Goal: Transaction & Acquisition: Purchase product/service

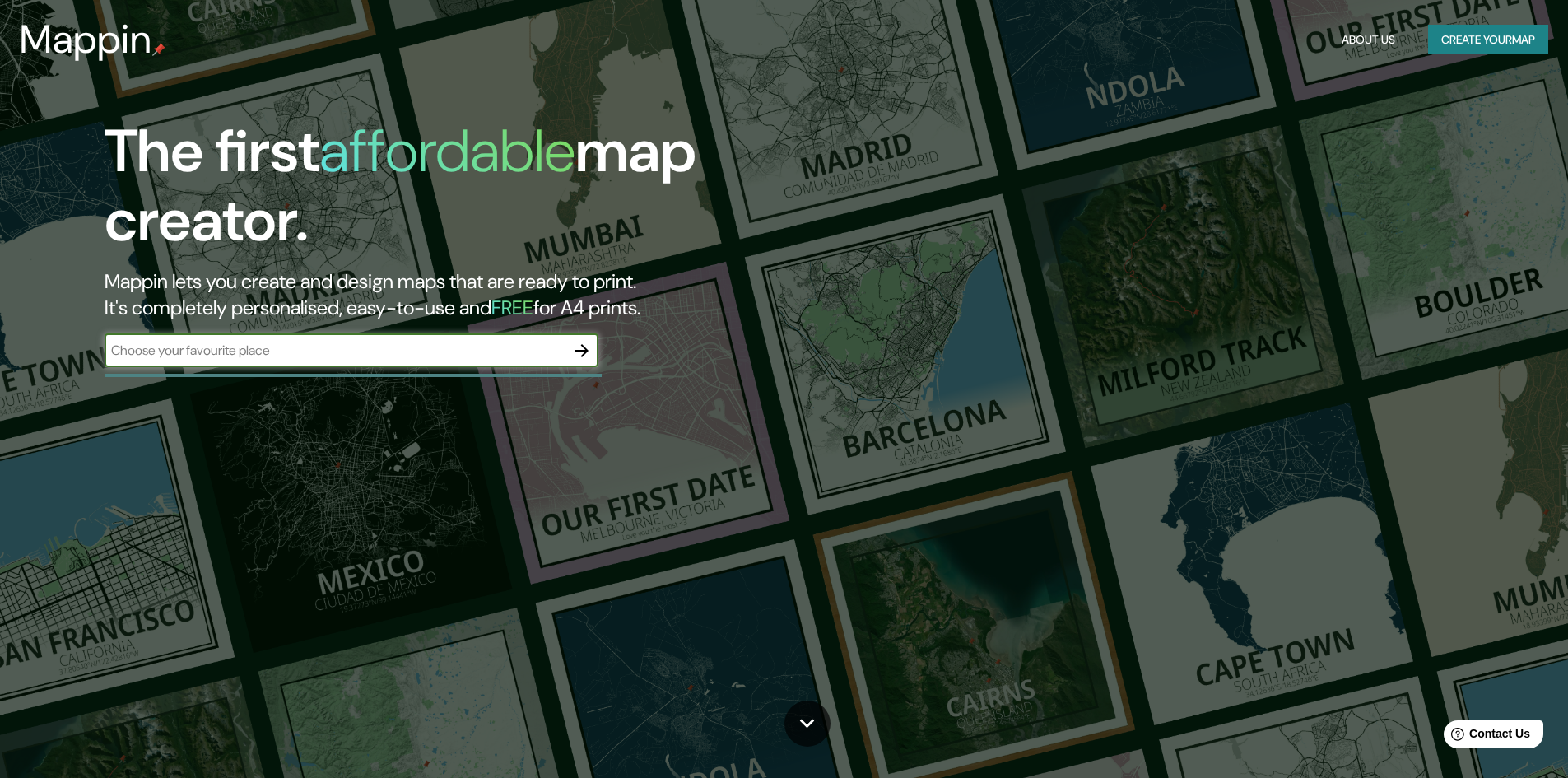
click at [469, 357] on input "text" at bounding box center [335, 350] width 461 height 19
type input "Rosario"
click at [581, 353] on icon "button" at bounding box center [582, 351] width 20 height 20
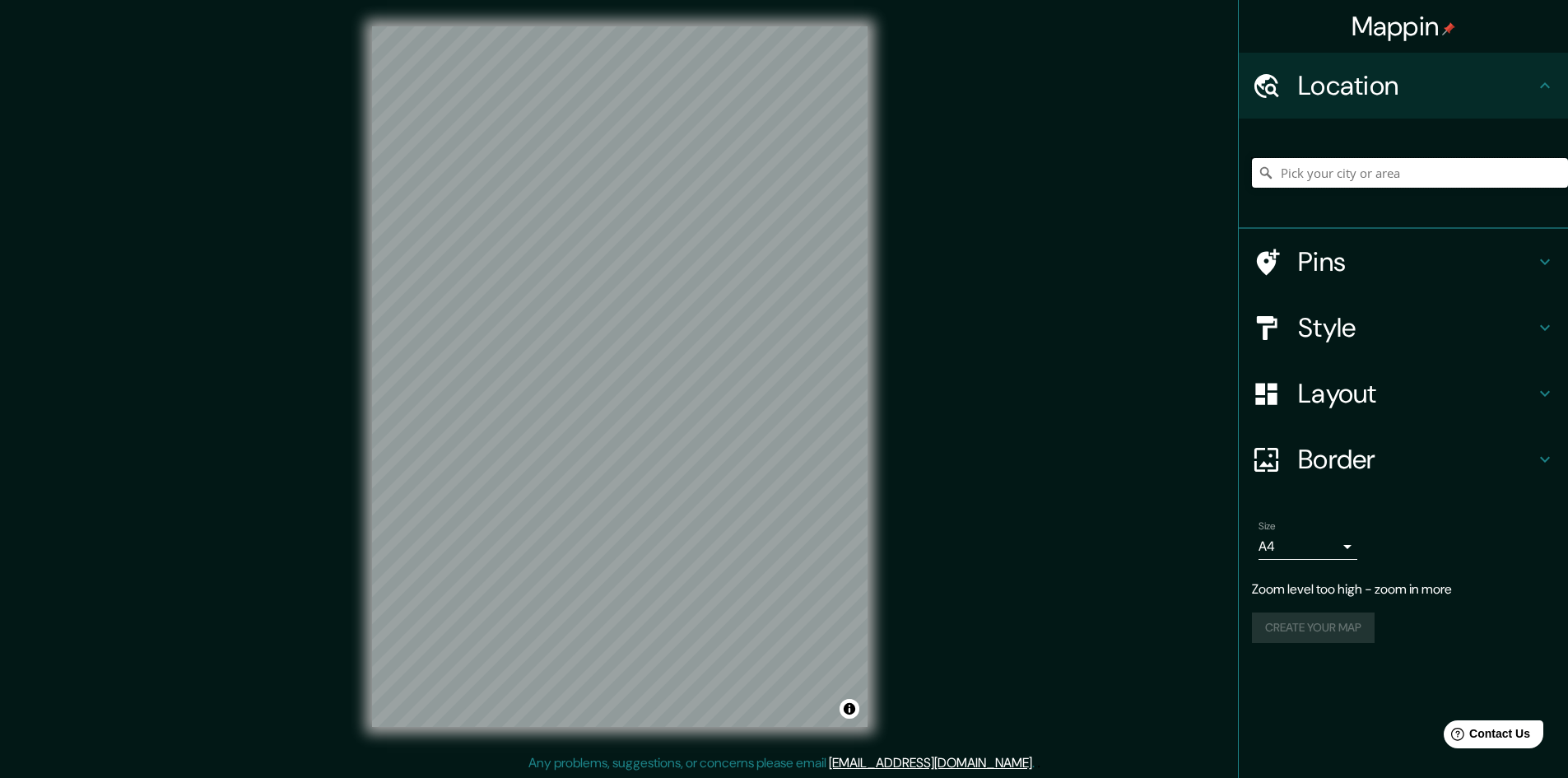
click at [1338, 177] on input "Pick your city or area" at bounding box center [1410, 172] width 316 height 30
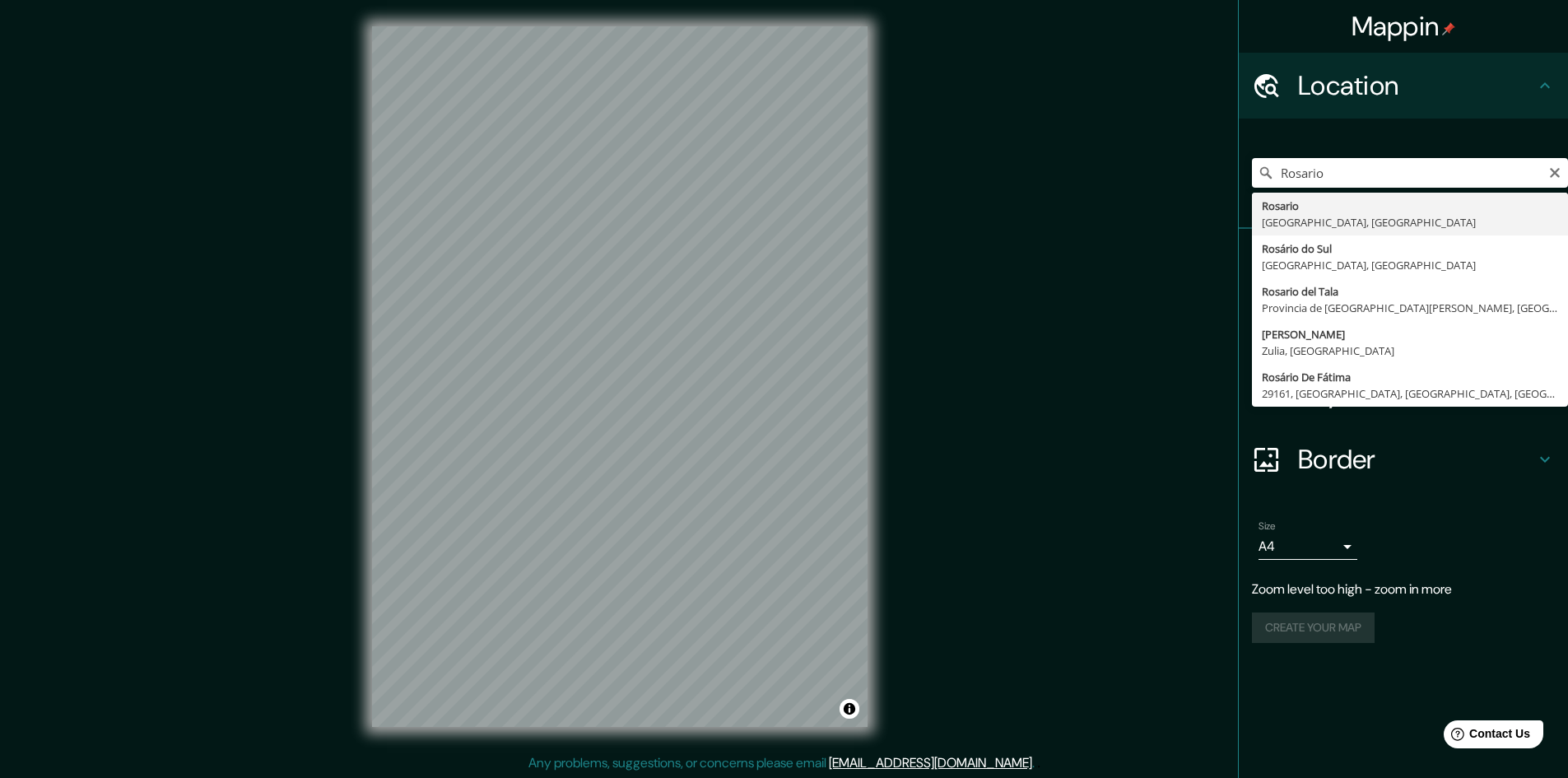
type input "Rosario, Provincia de Santa Fe, Argentina"
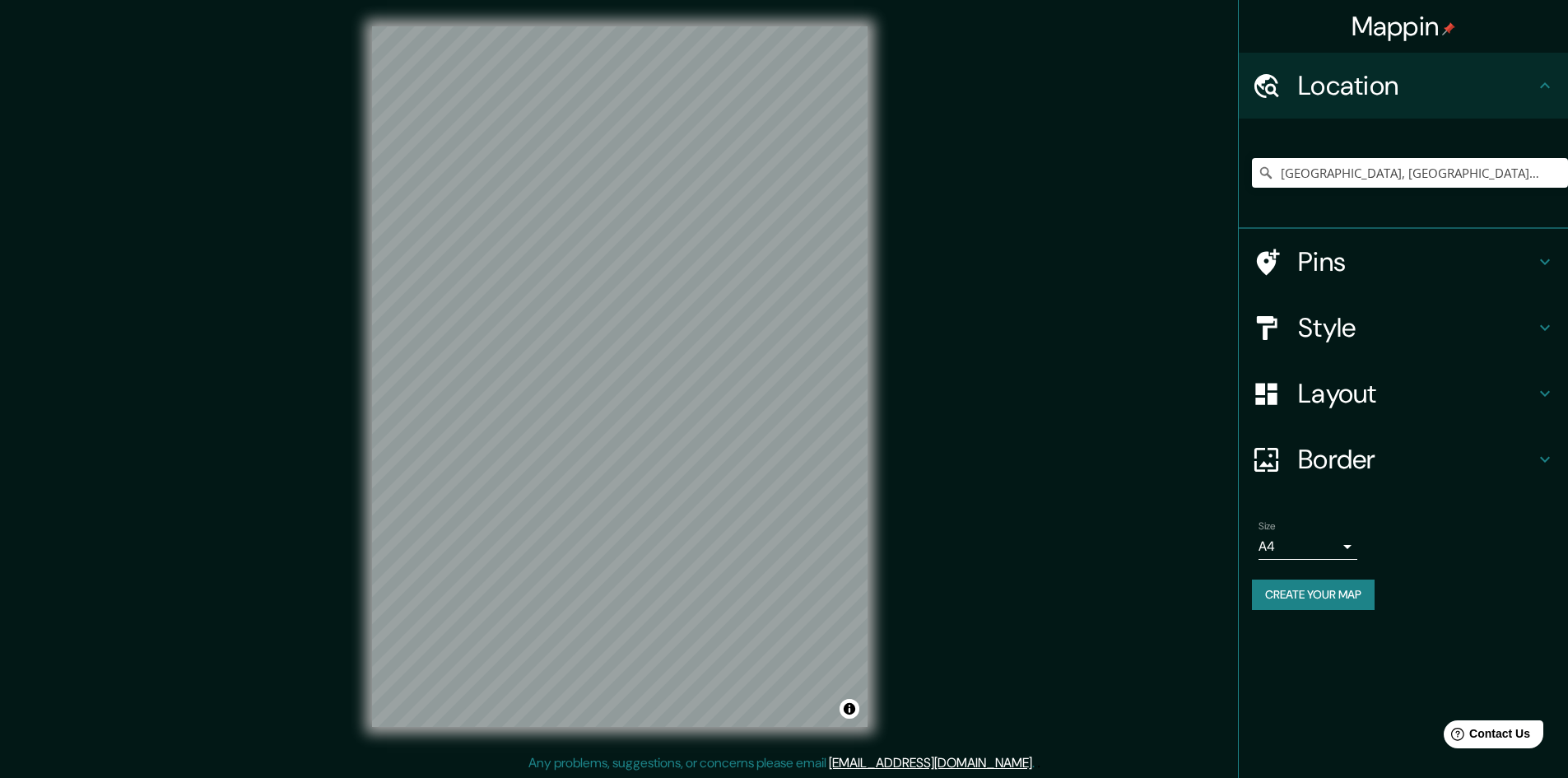
click at [1546, 263] on icon at bounding box center [1545, 262] width 10 height 5
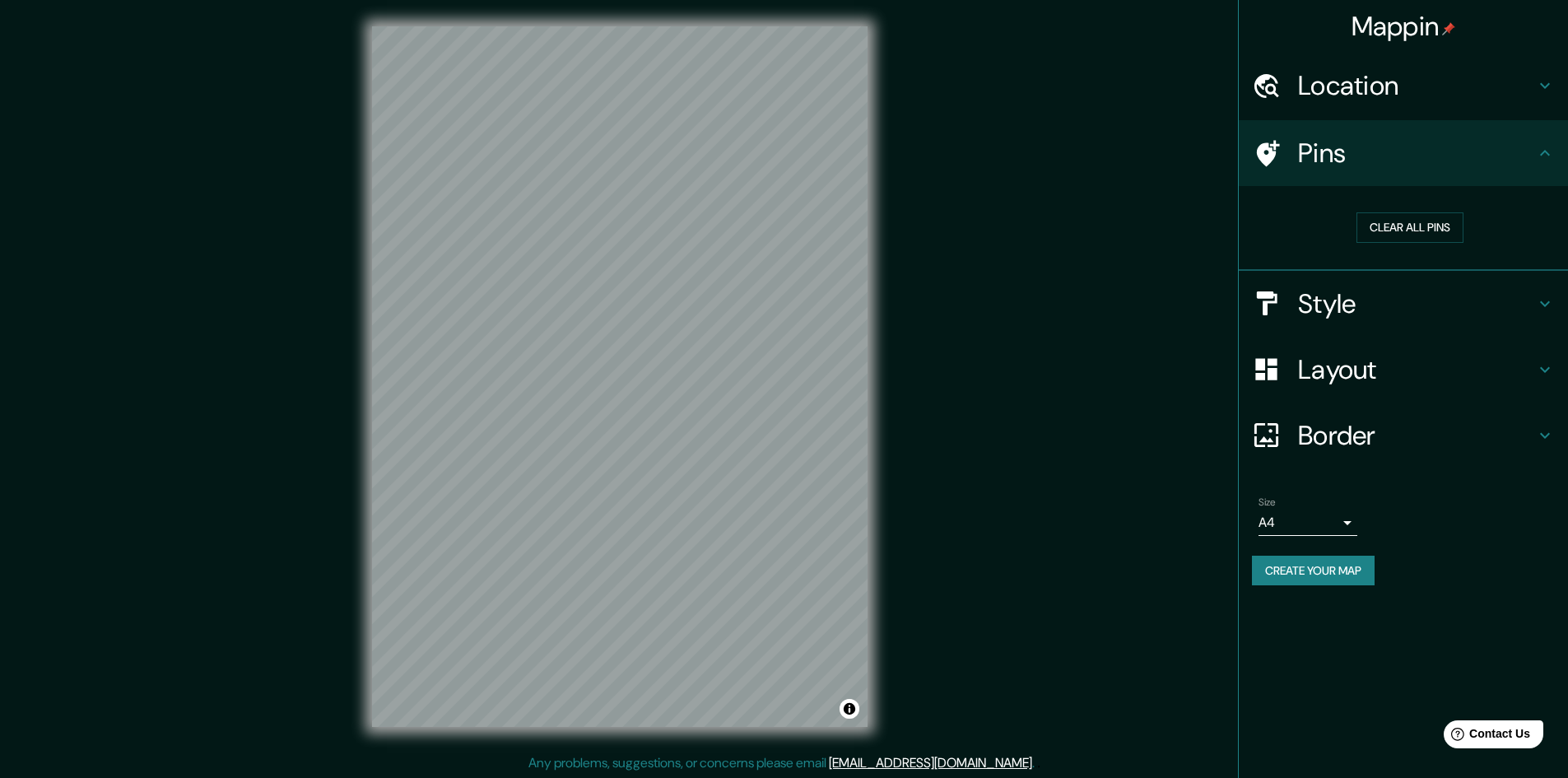
click at [1544, 148] on icon at bounding box center [1545, 153] width 20 height 20
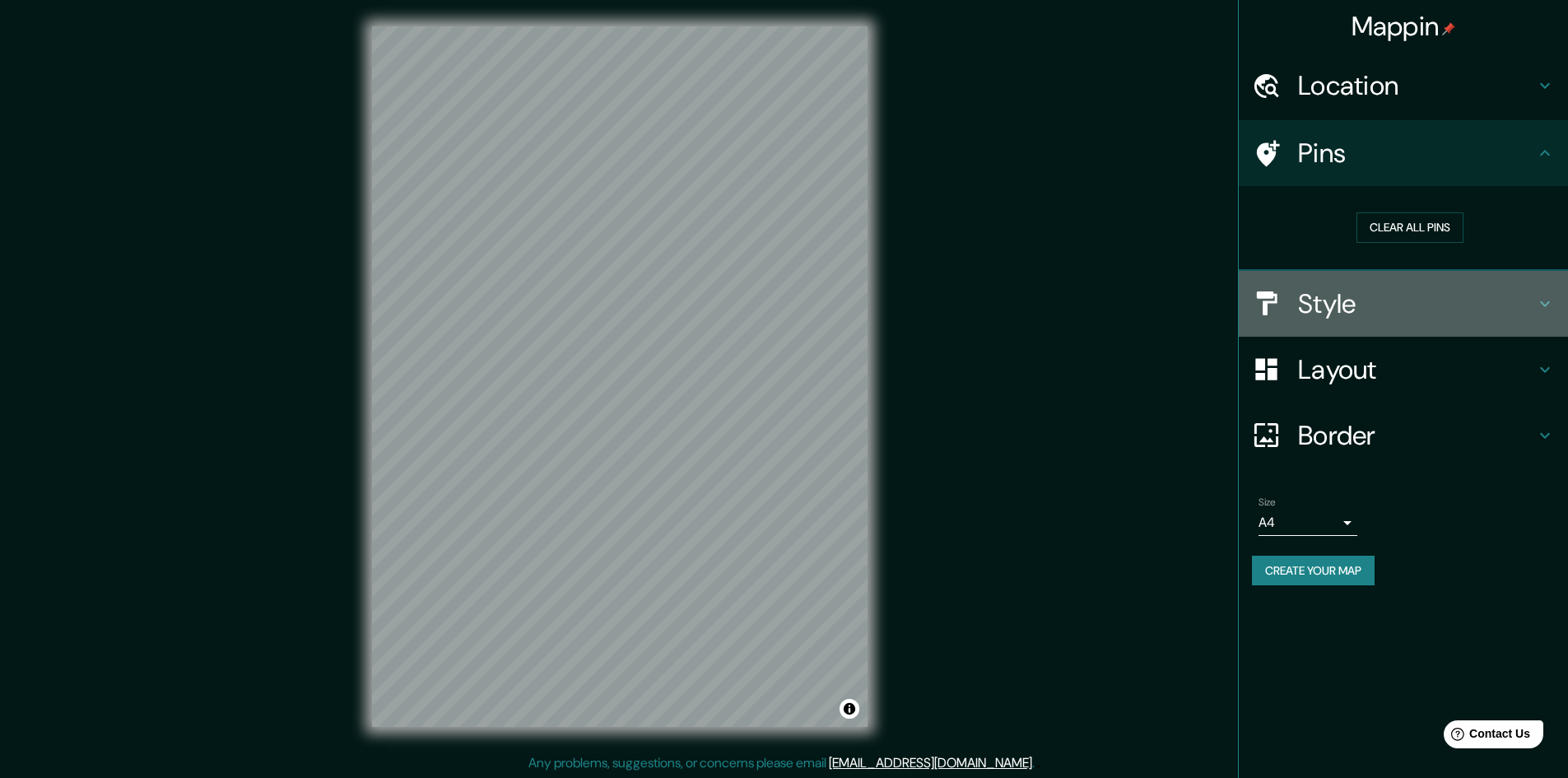
click at [1546, 312] on icon at bounding box center [1545, 304] width 20 height 20
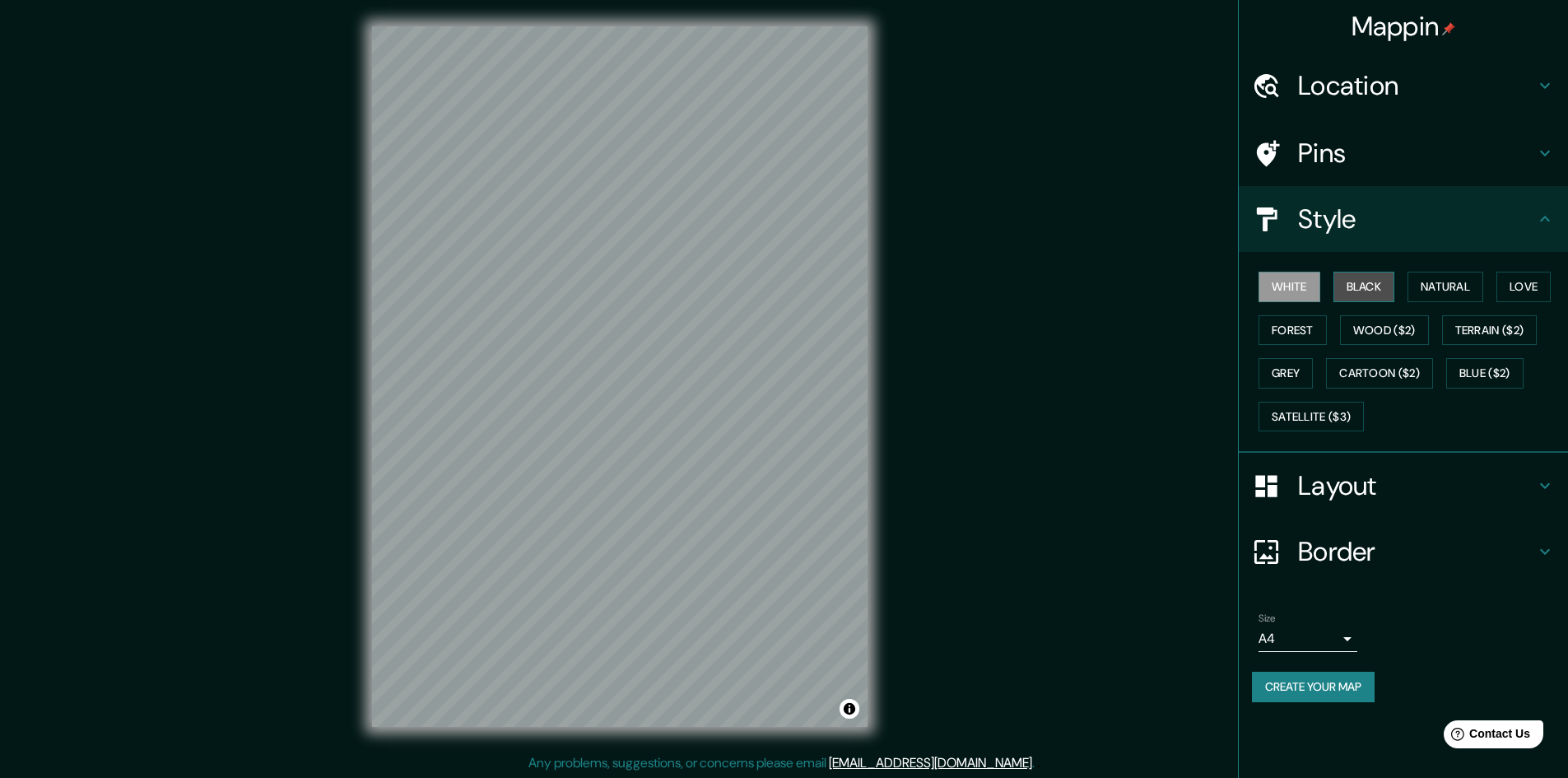
click at [1378, 292] on button "Black" at bounding box center [1364, 287] width 62 height 31
click at [1424, 287] on button "Natural" at bounding box center [1445, 287] width 76 height 31
click at [1531, 285] on button "Love" at bounding box center [1524, 287] width 54 height 31
click at [1320, 324] on button "Forest" at bounding box center [1293, 331] width 68 height 31
drag, startPoint x: 1412, startPoint y: 322, endPoint x: 1422, endPoint y: 329, distance: 12.2
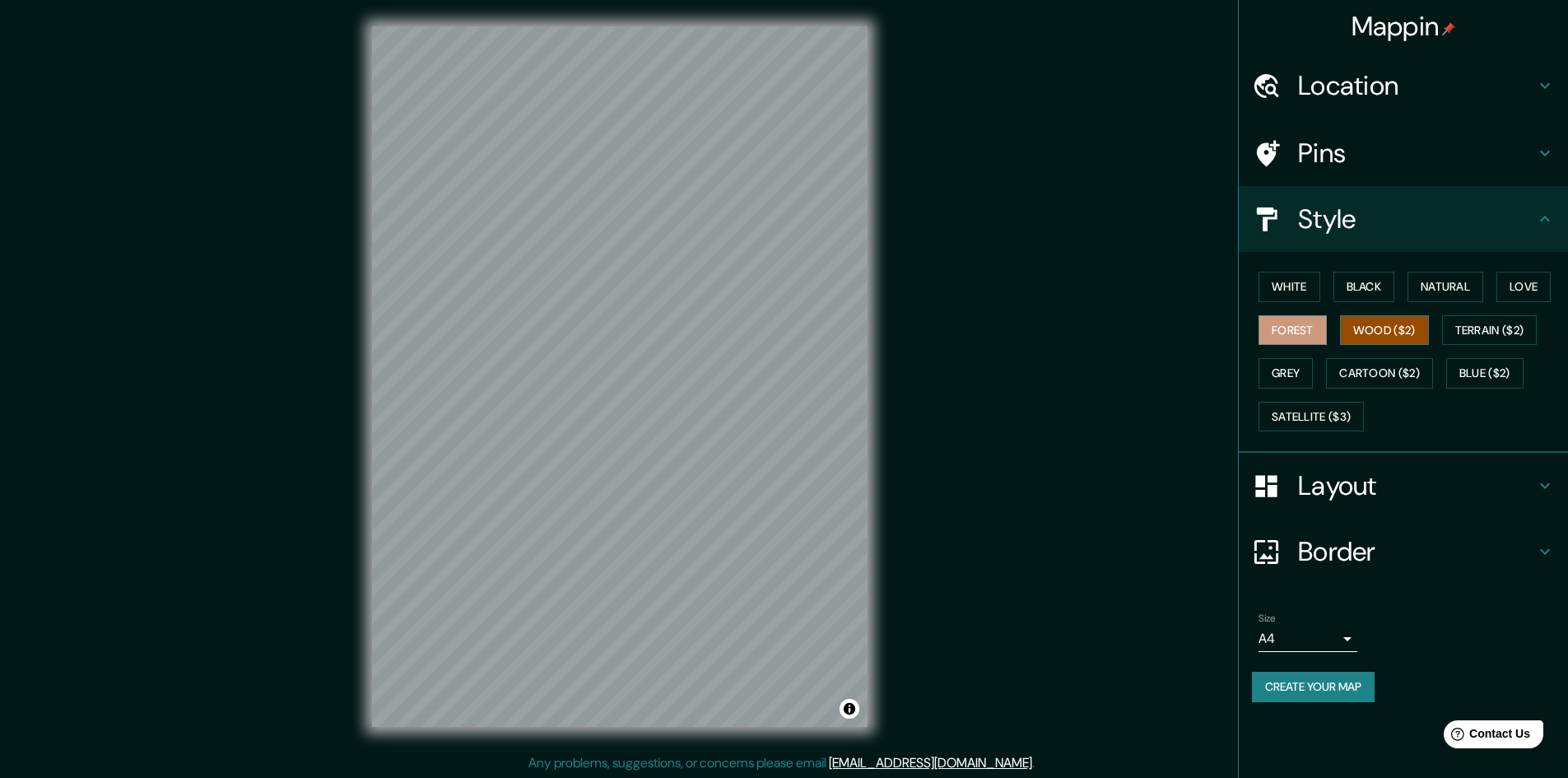
click at [1412, 325] on button "Wood ($2)" at bounding box center [1384, 331] width 89 height 31
click at [1483, 334] on button "Terrain ($2)" at bounding box center [1491, 331] width 96 height 31
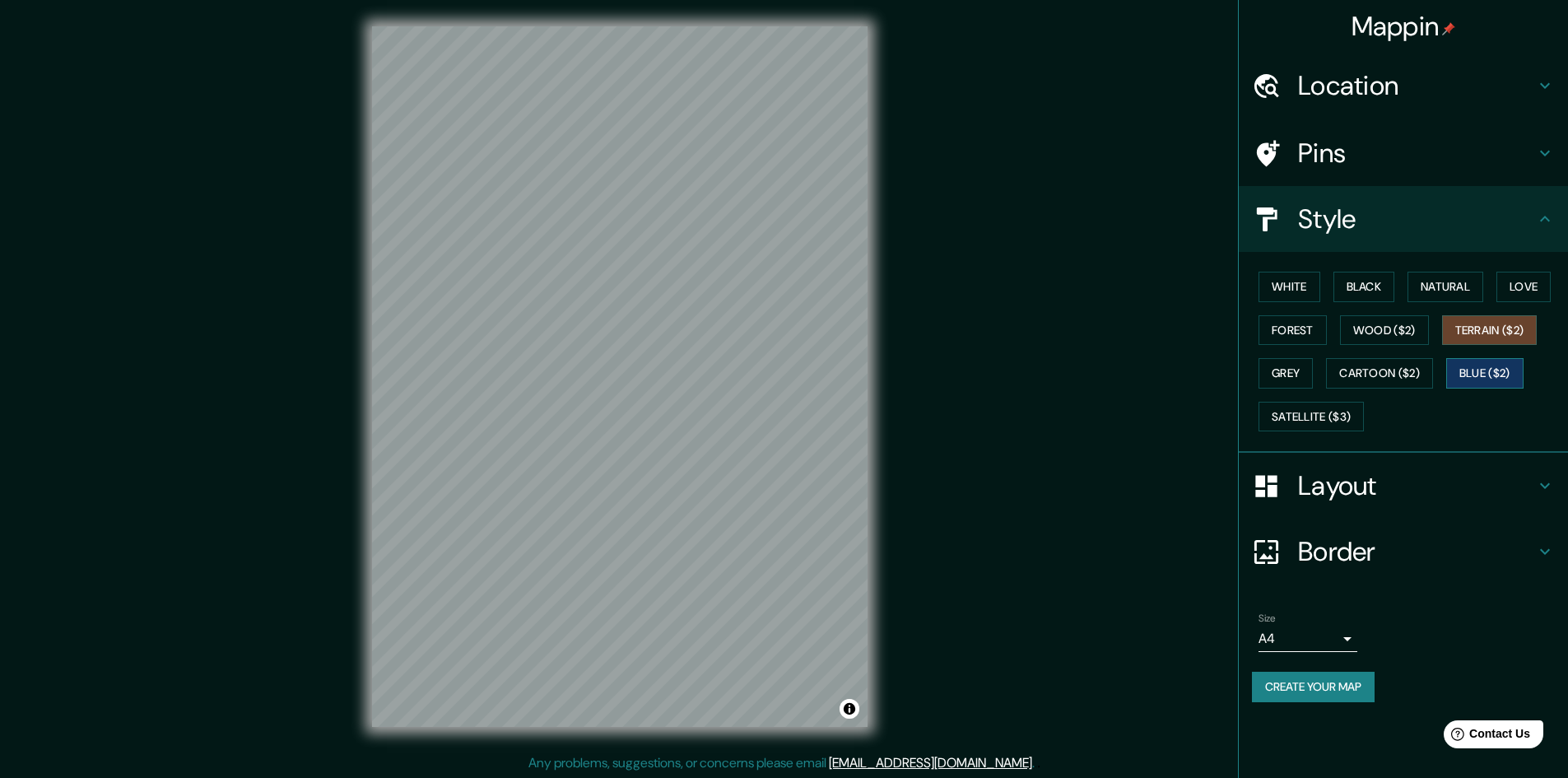
click at [1490, 380] on button "Blue ($2)" at bounding box center [1485, 373] width 77 height 31
drag, startPoint x: 1412, startPoint y: 380, endPoint x: 1400, endPoint y: 380, distance: 12.0
click at [1411, 380] on button "Cartoon ($2)" at bounding box center [1380, 373] width 107 height 31
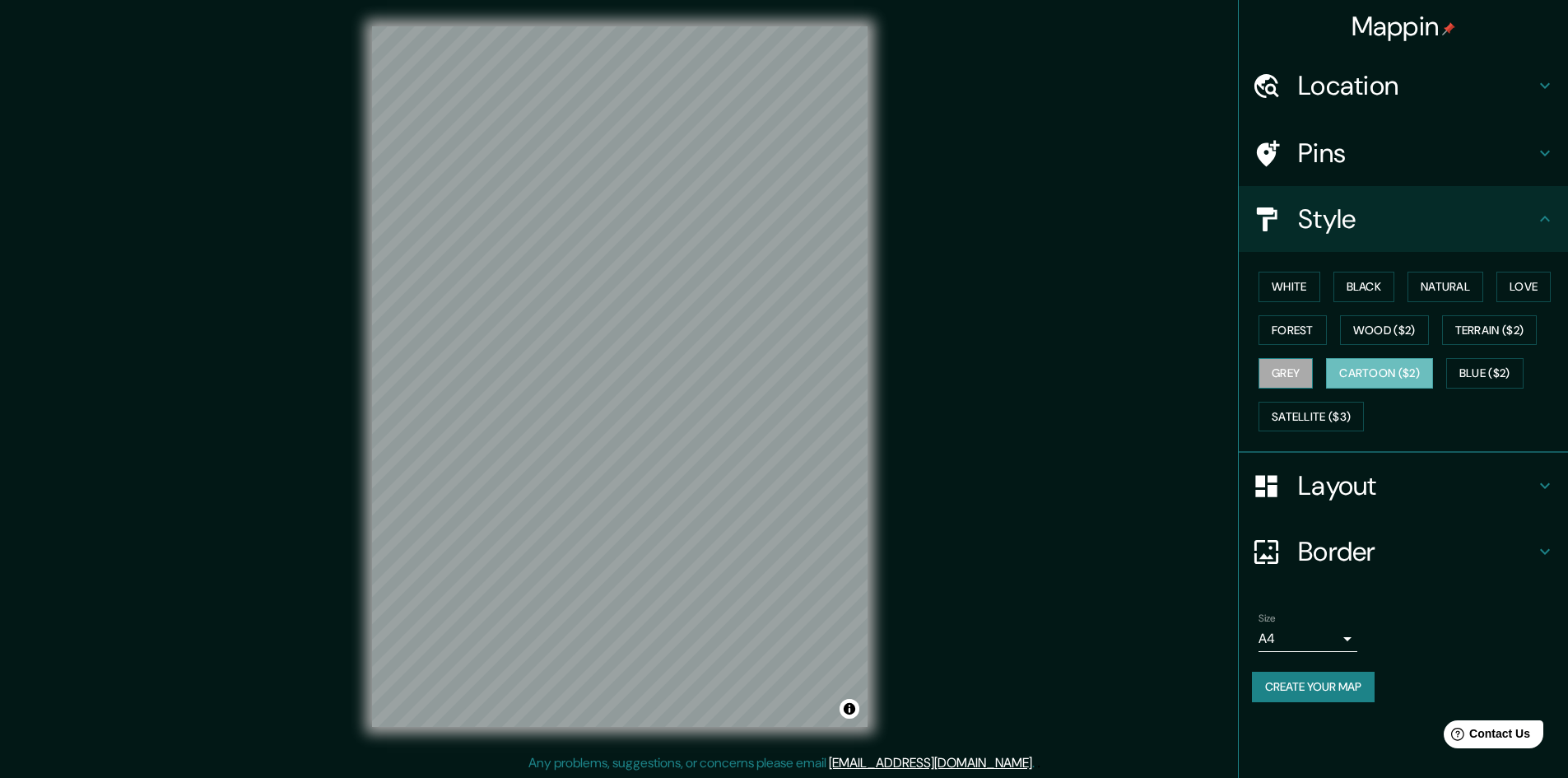
click at [1282, 373] on button "Grey" at bounding box center [1286, 373] width 54 height 31
click at [1297, 405] on button "Satellite ($3)" at bounding box center [1311, 417] width 105 height 31
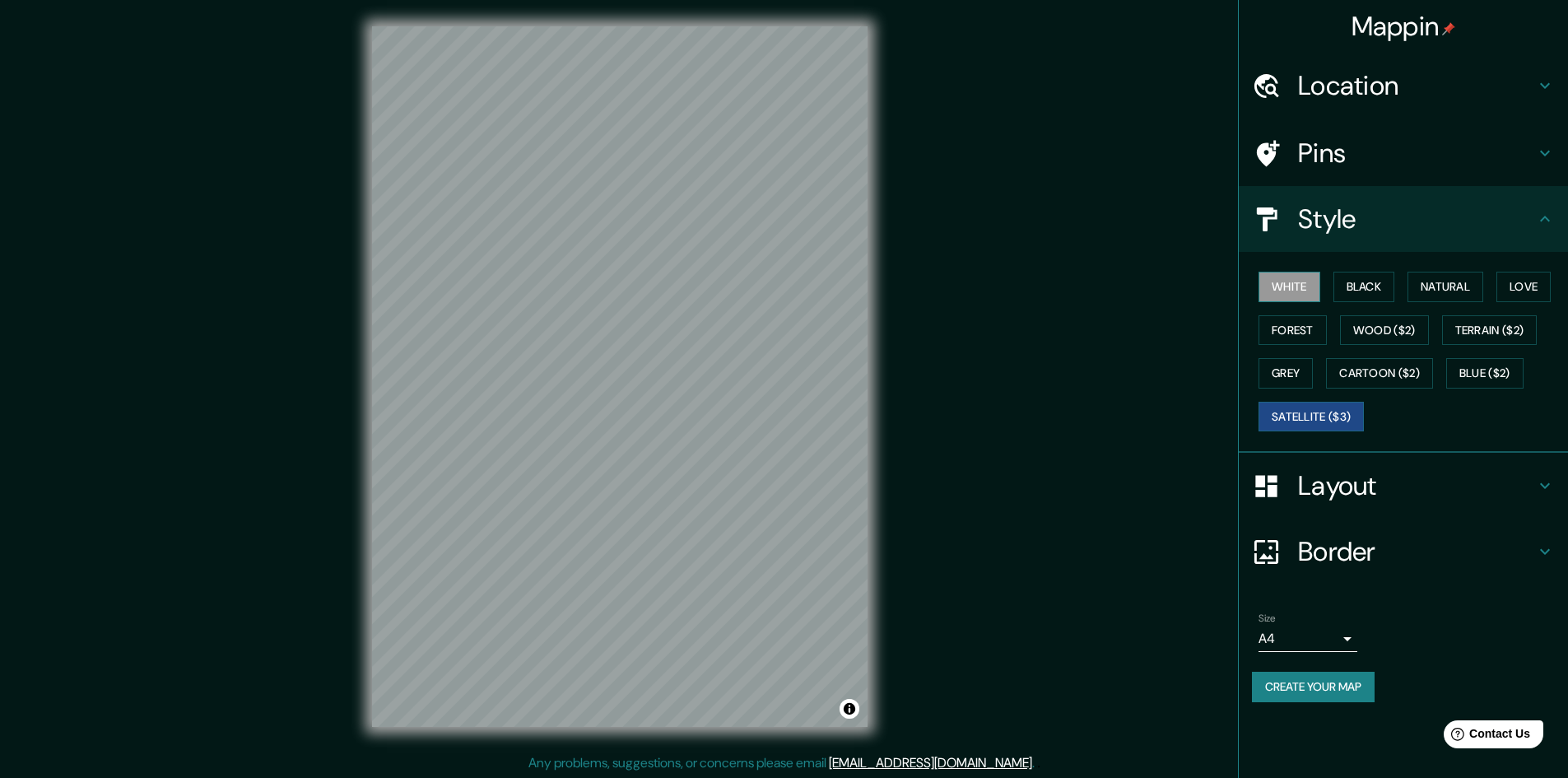
click at [1293, 281] on button "White" at bounding box center [1290, 287] width 62 height 31
click at [1536, 471] on div "Layout" at bounding box center [1403, 485] width 329 height 66
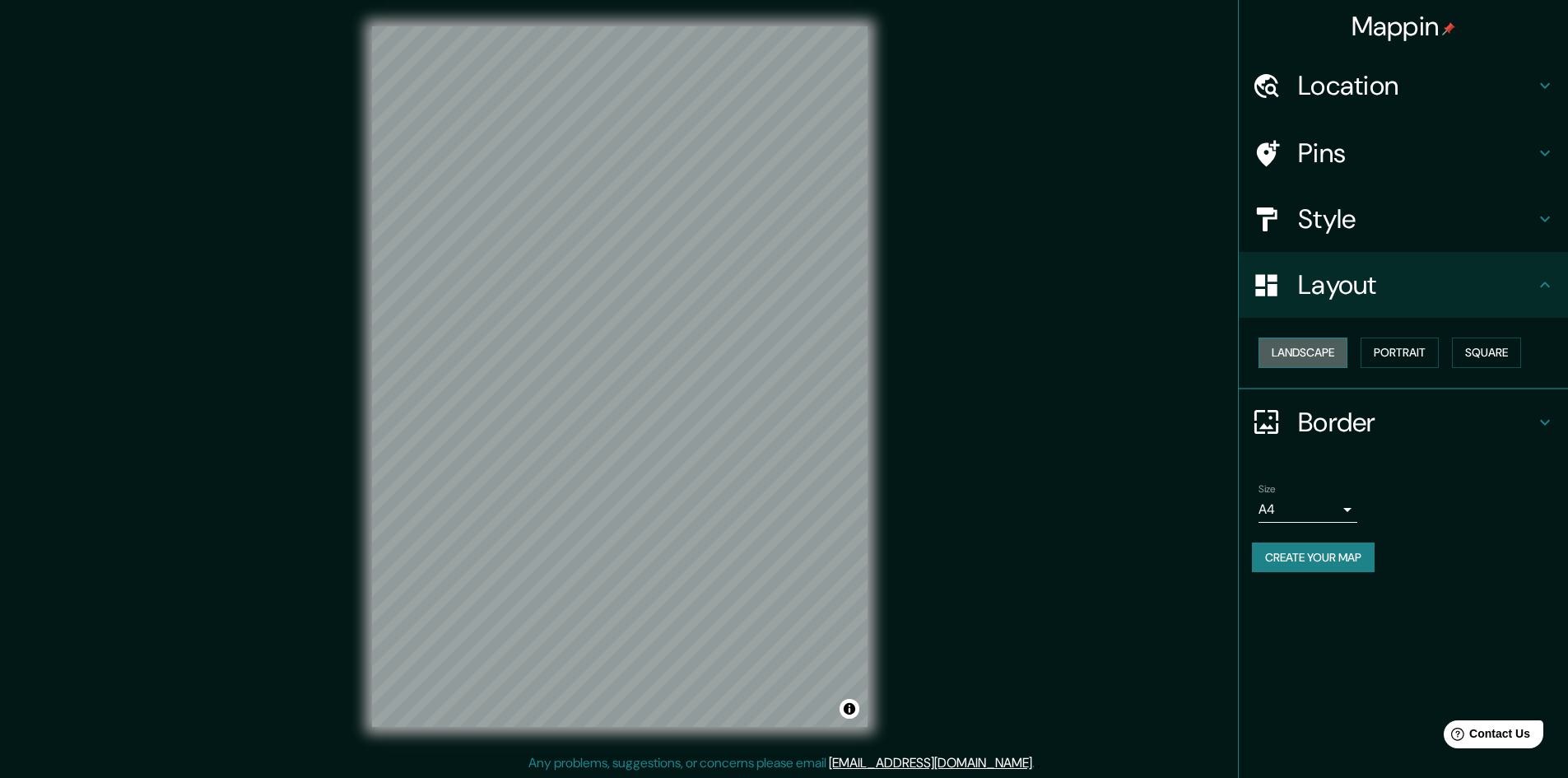
click at [1314, 349] on button "Landscape" at bounding box center [1303, 353] width 89 height 31
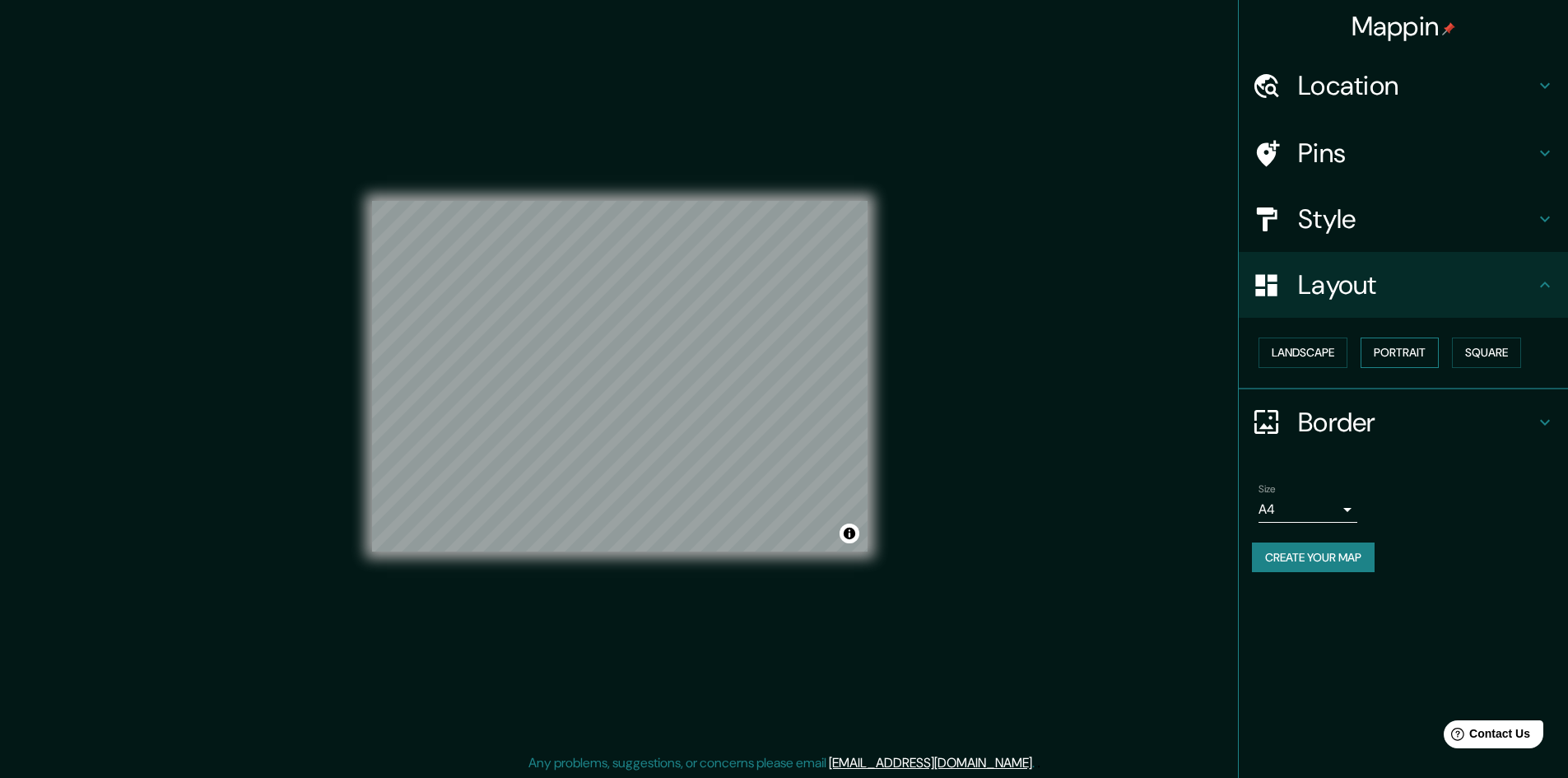
click at [1386, 348] on button "Portrait" at bounding box center [1399, 353] width 78 height 31
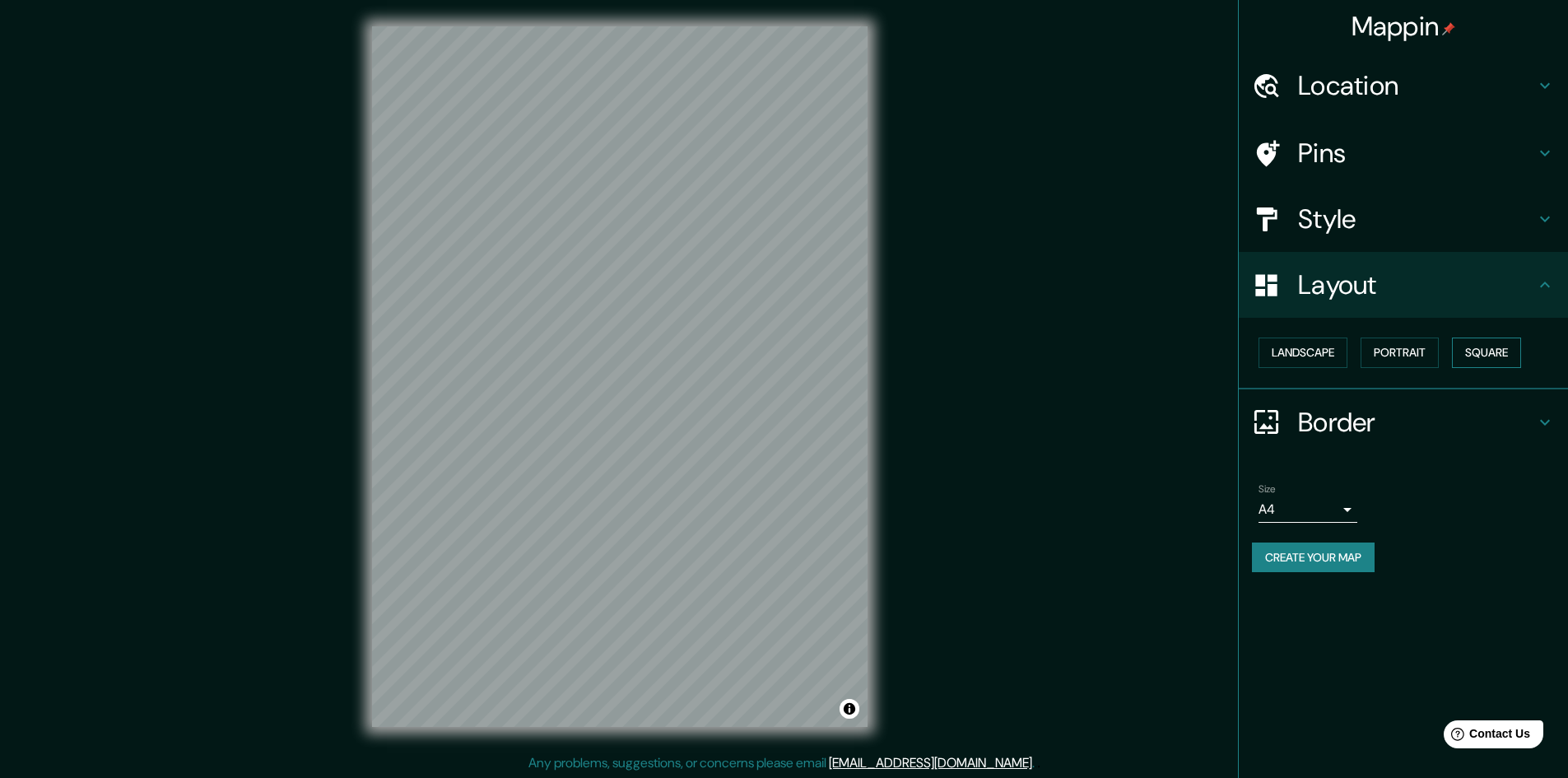
click at [1503, 365] on button "Square" at bounding box center [1487, 353] width 69 height 31
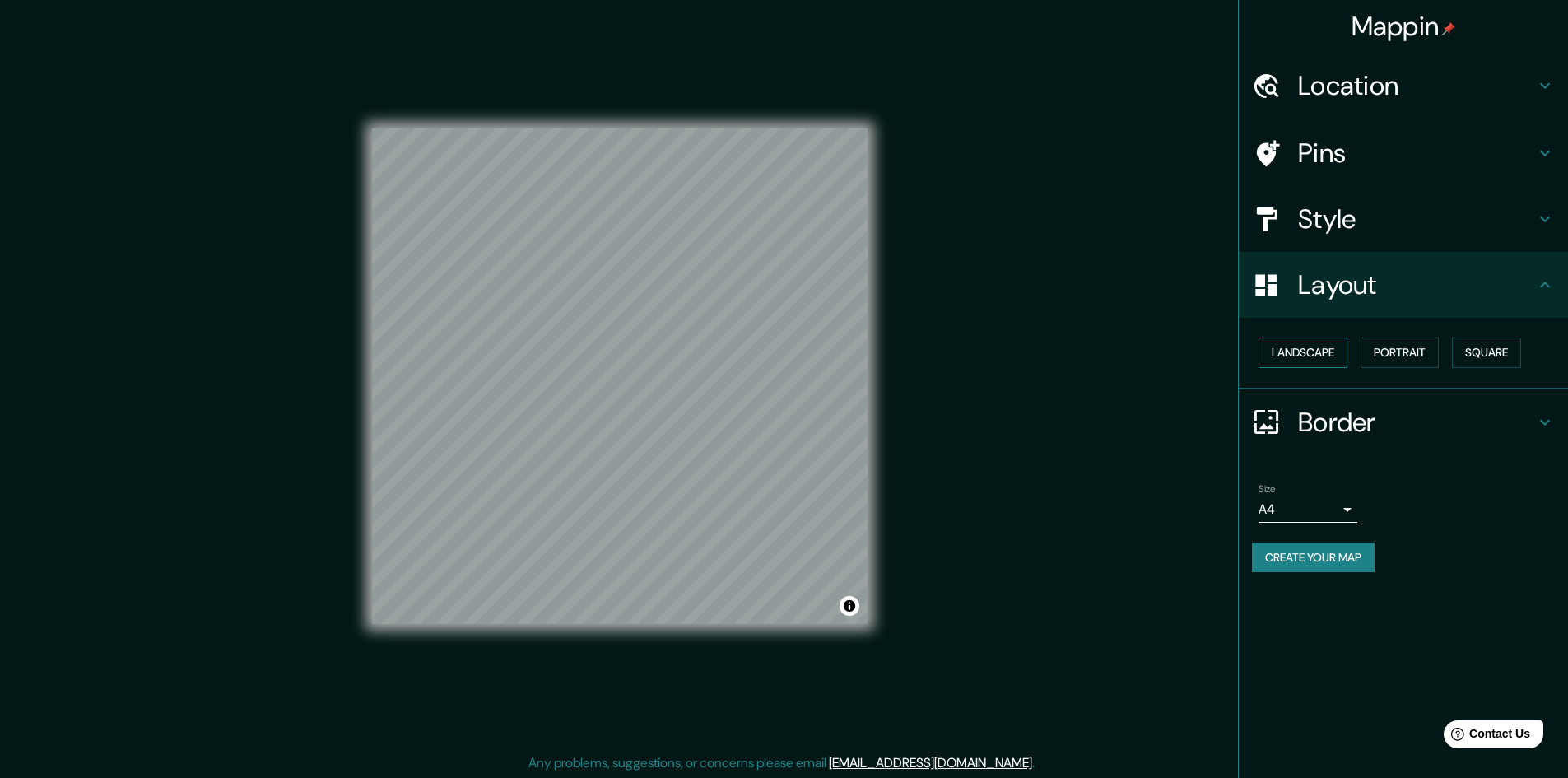
click at [1316, 358] on button "Landscape" at bounding box center [1303, 353] width 89 height 31
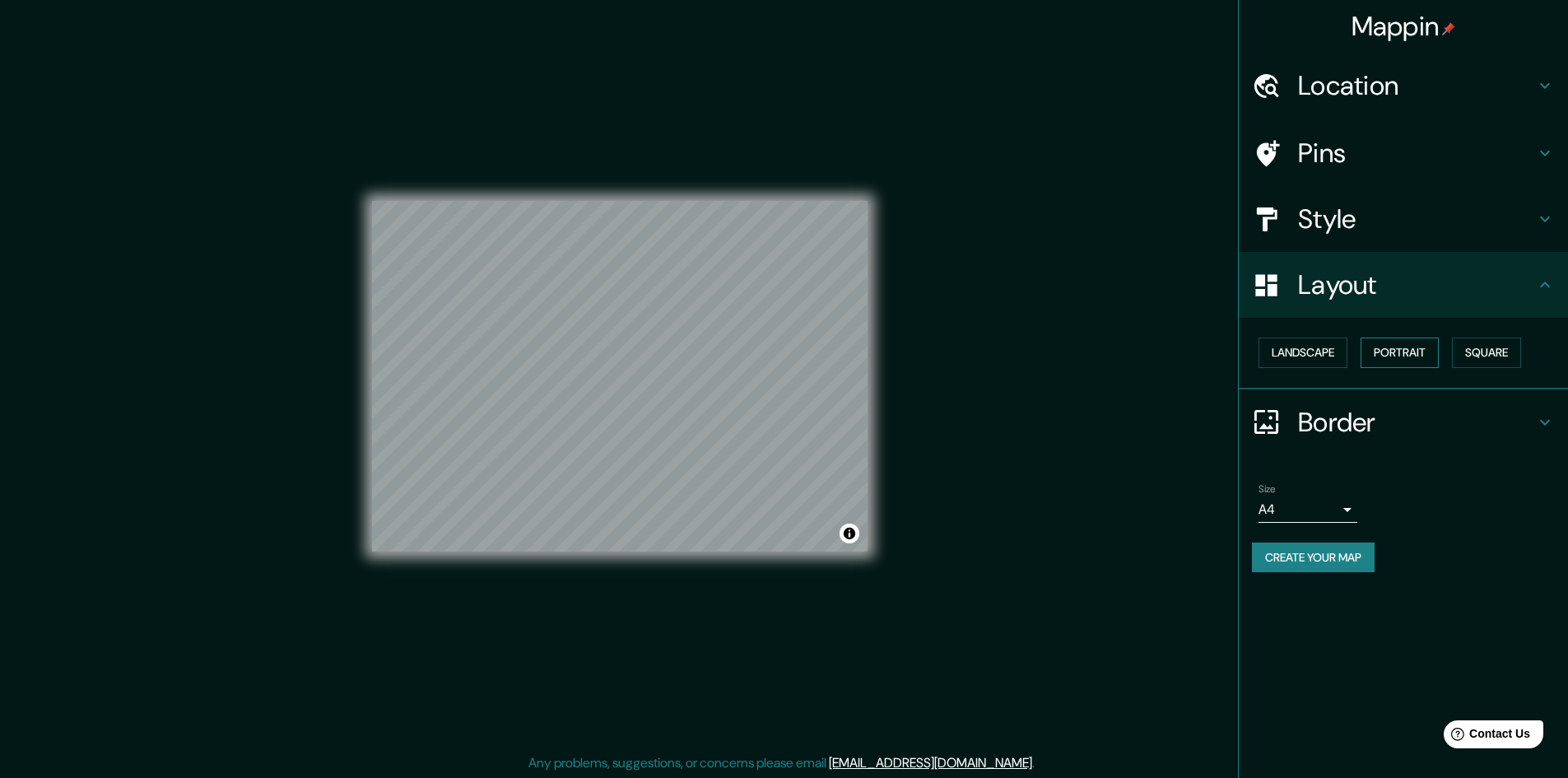
click at [1426, 362] on button "Portrait" at bounding box center [1399, 353] width 78 height 31
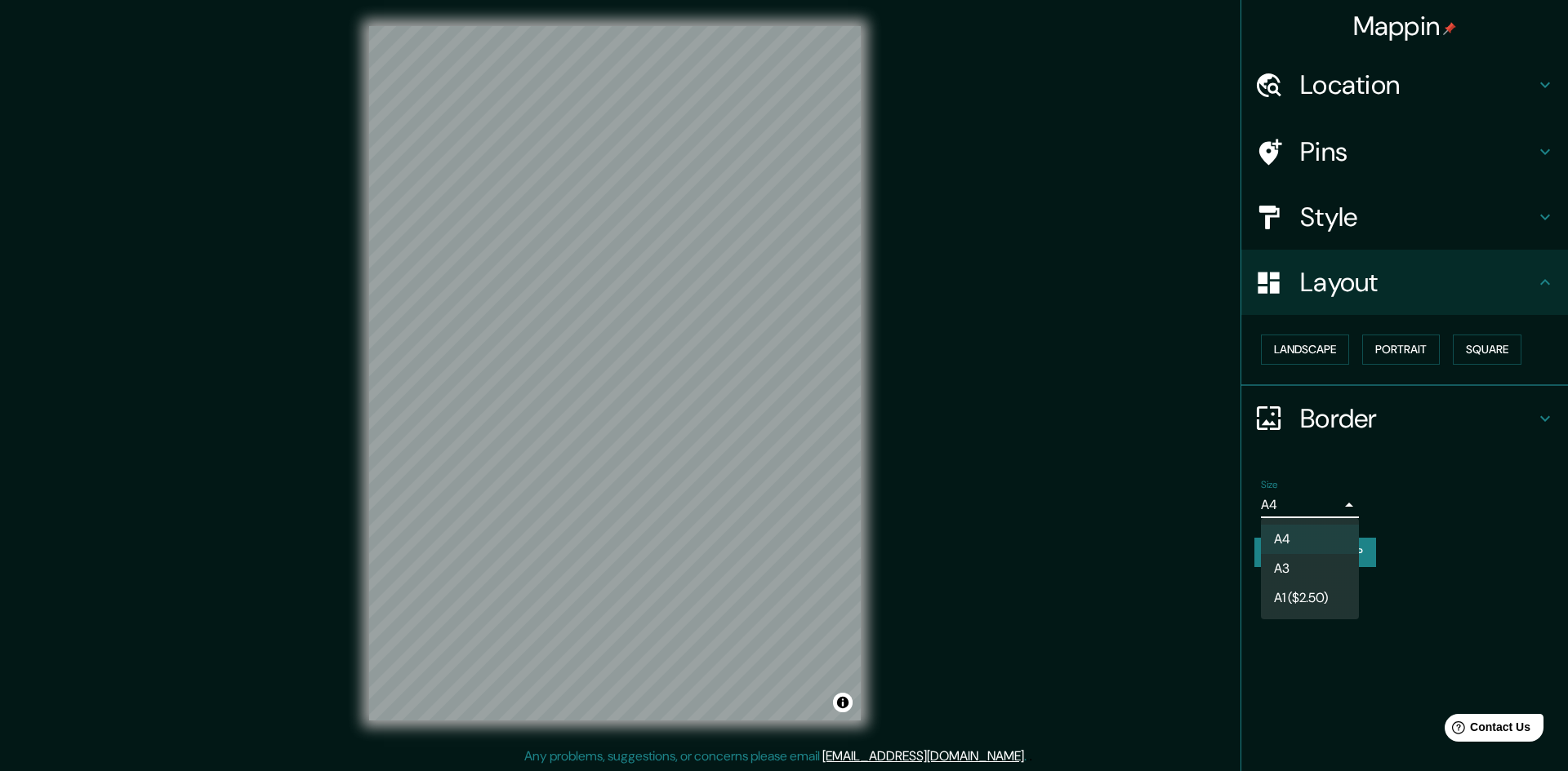
click at [1332, 499] on body "Mappin Location Rosario, Provincia de Santa Fe, Argentina Pins Style Layout Lan…" at bounding box center [784, 385] width 1568 height 771
click at [734, 471] on div at bounding box center [784, 385] width 1568 height 771
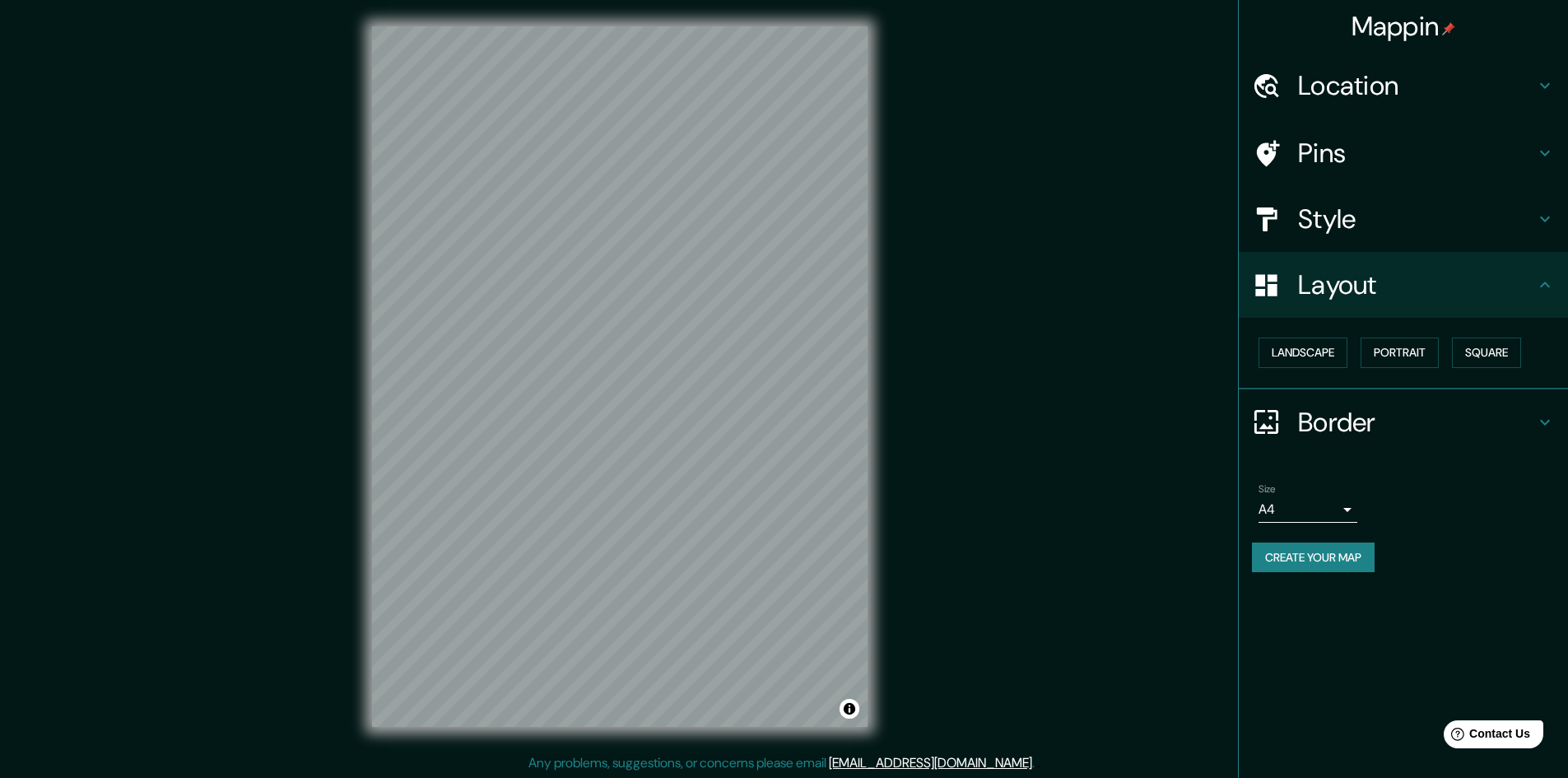
click at [1342, 508] on body "Mappin Location Rosario, Provincia de Santa Fe, Argentina Pins Style Layout Lan…" at bounding box center [784, 389] width 1568 height 778
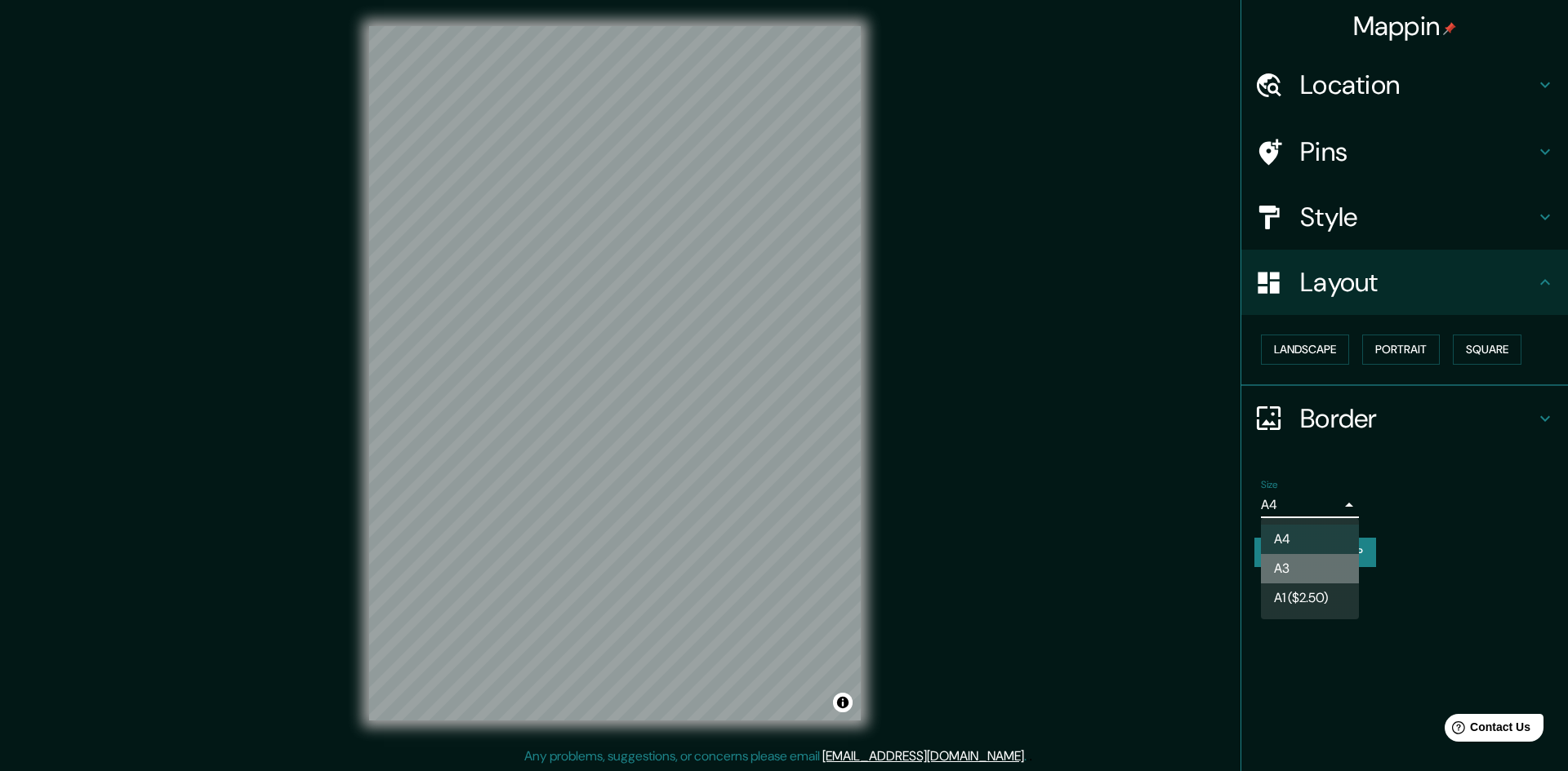
click at [1302, 559] on li "A3" at bounding box center [1311, 568] width 98 height 29
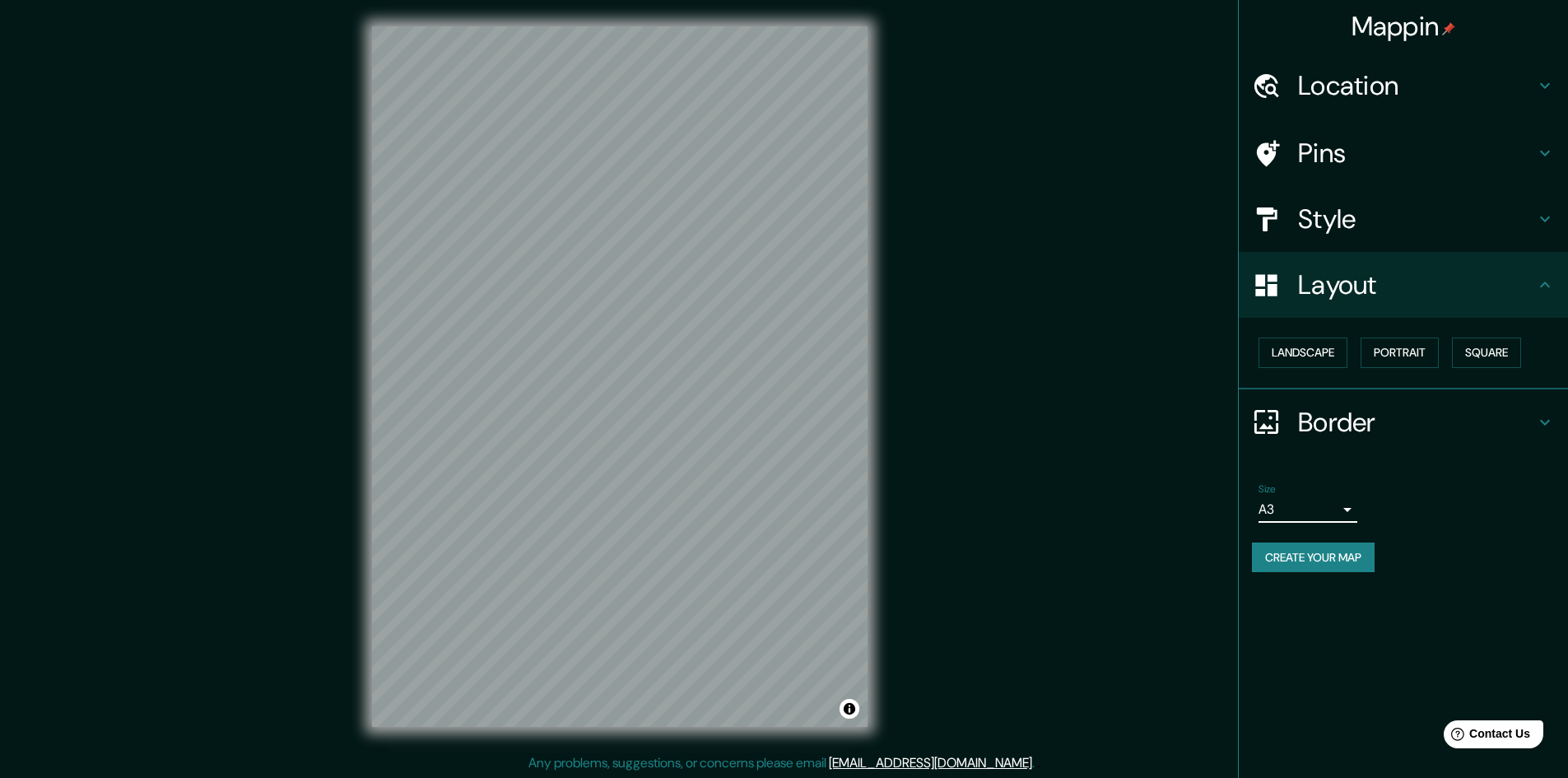
click at [1338, 504] on body "Mappin Location Rosario, Provincia de Santa Fe, Argentina Pins Style Layout Lan…" at bounding box center [784, 389] width 1568 height 778
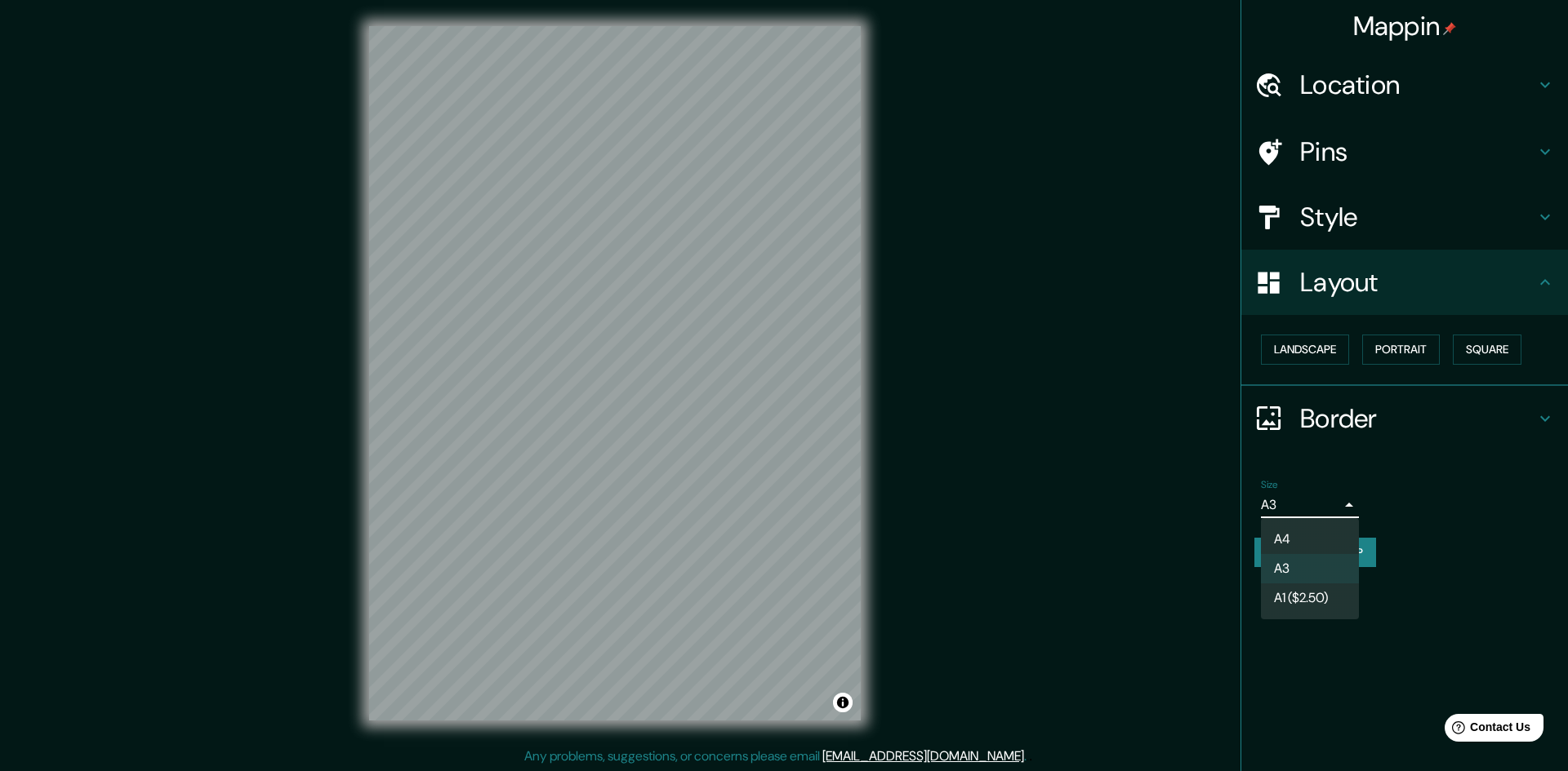
click at [1288, 532] on li "A4" at bounding box center [1311, 539] width 98 height 29
type input "single"
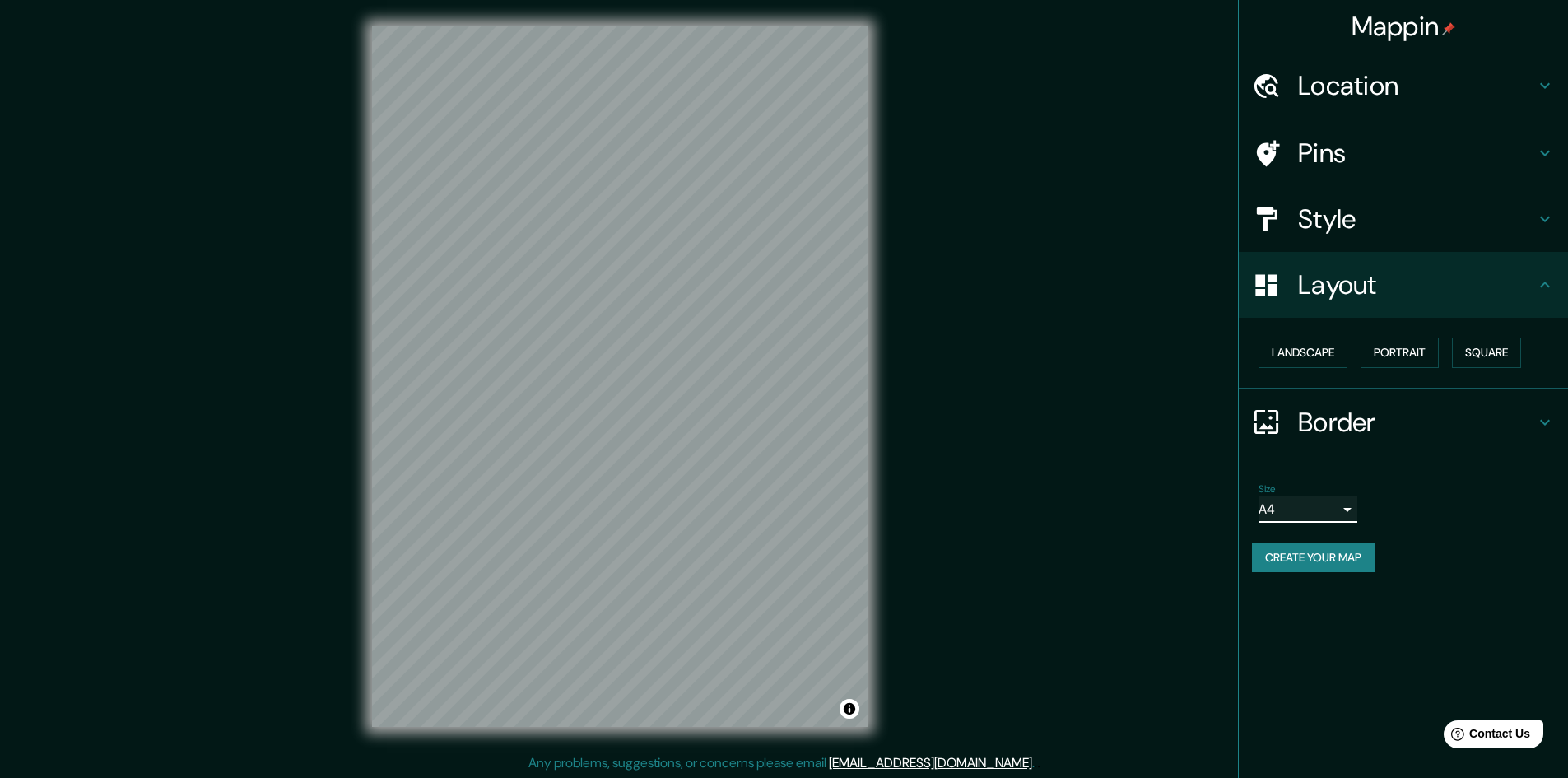
scroll to position [2, 0]
click at [1351, 635] on div "Mappin Location Rosario, Provincia de Santa Fe, Argentina Pins Style Layout Lan…" at bounding box center [1403, 389] width 330 height 778
click at [1338, 565] on button "Create your map" at bounding box center [1314, 558] width 123 height 31
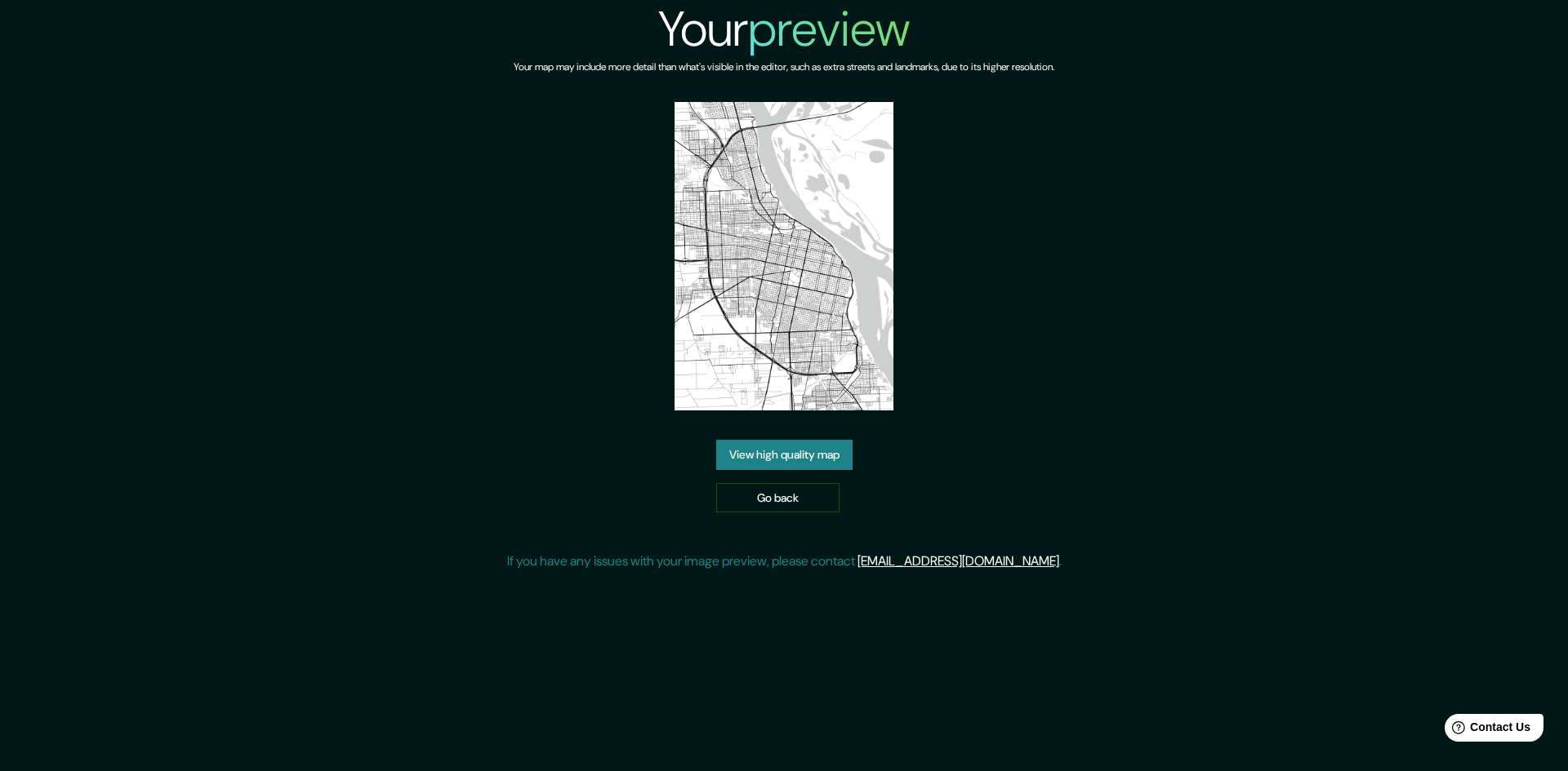
click at [771, 444] on link "View high quality map" at bounding box center [784, 455] width 137 height 30
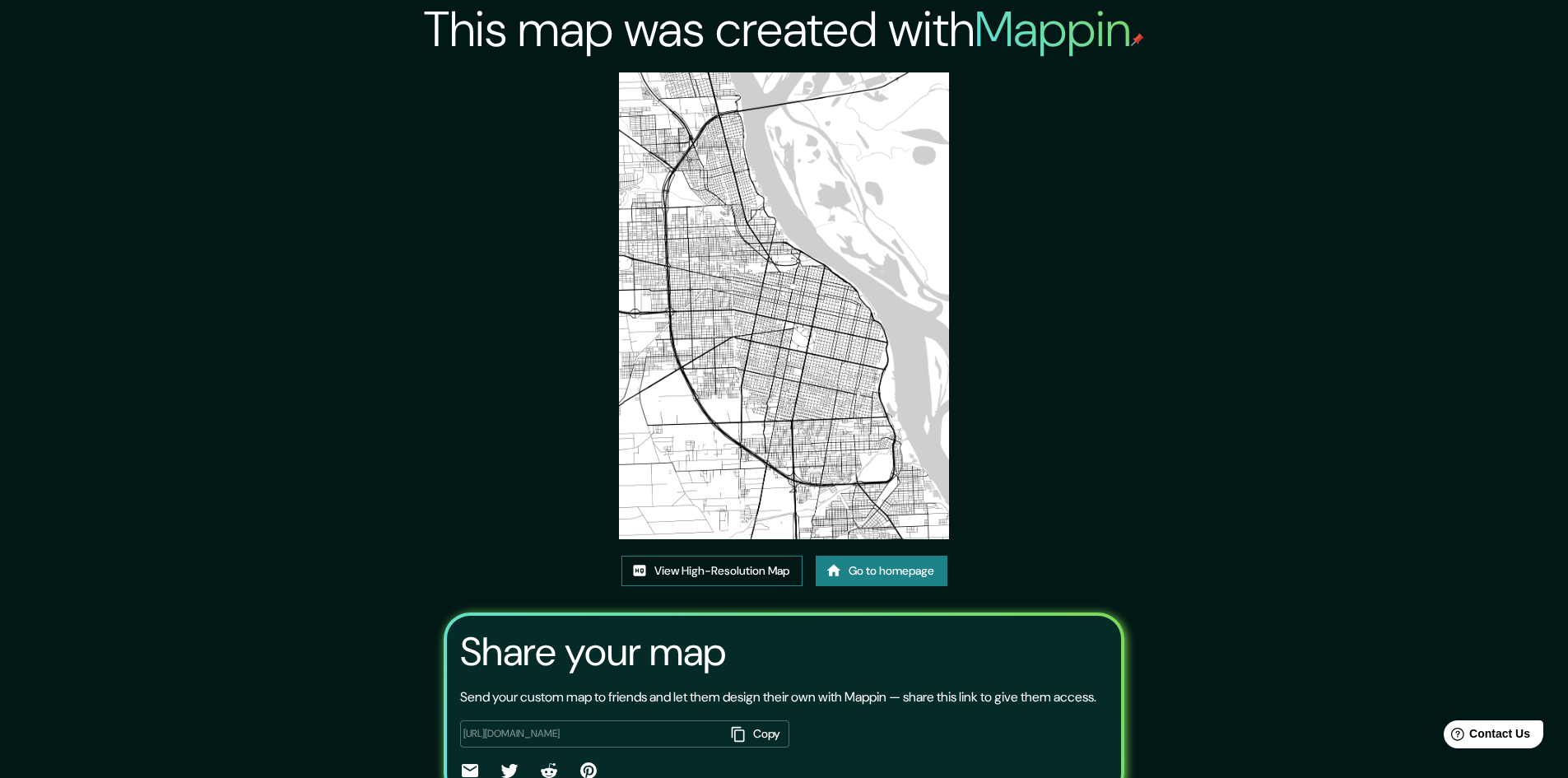
click at [671, 566] on link "View High-Resolution Map" at bounding box center [712, 572] width 181 height 31
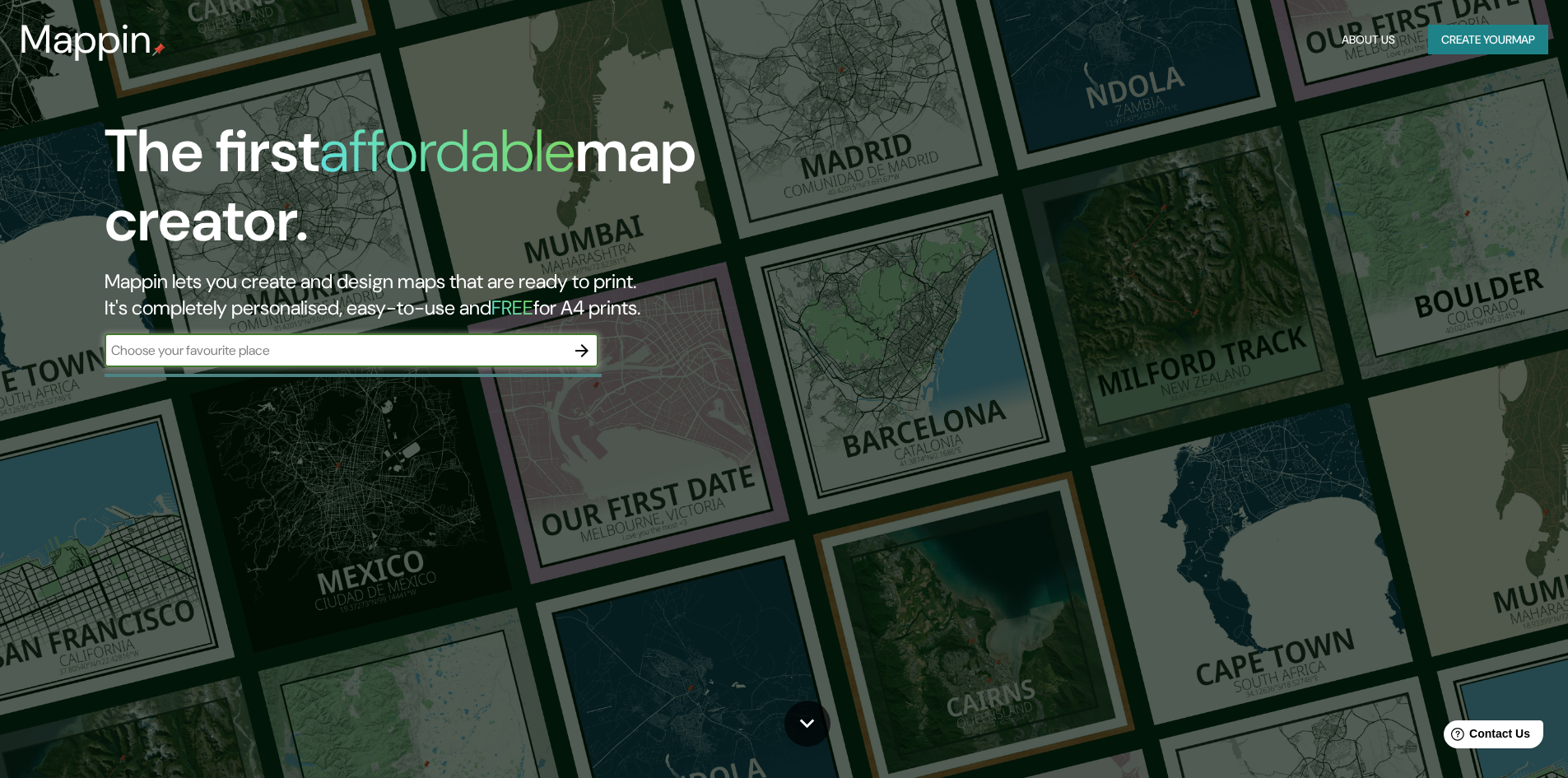
click at [597, 352] on button "button" at bounding box center [582, 351] width 33 height 33
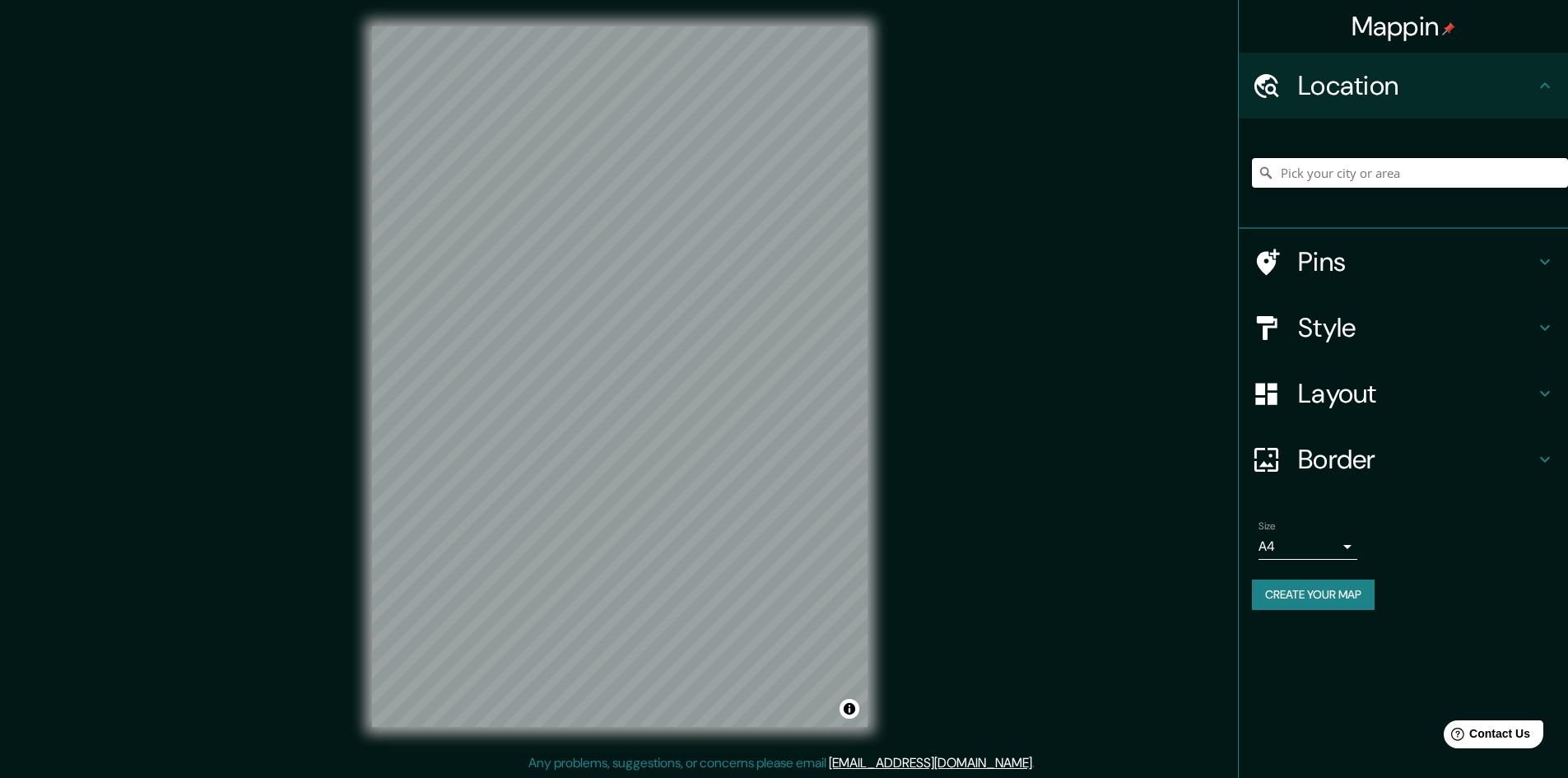
click at [1325, 172] on input "Pick your city or area" at bounding box center [1410, 172] width 316 height 30
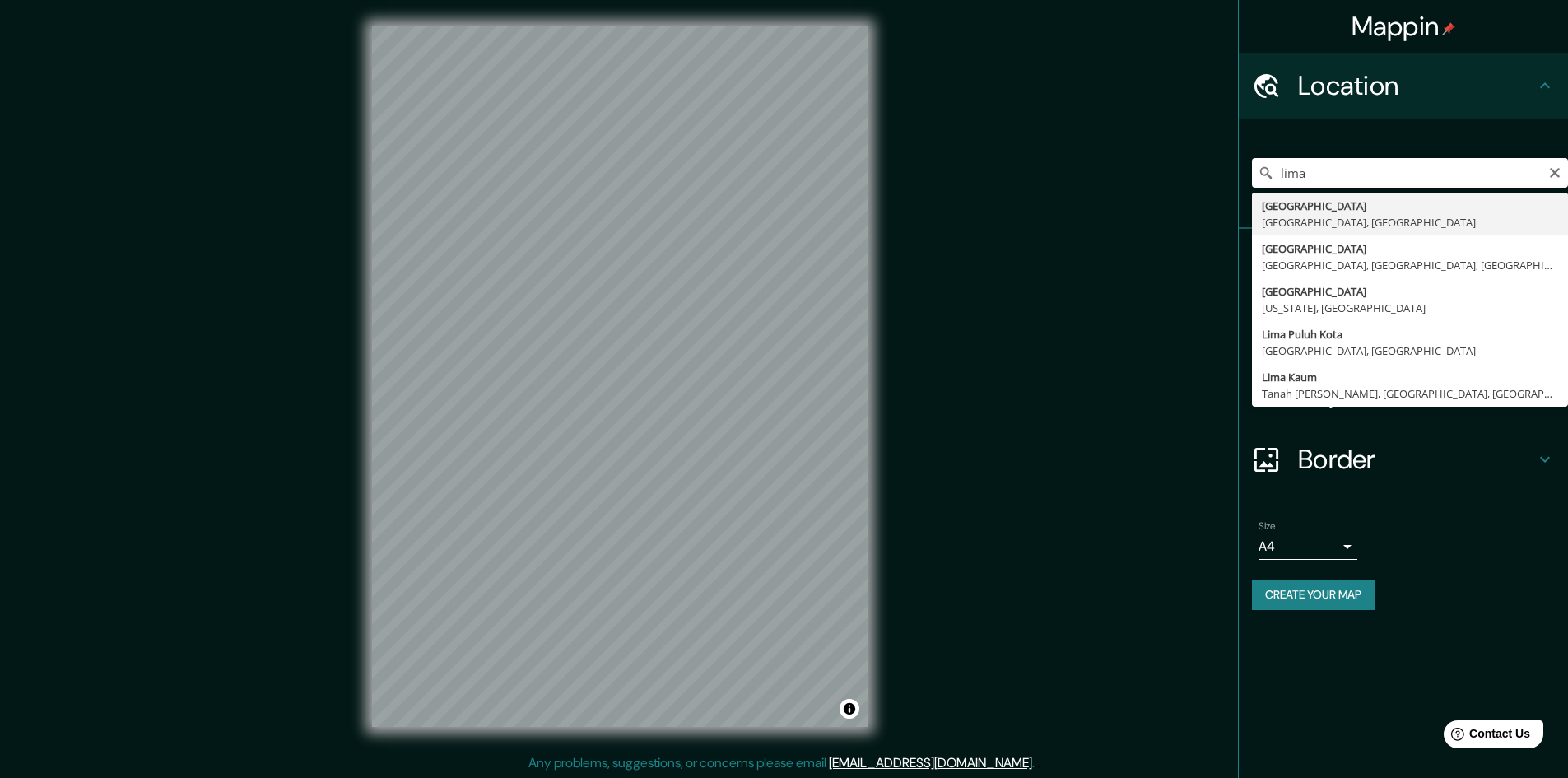
type input "Lima, Provincia de Lima, Perú"
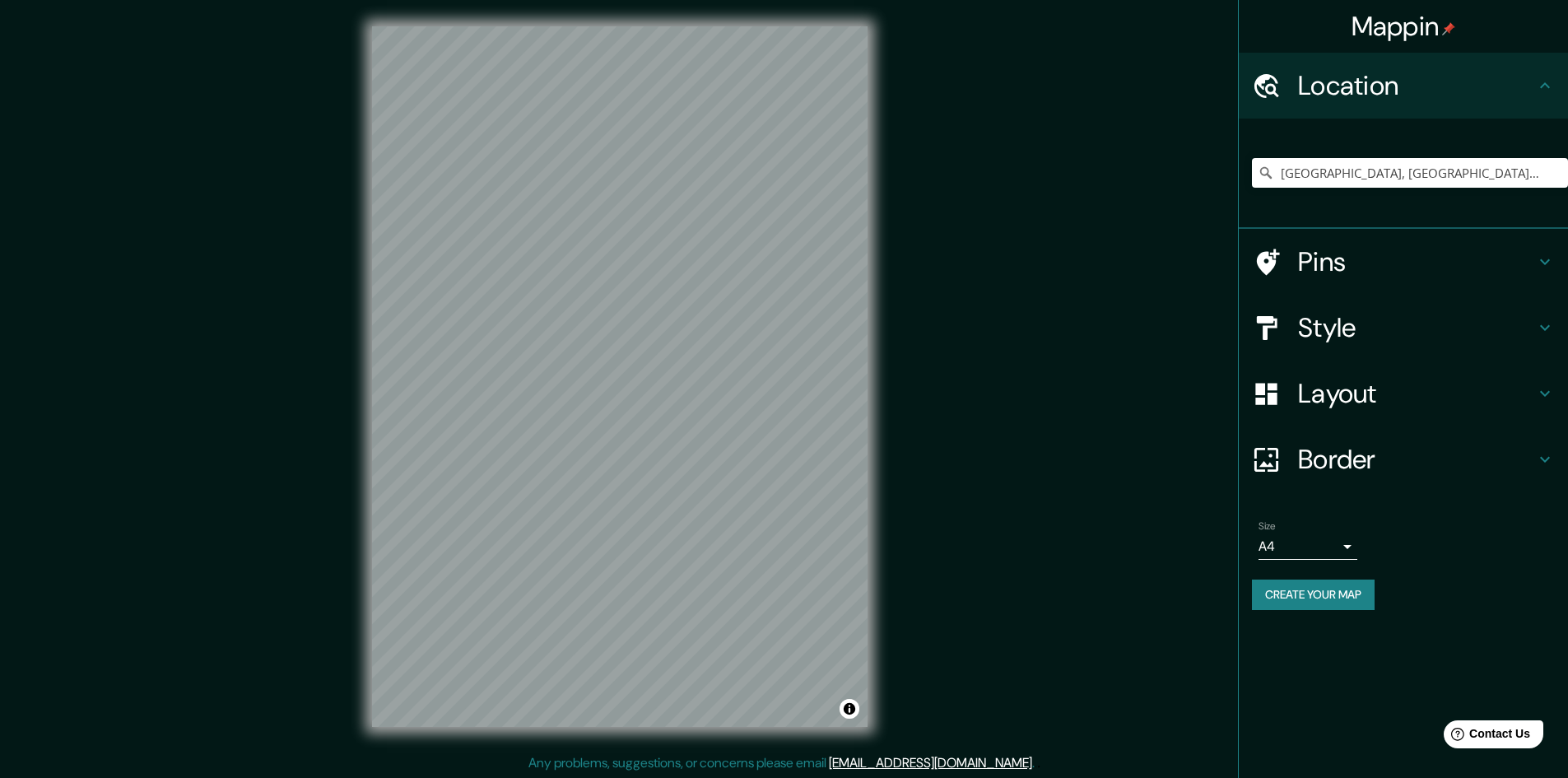
click at [1543, 321] on icon at bounding box center [1545, 328] width 20 height 20
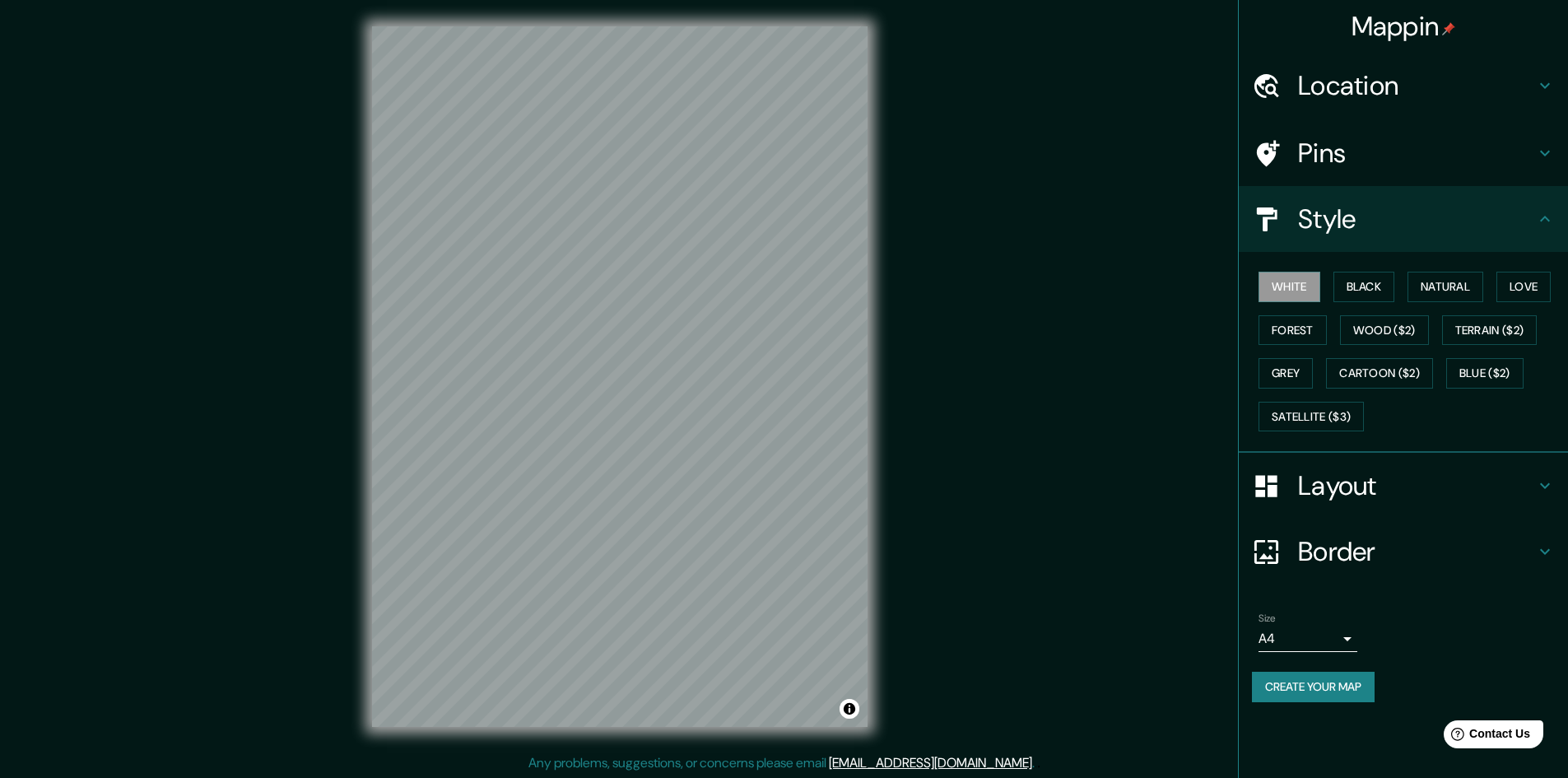
click at [1348, 682] on button "Create your map" at bounding box center [1314, 687] width 123 height 31
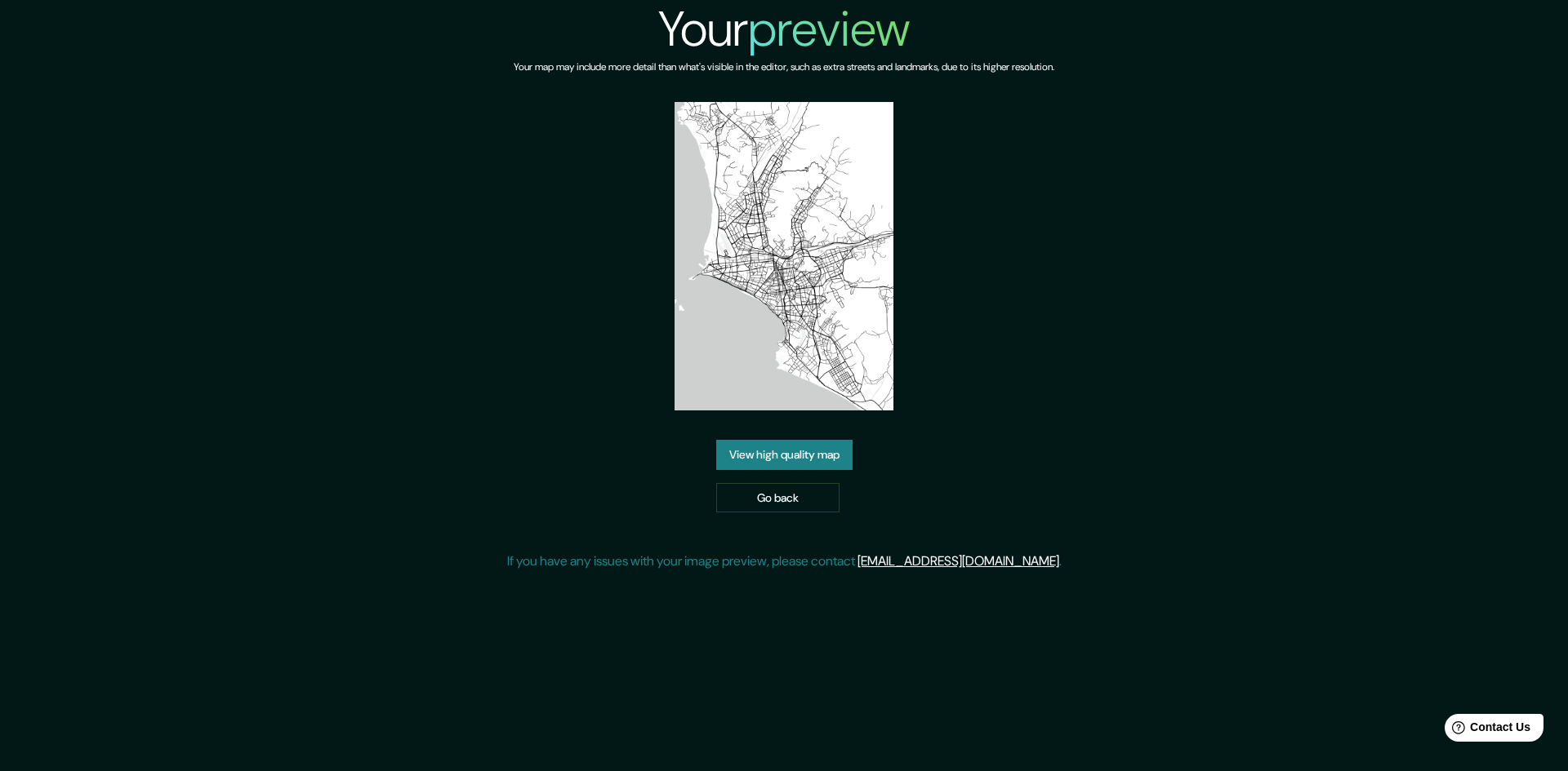
click at [809, 461] on link "View high quality map" at bounding box center [784, 455] width 137 height 30
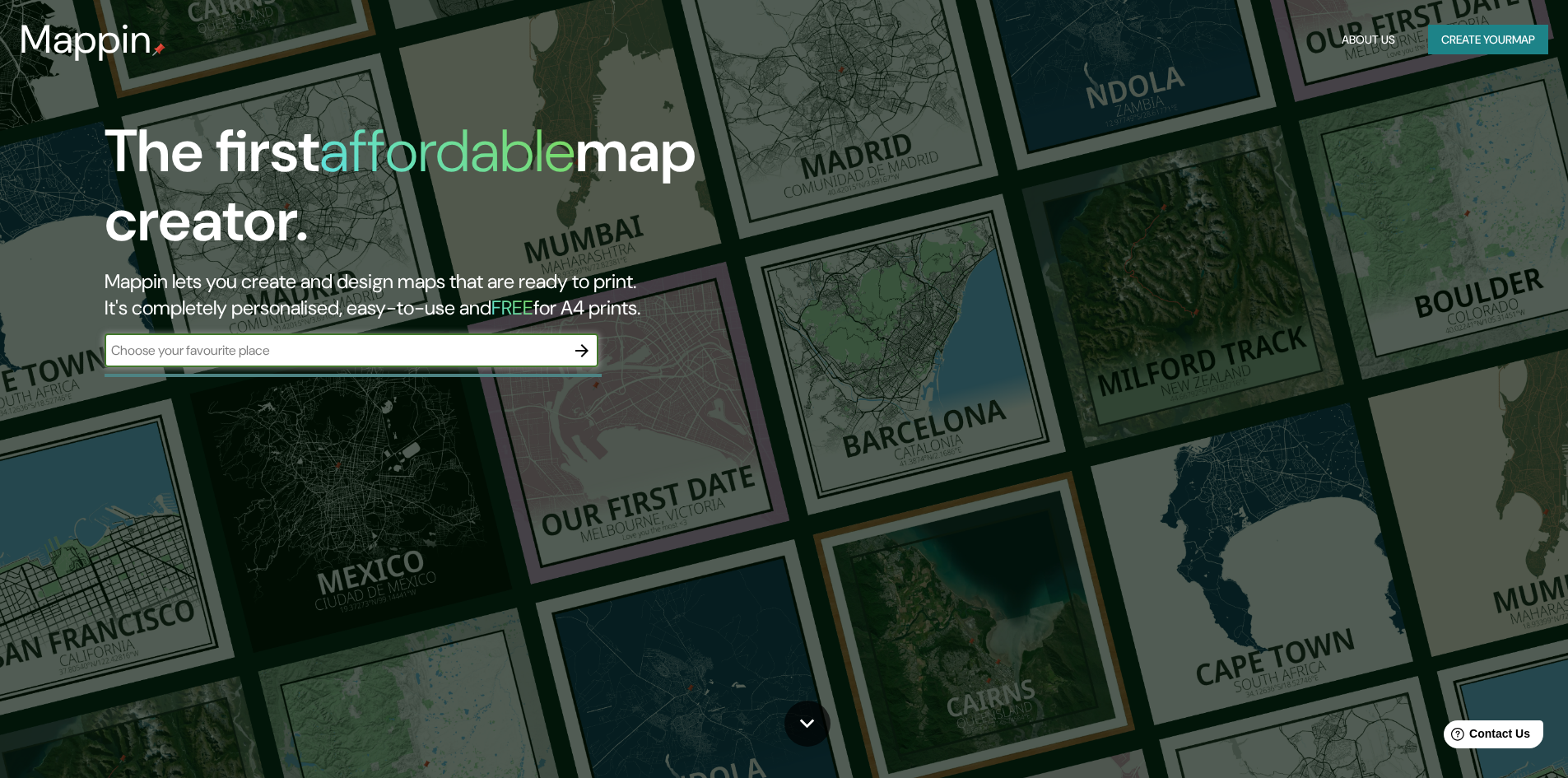
click at [579, 348] on icon "button" at bounding box center [582, 351] width 20 height 20
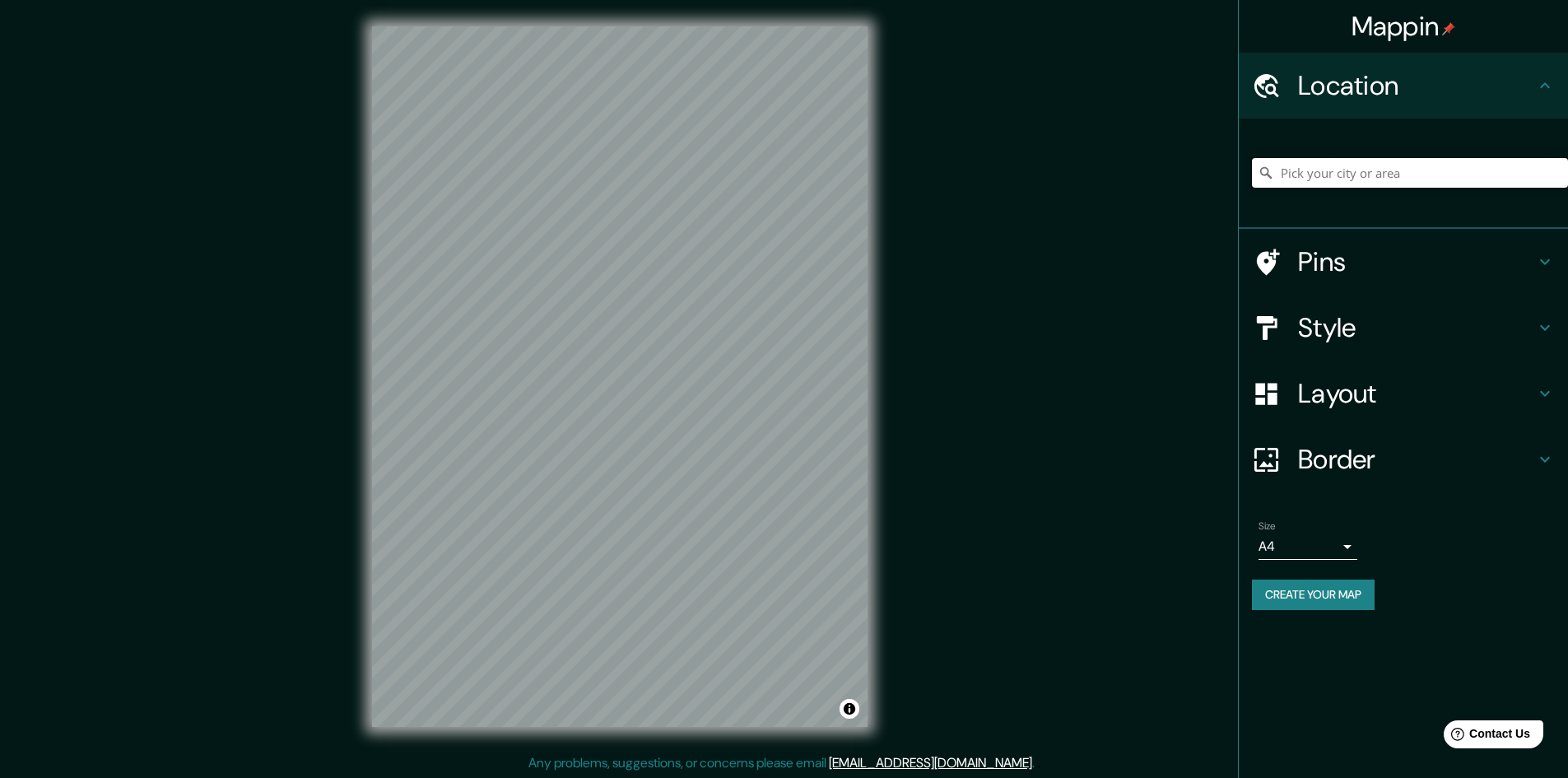
click at [1357, 171] on input "Pick your city or area" at bounding box center [1410, 172] width 316 height 30
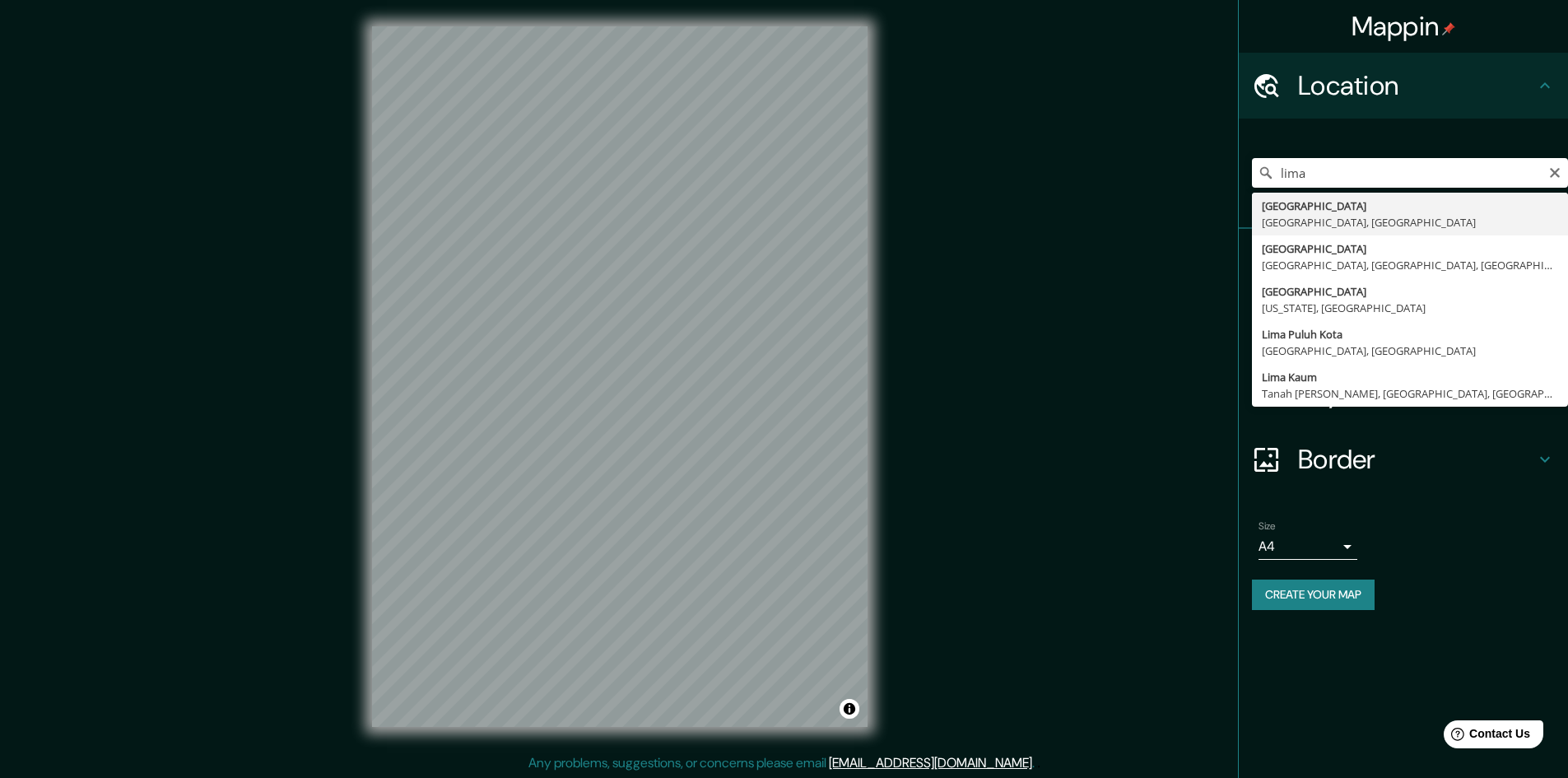
type input "Lima, Provincia de Lima, Perú"
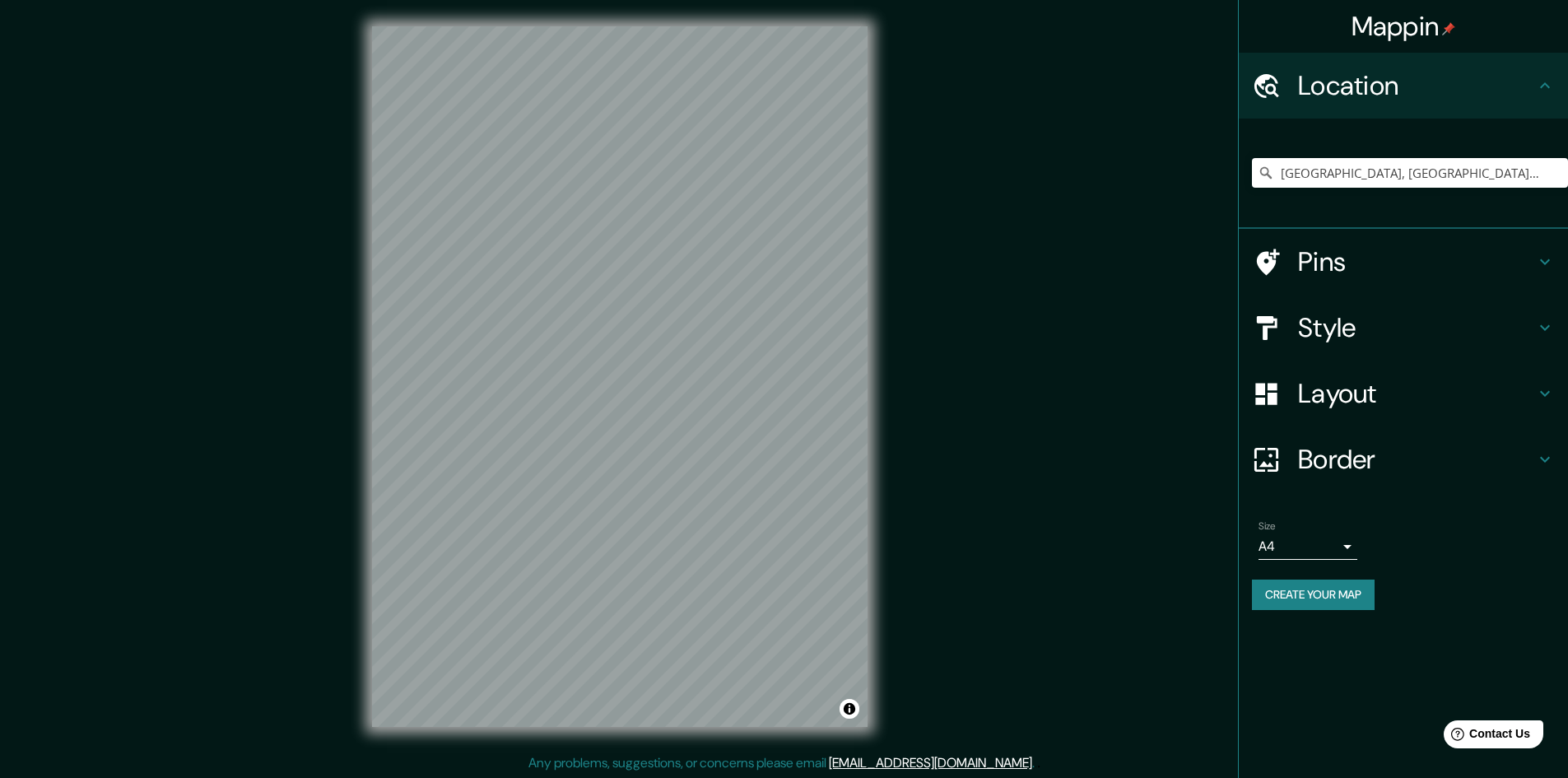
click at [1348, 537] on body "Mappin Location Lima, Provincia de Lima, Perú Pins Style Layout Border Choose a…" at bounding box center [784, 389] width 1568 height 778
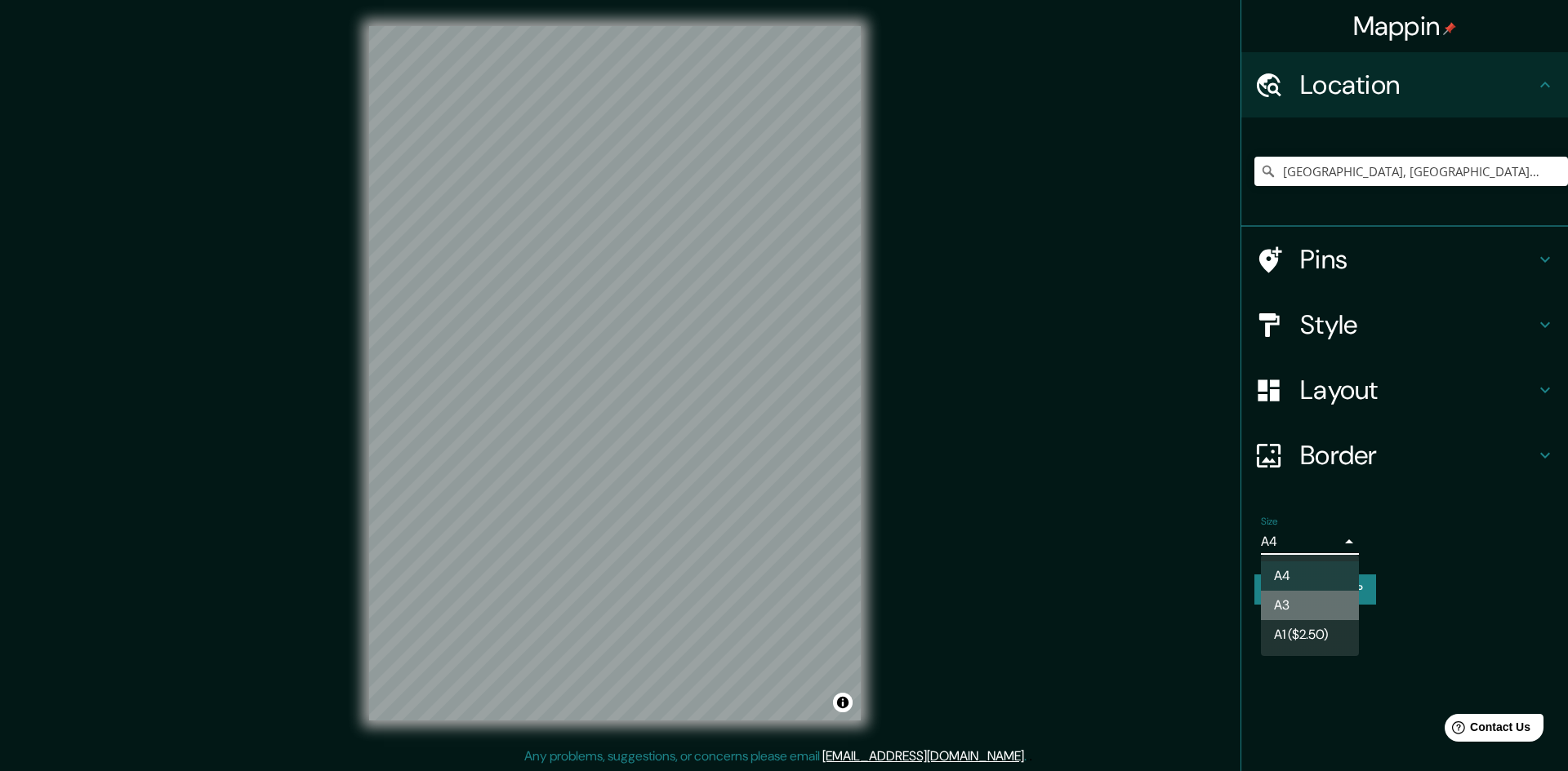
click at [1294, 596] on li "A3" at bounding box center [1311, 605] width 98 height 29
type input "a4"
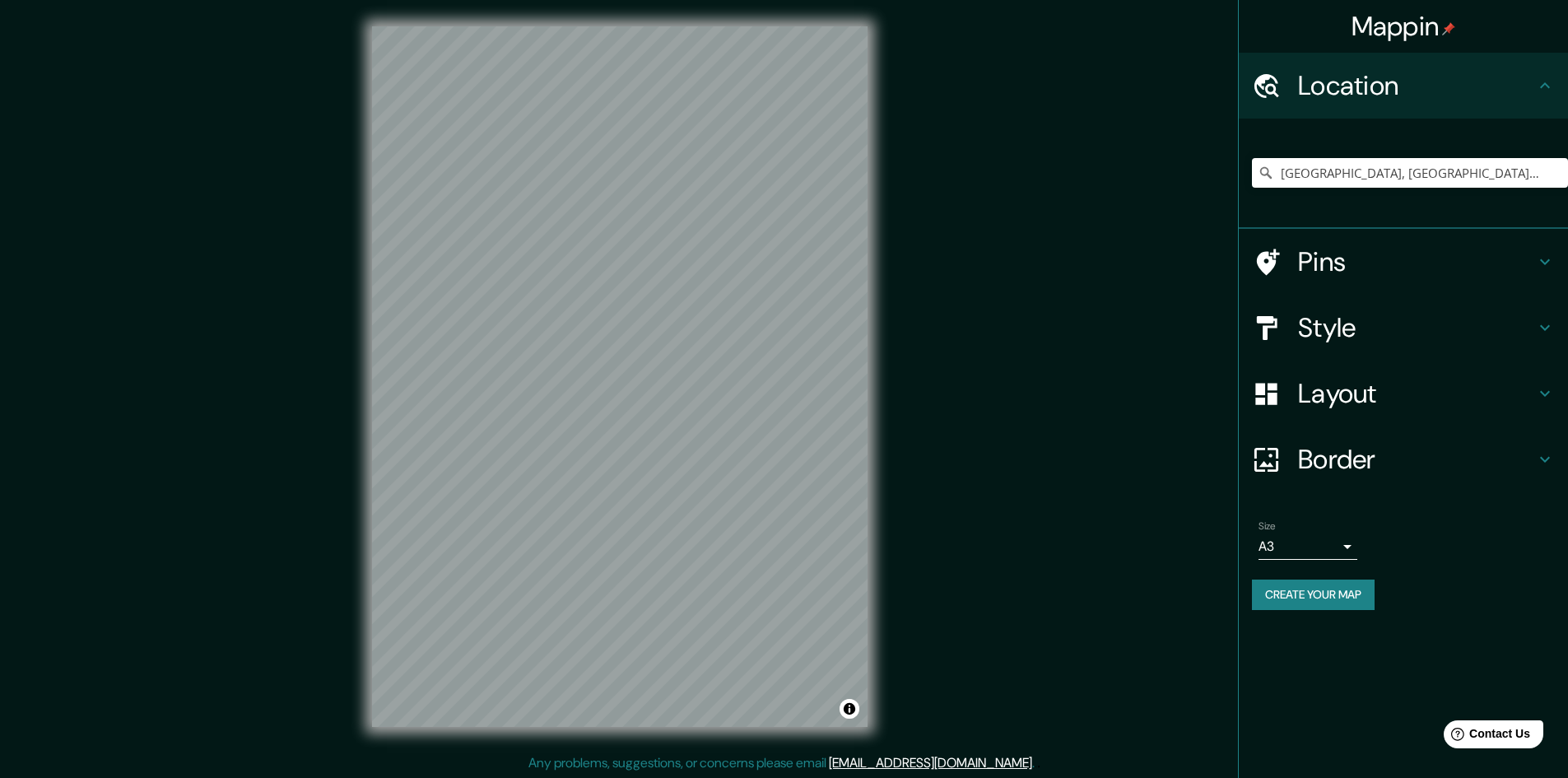
click at [1306, 598] on button "Create your map" at bounding box center [1314, 595] width 123 height 31
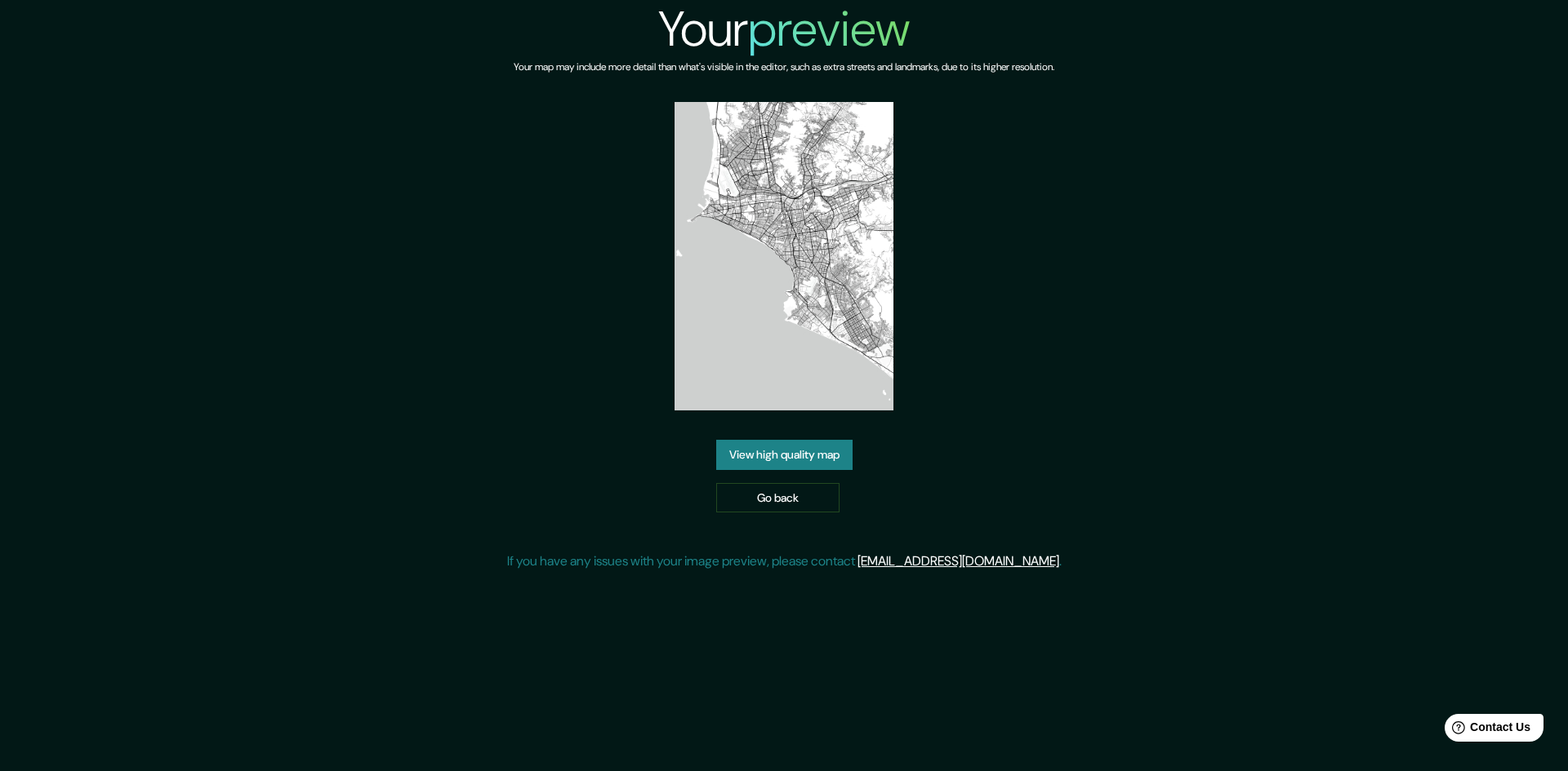
click at [786, 452] on link "View high quality map" at bounding box center [784, 455] width 137 height 30
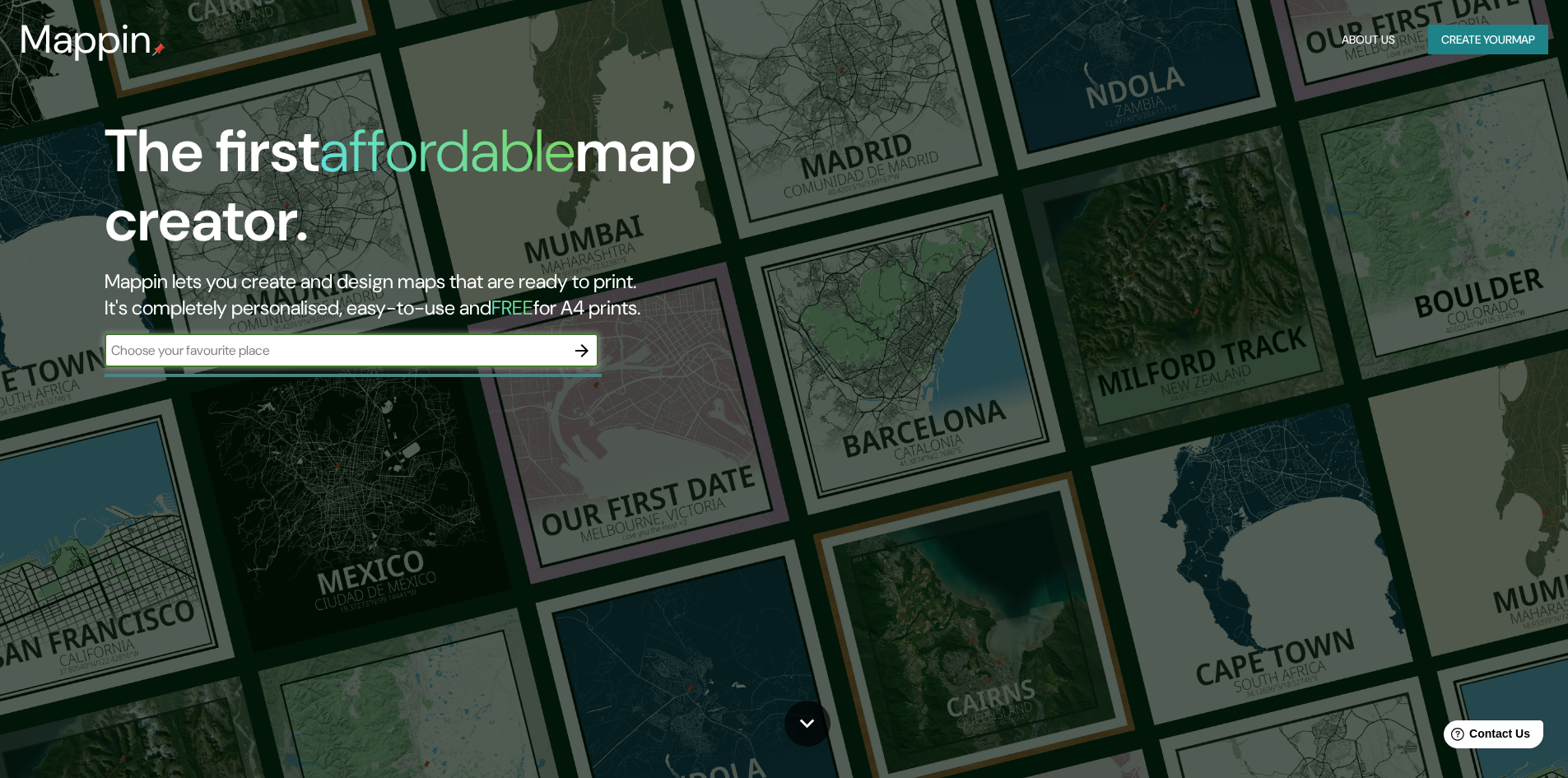
click at [579, 355] on icon "button" at bounding box center [582, 351] width 20 height 20
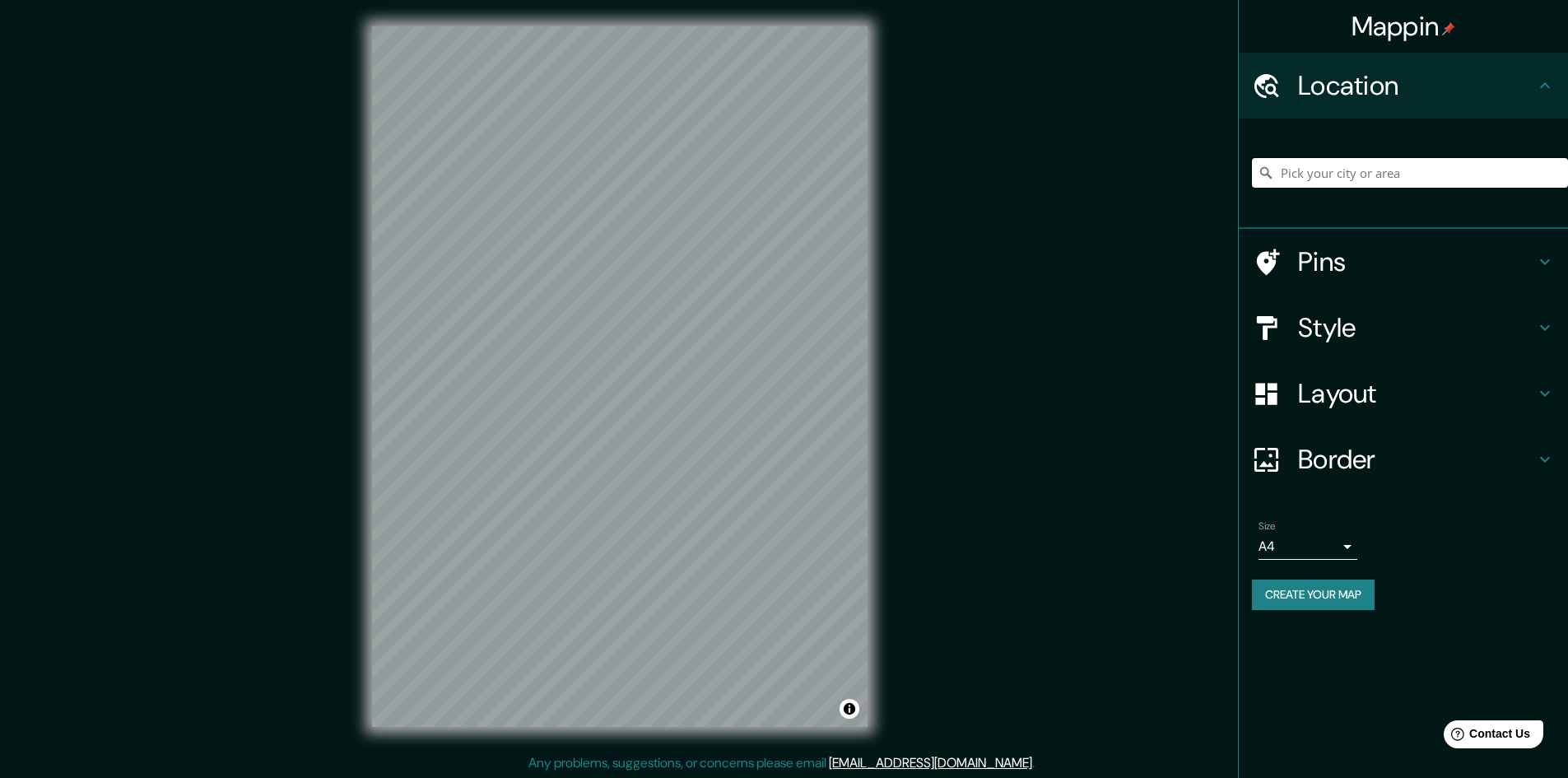
click at [1319, 181] on input "Pick your city or area" at bounding box center [1410, 172] width 316 height 30
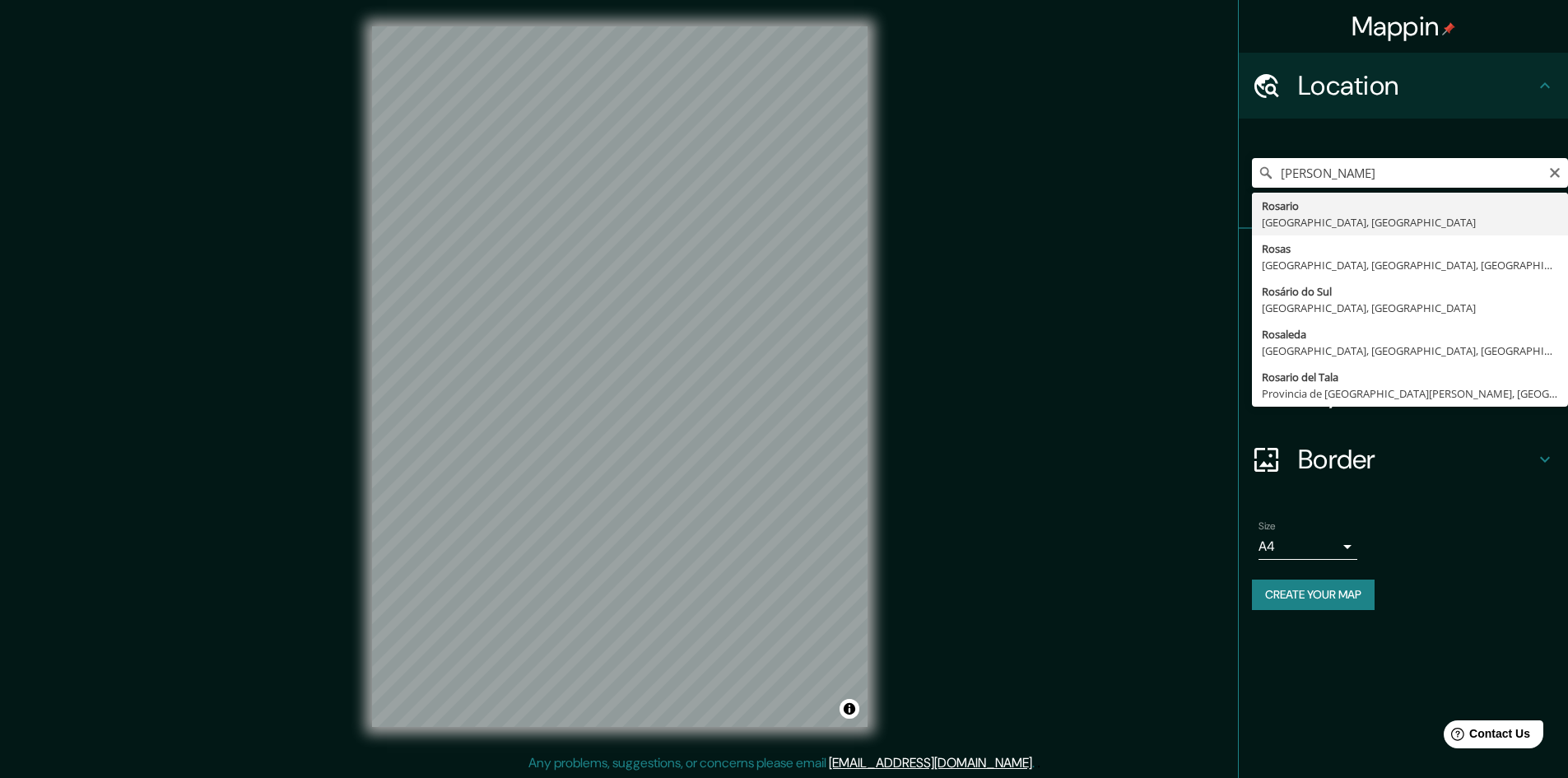
type input "Rosario, Provincia de Santa Fe, Argentina"
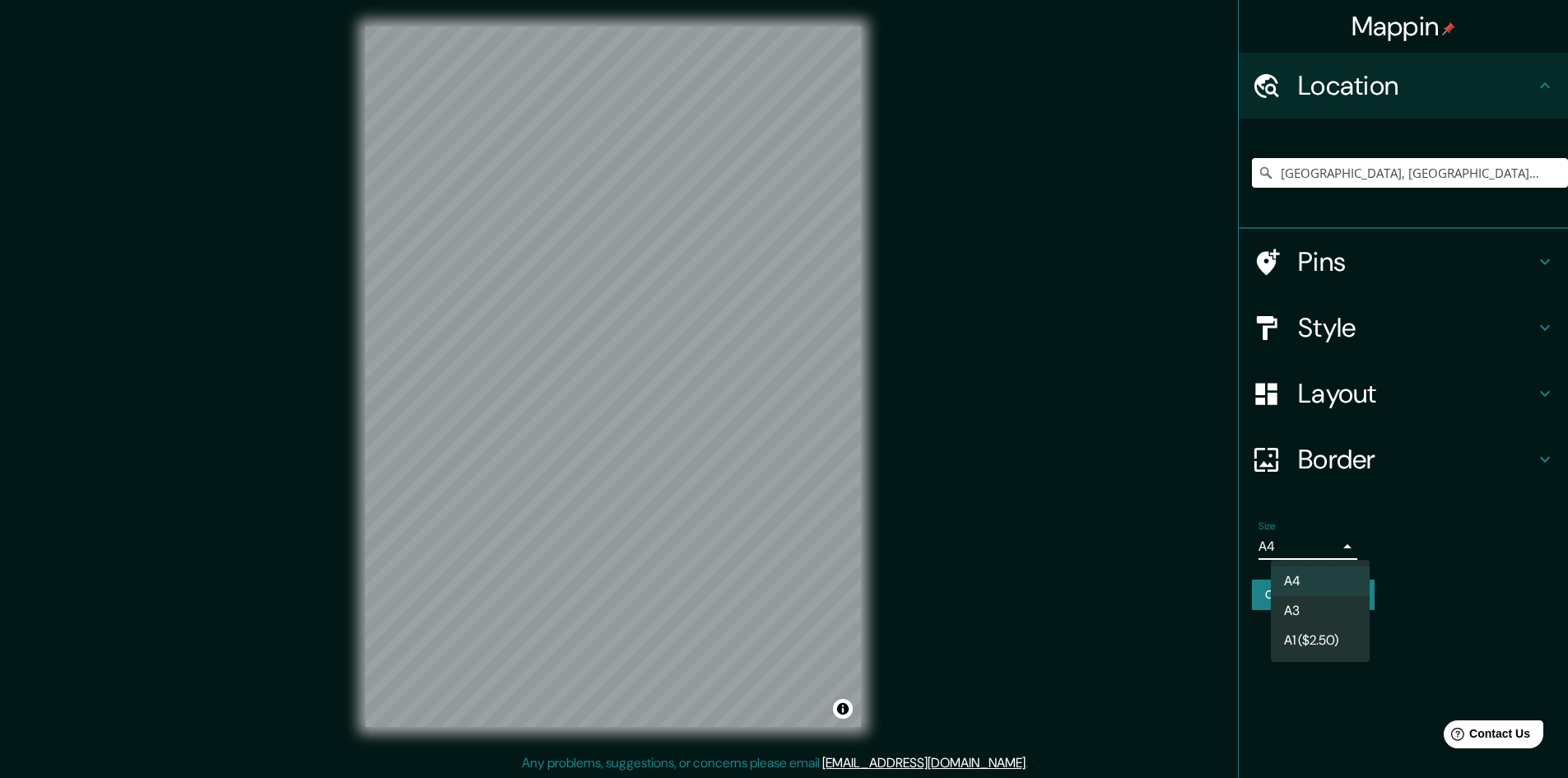
click at [1343, 556] on body "Mappin Location Rosario, Provincia de Santa Fe, Argentina Pins Style Layout Bor…" at bounding box center [784, 389] width 1568 height 778
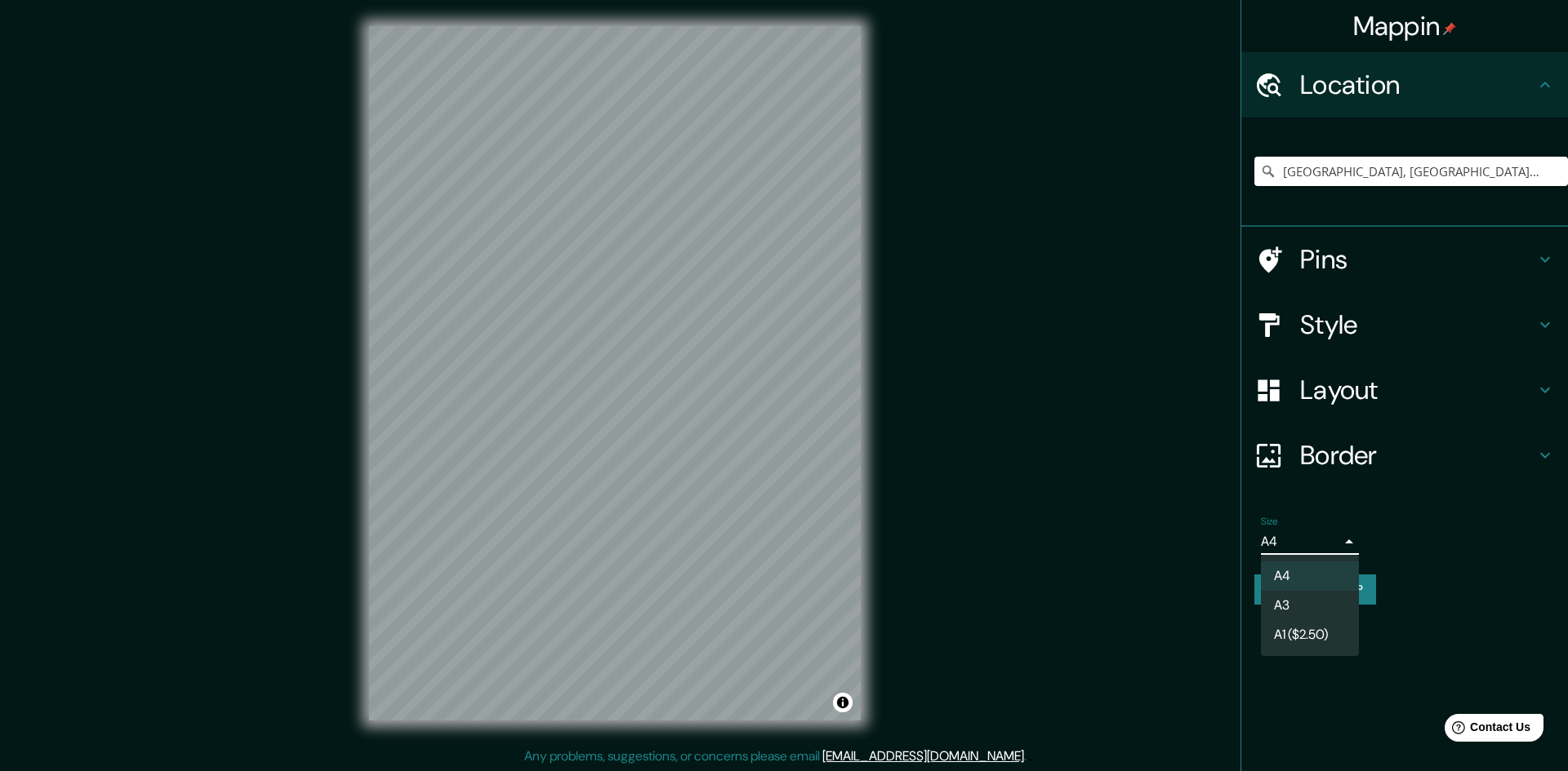
drag, startPoint x: 1301, startPoint y: 597, endPoint x: 1319, endPoint y: 599, distance: 18.1
click at [1300, 597] on li "A3" at bounding box center [1311, 605] width 98 height 29
type input "a4"
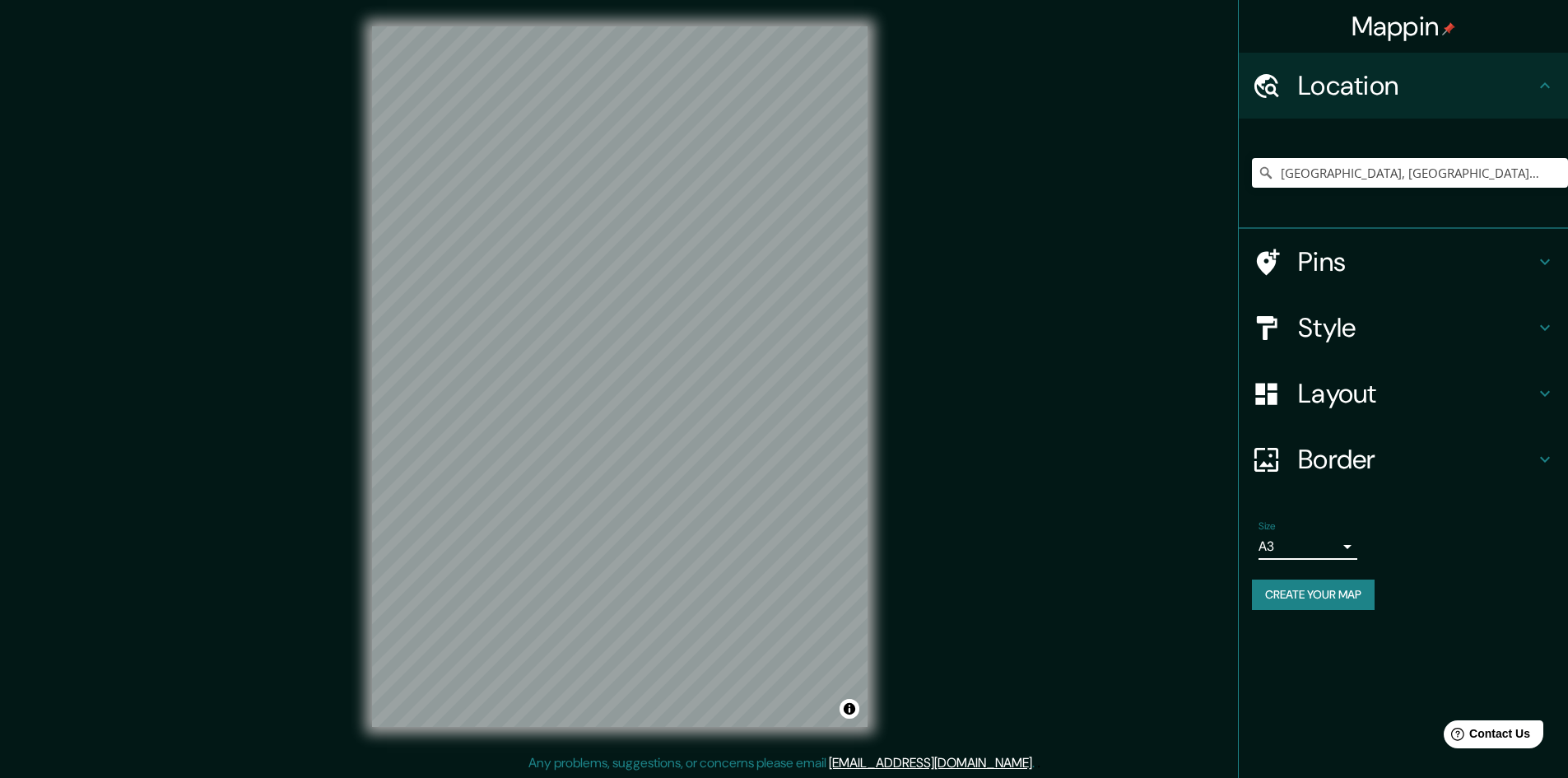
click at [1322, 600] on button "Create your map" at bounding box center [1314, 595] width 123 height 31
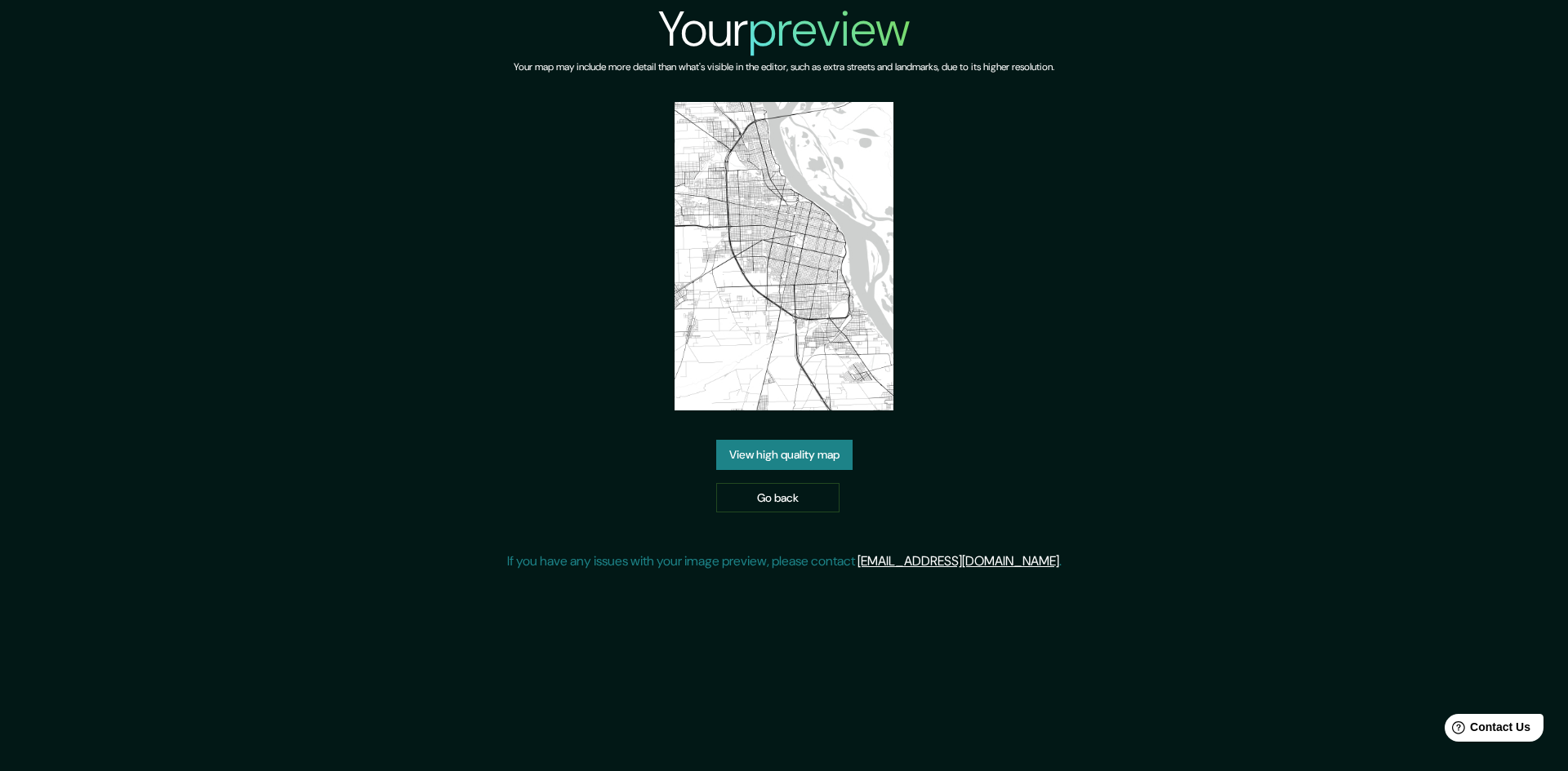
click at [813, 452] on link "View high quality map" at bounding box center [784, 455] width 137 height 30
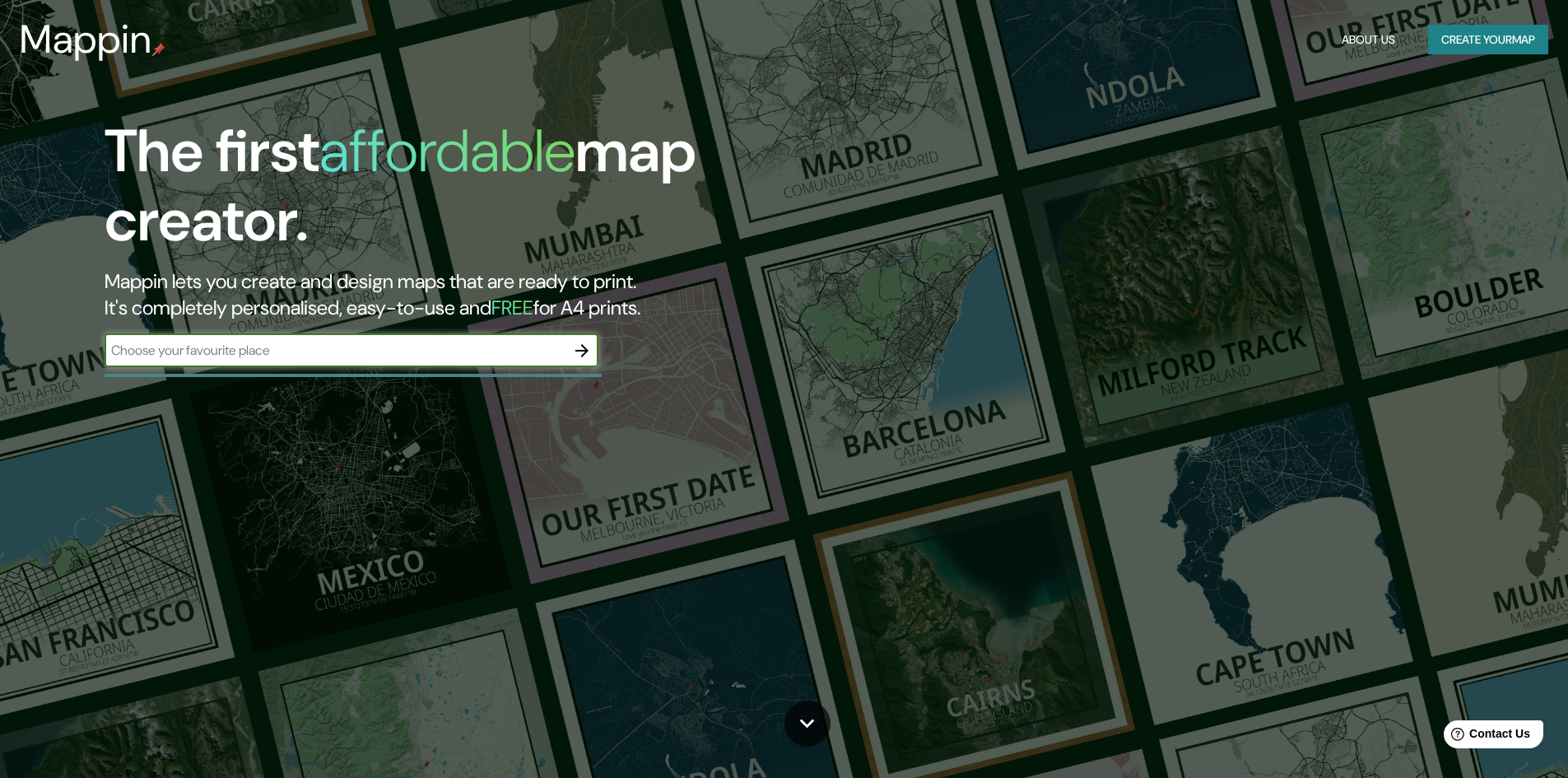
click at [579, 360] on icon "button" at bounding box center [582, 351] width 20 height 20
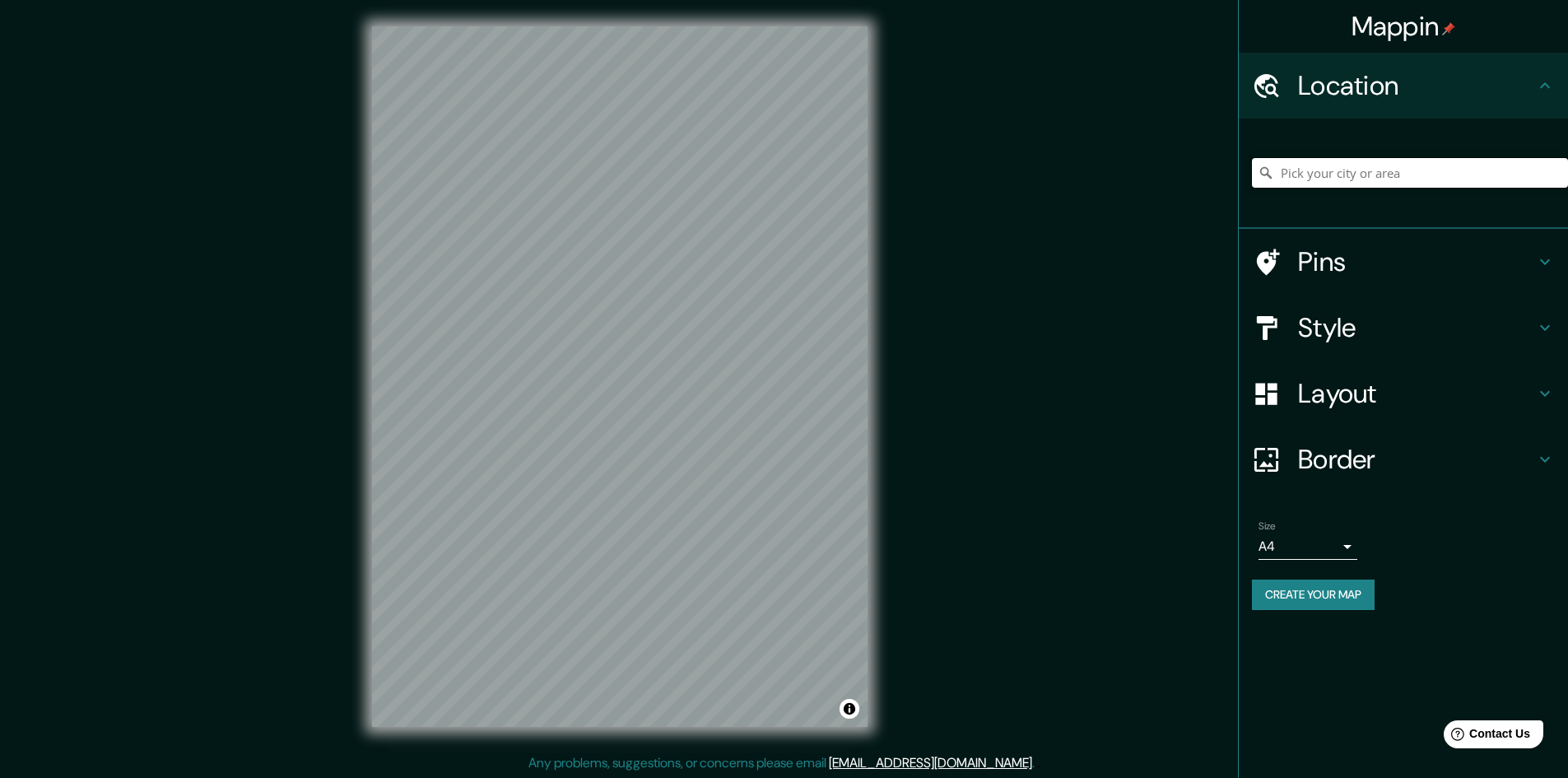
click at [1428, 173] on input "Pick your city or area" at bounding box center [1410, 172] width 316 height 30
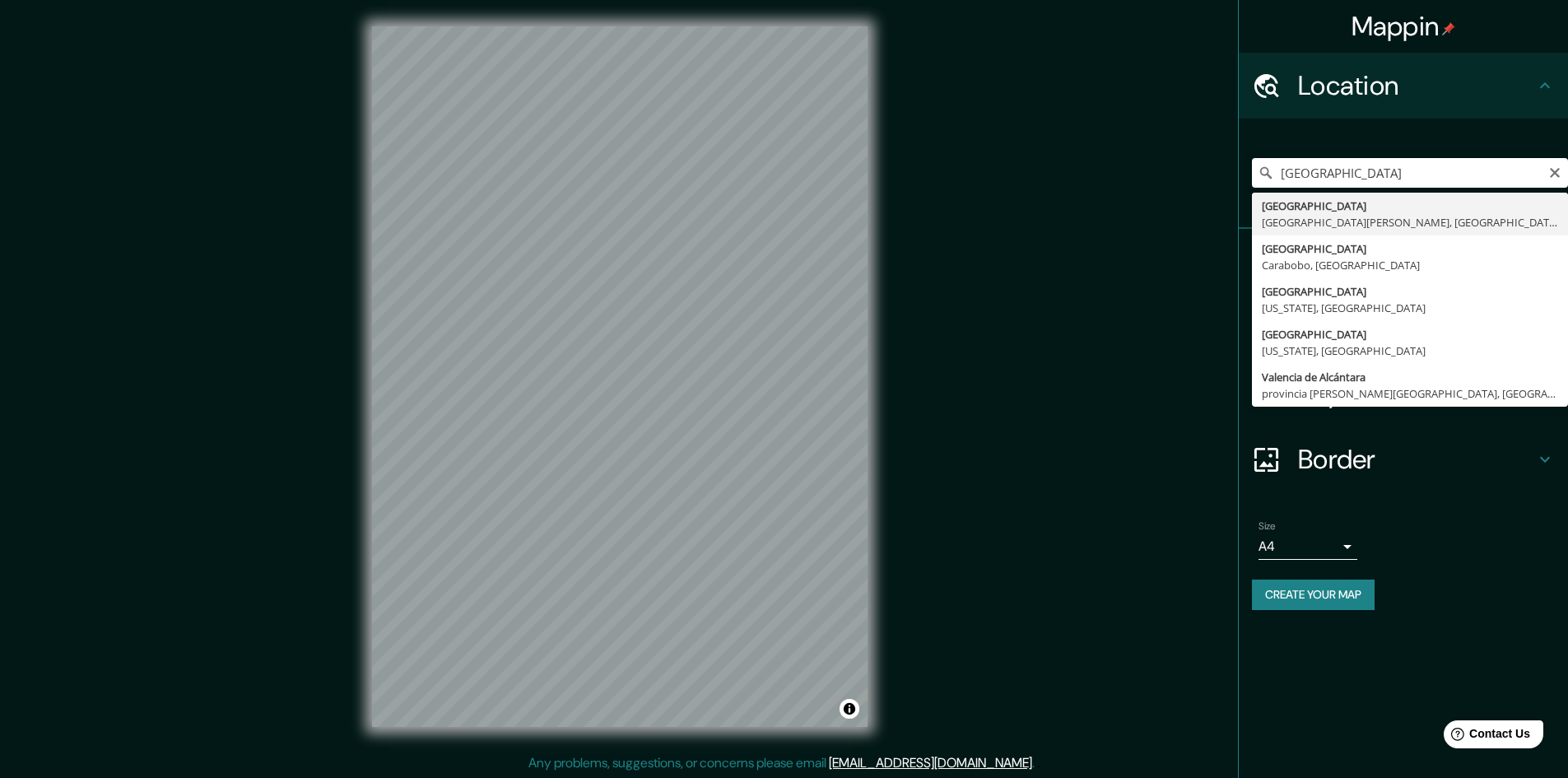
type input "València, provincia de Valencia, España"
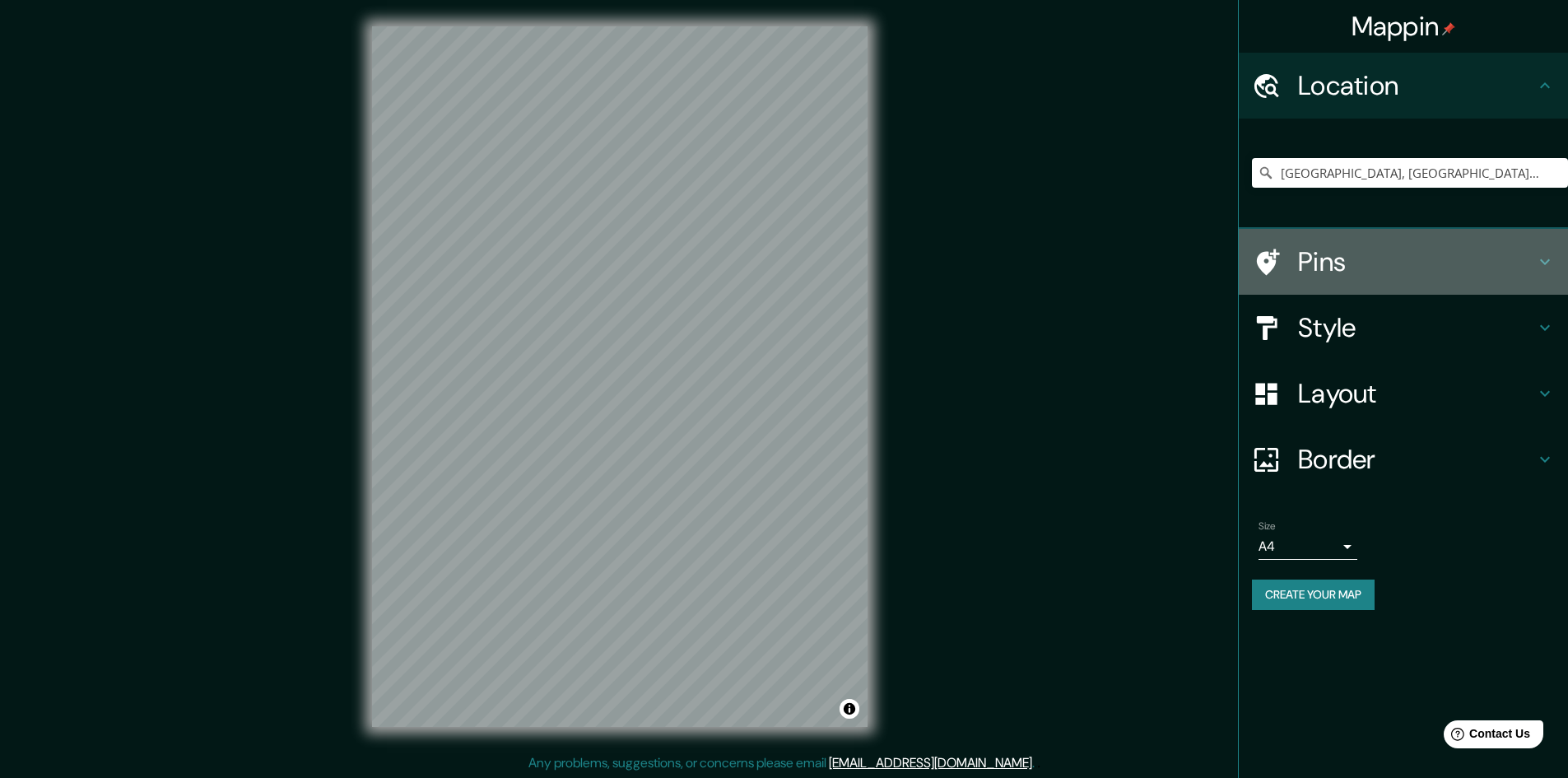
click at [1545, 261] on icon at bounding box center [1545, 262] width 20 height 20
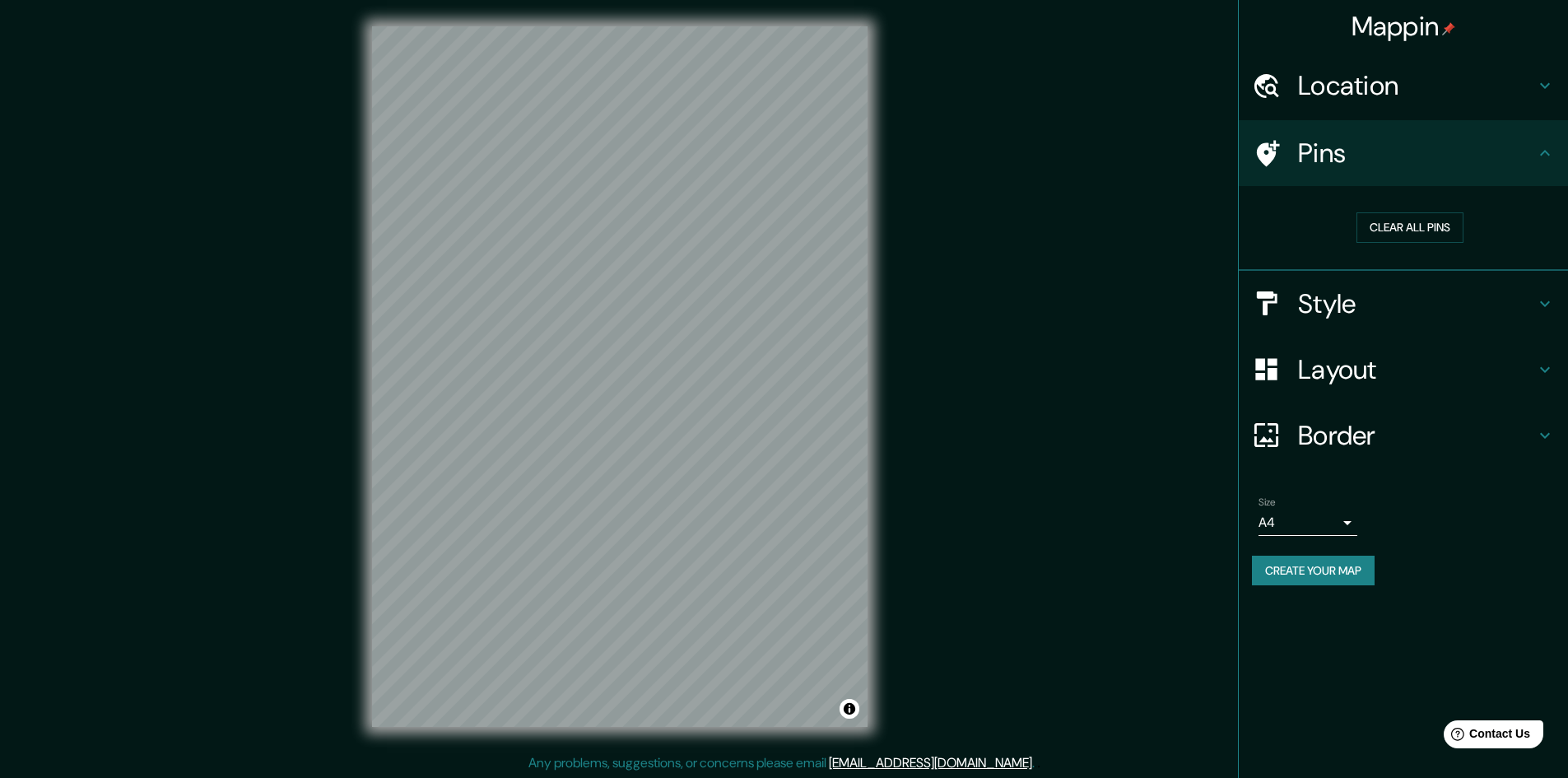
click at [1314, 154] on h4 "Pins" at bounding box center [1417, 153] width 237 height 33
click at [1410, 233] on button "Clear all pins" at bounding box center [1410, 228] width 107 height 31
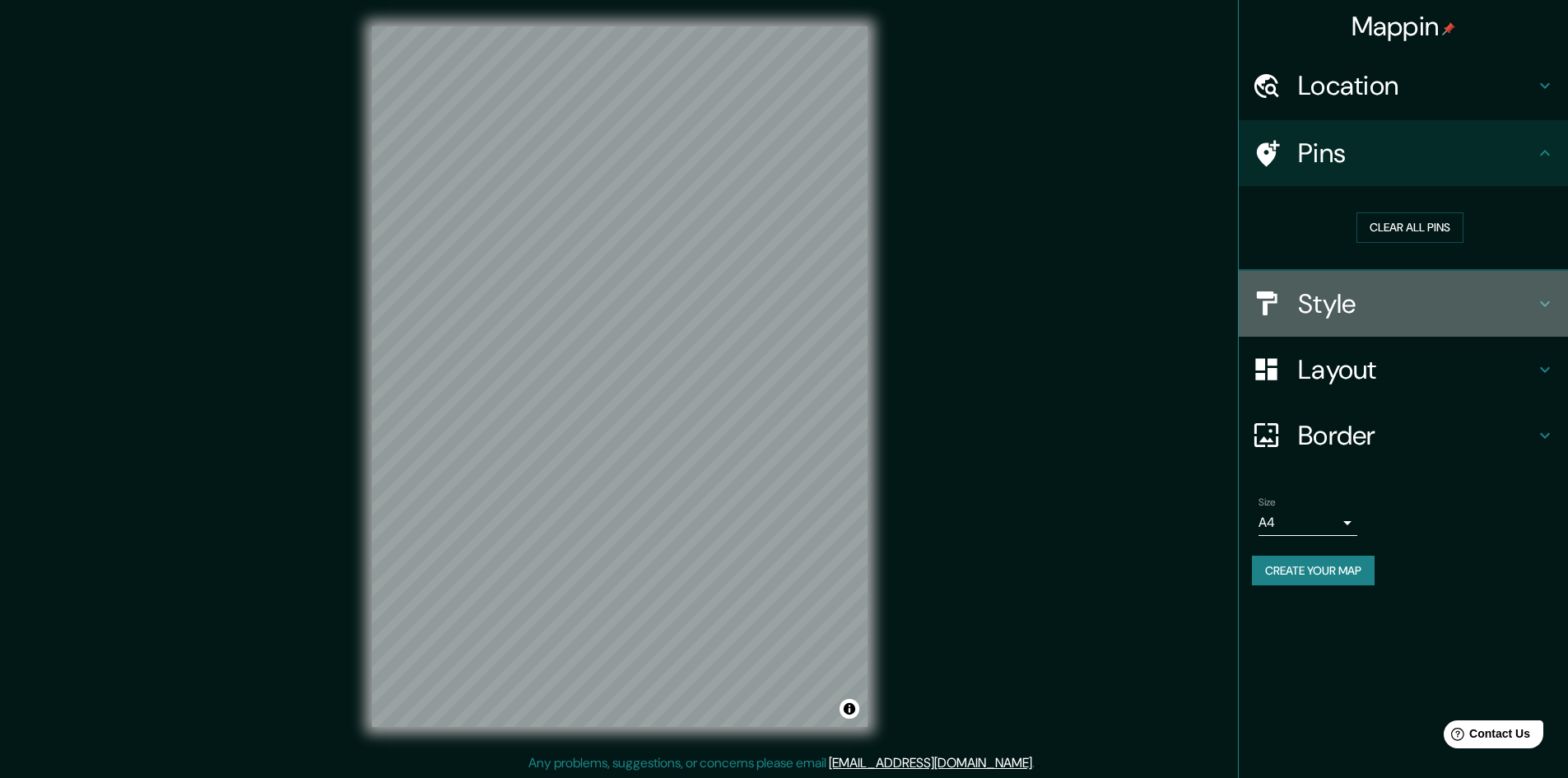
click at [1540, 307] on icon at bounding box center [1545, 304] width 20 height 20
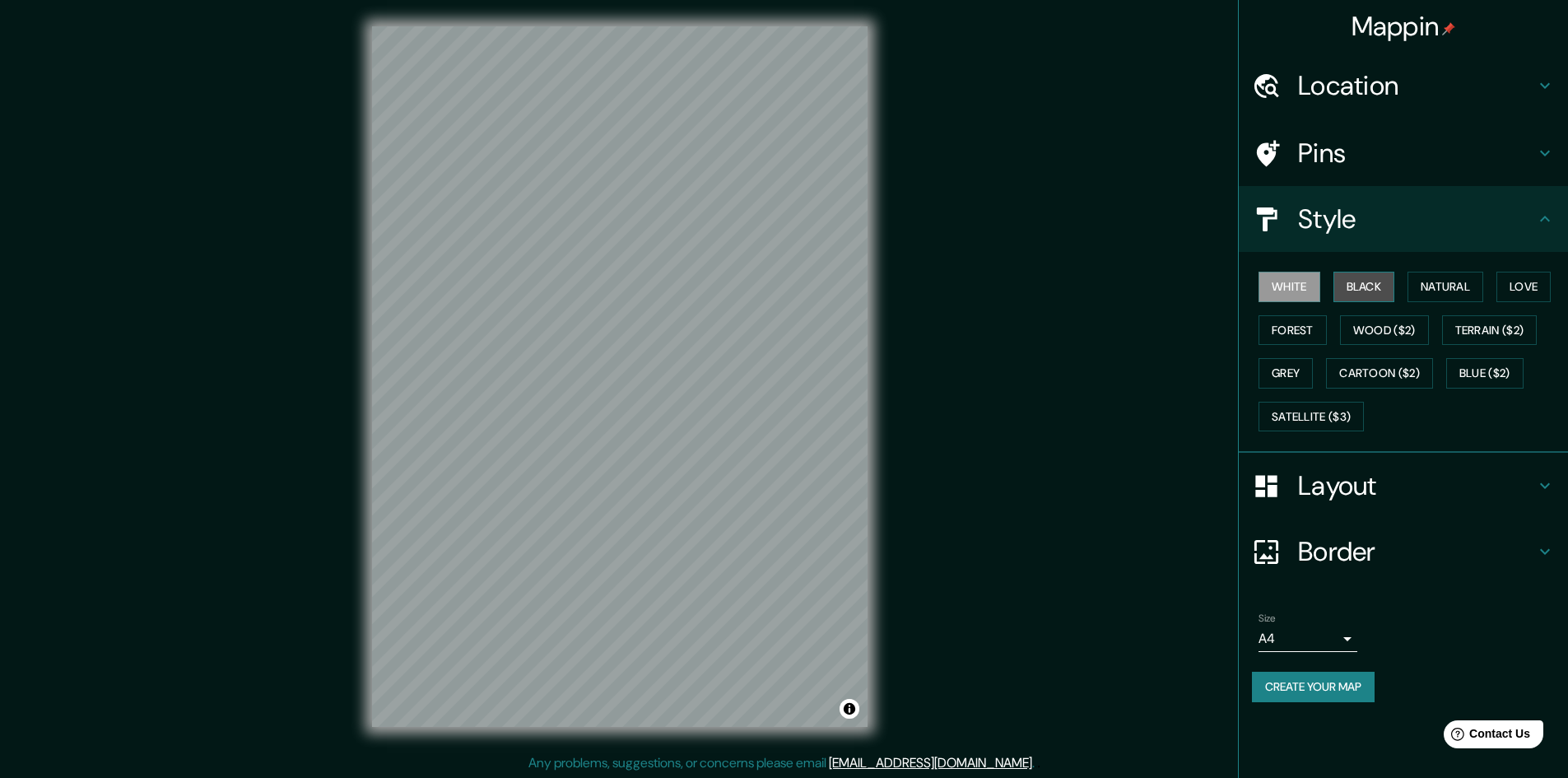
click at [1357, 295] on button "Black" at bounding box center [1364, 287] width 62 height 31
click at [1460, 284] on button "Natural" at bounding box center [1445, 287] width 76 height 31
click at [1542, 288] on button "Love" at bounding box center [1524, 287] width 54 height 31
click at [1513, 327] on button "Terrain ($2)" at bounding box center [1491, 331] width 96 height 31
click at [1381, 323] on button "Wood ($2)" at bounding box center [1384, 331] width 89 height 31
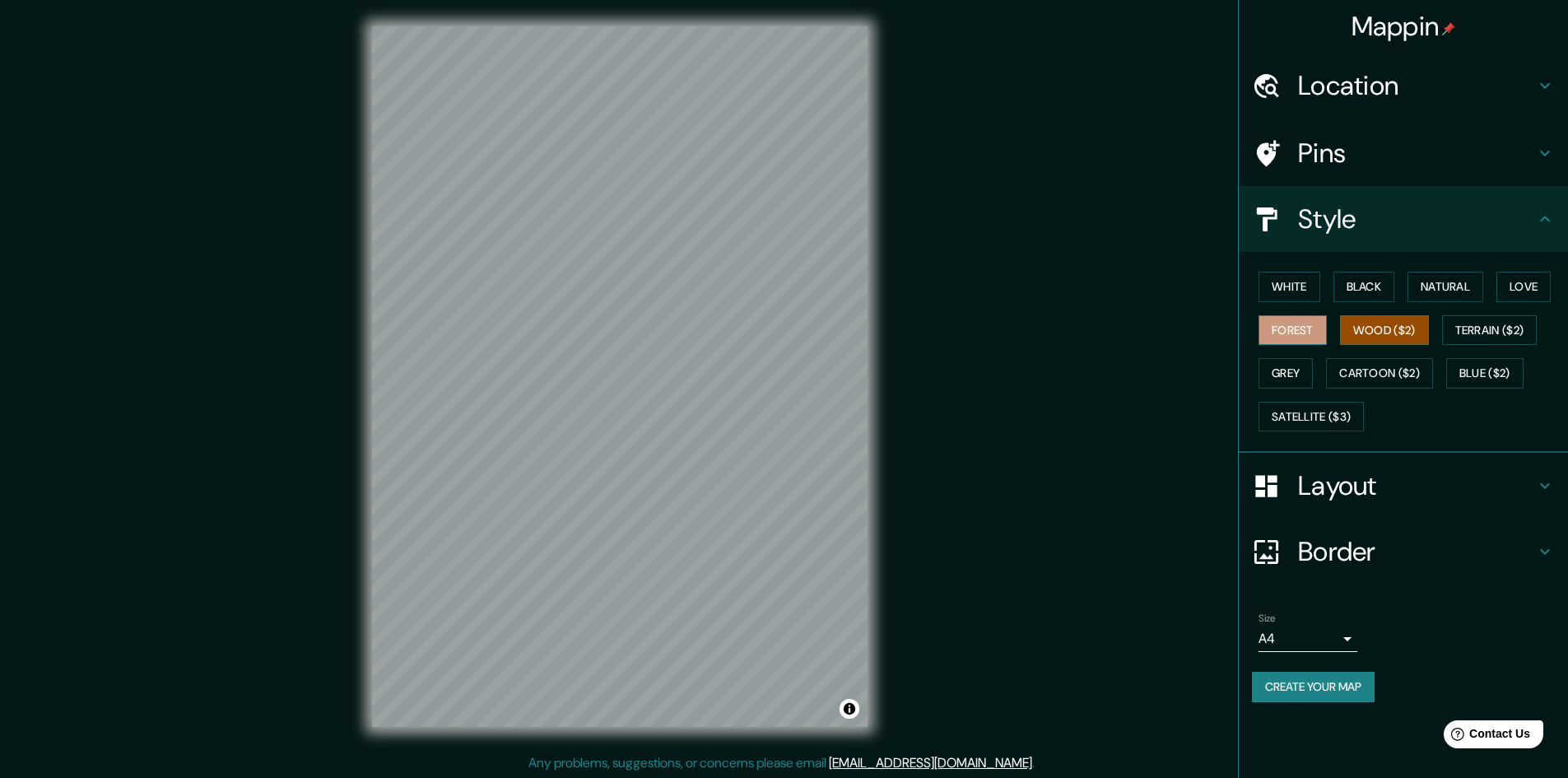
click at [1299, 326] on button "Forest" at bounding box center [1293, 331] width 68 height 31
click at [1292, 378] on button "Grey" at bounding box center [1286, 373] width 54 height 31
drag, startPoint x: 1392, startPoint y: 384, endPoint x: 1500, endPoint y: 368, distance: 109.2
click at [1393, 384] on button "Cartoon ($2)" at bounding box center [1380, 373] width 107 height 31
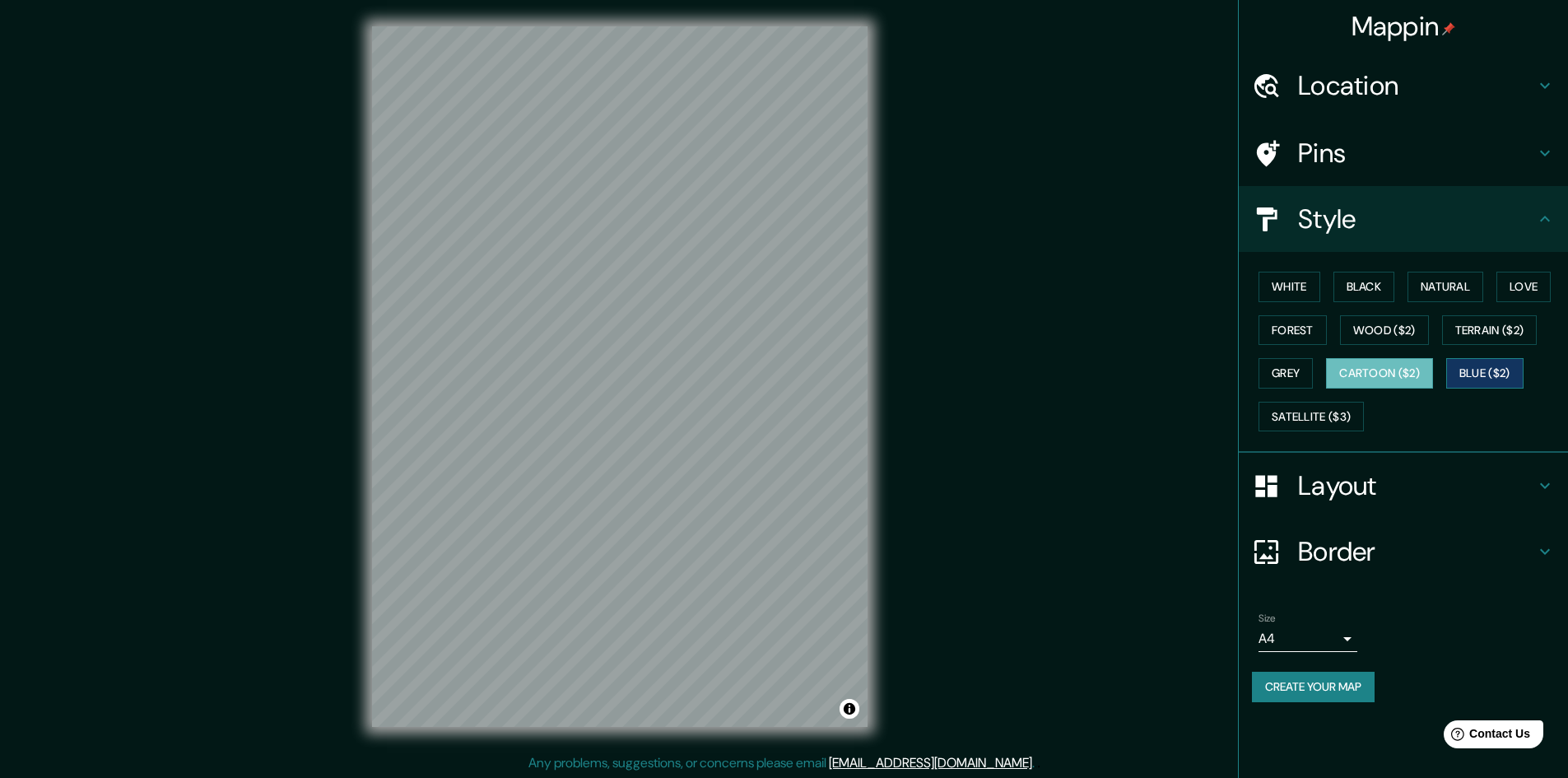
click at [1500, 368] on button "Blue ($2)" at bounding box center [1485, 373] width 77 height 31
click at [1308, 411] on button "Satellite ($3)" at bounding box center [1311, 417] width 105 height 31
click at [1537, 489] on icon at bounding box center [1545, 486] width 20 height 20
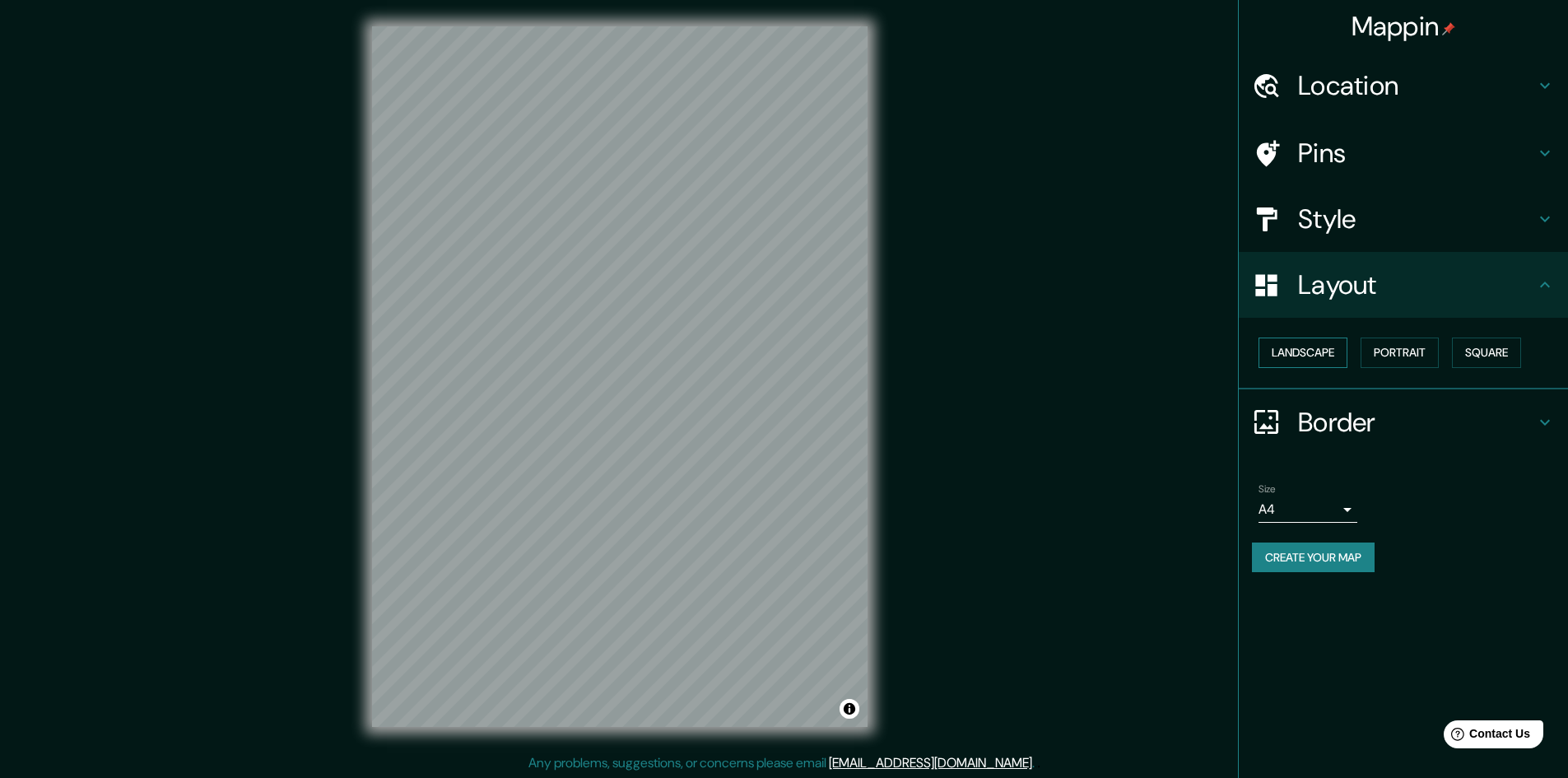
click at [1317, 357] on button "Landscape" at bounding box center [1303, 353] width 89 height 31
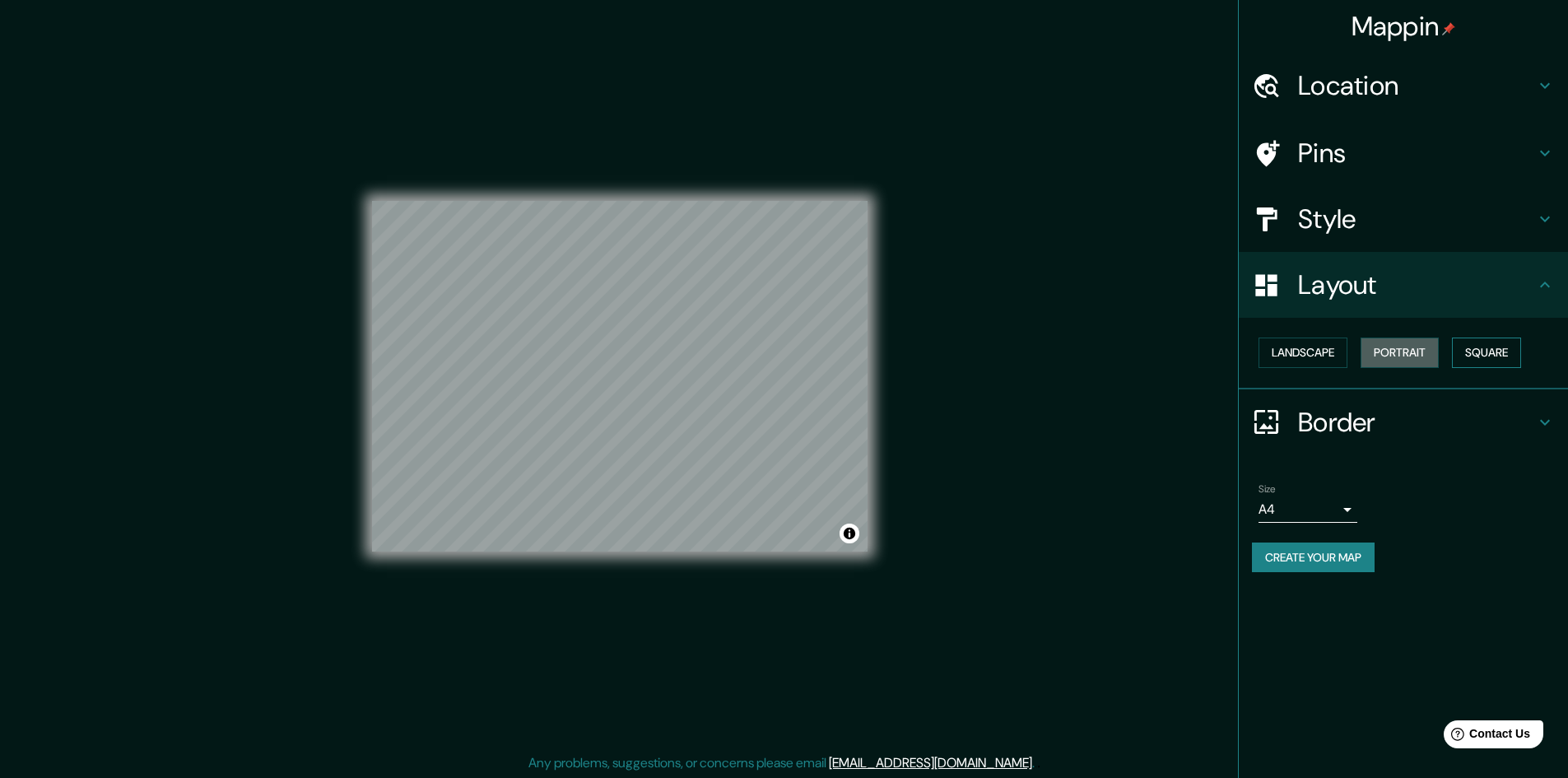
drag, startPoint x: 1391, startPoint y: 354, endPoint x: 1461, endPoint y: 354, distance: 70.0
click at [1392, 354] on button "Portrait" at bounding box center [1399, 353] width 78 height 31
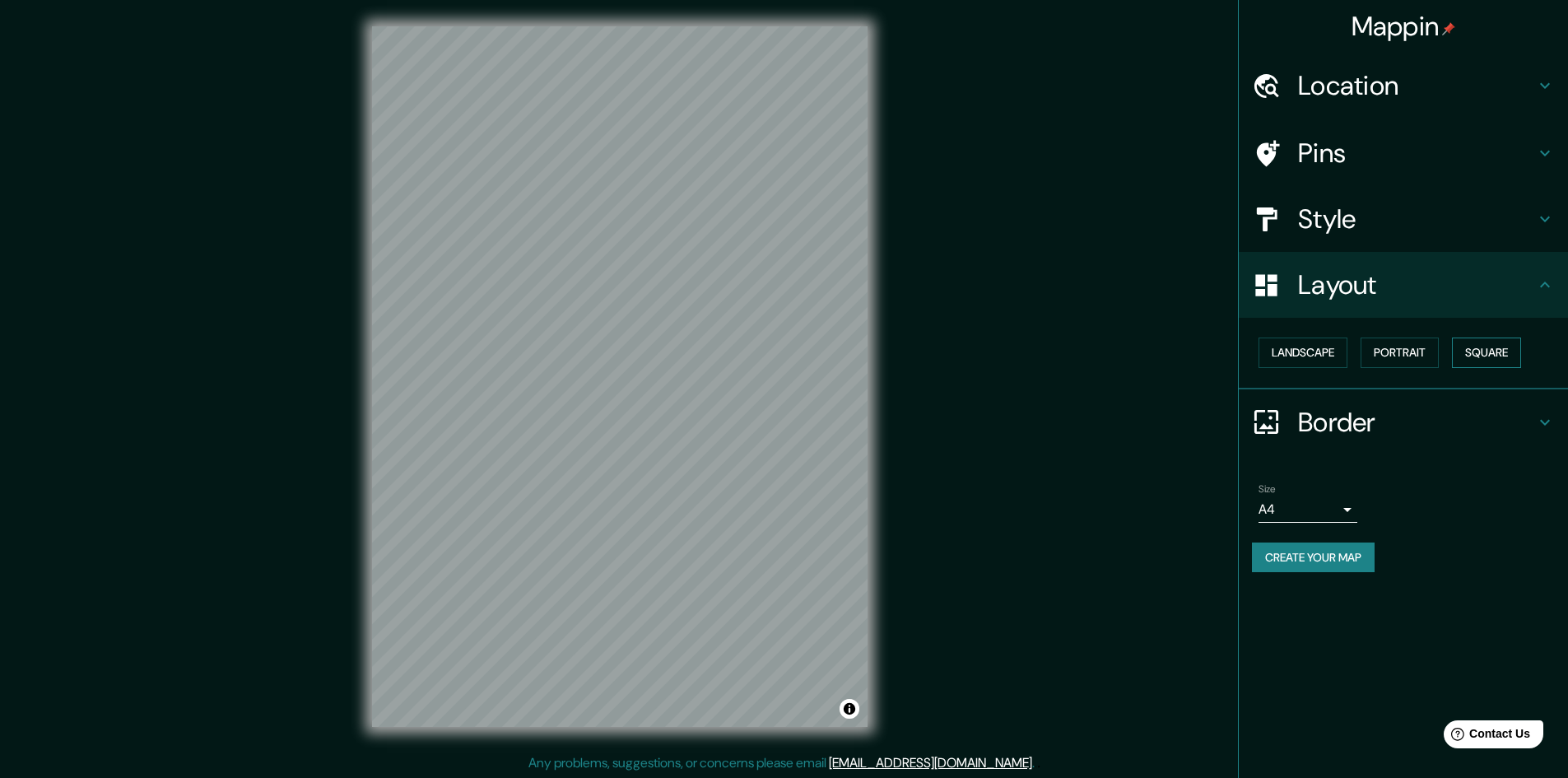
click at [1481, 355] on button "Square" at bounding box center [1487, 353] width 69 height 31
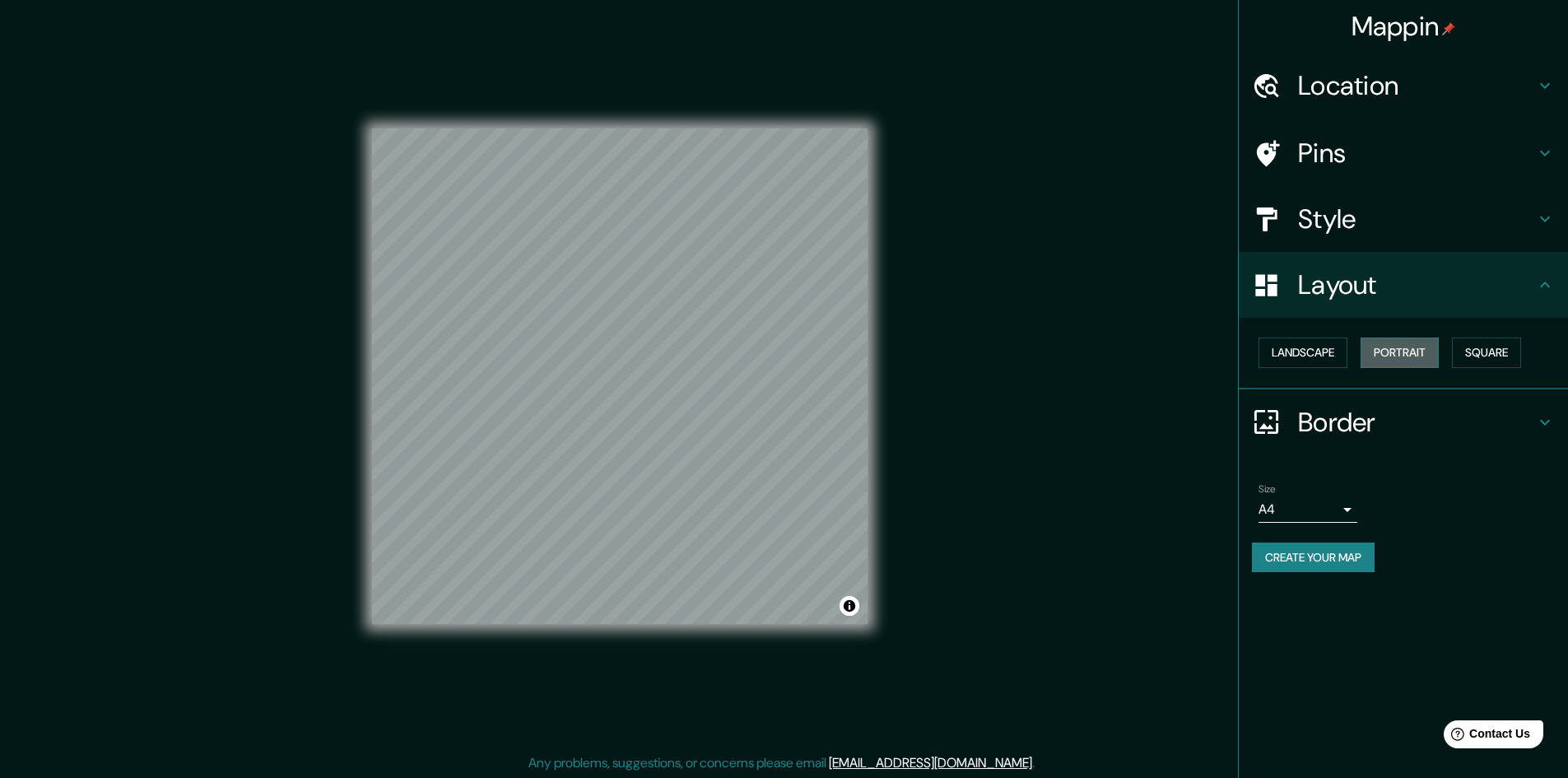
click at [1379, 349] on button "Portrait" at bounding box center [1399, 353] width 78 height 31
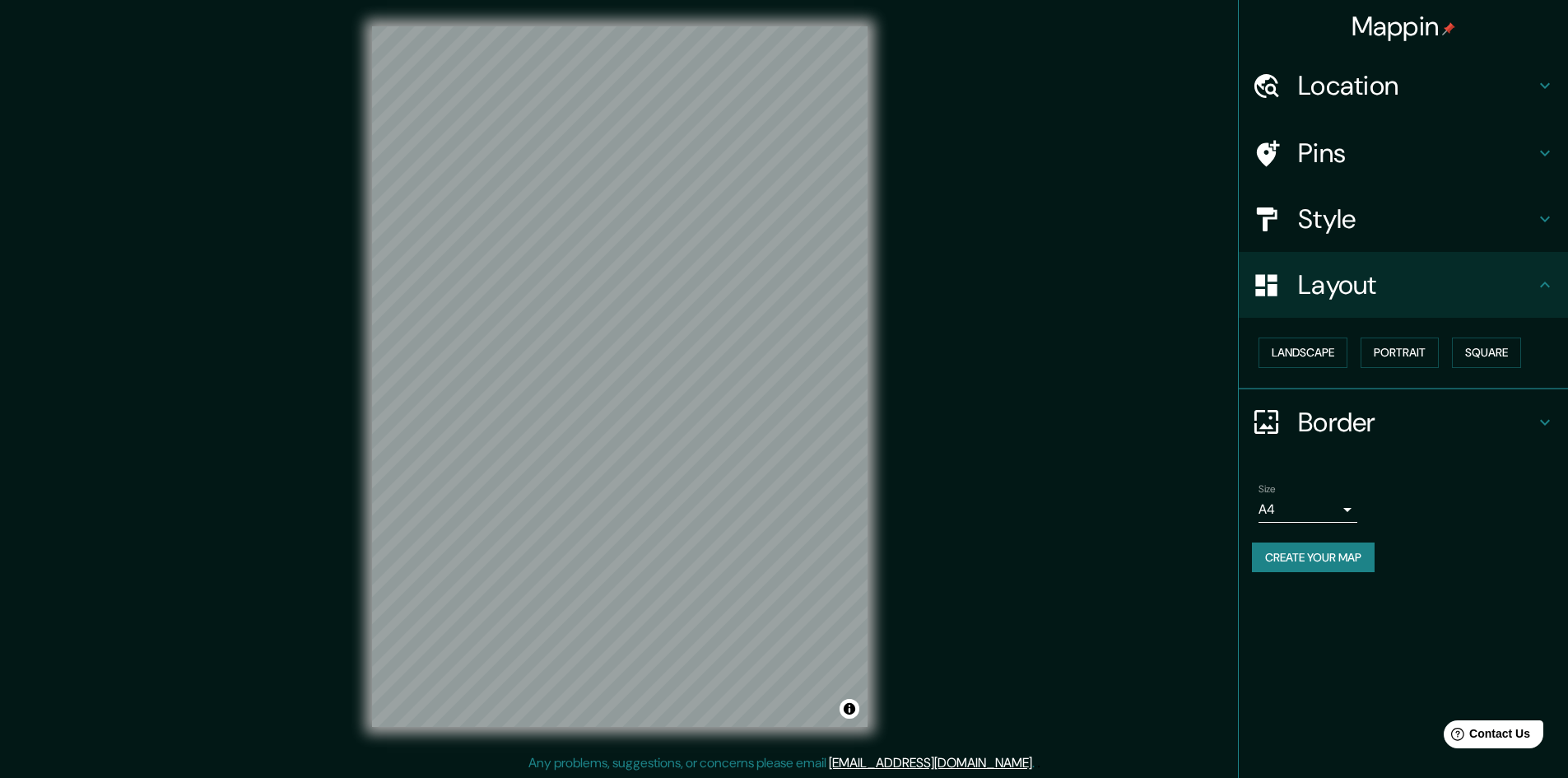
click at [1540, 419] on icon at bounding box center [1545, 423] width 20 height 20
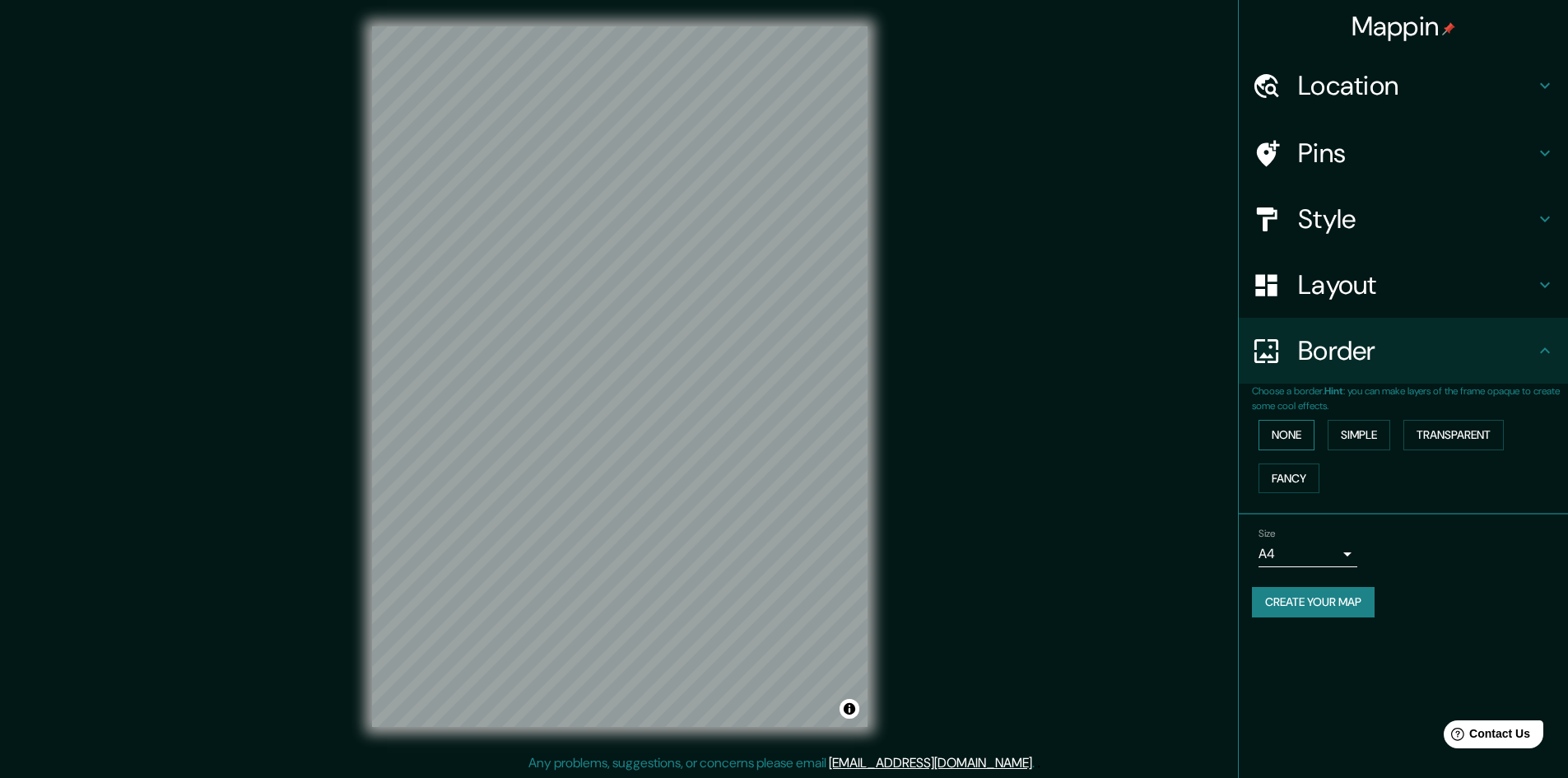
click at [1281, 422] on button "None" at bounding box center [1287, 435] width 56 height 31
click at [1367, 428] on button "Simple" at bounding box center [1359, 435] width 62 height 31
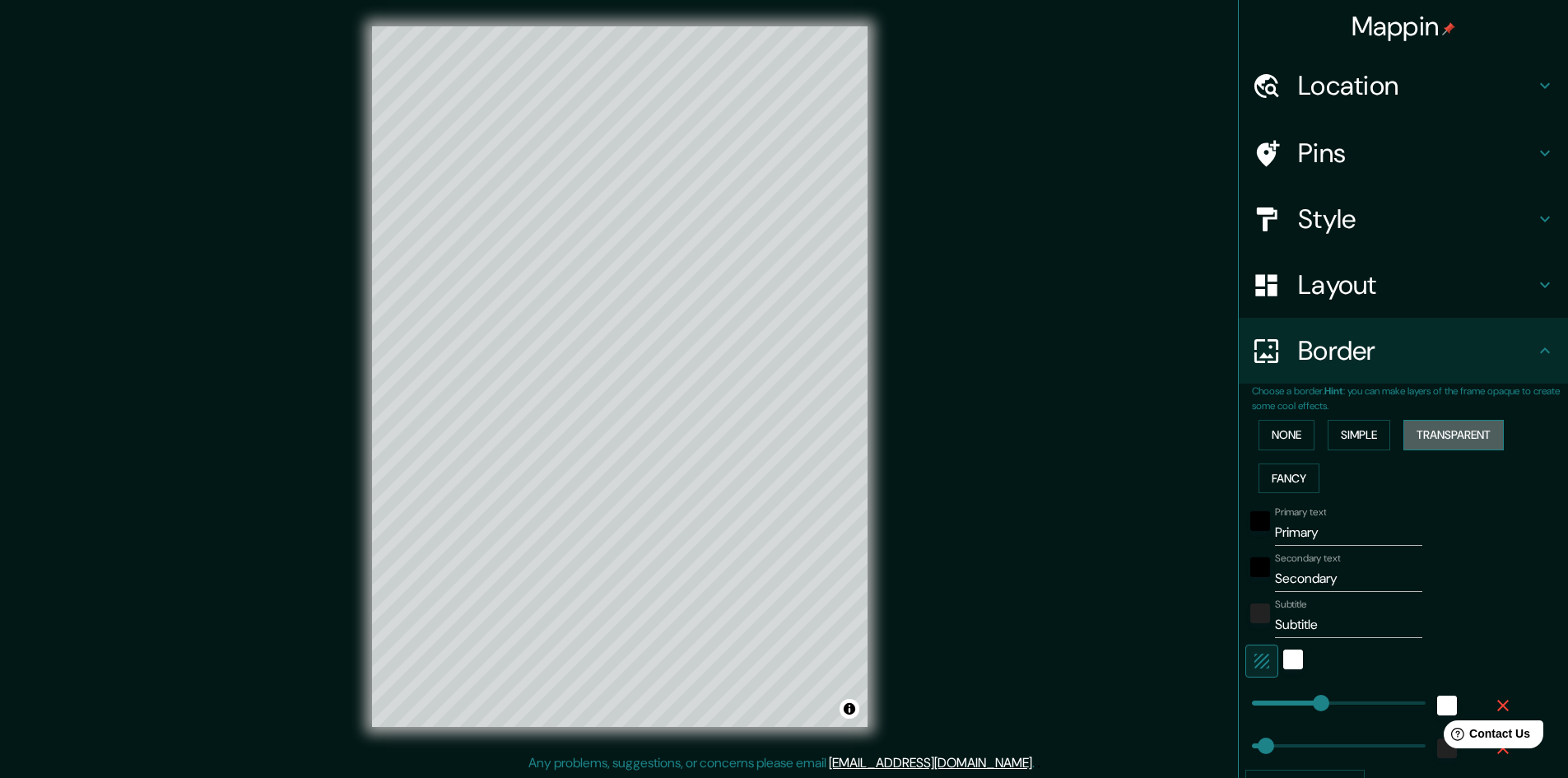
click at [1432, 442] on button "Transparent" at bounding box center [1454, 435] width 100 height 31
click at [1513, 223] on h4 "Style" at bounding box center [1417, 219] width 237 height 33
type input "289"
type input "48"
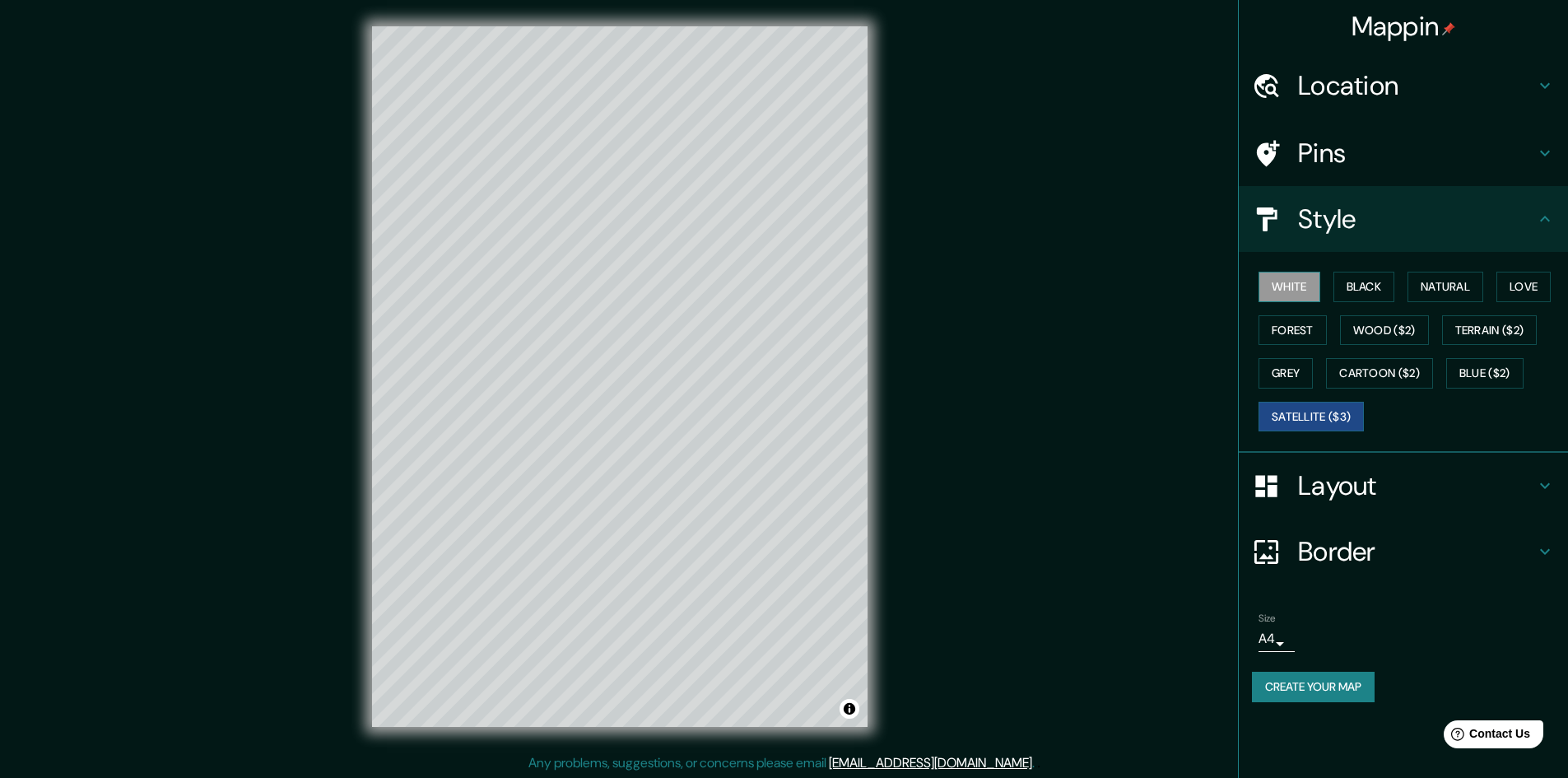
click at [1294, 282] on button "White" at bounding box center [1290, 287] width 62 height 31
click at [1537, 552] on icon at bounding box center [1545, 552] width 20 height 20
type input "289"
type input "48"
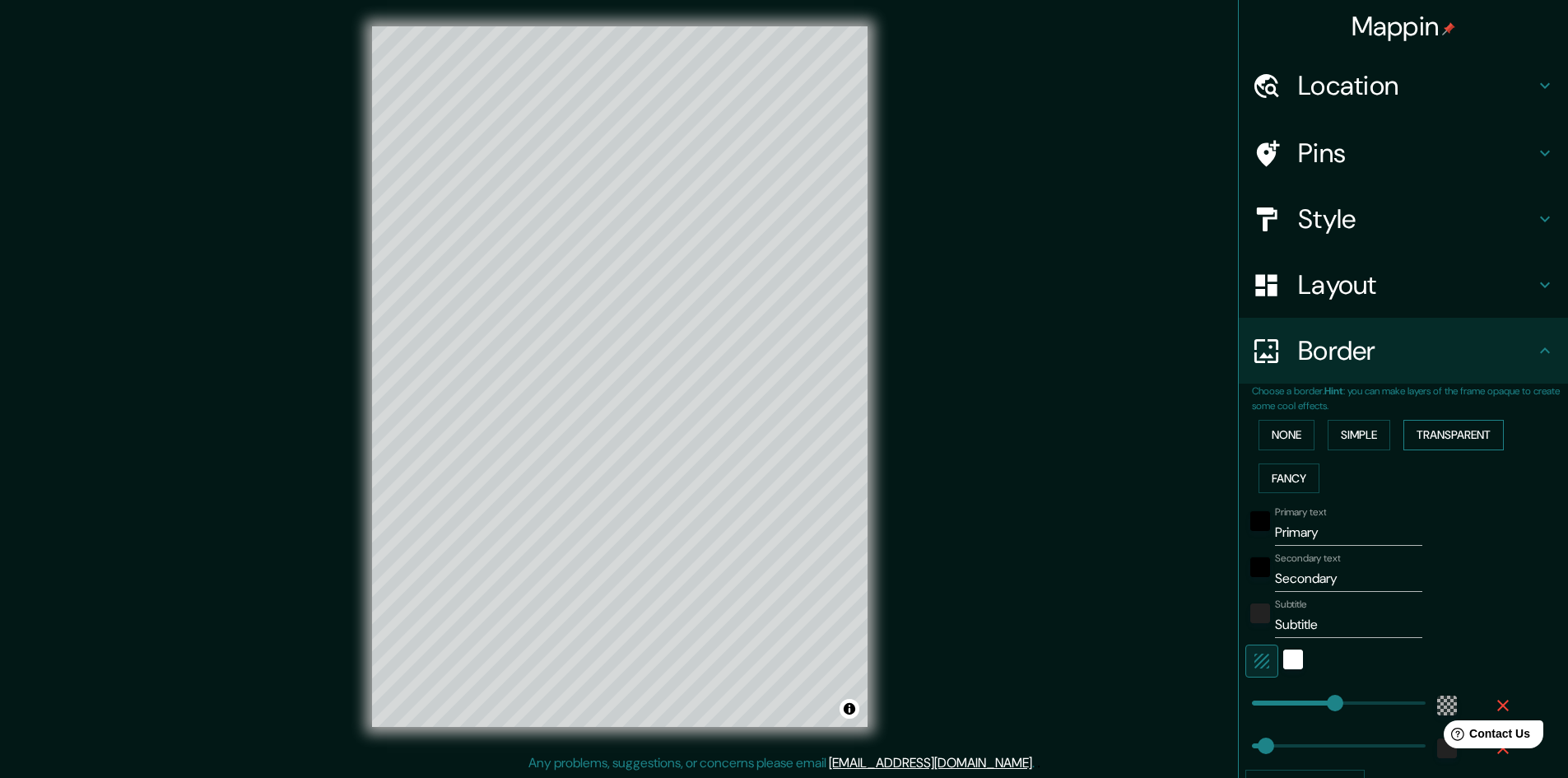
click at [1435, 437] on button "Transparent" at bounding box center [1454, 435] width 100 height 31
type input "289"
type input "48"
click at [1295, 483] on button "Fancy" at bounding box center [1290, 479] width 61 height 31
click at [1281, 434] on button "None" at bounding box center [1287, 435] width 56 height 31
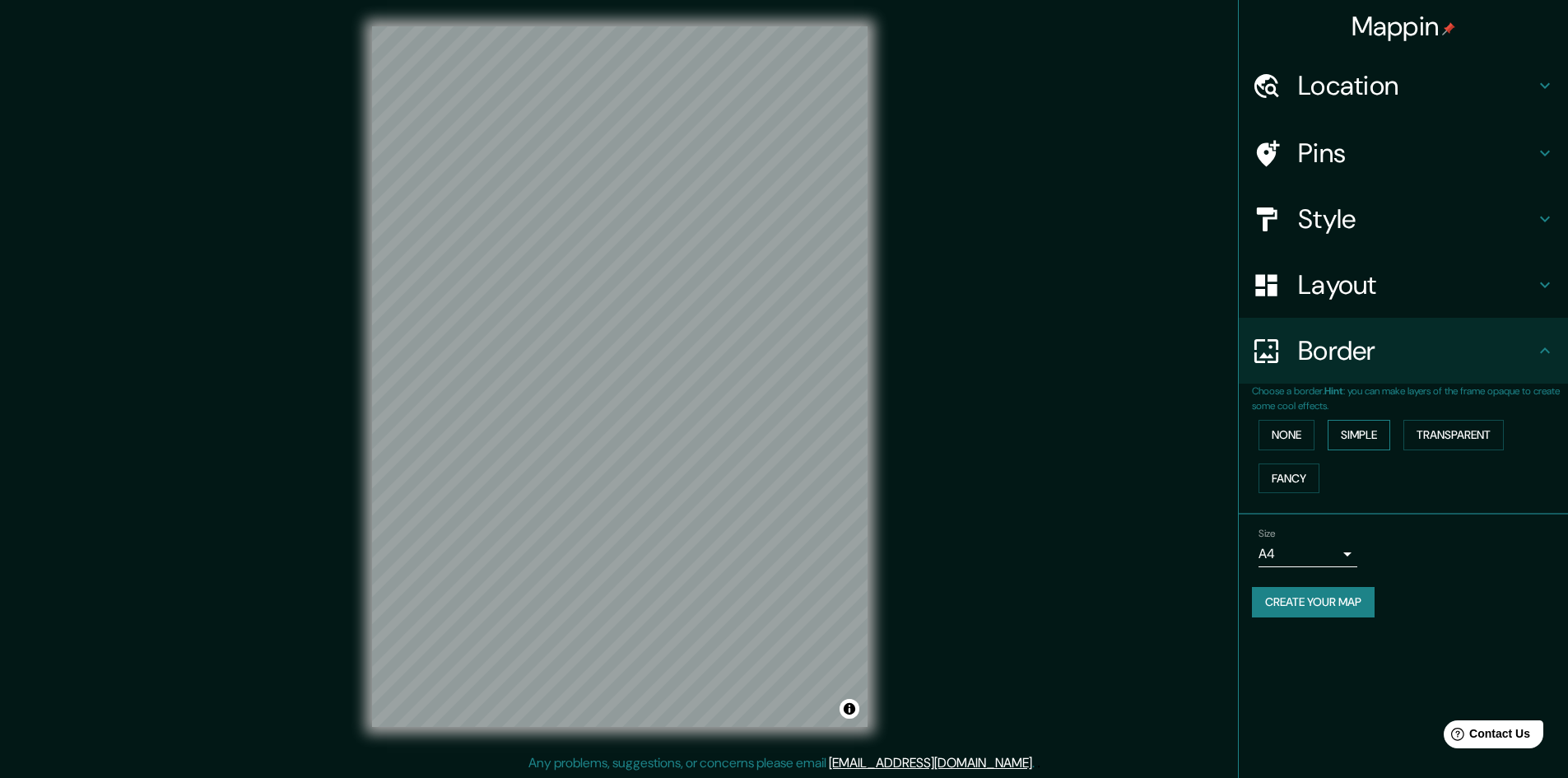
click at [1355, 434] on button "Simple" at bounding box center [1359, 435] width 62 height 31
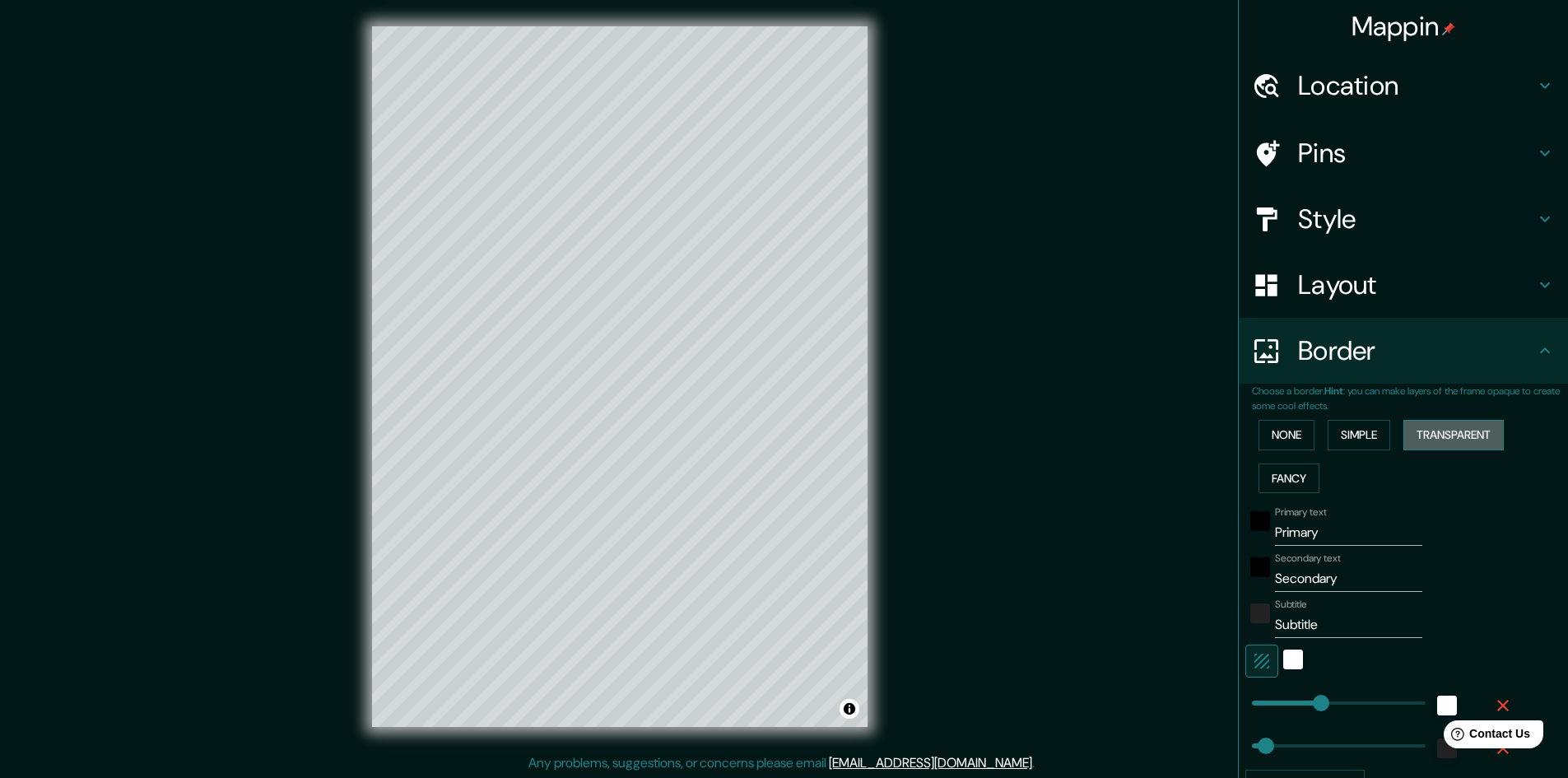
click at [1430, 437] on button "Transparent" at bounding box center [1454, 435] width 100 height 31
click at [1282, 481] on button "Fancy" at bounding box center [1290, 479] width 61 height 31
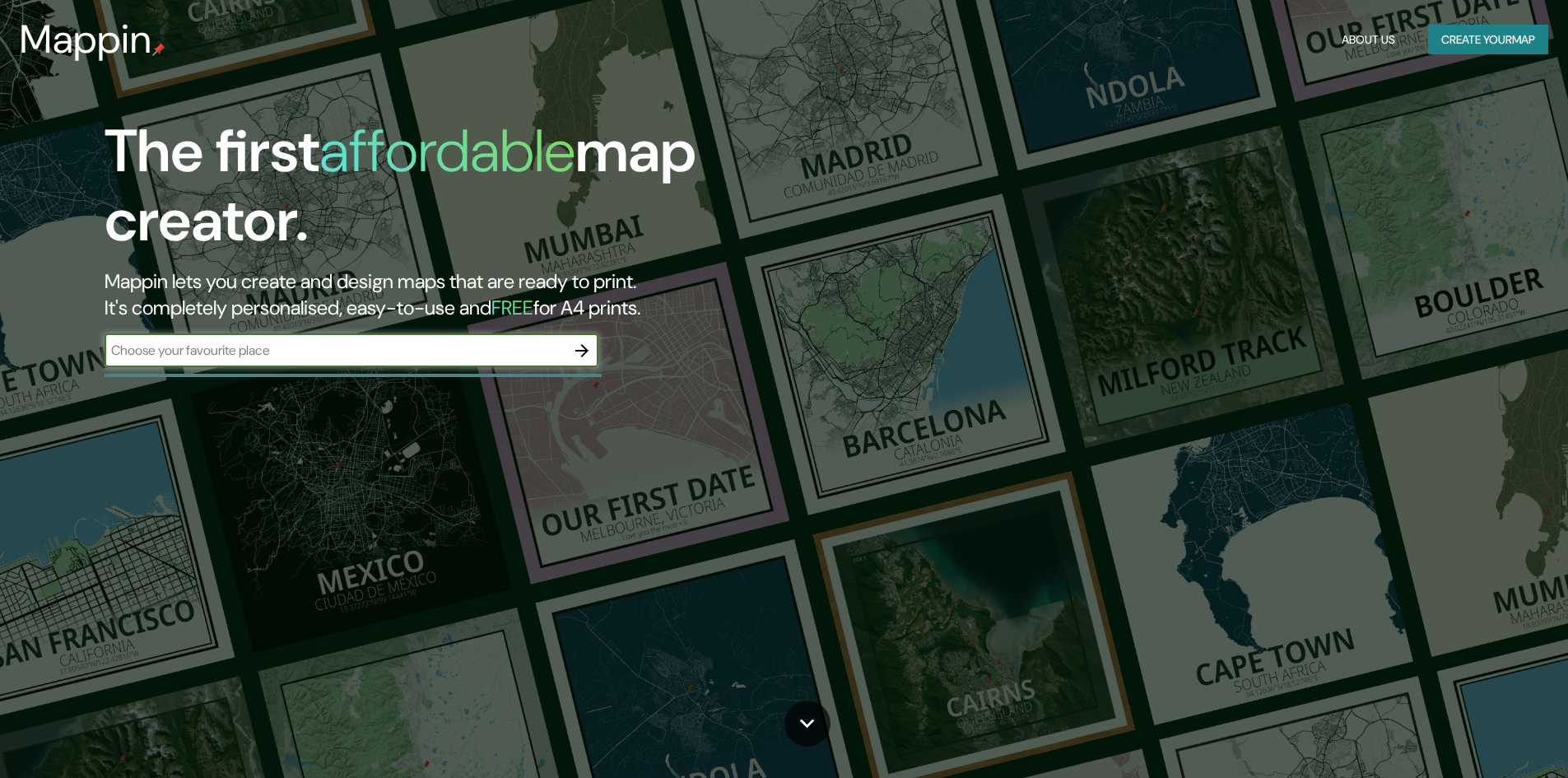
click at [591, 347] on icon "button" at bounding box center [582, 351] width 20 height 20
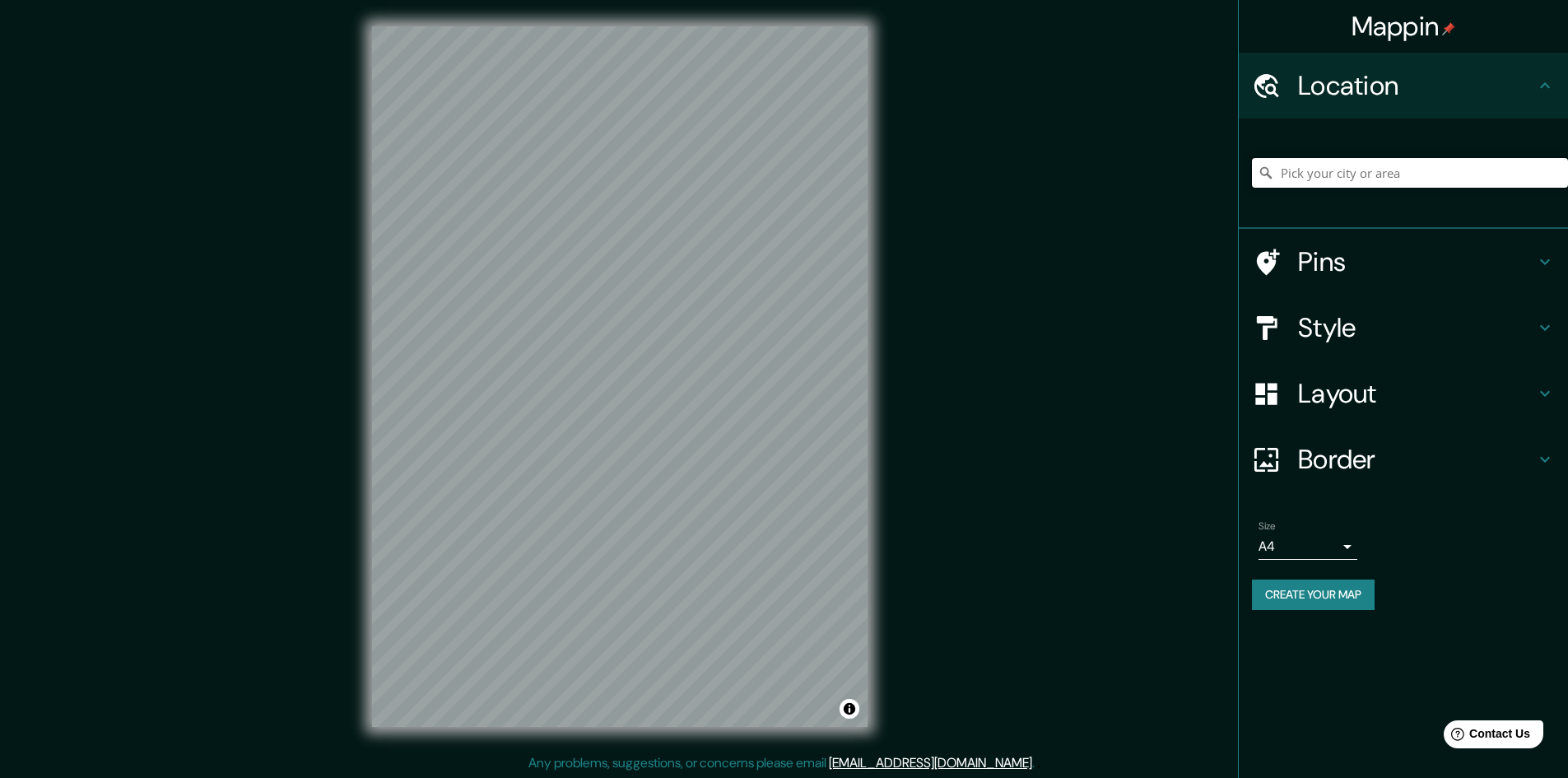
click at [1308, 177] on input "Pick your city or area" at bounding box center [1410, 172] width 316 height 30
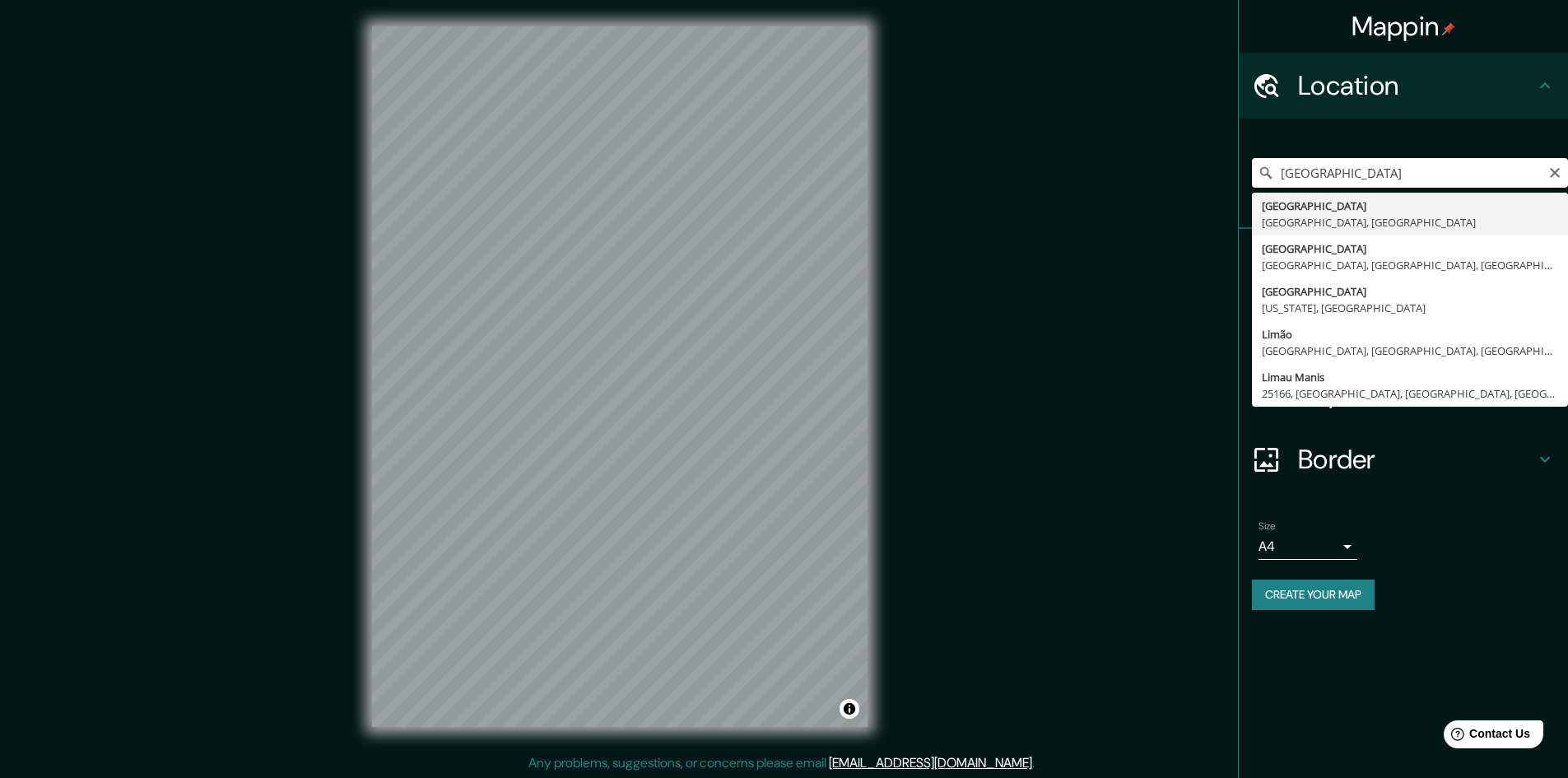
type input "[GEOGRAPHIC_DATA], [GEOGRAPHIC_DATA], [GEOGRAPHIC_DATA]"
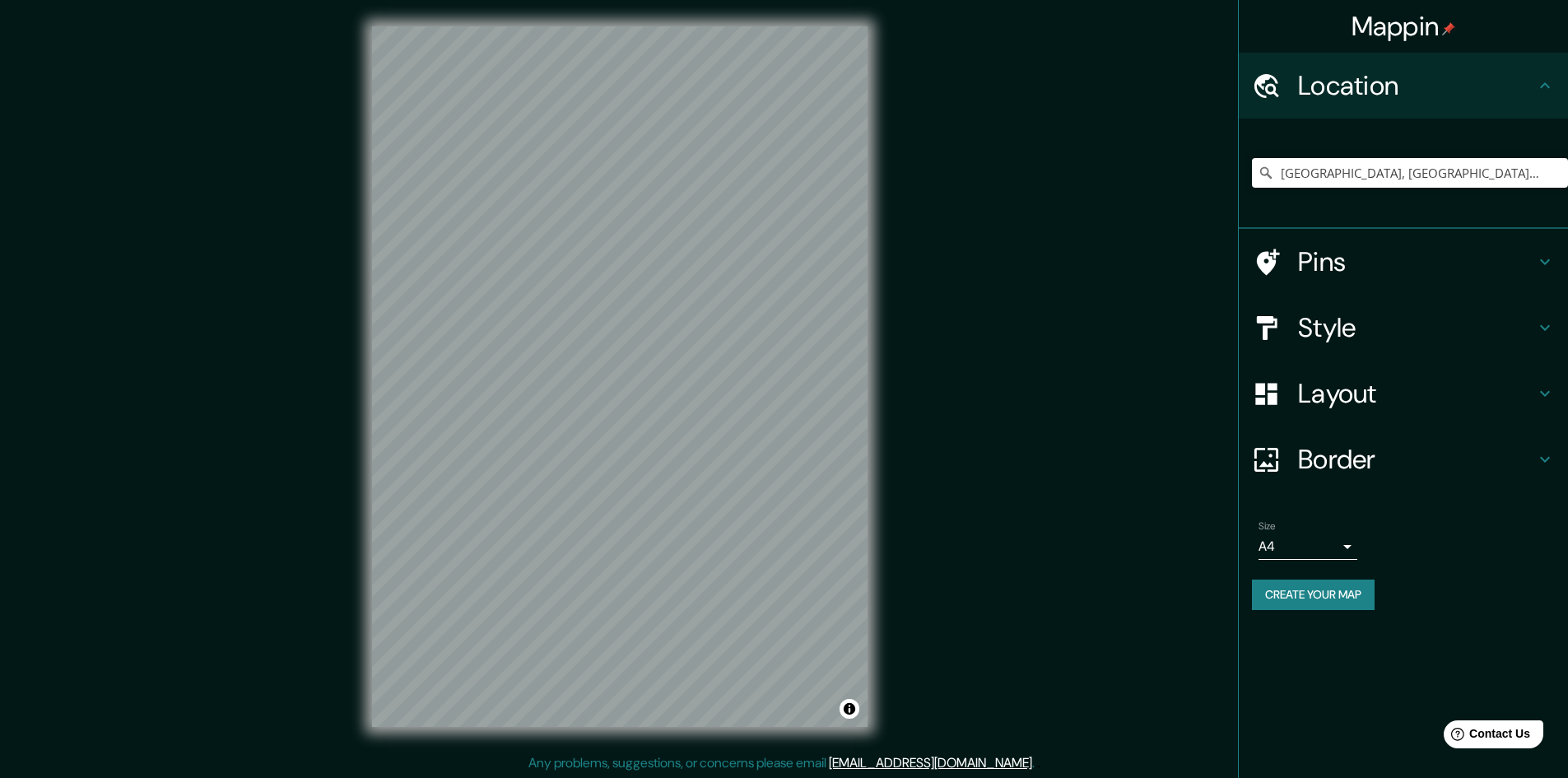
click at [1545, 462] on icon at bounding box center [1545, 460] width 10 height 5
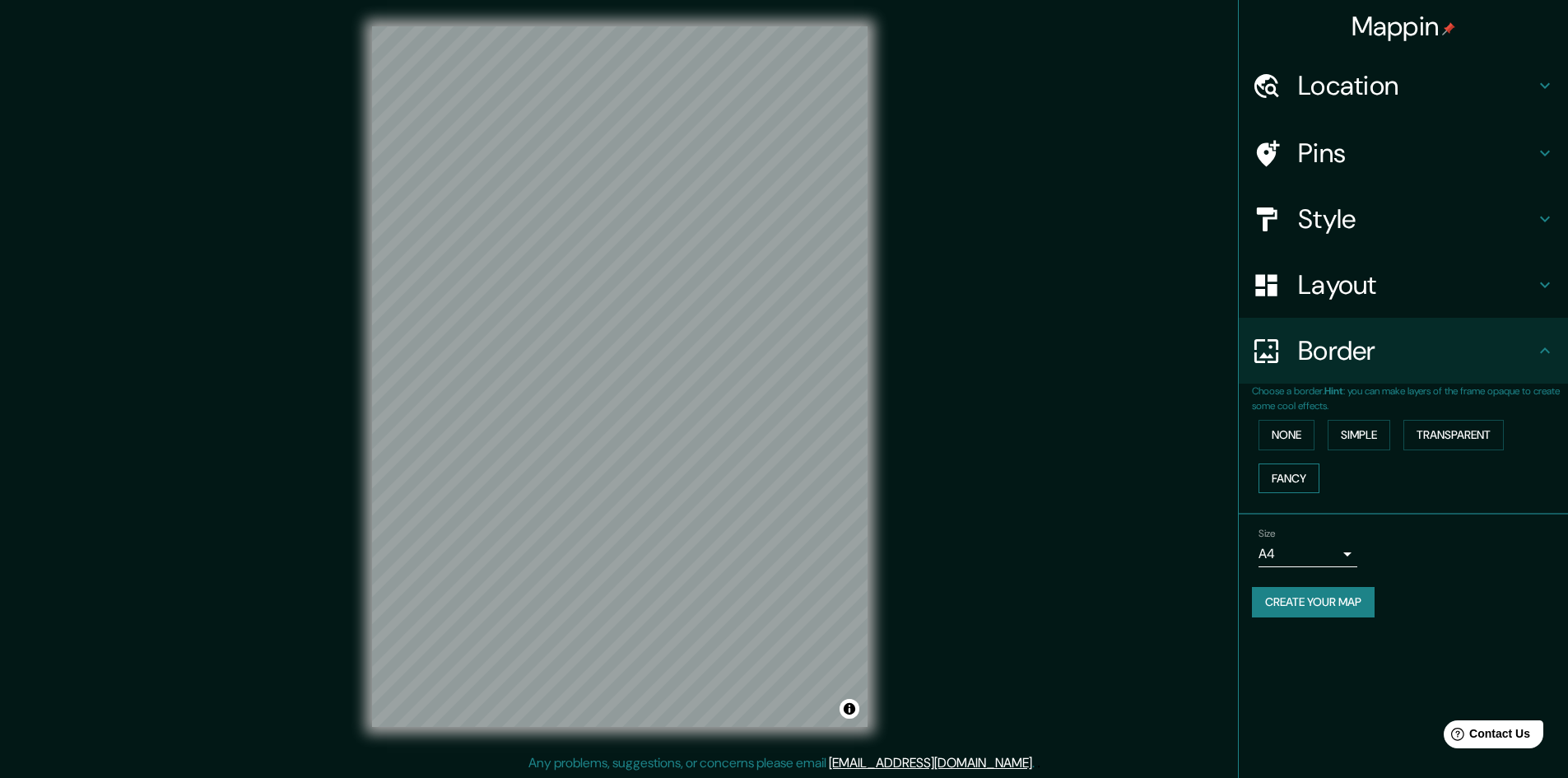
click at [1292, 475] on button "Fancy" at bounding box center [1290, 479] width 61 height 31
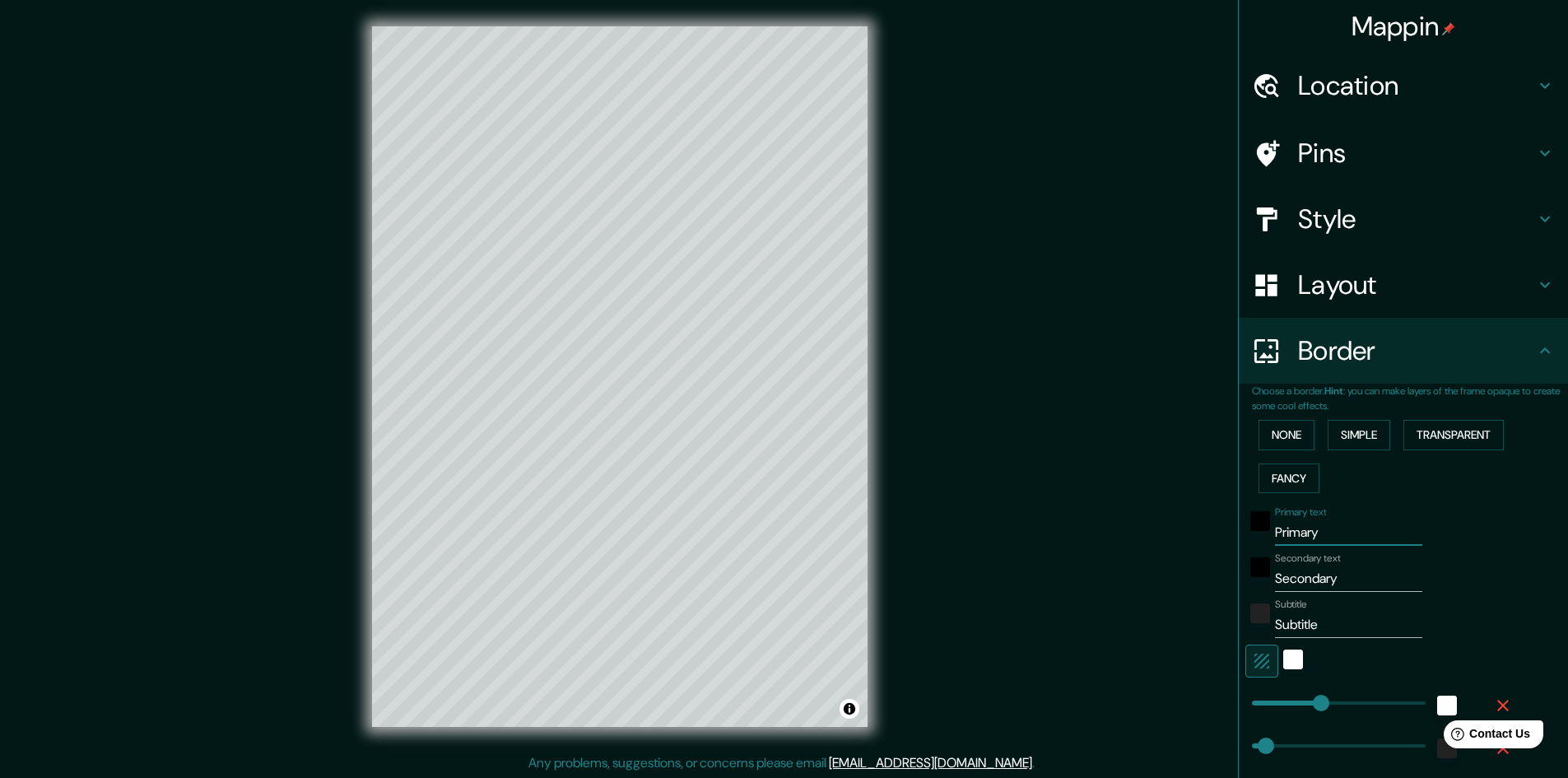
drag, startPoint x: 1306, startPoint y: 532, endPoint x: 1226, endPoint y: 528, distance: 80.1
click at [1239, 528] on div "Choose a border. Hint : you can make layers of the frame opaque to create some …" at bounding box center [1403, 643] width 329 height 517
type input "l"
type input "241"
type input "48"
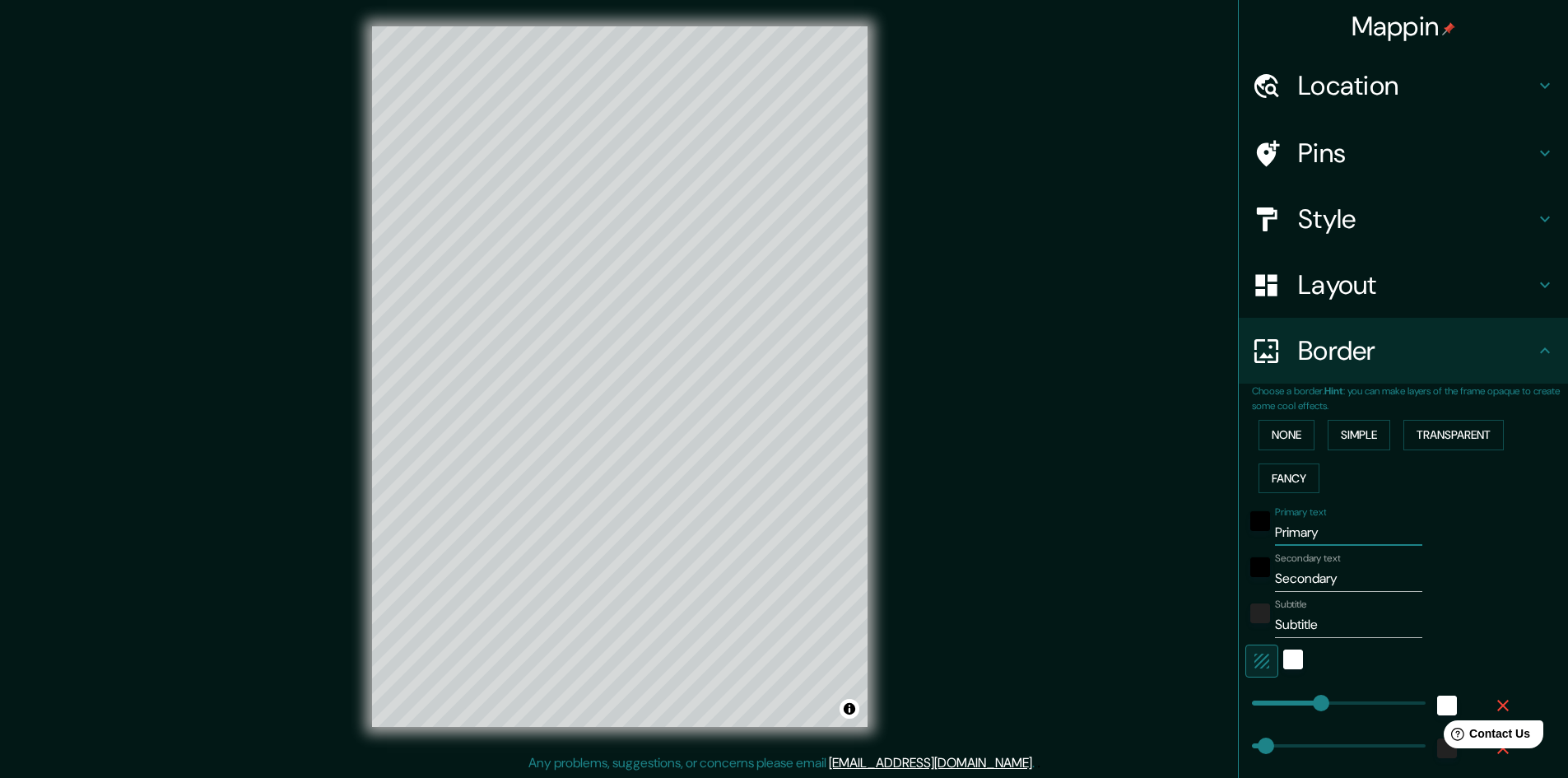
type input "48"
type input "24"
type input "li"
type input "241"
type input "48"
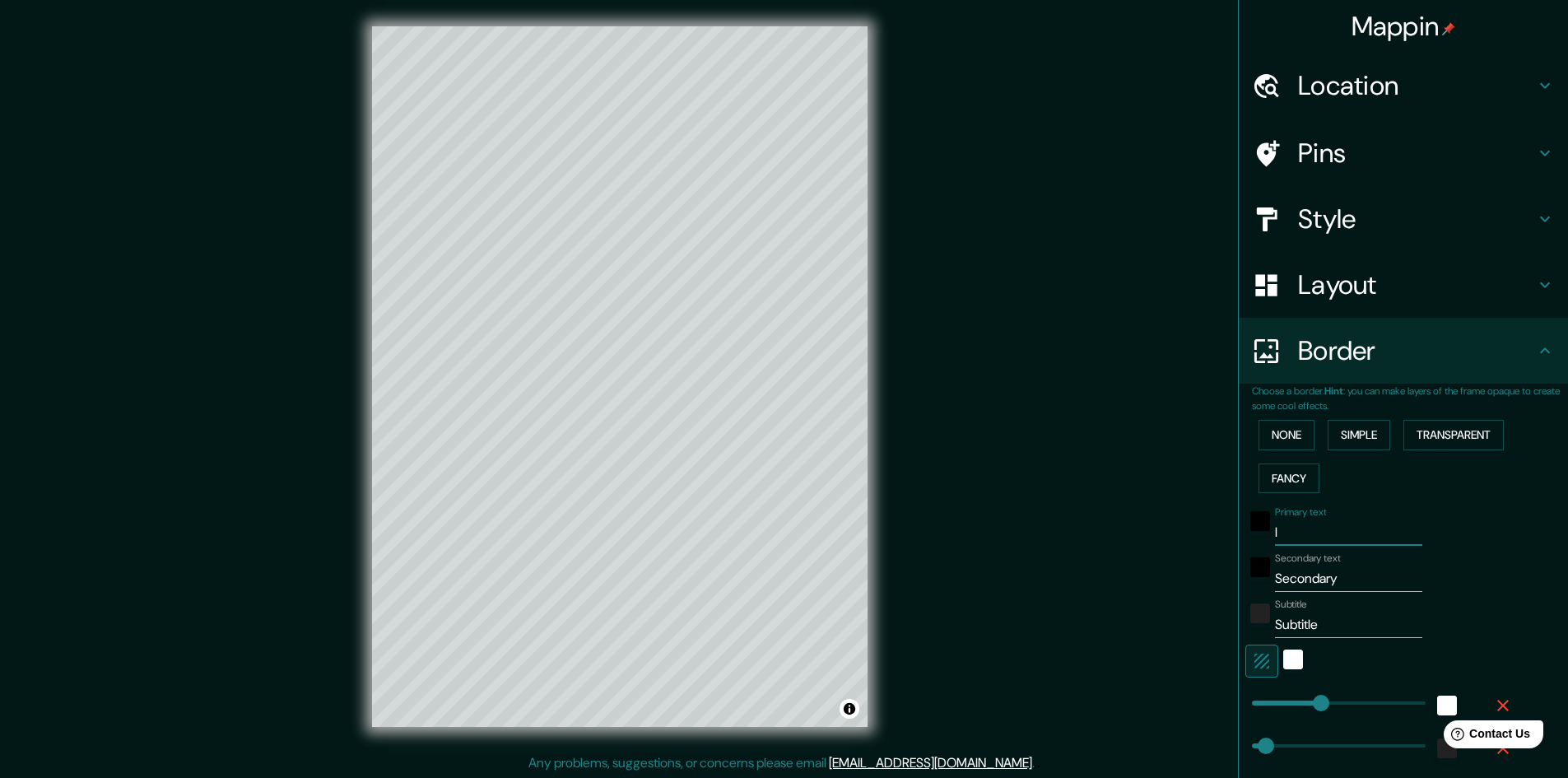
type input "48"
type input "24"
type input "lim"
type input "241"
type input "48"
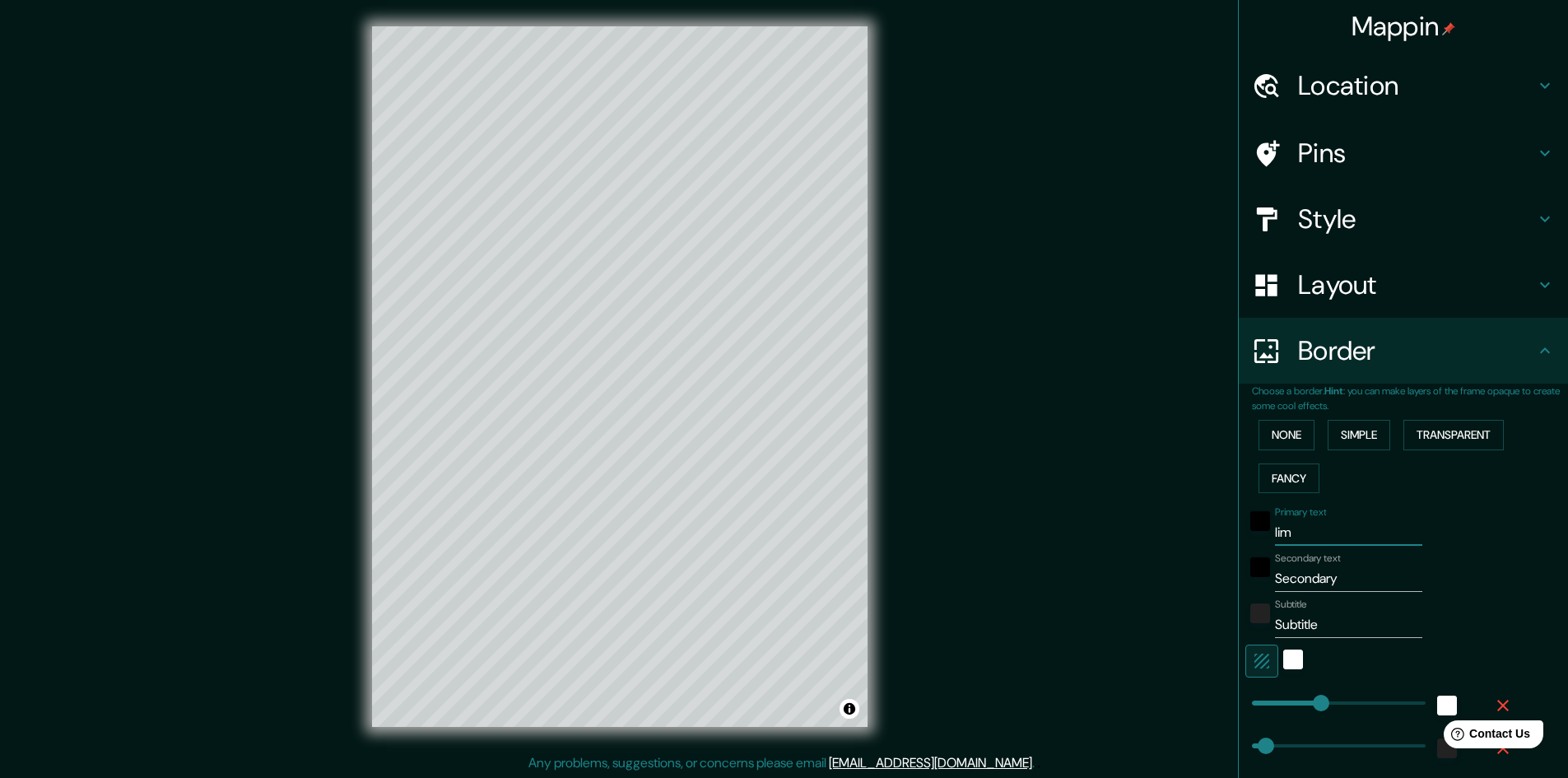
type input "48"
type input "24"
type input "lima"
type input "241"
type input "48"
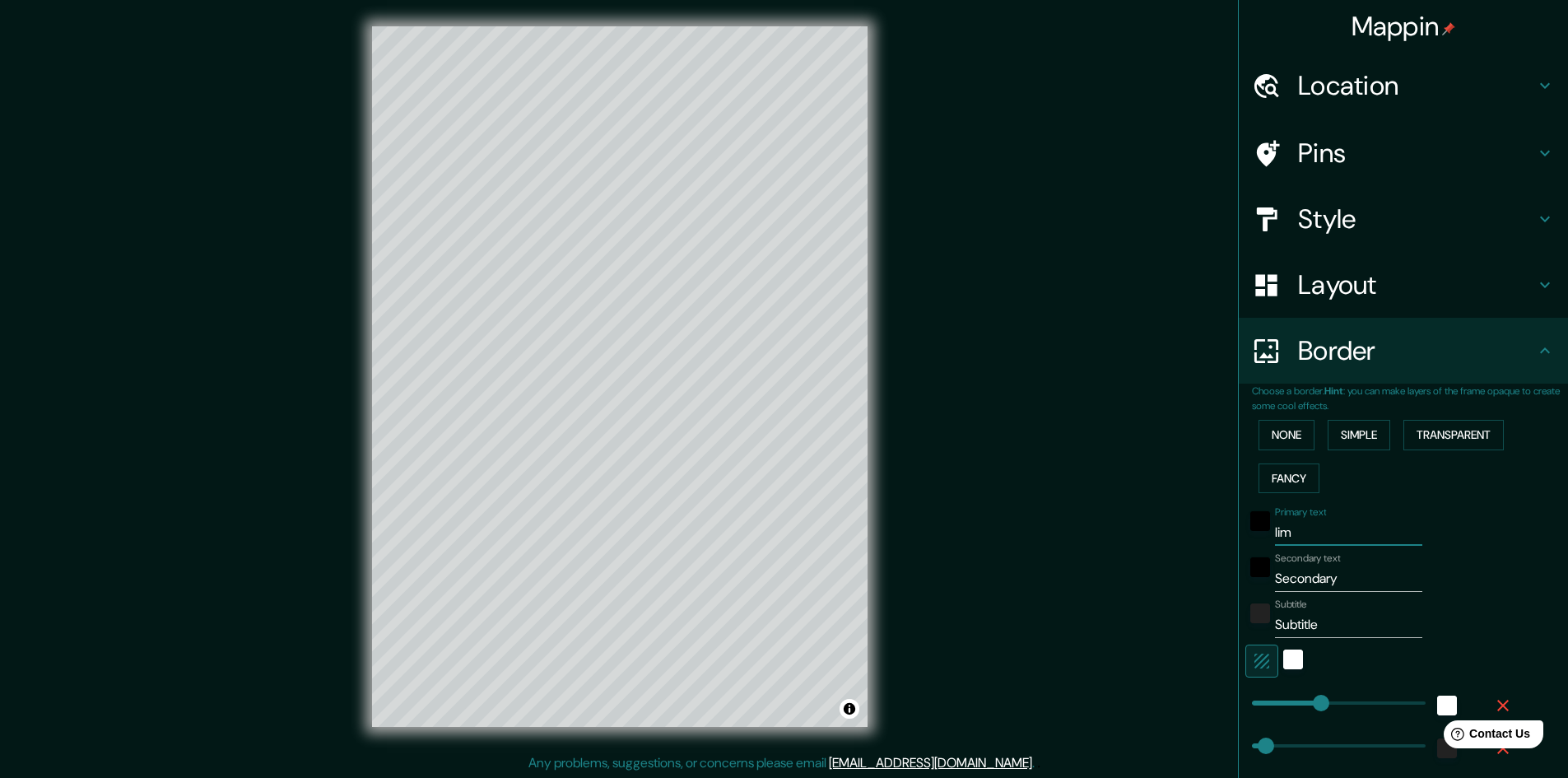
type input "48"
type input "24"
type input "lim"
type input "241"
type input "48"
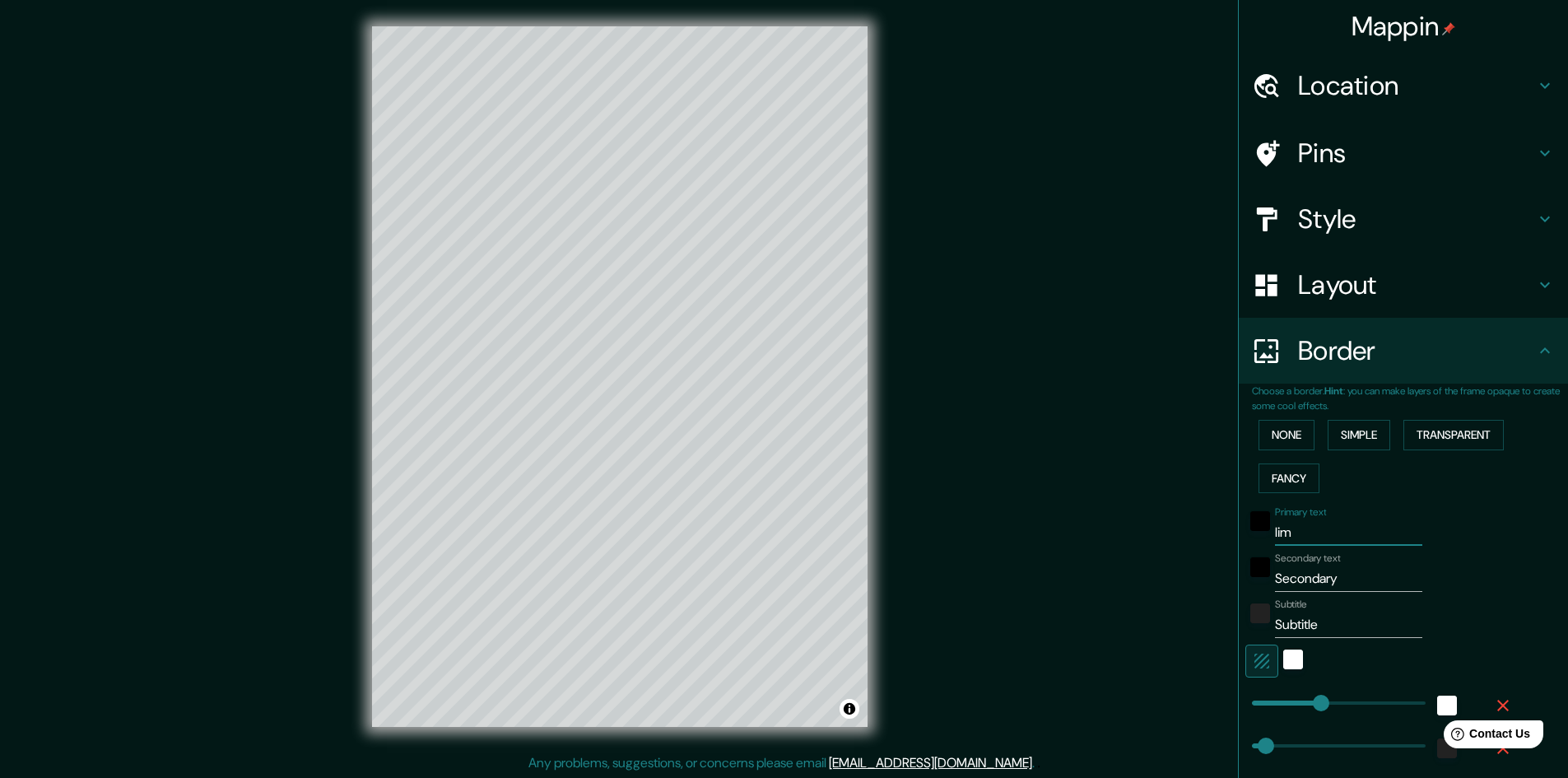
type input "48"
type input "24"
type input "li"
type input "241"
type input "48"
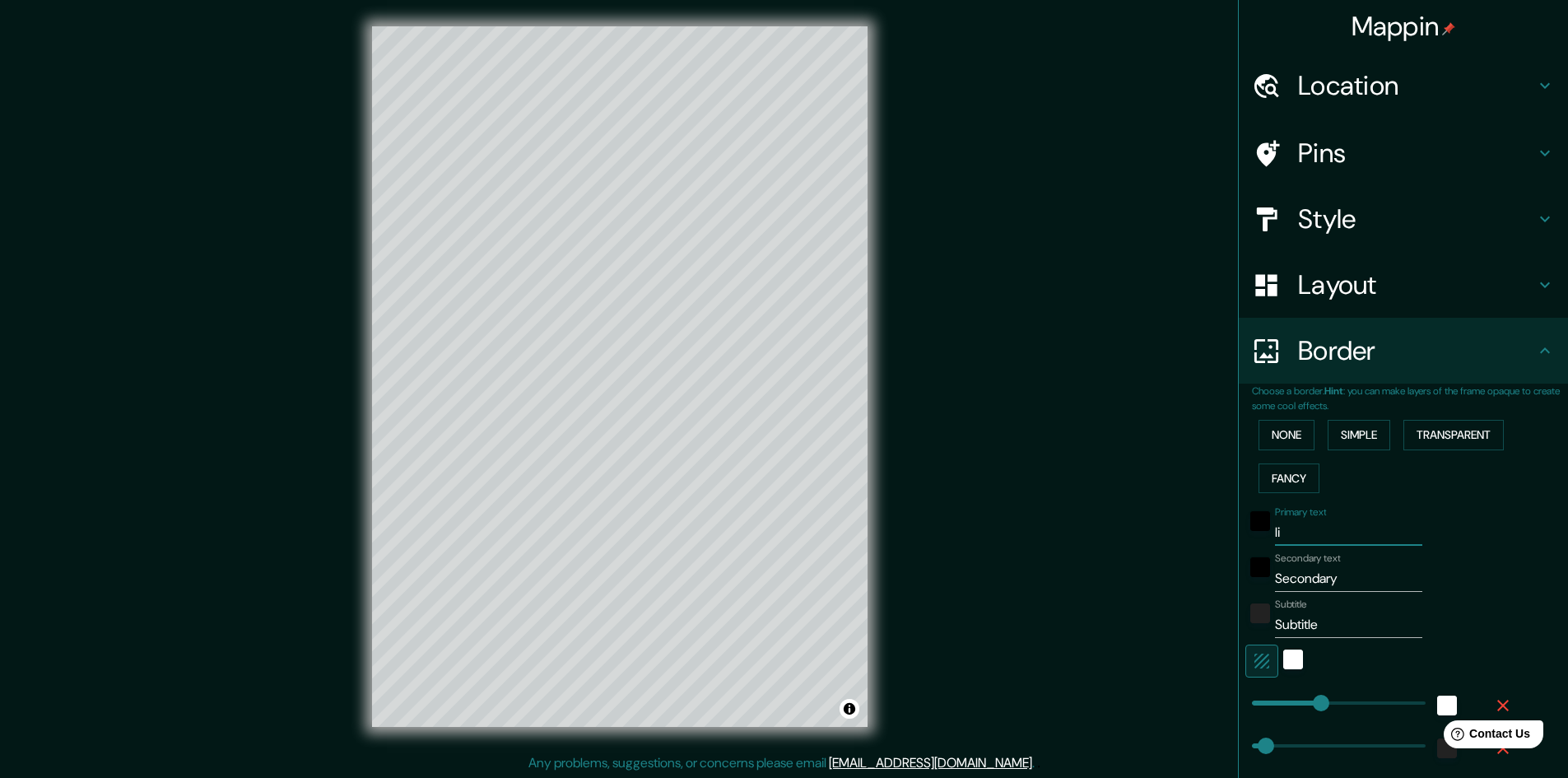
type input "48"
type input "24"
type input "l"
type input "241"
type input "48"
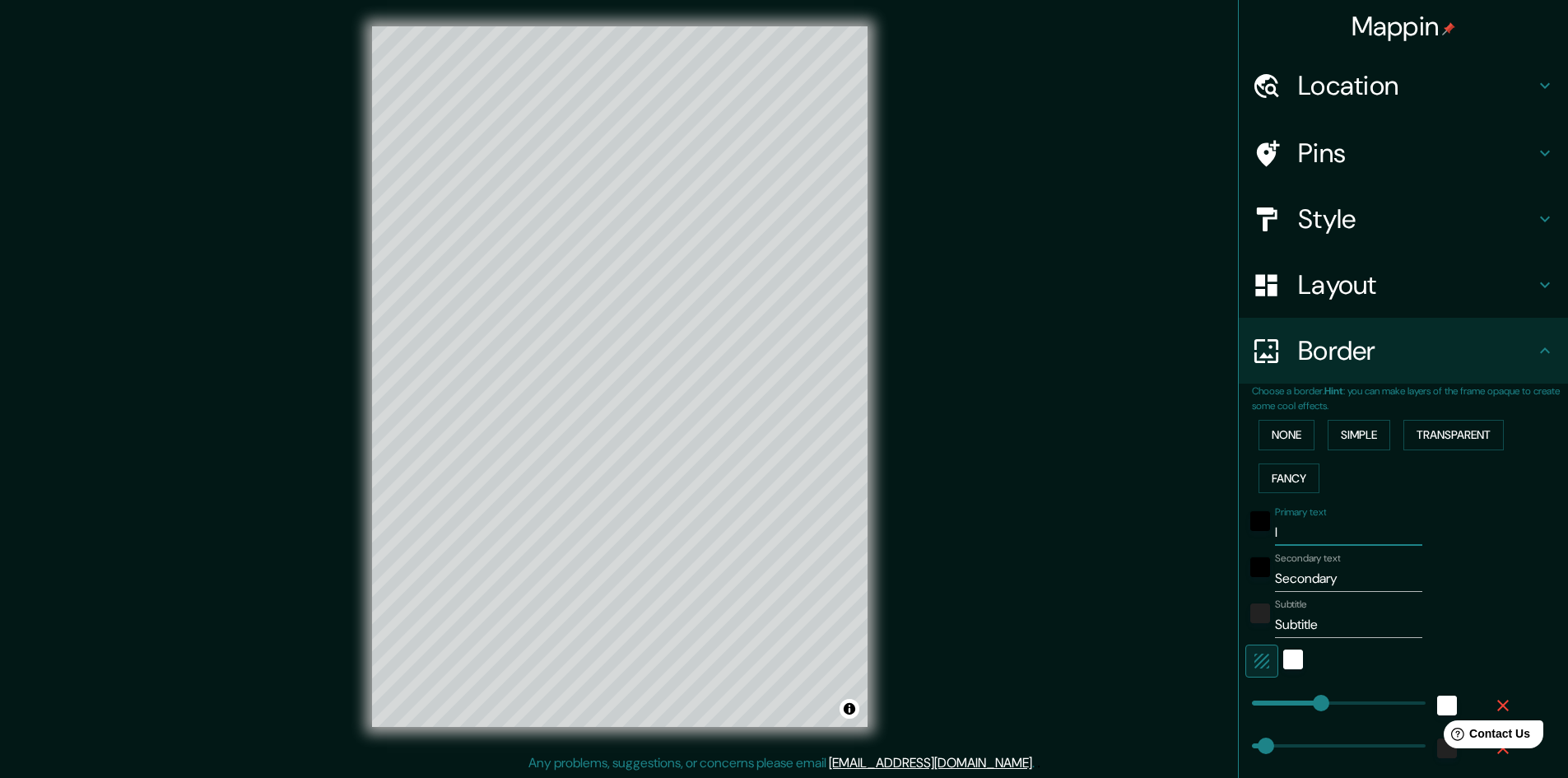
type input "48"
type input "24"
type input "241"
type input "48"
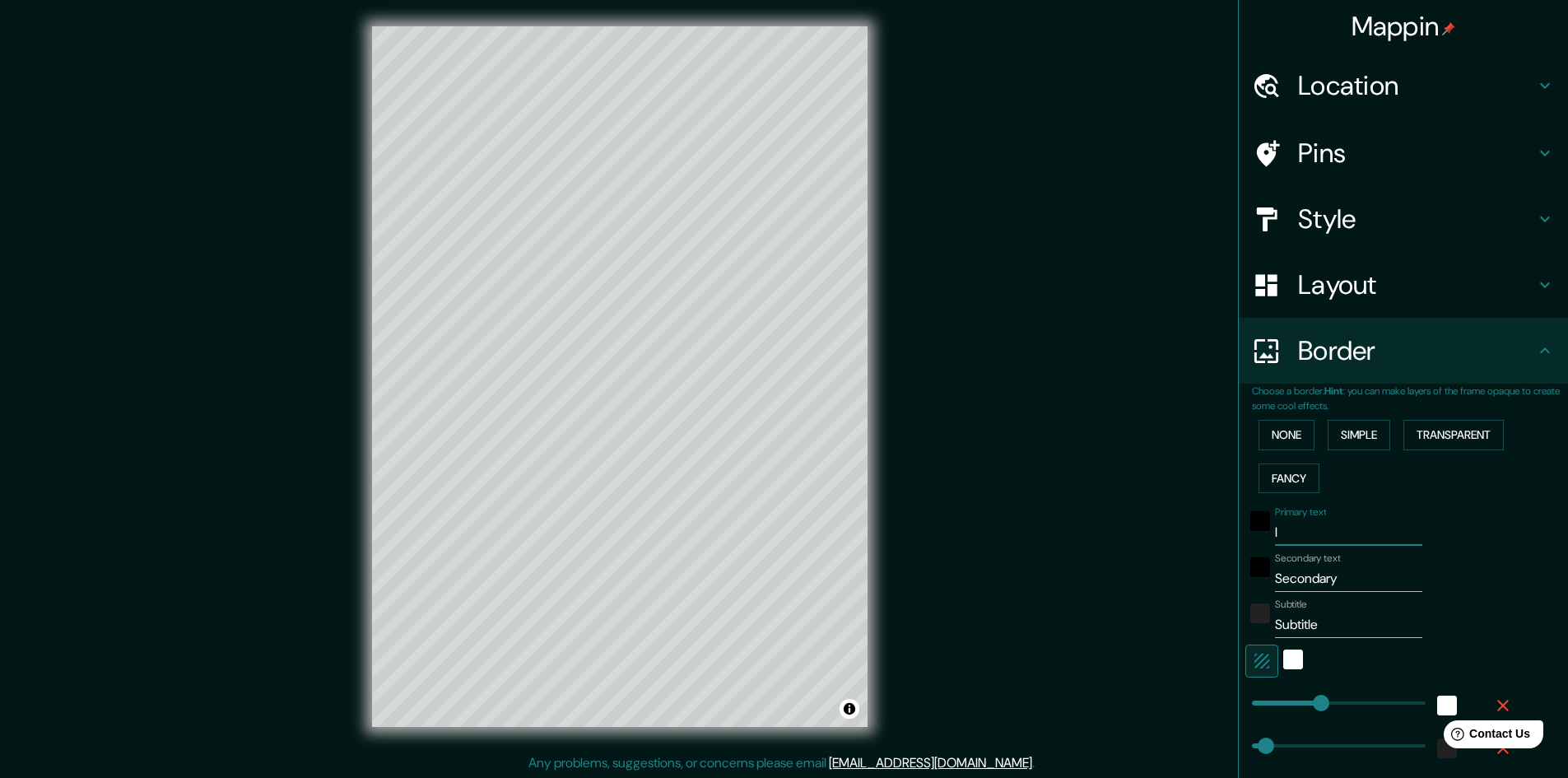
type input "24"
type input "L"
type input "241"
type input "48"
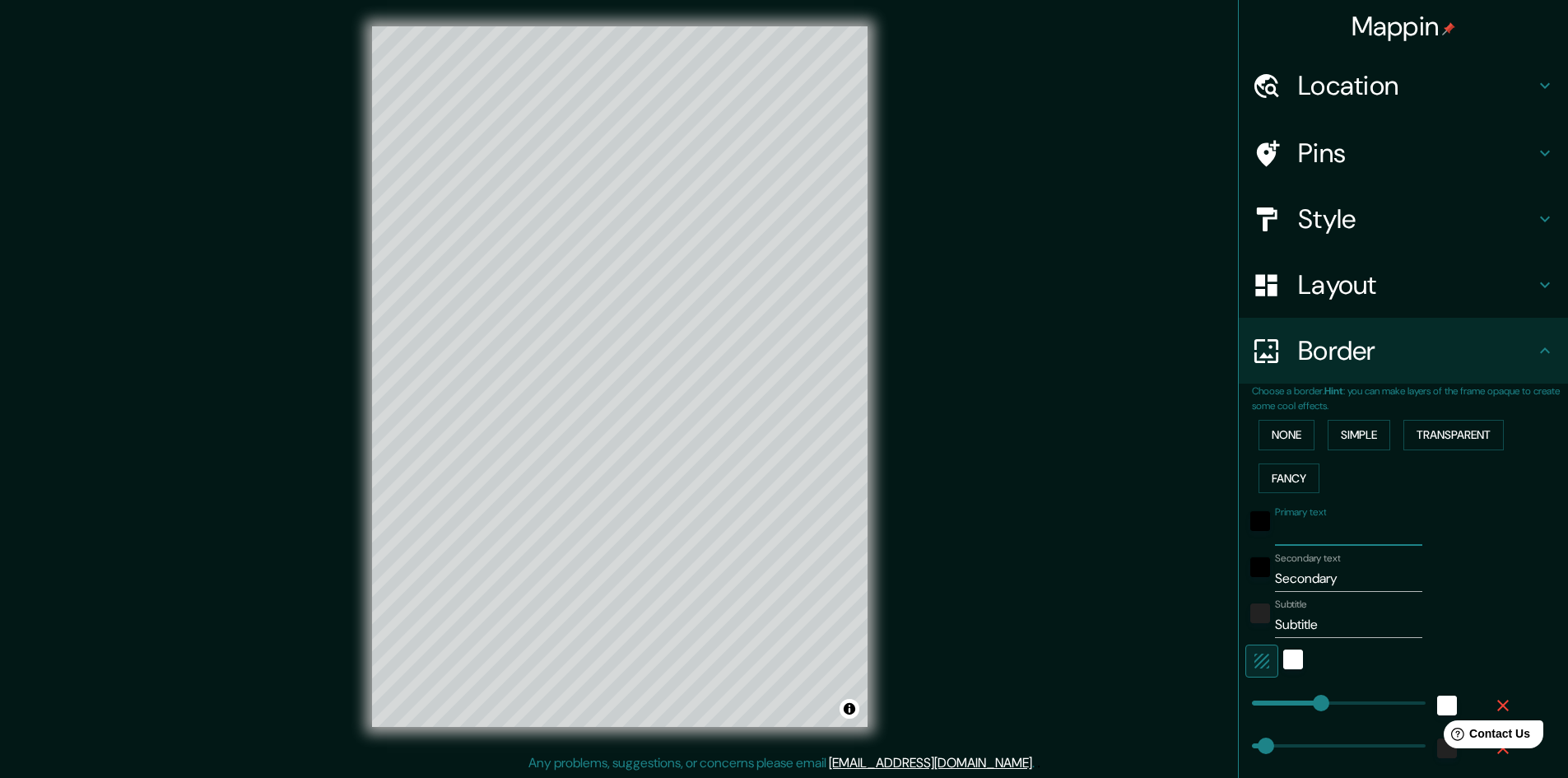
type input "24"
type input "LI"
type input "241"
type input "48"
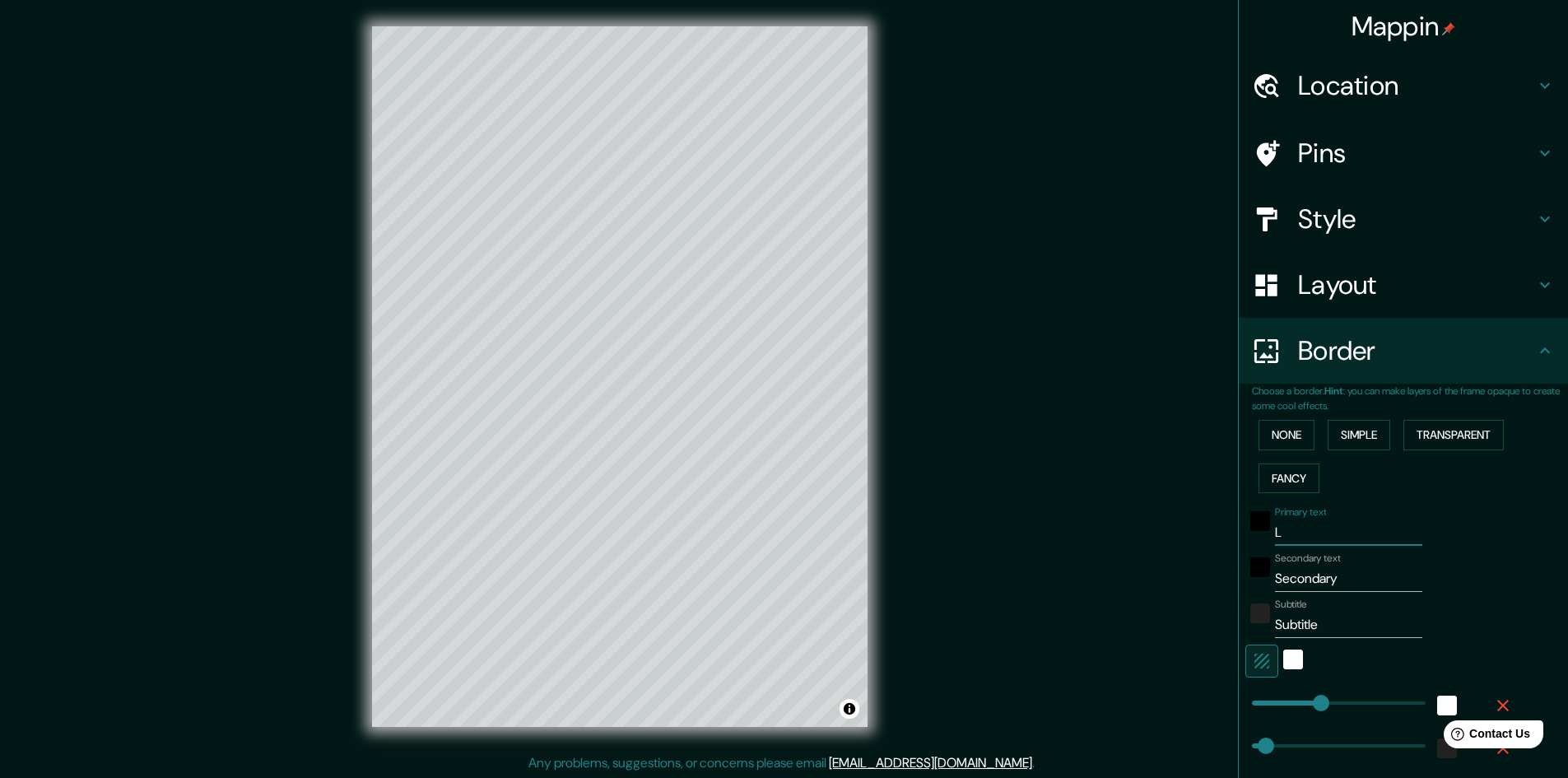
type input "24"
type input "LIM"
type input "241"
type input "48"
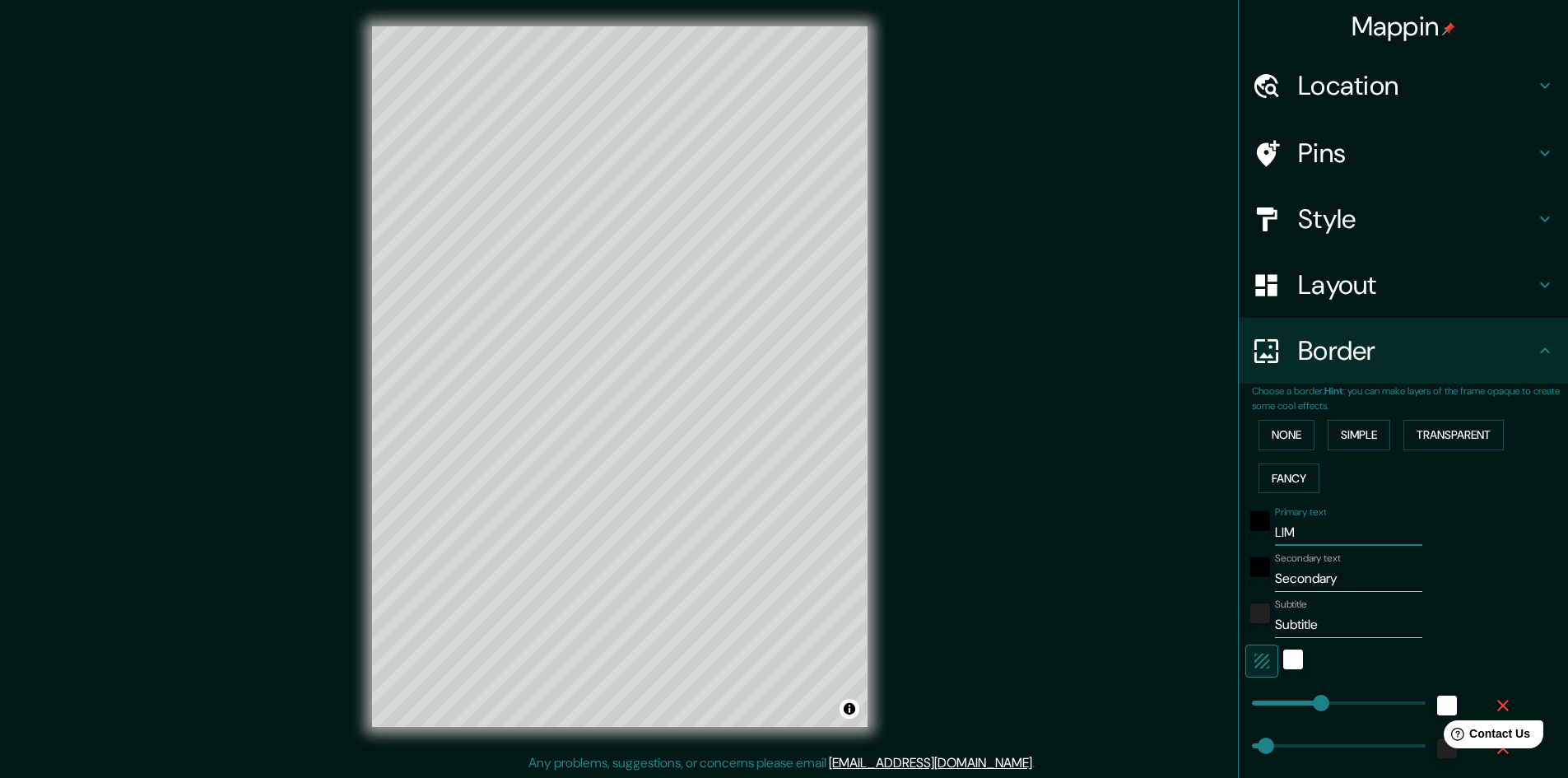
type input "24"
type input "LIMA"
type input "241"
type input "48"
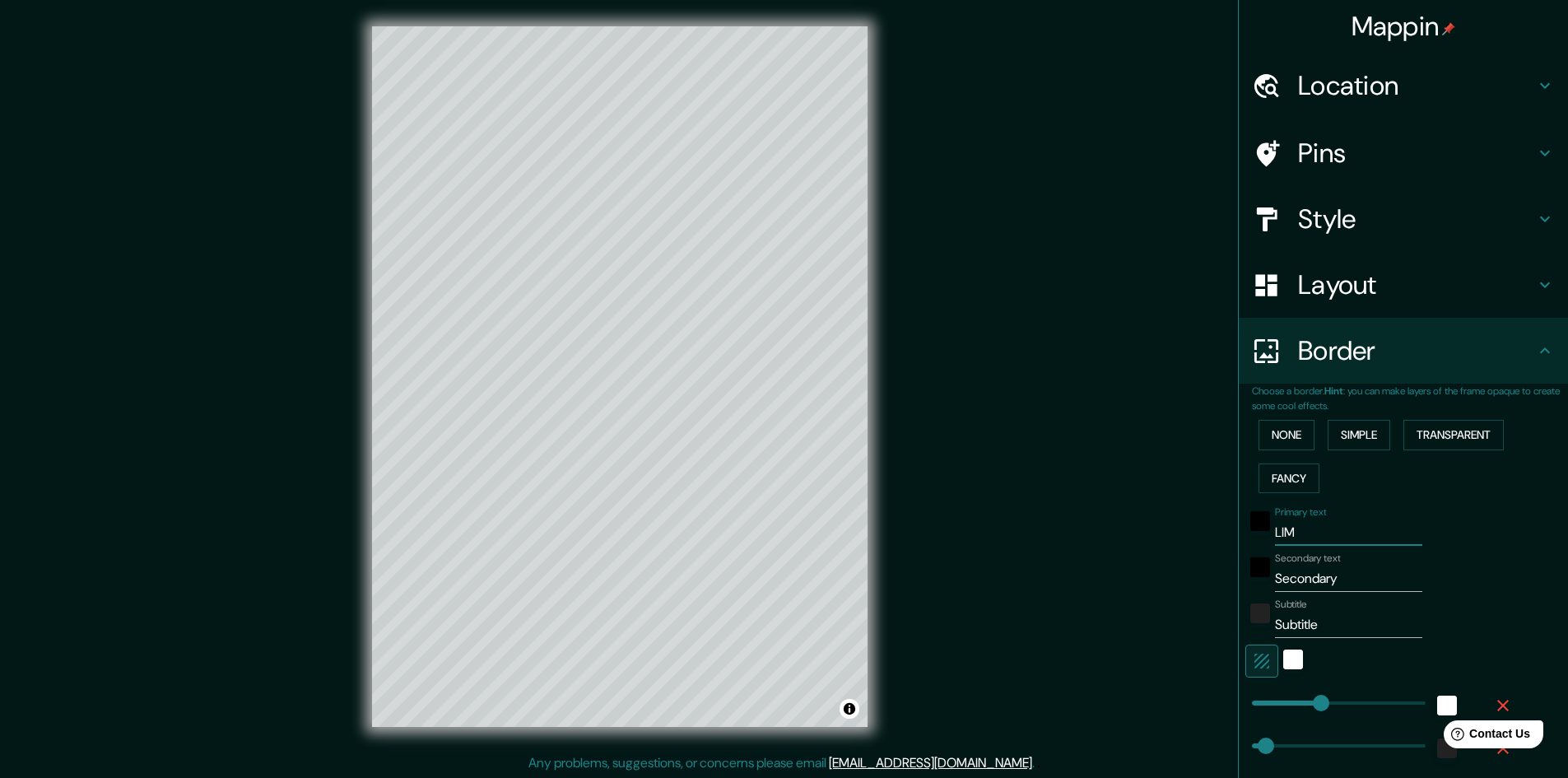
type input "24"
type input "LIMA"
drag, startPoint x: 1345, startPoint y: 576, endPoint x: 1187, endPoint y: 566, distance: 158.3
click at [1189, 573] on div "Mappin Location Lima, Provincia de Lima, Perú Pins Style Layout Border Choose a…" at bounding box center [784, 389] width 1568 height 780
type input "P"
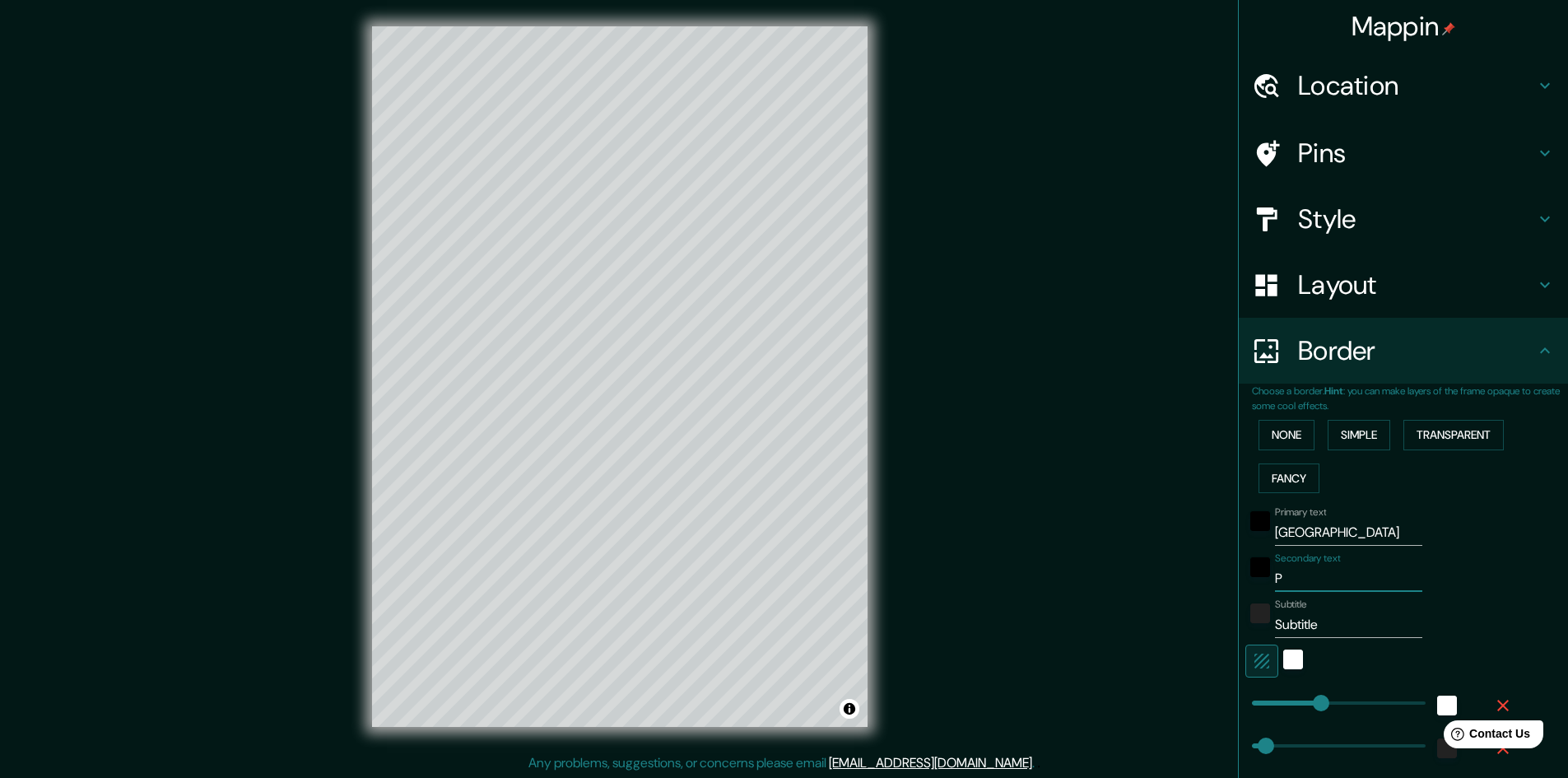
type input "241"
type input "48"
type input "24"
type input "PE"
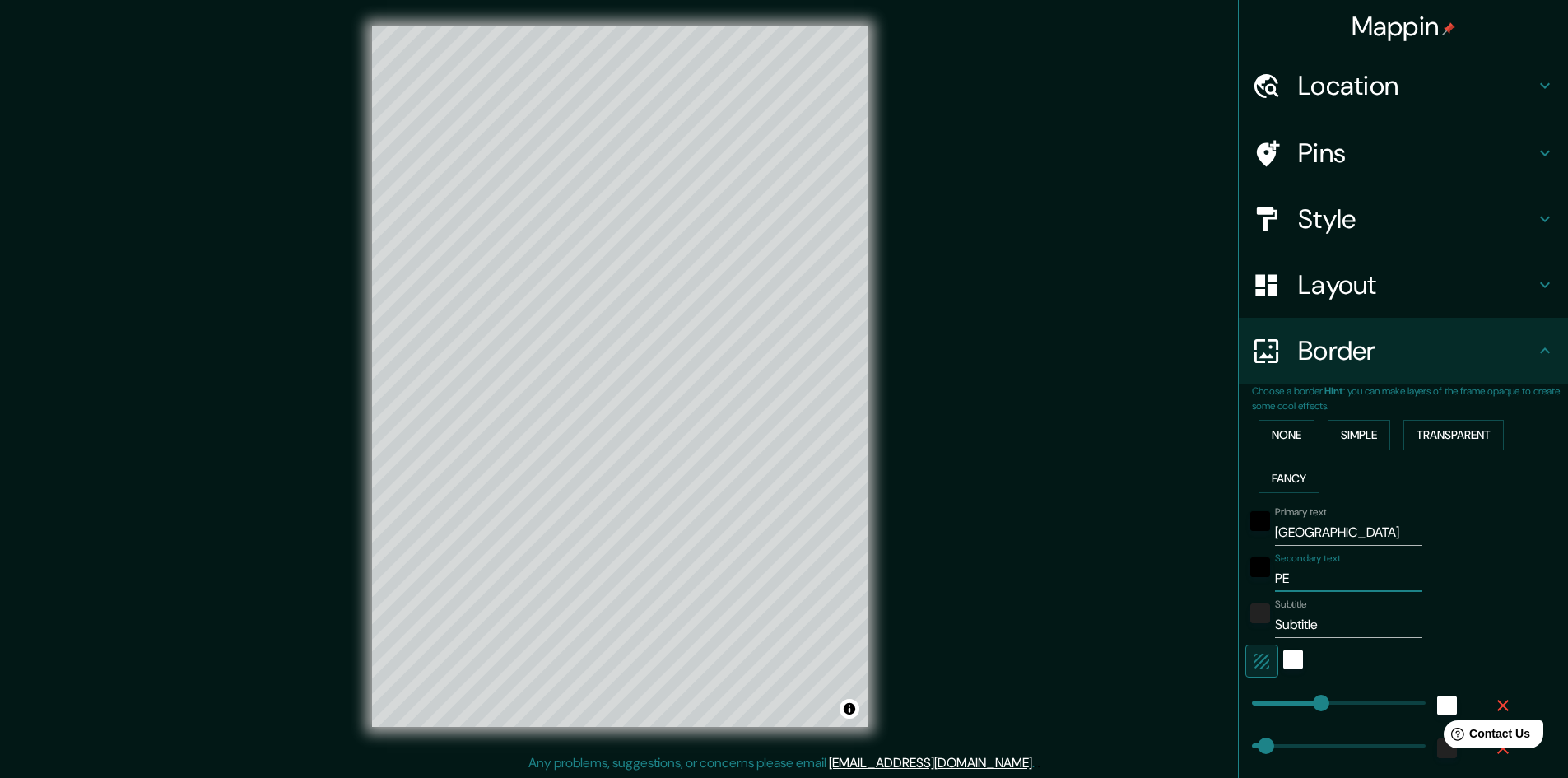
type input "241"
type input "48"
type input "24"
type input "PER"
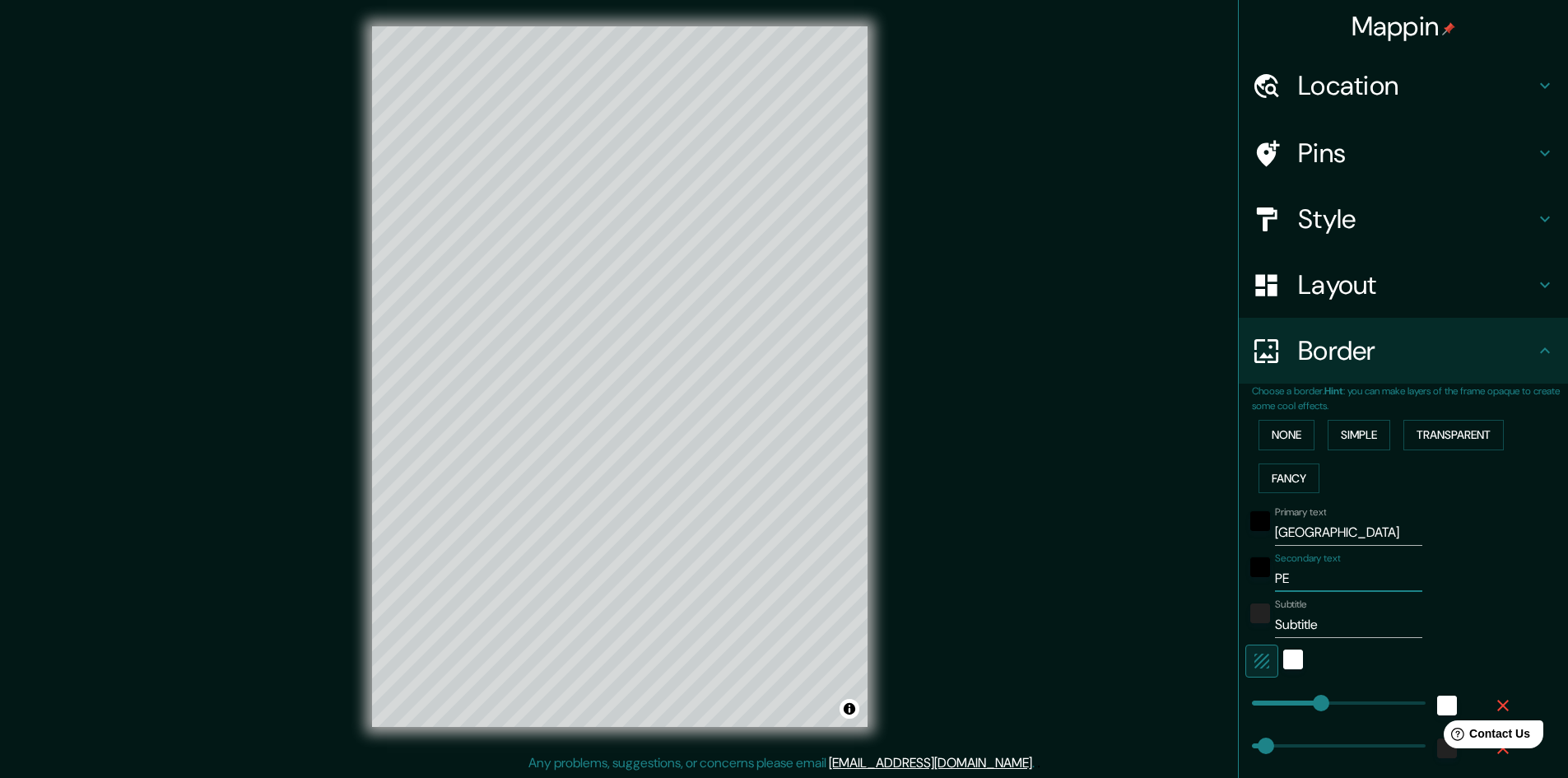
type input "241"
type input "48"
type input "24"
type input "PERU"
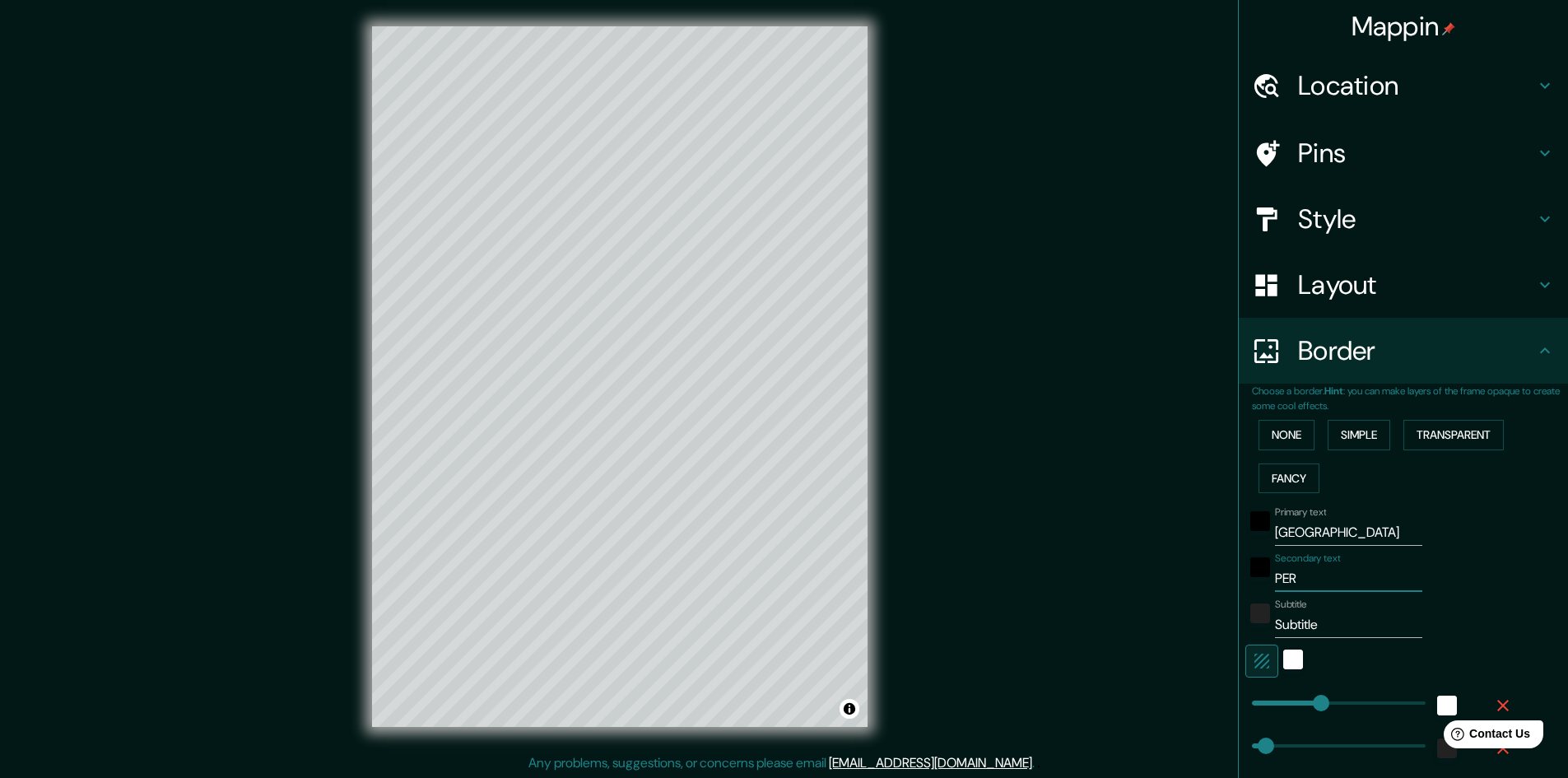
type input "241"
type input "48"
type input "24"
type input "PERU"
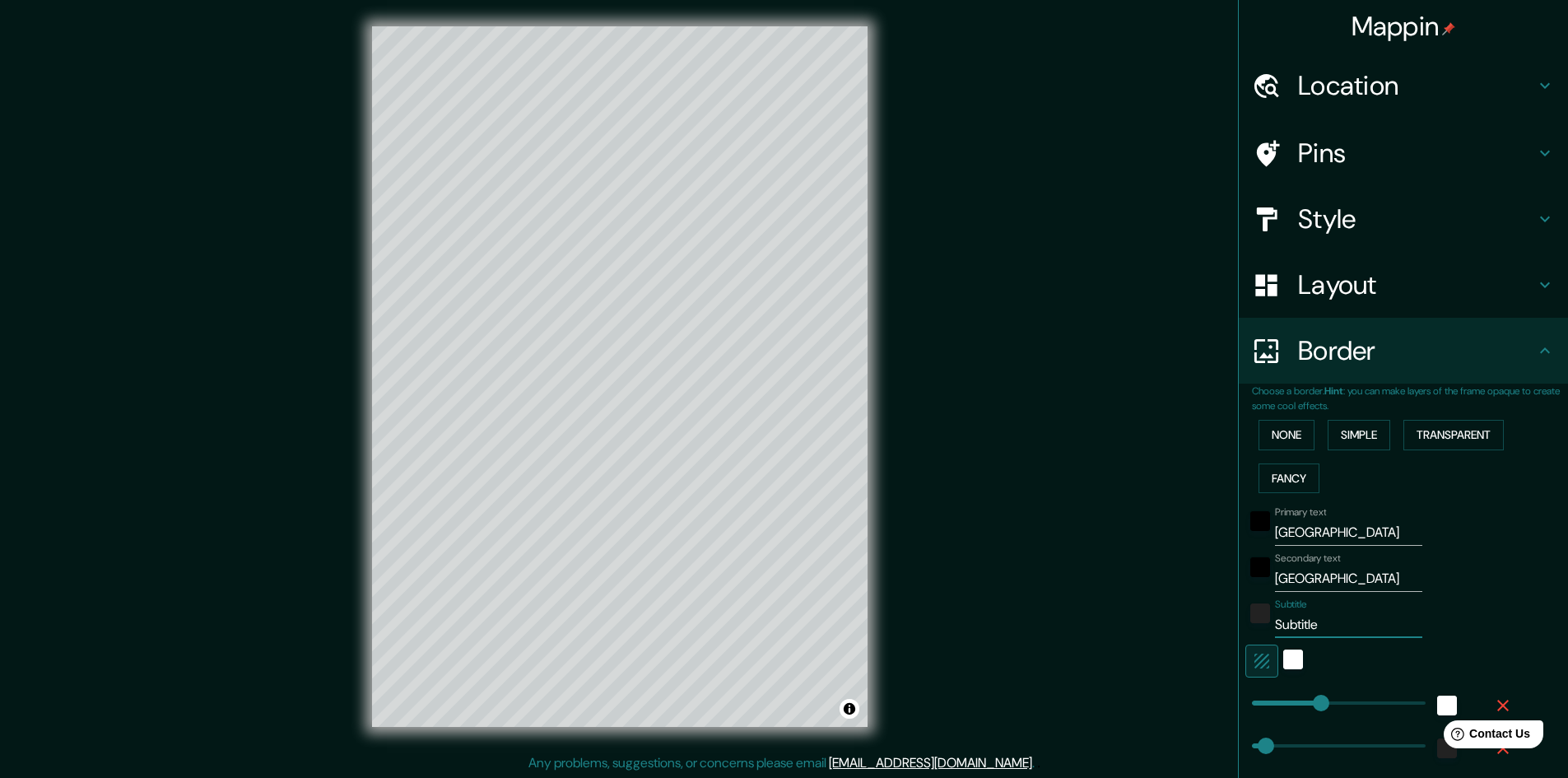
drag, startPoint x: 1328, startPoint y: 624, endPoint x: 1051, endPoint y: 558, distance: 284.8
click at [1114, 603] on div "Mappin Location Lima, Provincia de Lima, Perú Pins Style Layout Border Choose a…" at bounding box center [784, 389] width 1568 height 780
drag, startPoint x: 1323, startPoint y: 615, endPoint x: 1200, endPoint y: 618, distance: 123.0
click at [1201, 624] on div "Mappin Location Lima, Provincia de Lima, Perú Pins Style Layout Border Choose a…" at bounding box center [784, 389] width 1568 height 780
paste input "-12.091381745510619, -76.99503306119512"
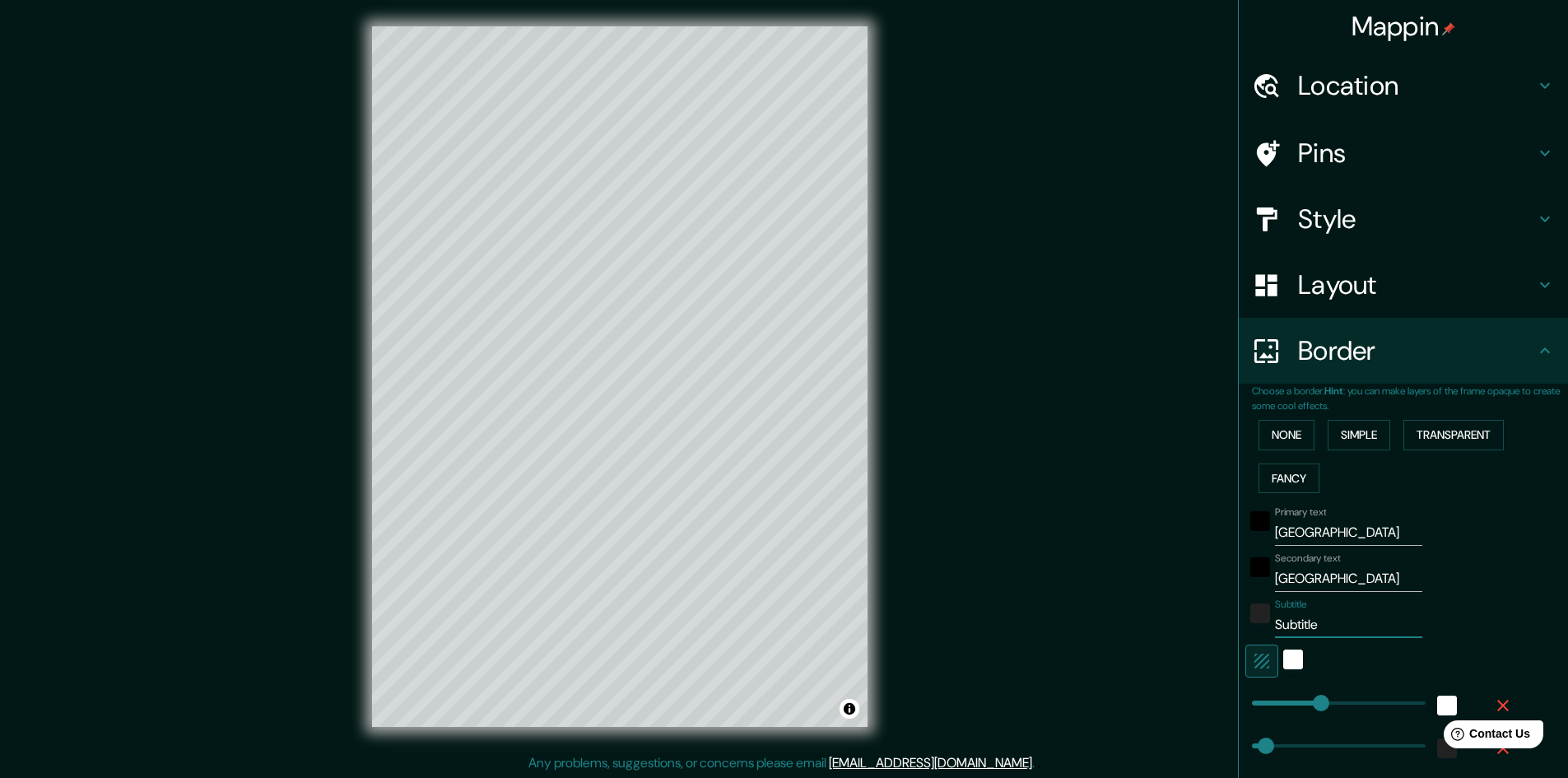
type input "-12.091381745510619, -76.99503306119512"
type input "241"
type input "48"
type input "24"
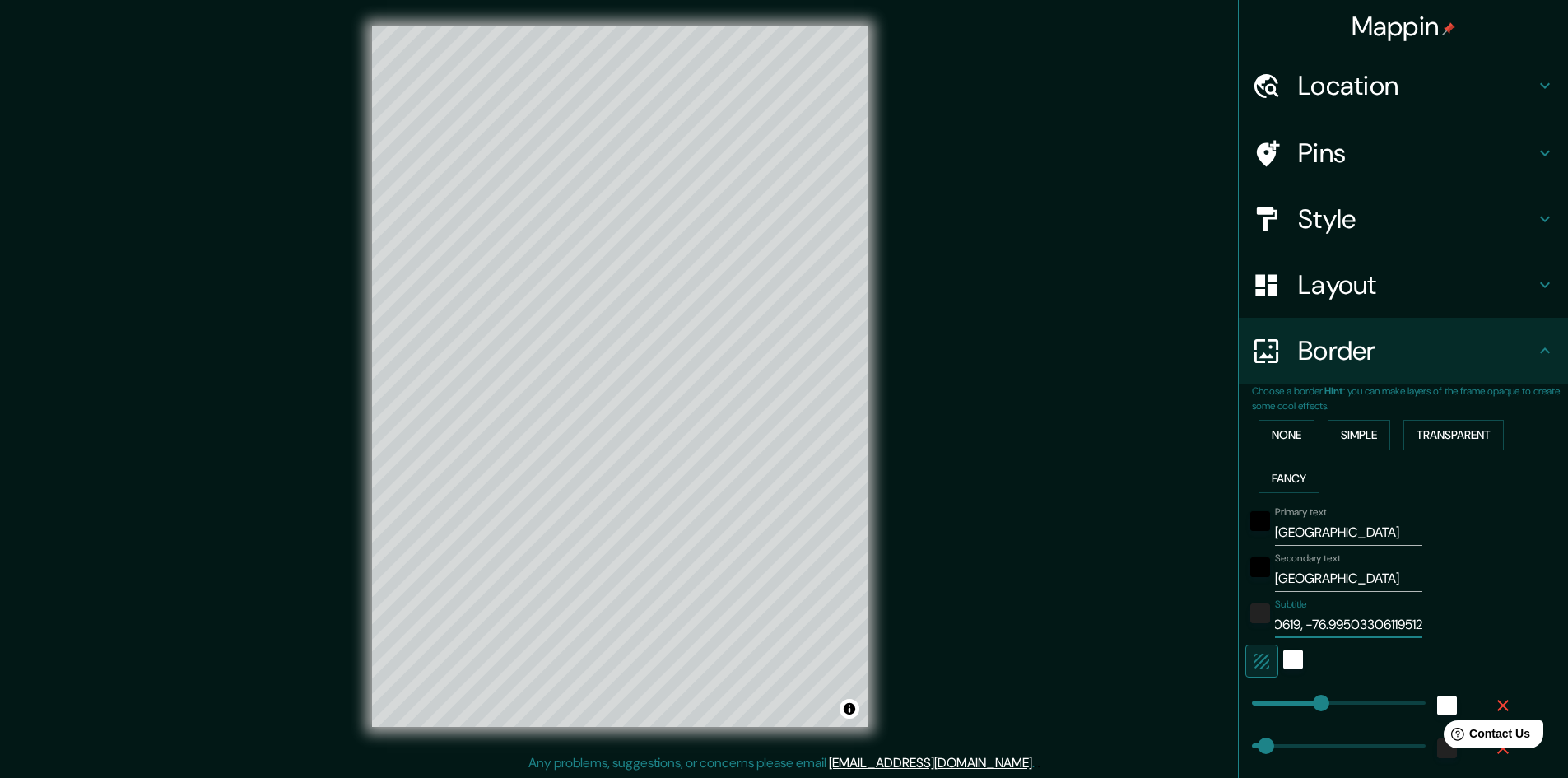
scroll to position [0, 117]
drag, startPoint x: 1403, startPoint y: 618, endPoint x: 1325, endPoint y: 617, distance: 78.0
click at [1325, 617] on input "-12.091381745510619, -76.99503306119512" at bounding box center [1349, 625] width 148 height 26
type input "-12.091381745510619, -76.995"
type input "241"
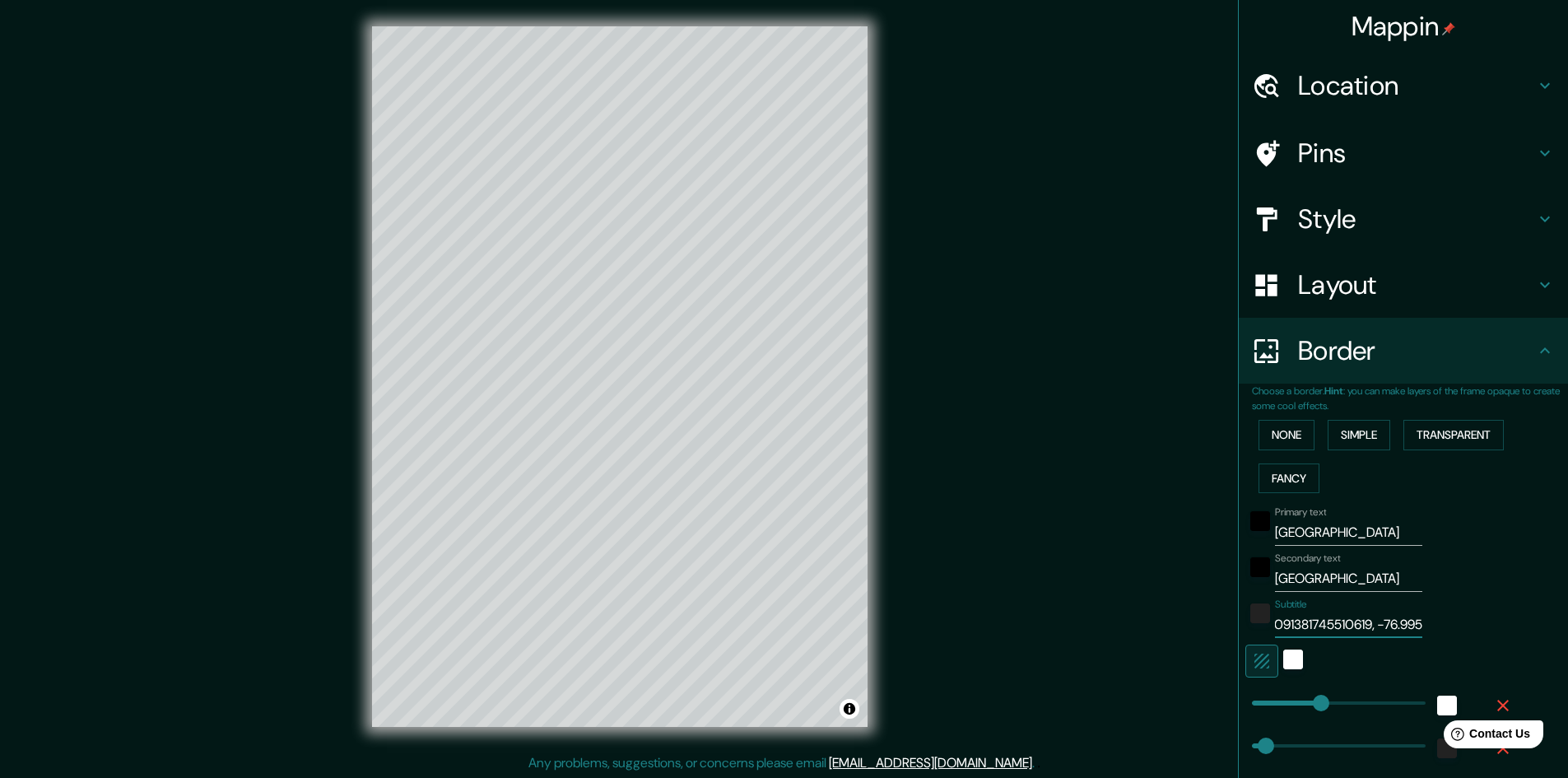
type input "48"
type input "24"
drag, startPoint x: 1348, startPoint y: 624, endPoint x: 1304, endPoint y: 619, distance: 44.3
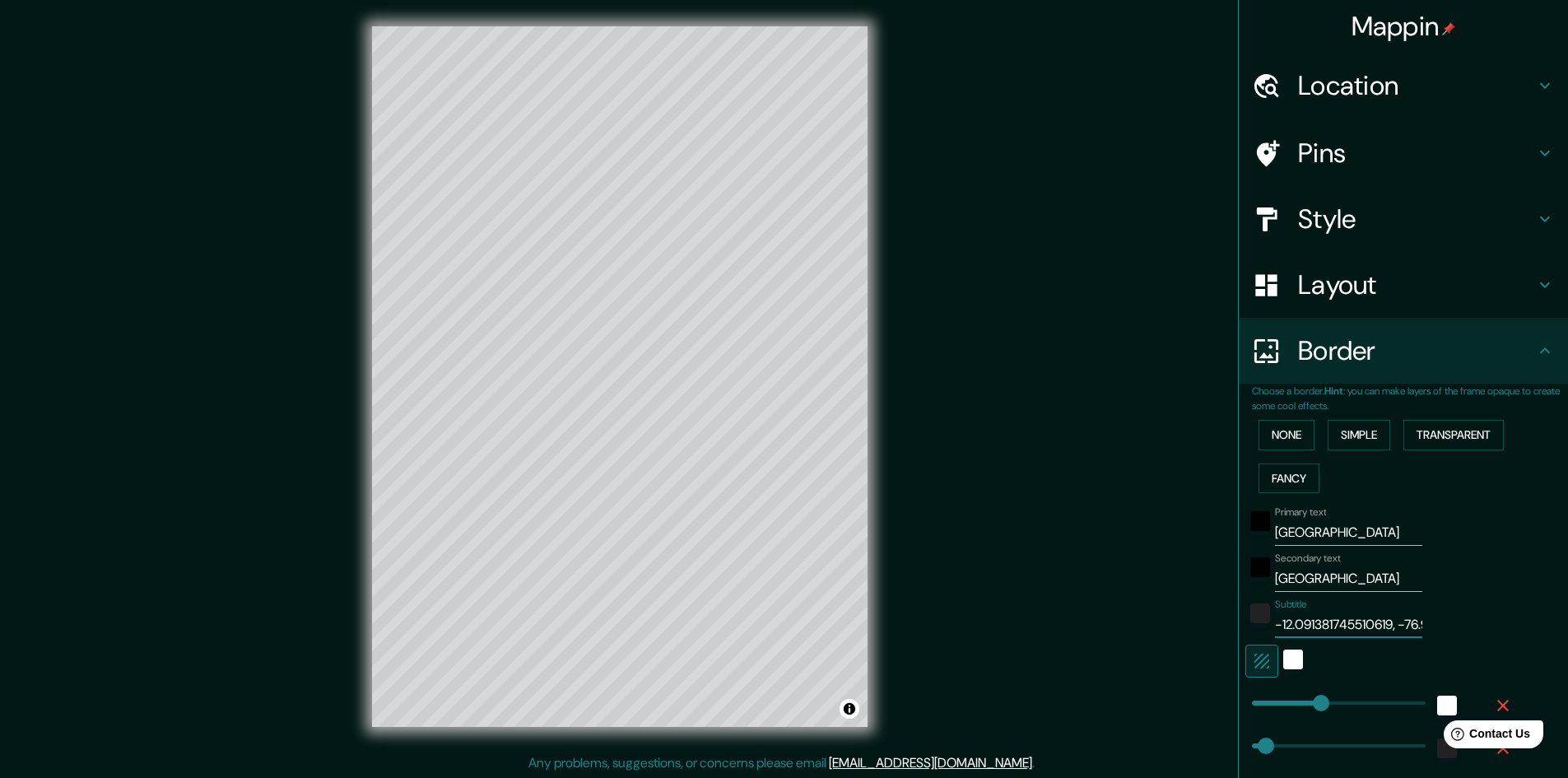
click at [1304, 619] on input "-12.091381745510619, -76.995" at bounding box center [1349, 625] width 148 height 26
type input "-12.091, -76.995"
type input "241"
type input "48"
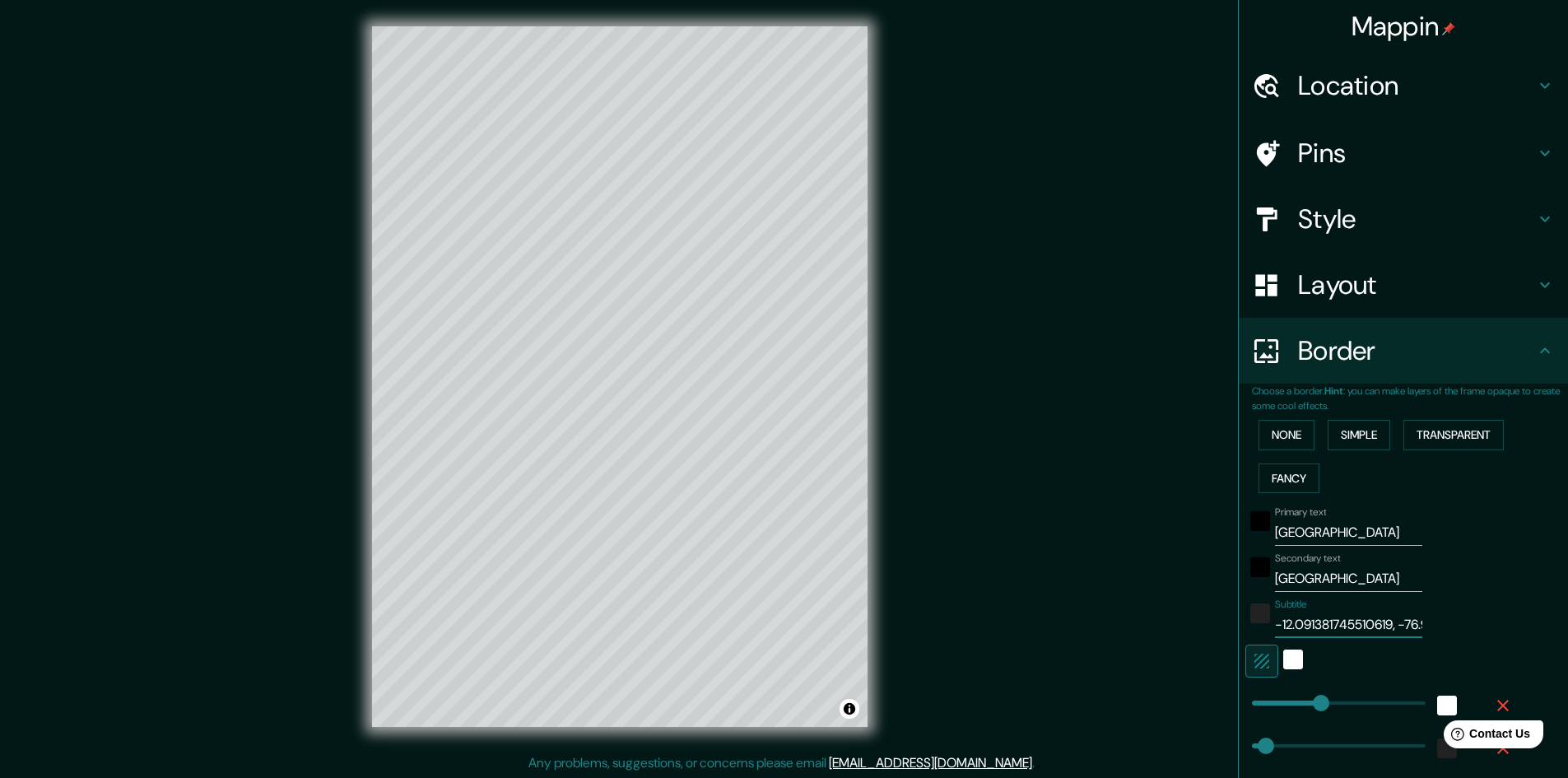
type input "24"
type input "-12.091, -76.995"
click at [1494, 586] on div "Secondary text PERU" at bounding box center [1381, 572] width 270 height 40
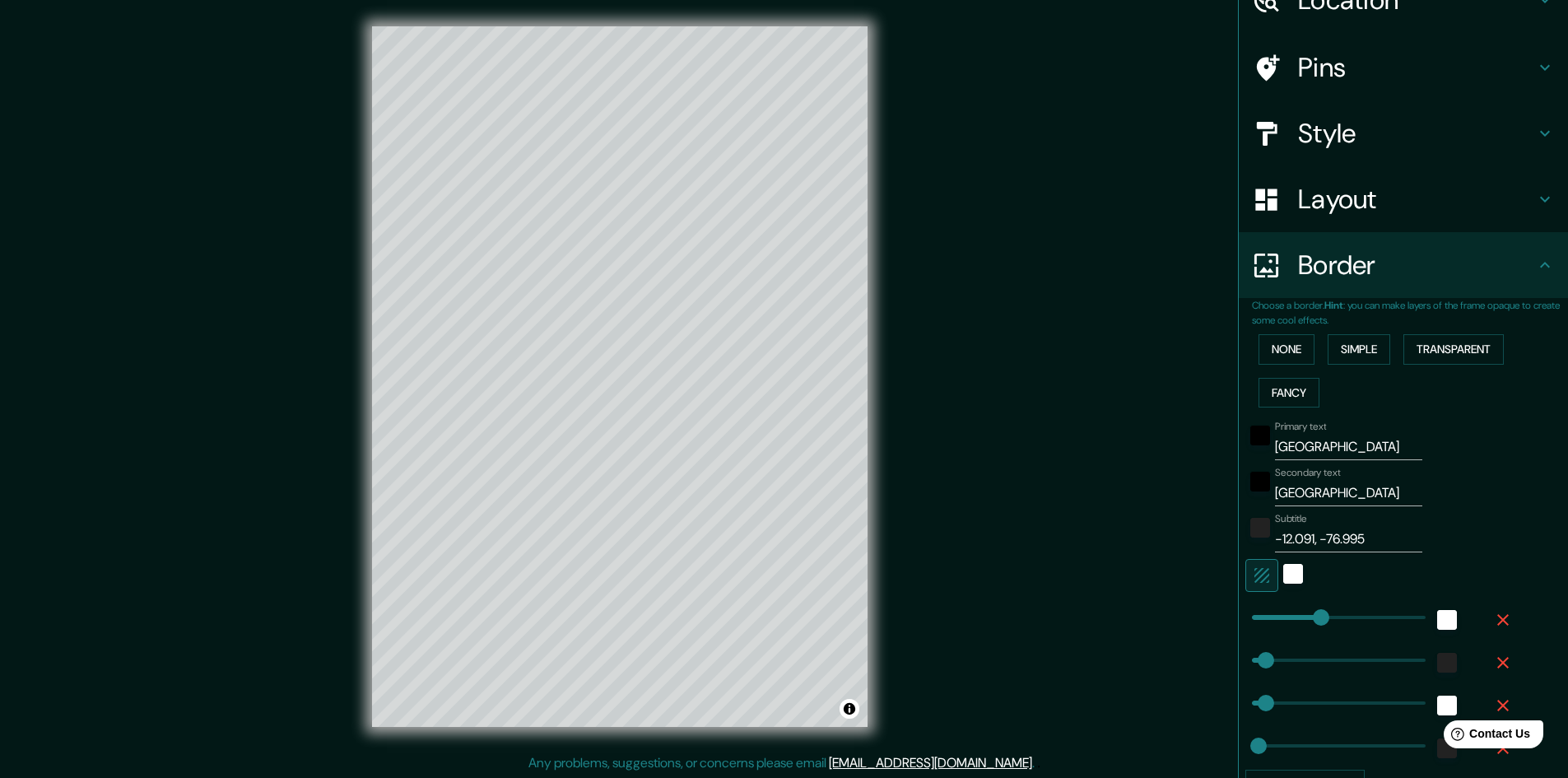
scroll to position [116, 0]
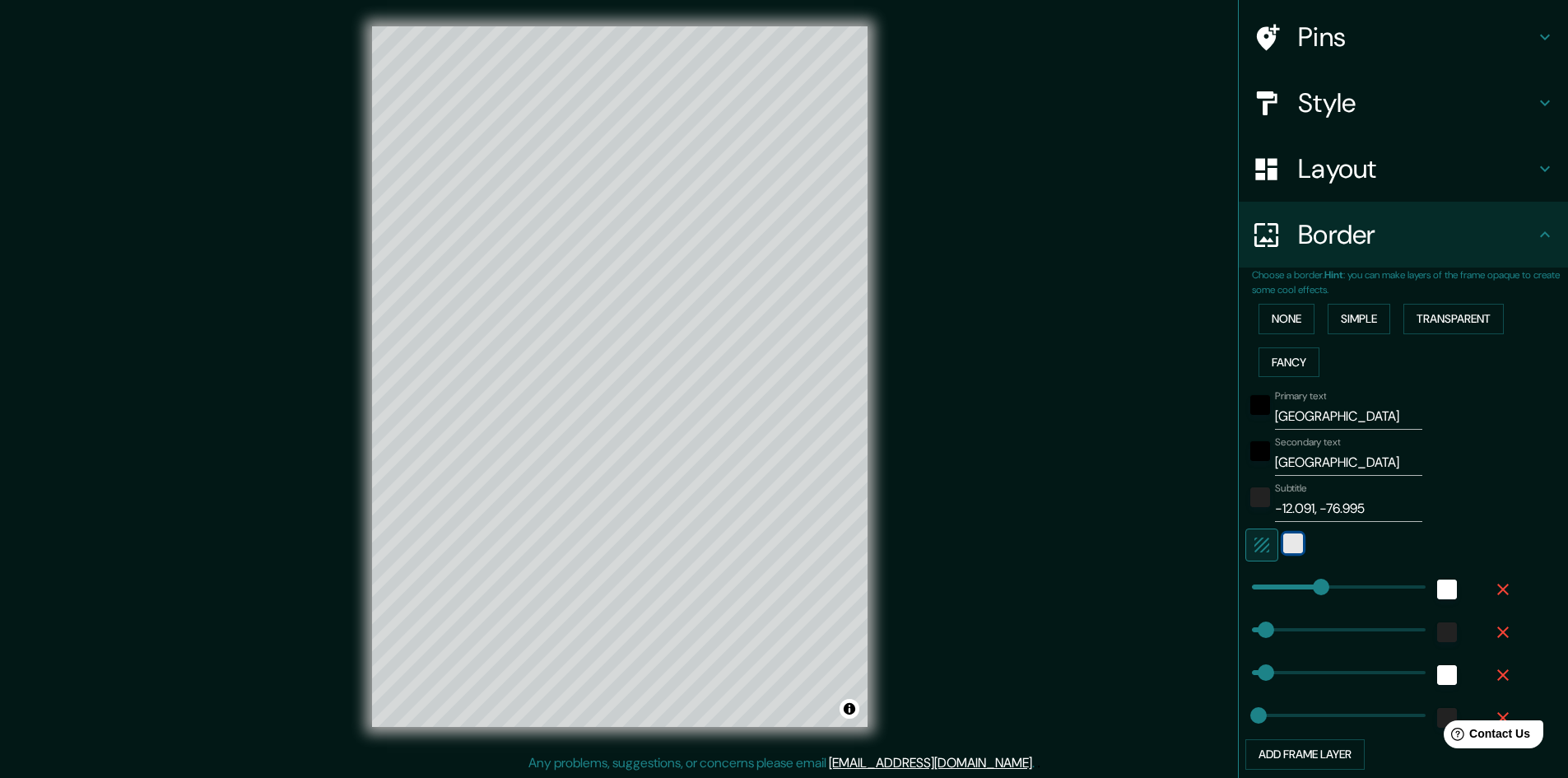
click at [1283, 539] on div "white" at bounding box center [1293, 544] width 20 height 20
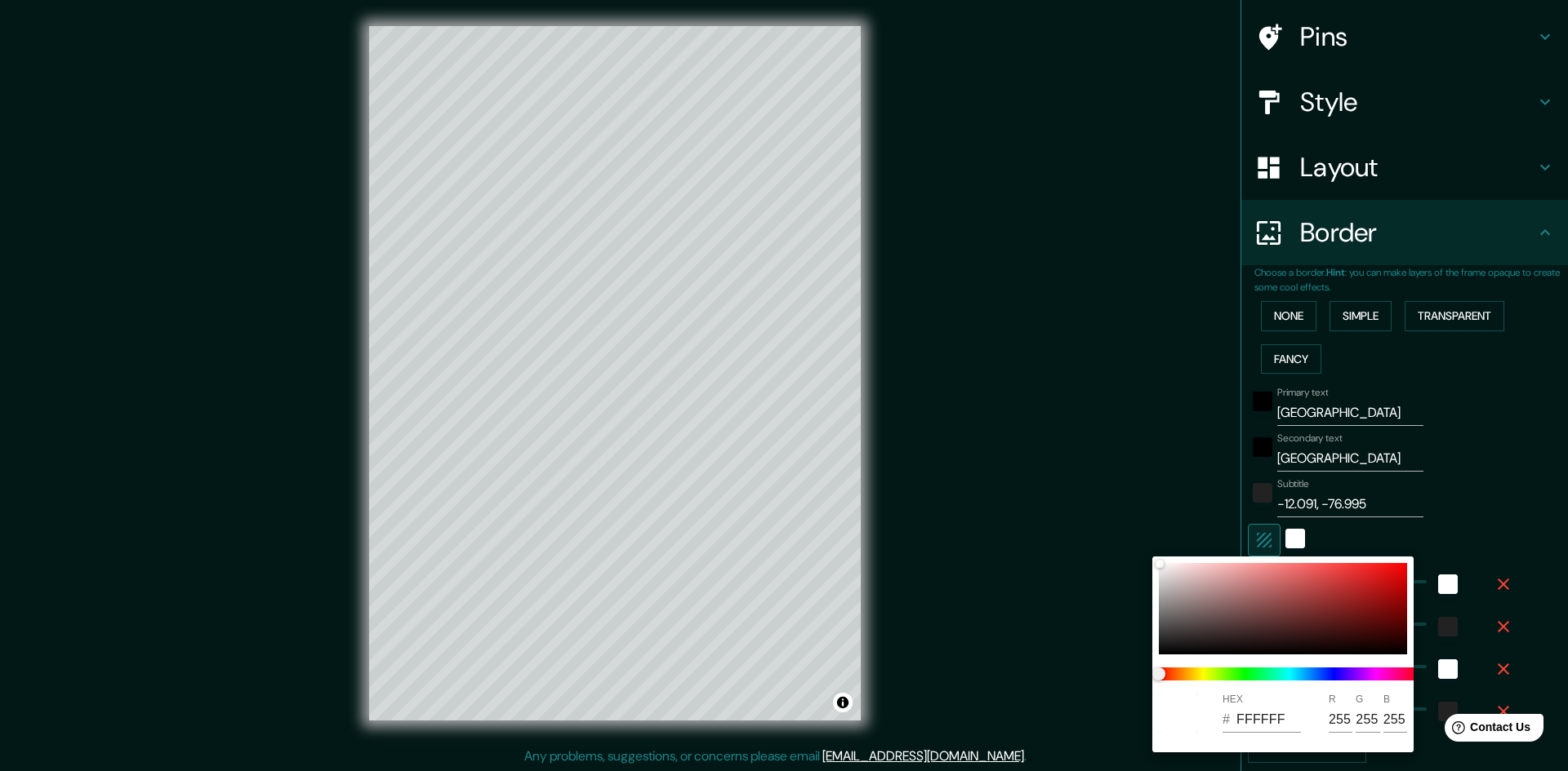
click at [1531, 452] on div at bounding box center [784, 385] width 1568 height 771
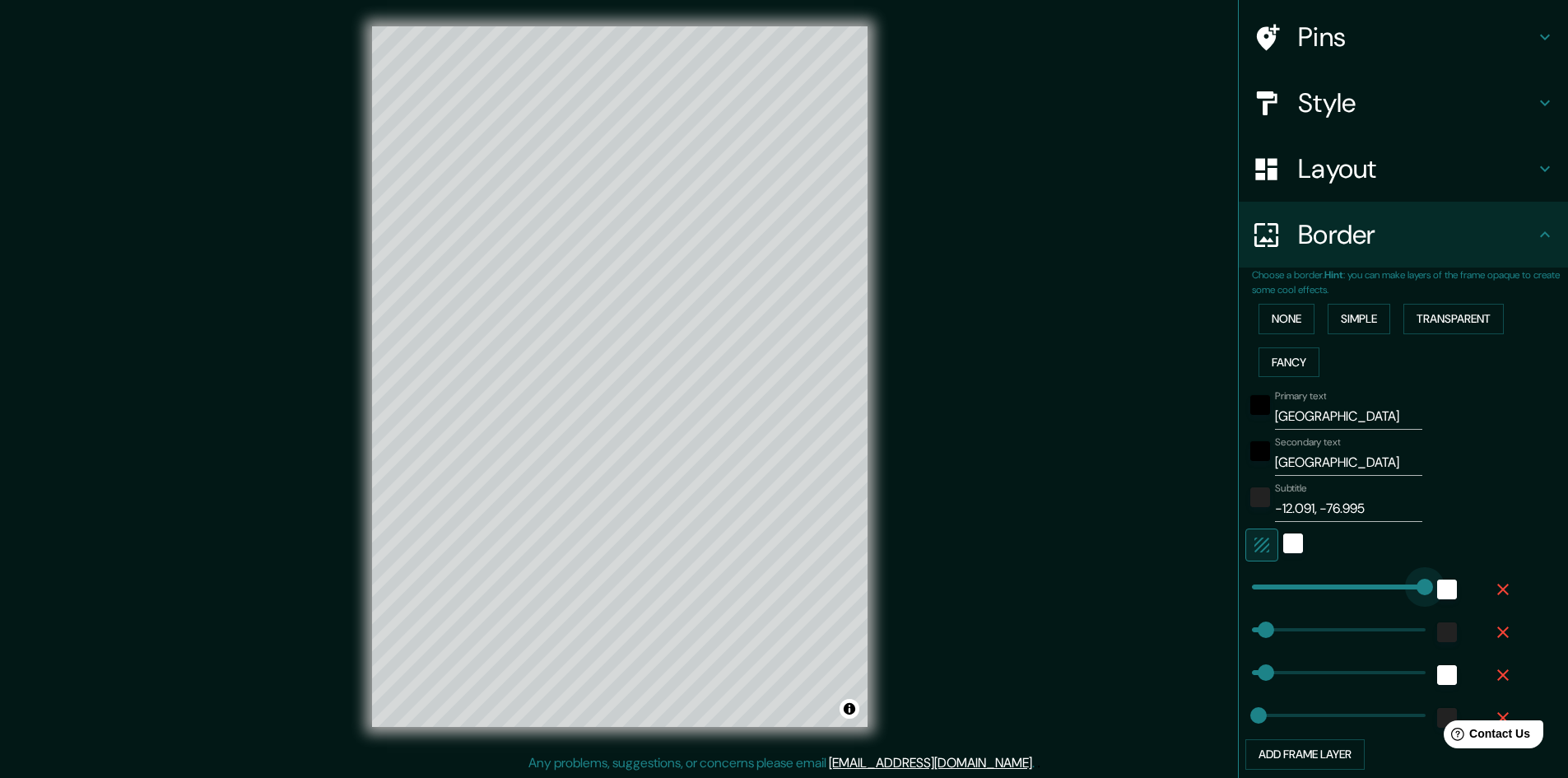
type input "602"
drag, startPoint x: 1307, startPoint y: 589, endPoint x: 1425, endPoint y: 585, distance: 118.1
type input "48"
type input "24"
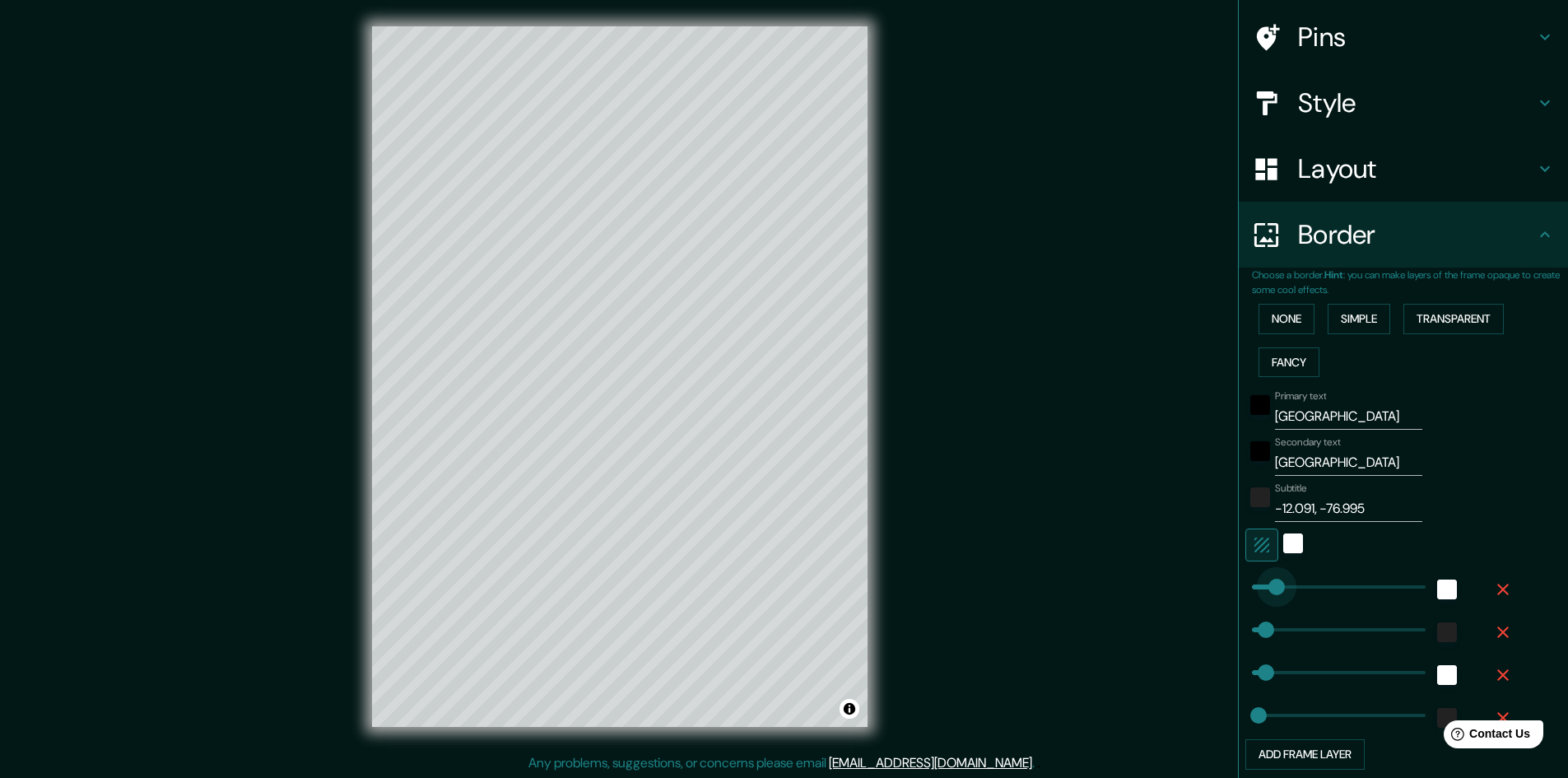
type input "0"
drag, startPoint x: 1411, startPoint y: 585, endPoint x: 1230, endPoint y: 586, distance: 181.0
type input "48"
type input "24"
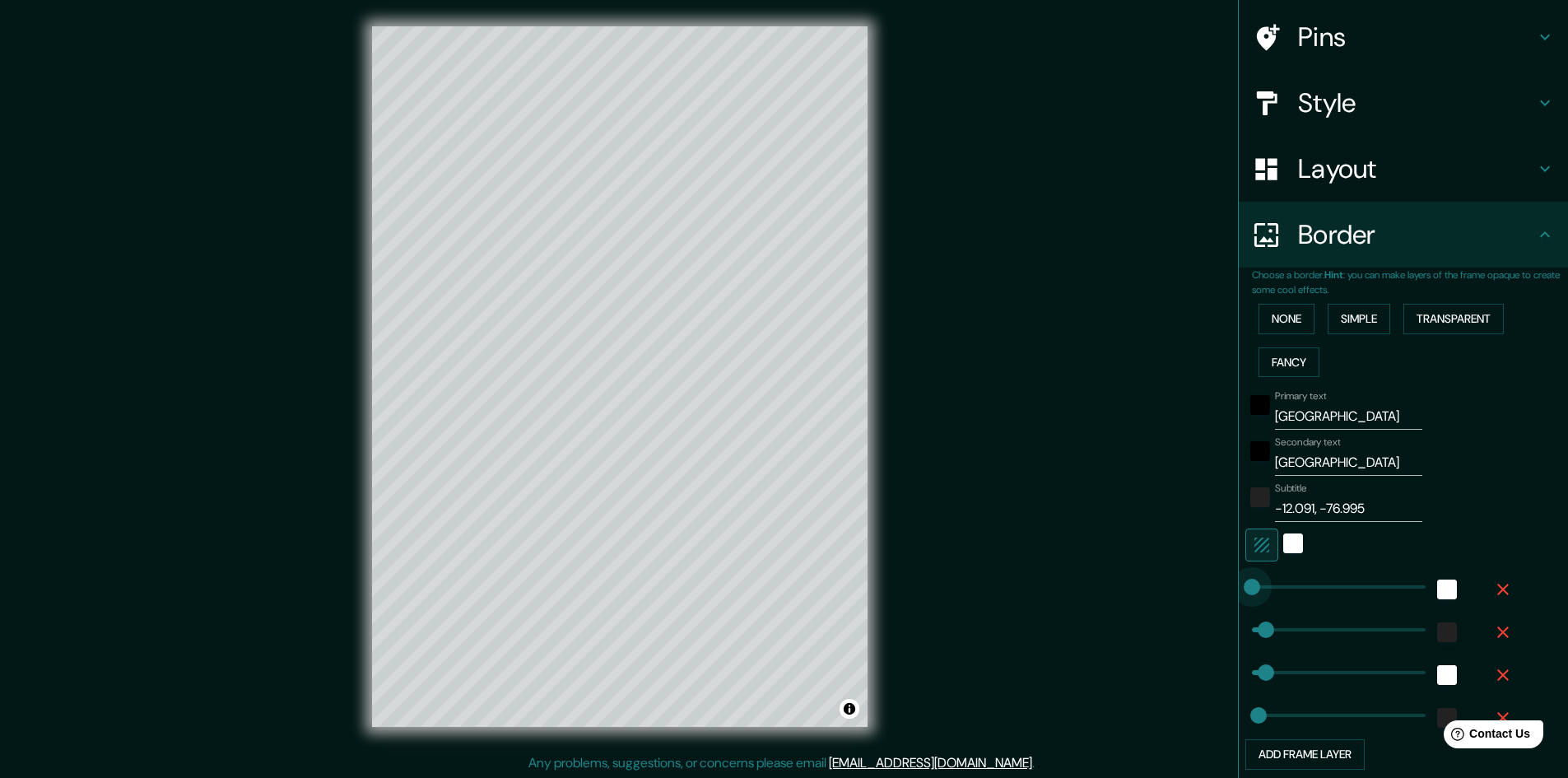
drag, startPoint x: 1240, startPoint y: 594, endPoint x: 1217, endPoint y: 593, distance: 23.0
click at [1217, 593] on div "Mappin Location Lima, Provincia de Lima, Perú Pins Style Layout Border Choose a…" at bounding box center [784, 389] width 1568 height 780
type input "48"
type input "24"
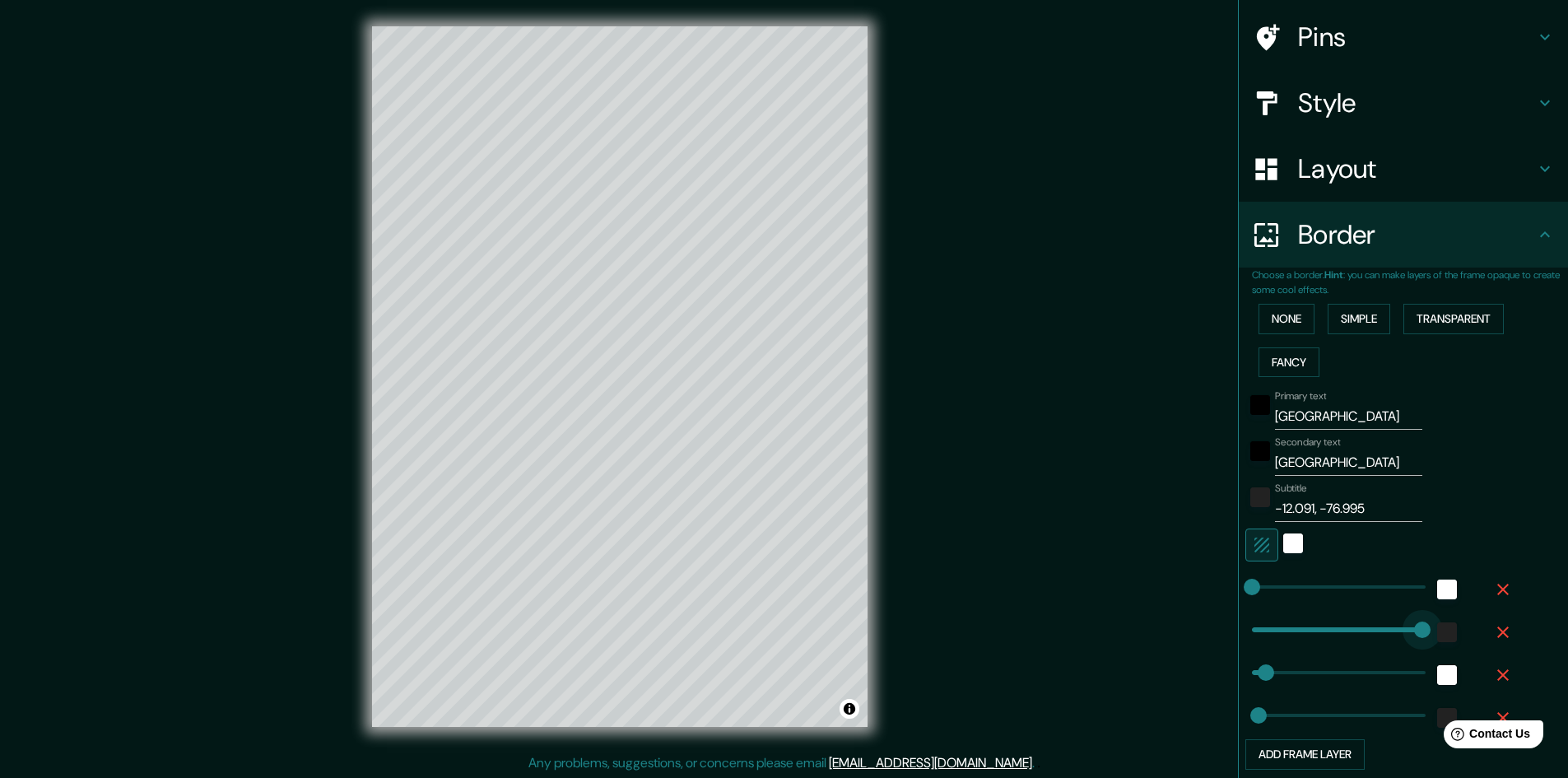
type input "602"
drag, startPoint x: 1256, startPoint y: 632, endPoint x: 1438, endPoint y: 642, distance: 182.3
type input "48"
type input "24"
type input "0"
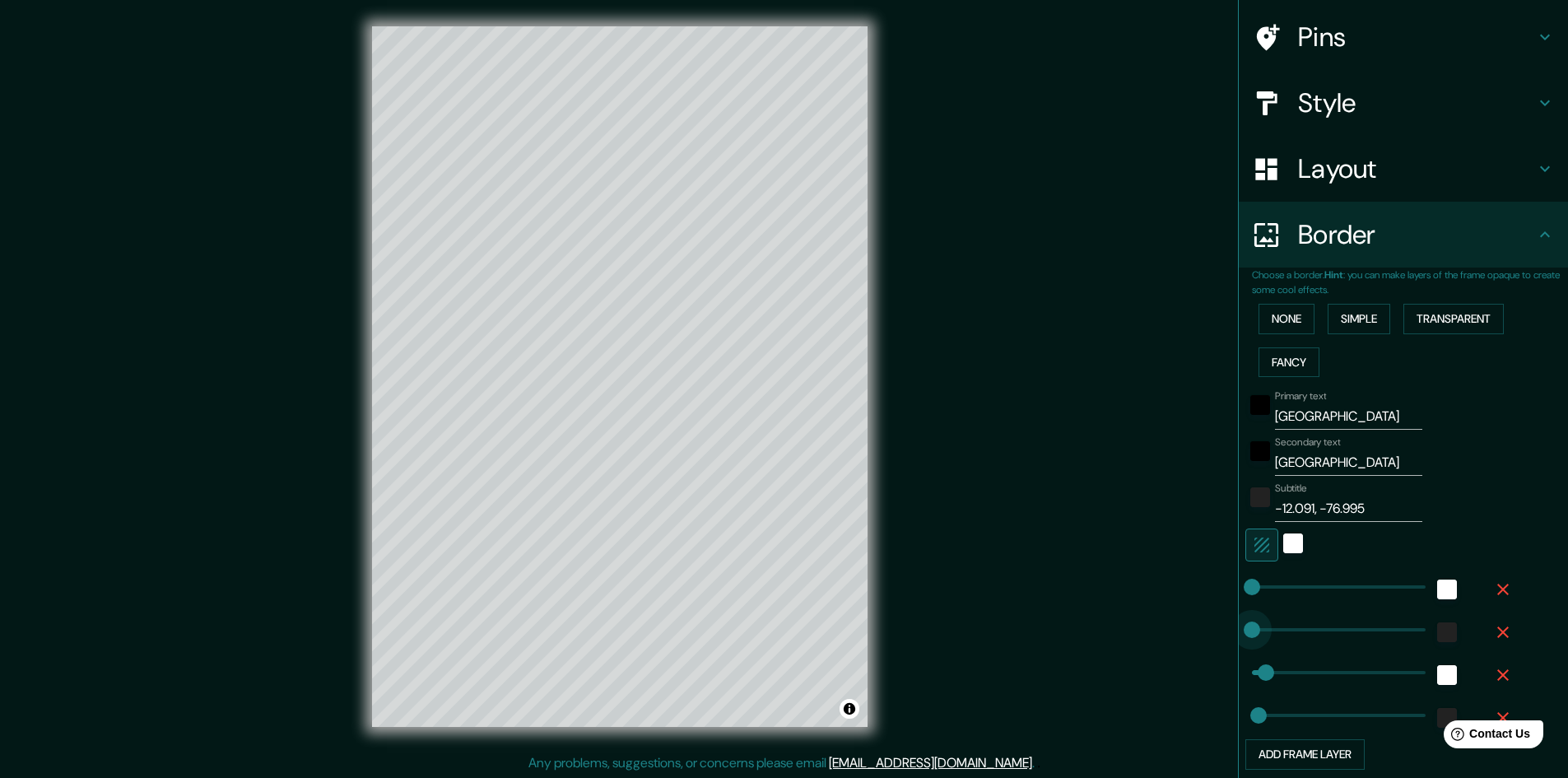
drag, startPoint x: 1407, startPoint y: 636, endPoint x: 1089, endPoint y: 644, distance: 318.1
type input "48"
type input "24"
type input "48"
type input "17"
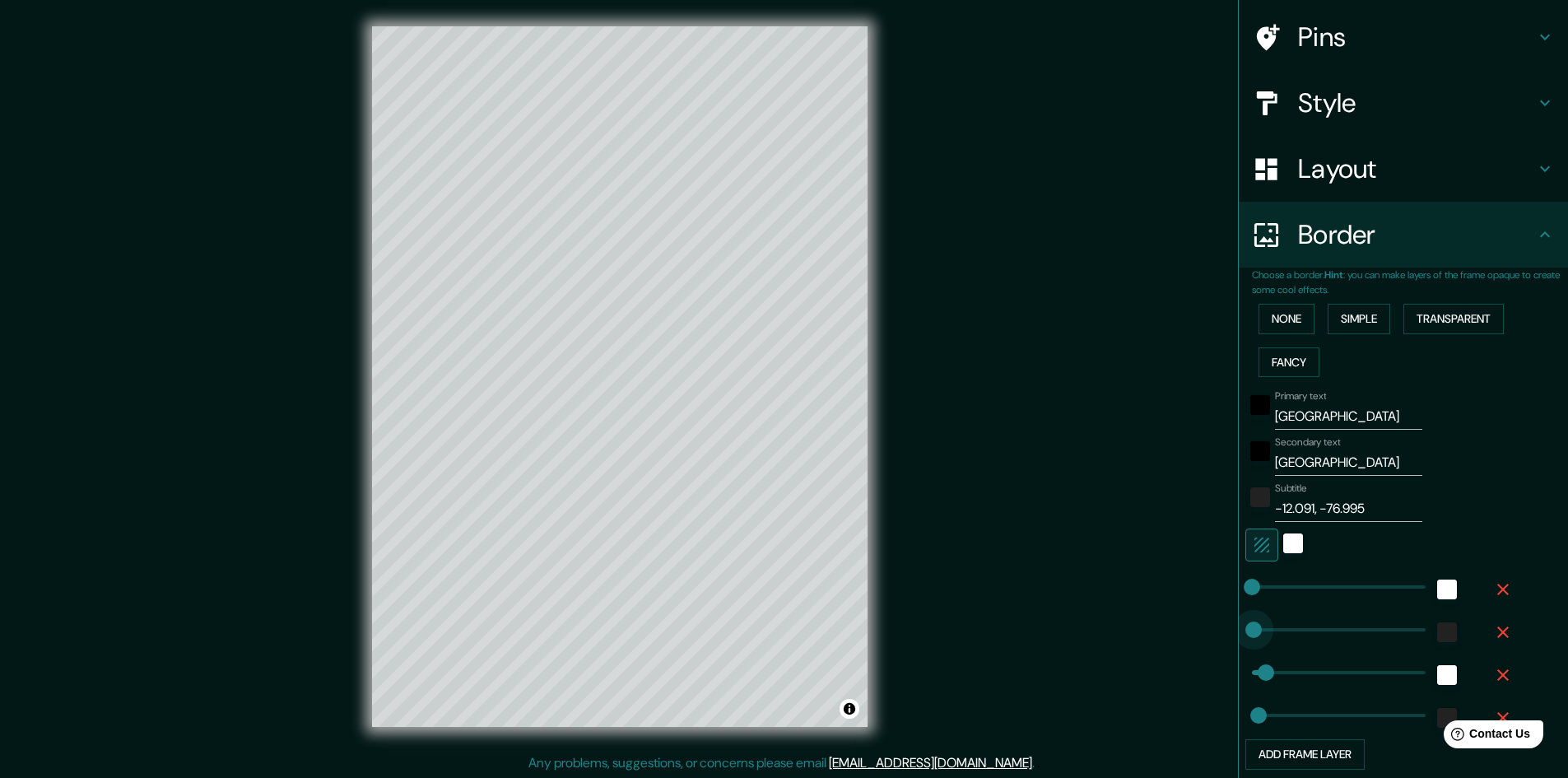
type input "48"
type input "24"
type input "602"
drag, startPoint x: 1265, startPoint y: 669, endPoint x: 1415, endPoint y: 674, distance: 150.1
type input "24"
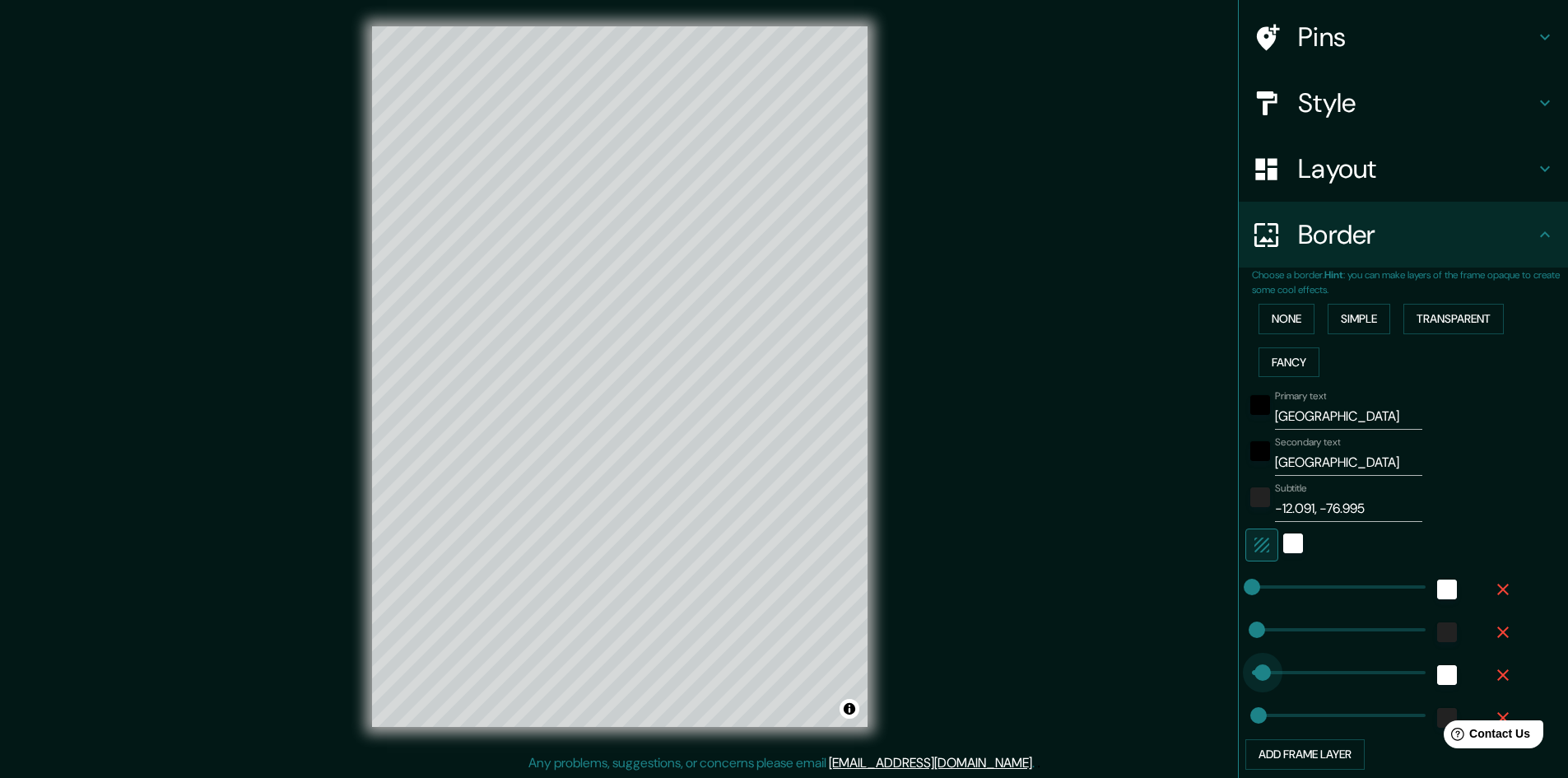
type input "31"
drag, startPoint x: 1392, startPoint y: 676, endPoint x: 1249, endPoint y: 674, distance: 143.0
type input "602"
drag, startPoint x: 2671, startPoint y: 1430, endPoint x: 1434, endPoint y: 718, distance: 1427.3
type input "26"
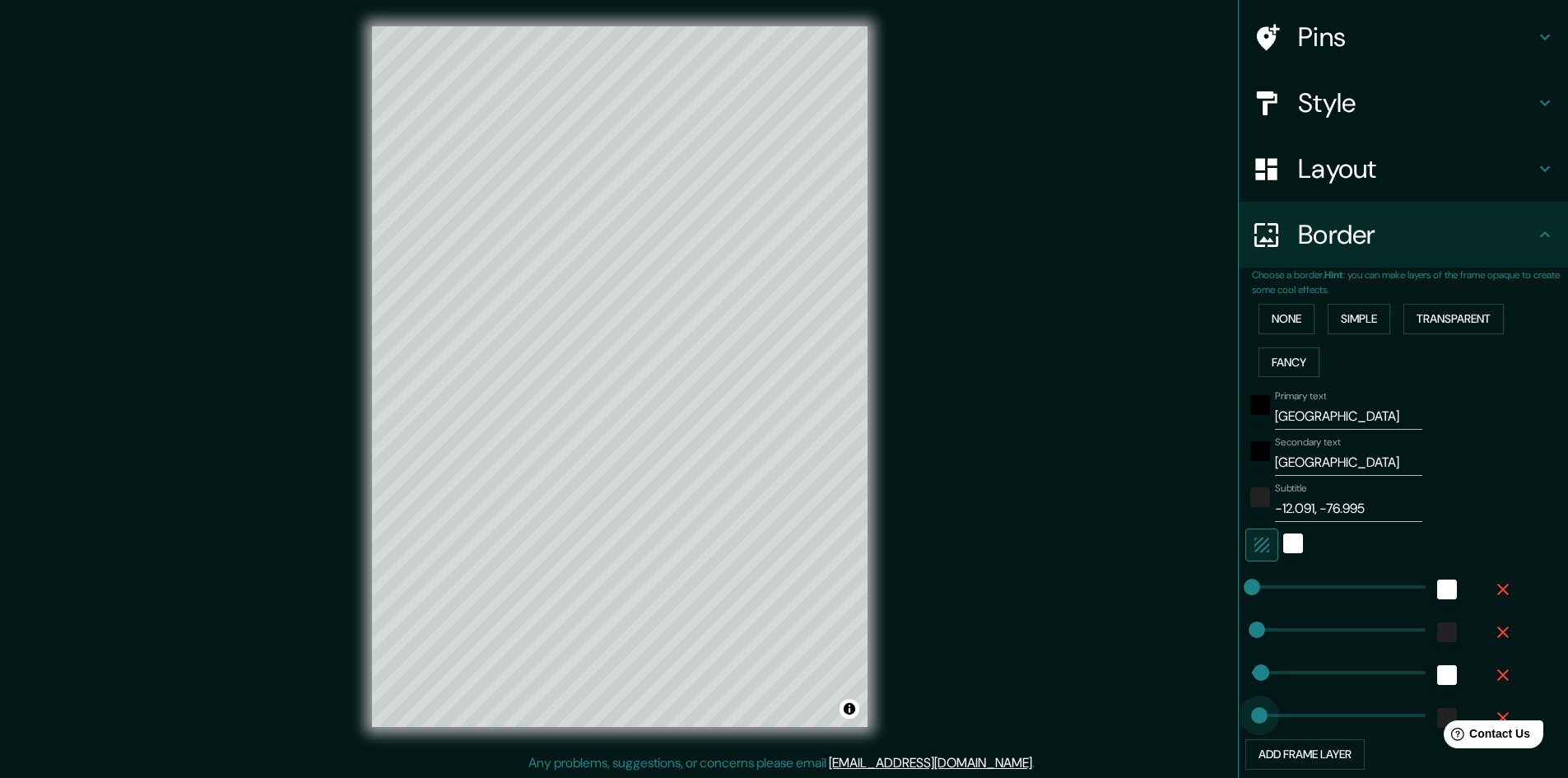
drag, startPoint x: 1411, startPoint y: 714, endPoint x: 1247, endPoint y: 715, distance: 164.0
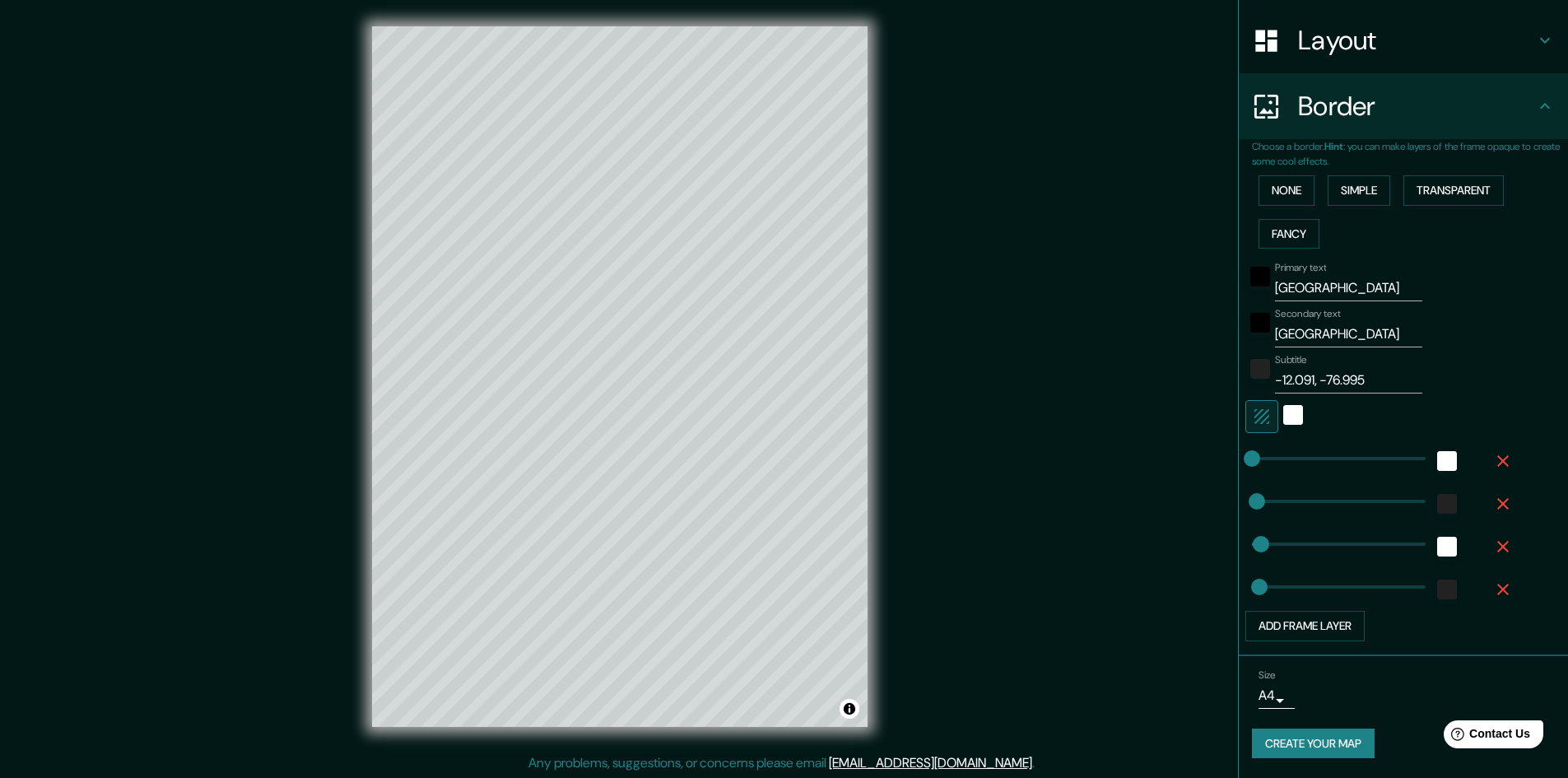
scroll to position [2, 0]
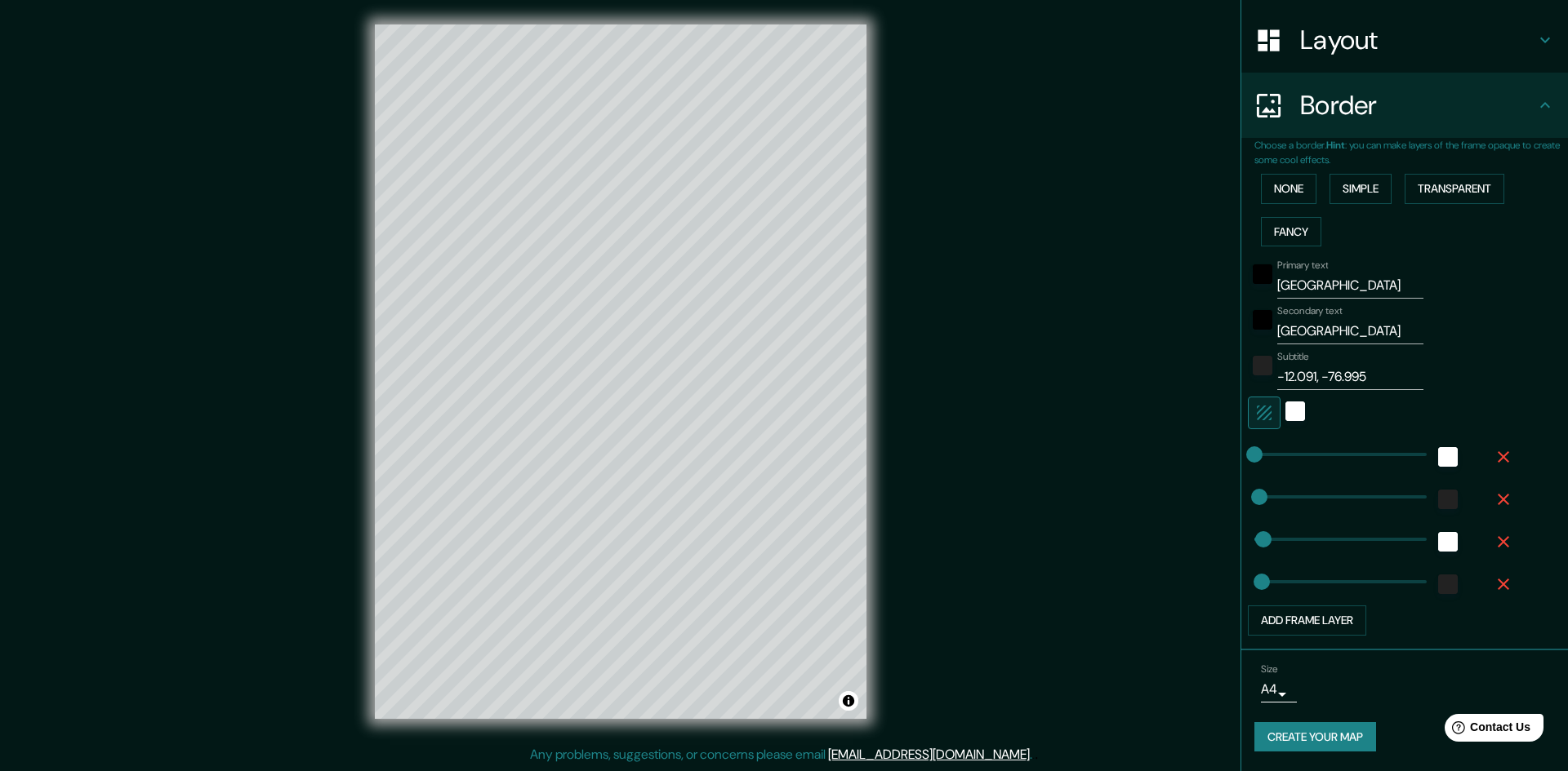
click at [1252, 689] on body "Mappin Location Lima, Provincia de Lima, Perú Pins Style Layout Border Choose a…" at bounding box center [784, 383] width 1568 height 771
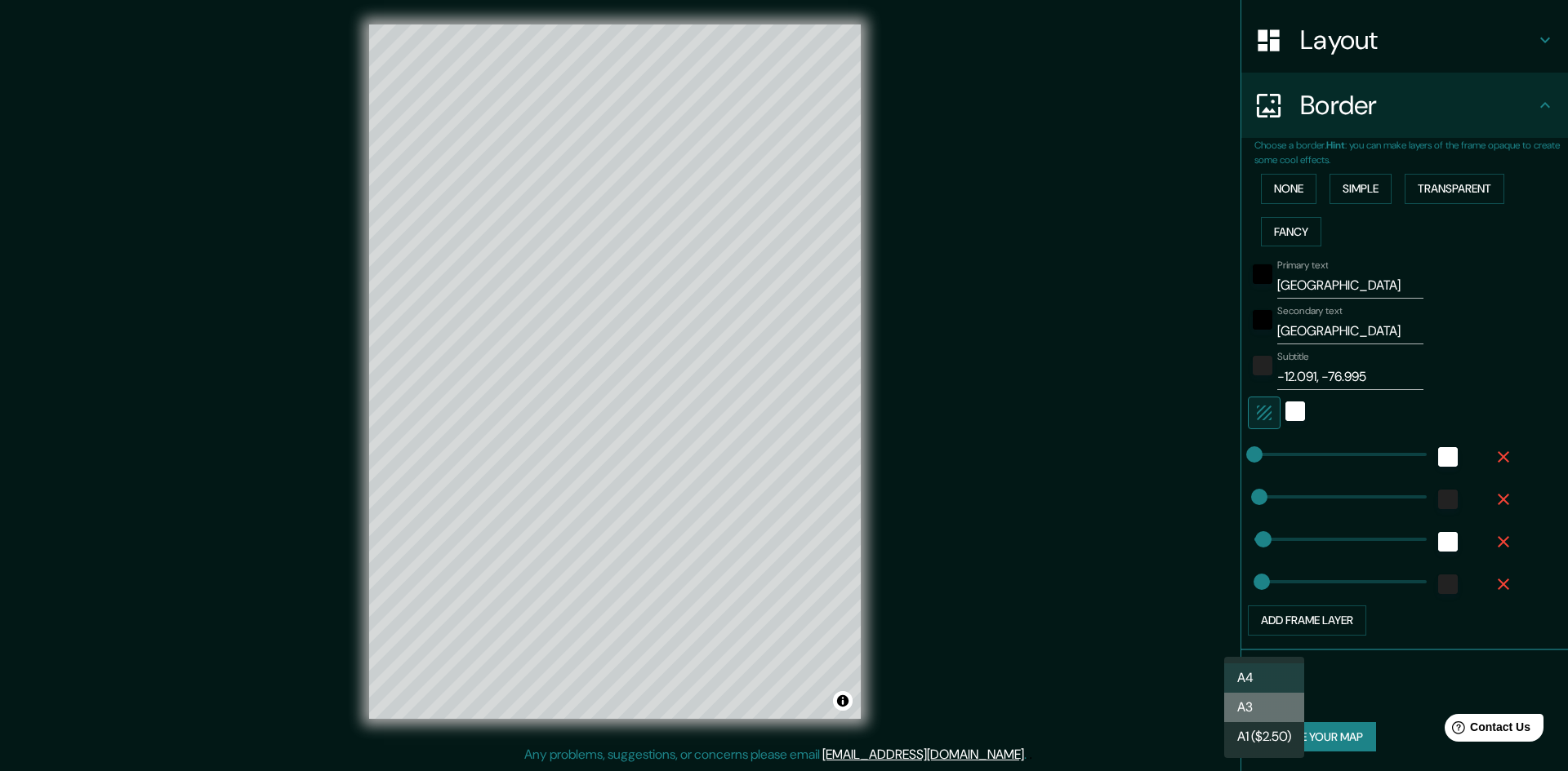
click at [1268, 706] on li "A3" at bounding box center [1264, 708] width 80 height 29
type input "a4"
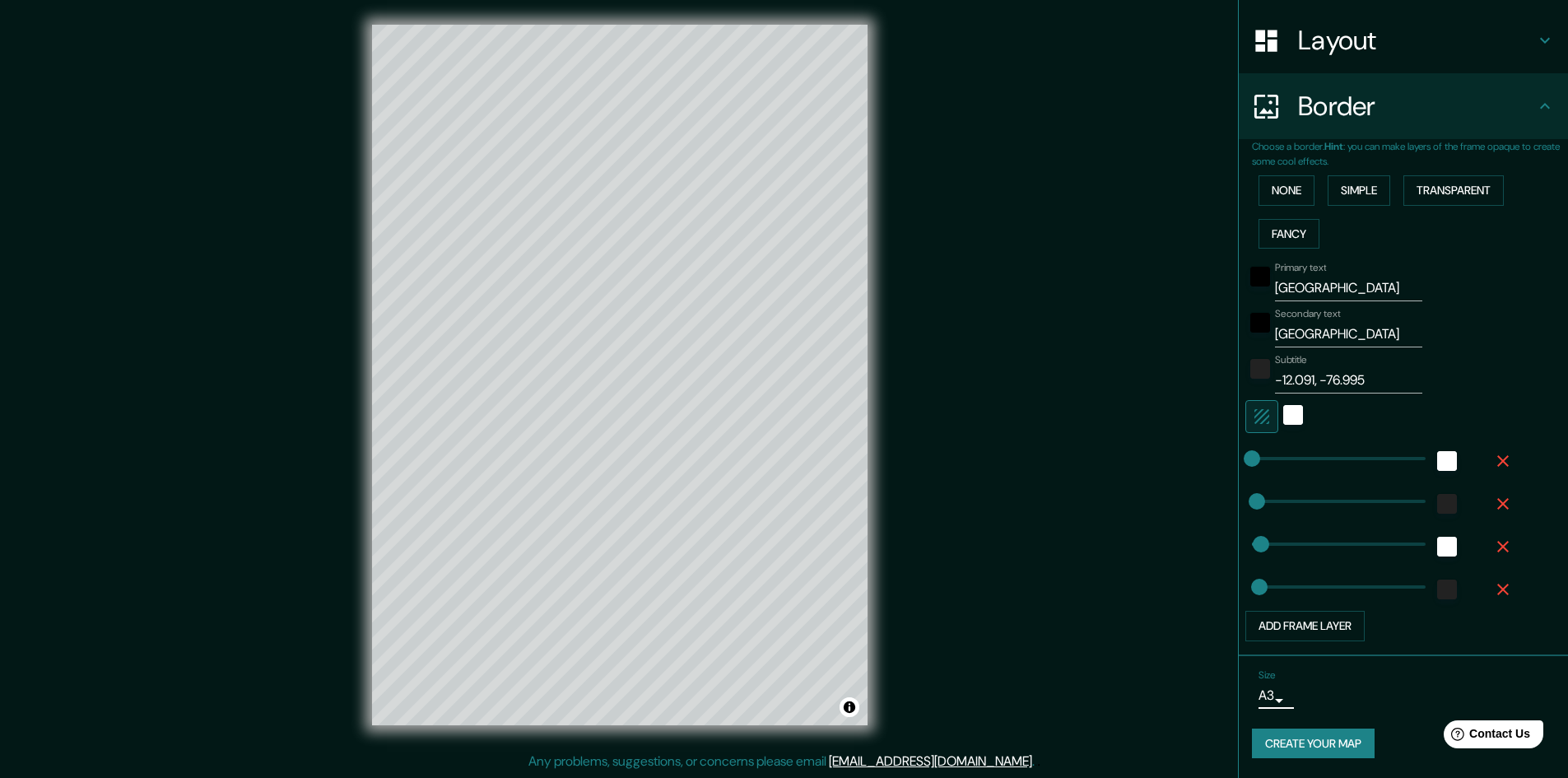
click at [1295, 748] on button "Create your map" at bounding box center [1314, 745] width 123 height 31
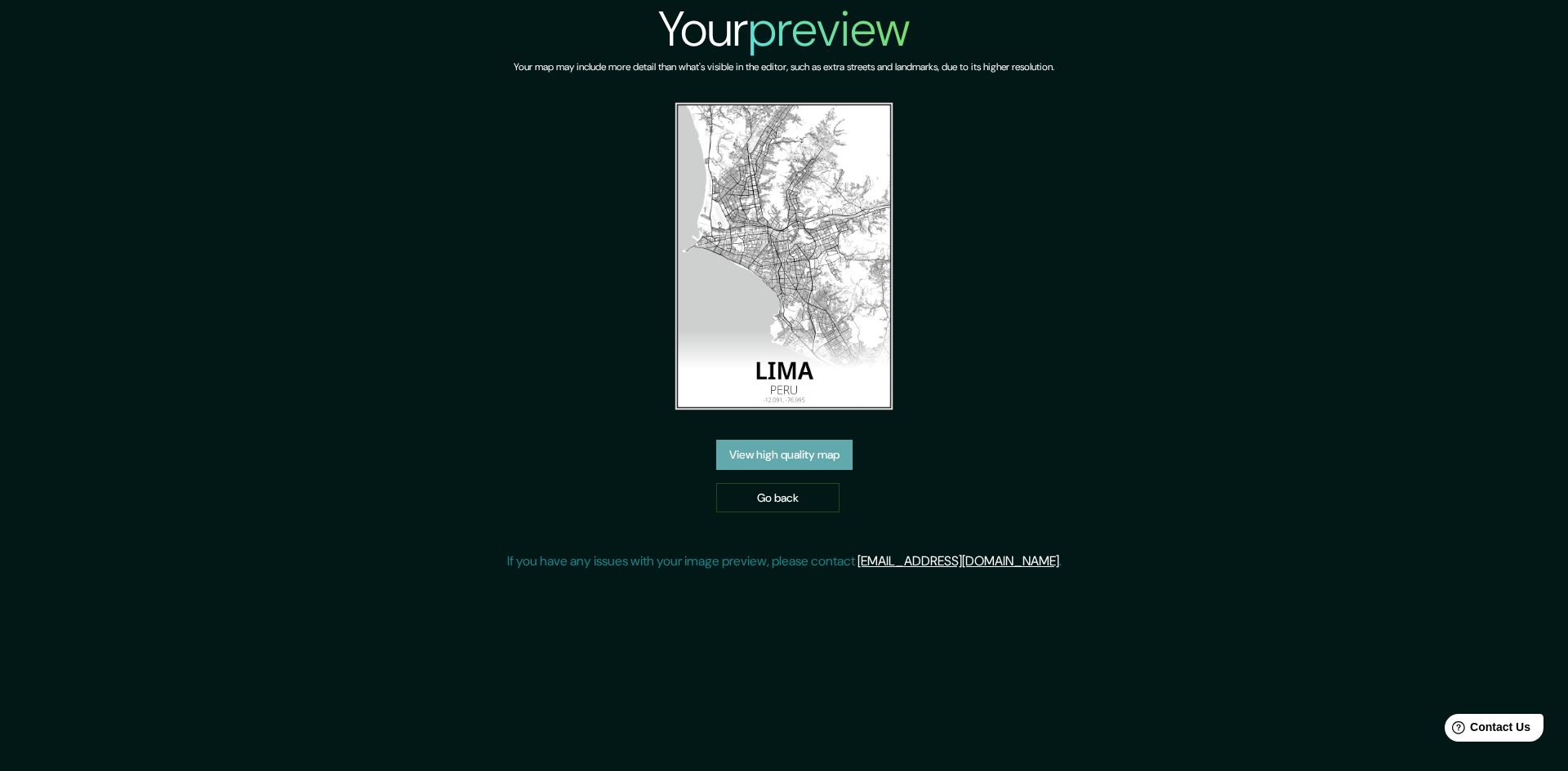
click at [849, 457] on link "View high quality map" at bounding box center [784, 455] width 137 height 30
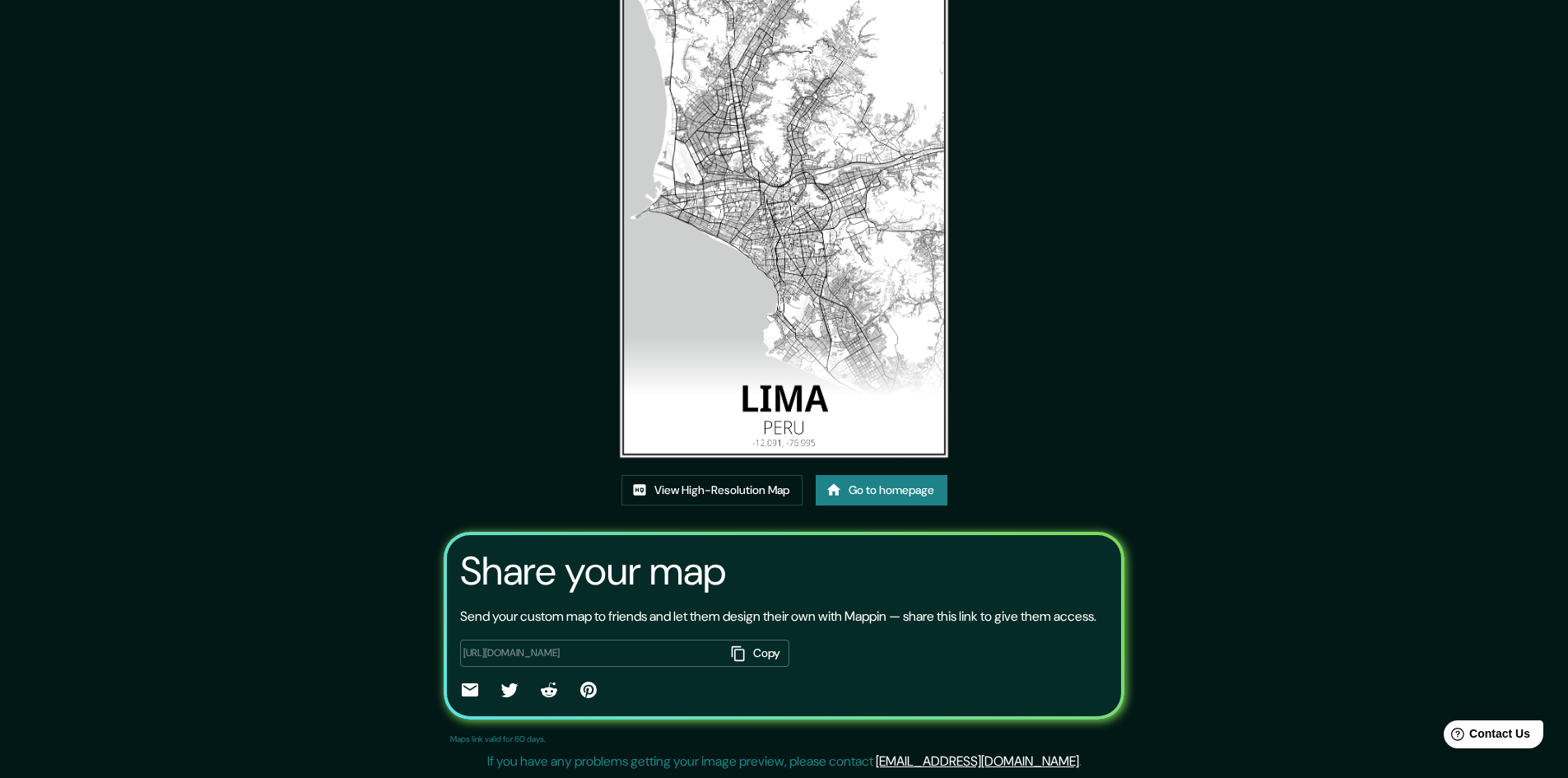
scroll to position [100, 0]
click at [745, 653] on button "Copy" at bounding box center [757, 654] width 64 height 27
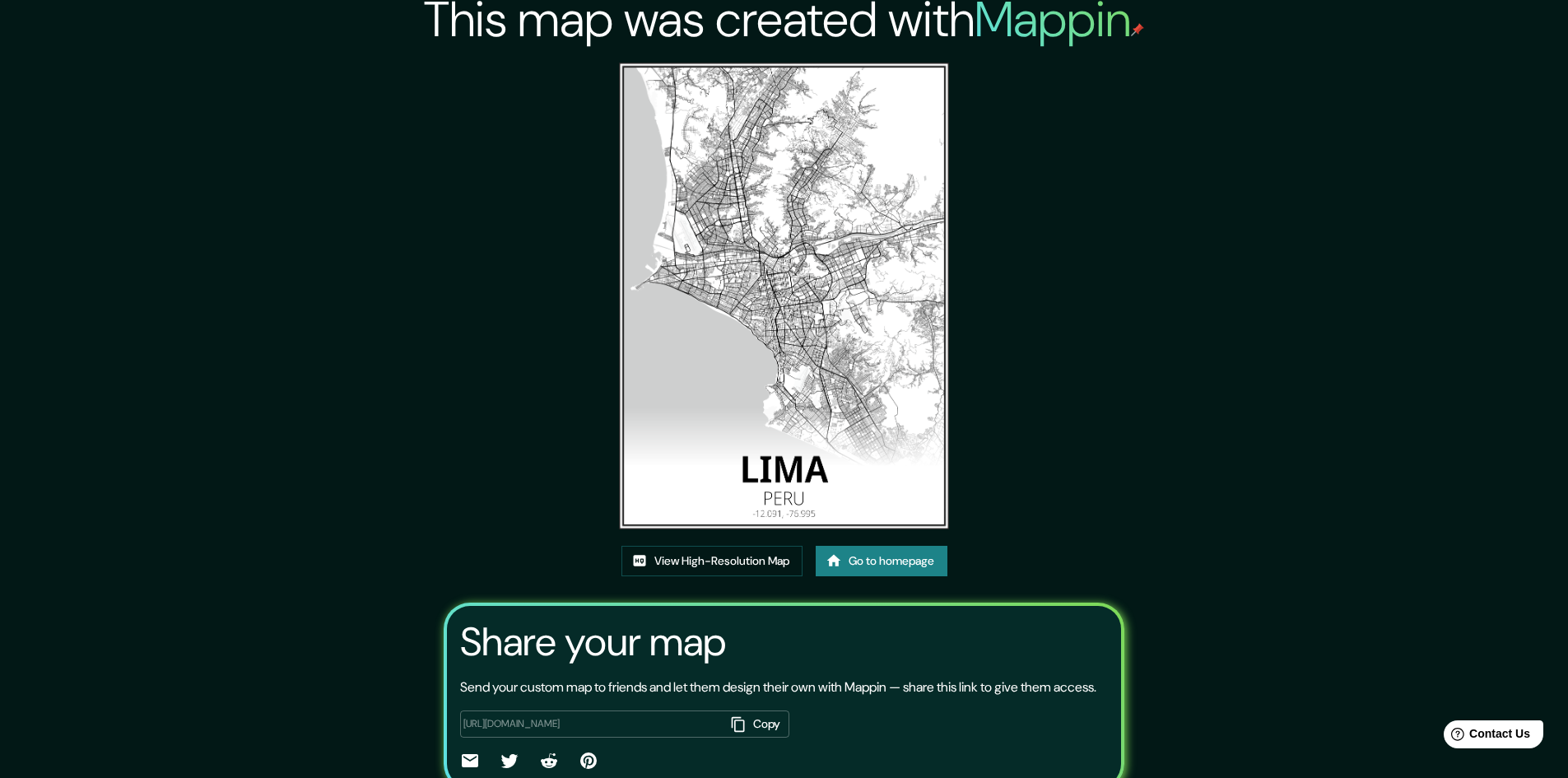
scroll to position [0, 0]
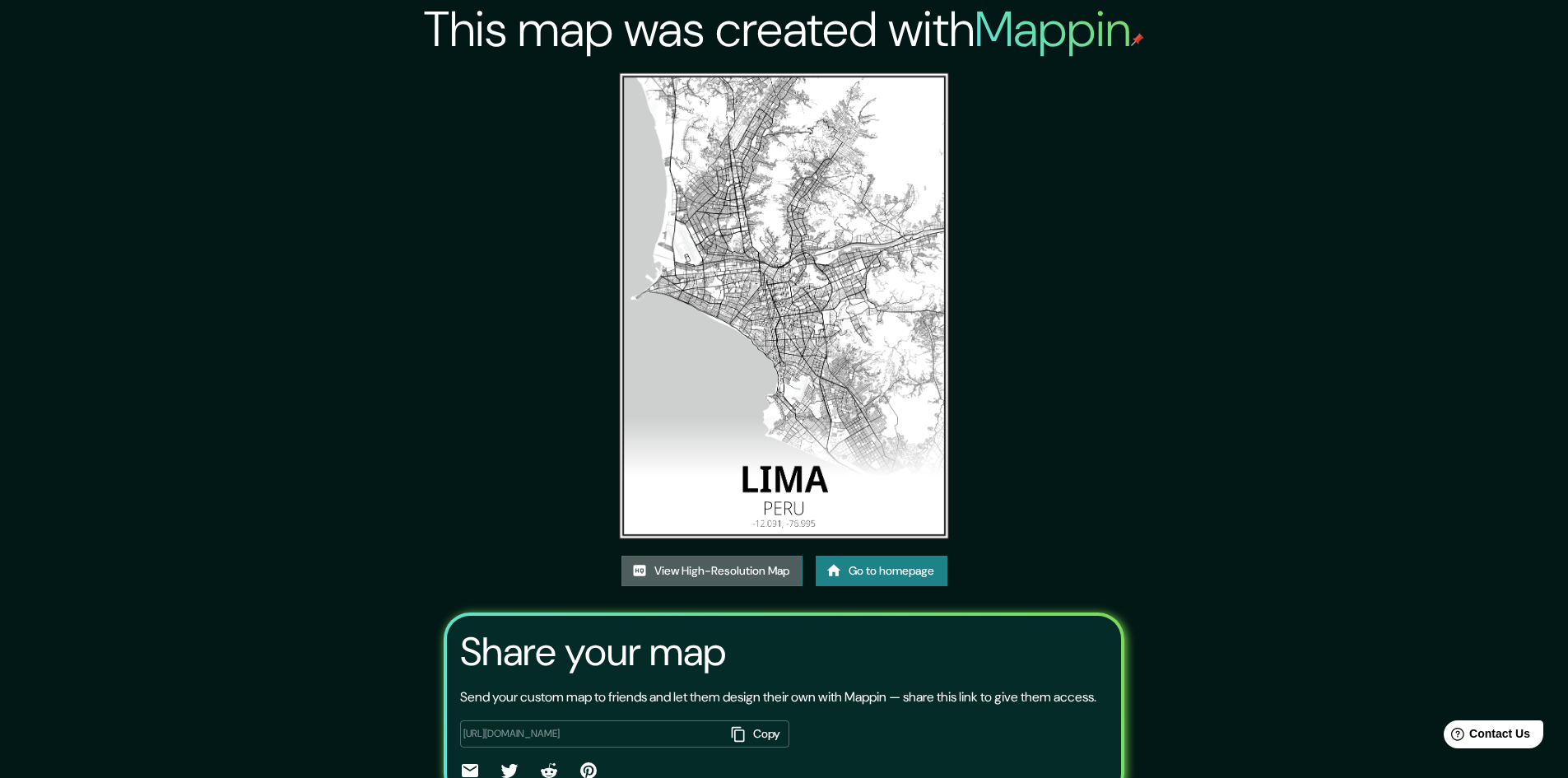
click at [699, 580] on link "View High-Resolution Map" at bounding box center [712, 572] width 181 height 31
click at [869, 579] on link "Go to homepage" at bounding box center [881, 572] width 132 height 31
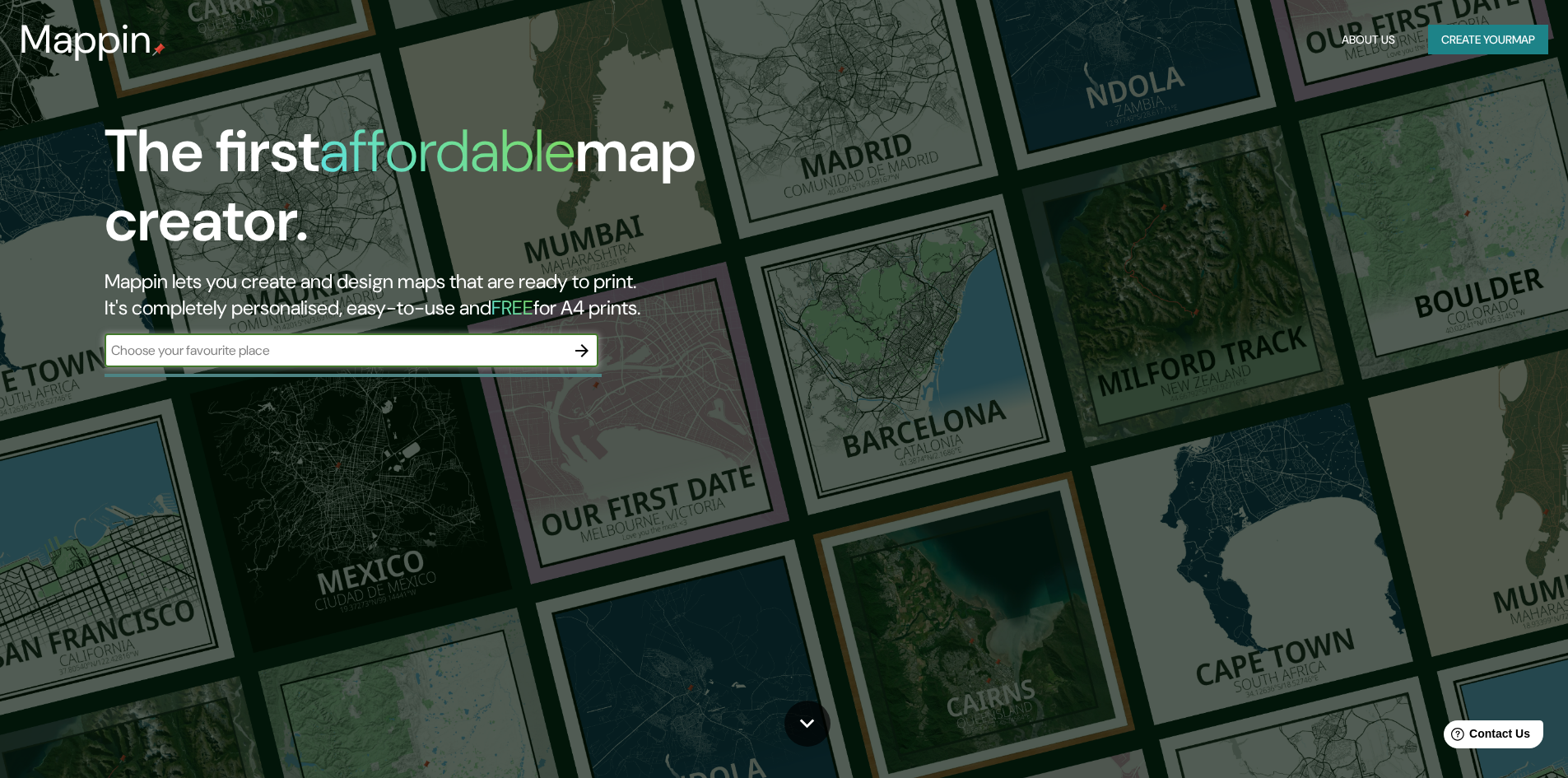
click at [582, 354] on icon "button" at bounding box center [582, 351] width 20 height 20
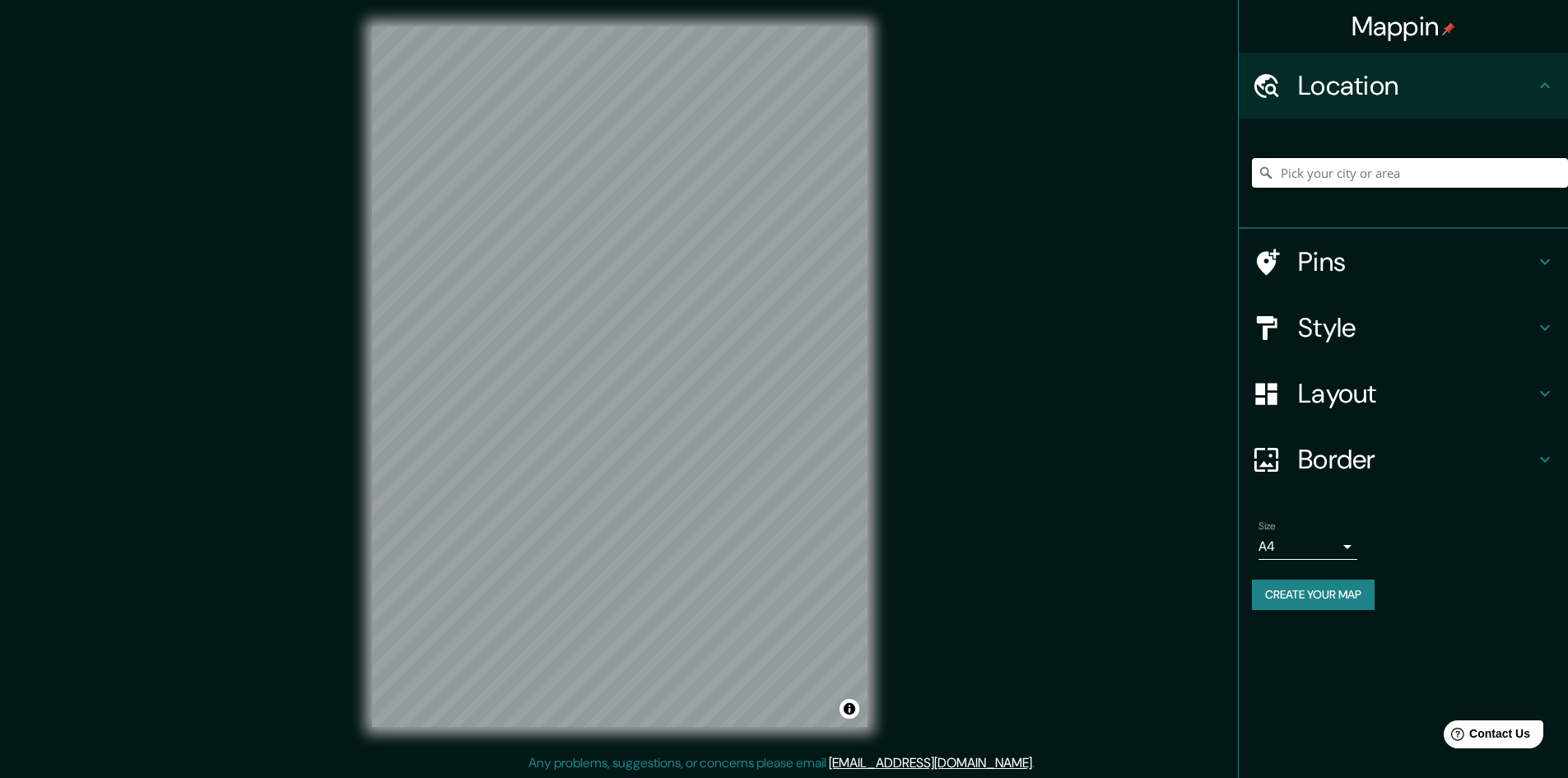
click at [1319, 173] on input "Pick your city or area" at bounding box center [1410, 172] width 316 height 30
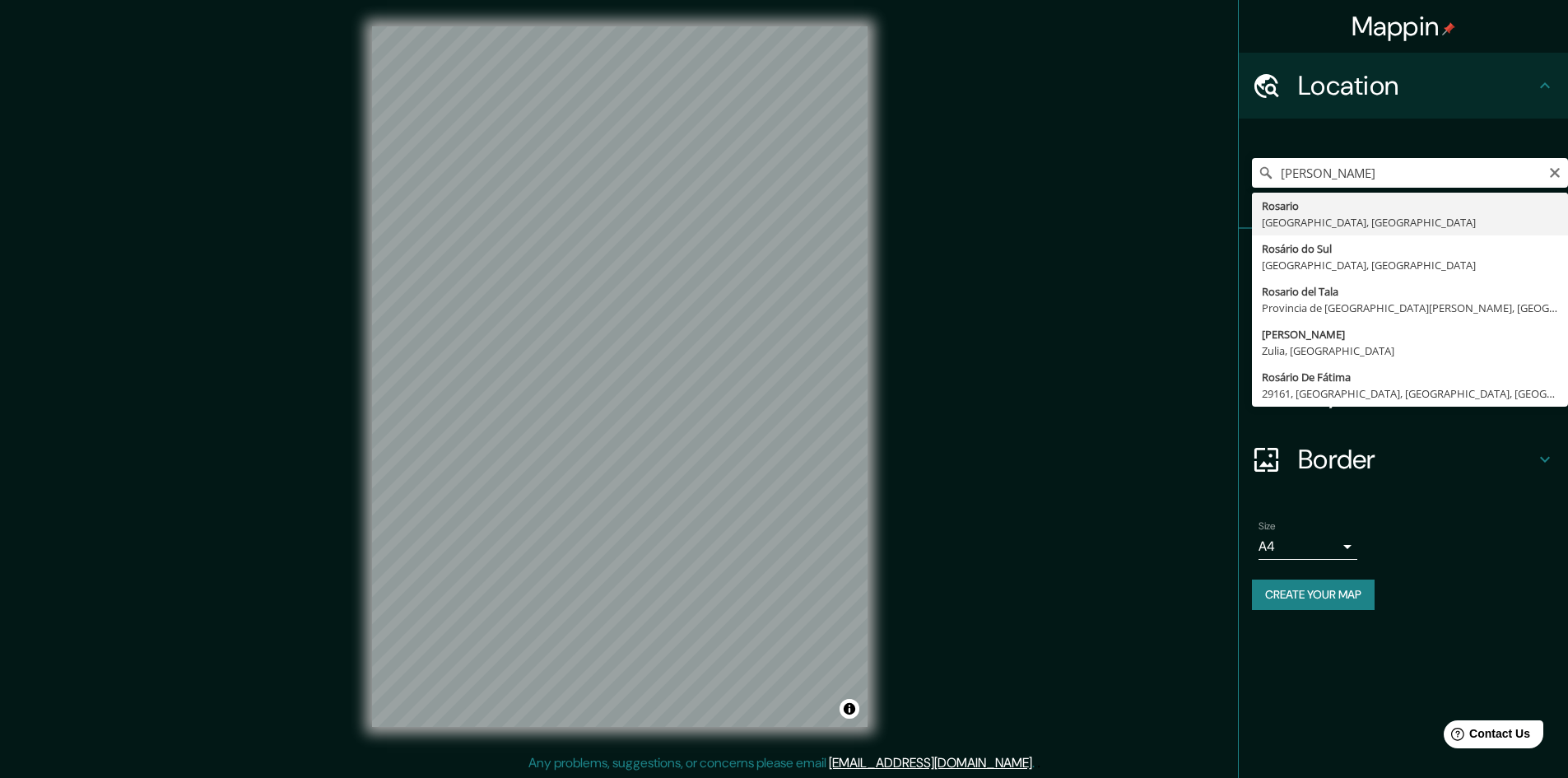
type input "Rosario, Provincia de Santa Fe, Argentina"
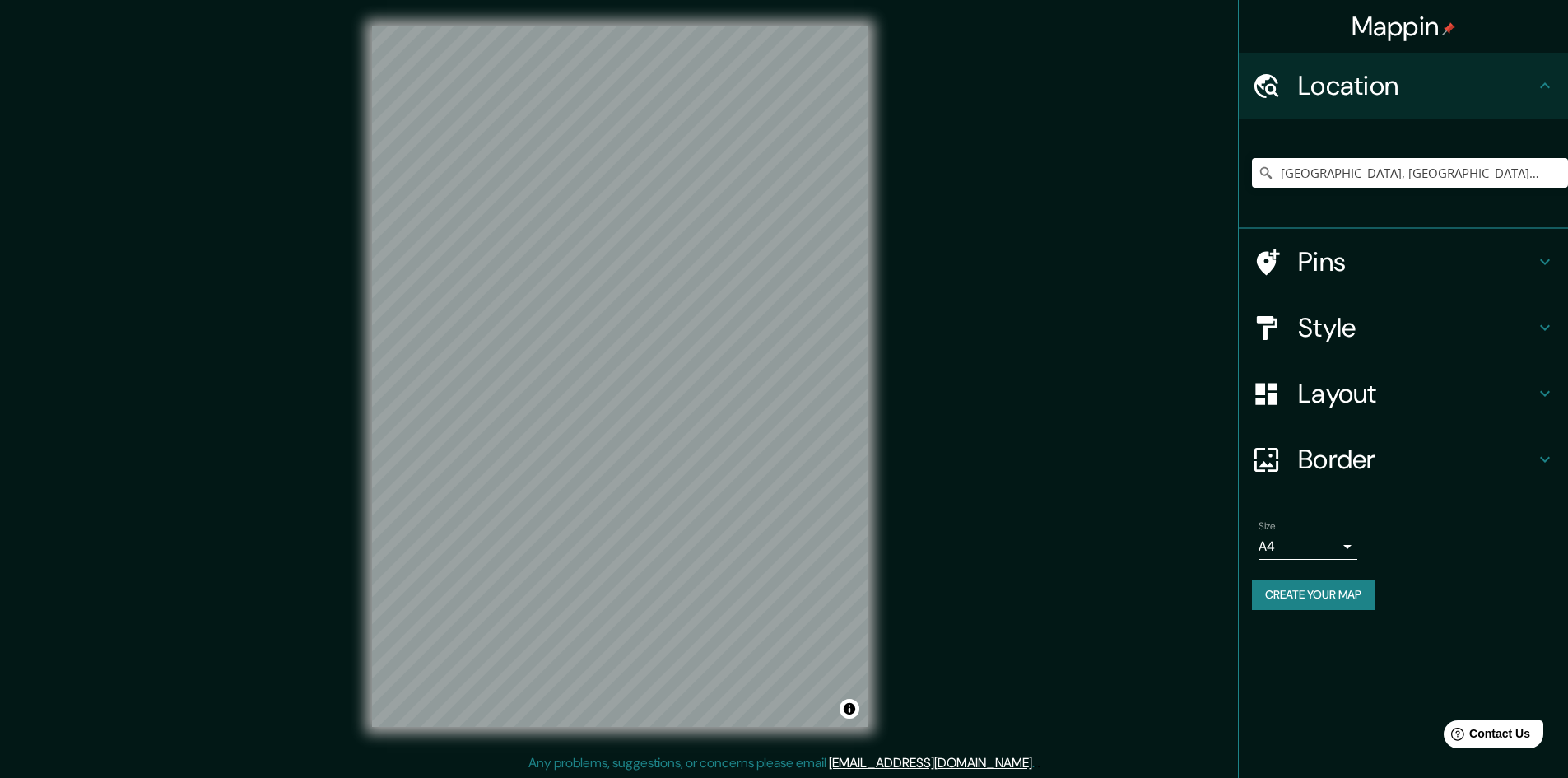
click at [1536, 453] on icon at bounding box center [1545, 460] width 20 height 20
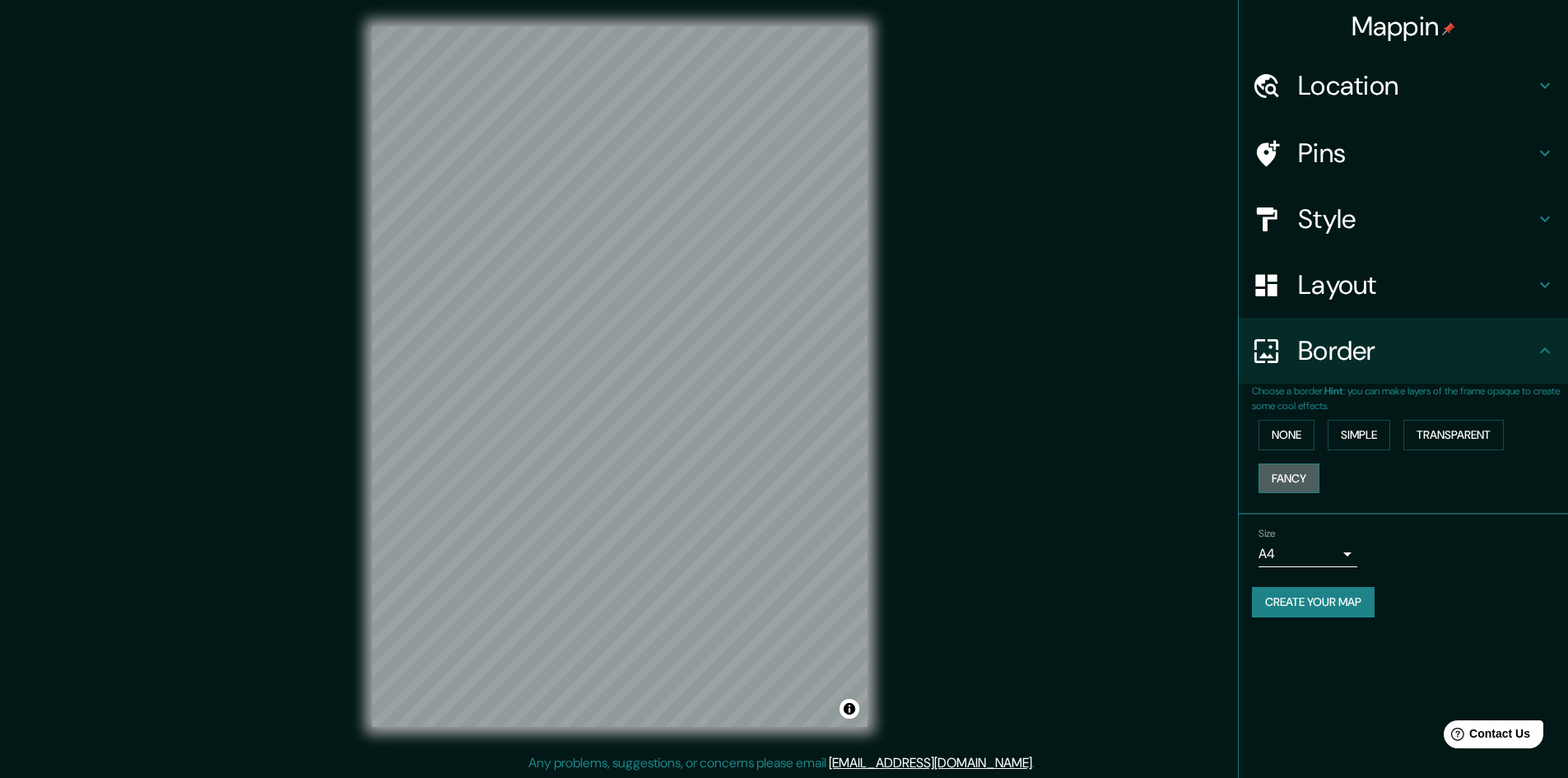
click at [1304, 472] on button "Fancy" at bounding box center [1290, 479] width 61 height 31
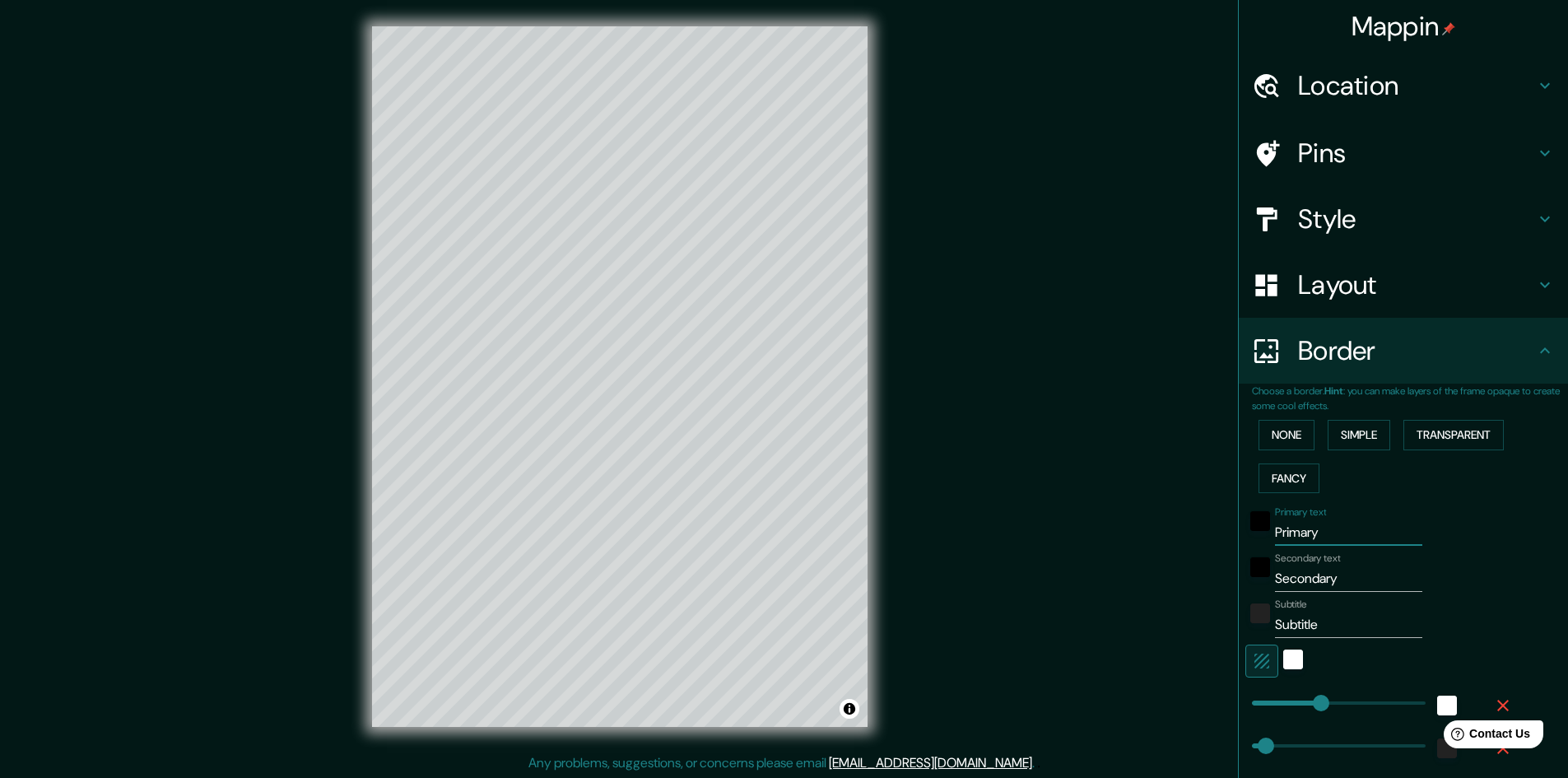
drag, startPoint x: 1317, startPoint y: 538, endPoint x: 1165, endPoint y: 524, distance: 152.6
click at [1186, 533] on div "Mappin Location Rosario, Provincia de Santa Fe, Argentina Pins Style Layout Bor…" at bounding box center [784, 389] width 1568 height 780
type input "R"
type input "241"
type input "48"
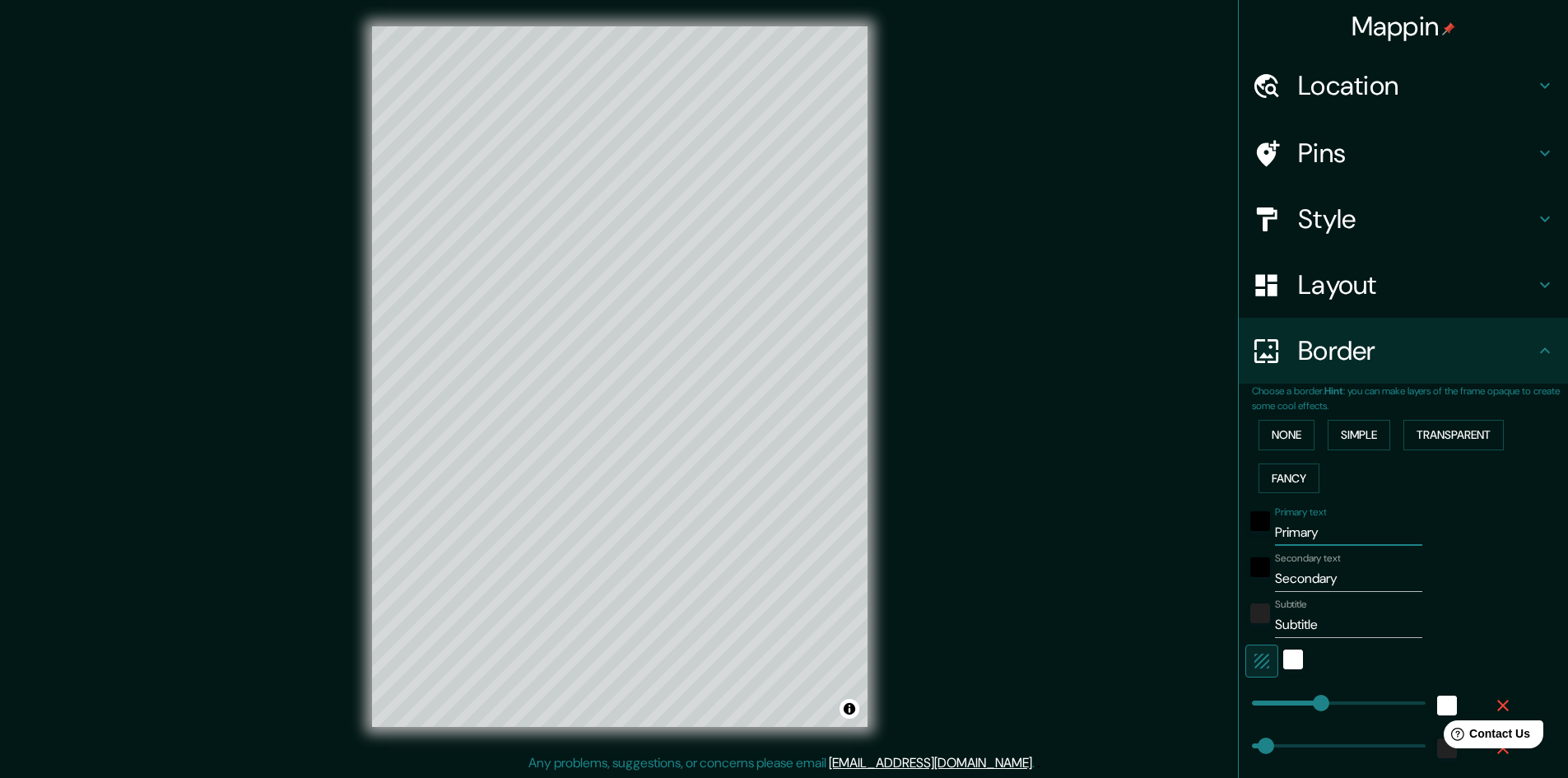
type input "48"
type input "24"
type input "RO"
type input "241"
type input "48"
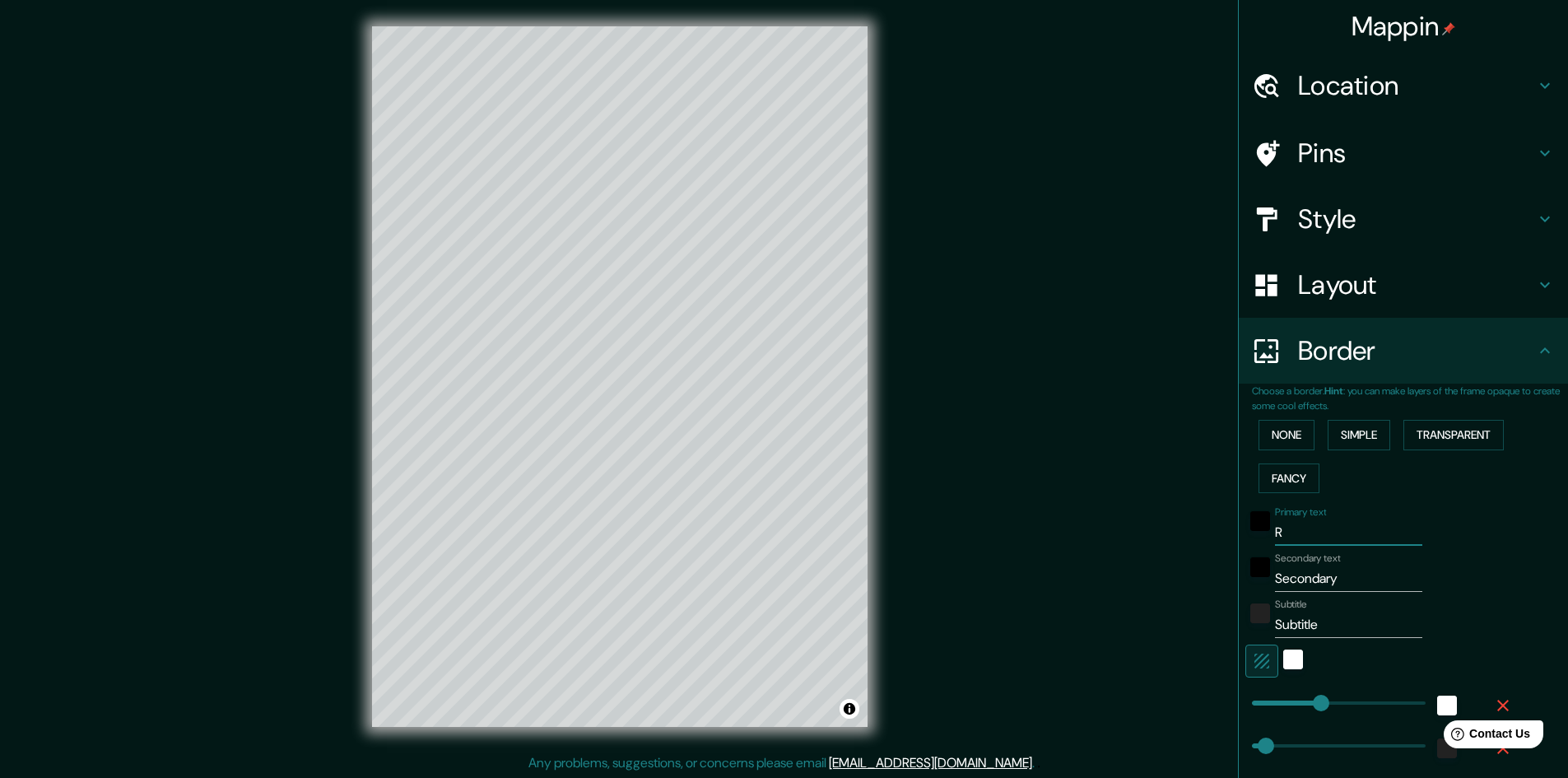
type input "48"
type input "24"
type input "ROS"
type input "241"
type input "48"
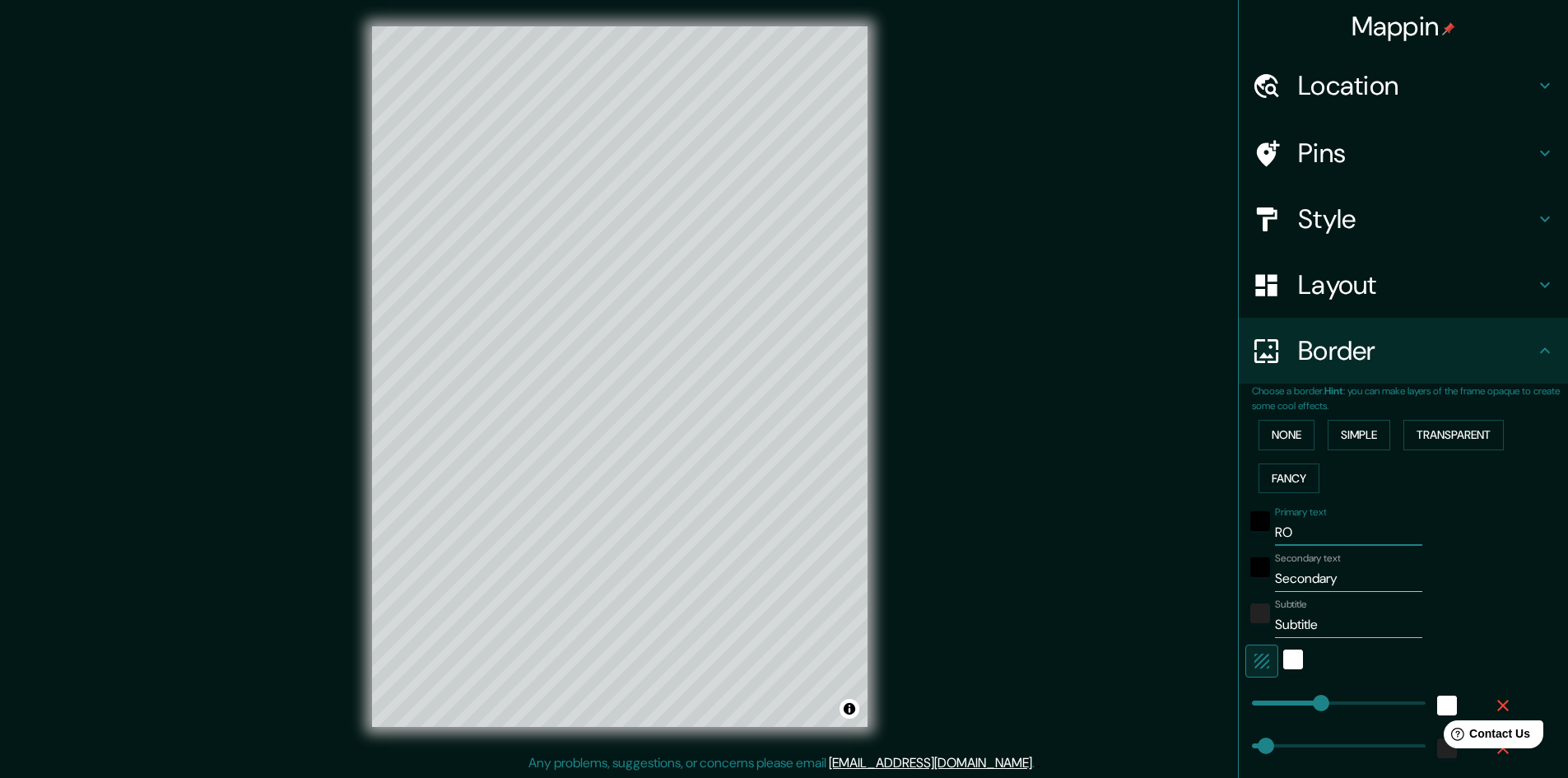
type input "48"
type input "24"
type input "ROSA"
type input "241"
type input "48"
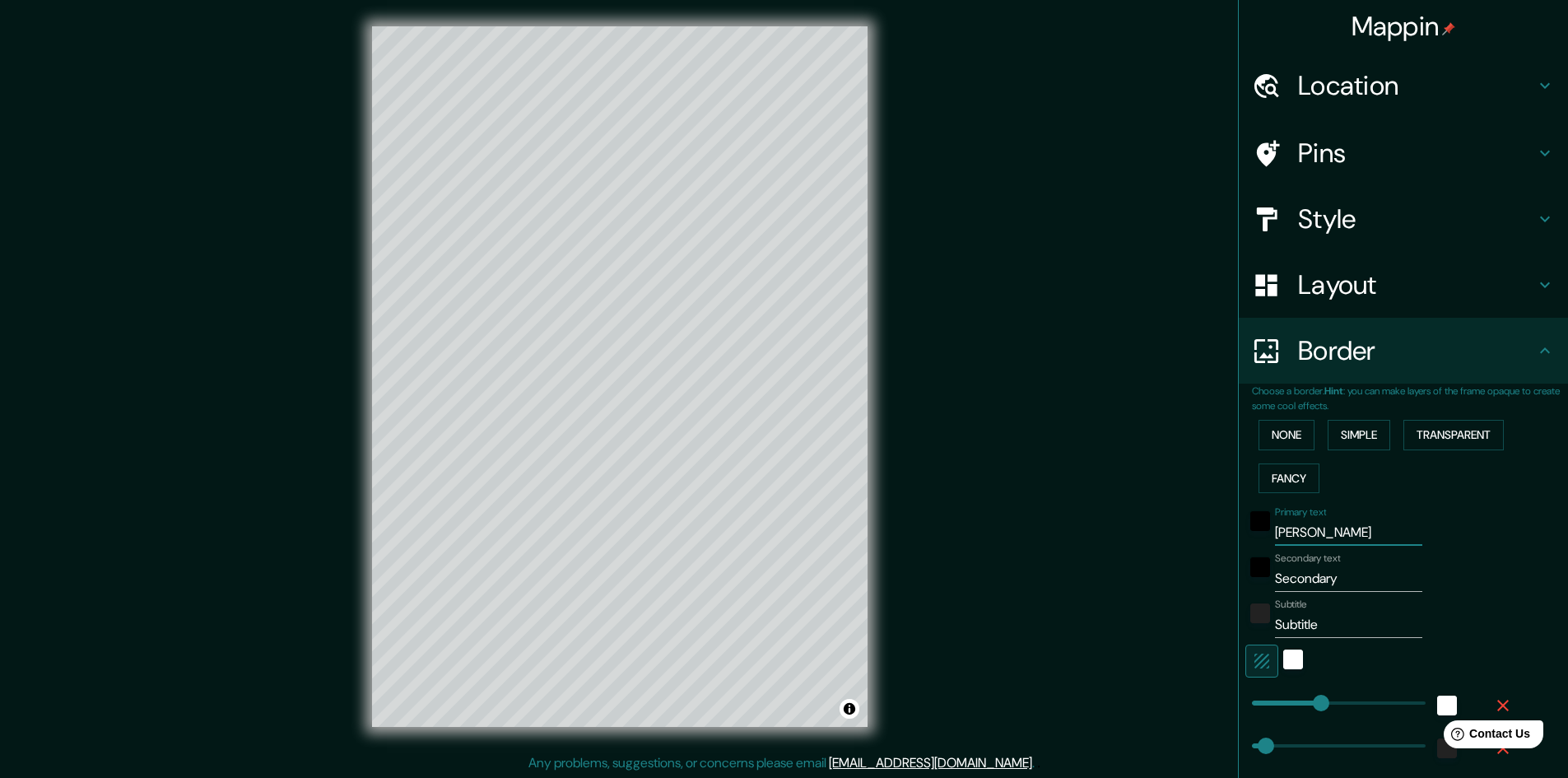
type input "48"
type input "24"
type input "ROSAR"
type input "241"
type input "48"
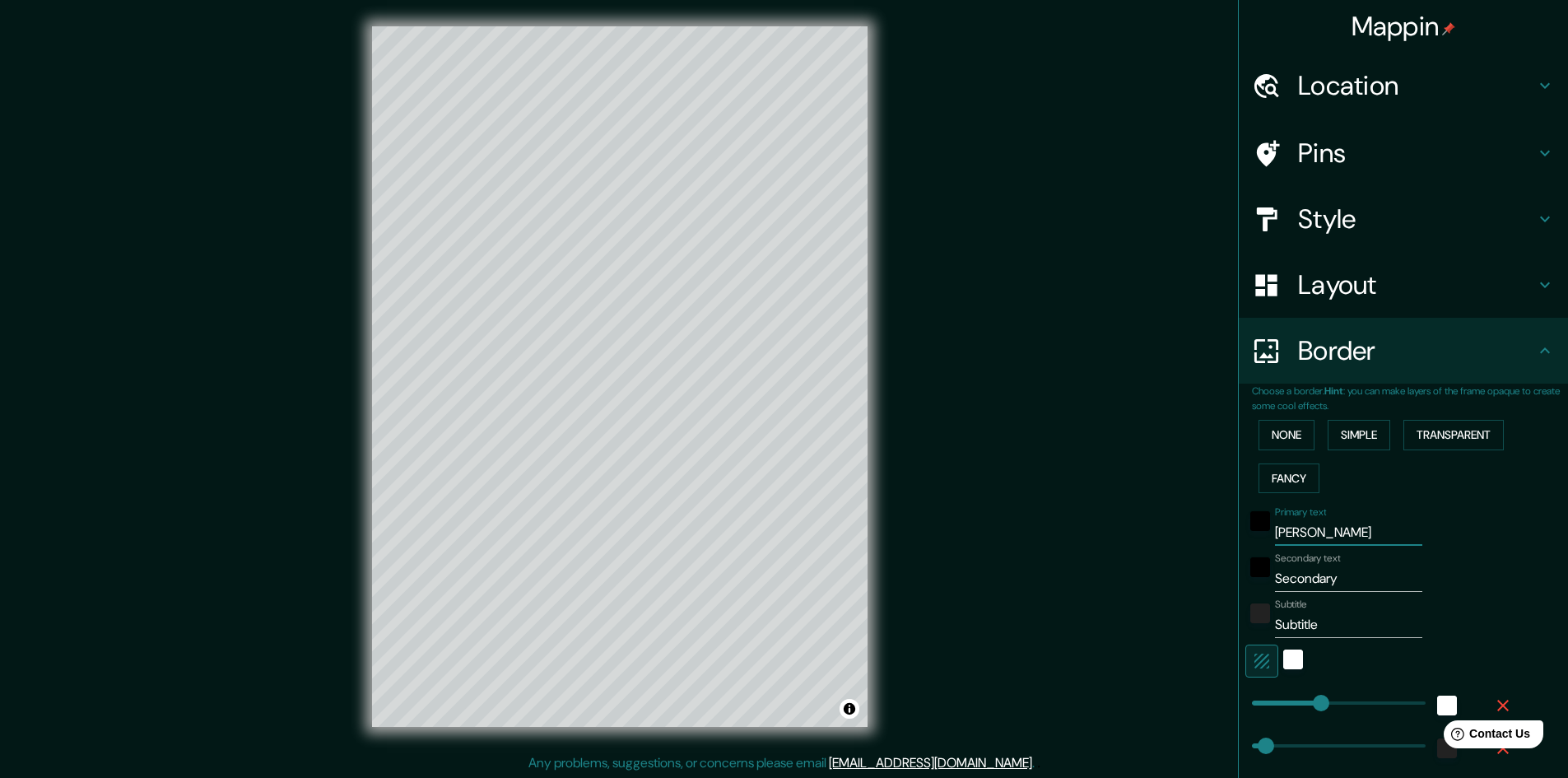
type input "48"
type input "24"
type input "ROSARI"
type input "241"
type input "48"
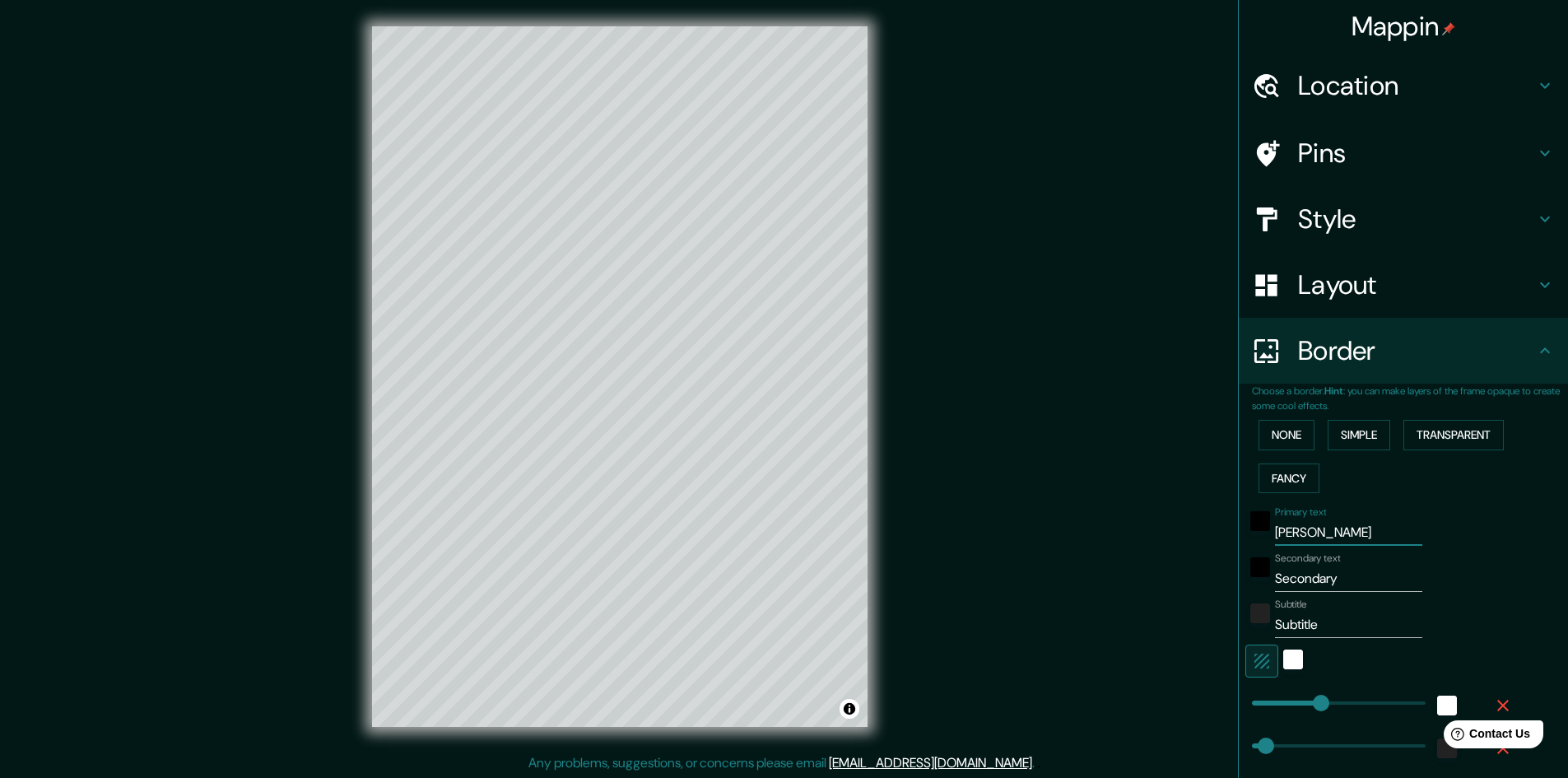
type input "48"
type input "24"
type input "ROSARIO"
type input "241"
type input "48"
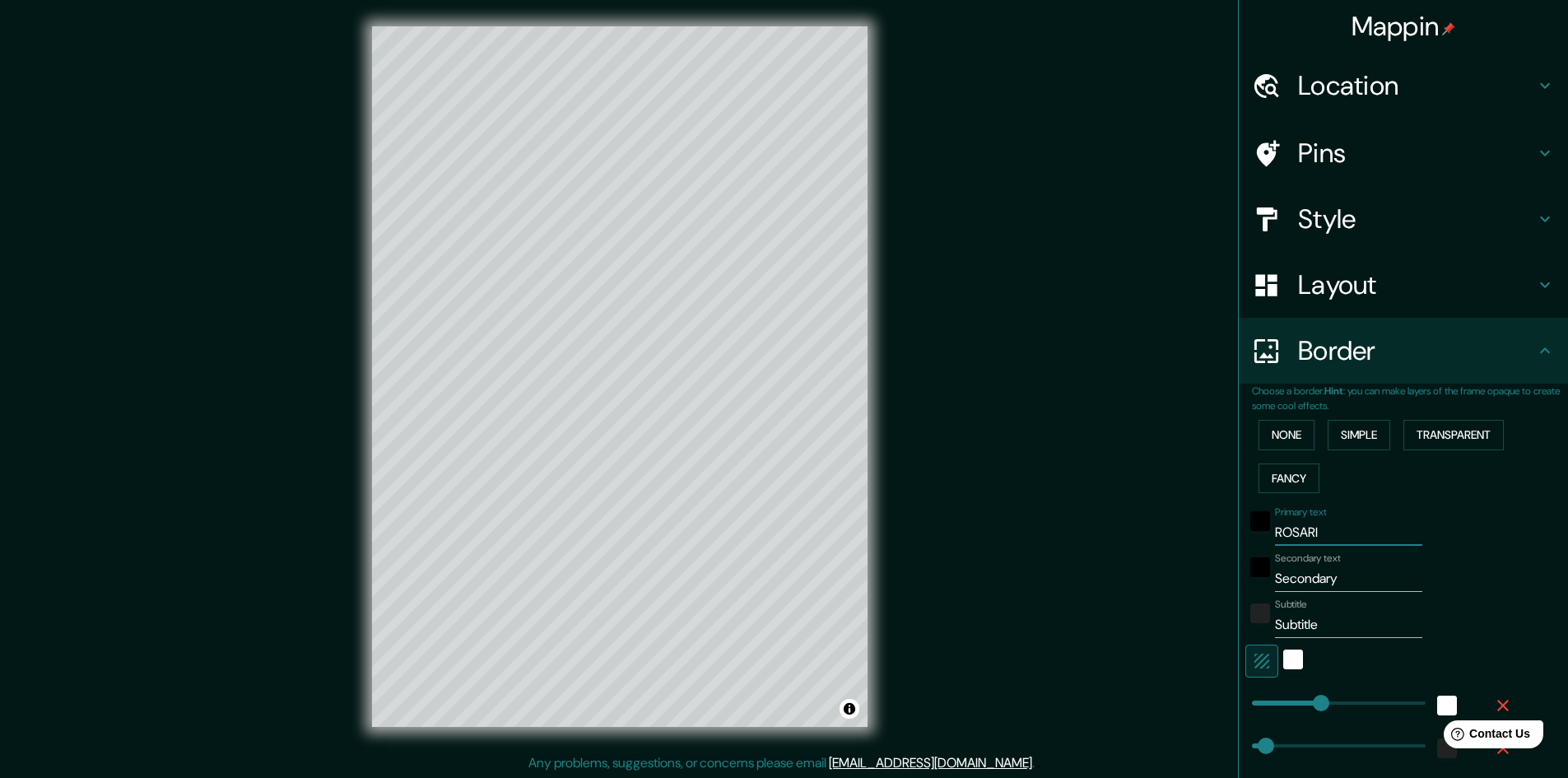
type input "48"
type input "24"
type input "ROSARIO"
drag, startPoint x: 1339, startPoint y: 586, endPoint x: 1123, endPoint y: 571, distance: 216.5
click at [1138, 575] on div "Mappin Location Rosario, Provincia de Santa Fe, Argentina Pins Style Layout Bor…" at bounding box center [784, 389] width 1568 height 780
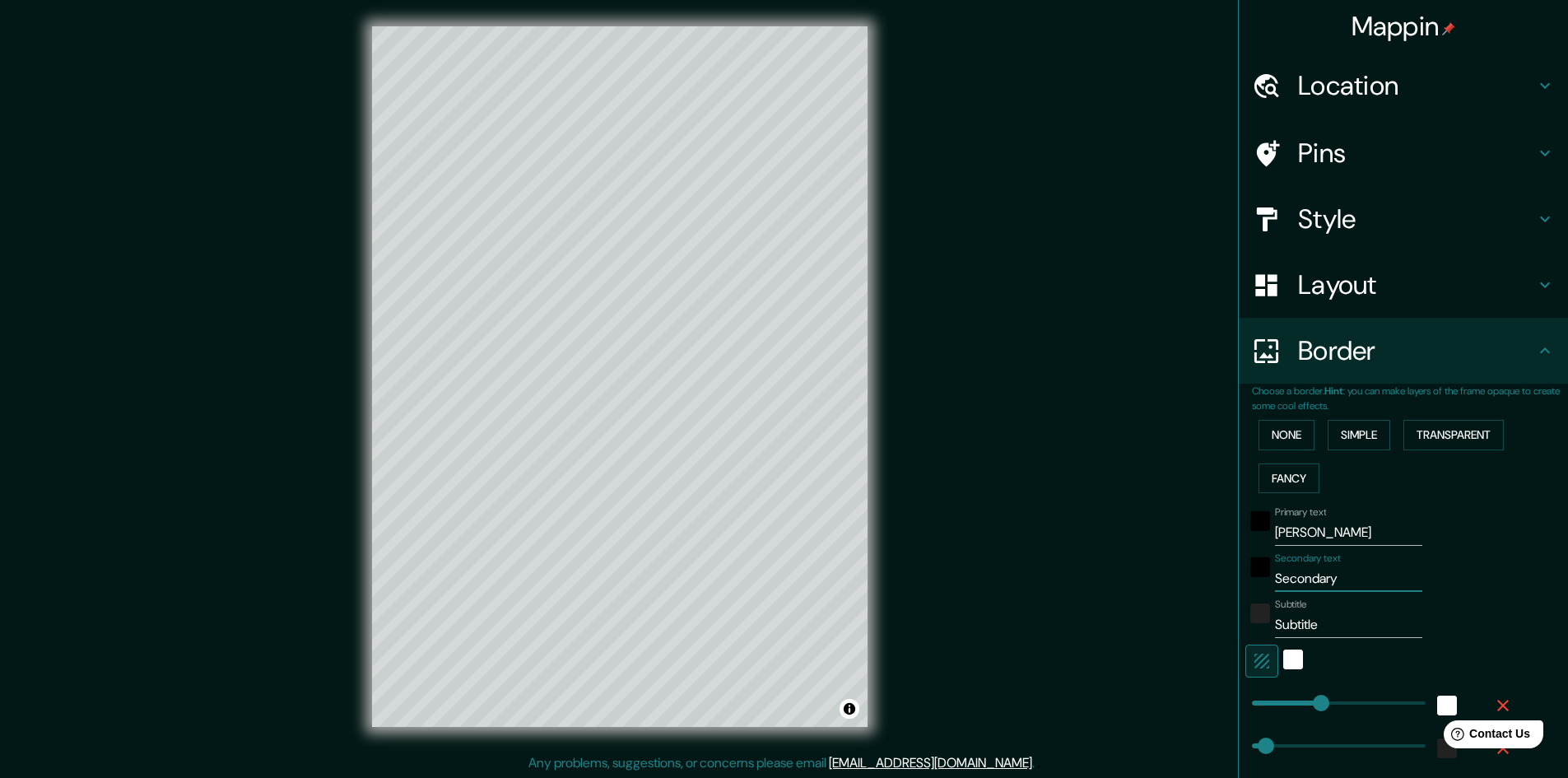
type input "A"
type input "241"
type input "48"
type input "24"
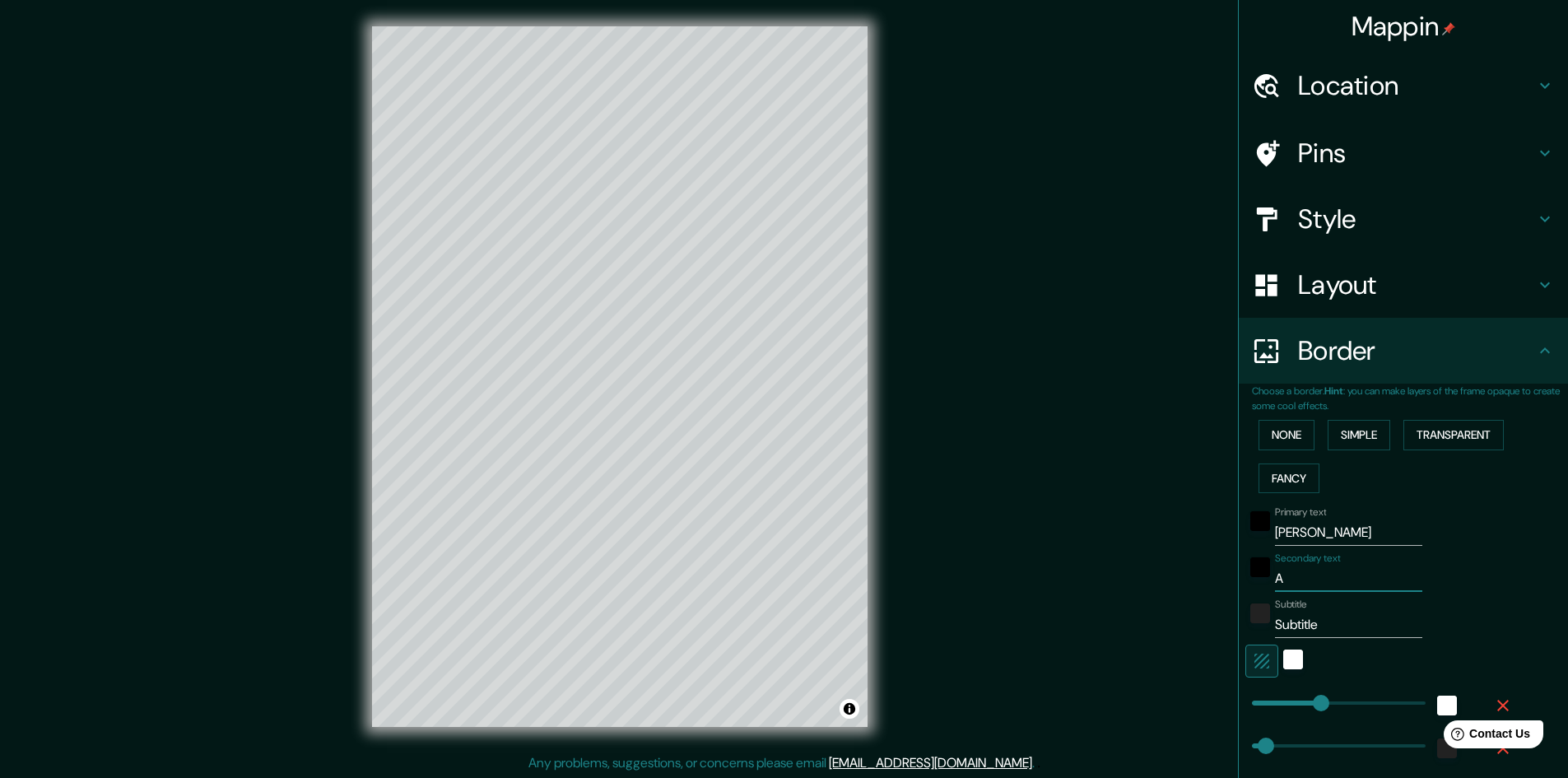
type input "AR"
type input "241"
type input "48"
type input "24"
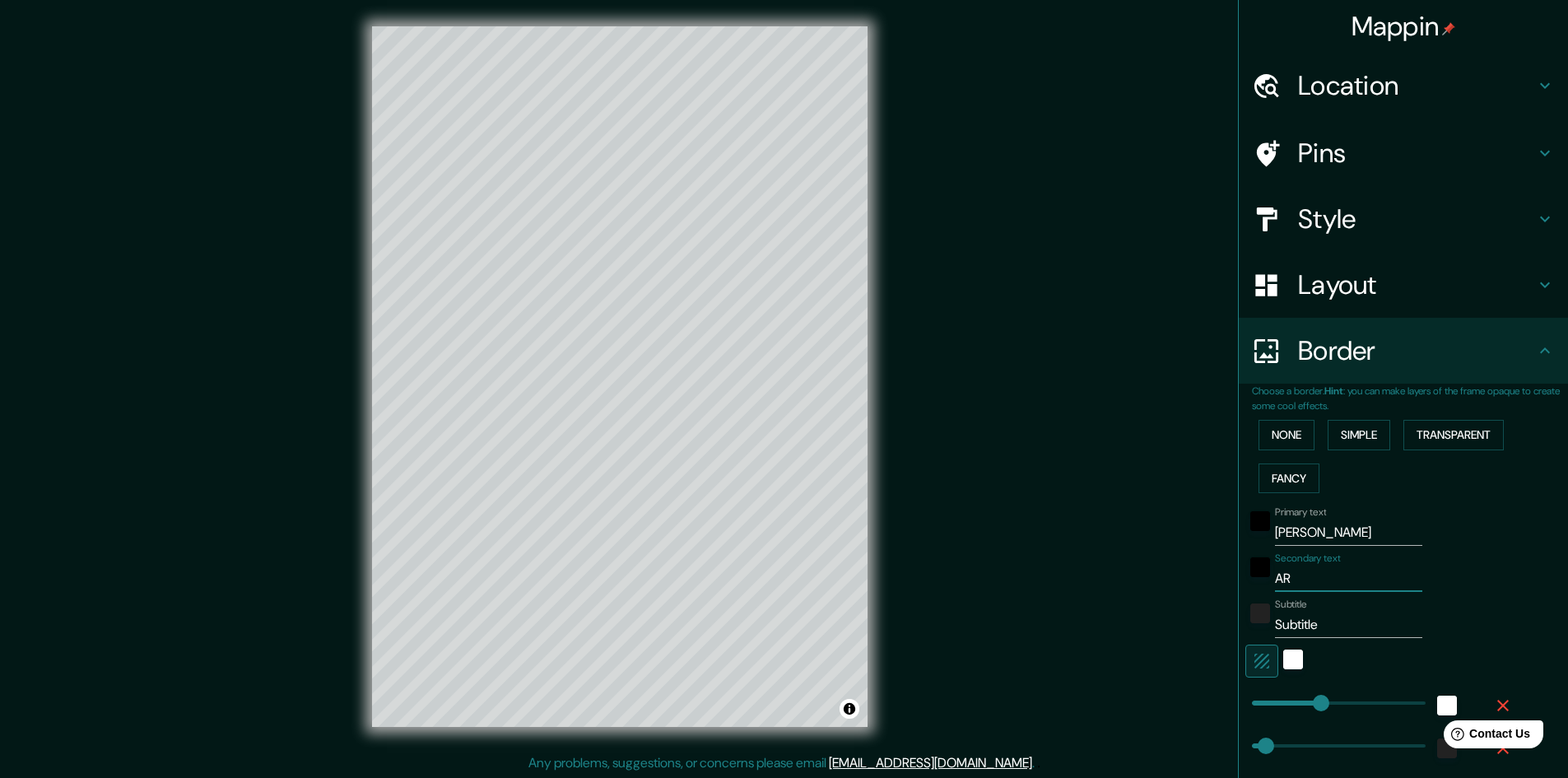
type input "ARG"
type input "241"
type input "48"
type input "24"
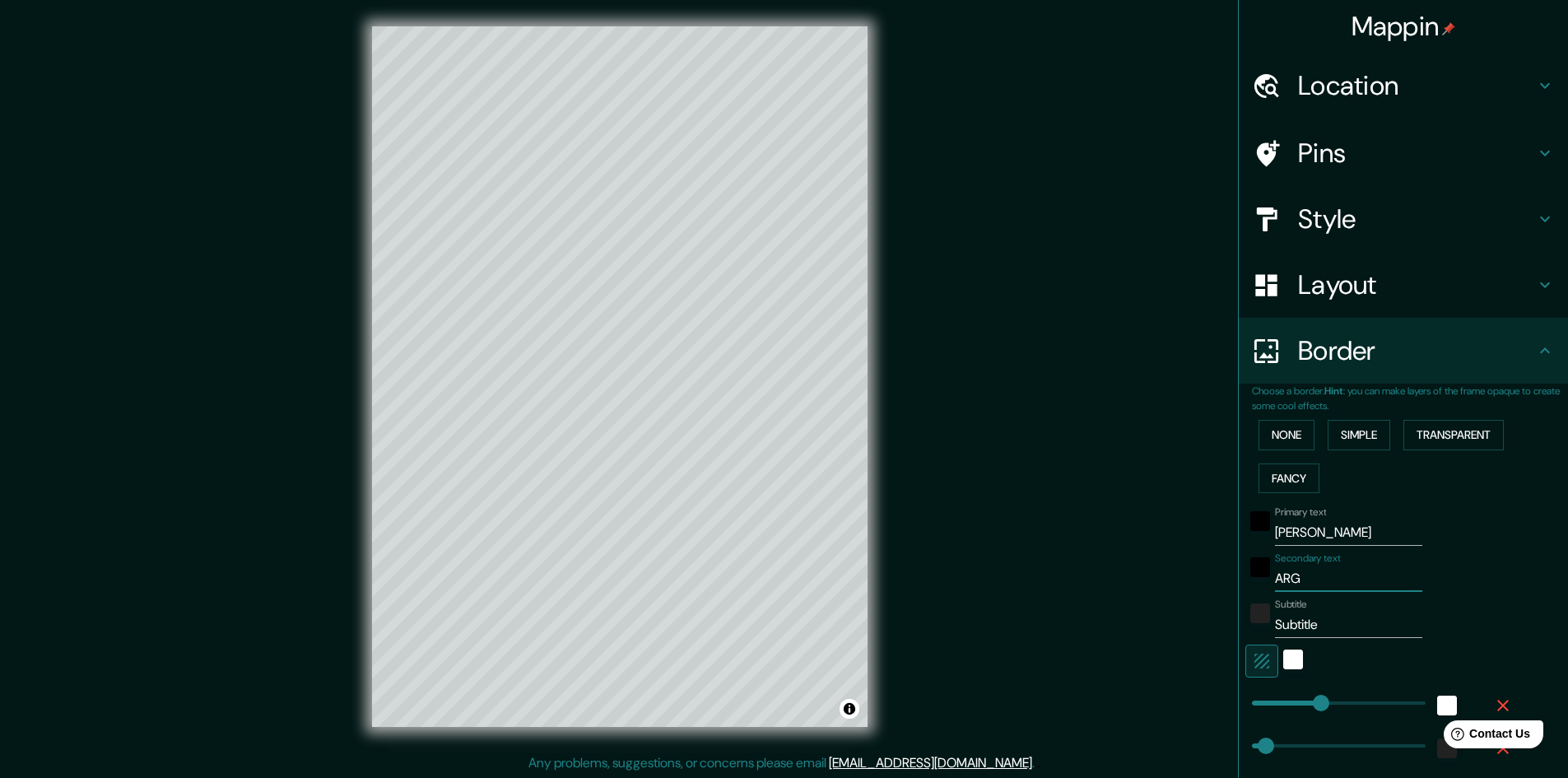
type input "ARGE"
type input "241"
type input "48"
type input "24"
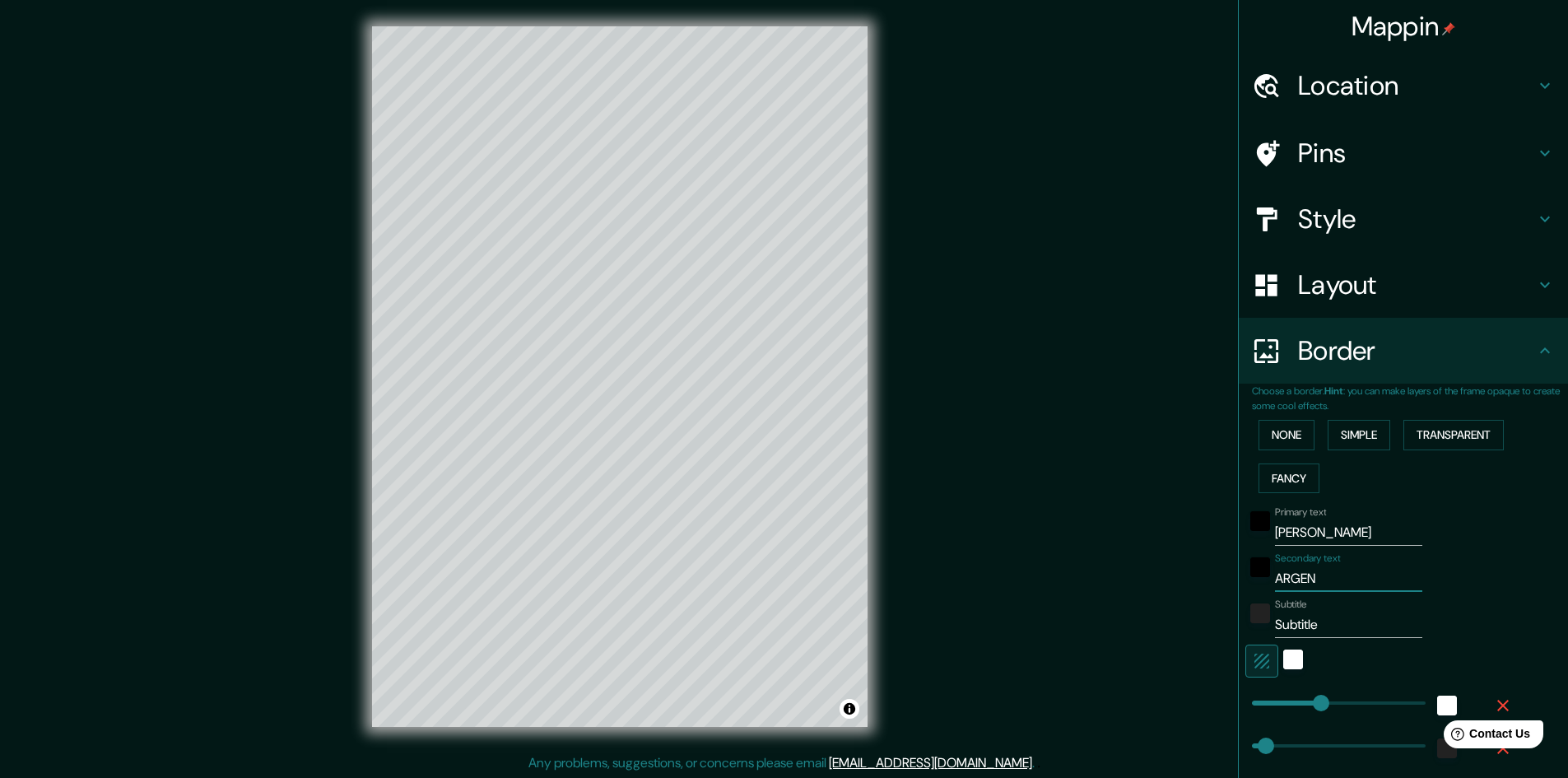
type input "ARGENI"
type input "241"
type input "48"
type input "24"
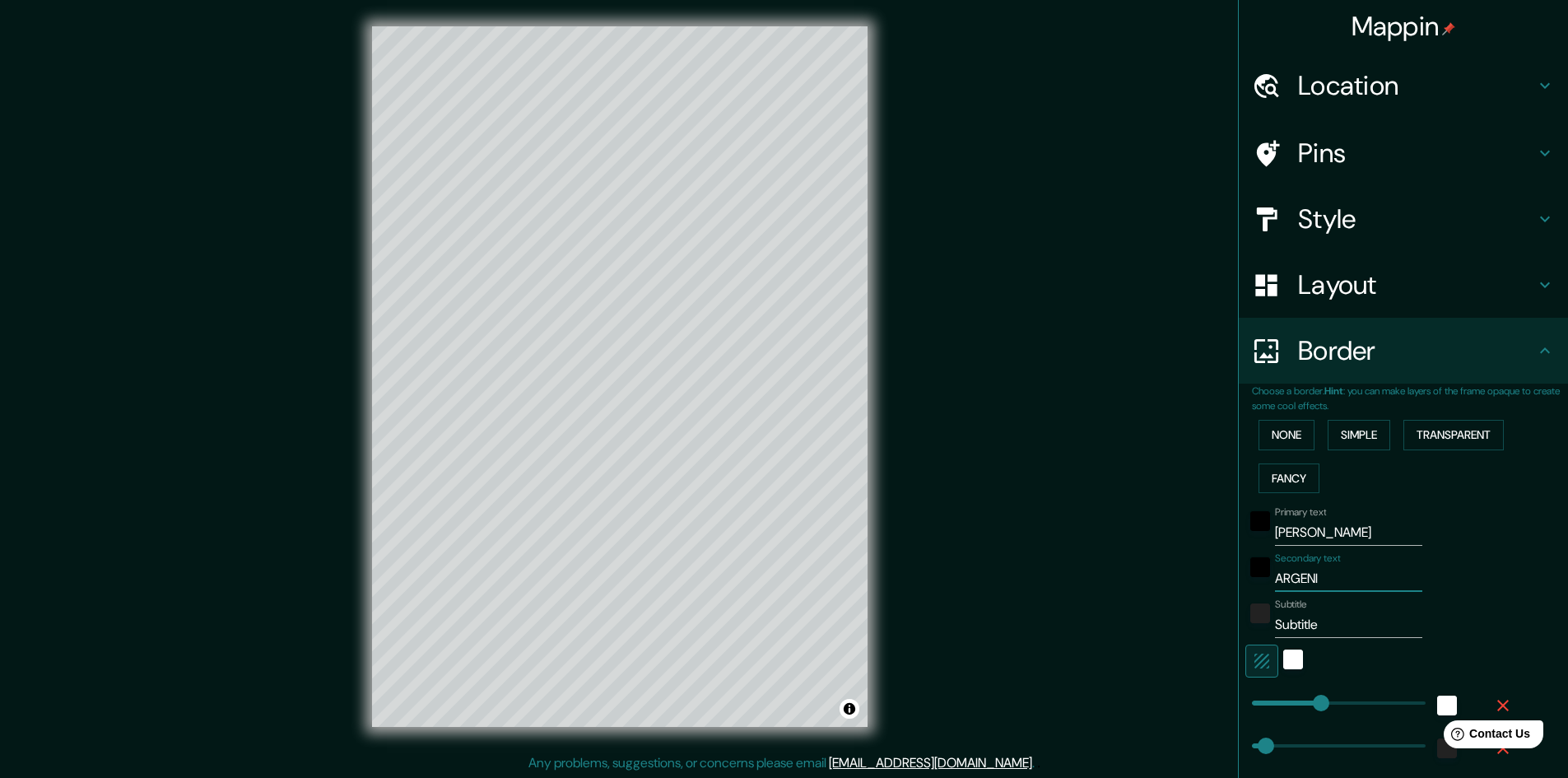
type input "ARGENIT"
type input "241"
type input "48"
type input "24"
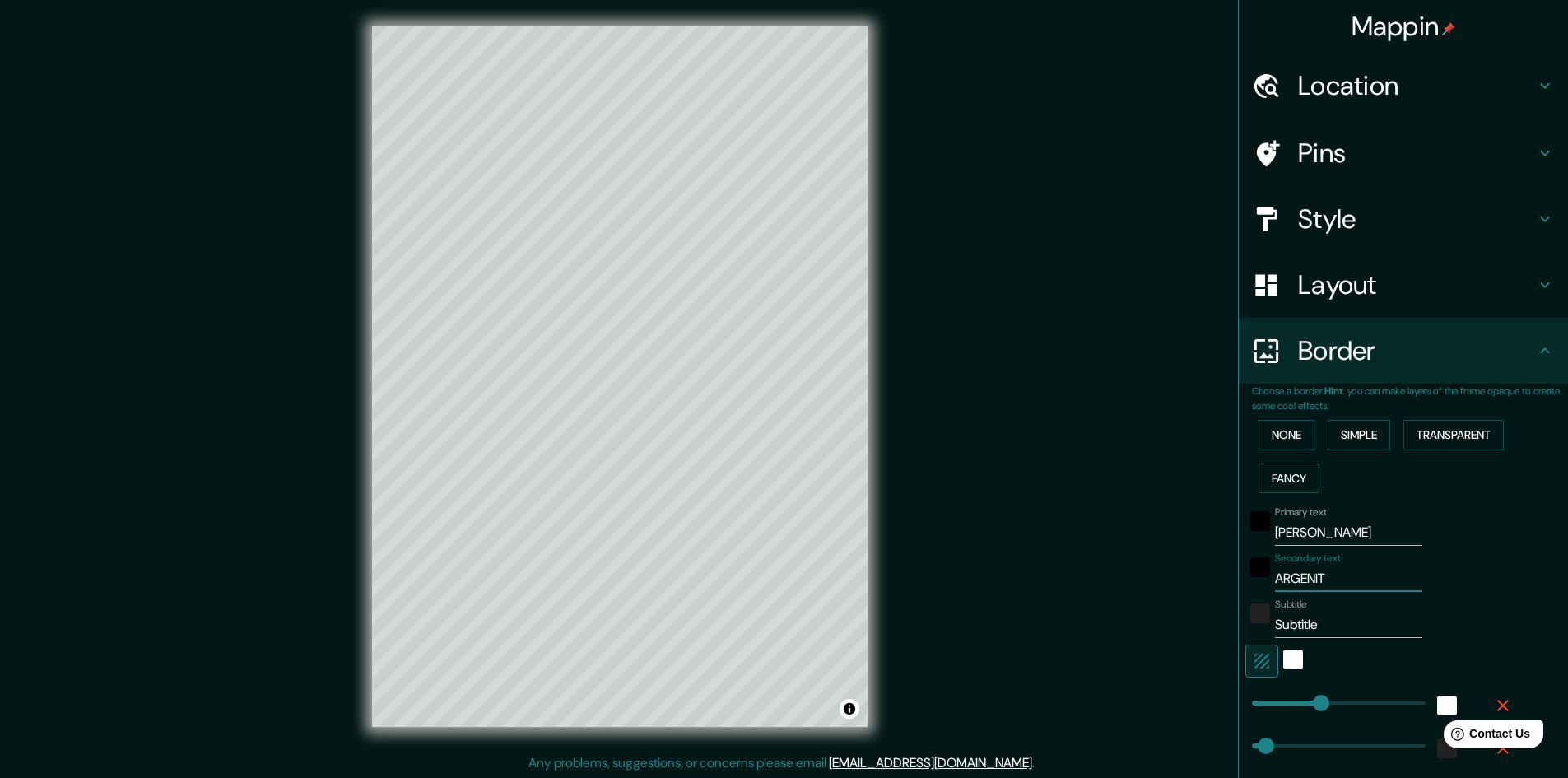
type input "ARGENI"
type input "241"
type input "48"
type input "24"
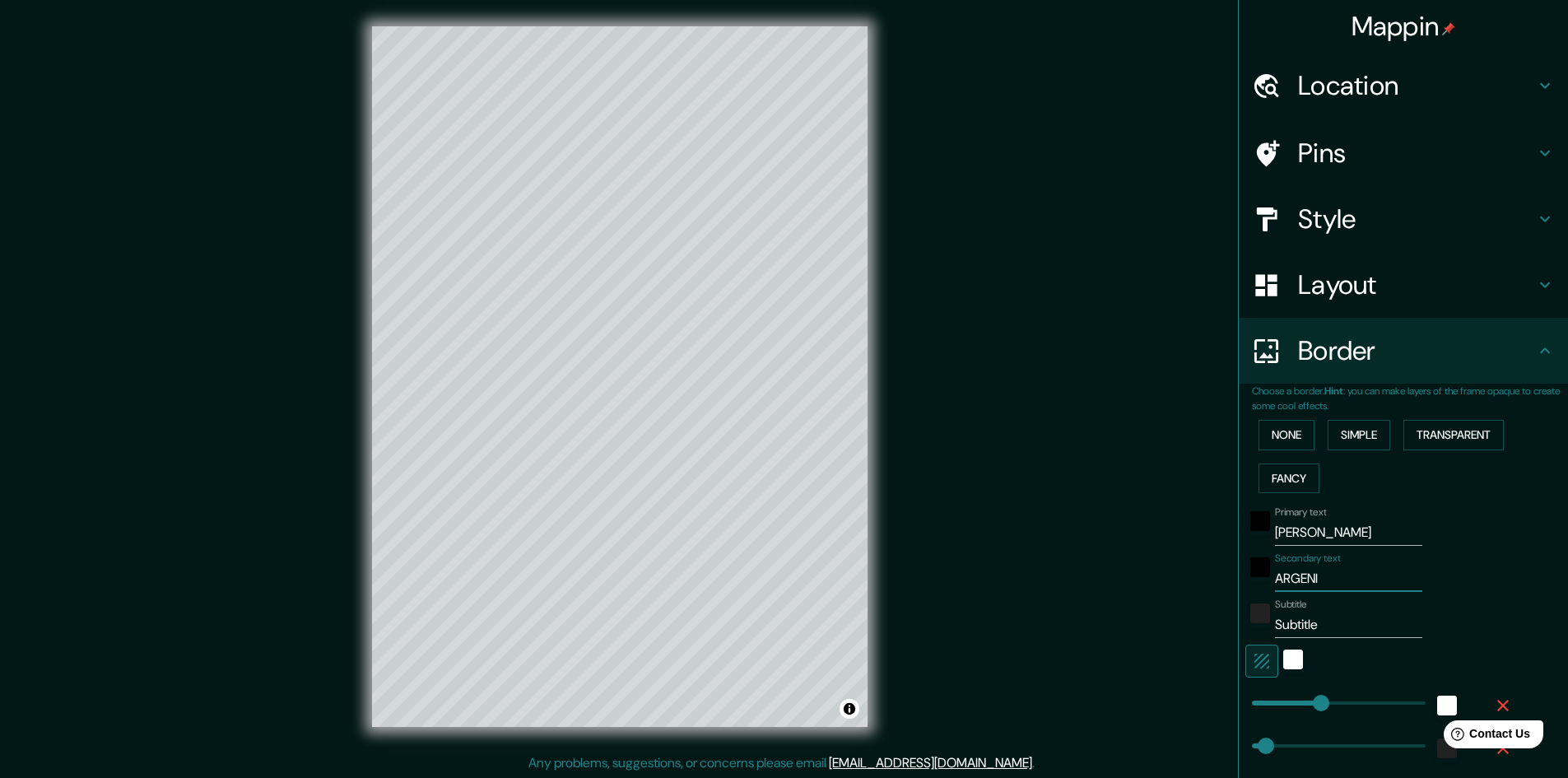
type input "ARGEN"
type input "241"
type input "48"
type input "24"
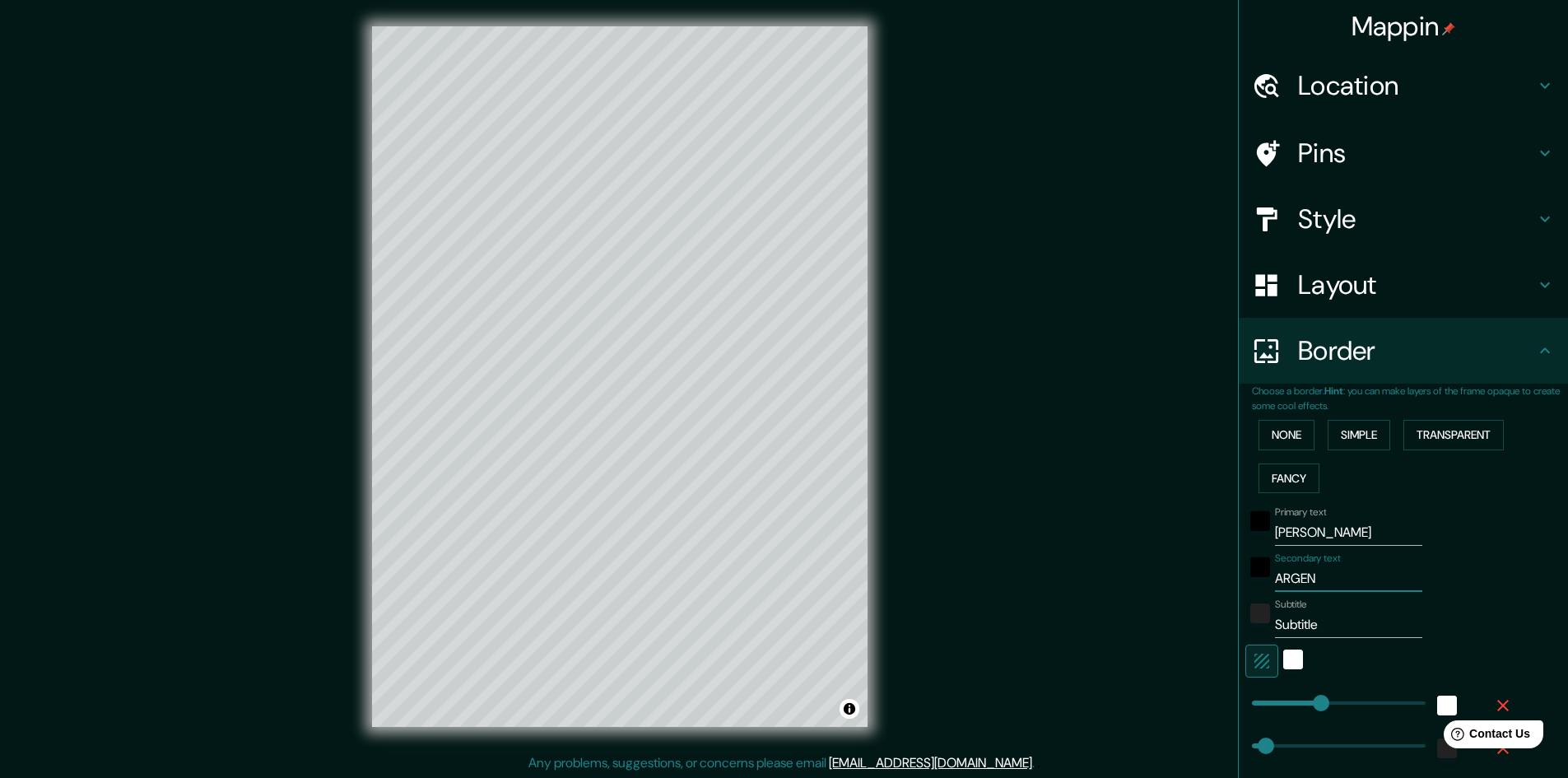
type input "ARGENT"
type input "241"
type input "48"
type input "24"
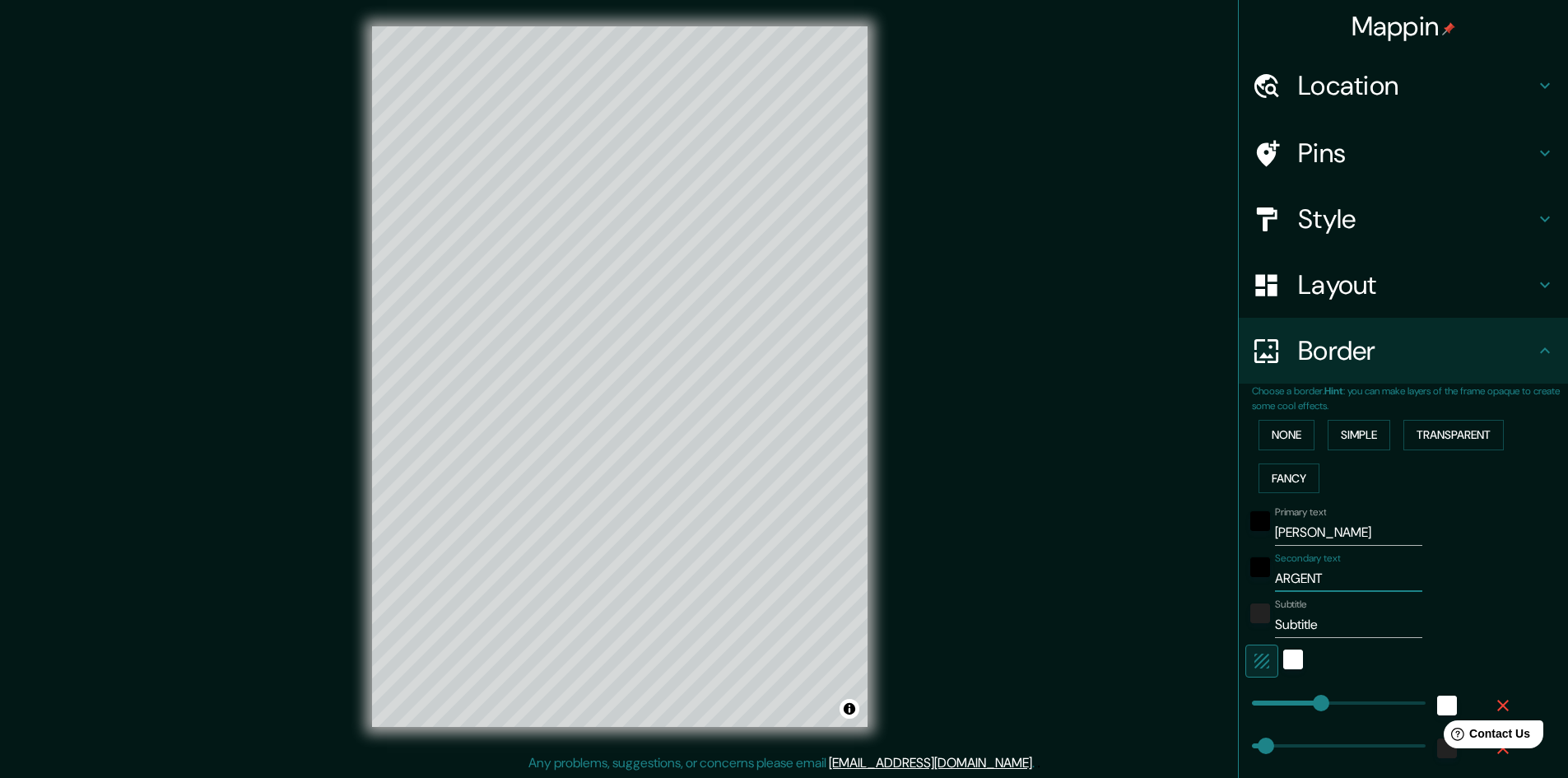
type input "ARGENTI"
type input "241"
type input "48"
type input "24"
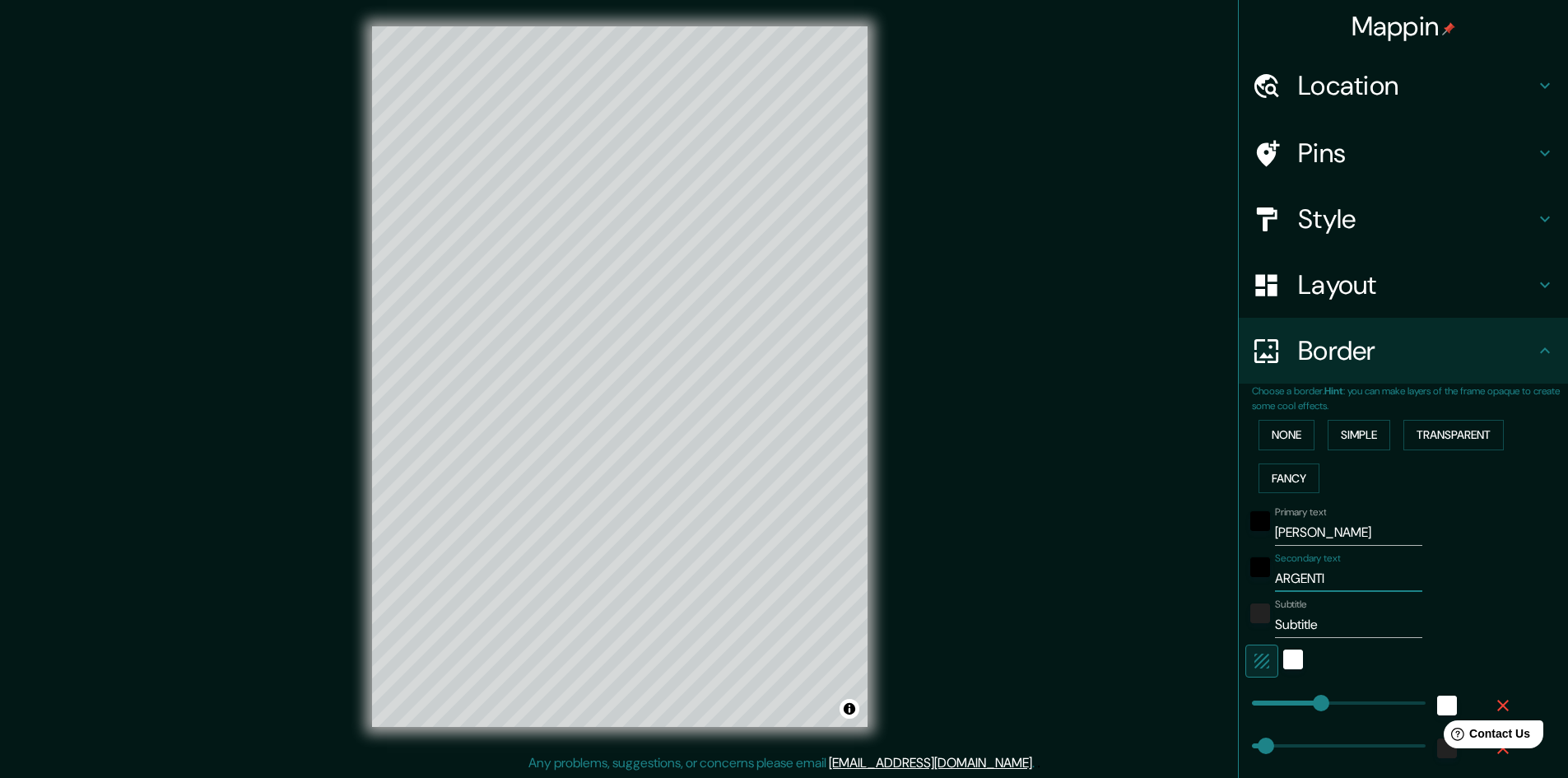
type input "ARGENTIN"
type input "241"
type input "48"
type input "24"
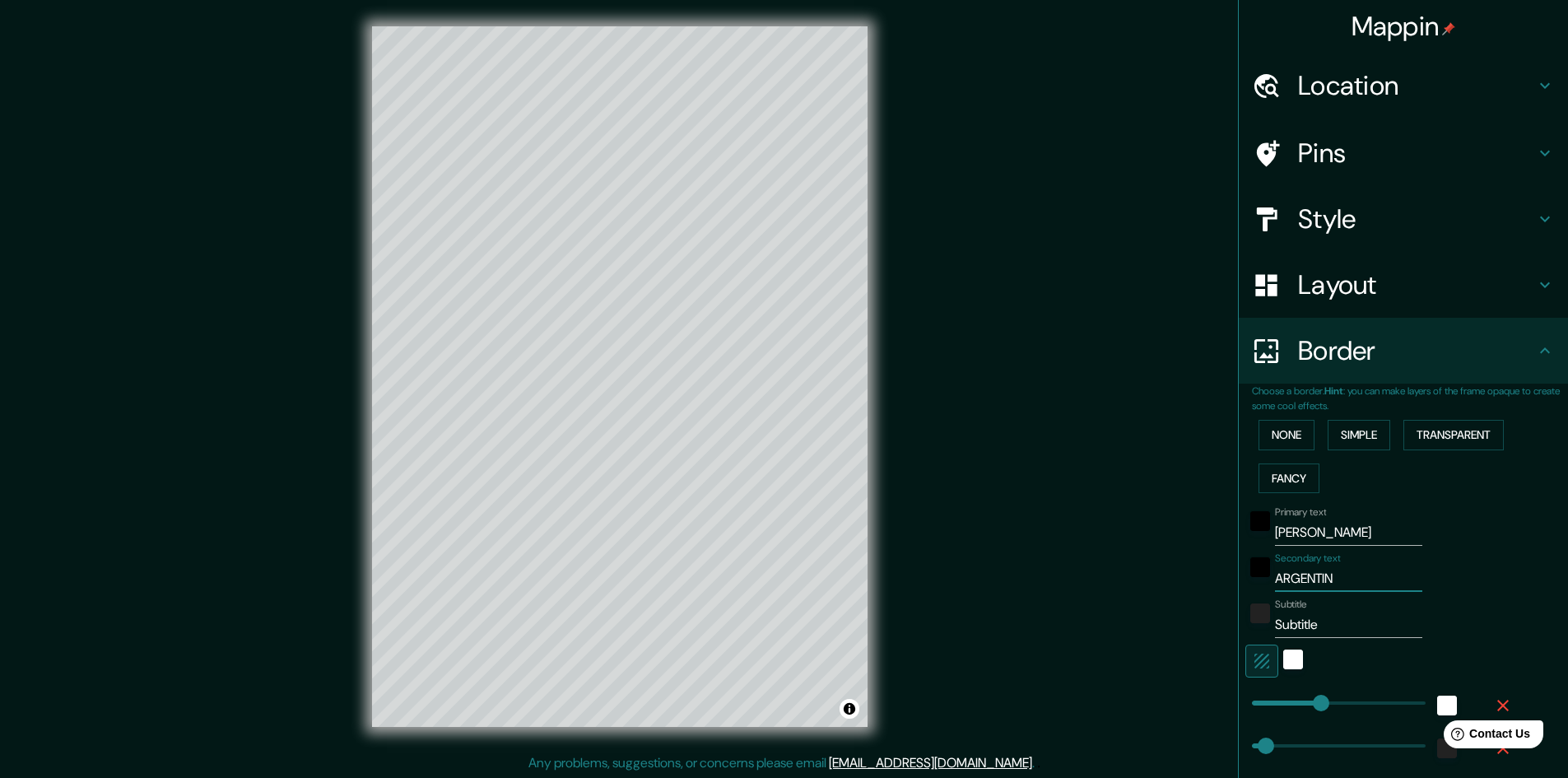
type input "ARGENTINA"
type input "241"
type input "48"
type input "24"
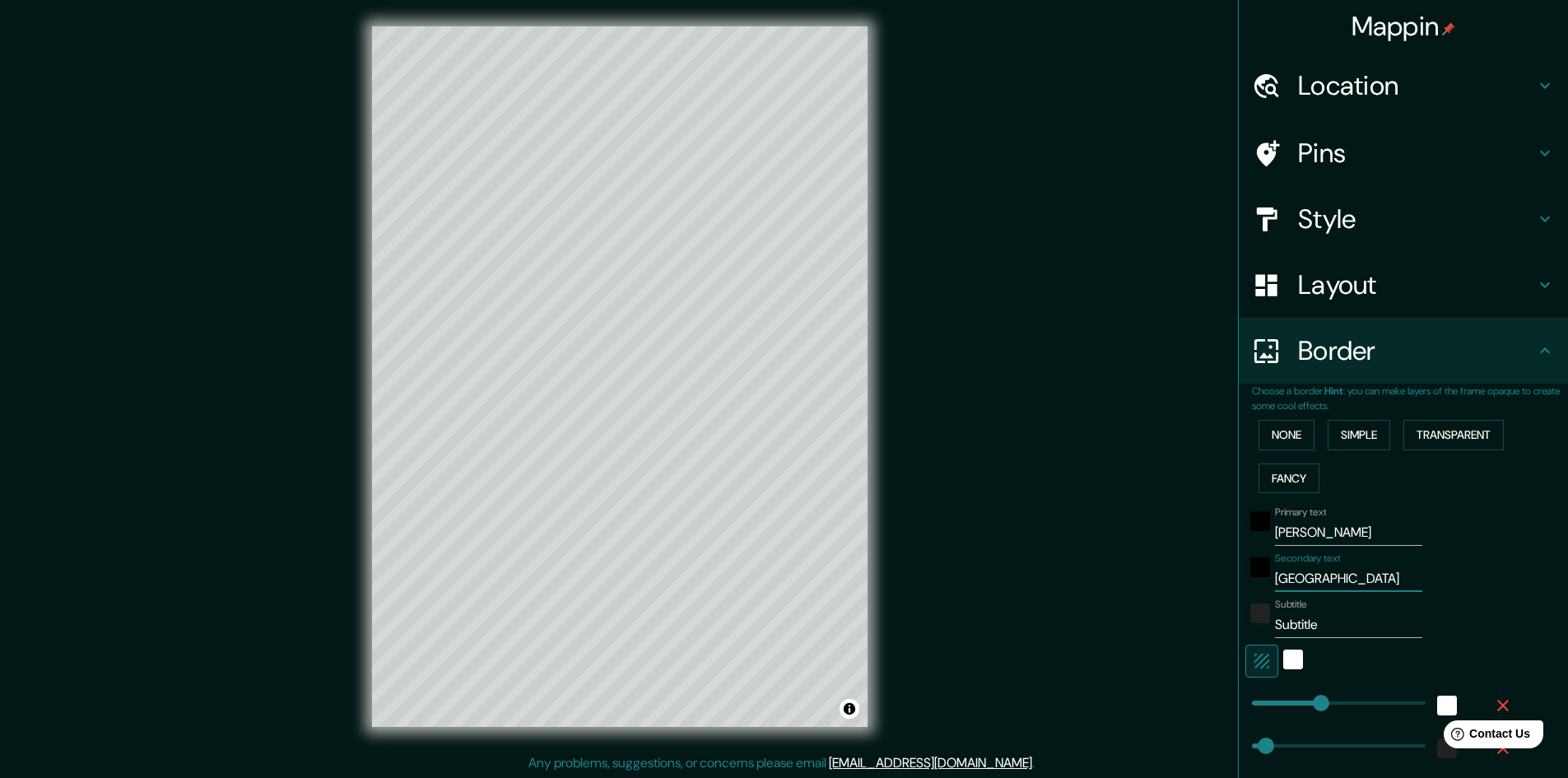
type input "ARGENTINA"
drag, startPoint x: 1342, startPoint y: 625, endPoint x: 1188, endPoint y: 600, distance: 156.0
click at [1195, 605] on div "Mappin Location Rosario, Provincia de Santa Fe, Argentina Pins Style Layout Bor…" at bounding box center [784, 389] width 1568 height 780
paste input "-32.95345107819924, -60.62643819130924"
type input "-32.95345107819924, -60.62643819130924"
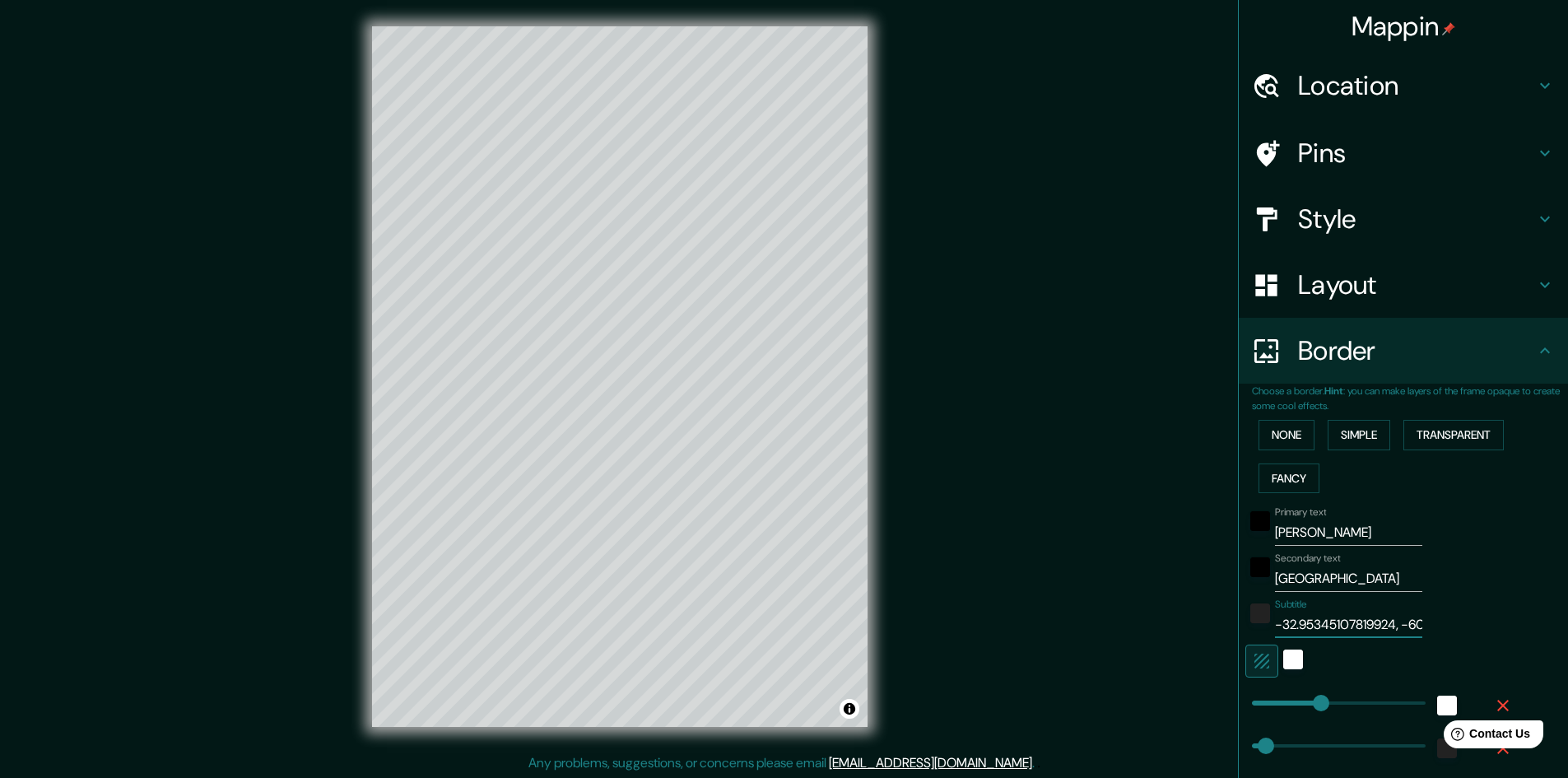
type input "241"
type input "48"
type input "24"
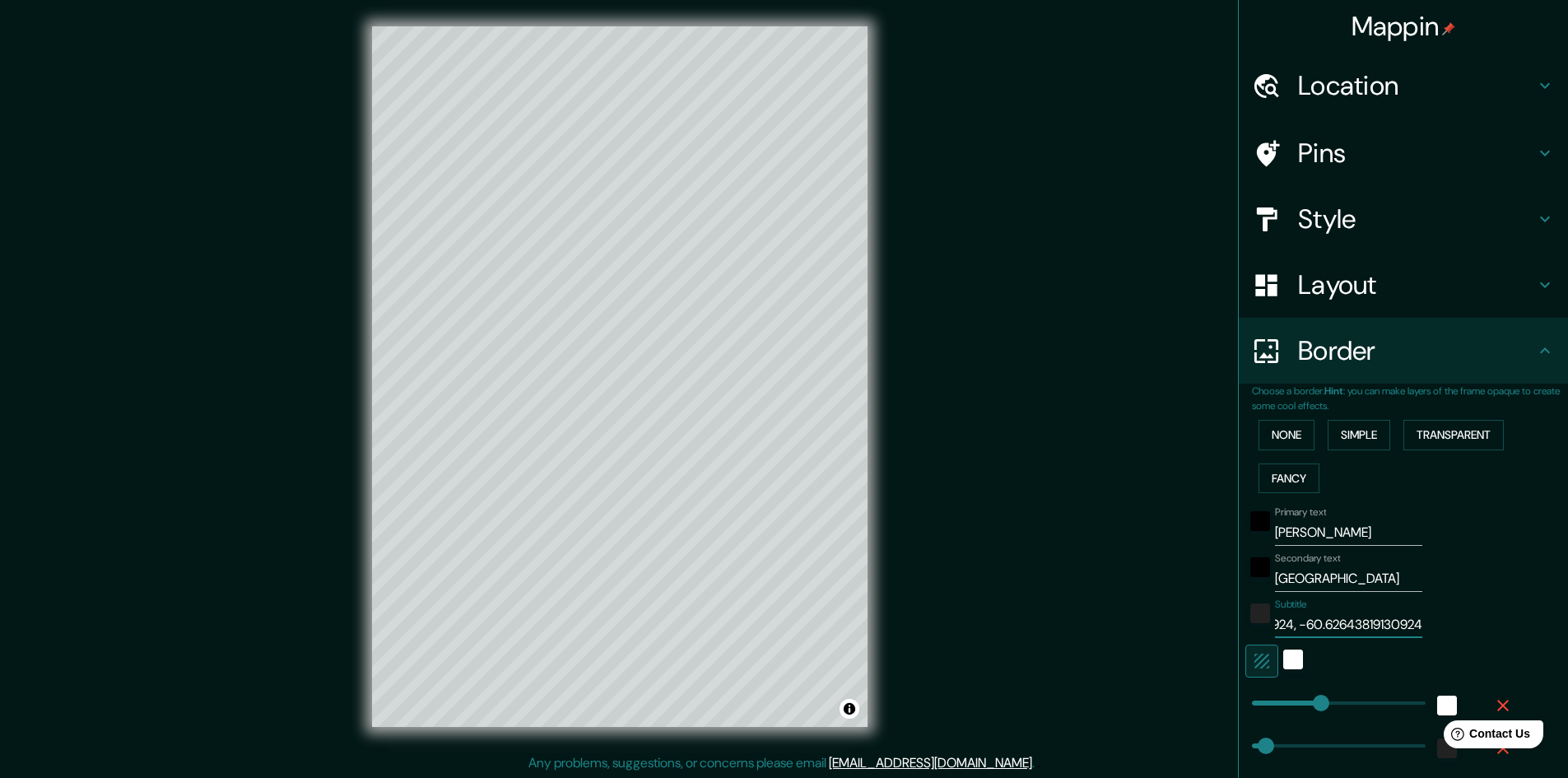
drag, startPoint x: 1401, startPoint y: 622, endPoint x: 1327, endPoint y: 624, distance: 74.0
click at [1327, 624] on input "-32.95345107819924, -60.62643819130924" at bounding box center [1349, 625] width 148 height 26
type input "-32.95345107819924, -60.626"
type input "241"
type input "48"
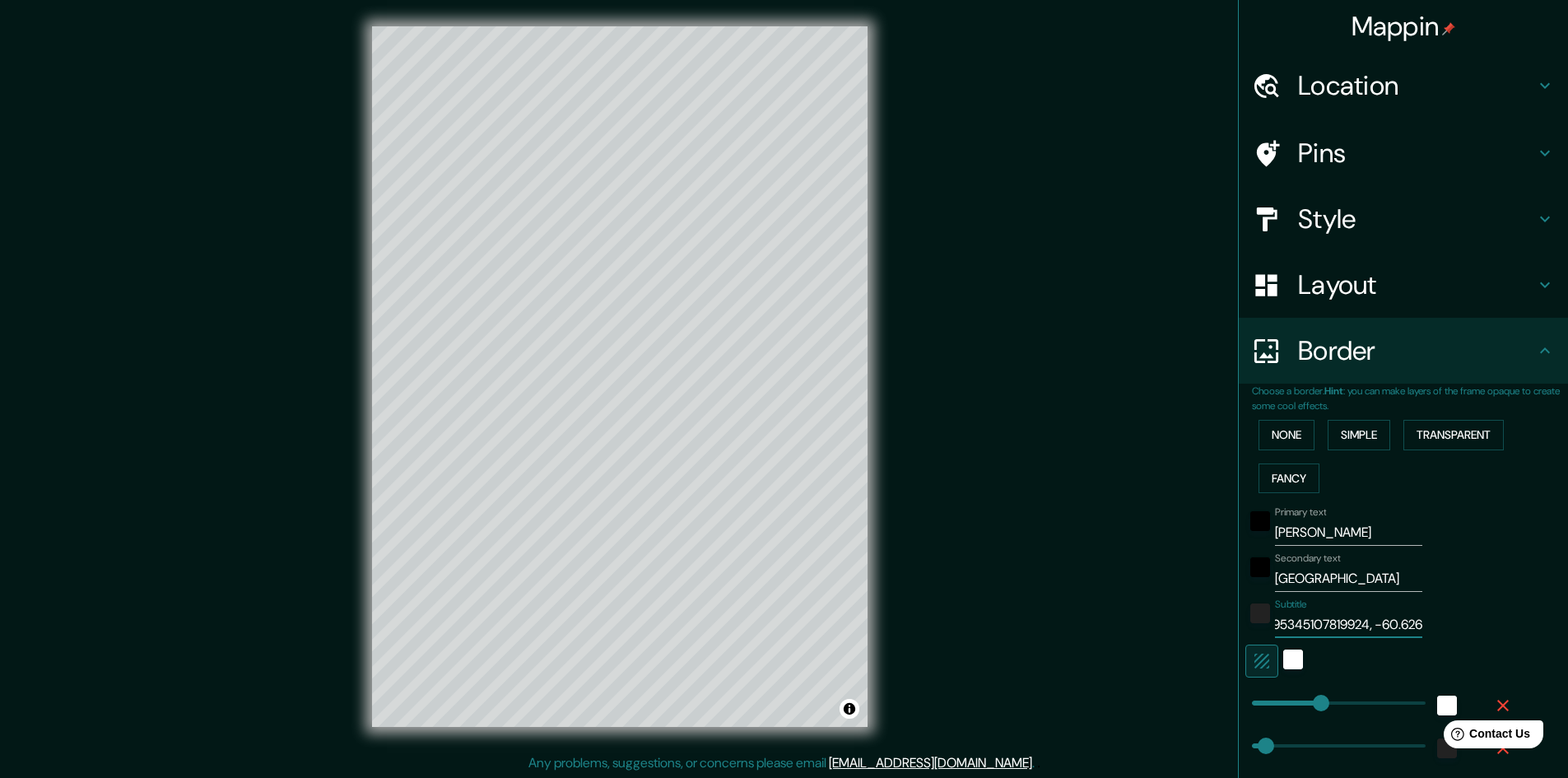
type input "48"
type input "24"
drag, startPoint x: 1348, startPoint y: 625, endPoint x: 1314, endPoint y: 625, distance: 34.0
click at [1314, 625] on input "-32.95345107819924, -60.626" at bounding box center [1349, 625] width 148 height 26
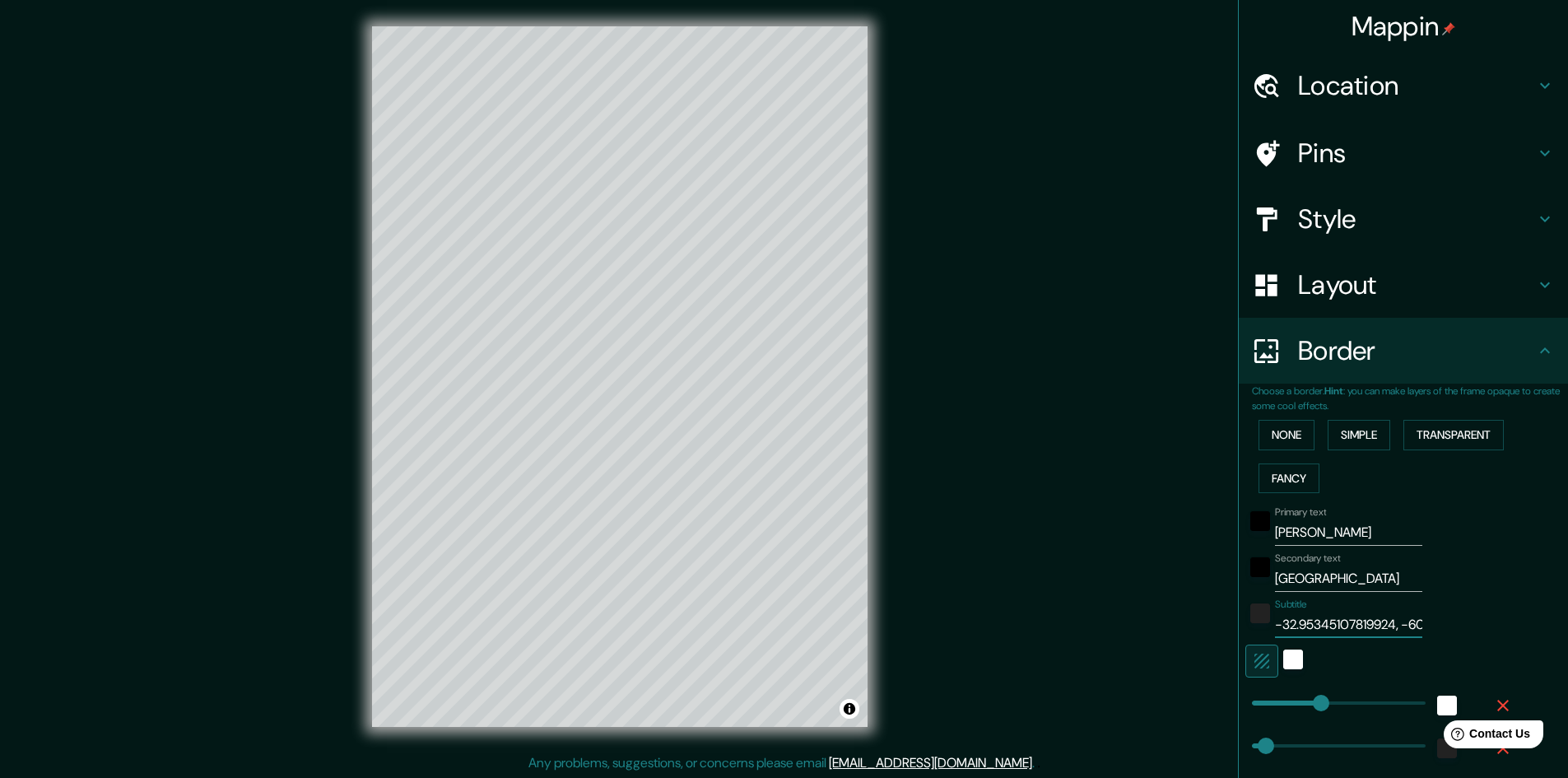
type input "-32.953, -60.626"
type input "241"
type input "48"
type input "24"
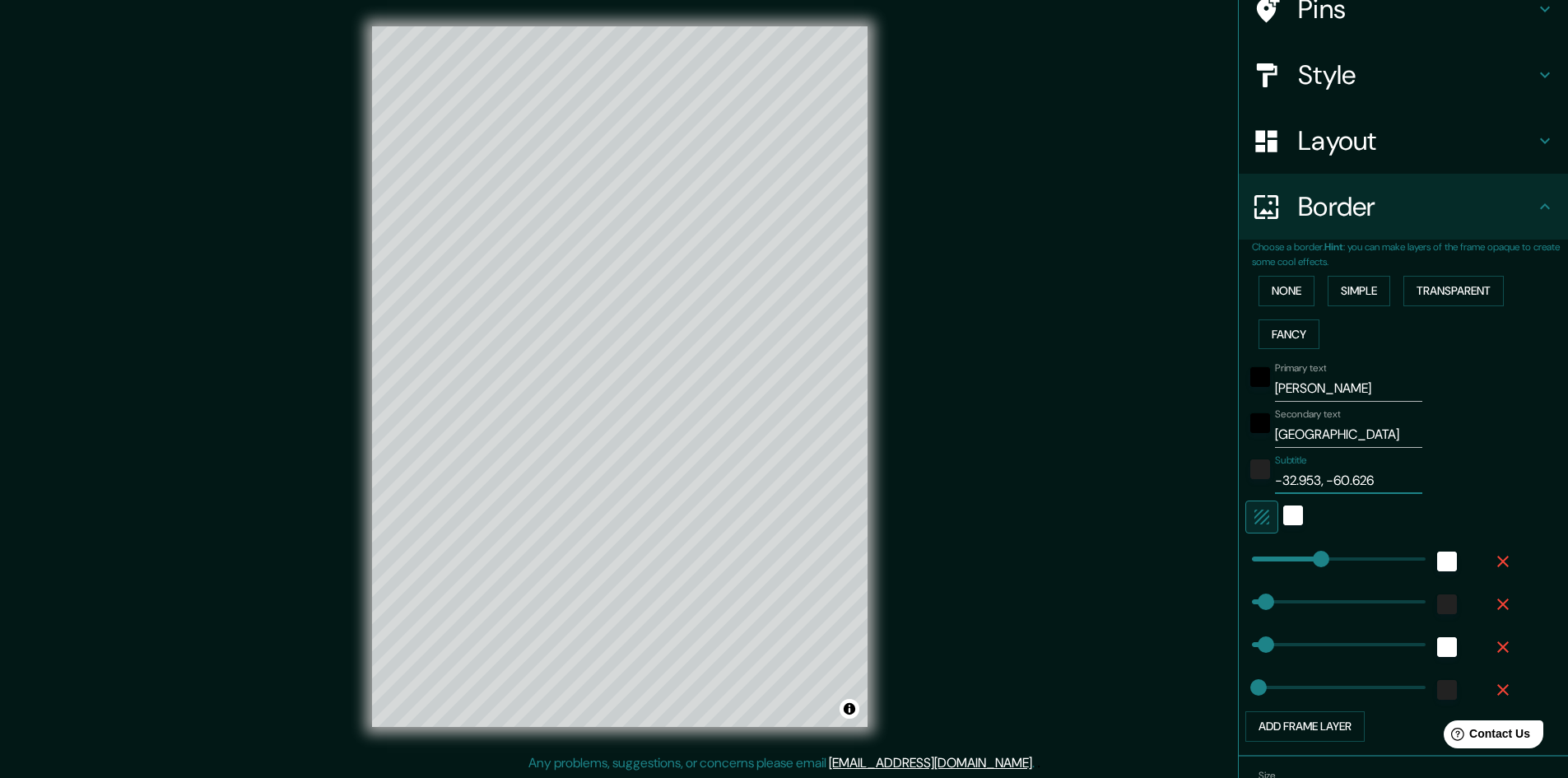
scroll to position [159, 0]
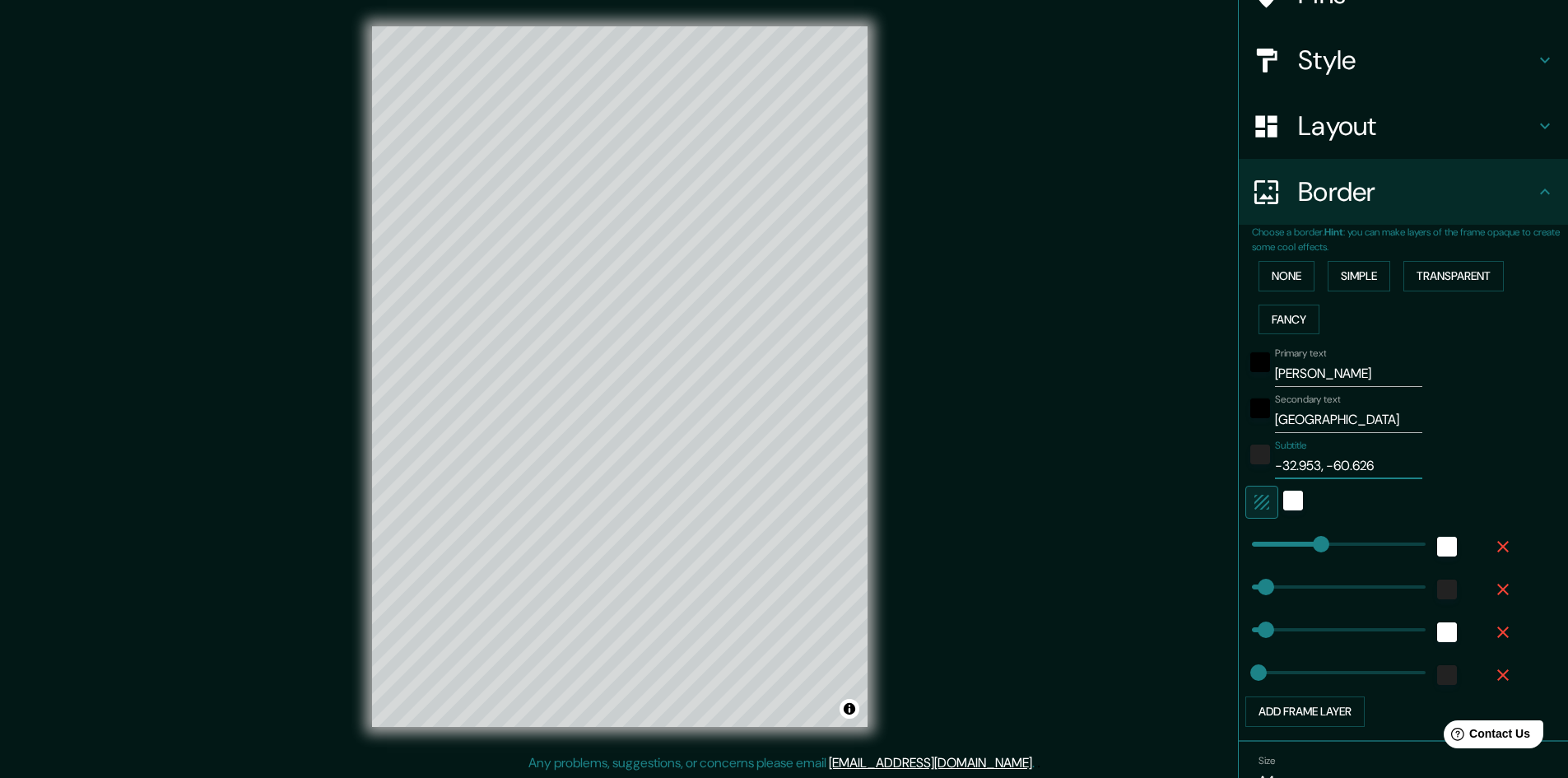
type input "241"
type input "-32.953, -60.626"
type input "0"
drag, startPoint x: 1312, startPoint y: 546, endPoint x: 1089, endPoint y: 556, distance: 223.2
type input "48"
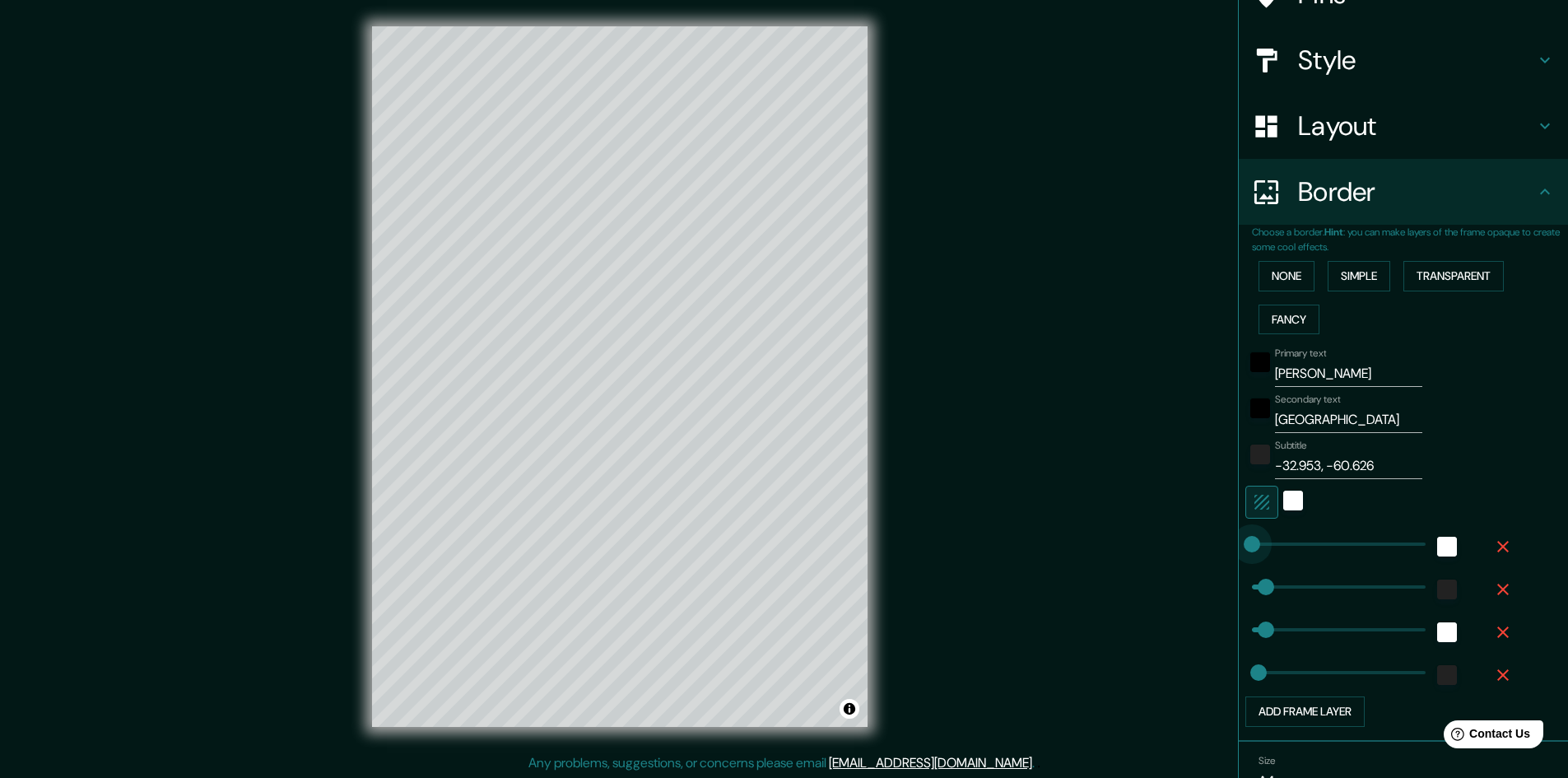
type input "48"
type input "24"
type input "48"
type input "24"
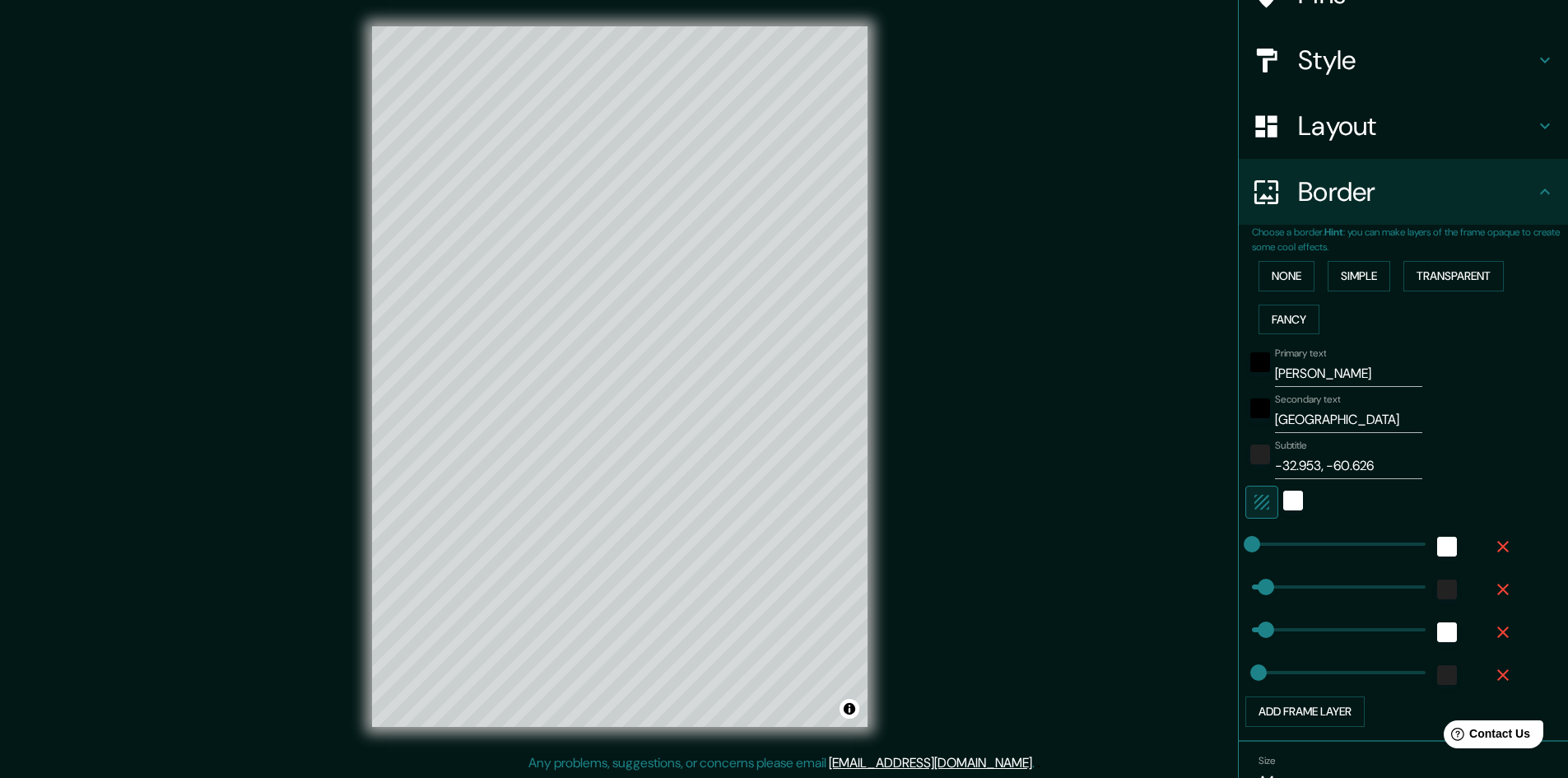
type input "48"
type input "0"
drag, startPoint x: 1253, startPoint y: 583, endPoint x: 1162, endPoint y: 576, distance: 91.3
type input "48"
type input "24"
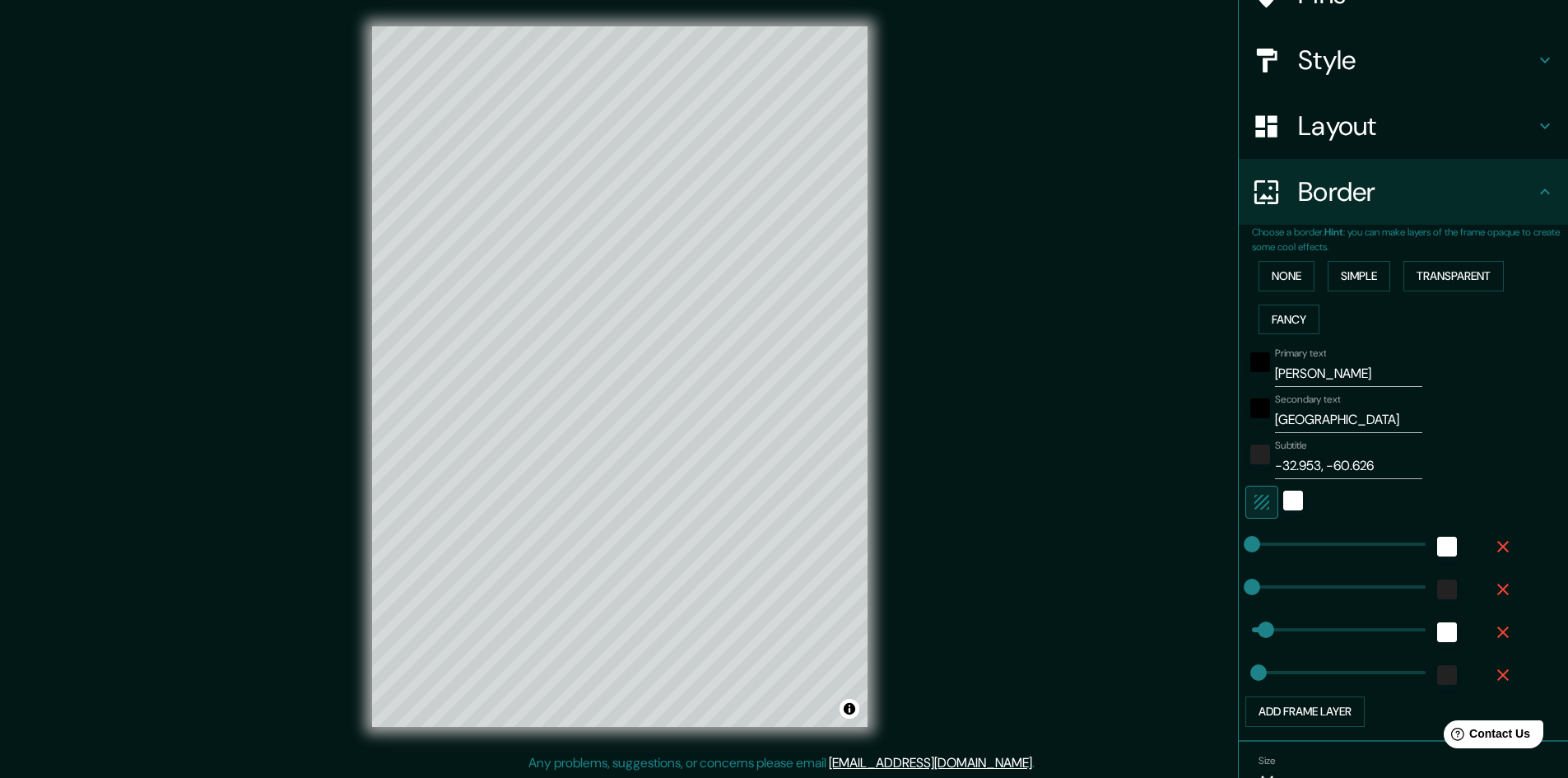
type input "0"
drag, startPoint x: 1215, startPoint y: 630, endPoint x: 1144, endPoint y: 622, distance: 71.4
type input "24"
type input "26"
drag, startPoint x: 1234, startPoint y: 631, endPoint x: 1247, endPoint y: 630, distance: 13.0
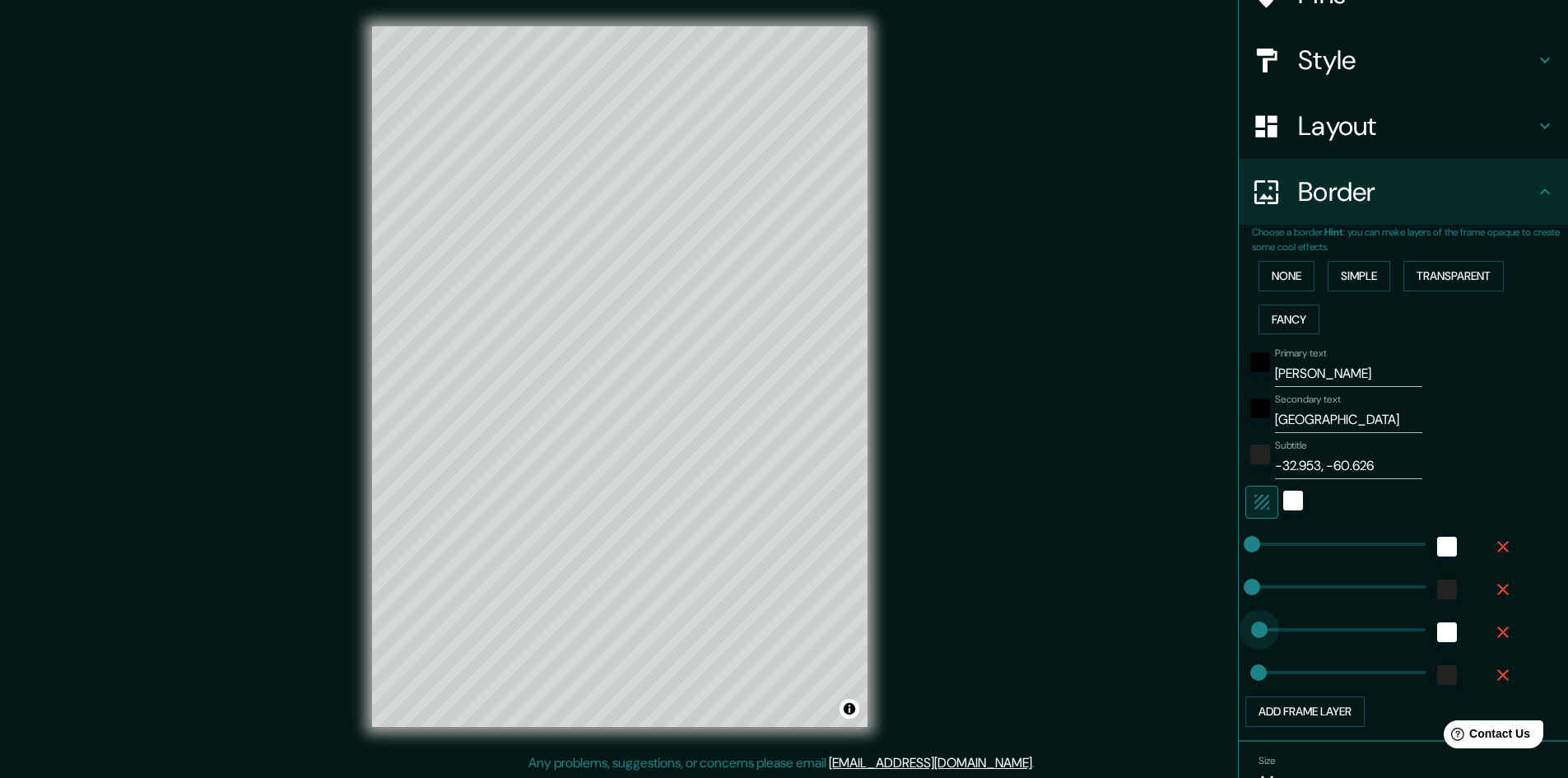
type input "24"
click at [1443, 637] on div "white" at bounding box center [1447, 633] width 20 height 20
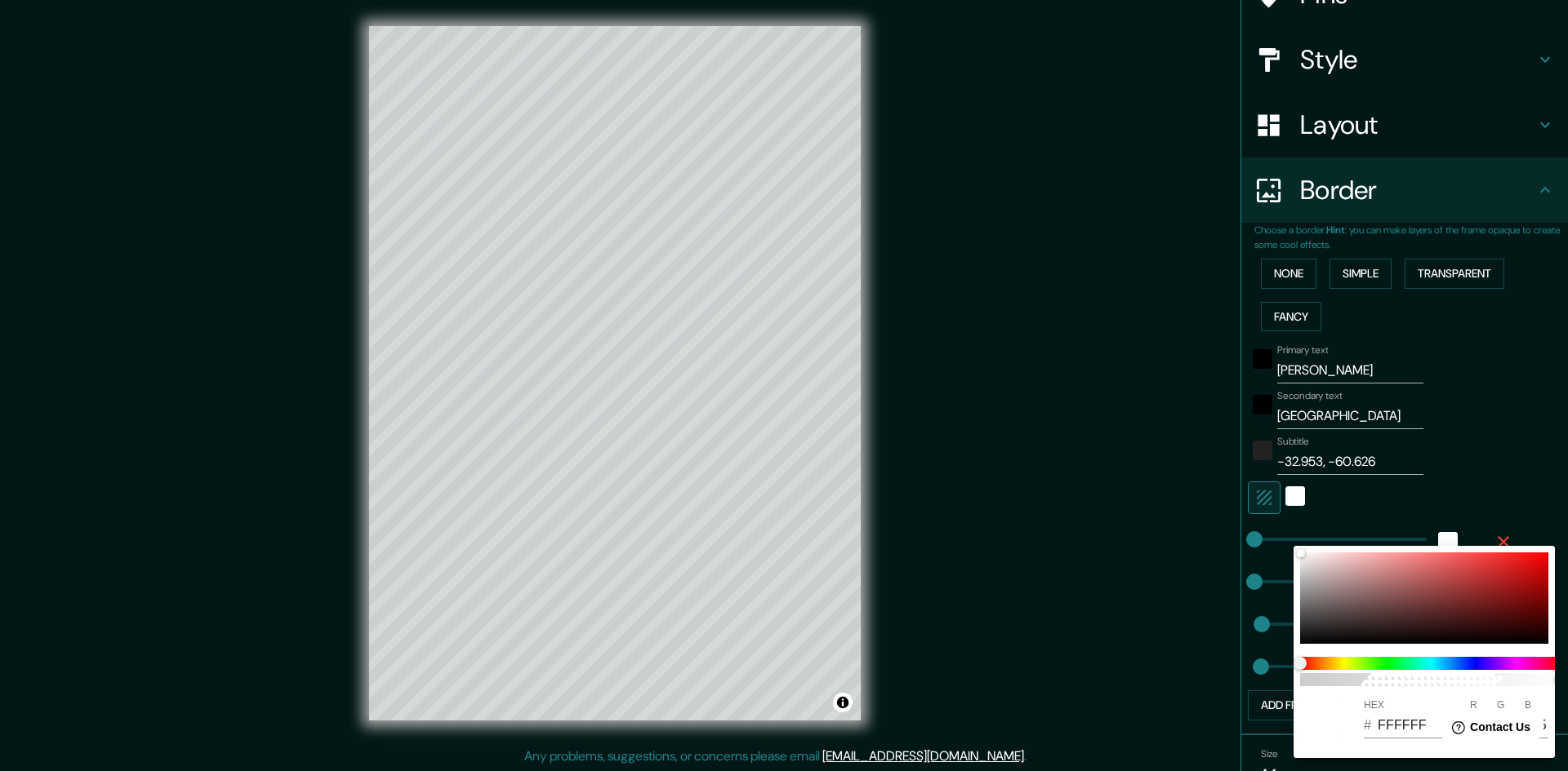
click at [1174, 418] on div at bounding box center [784, 385] width 1568 height 771
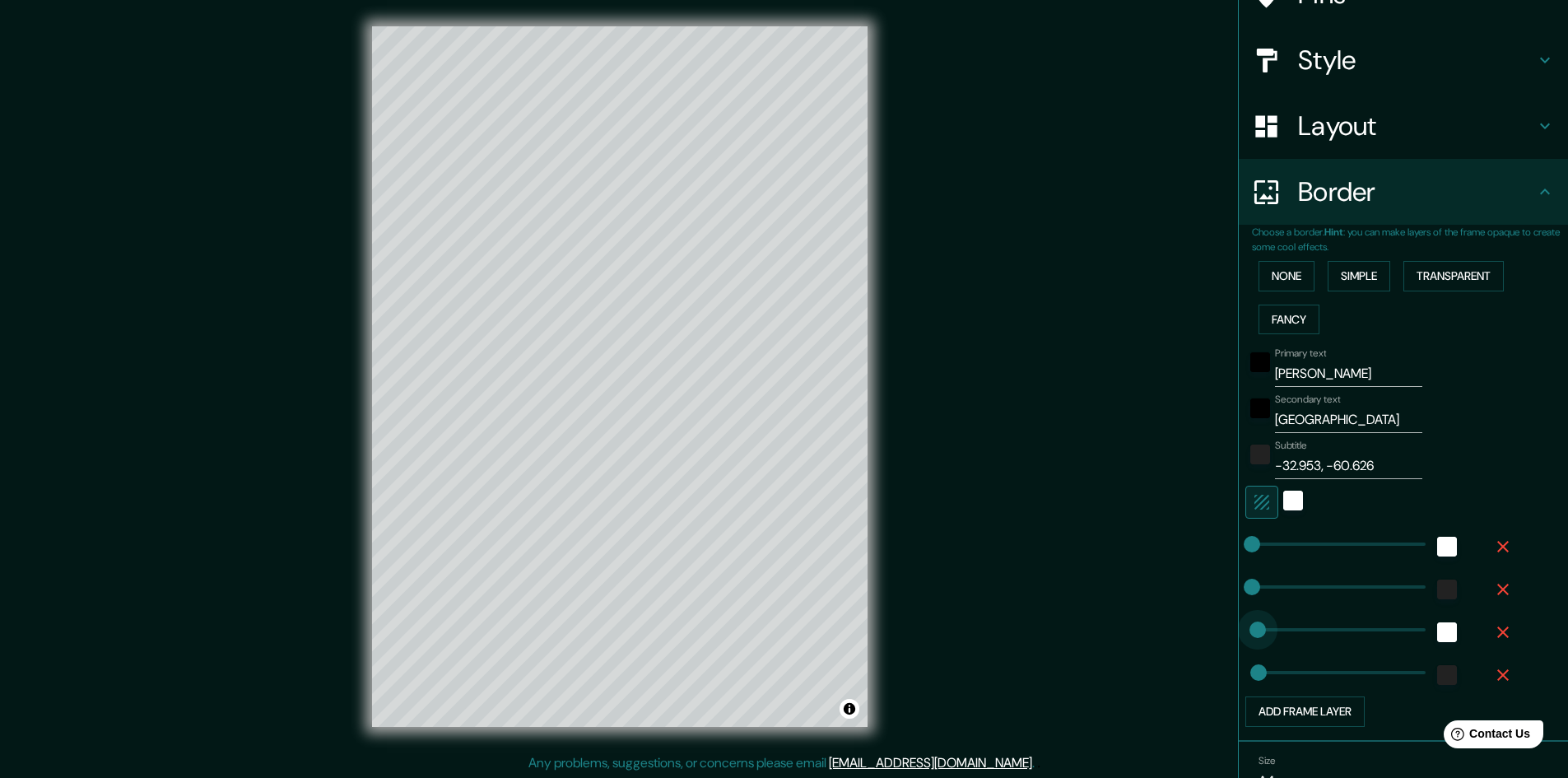
type input "40"
drag, startPoint x: 1238, startPoint y: 630, endPoint x: 1252, endPoint y: 628, distance: 14.1
type input "24"
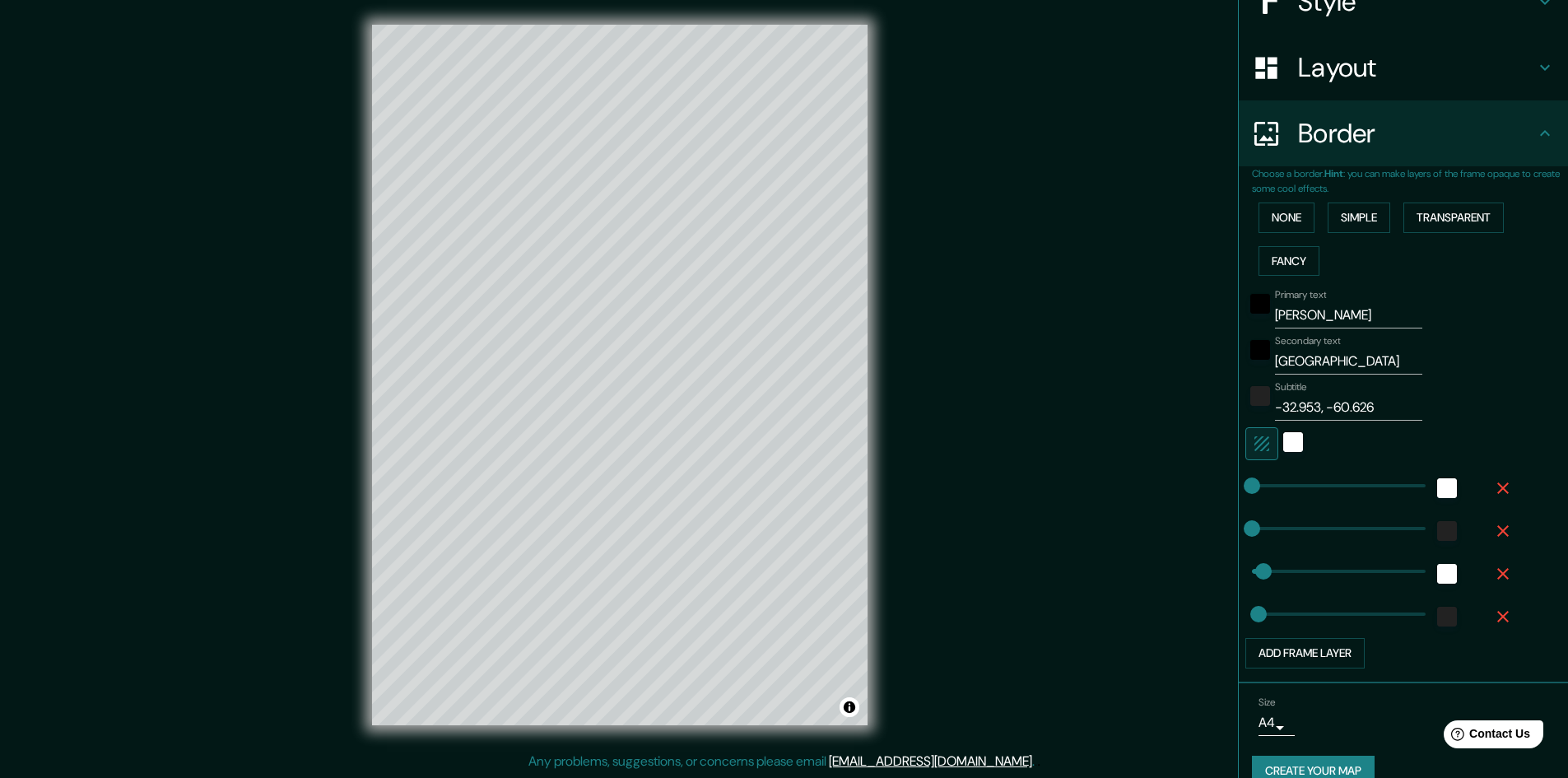
scroll to position [244, 0]
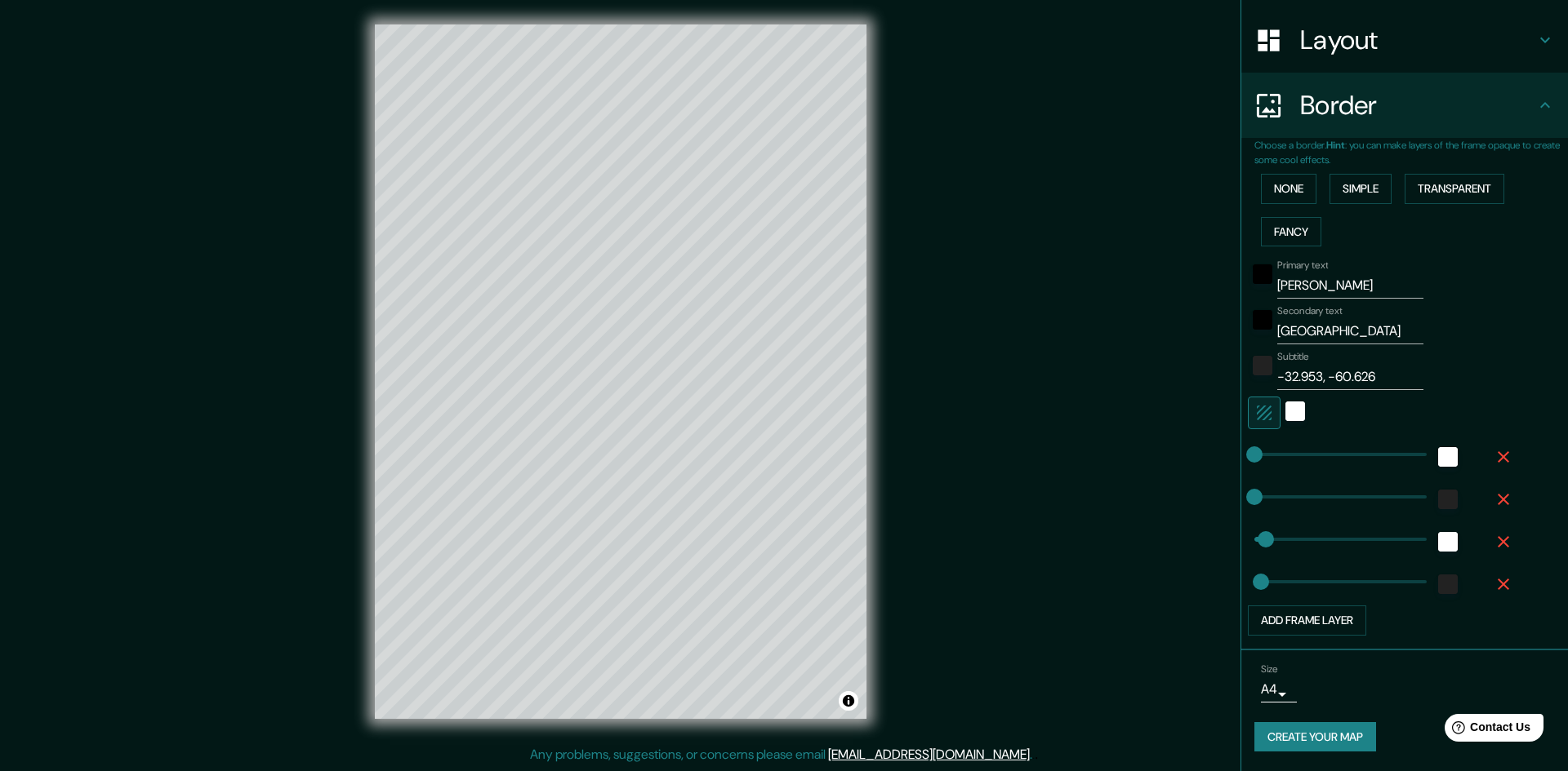
click at [1263, 687] on body "Mappin Location Rosario, Provincia de Santa Fe, Argentina Pins Style Layout Bor…" at bounding box center [784, 383] width 1568 height 771
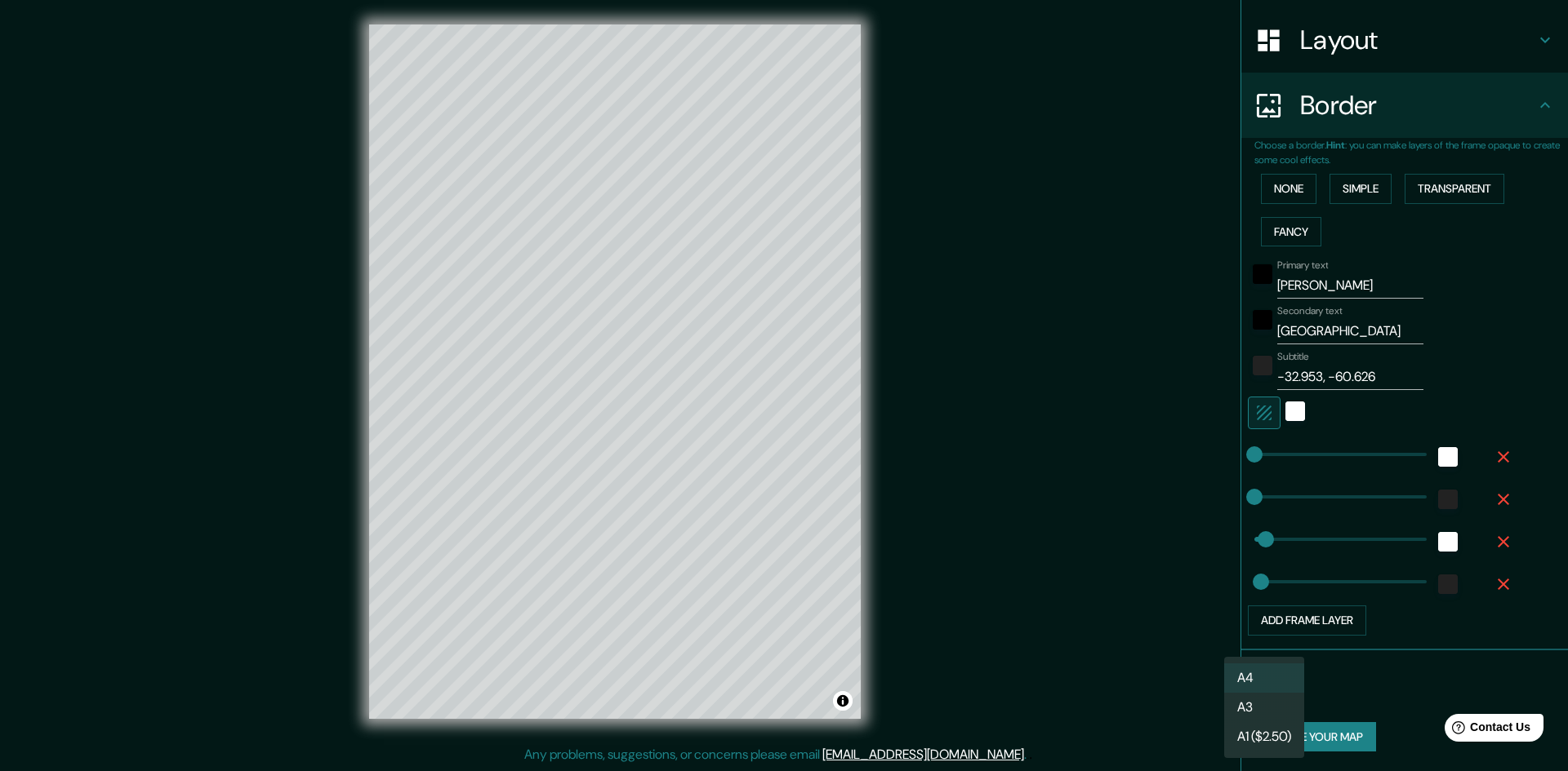
click at [1262, 713] on li "A3" at bounding box center [1264, 708] width 80 height 29
type input "a4"
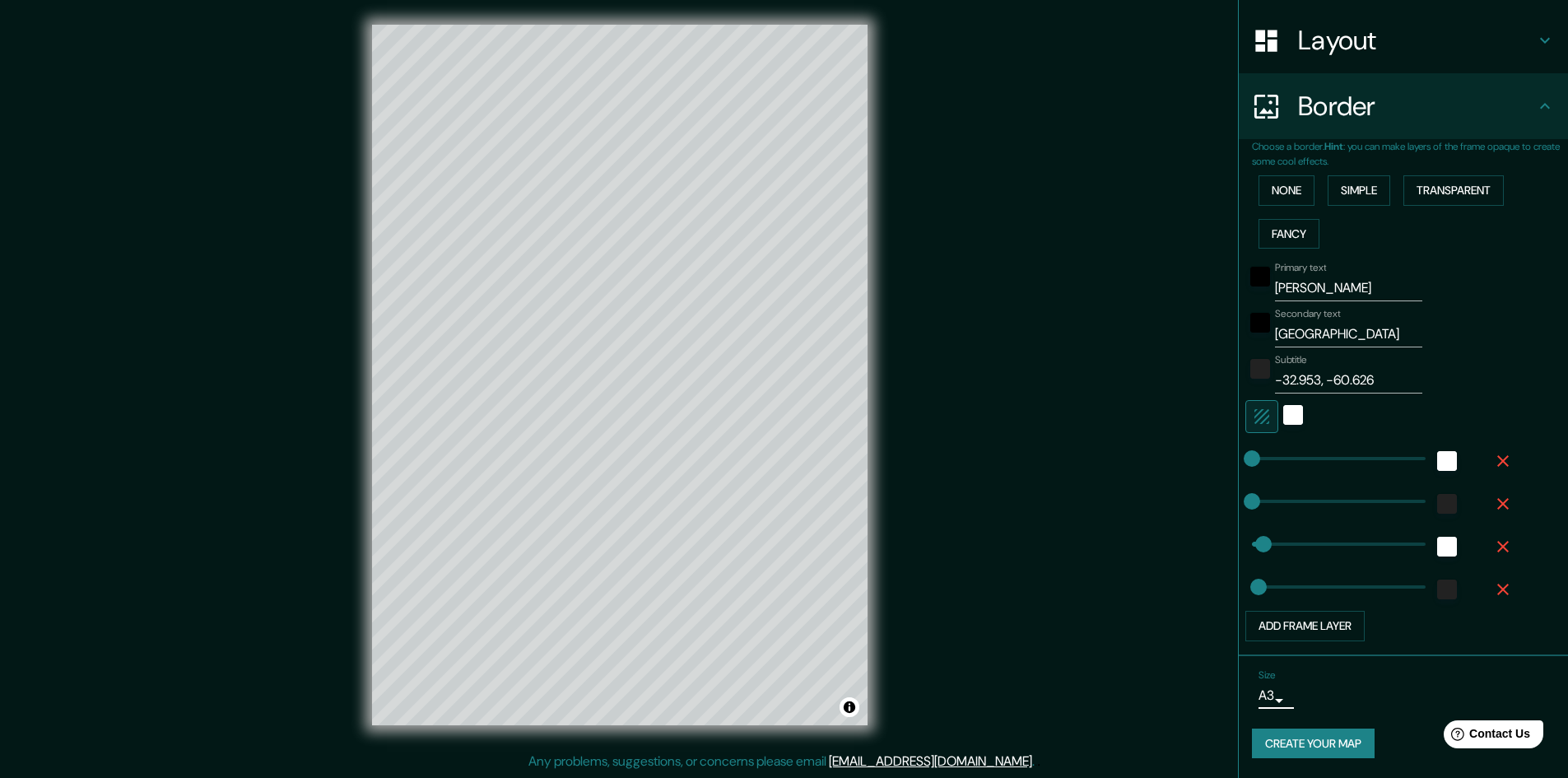
click at [1308, 746] on button "Create your map" at bounding box center [1314, 745] width 123 height 31
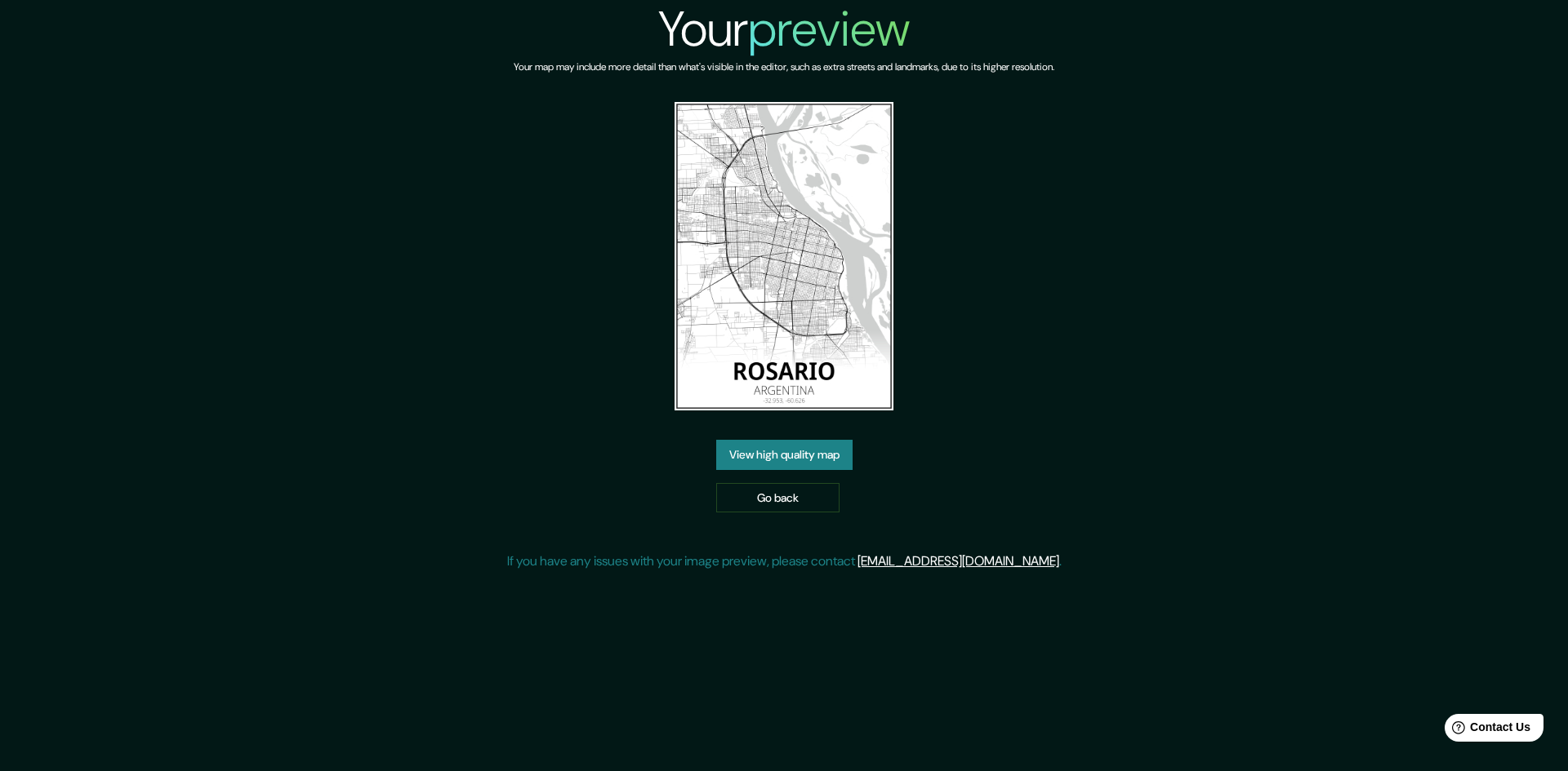
click at [823, 461] on link "View high quality map" at bounding box center [784, 455] width 137 height 30
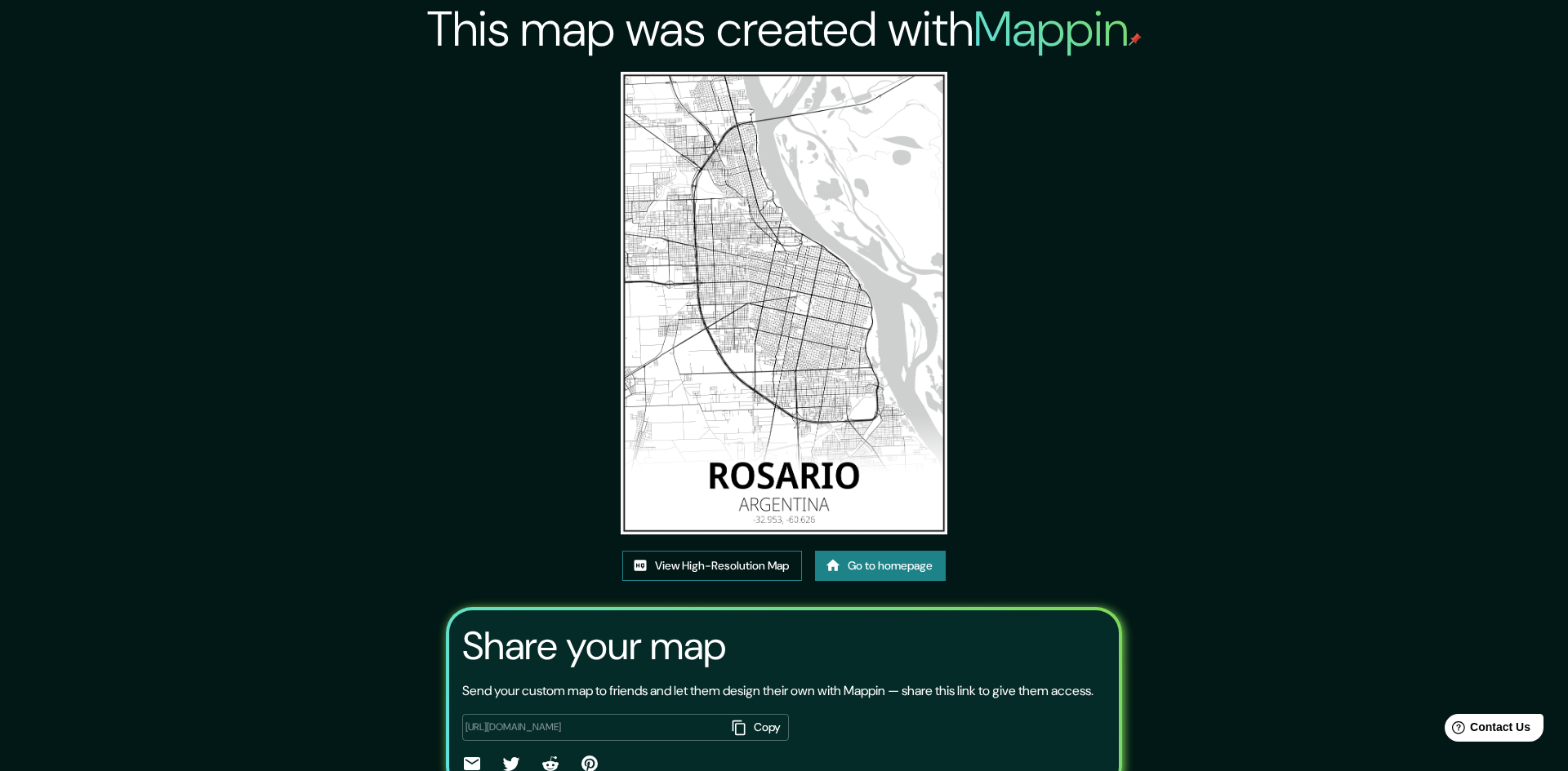
click at [715, 551] on link "View High-Resolution Map" at bounding box center [712, 566] width 180 height 30
click at [857, 551] on link "Go to homepage" at bounding box center [881, 566] width 131 height 30
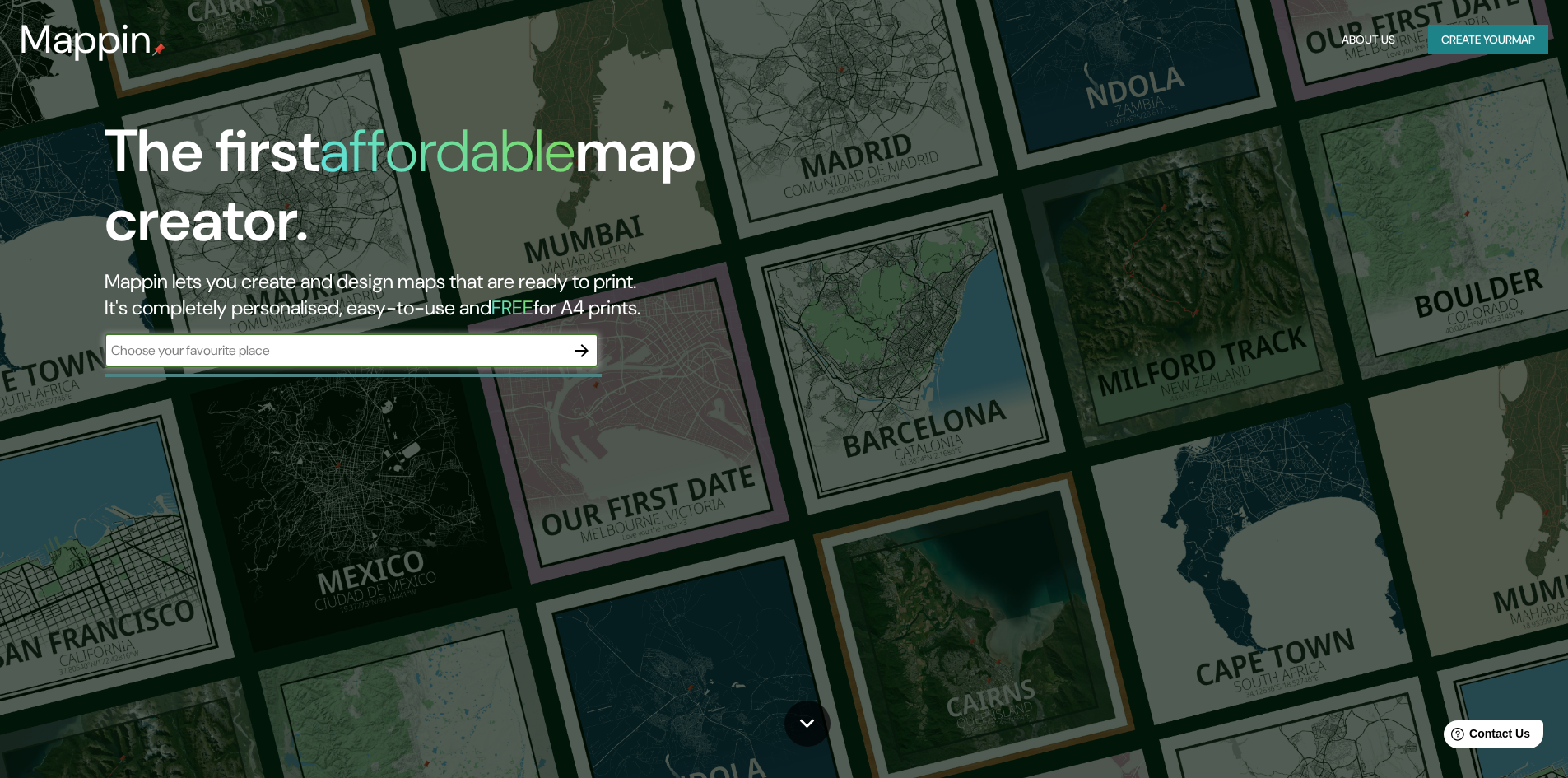
drag, startPoint x: 299, startPoint y: 351, endPoint x: 296, endPoint y: 340, distance: 11.4
click at [299, 351] on input "text" at bounding box center [335, 350] width 461 height 19
click at [562, 348] on input "ASPEN" at bounding box center [335, 350] width 461 height 19
type input "ASPEN"
click at [592, 353] on icon "button" at bounding box center [582, 351] width 20 height 20
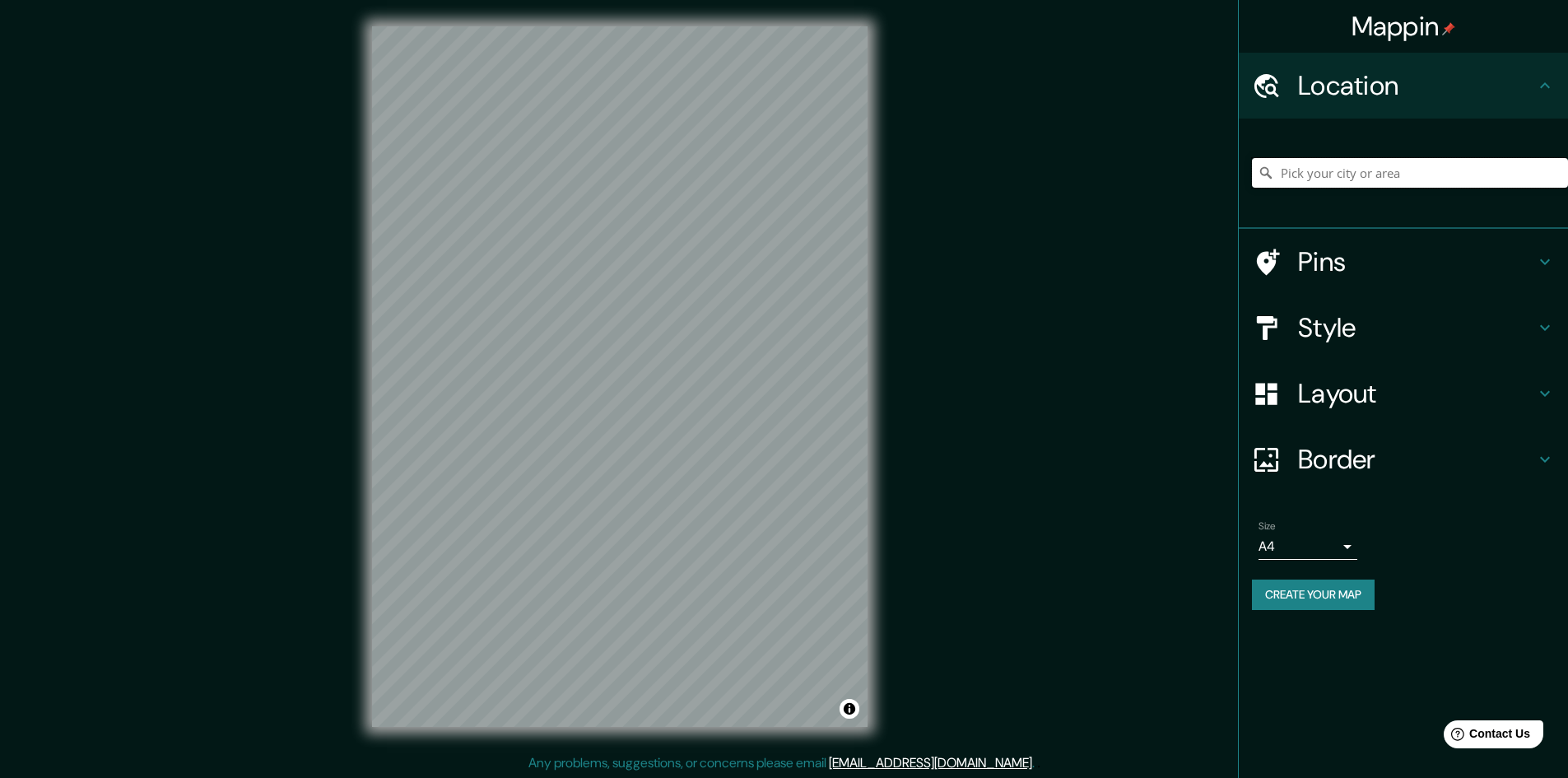
click at [1323, 183] on input "Pick your city or area" at bounding box center [1410, 172] width 316 height 30
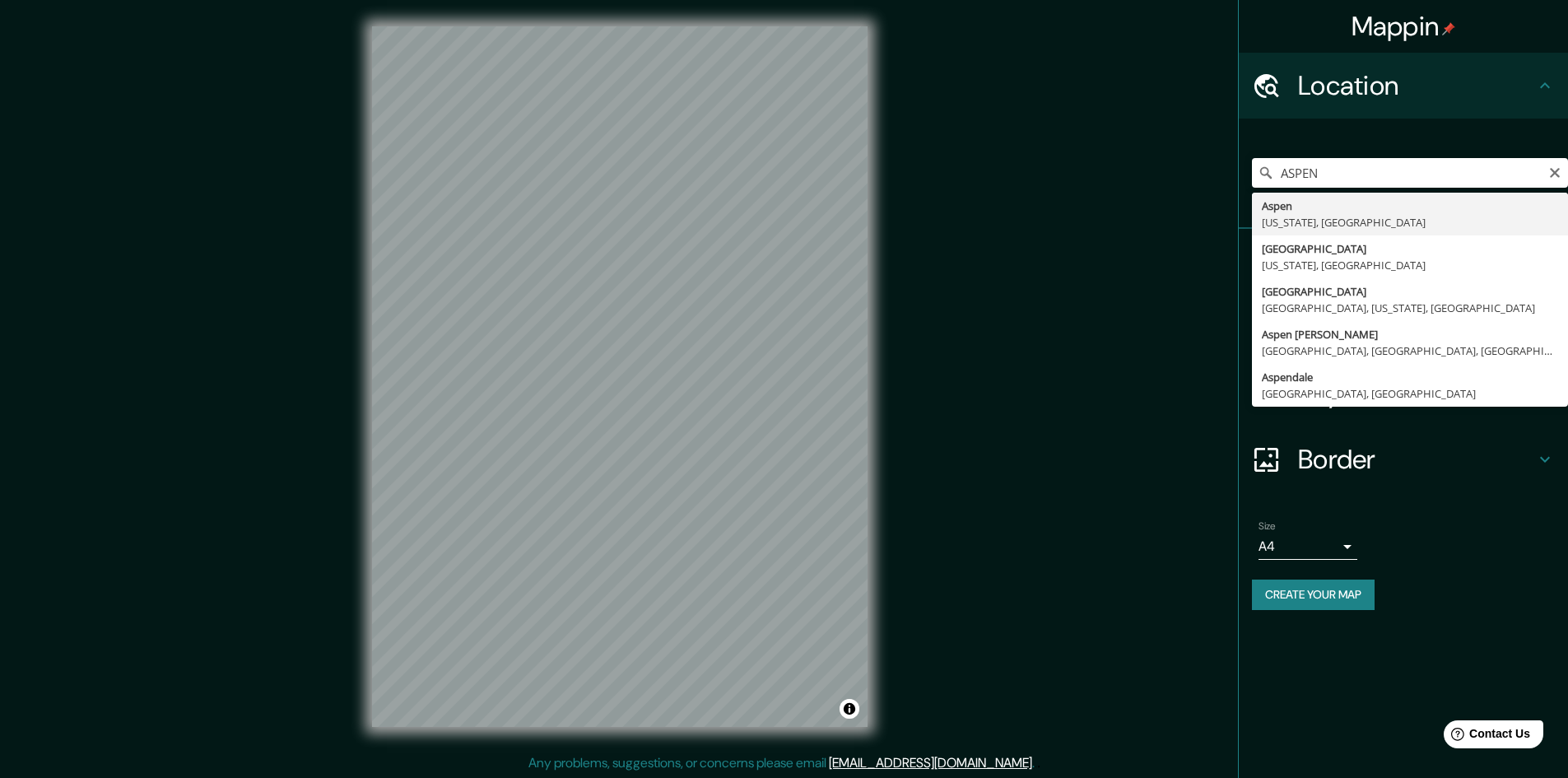
type input "[GEOGRAPHIC_DATA], [US_STATE], [GEOGRAPHIC_DATA]"
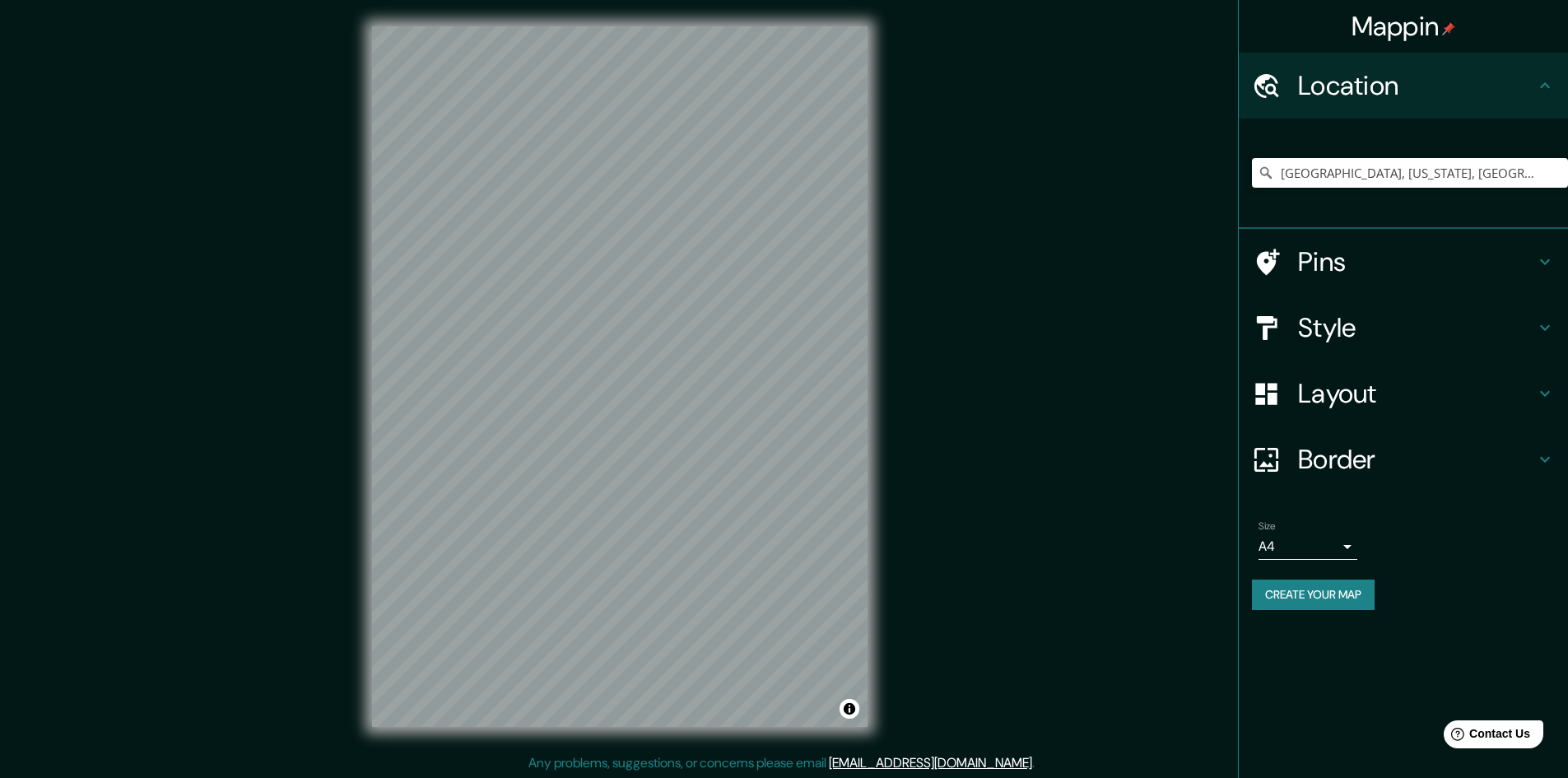
scroll to position [1, 0]
click at [1557, 177] on icon "Clear" at bounding box center [1554, 173] width 14 height 14
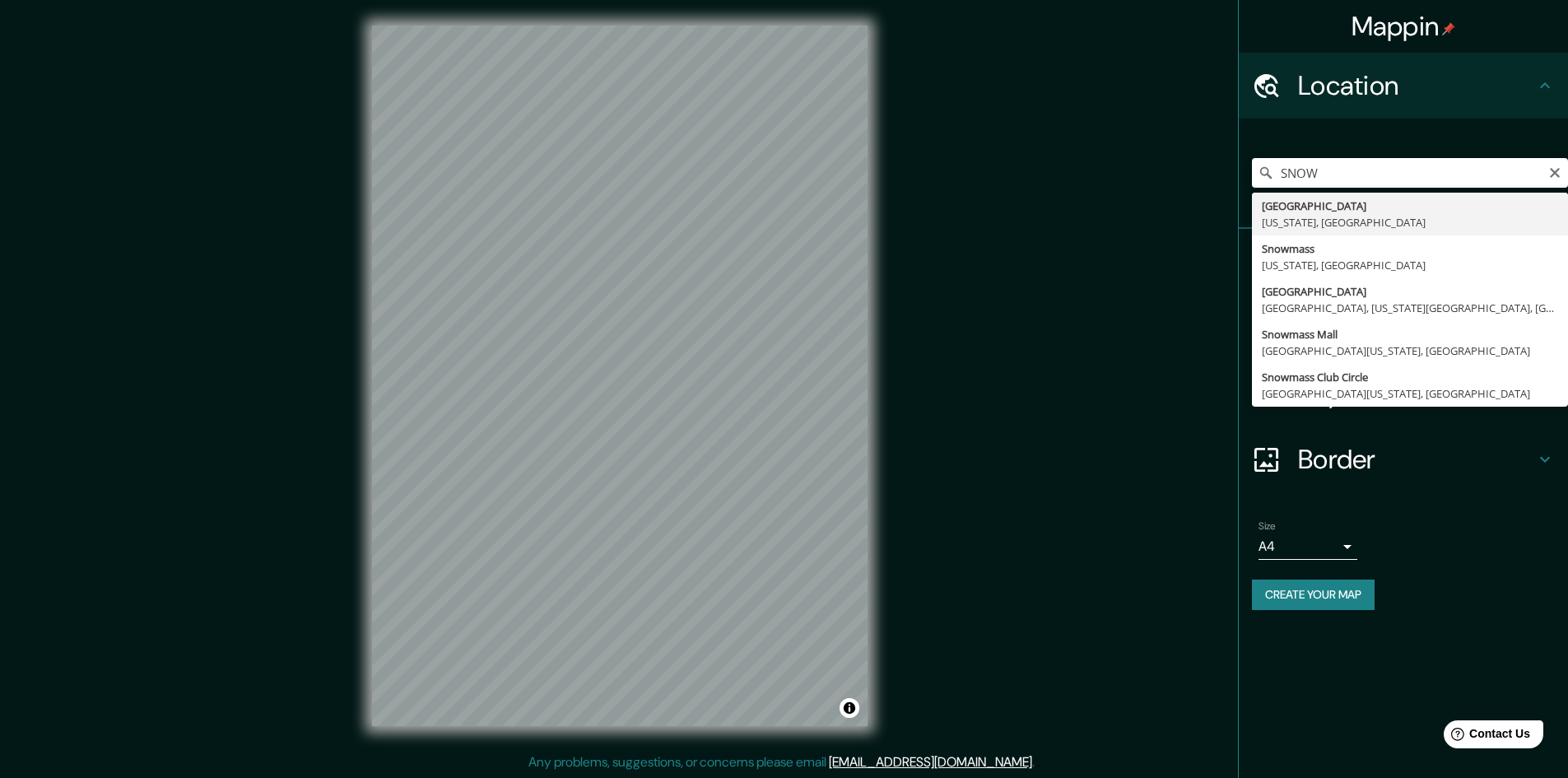
type input "Snowmass Village, Colorado, Estados Unidos"
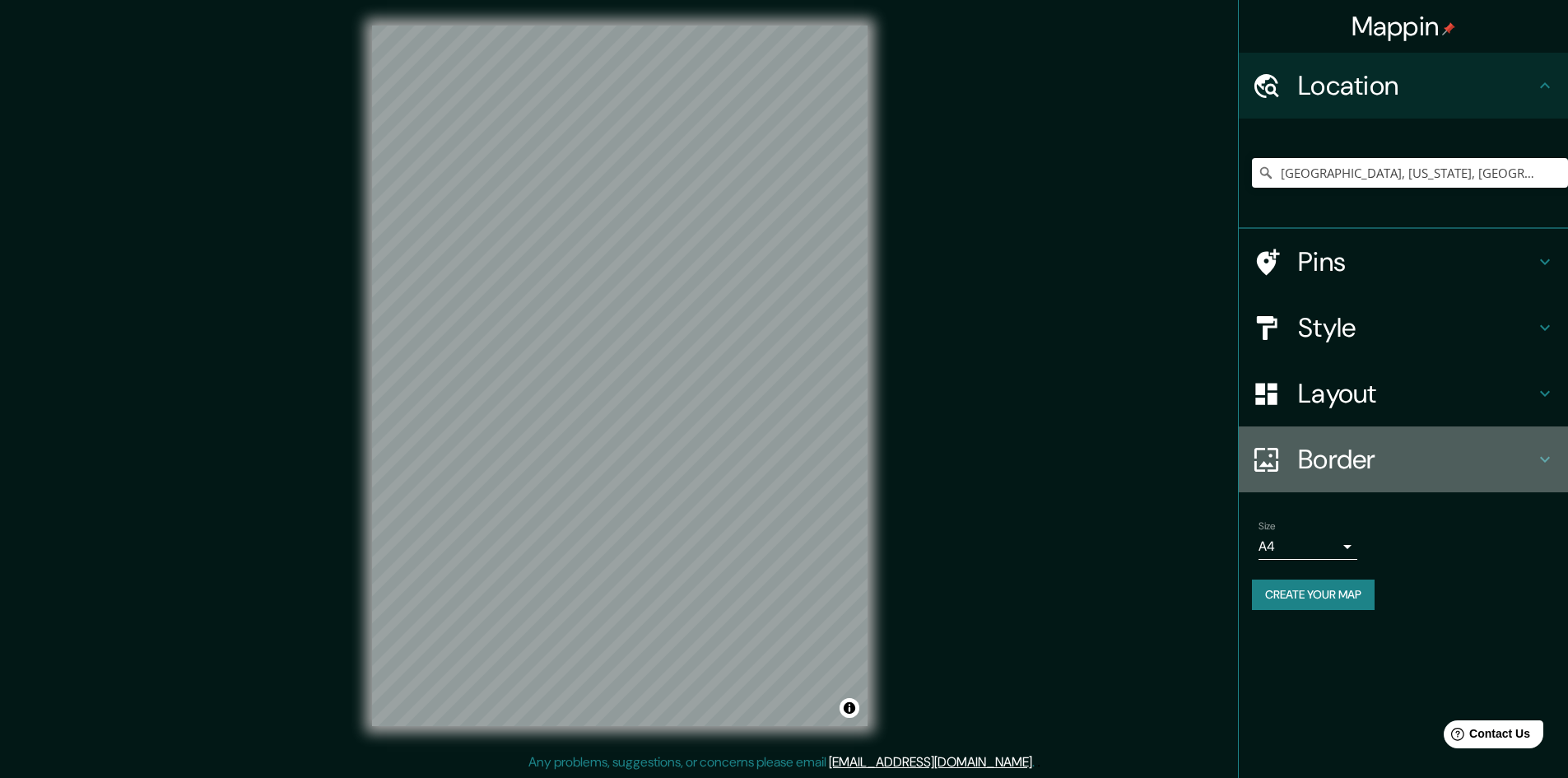
click at [1548, 462] on icon at bounding box center [1545, 460] width 20 height 20
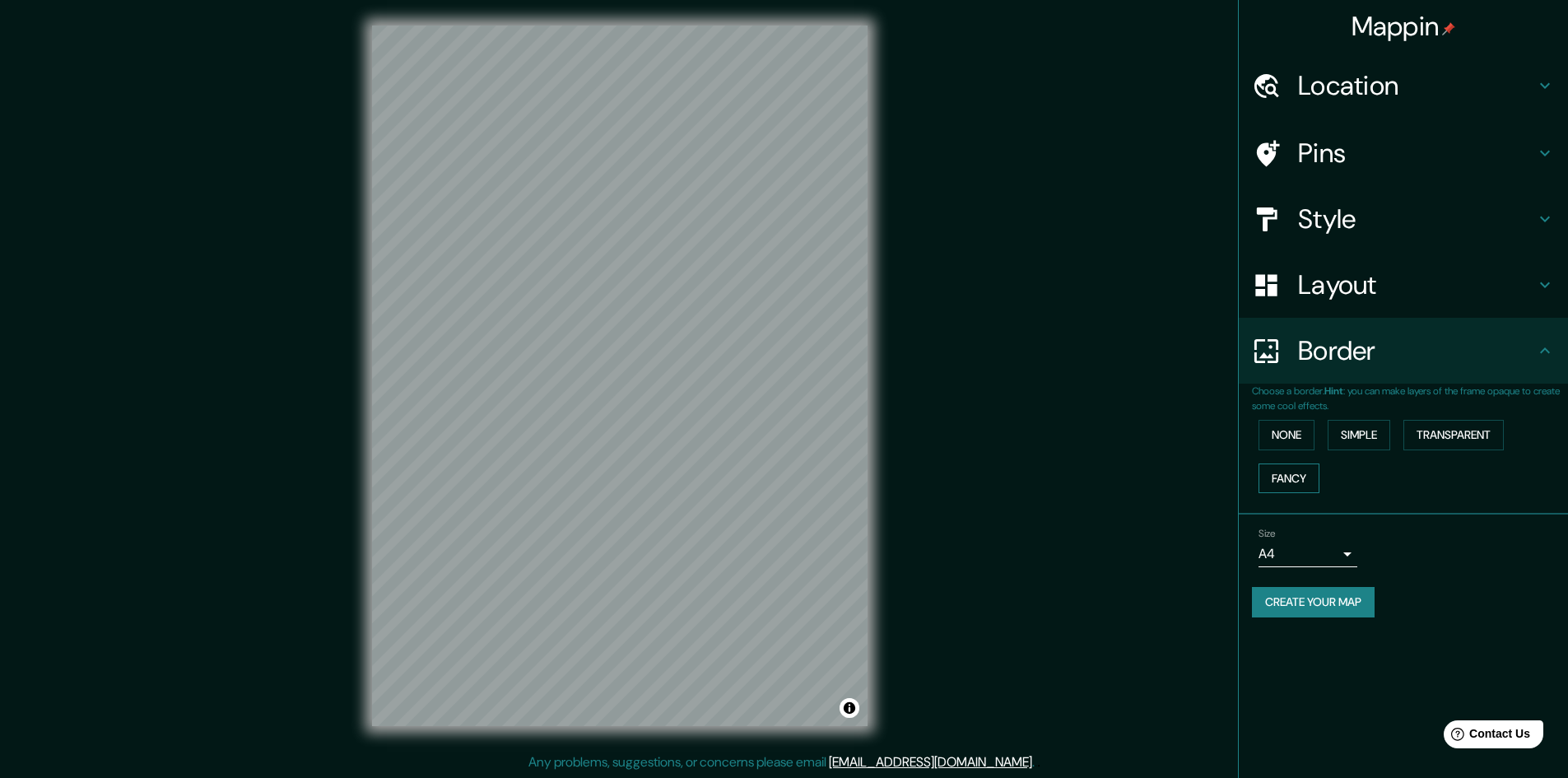
click at [1292, 471] on button "Fancy" at bounding box center [1290, 479] width 61 height 31
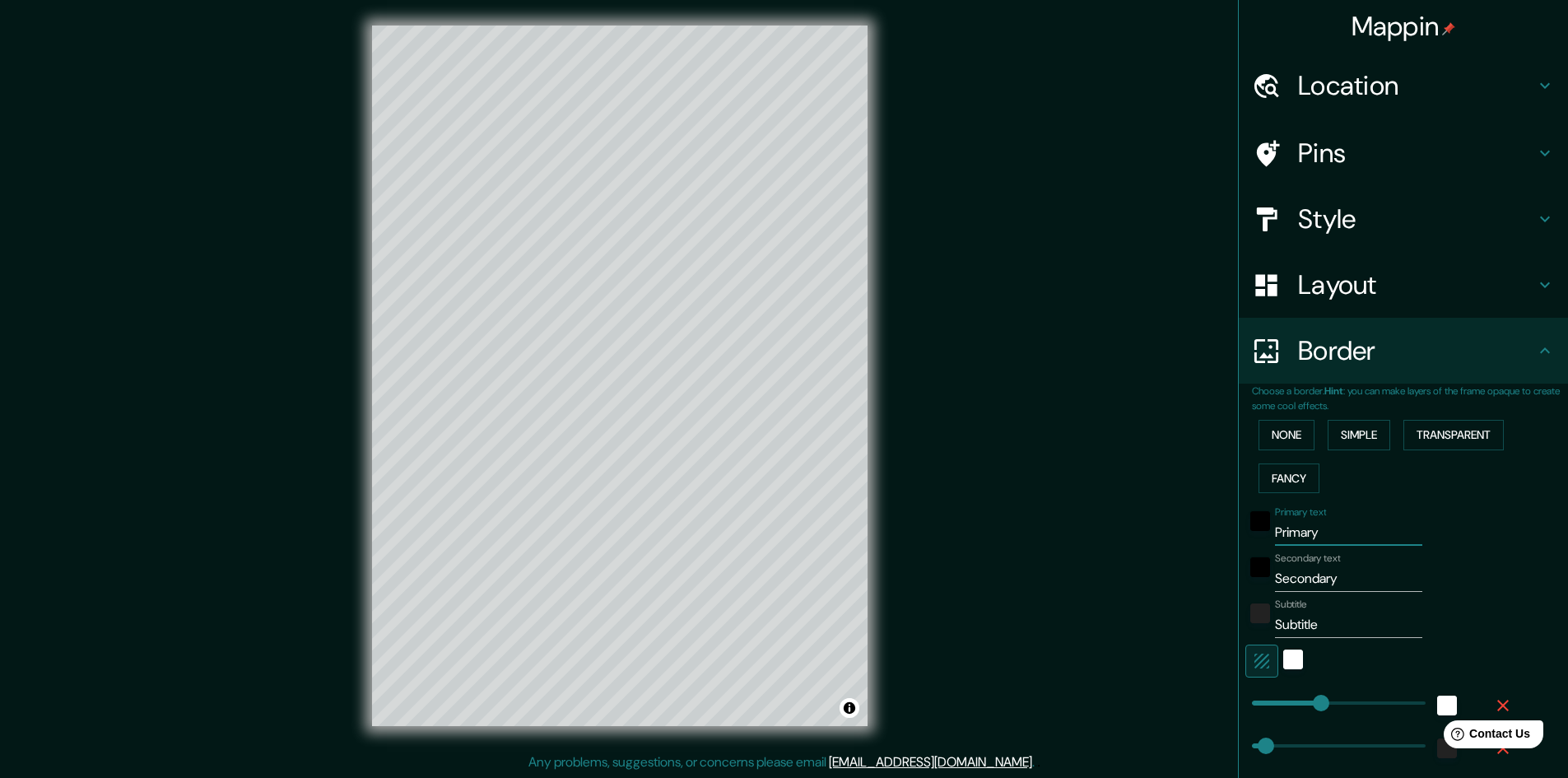
drag, startPoint x: 1339, startPoint y: 535, endPoint x: 1178, endPoint y: 517, distance: 162.0
click at [1189, 522] on div "Mappin Location Snowmass Village, Colorado, Estados Unidos Pins Style Layout Bo…" at bounding box center [784, 389] width 1568 height 780
type input "A"
type input "241"
type input "48"
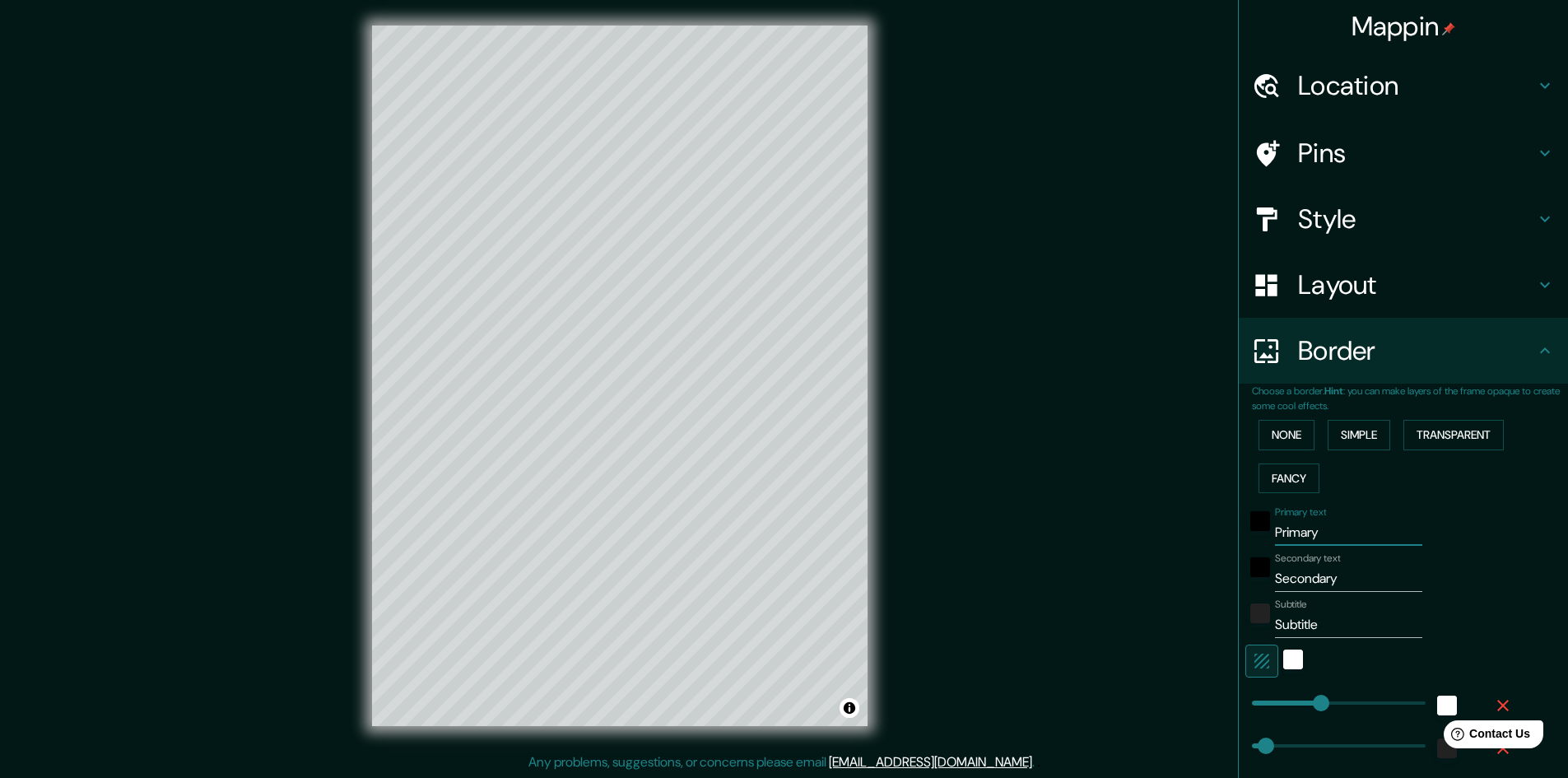
type input "48"
type input "24"
type input "AS"
type input "241"
type input "48"
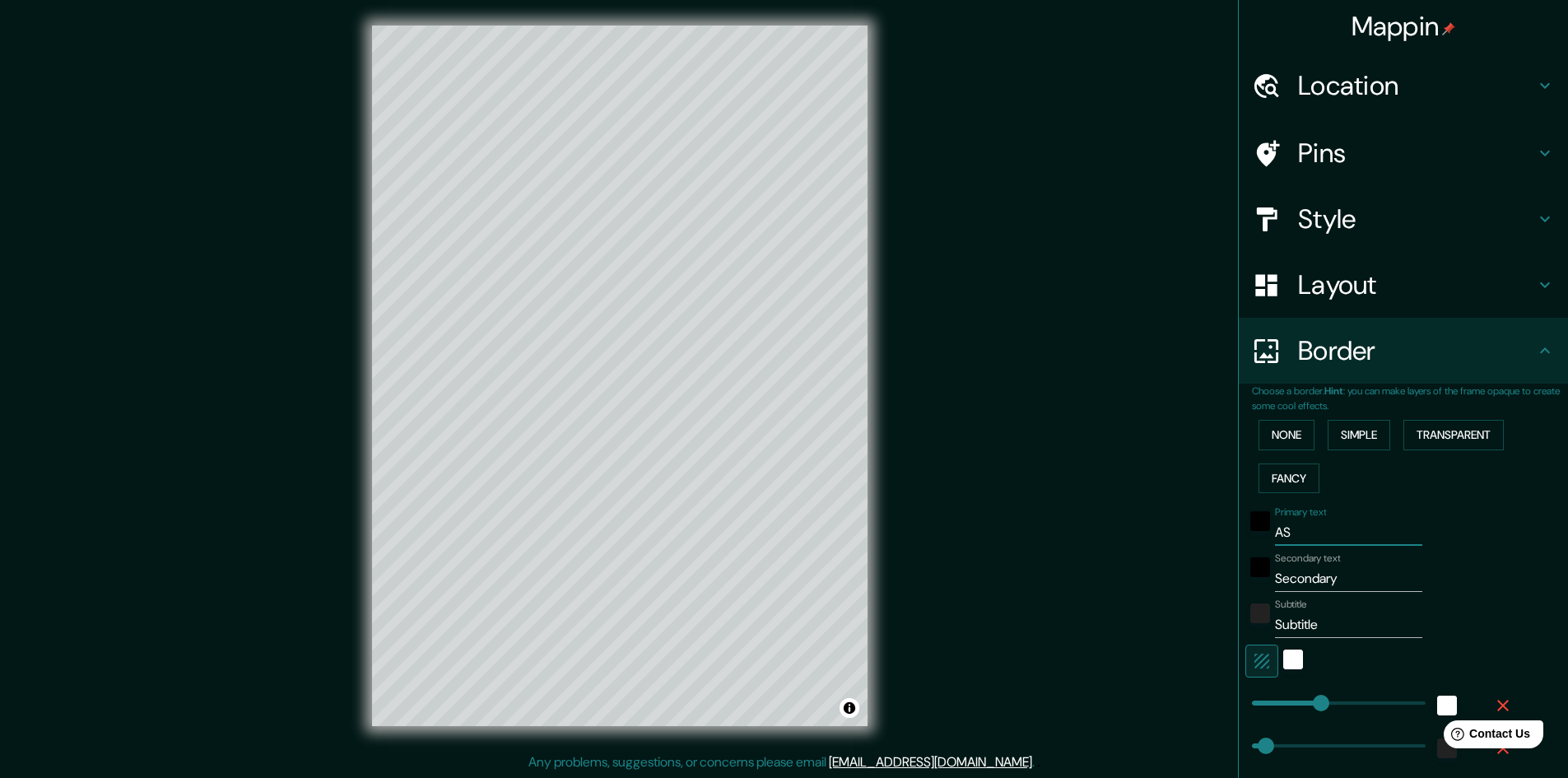
type input "48"
type input "24"
type input "ASP"
type input "241"
type input "48"
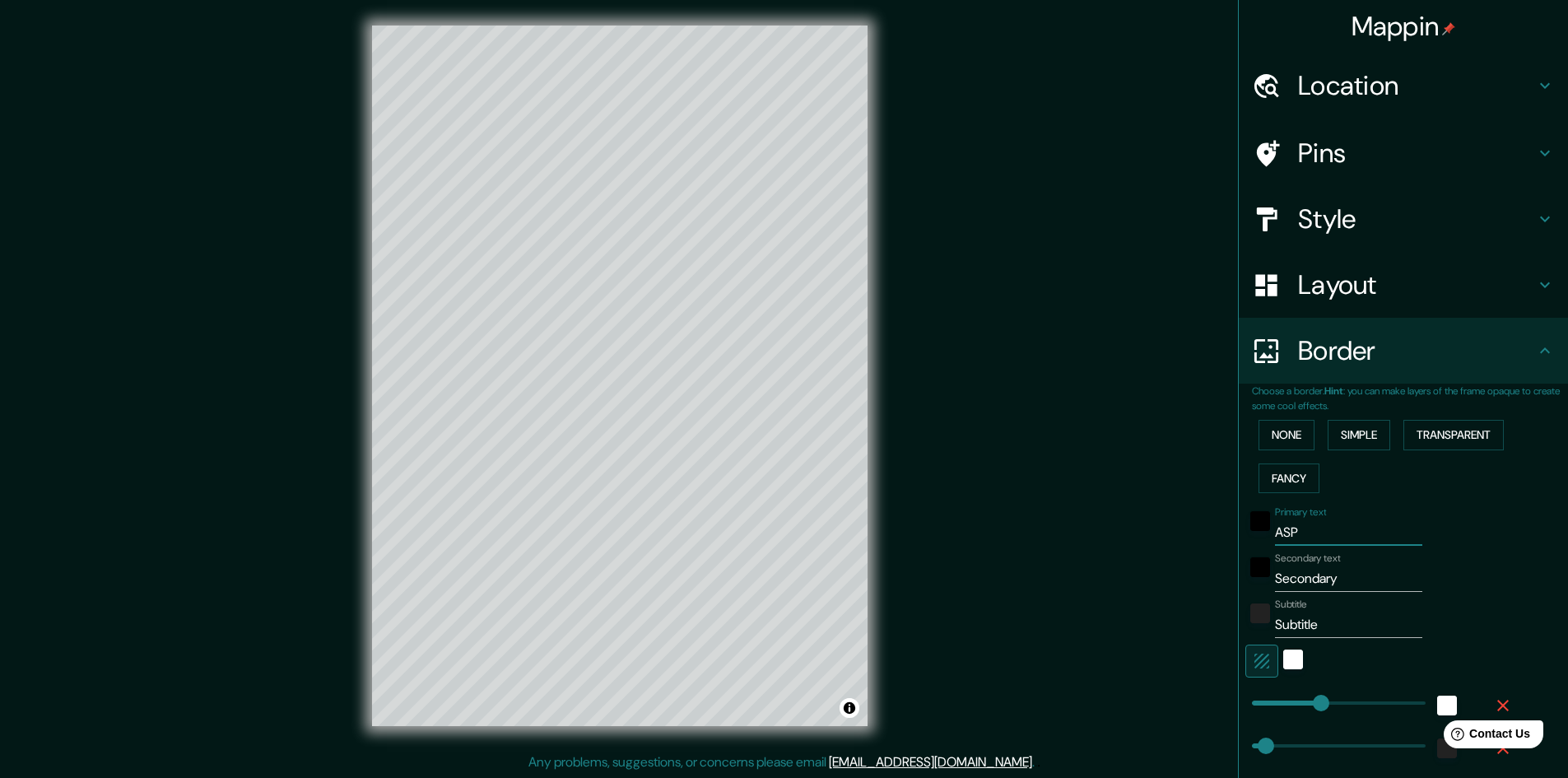
type input "48"
type input "24"
type input "ASPE"
type input "241"
type input "48"
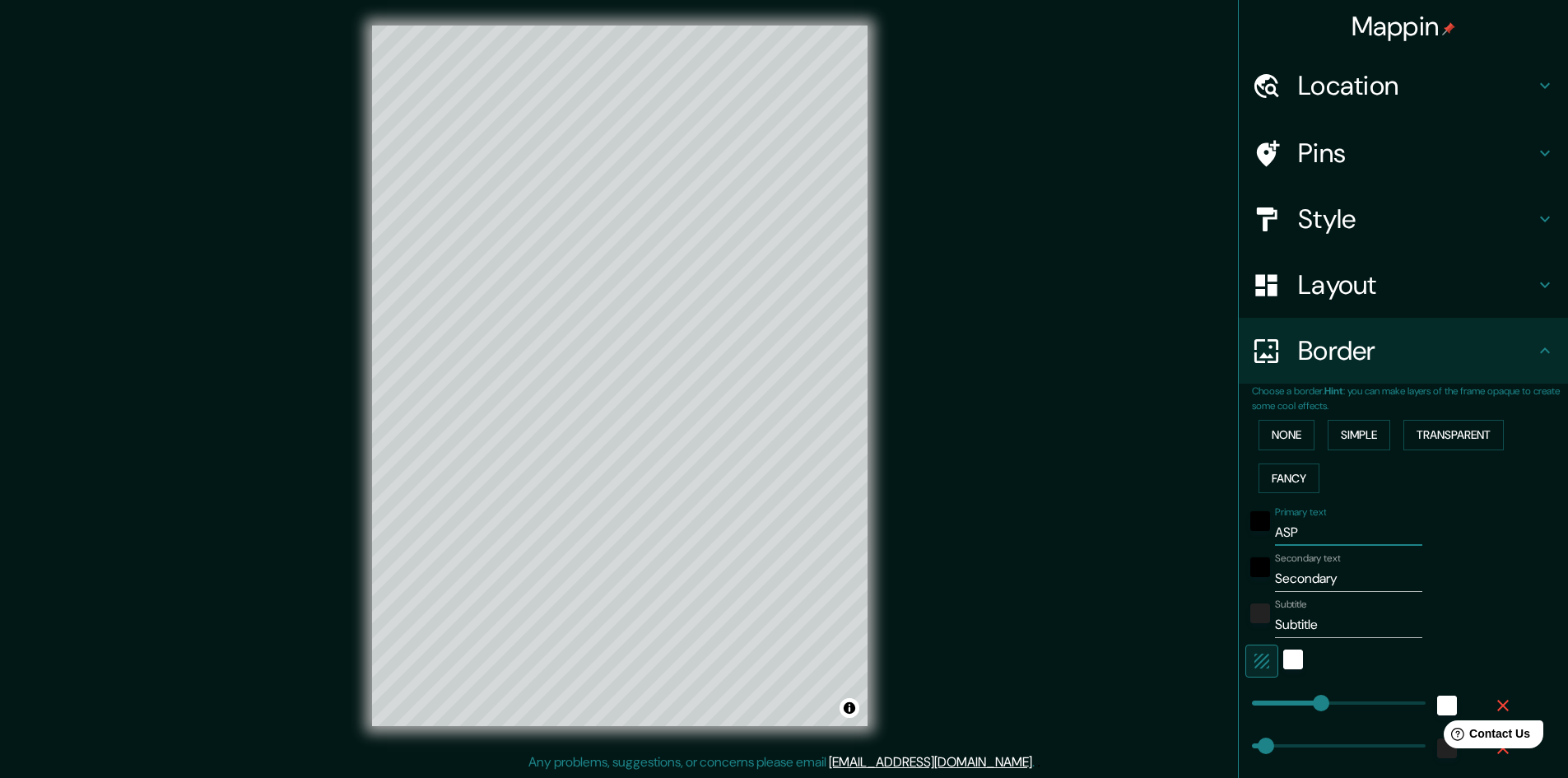
type input "48"
type input "24"
type input "ASPEN"
type input "241"
type input "48"
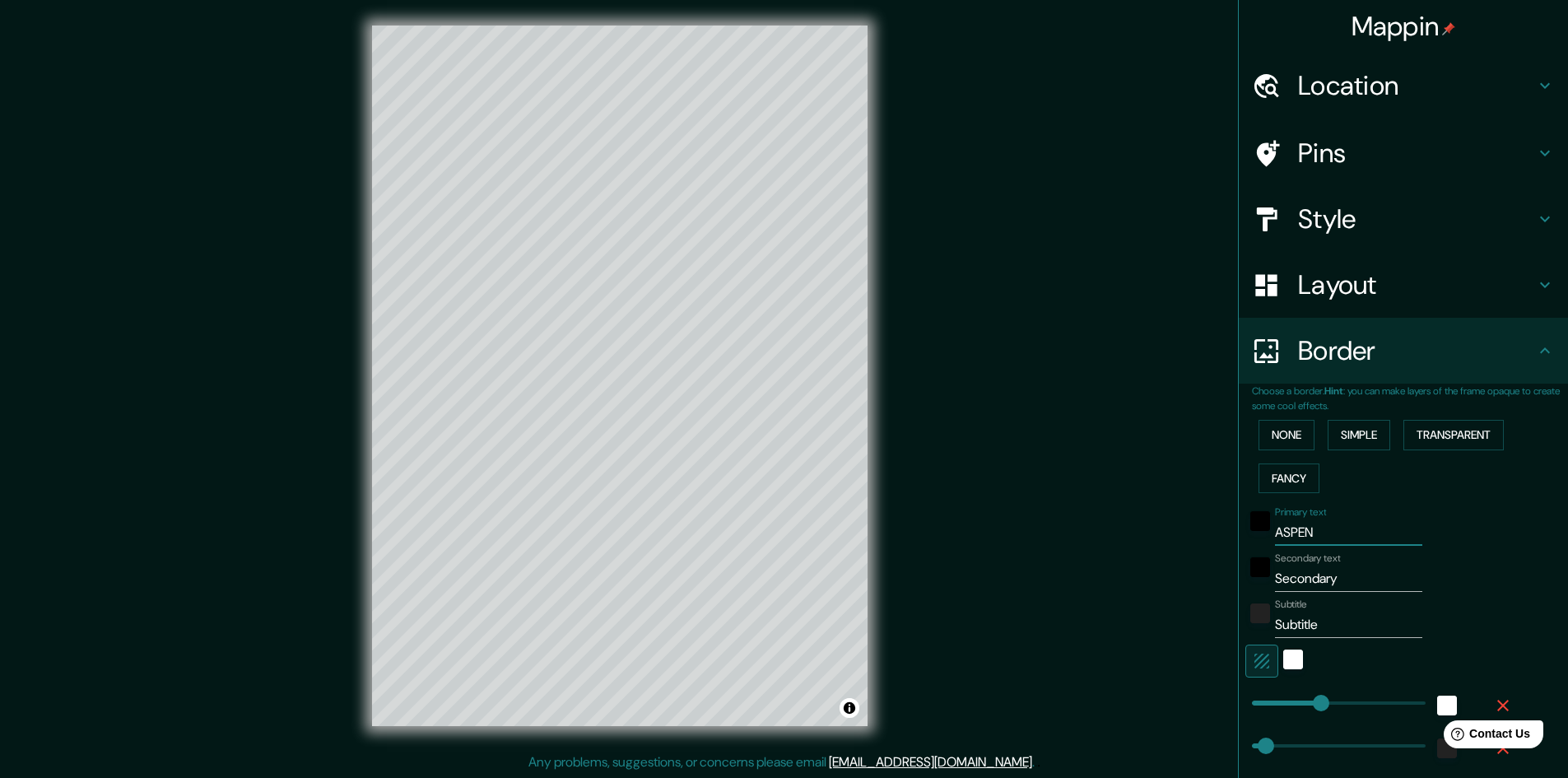
type input "48"
type input "24"
type input "ASPEN-"
type input "241"
type input "48"
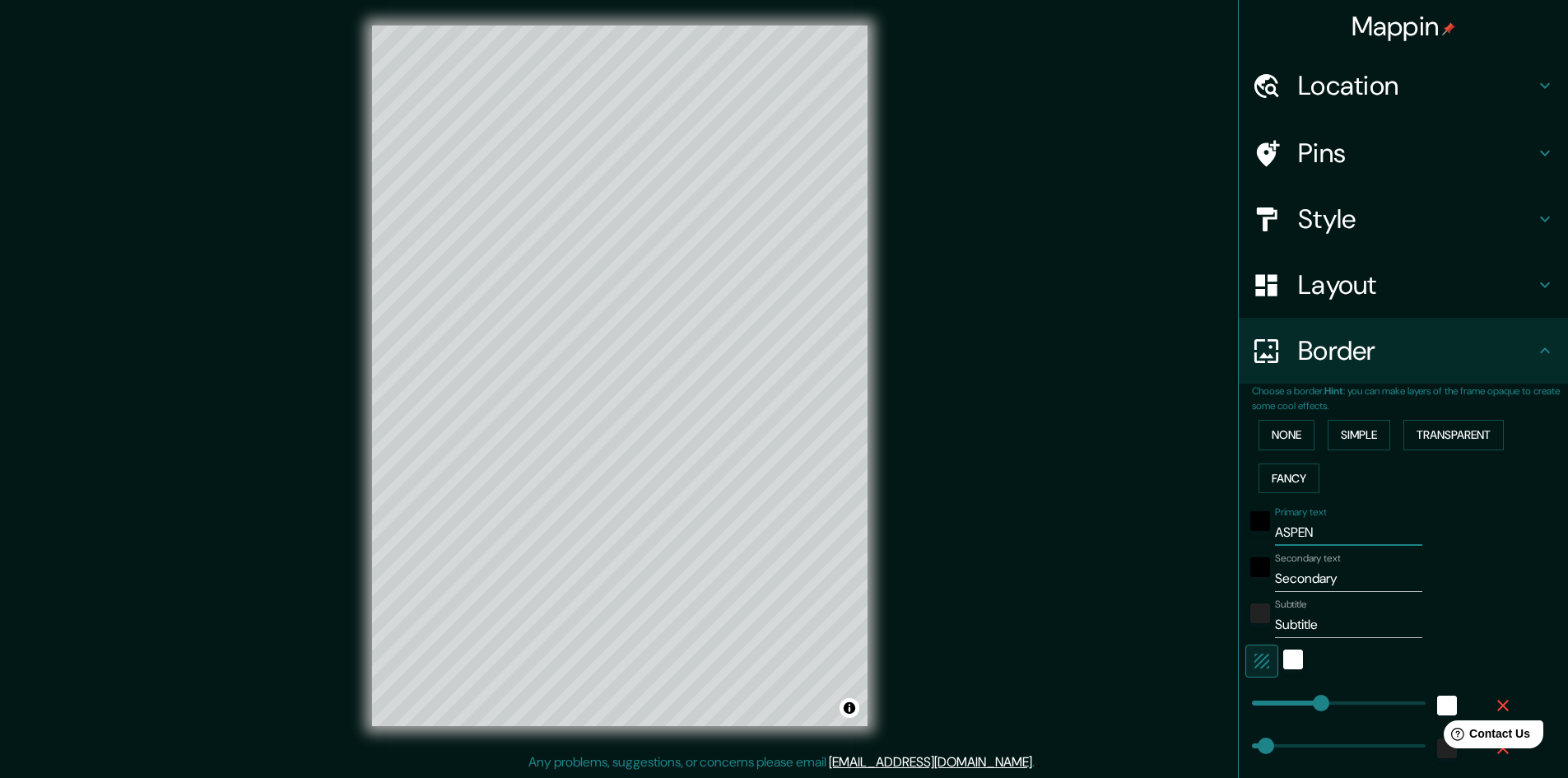
type input "48"
type input "24"
type input "ASPEN-S"
type input "241"
type input "48"
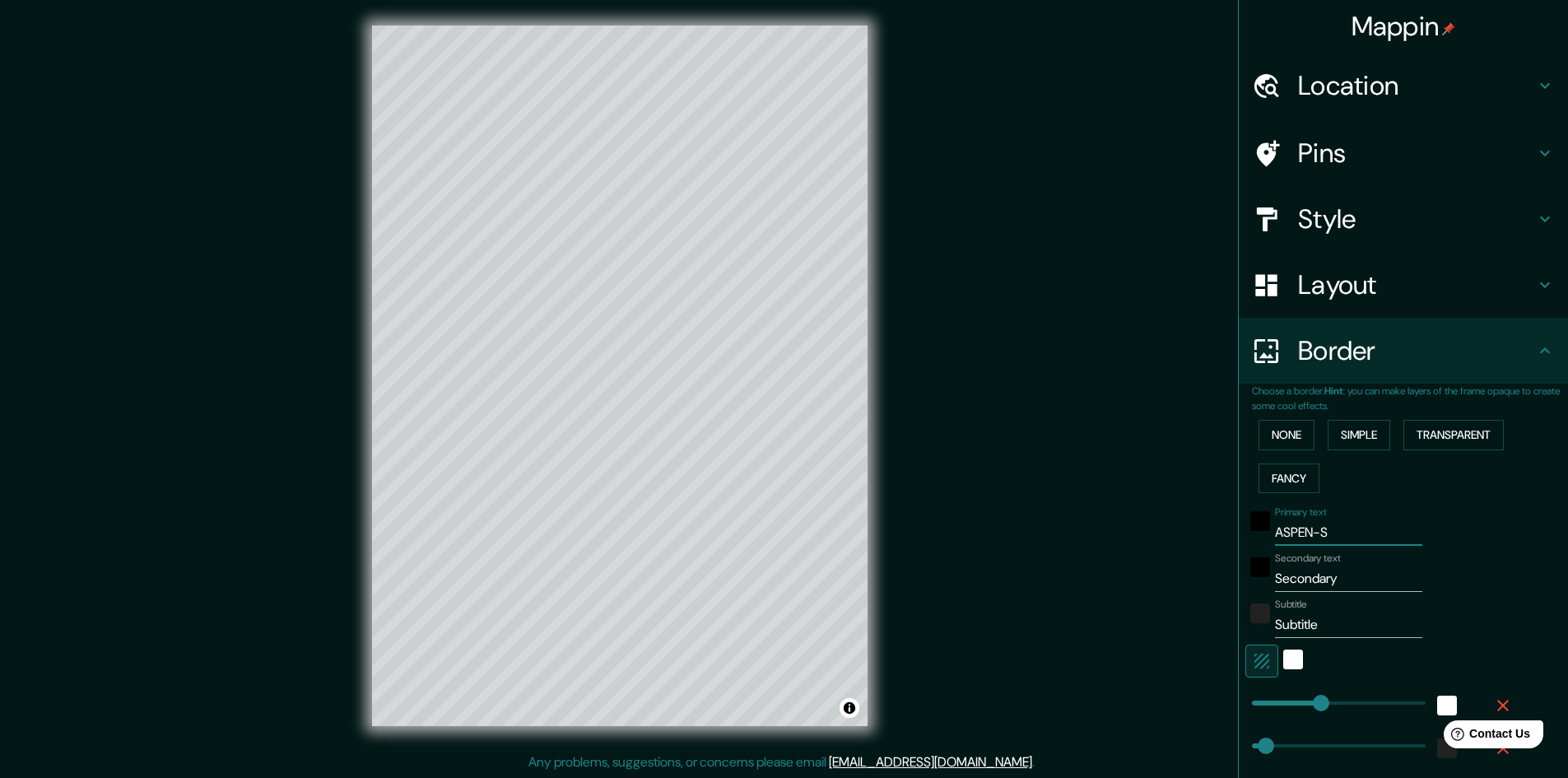
type input "48"
type input "24"
type input "ASPEN-SN"
type input "241"
type input "48"
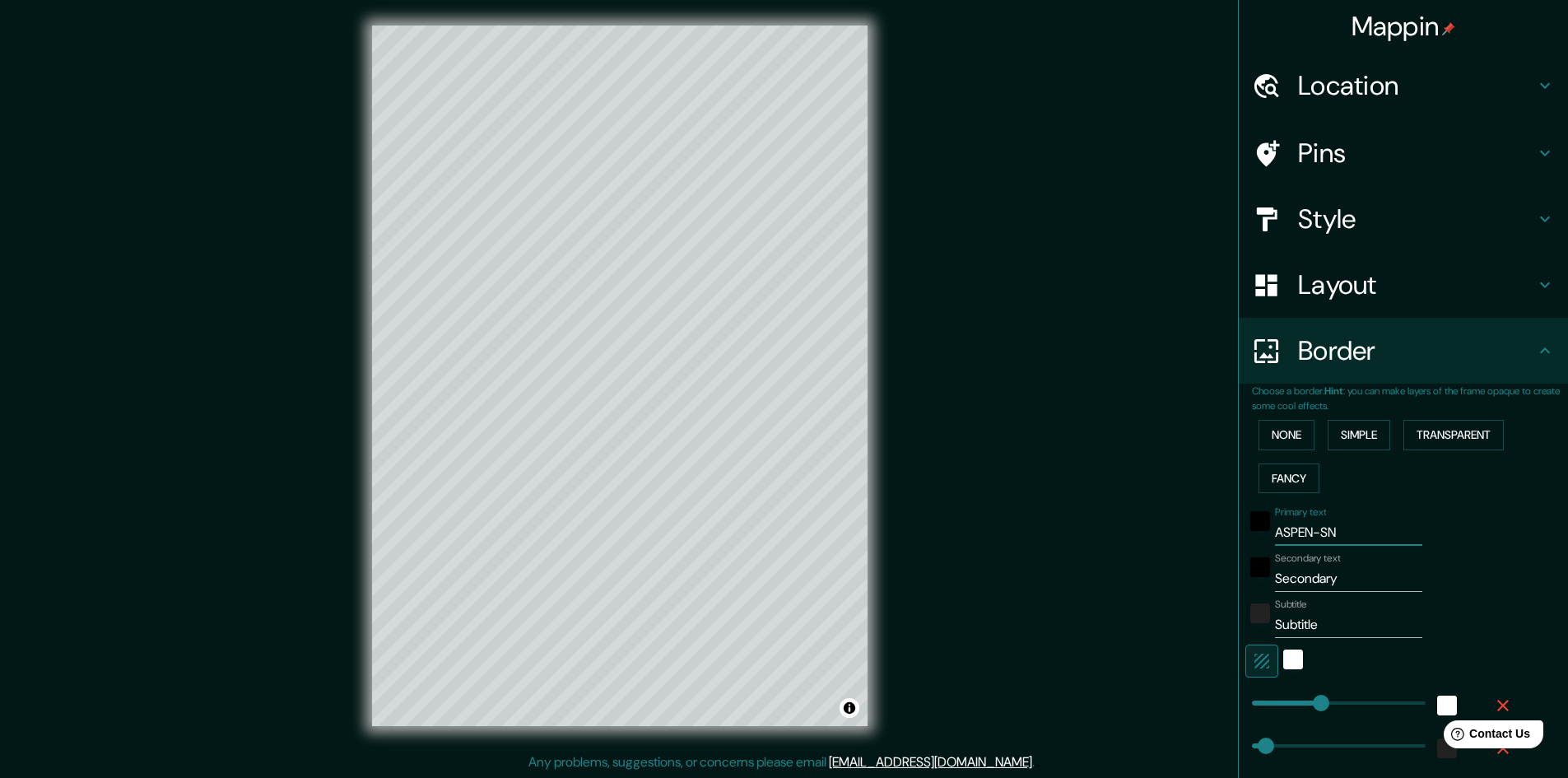
type input "48"
type input "24"
type input "ASPEN-SNO"
type input "241"
type input "48"
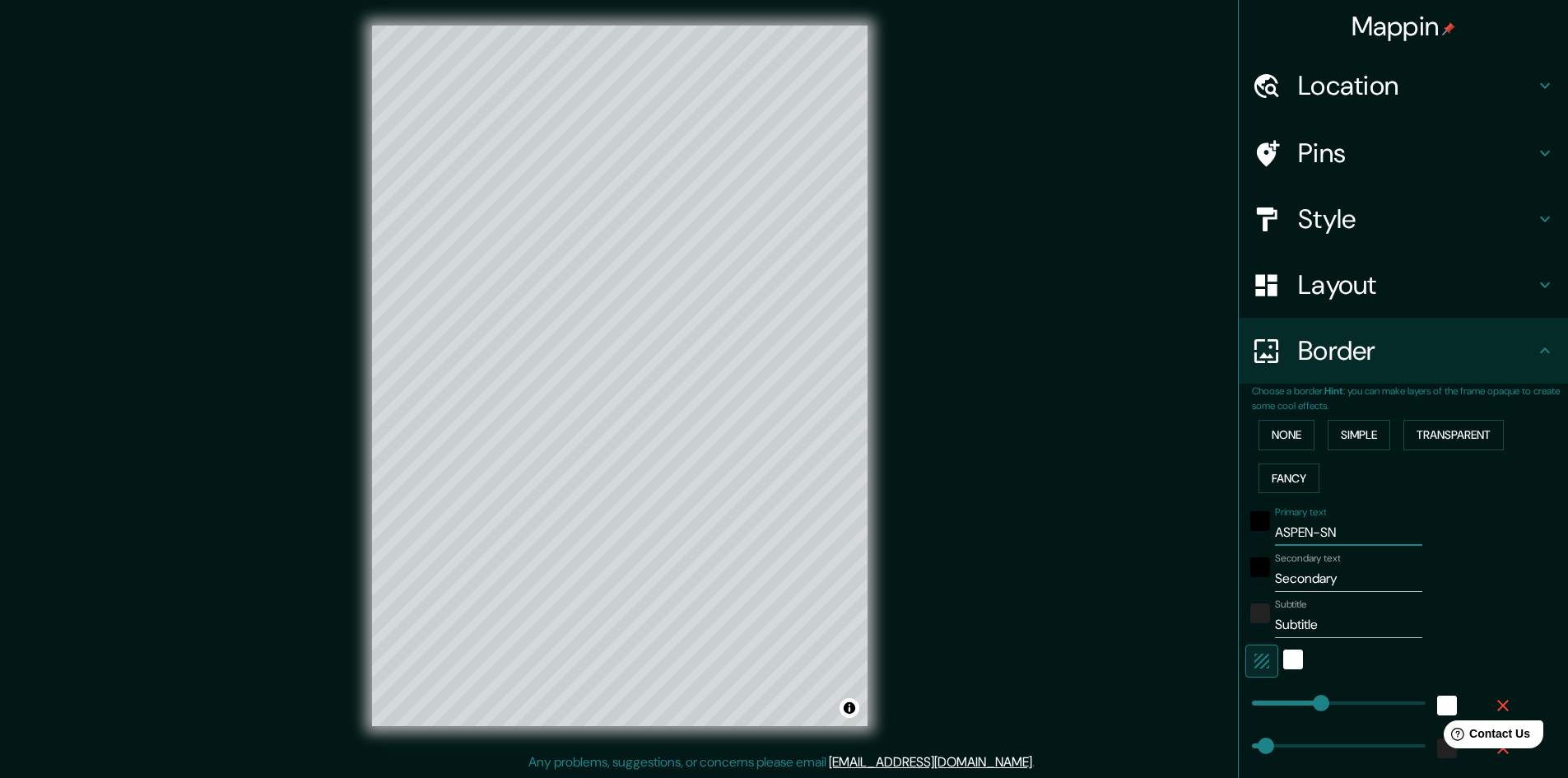
type input "48"
type input "24"
type input "ASPEN-SNOW"
type input "241"
type input "48"
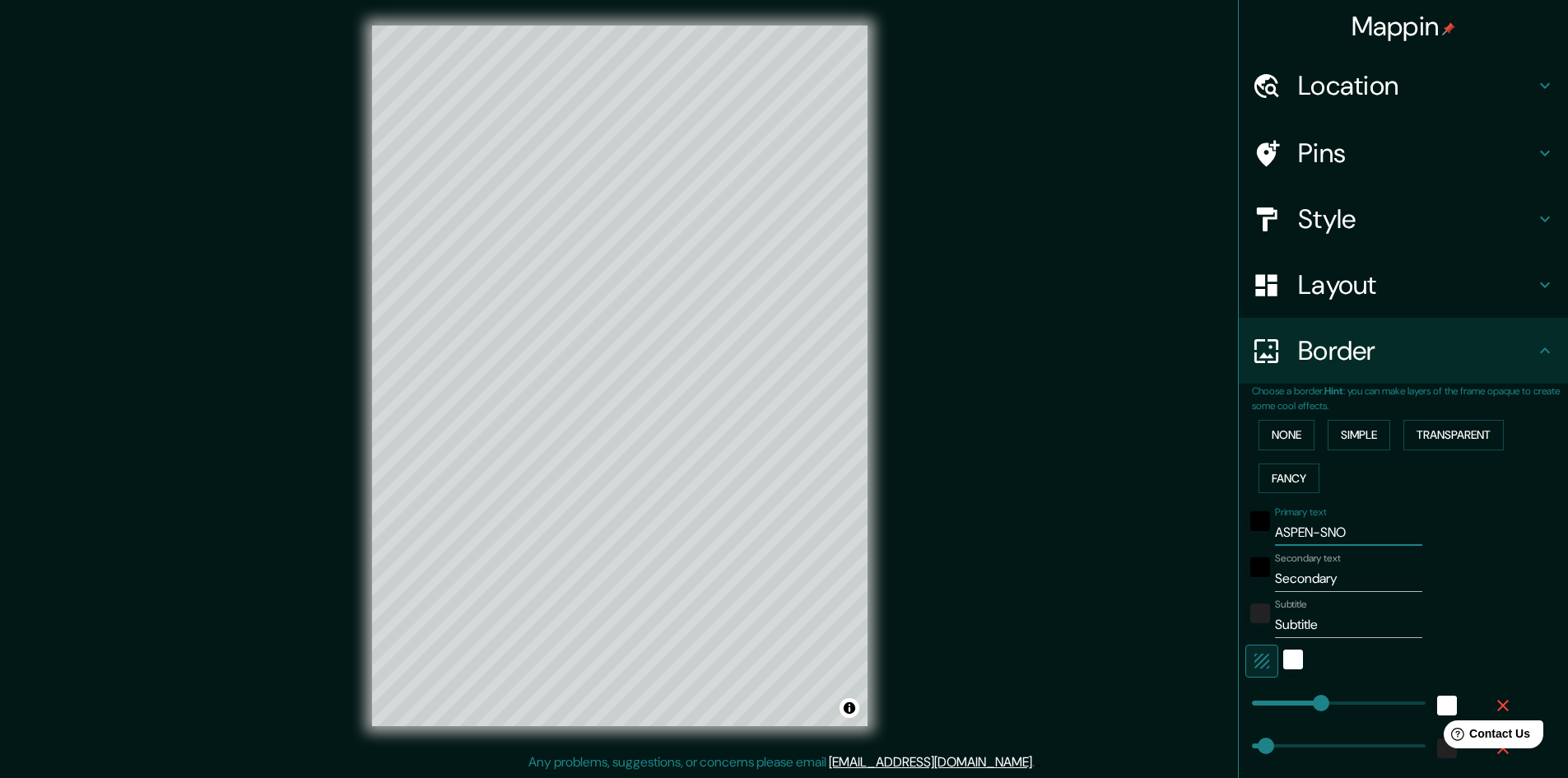
type input "48"
type input "24"
type input "ASPEN-SNOWM"
type input "241"
type input "48"
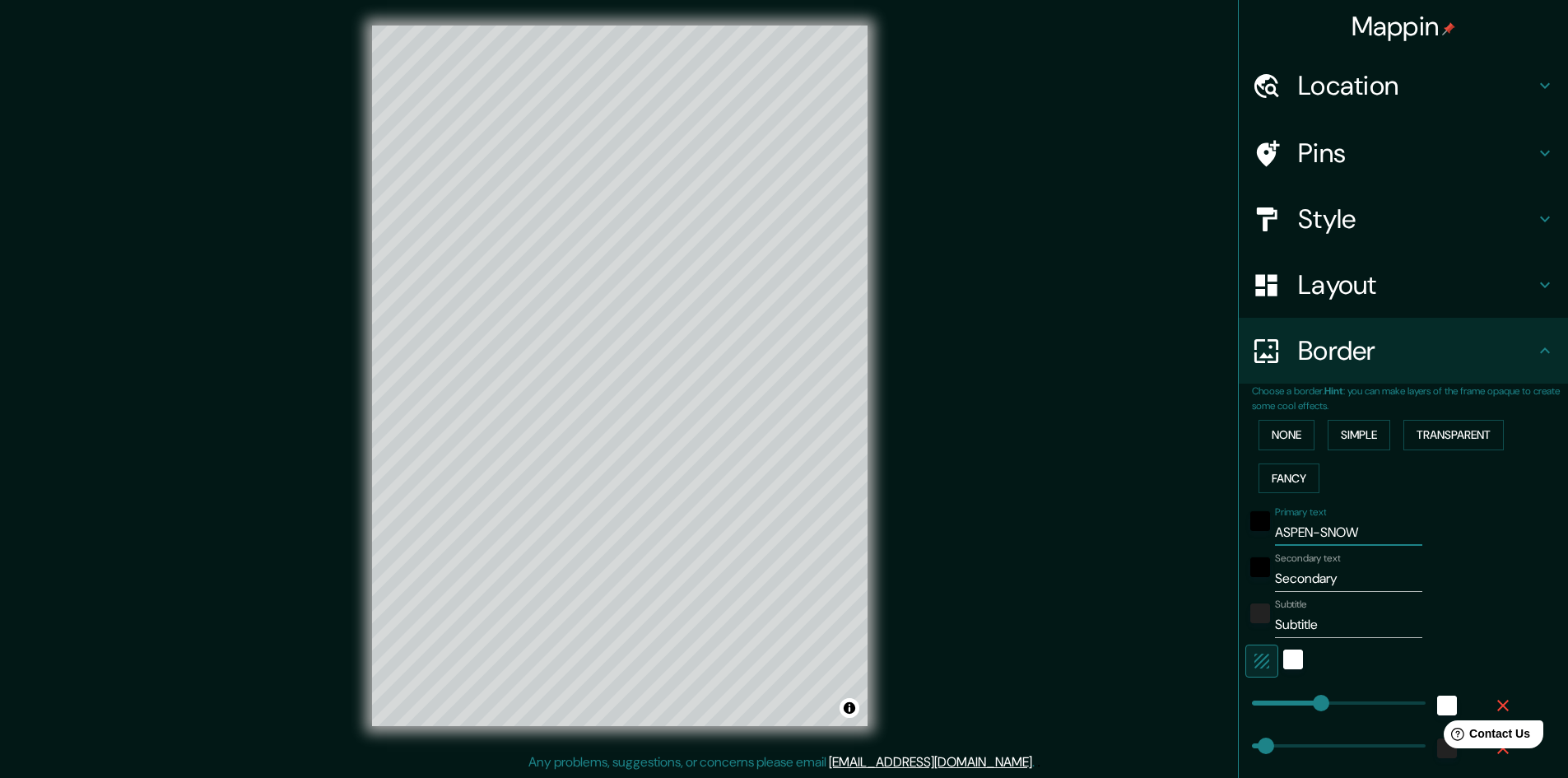
type input "48"
type input "24"
type input "ASPEN-SNOWMM"
type input "241"
type input "48"
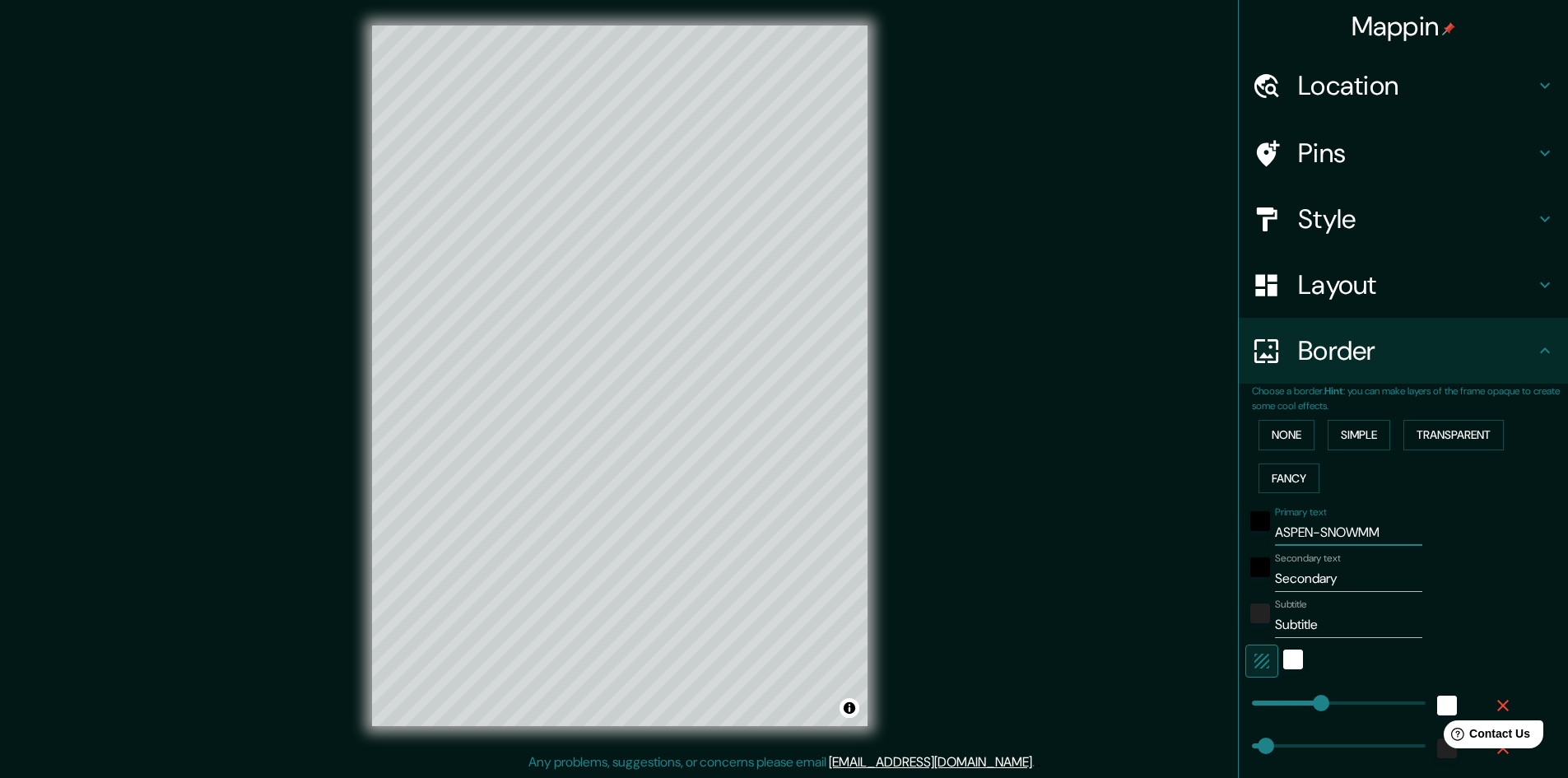
type input "48"
type input "24"
type input "ASPEN-SNOWM"
type input "241"
type input "48"
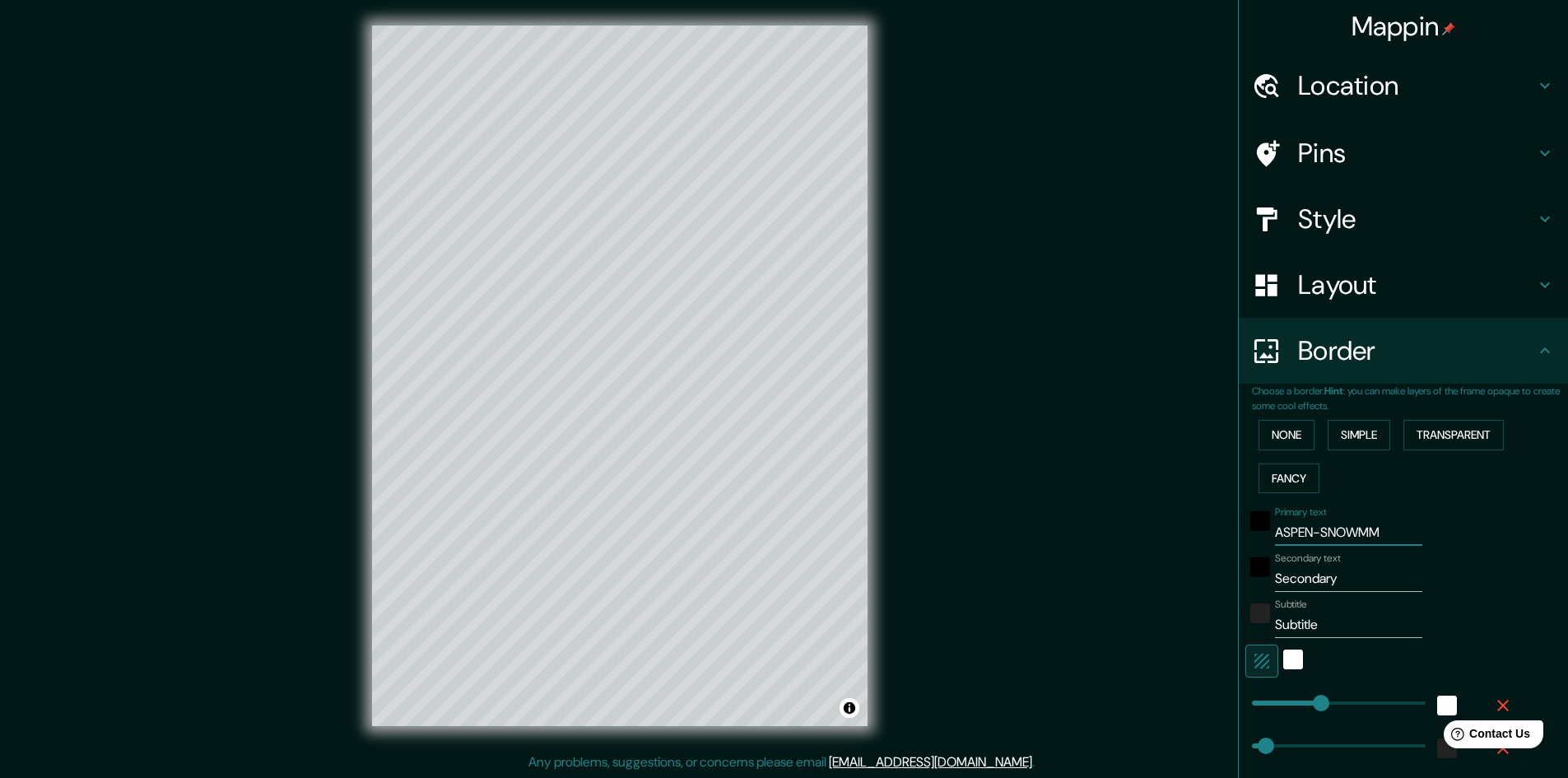
type input "48"
type input "24"
type input "ASPEN-SNOWMA"
type input "241"
type input "48"
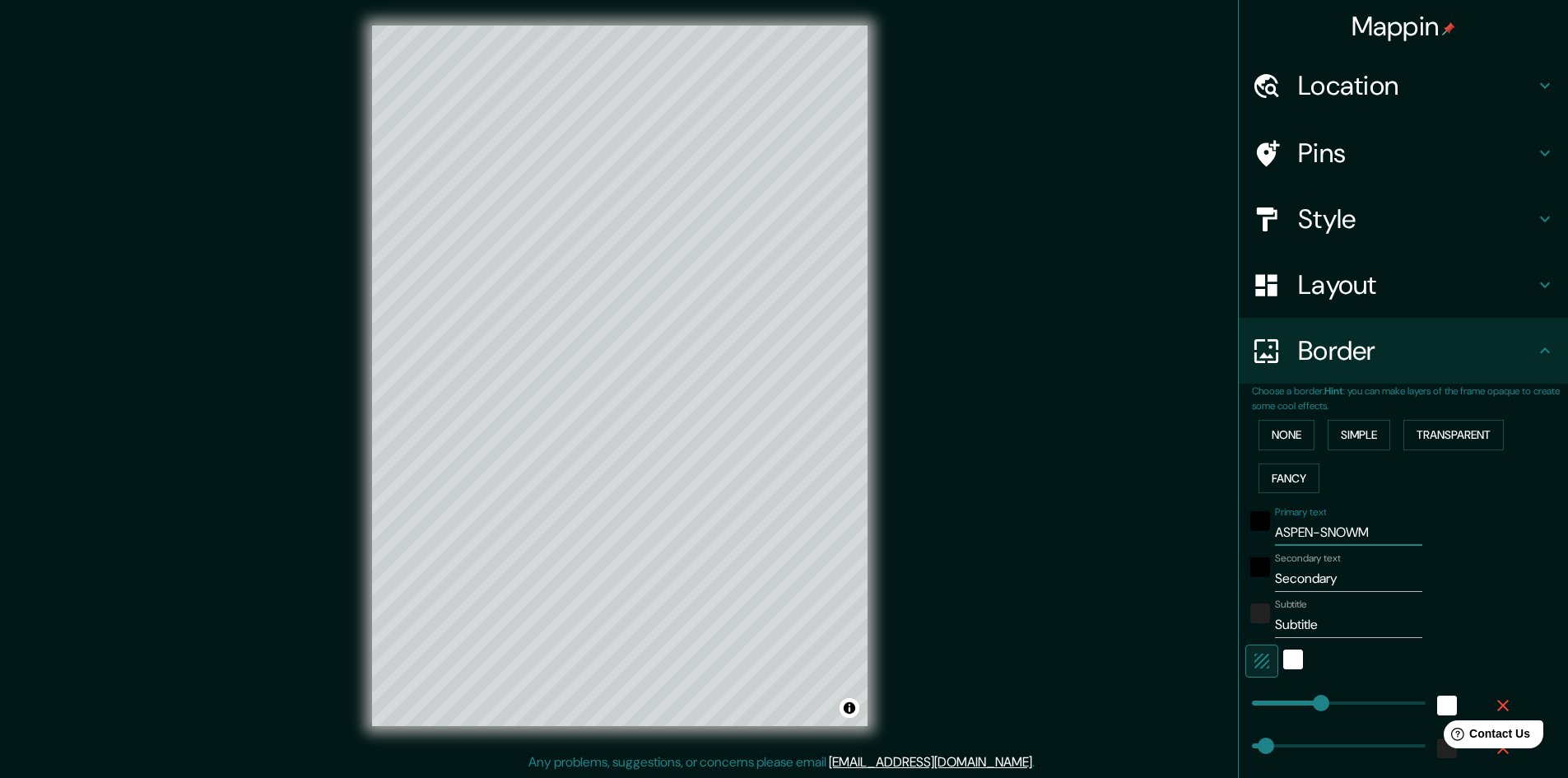
type input "48"
type input "24"
type input "ASPEN-SNOWMAS"
type input "241"
type input "48"
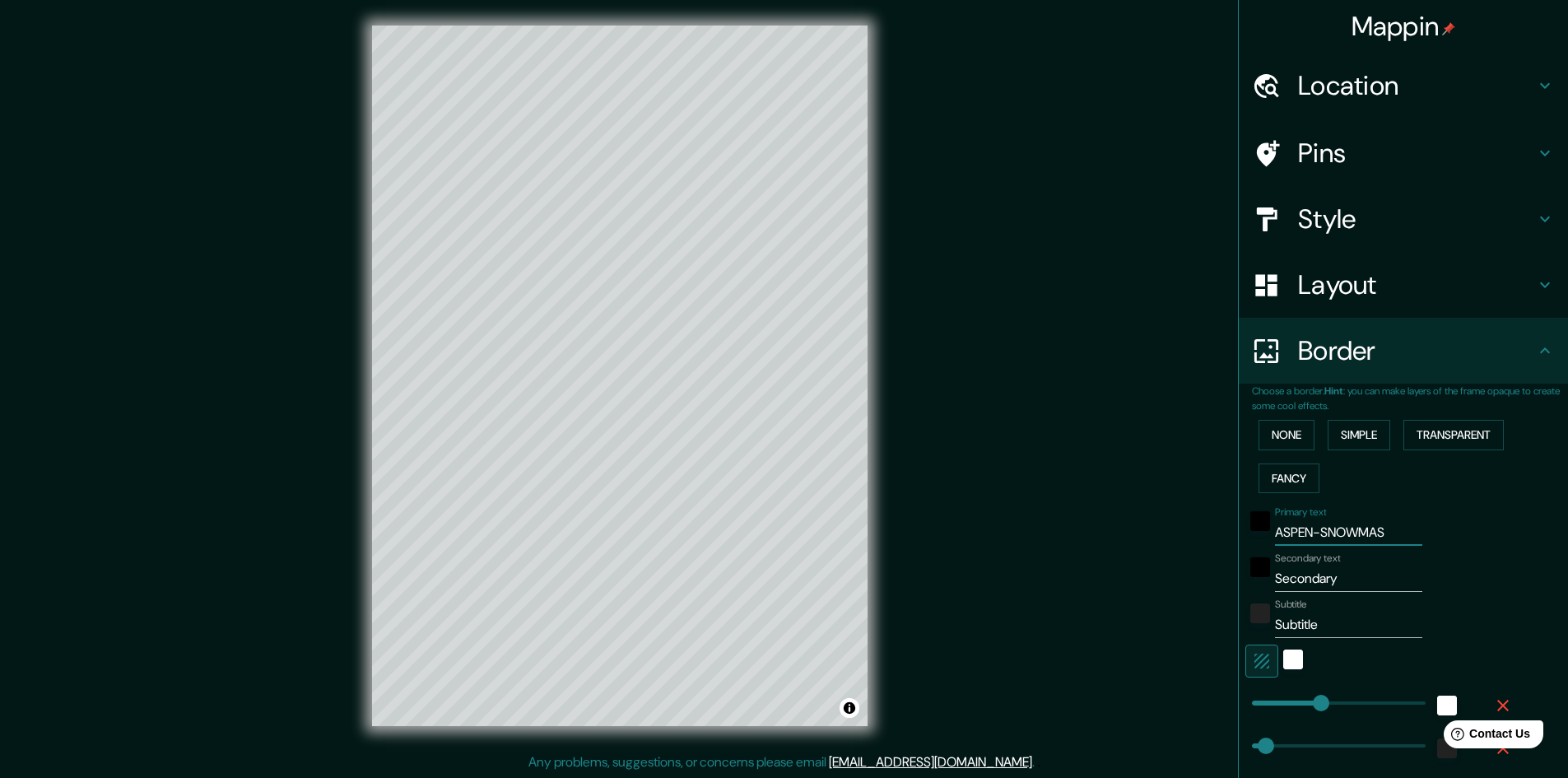
type input "48"
type input "24"
type input "ASPEN-SNOWMAS"
drag, startPoint x: 1357, startPoint y: 577, endPoint x: 1188, endPoint y: 577, distance: 169.0
click at [1206, 577] on div "Mappin Location Snowmass Village, Colorado, Estados Unidos Pins Style Layout Bo…" at bounding box center [784, 389] width 1568 height 780
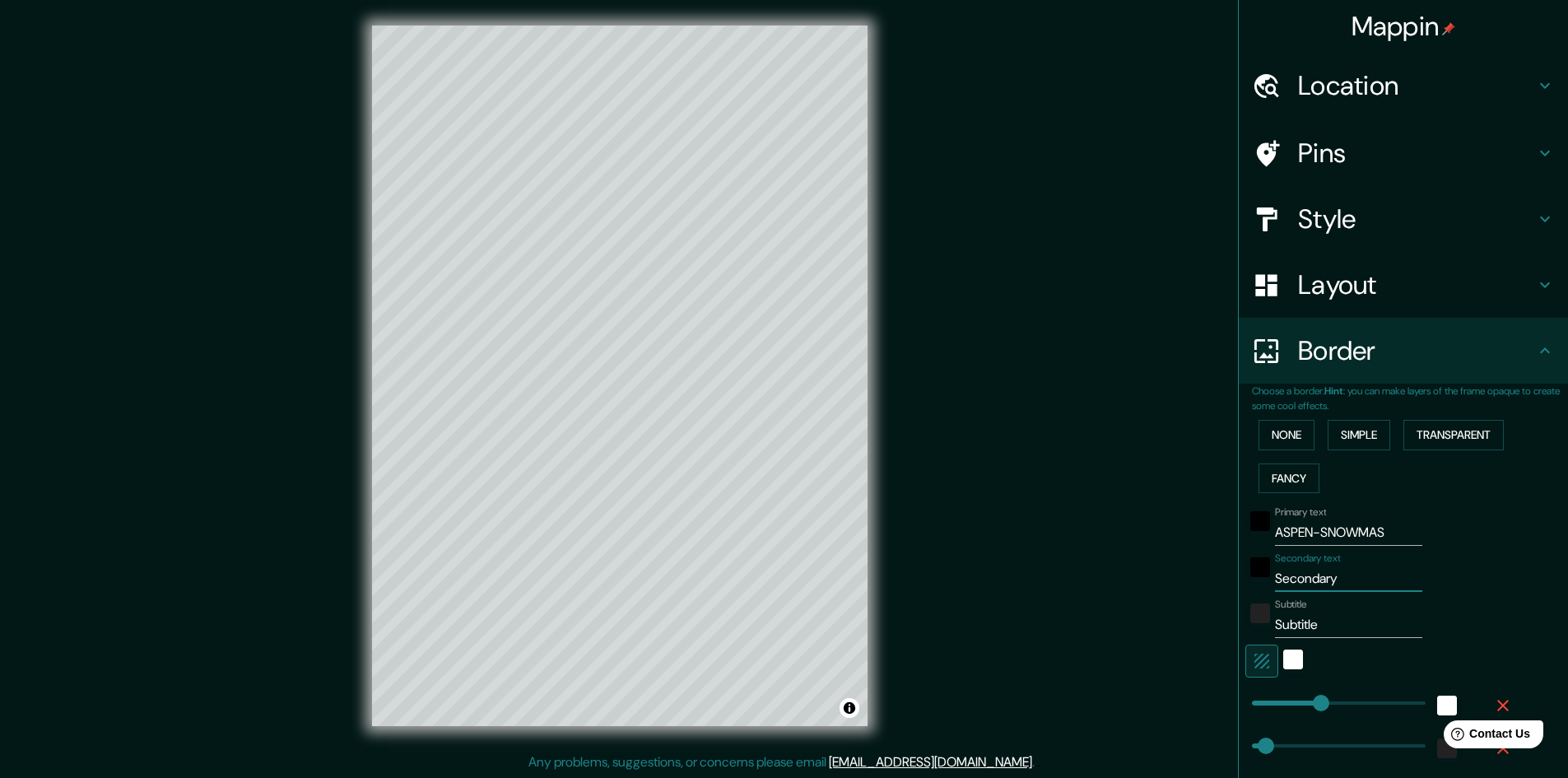
type input "U"
type input "241"
type input "48"
type input "24"
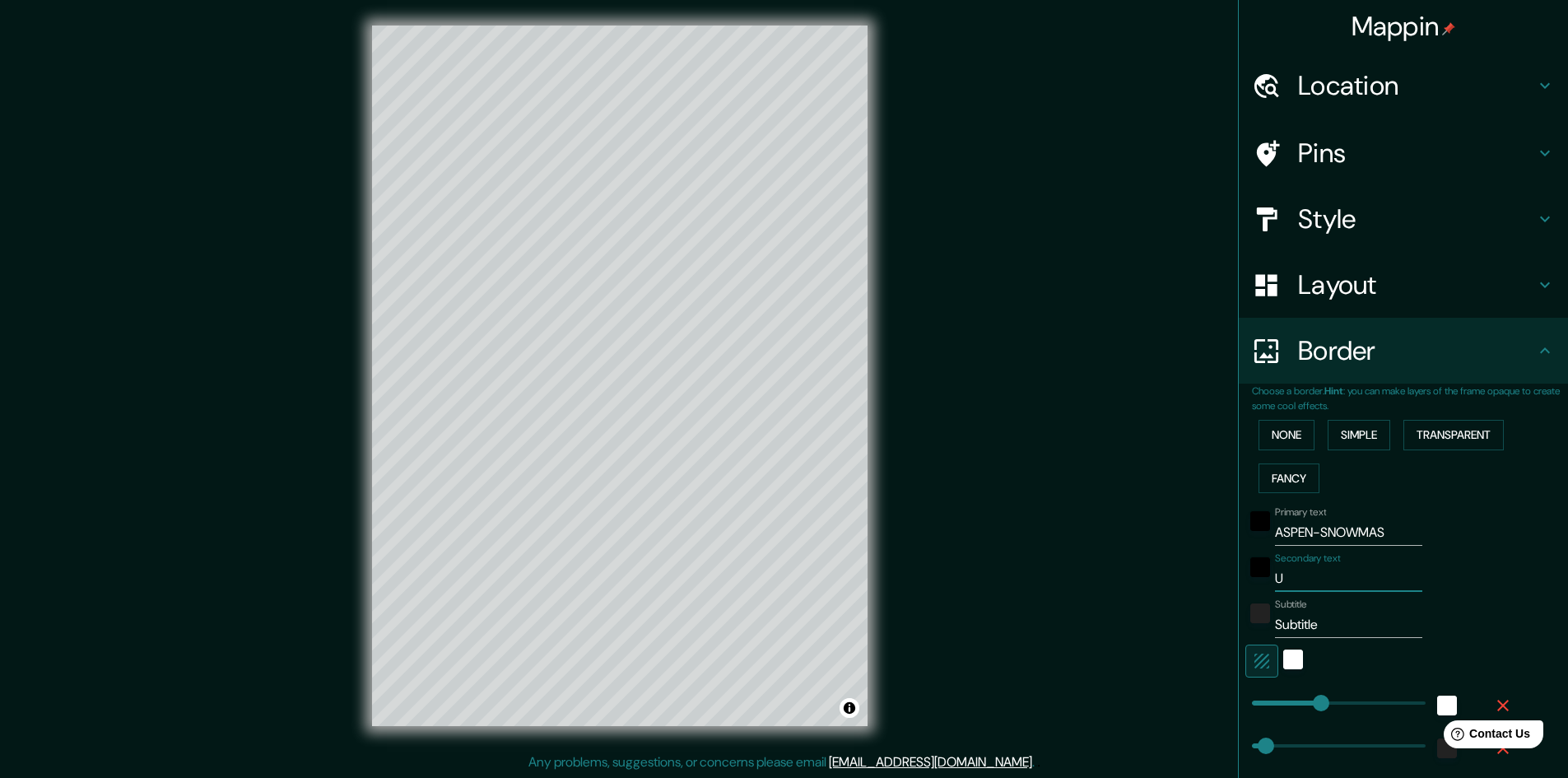
type input "UN"
type input "241"
type input "48"
type input "24"
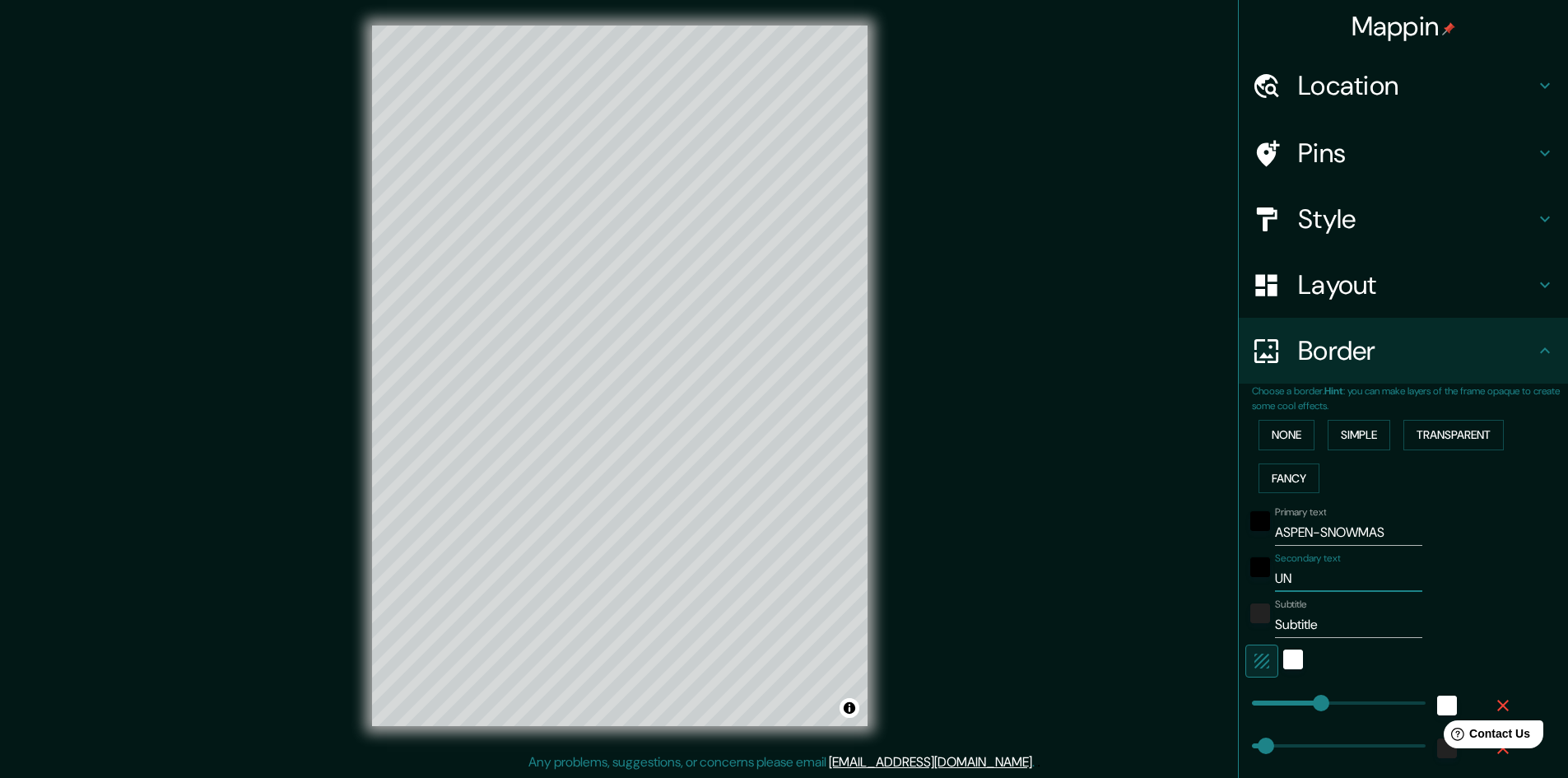
type input "UNI"
type input "241"
type input "48"
type input "24"
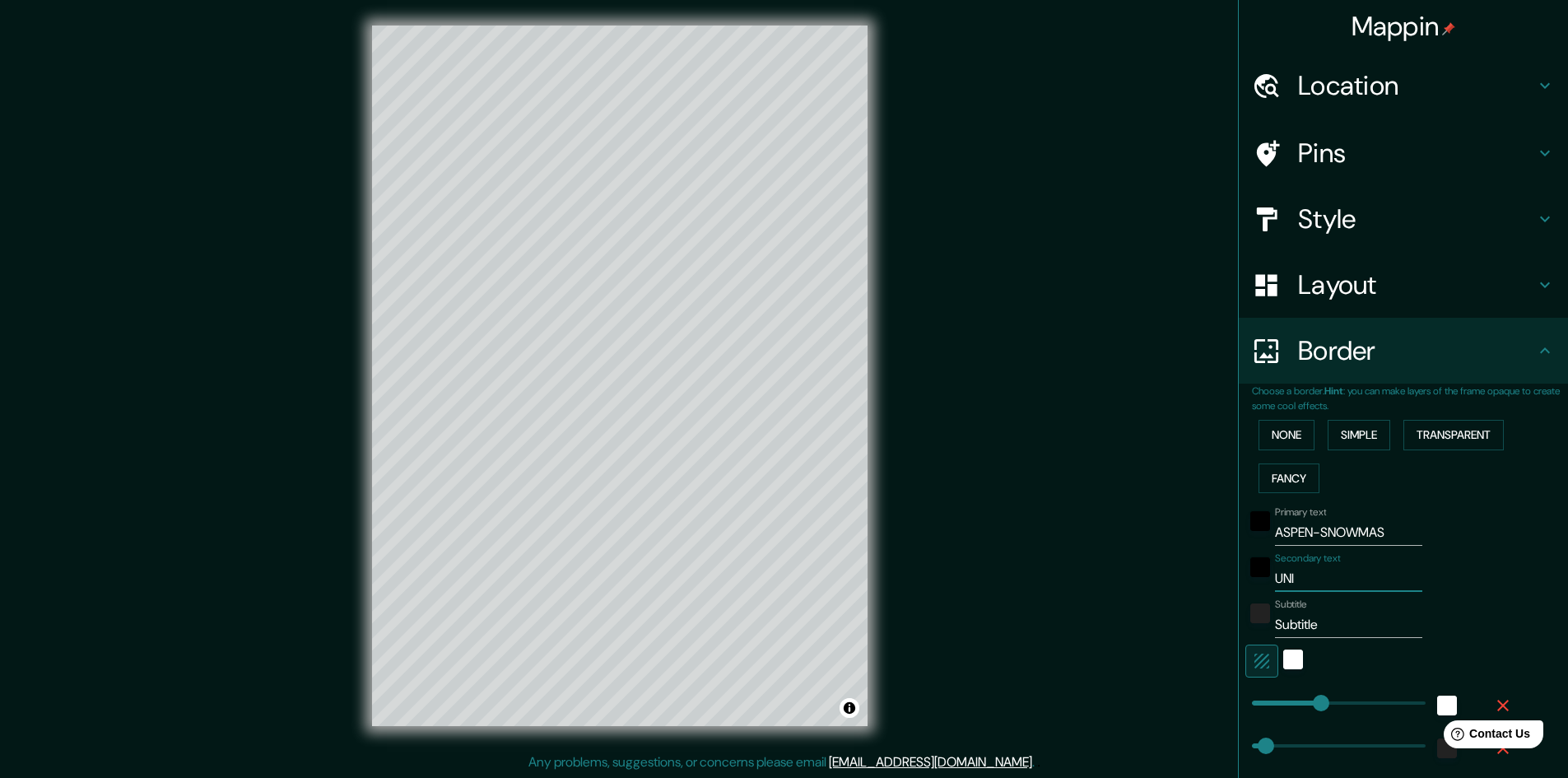
type input "UNIT"
type input "241"
type input "48"
type input "24"
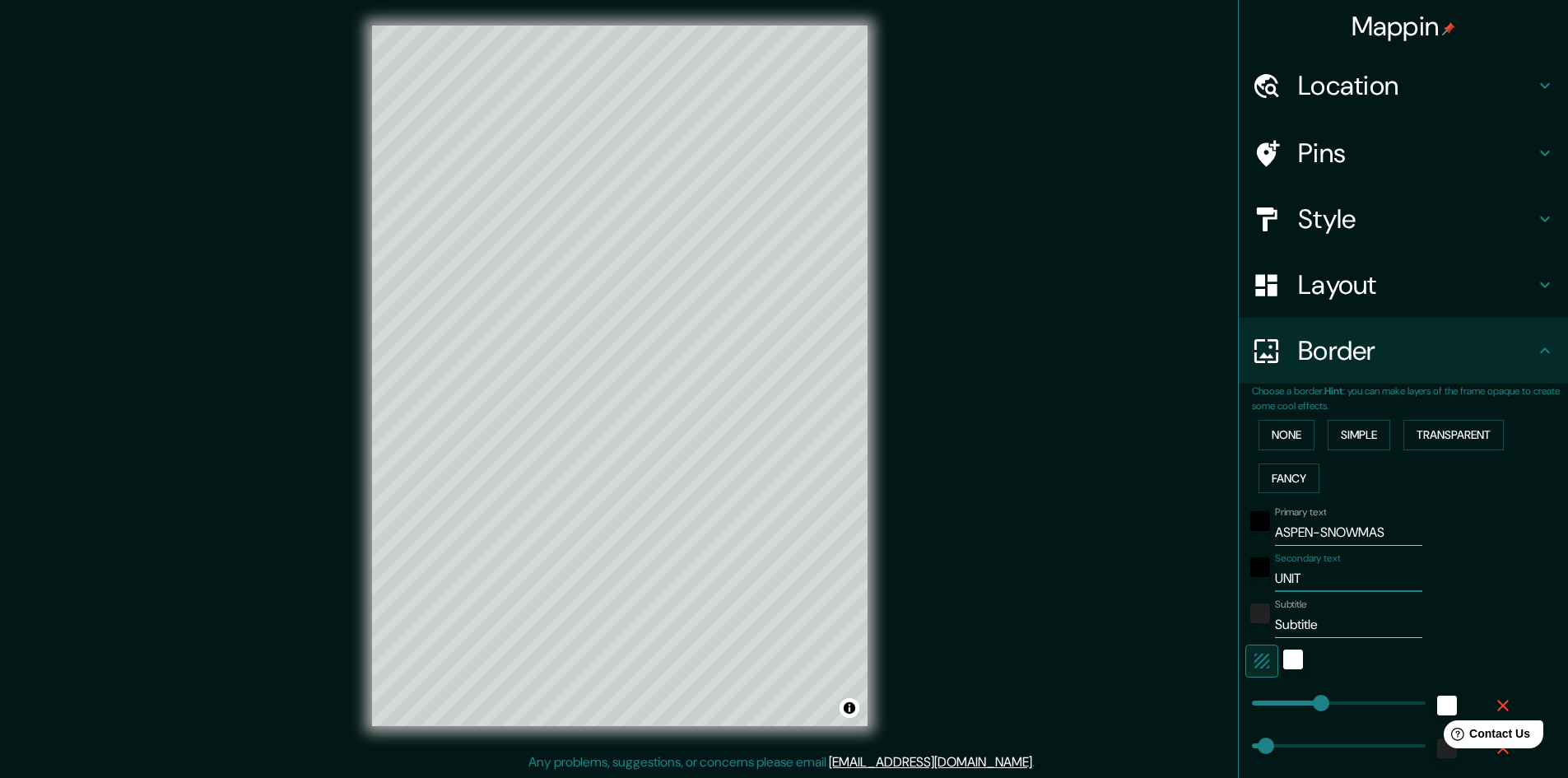
type input "UNITE"
type input "241"
type input "48"
type input "24"
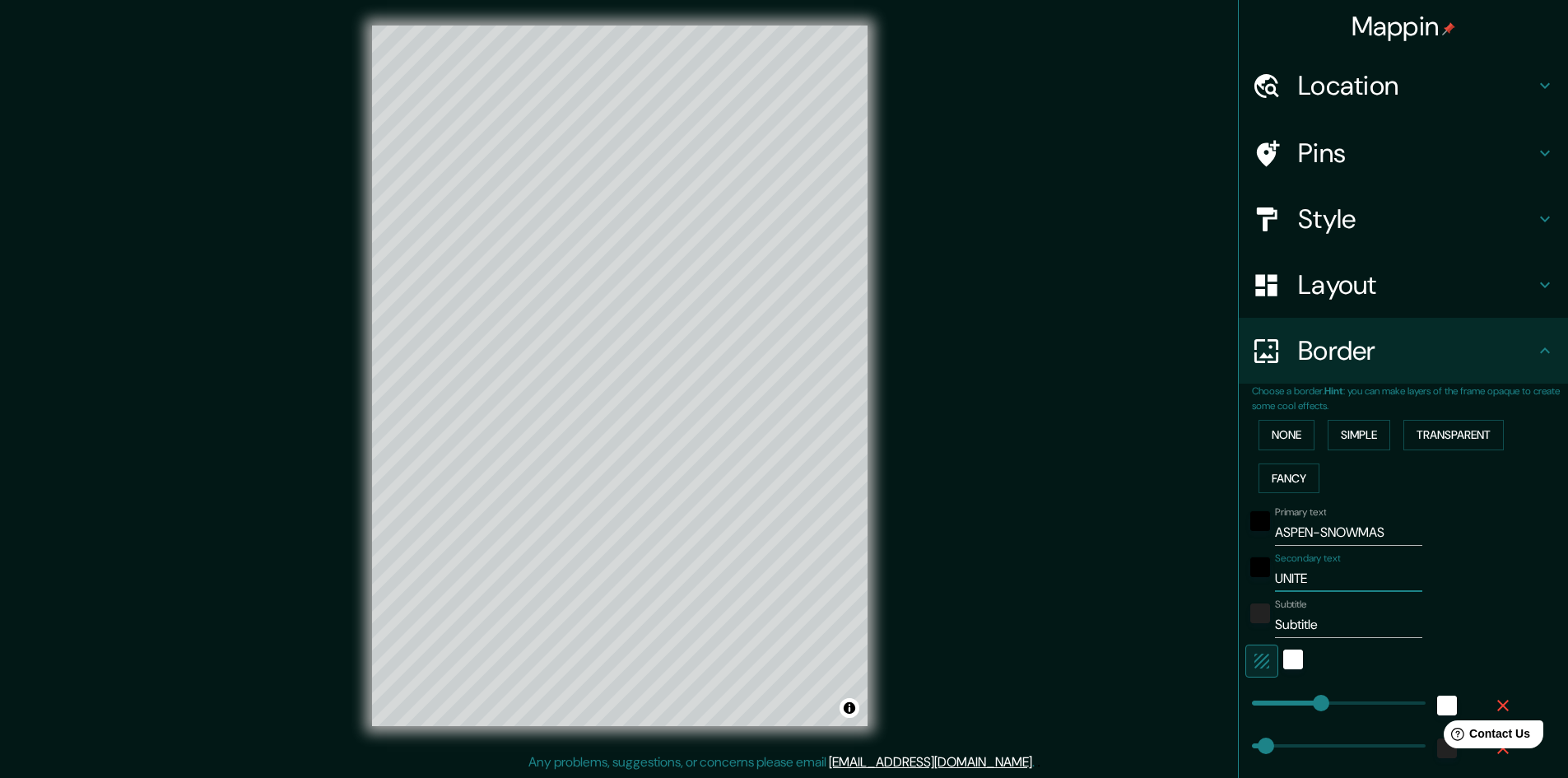
type input "UNITED"
type input "241"
type input "48"
type input "24"
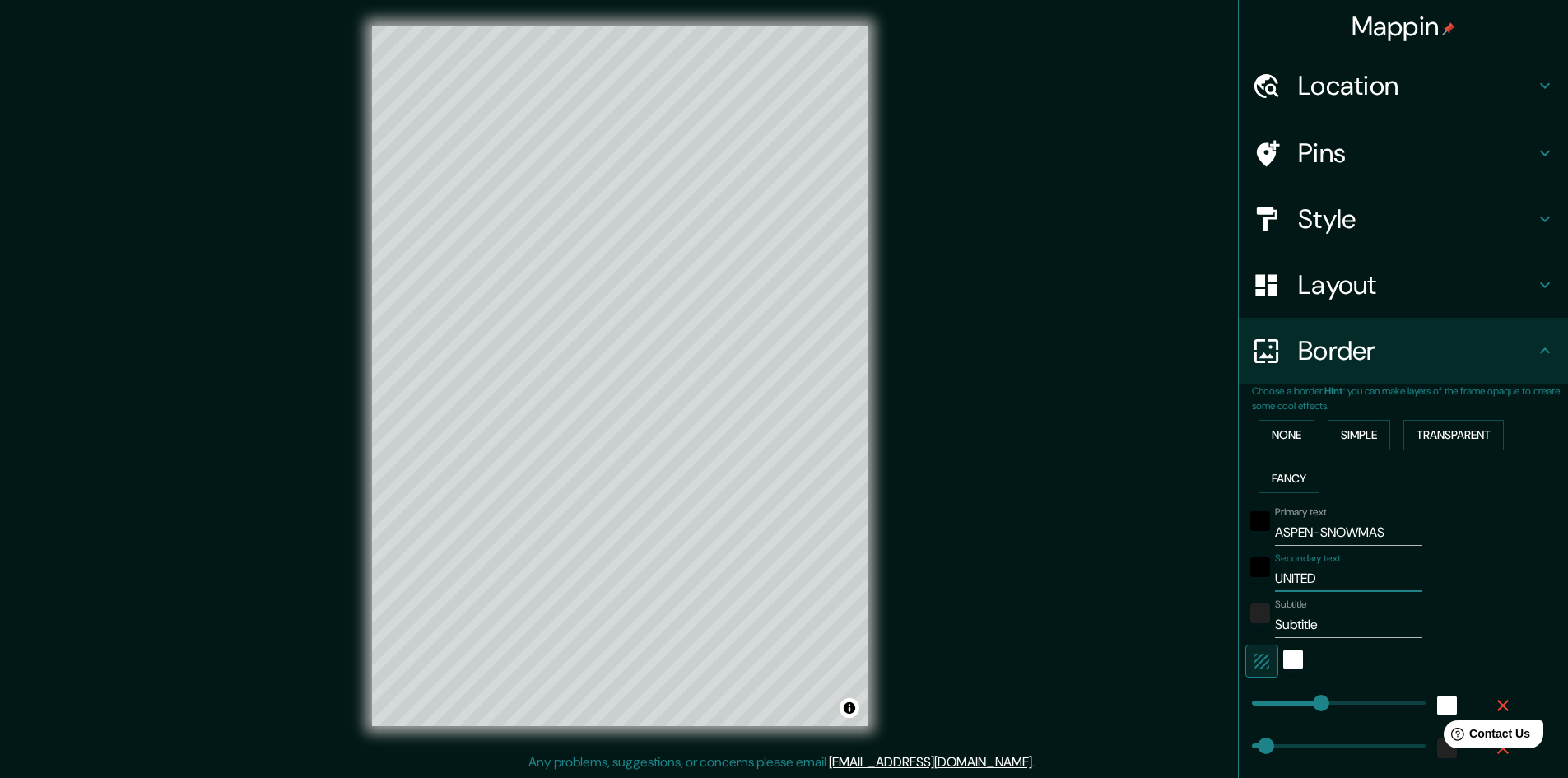
type input "UNITED"
type input "241"
type input "48"
type input "24"
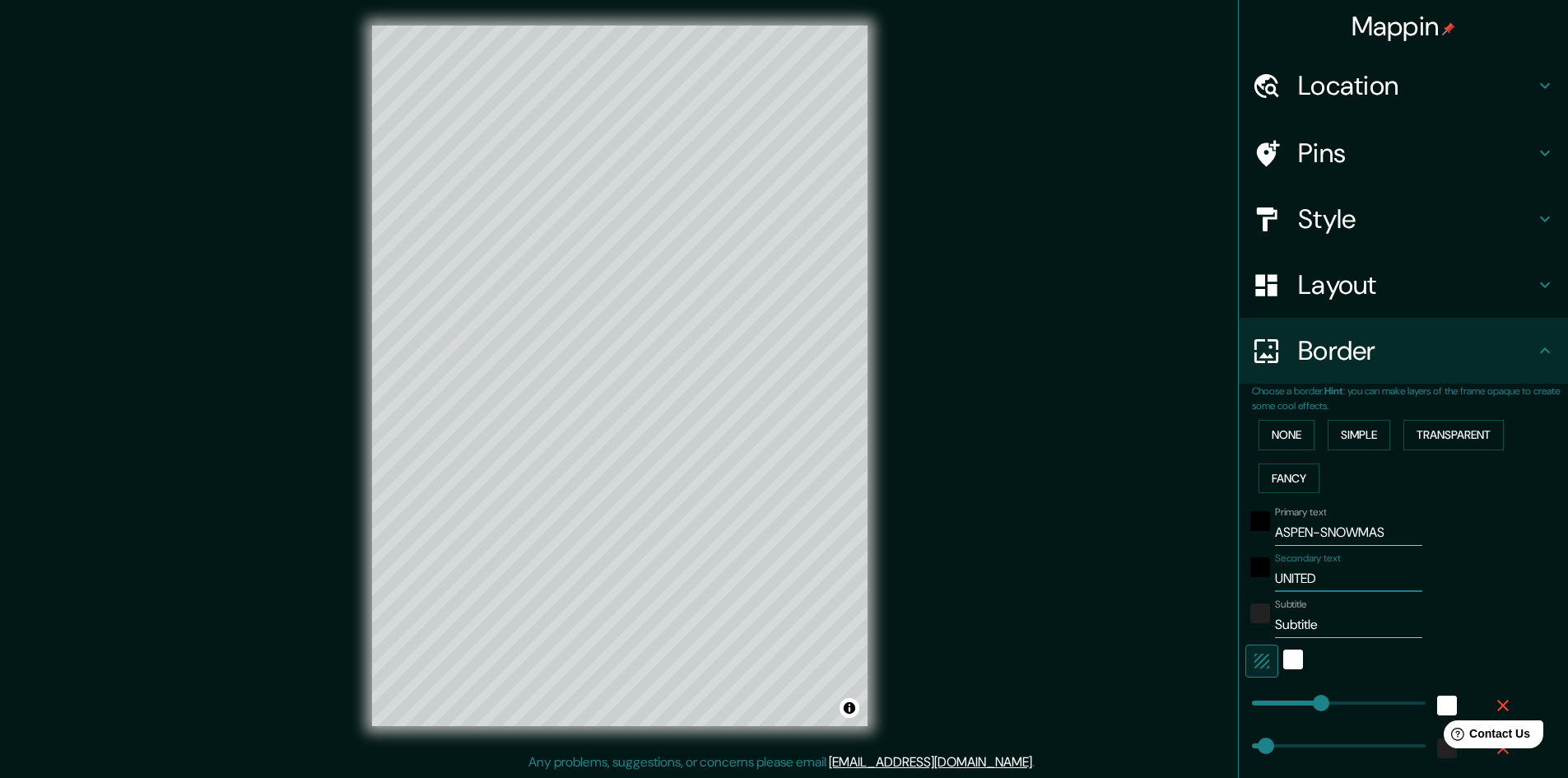
type input "UNITED D"
type input "241"
type input "48"
type input "24"
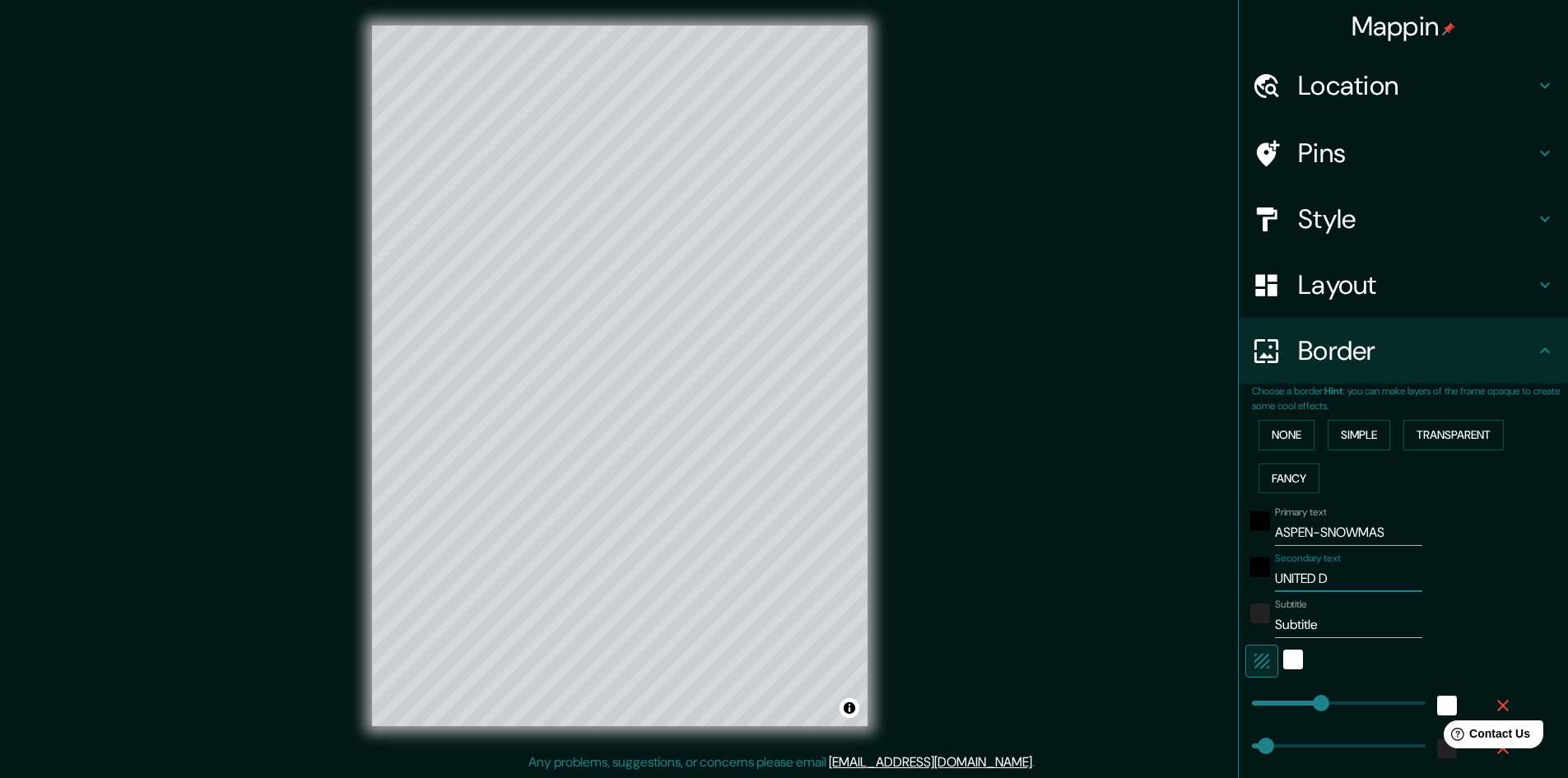
type input "UNITED"
type input "241"
type input "48"
type input "24"
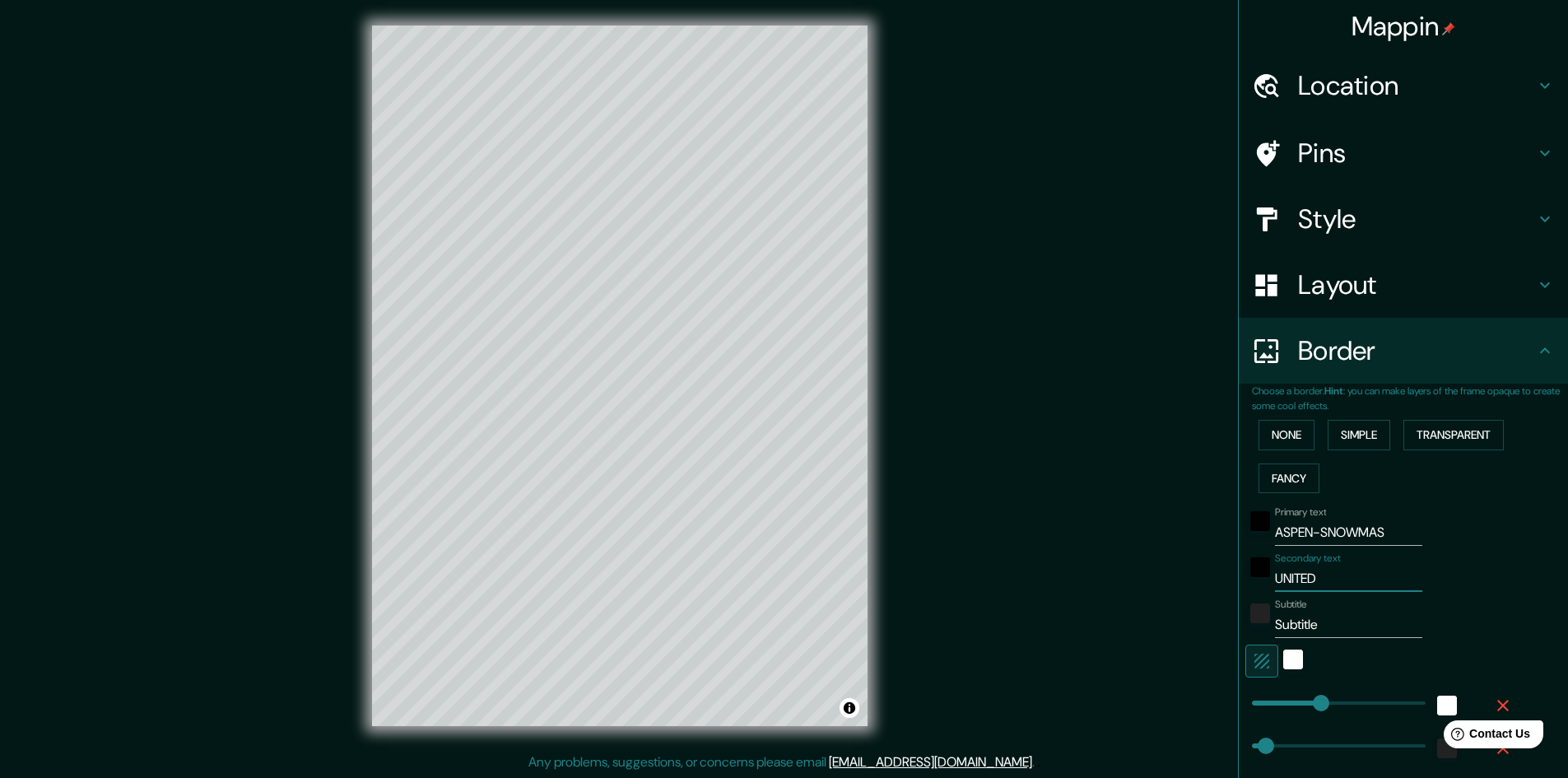
type input "UNITED S"
type input "241"
type input "48"
type input "24"
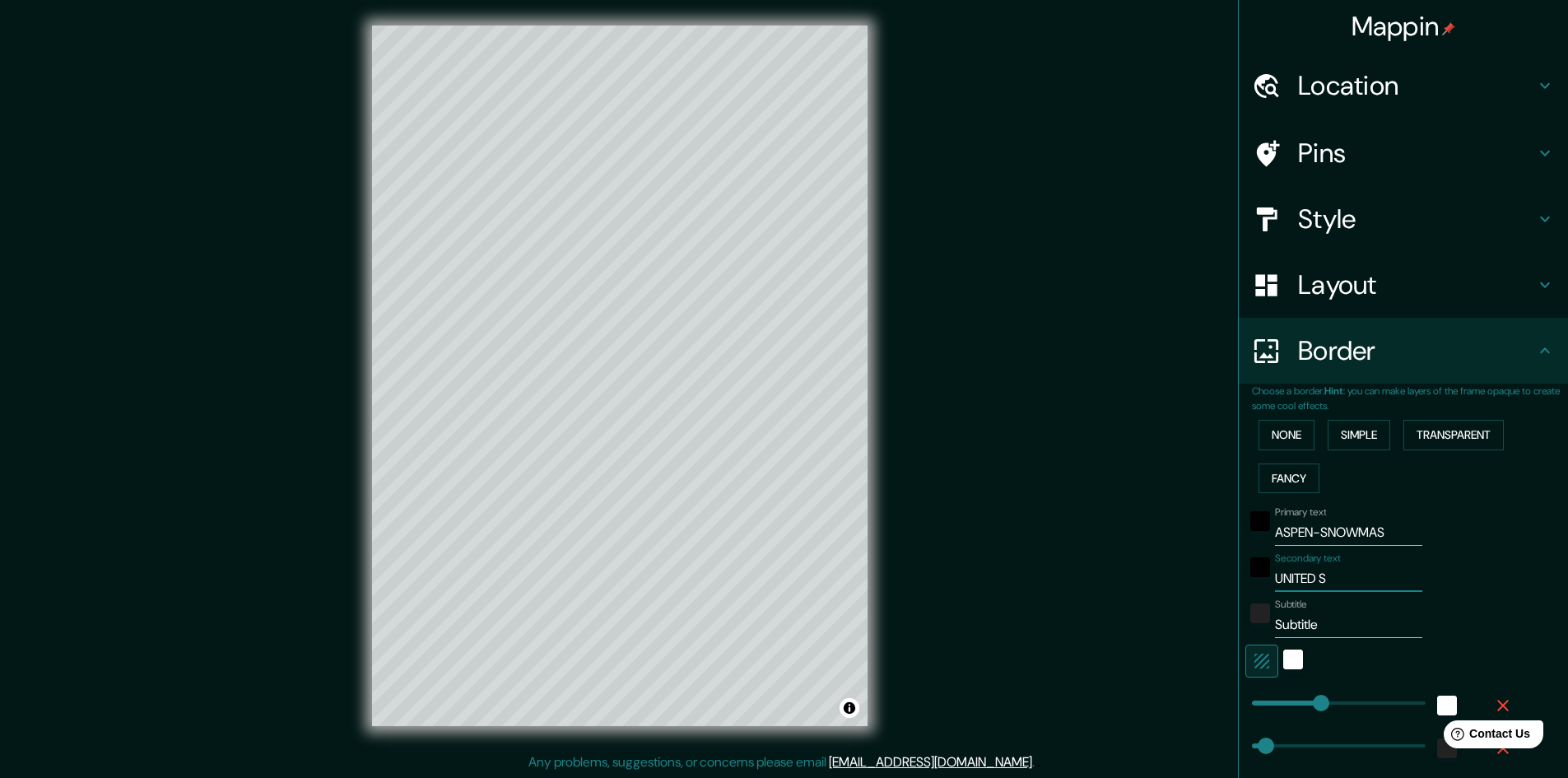
type input "UNITED ST"
type input "241"
type input "48"
type input "24"
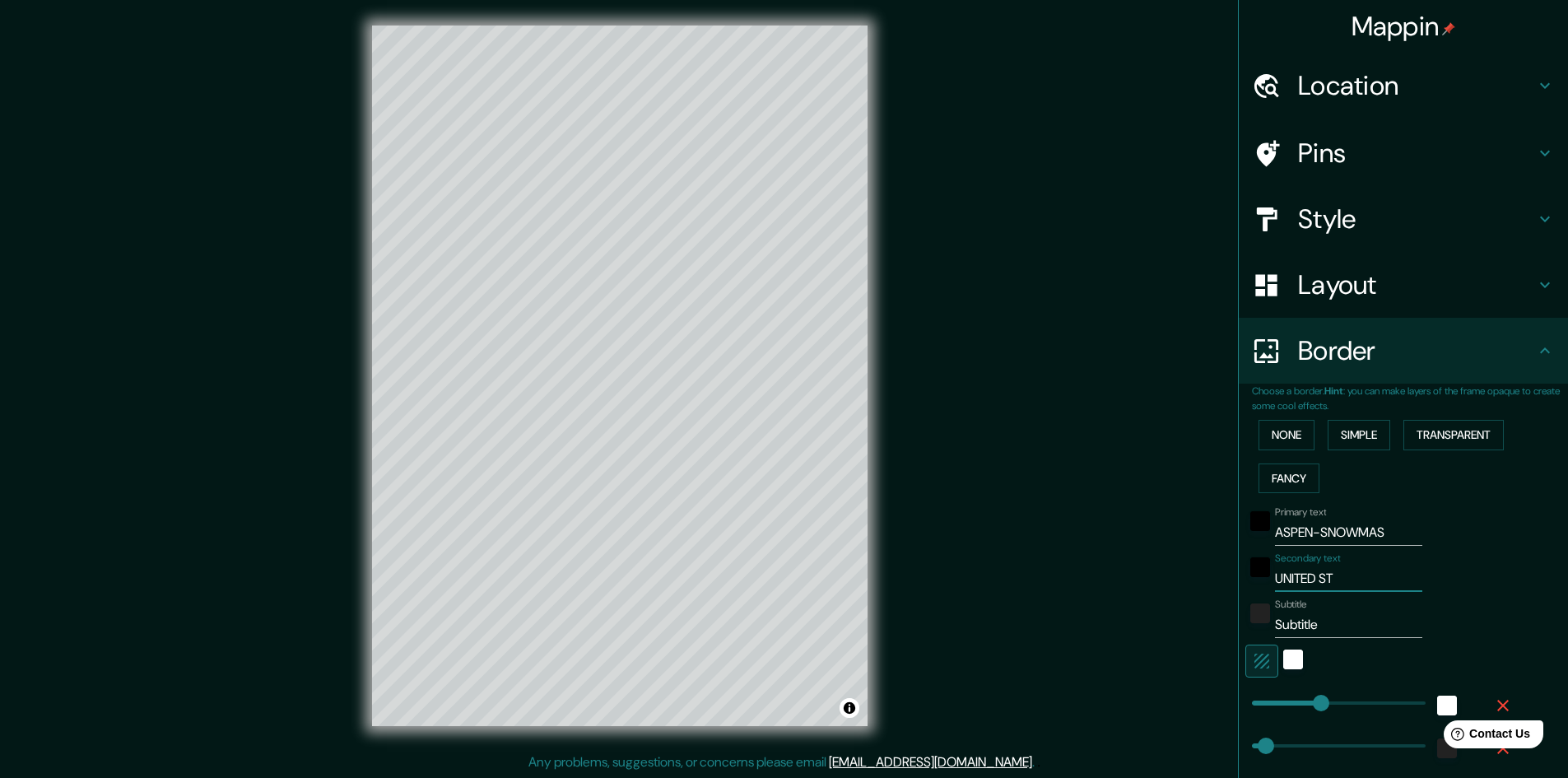
type input "UNITED STA"
type input "241"
type input "48"
type input "24"
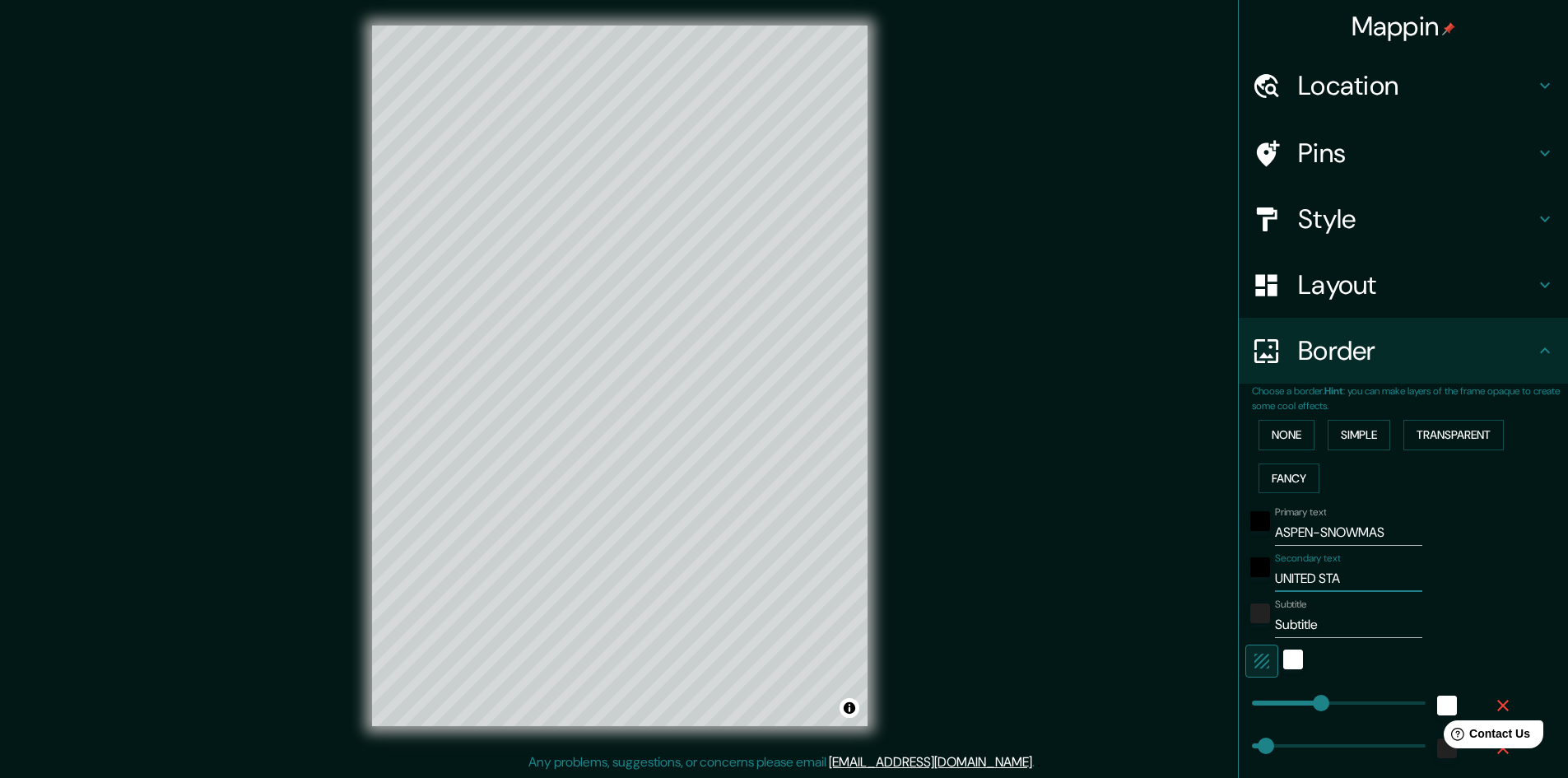
type input "UNITED STAT"
type input "241"
type input "48"
type input "24"
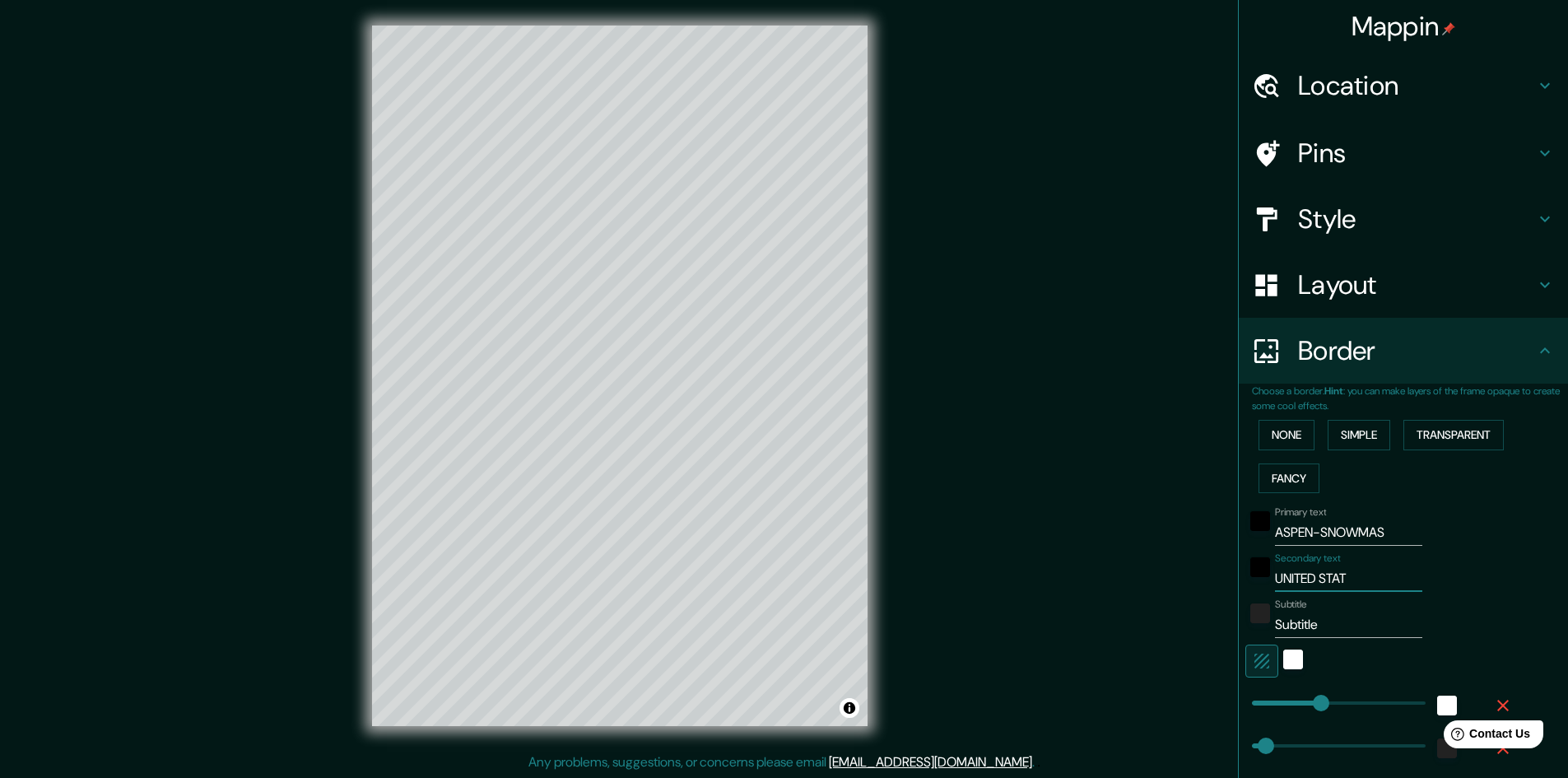
type input "UNITED STATE"
type input "241"
type input "48"
type input "24"
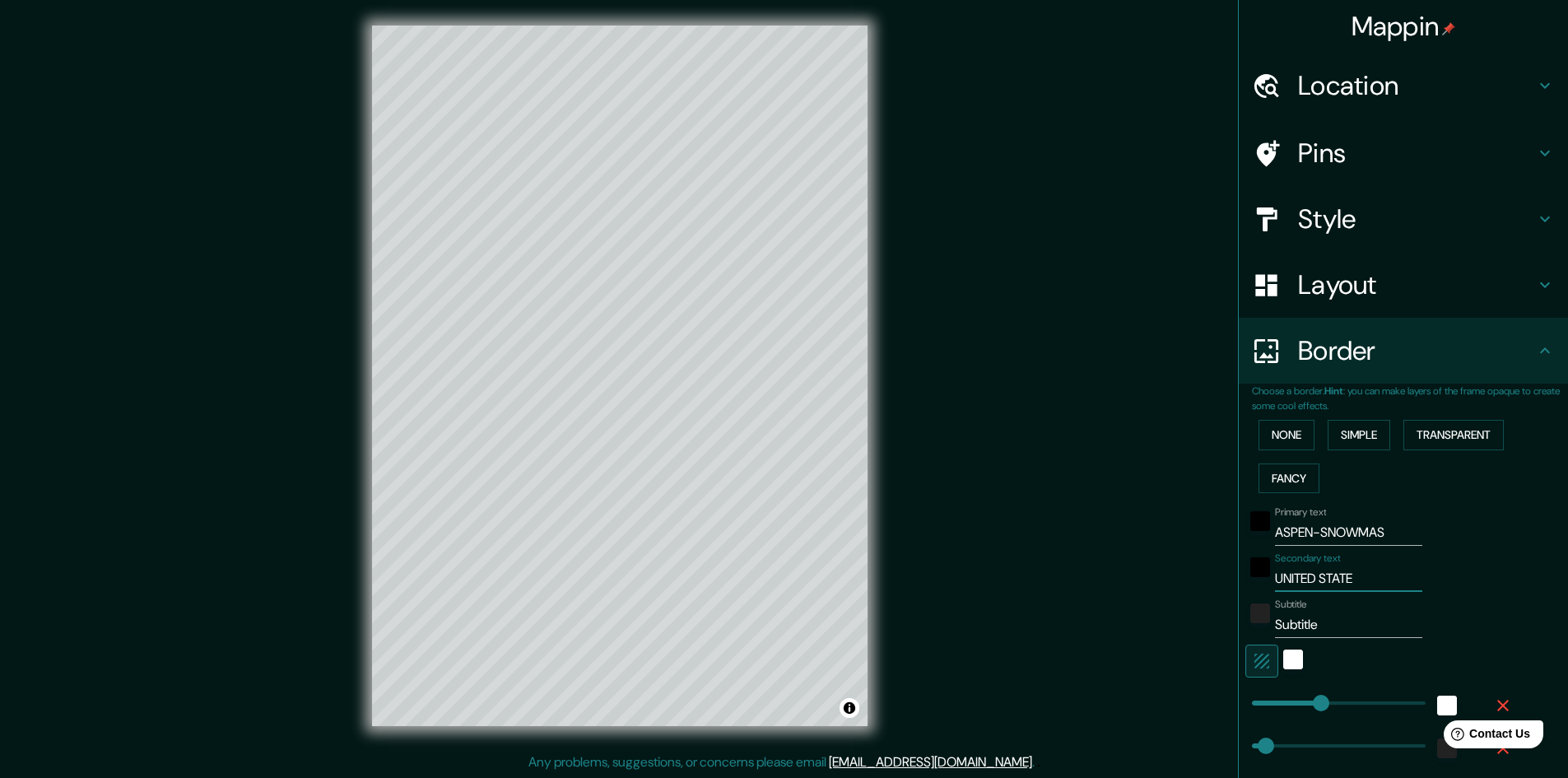
type input "[GEOGRAPHIC_DATA]"
type input "241"
type input "48"
type input "24"
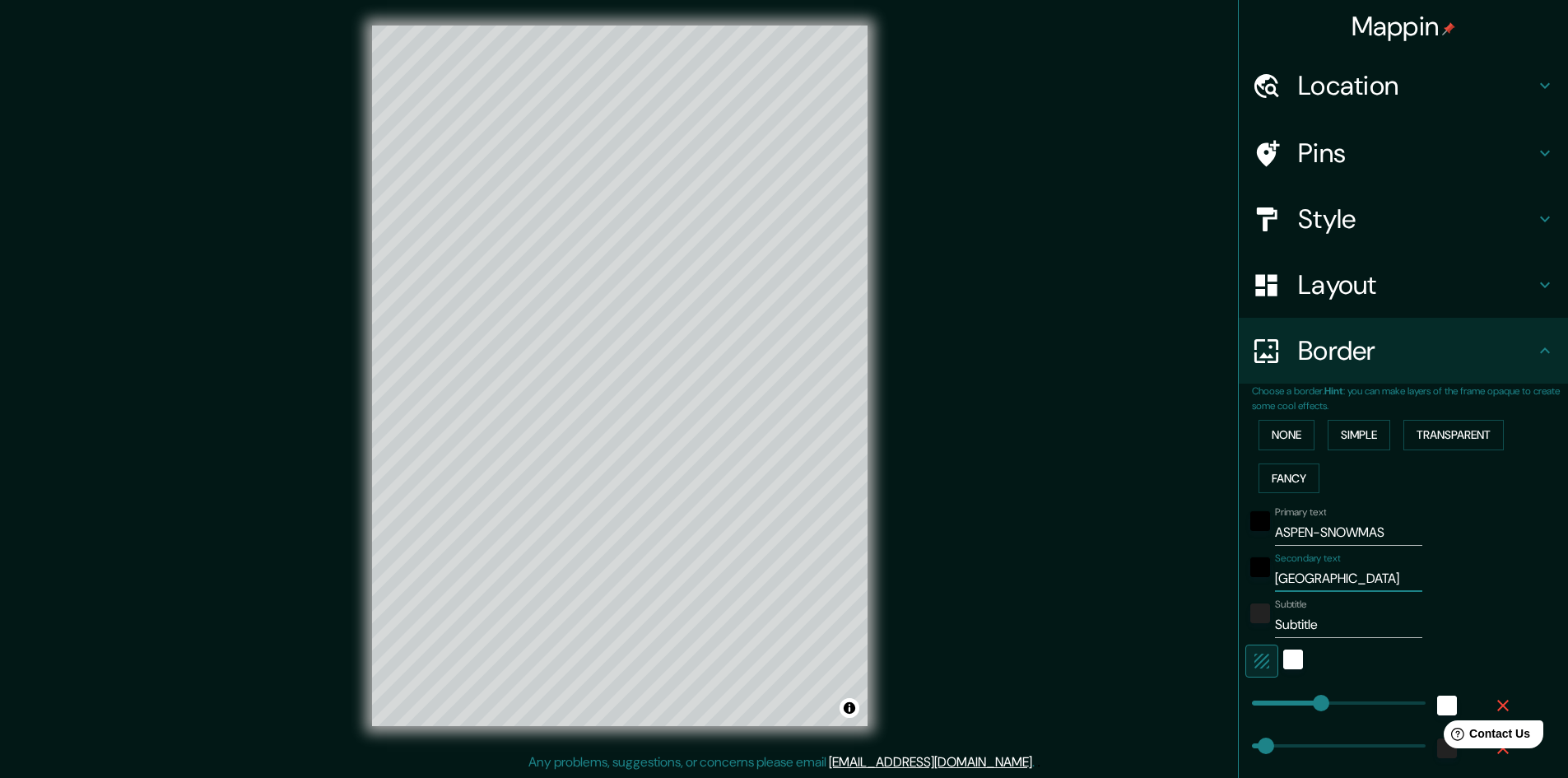
type input "[GEOGRAPHIC_DATA]"
click at [1320, 625] on input "Subtitle" at bounding box center [1349, 625] width 148 height 26
drag, startPoint x: 1321, startPoint y: 623, endPoint x: 1156, endPoint y: 622, distance: 165.0
click at [1160, 623] on div "Mappin Location Snowmass Village, Colorado, Estados Unidos Pins Style Layout Bo…" at bounding box center [784, 389] width 1568 height 780
paste input "39.21021569353777, -106.86044520485954"
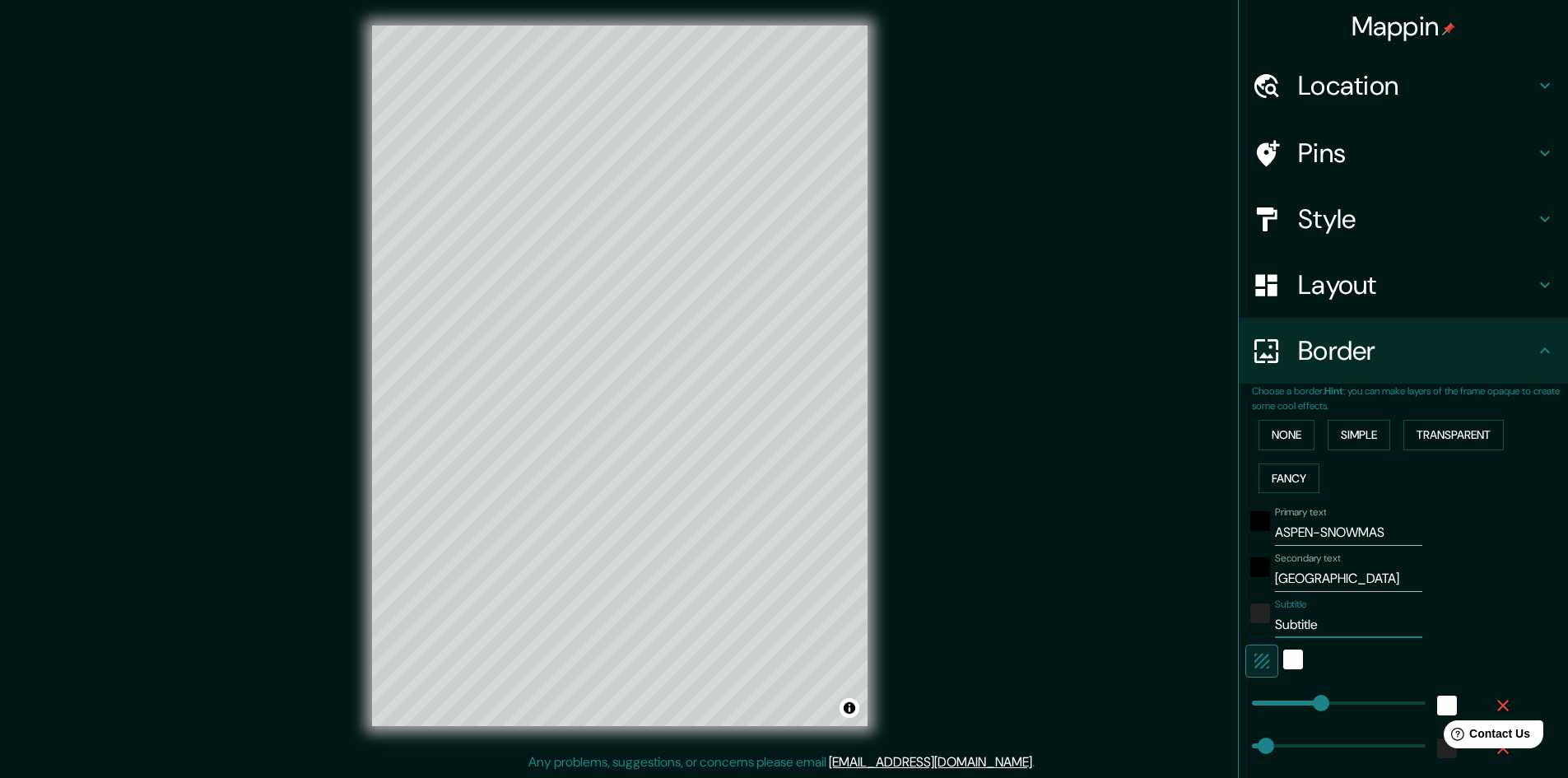
type input "39.21021569353777, -106.86044520485954"
type input "241"
type input "48"
type input "24"
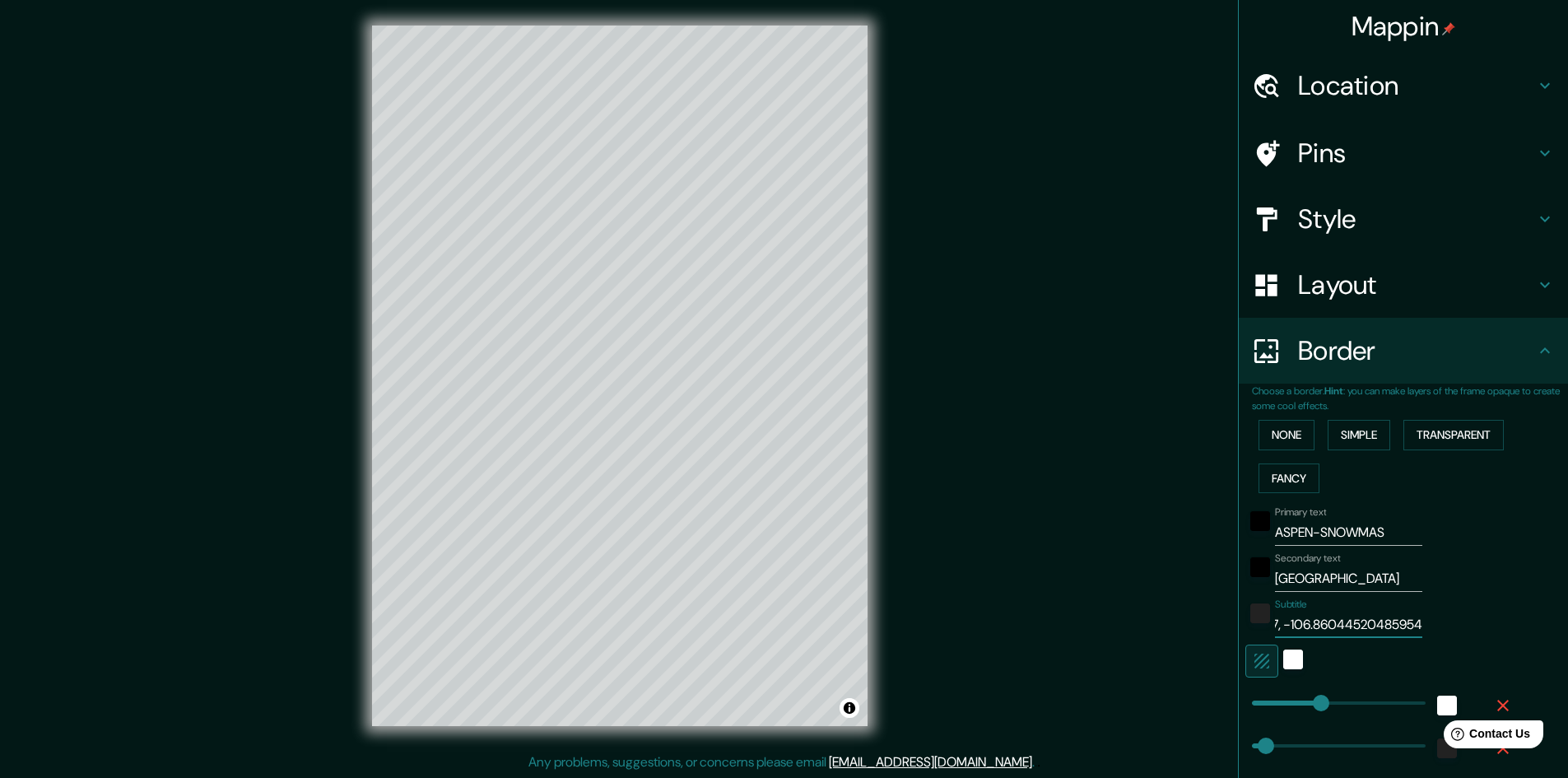
scroll to position [0, 128]
drag, startPoint x: 1401, startPoint y: 621, endPoint x: 1319, endPoint y: 620, distance: 82.0
click at [1319, 620] on input "39.21021569353777, -106.86044520485954" at bounding box center [1349, 625] width 148 height 26
type input "39.21021569353777, -106.860"
type input "241"
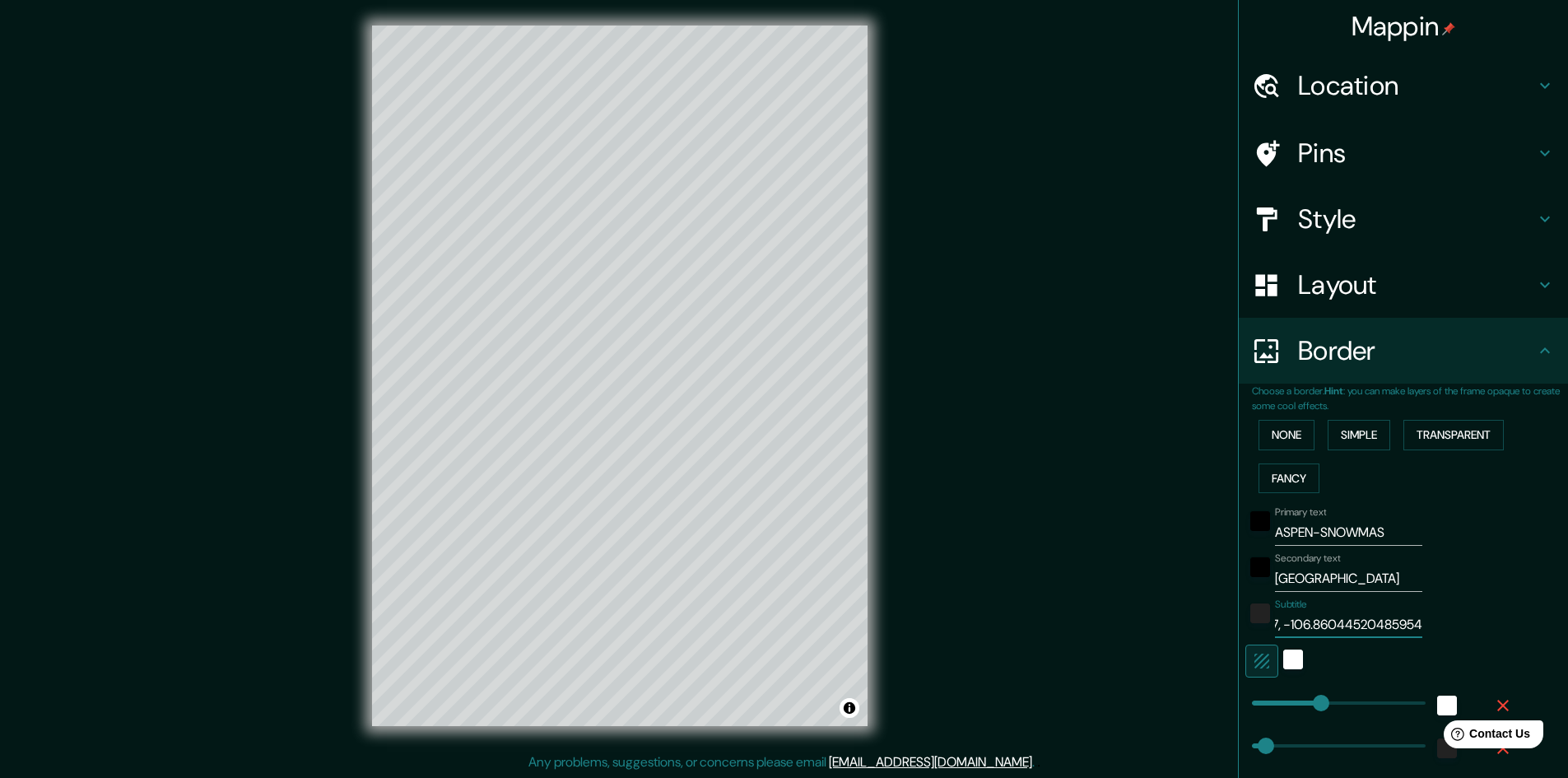
type input "48"
type input "24"
drag, startPoint x: 1341, startPoint y: 624, endPoint x: 1303, endPoint y: 626, distance: 38.1
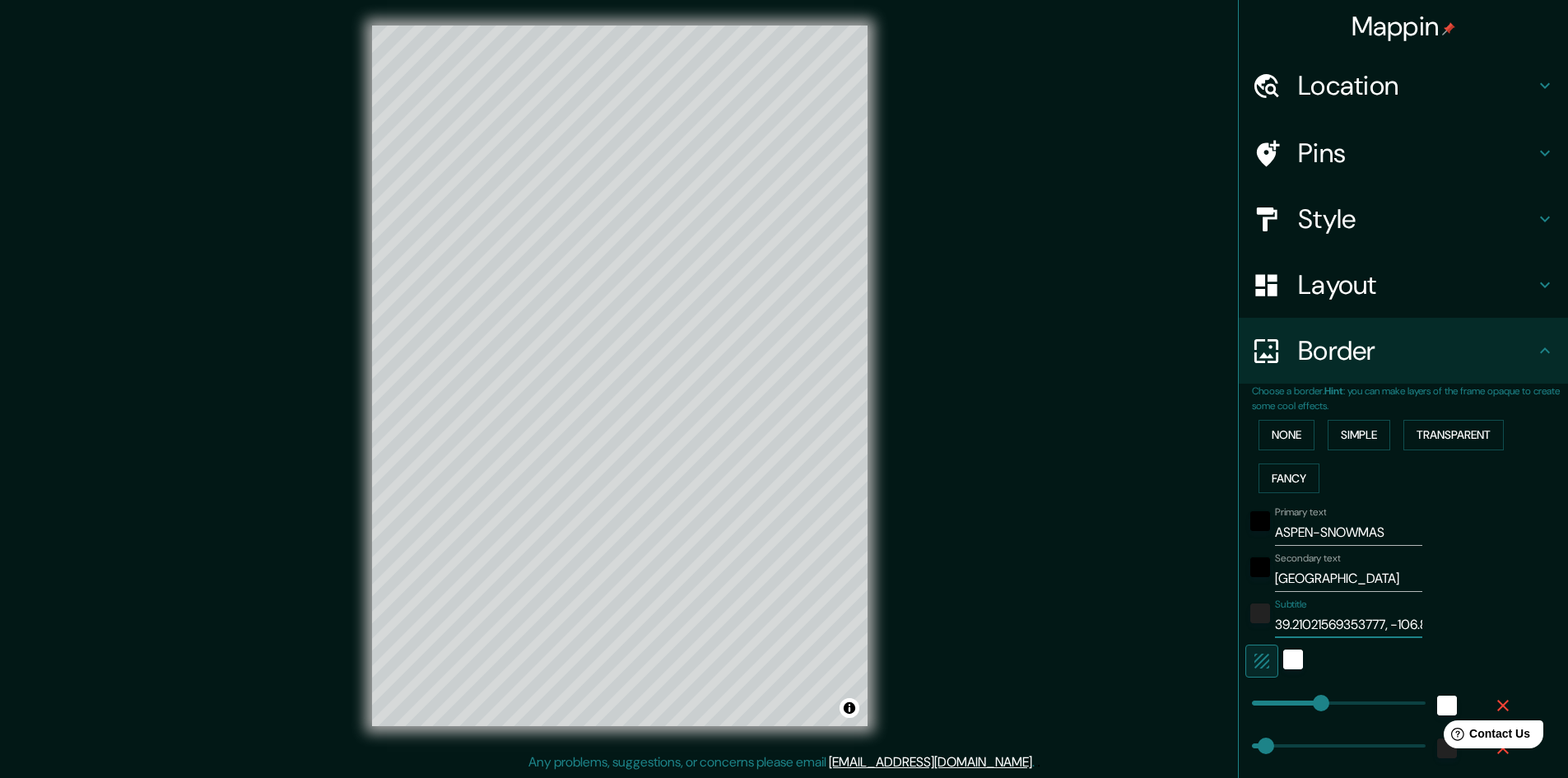
click at [1303, 626] on input "39.21021569353777, -106.860" at bounding box center [1349, 625] width 148 height 26
type input "39.210, -106.860"
type input "241"
type input "48"
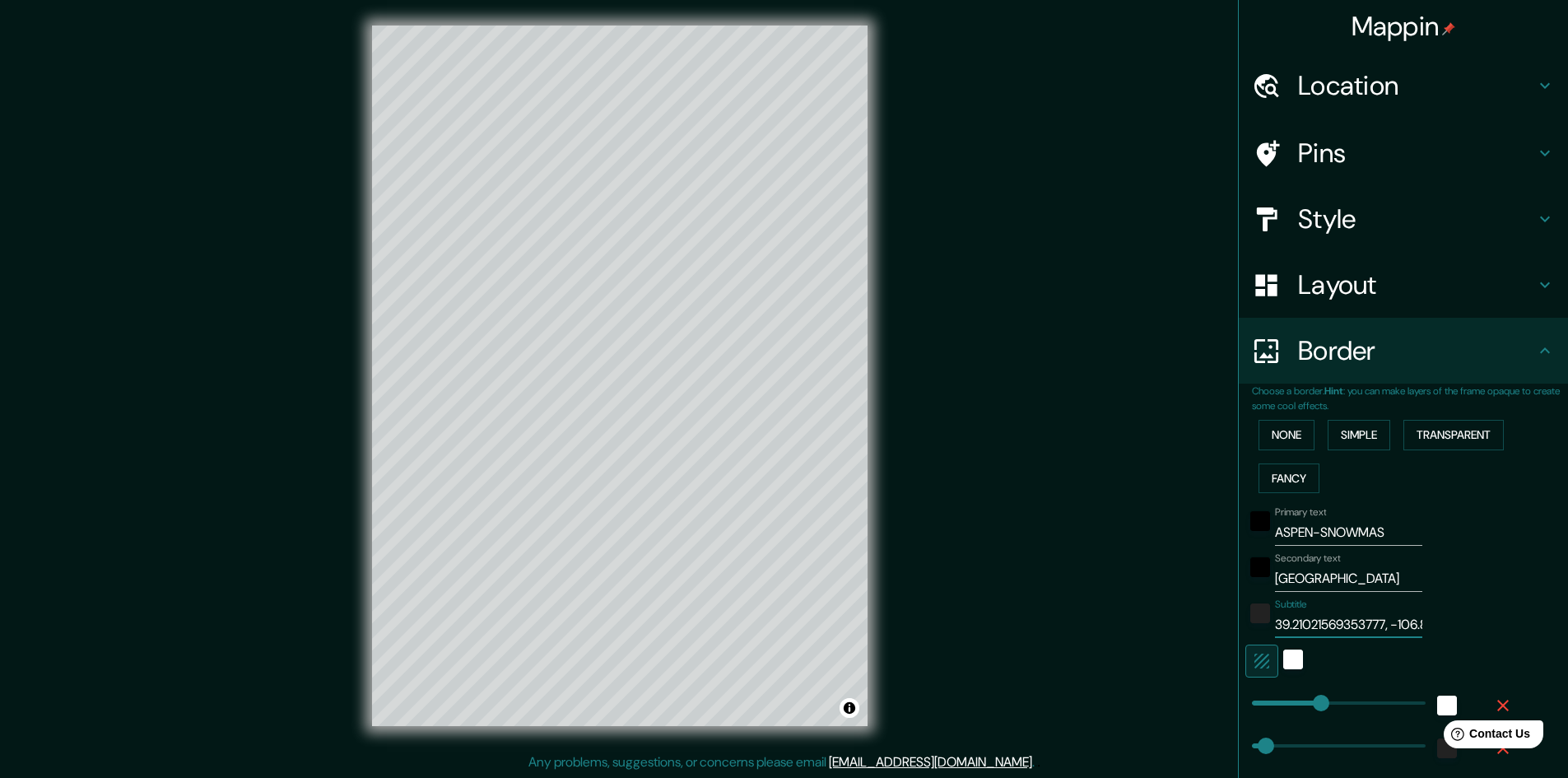
type input "24"
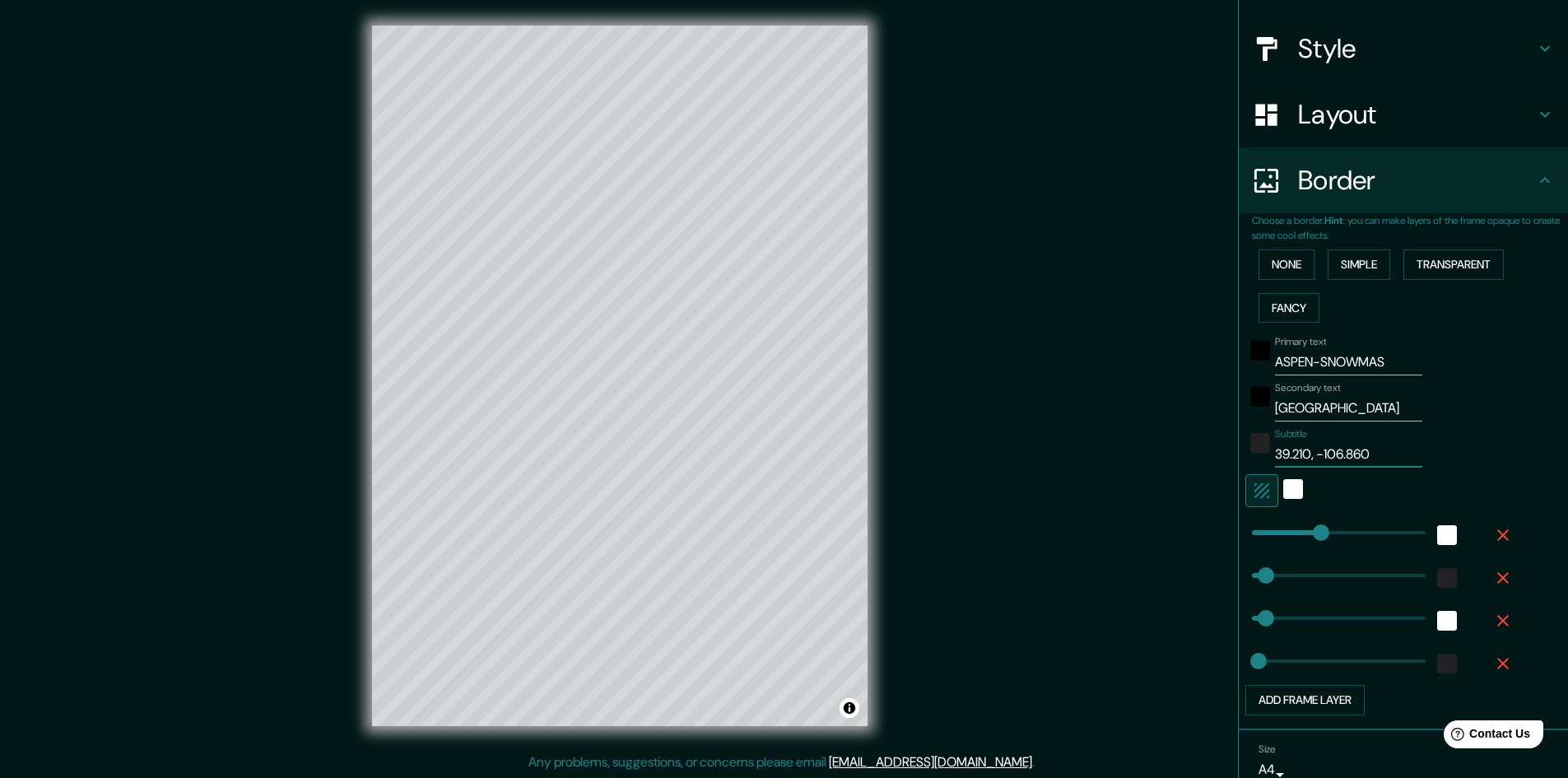
scroll to position [171, 0]
type input "48"
type input "24"
type input "241"
type input "39.210, -106.860"
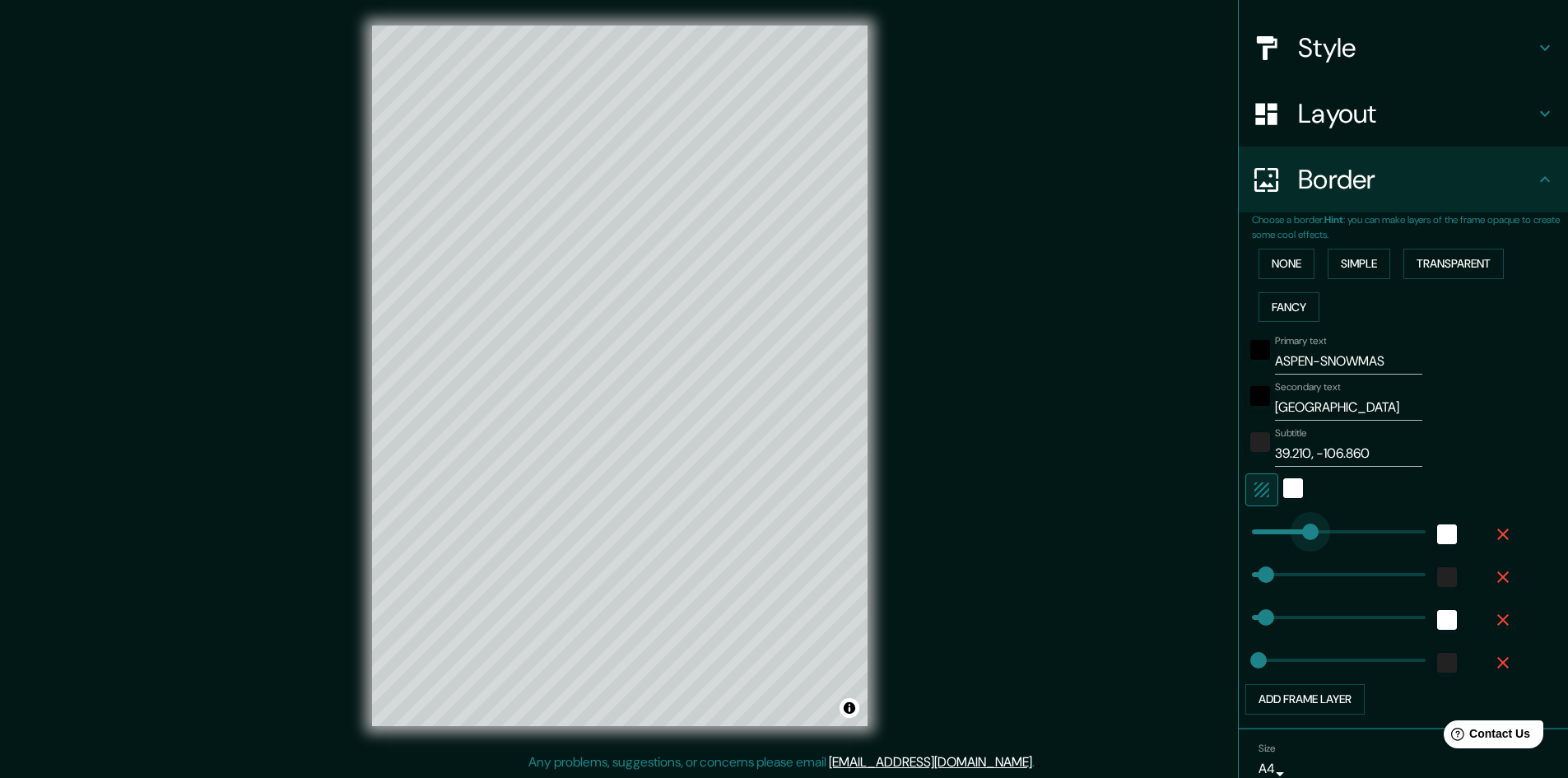
type input "0"
drag, startPoint x: 1309, startPoint y: 532, endPoint x: 1150, endPoint y: 537, distance: 159.1
type input "48"
type input "24"
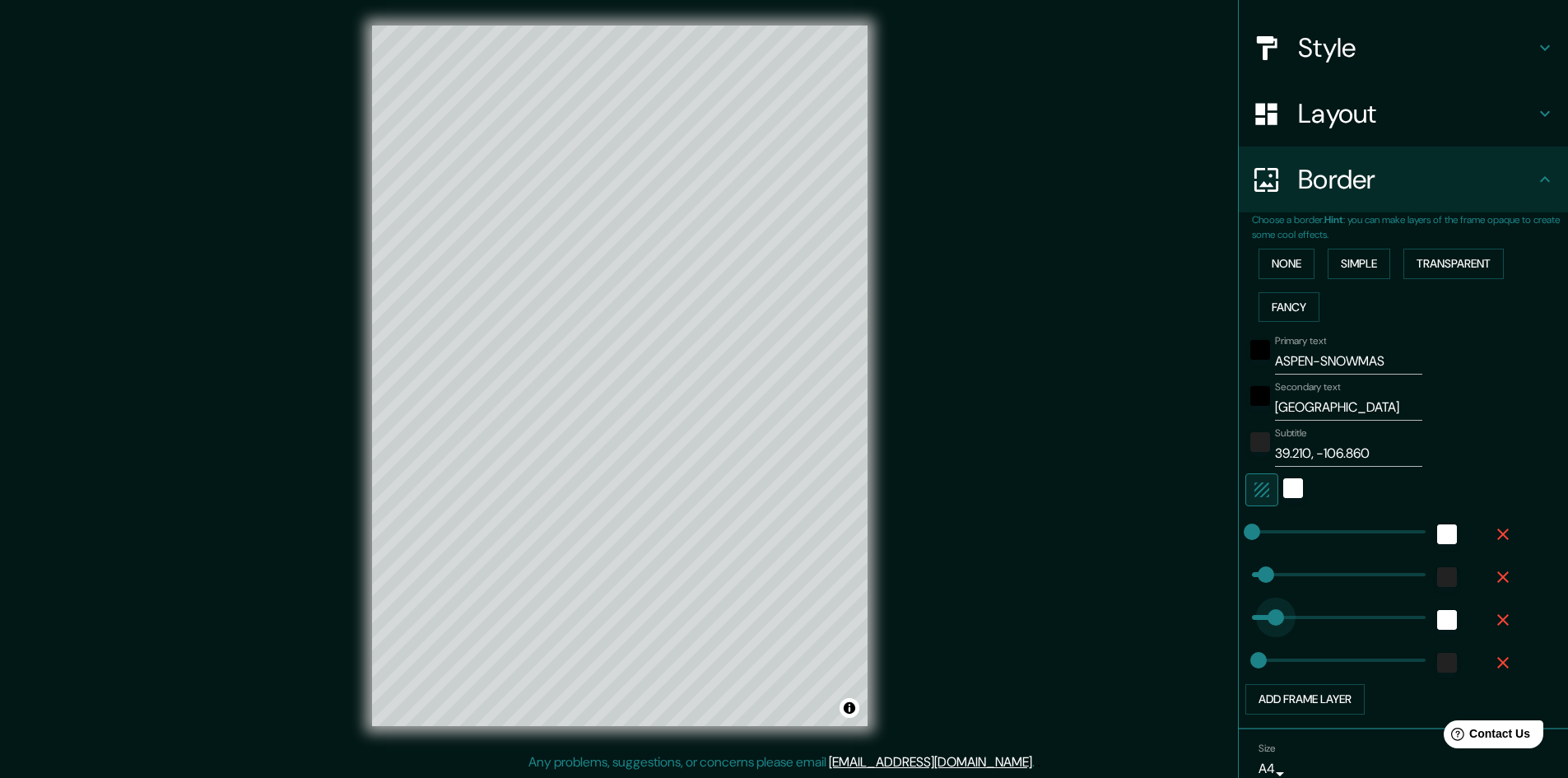
type input "86"
drag, startPoint x: 1253, startPoint y: 619, endPoint x: 1264, endPoint y: 619, distance: 11.0
type input "48"
type input "163"
drag, startPoint x: 1244, startPoint y: 654, endPoint x: 1290, endPoint y: 653, distance: 46.0
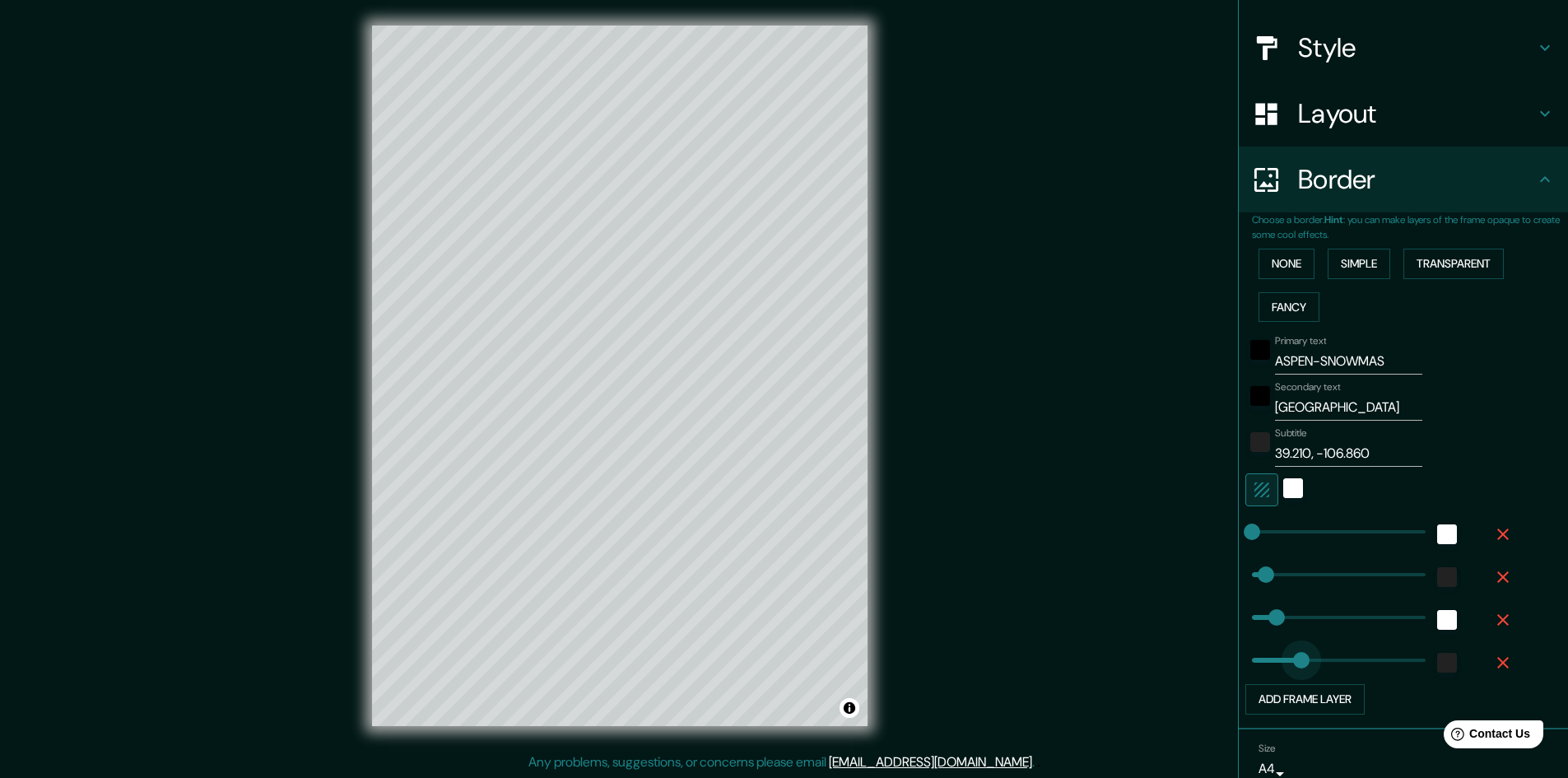
type input "48"
type input "0"
drag, startPoint x: 1170, startPoint y: 645, endPoint x: 1124, endPoint y: 639, distance: 46.4
type input "48"
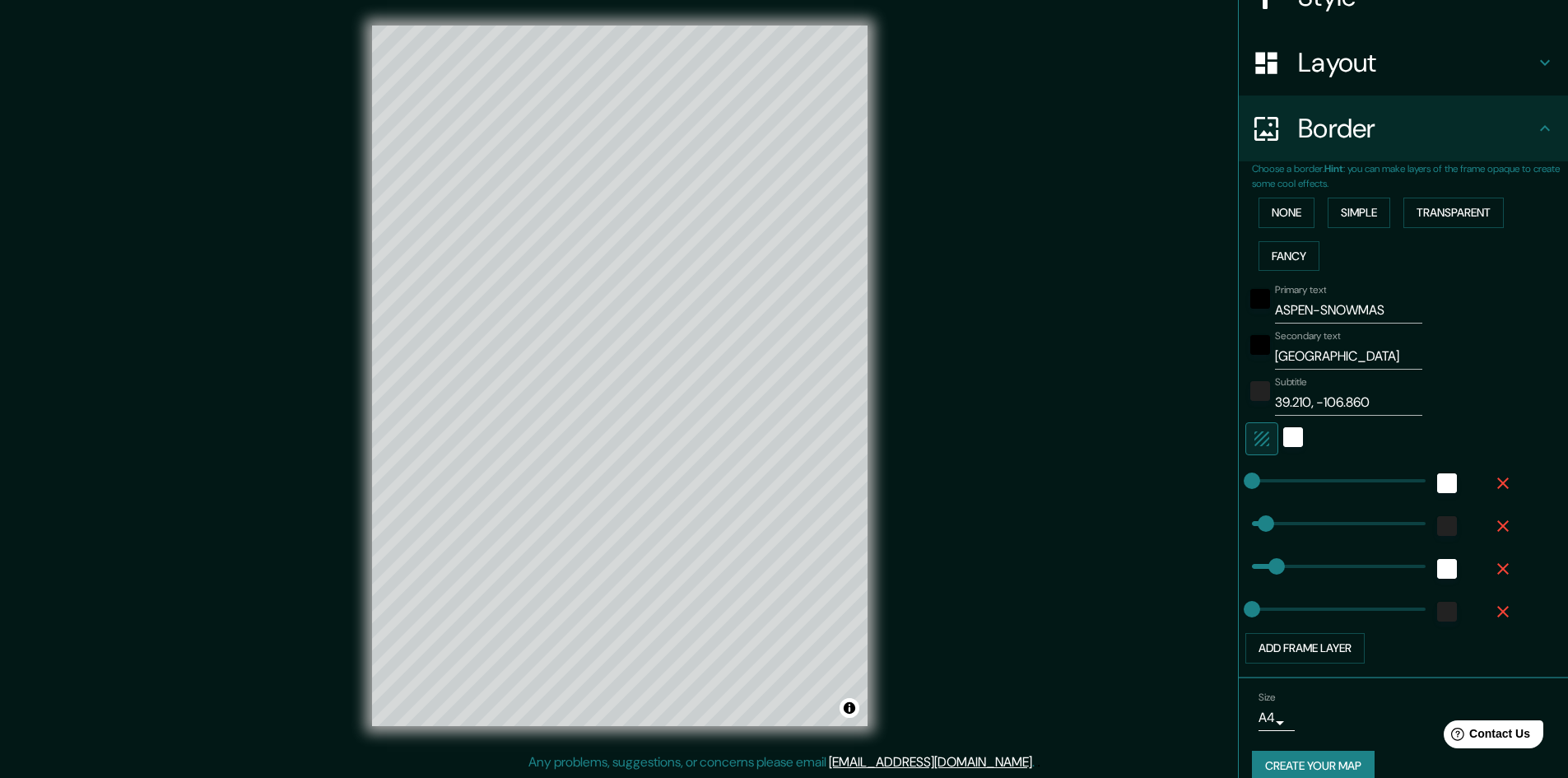
scroll to position [244, 0]
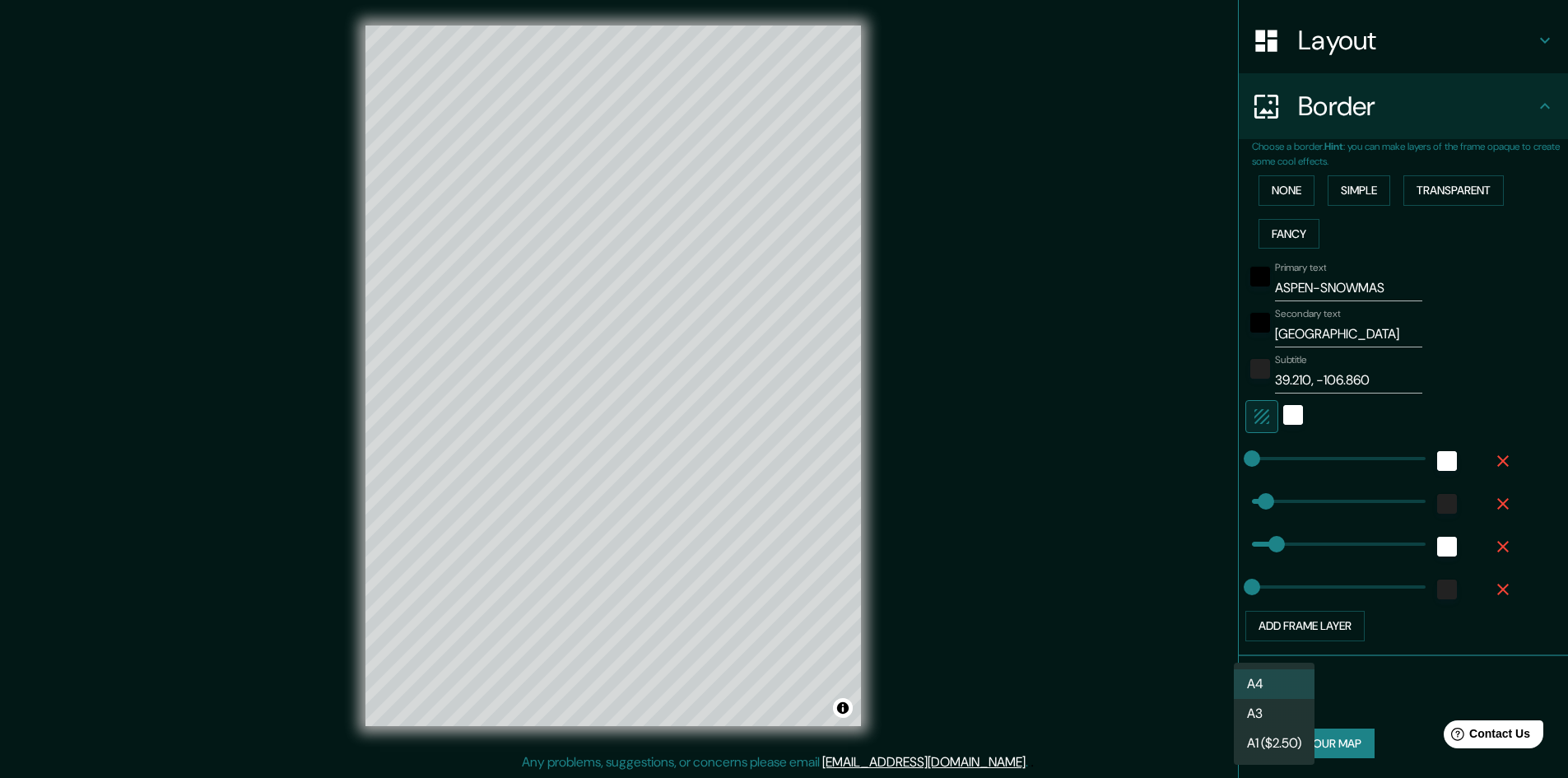
click at [1260, 700] on body "Mappin Location Snowmass Village, Colorado, Estados Unidos Pins Style Layout Bo…" at bounding box center [784, 388] width 1568 height 778
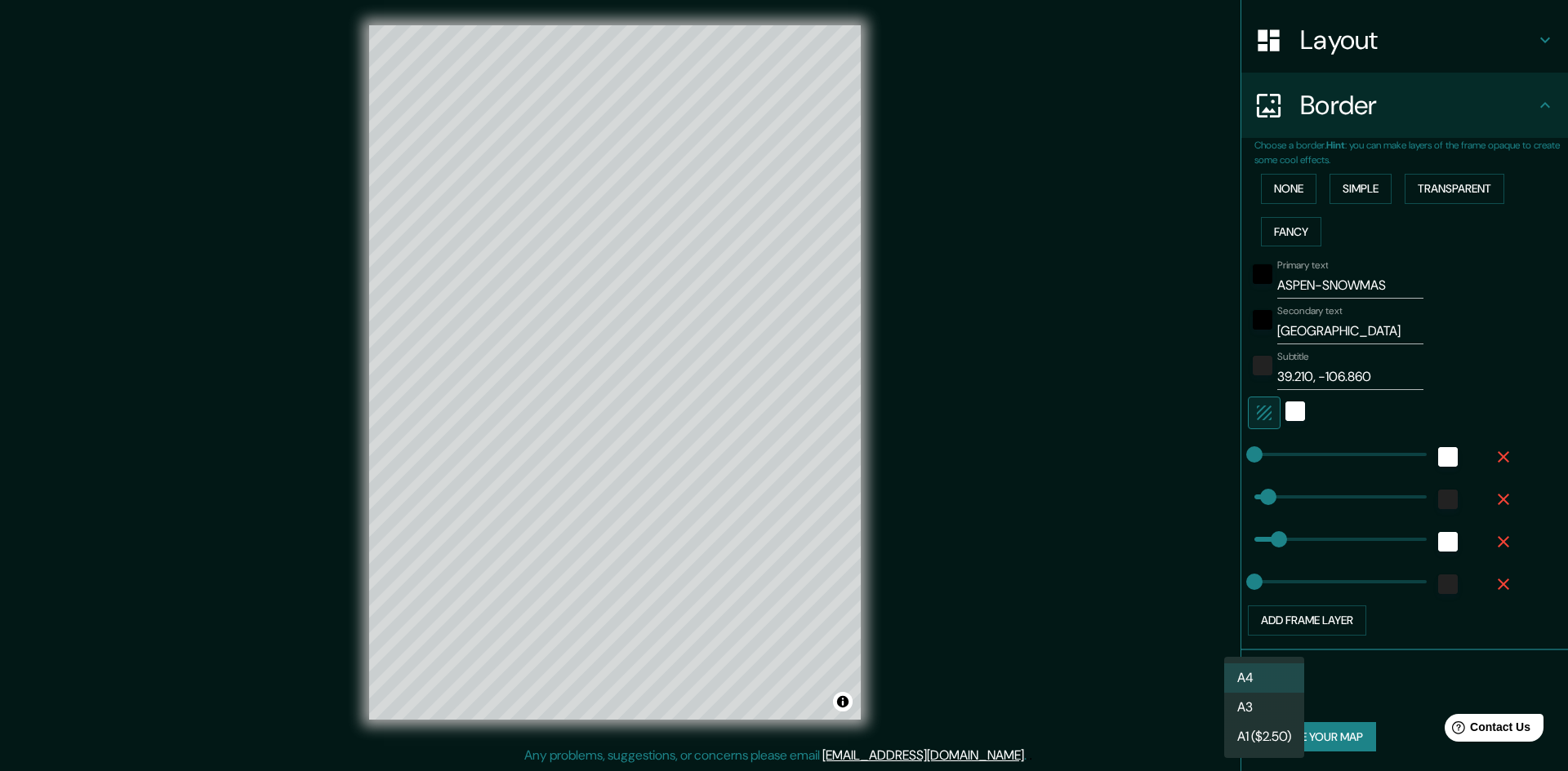
click at [1254, 708] on li "A3" at bounding box center [1264, 708] width 80 height 29
type input "a4"
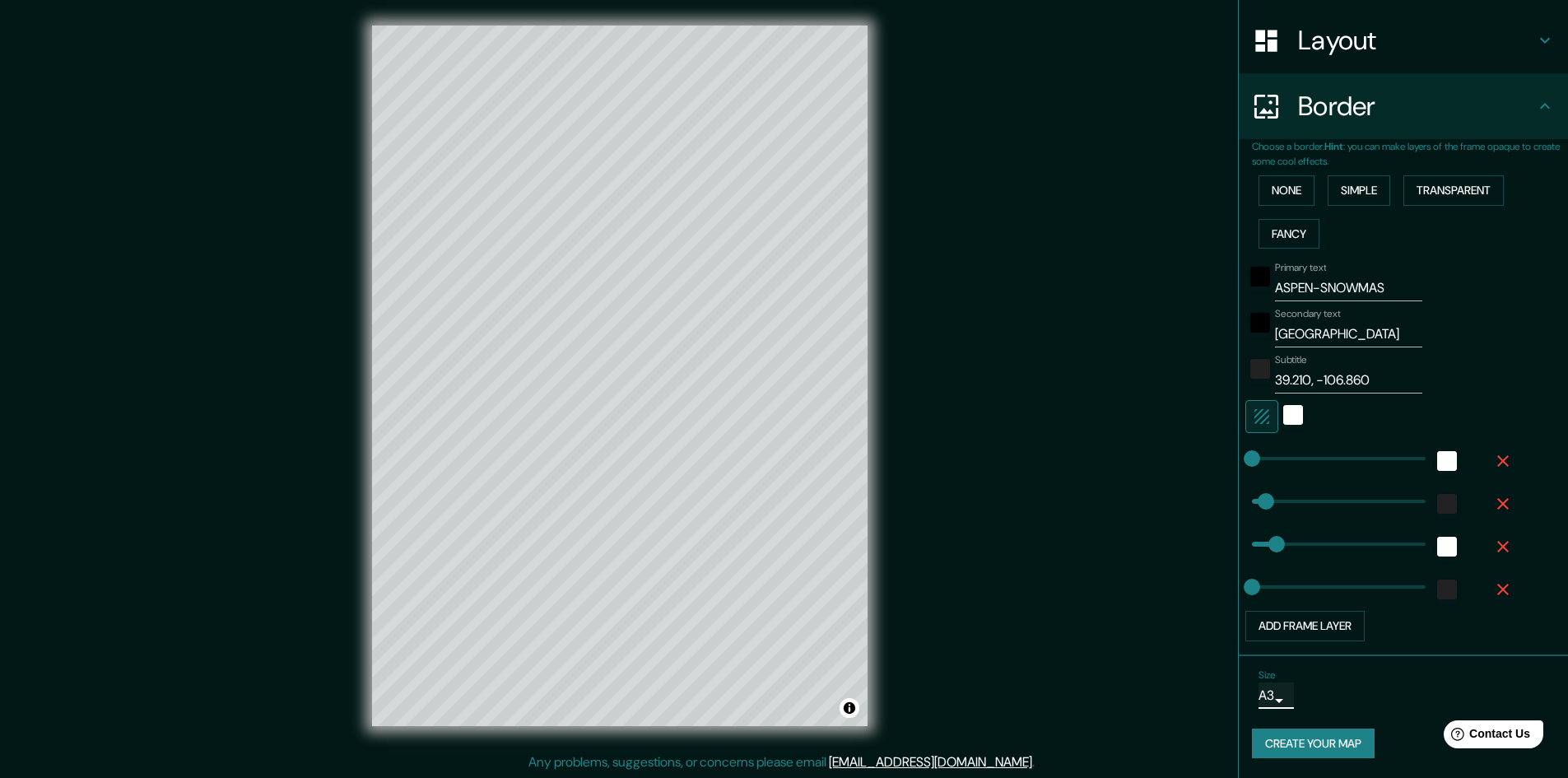
scroll to position [2, 0]
type input "39.21021569353777, -106.860"
type input "48"
type input "39.21021569353777, -106.860"
click at [1545, 358] on div "Primary text ASPEN-SNOWMAS Secondary text UNITED STATES Subtitle 39.21021569353…" at bounding box center [1410, 448] width 316 height 386
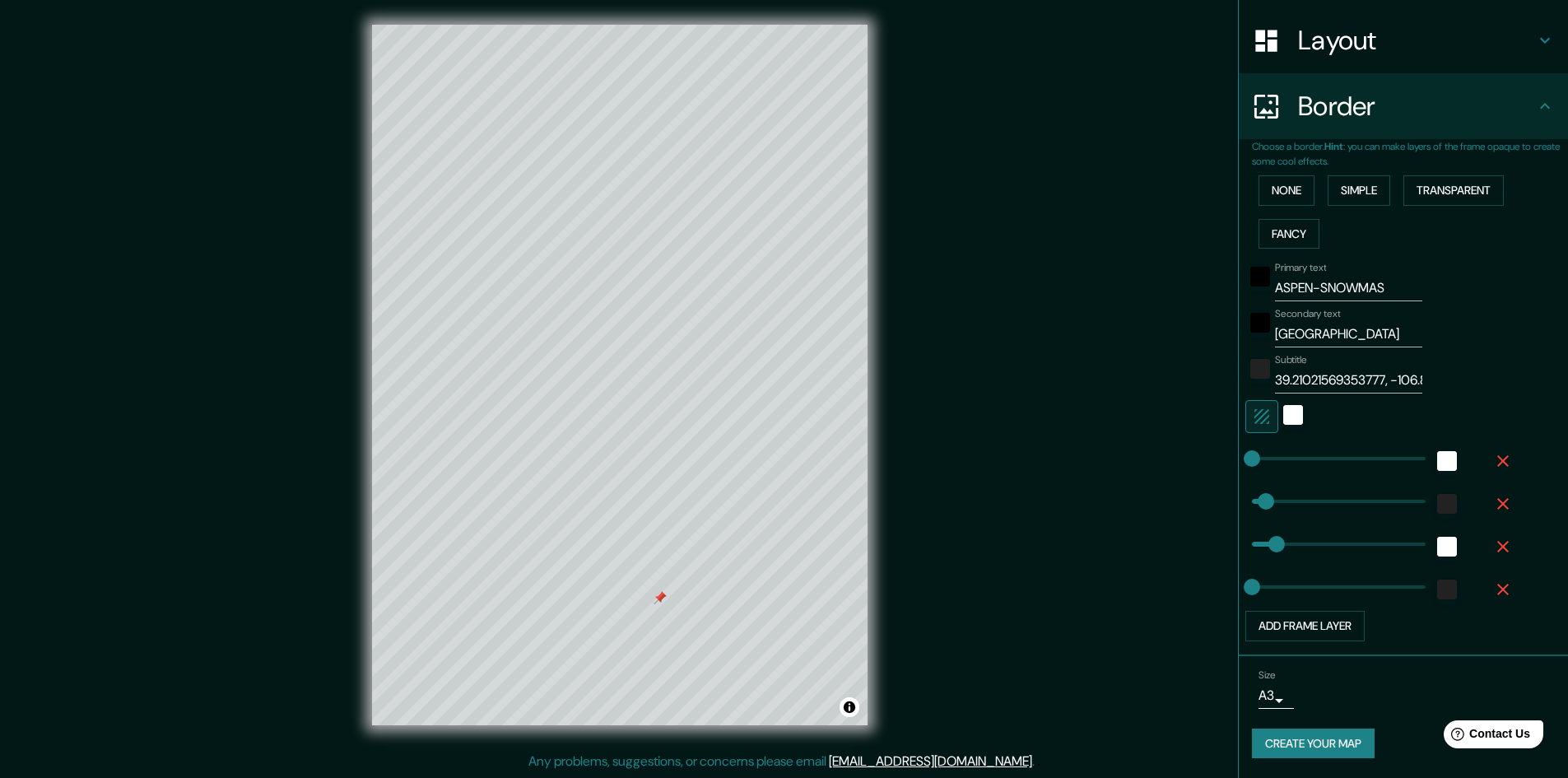
drag, startPoint x: 579, startPoint y: 629, endPoint x: 654, endPoint y: 597, distance: 81.5
click at [654, 597] on div at bounding box center [660, 598] width 14 height 14
click at [662, 595] on div at bounding box center [660, 598] width 14 height 14
click at [1305, 285] on input "ASPEN-SNOWMAS" at bounding box center [1349, 288] width 148 height 26
type input "ASPENSNOWMAS"
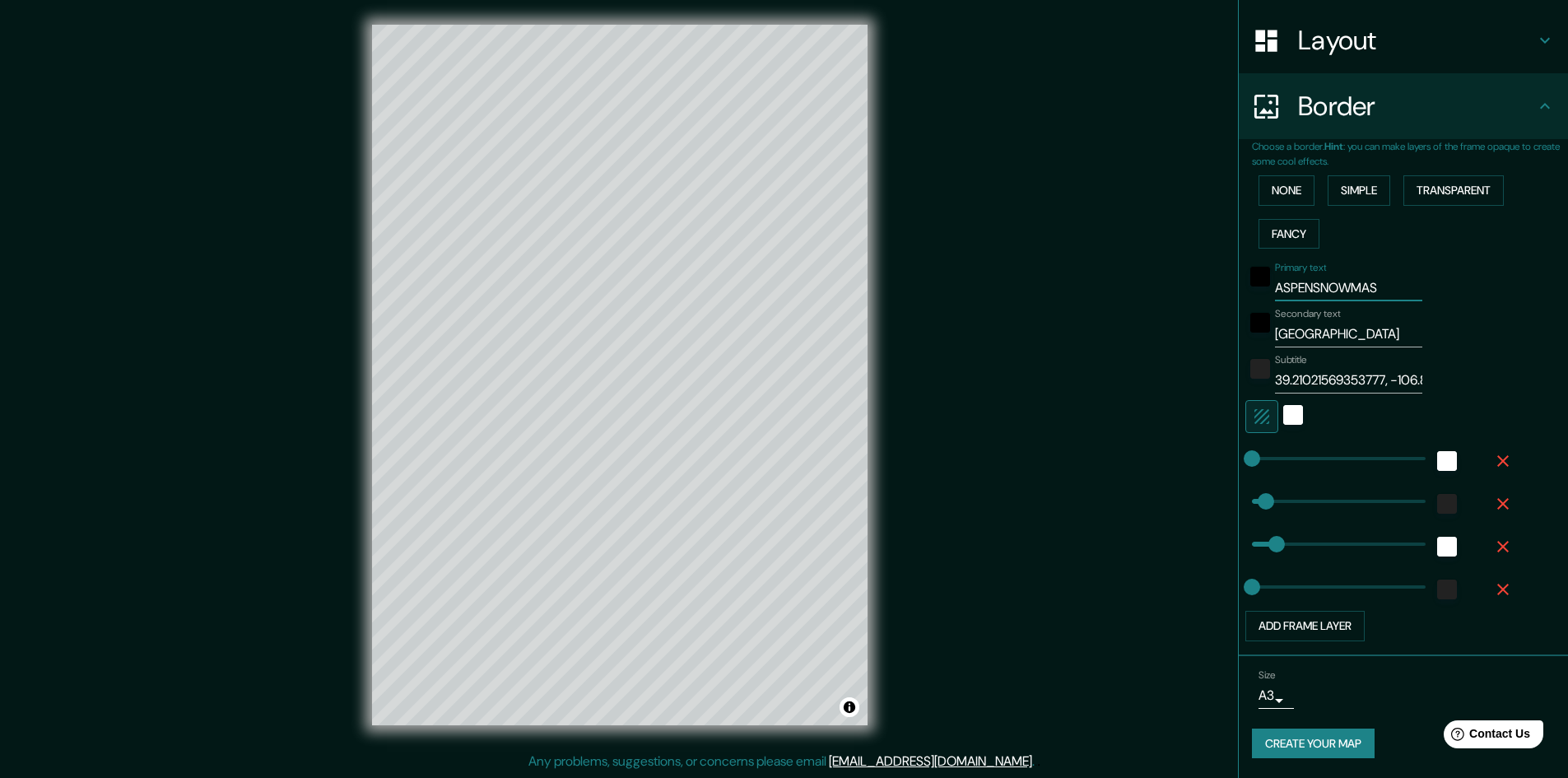
type input "48"
type input "ASPEN SNOWMAS"
type input "48"
type input "ASPEN SNOWMAS"
drag, startPoint x: 1383, startPoint y: 374, endPoint x: 1299, endPoint y: 371, distance: 84.1
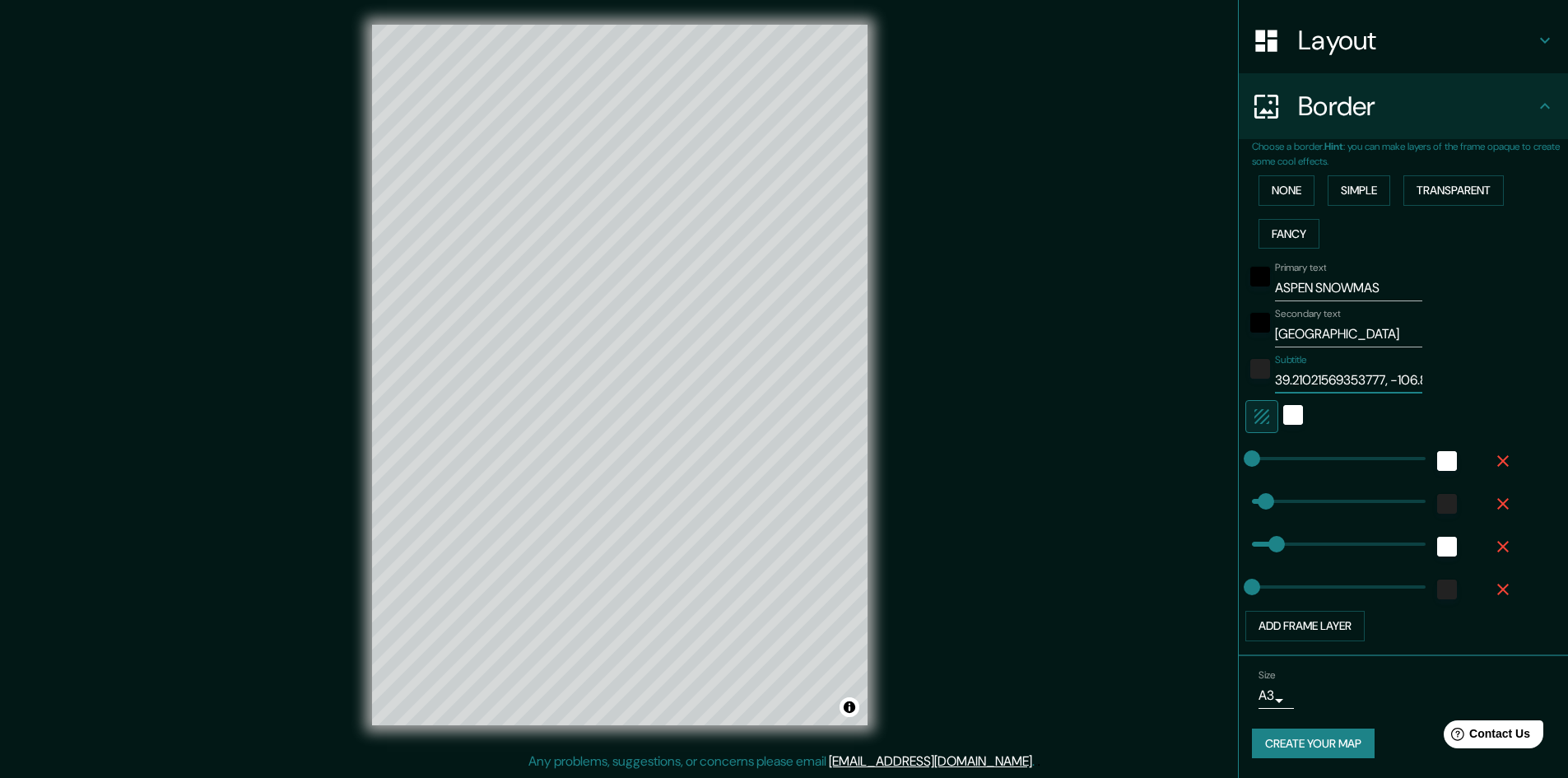
click at [1299, 371] on input "39.21021569353777, -106.860" at bounding box center [1349, 380] width 148 height 26
type input "39.210 -106.860"
type input "48"
type input "39.210, -106.860"
type input "48"
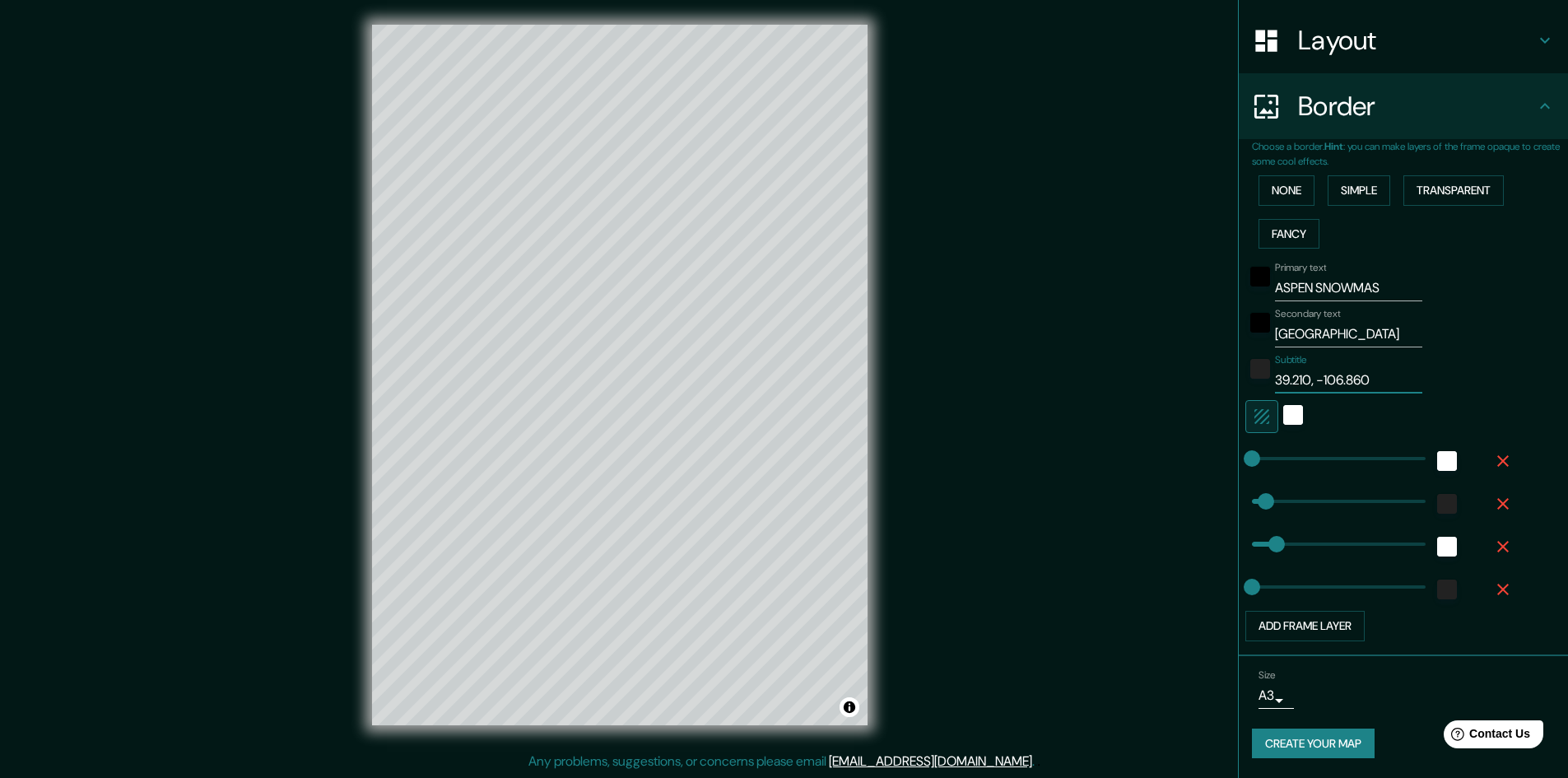
type input "39.210, -106.860"
click at [1472, 283] on div "Primary text ASPEN SNOWMAS" at bounding box center [1381, 282] width 270 height 40
click at [1341, 745] on button "Create your map" at bounding box center [1314, 745] width 123 height 31
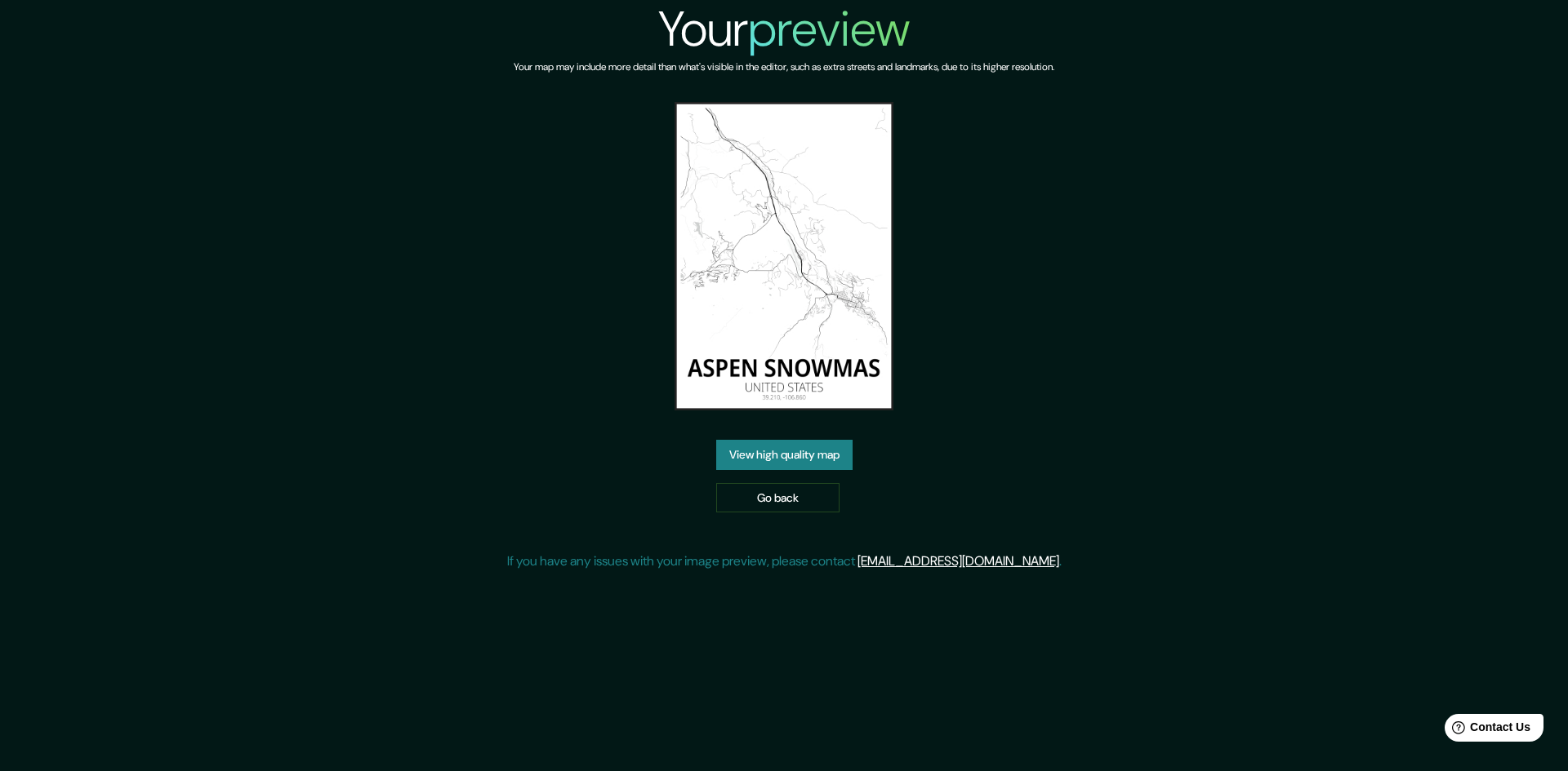
click at [801, 453] on link "View high quality map" at bounding box center [784, 455] width 137 height 30
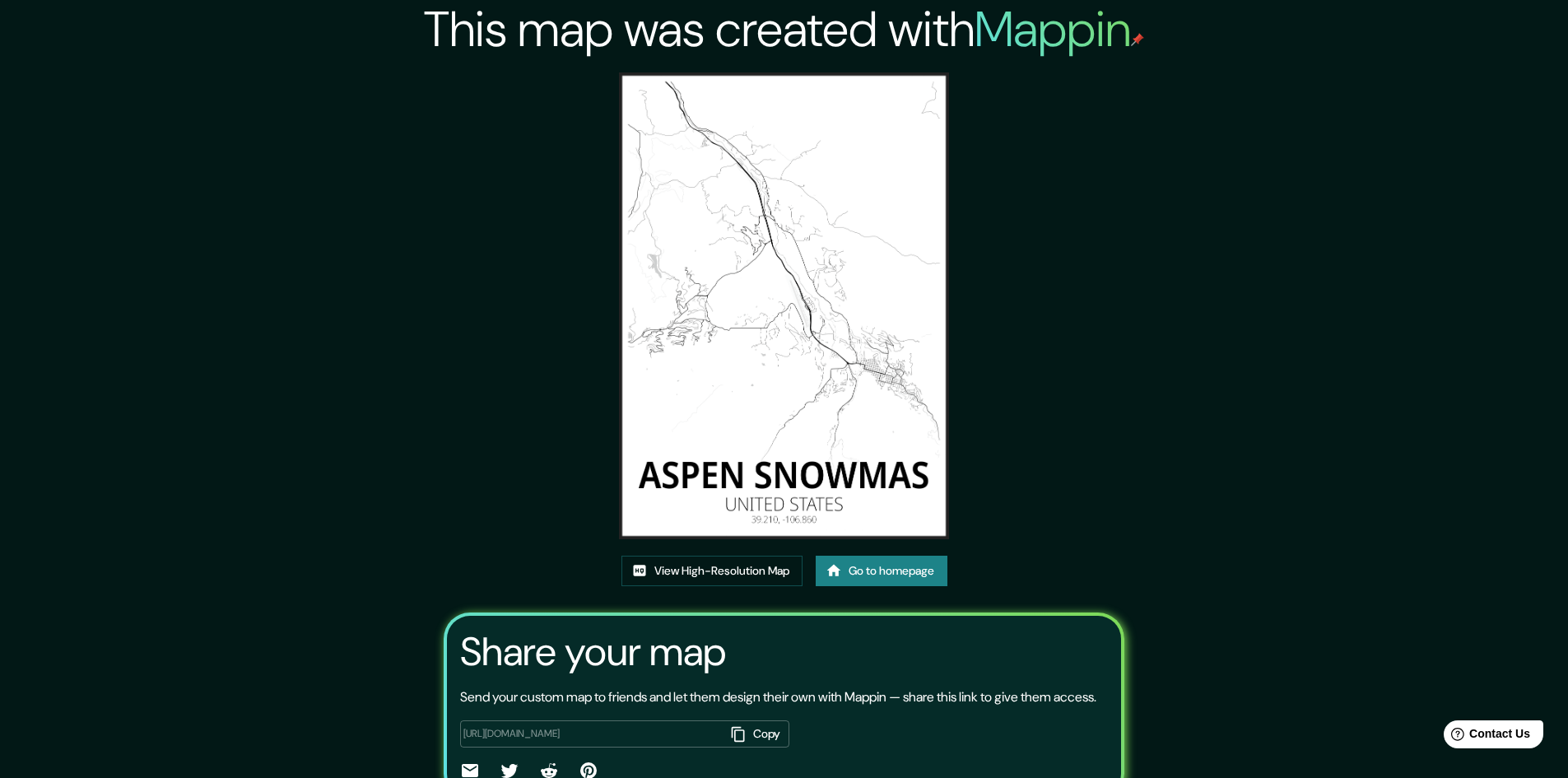
drag, startPoint x: 834, startPoint y: 230, endPoint x: 795, endPoint y: 216, distance: 41.4
click at [795, 216] on img at bounding box center [784, 306] width 330 height 467
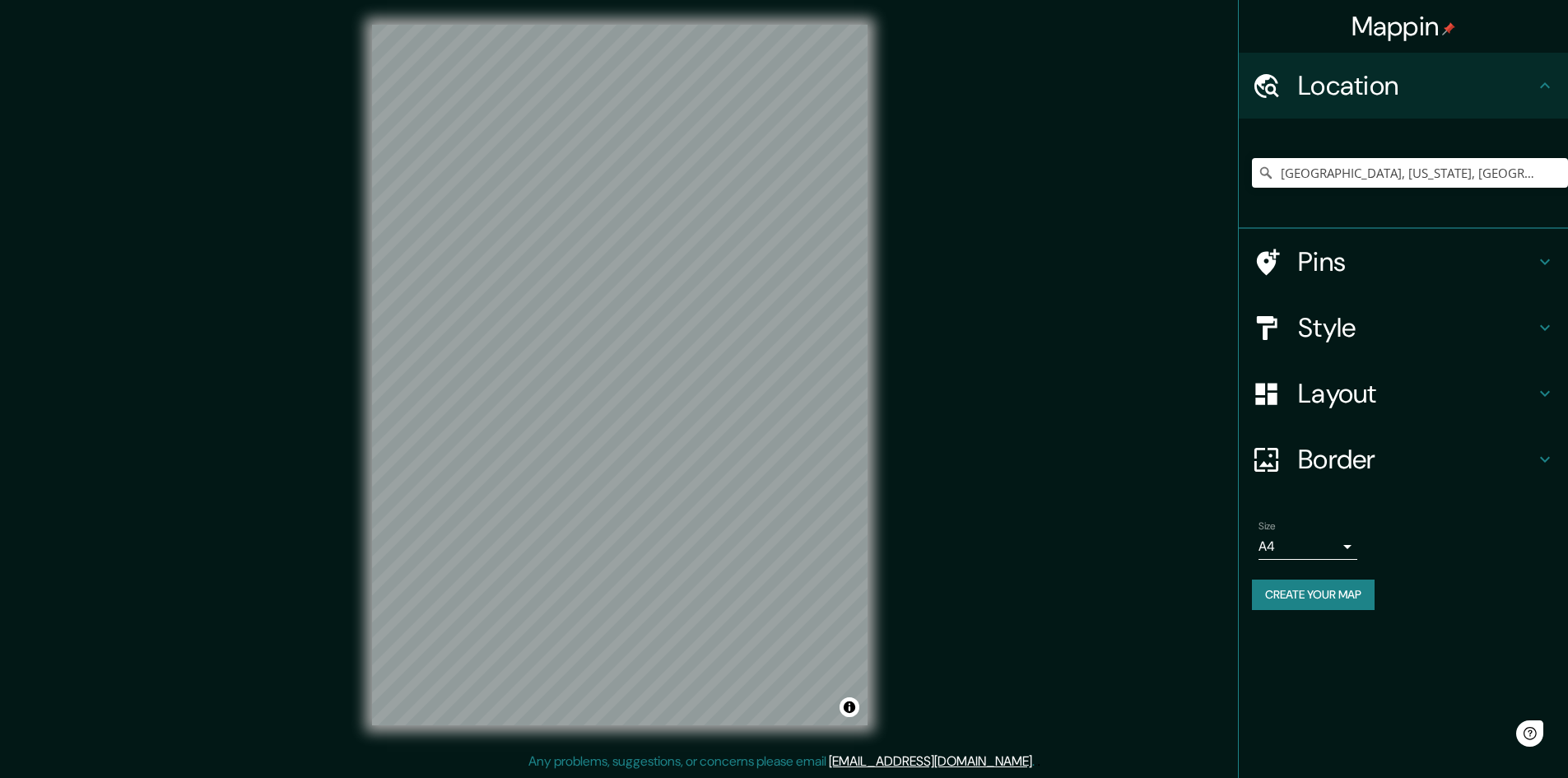
scroll to position [2, 0]
click at [1501, 188] on div "[GEOGRAPHIC_DATA], [US_STATE], [GEOGRAPHIC_DATA]" at bounding box center [1410, 172] width 316 height 82
click at [1504, 177] on input "[GEOGRAPHIC_DATA], [US_STATE], [GEOGRAPHIC_DATA]" at bounding box center [1410, 172] width 316 height 30
drag, startPoint x: 1508, startPoint y: 175, endPoint x: 1109, endPoint y: 160, distance: 399.3
click at [1109, 160] on div "Mappin Location [GEOGRAPHIC_DATA], [US_STATE], [GEOGRAPHIC_DATA] Pins Style Lay…" at bounding box center [784, 388] width 1568 height 780
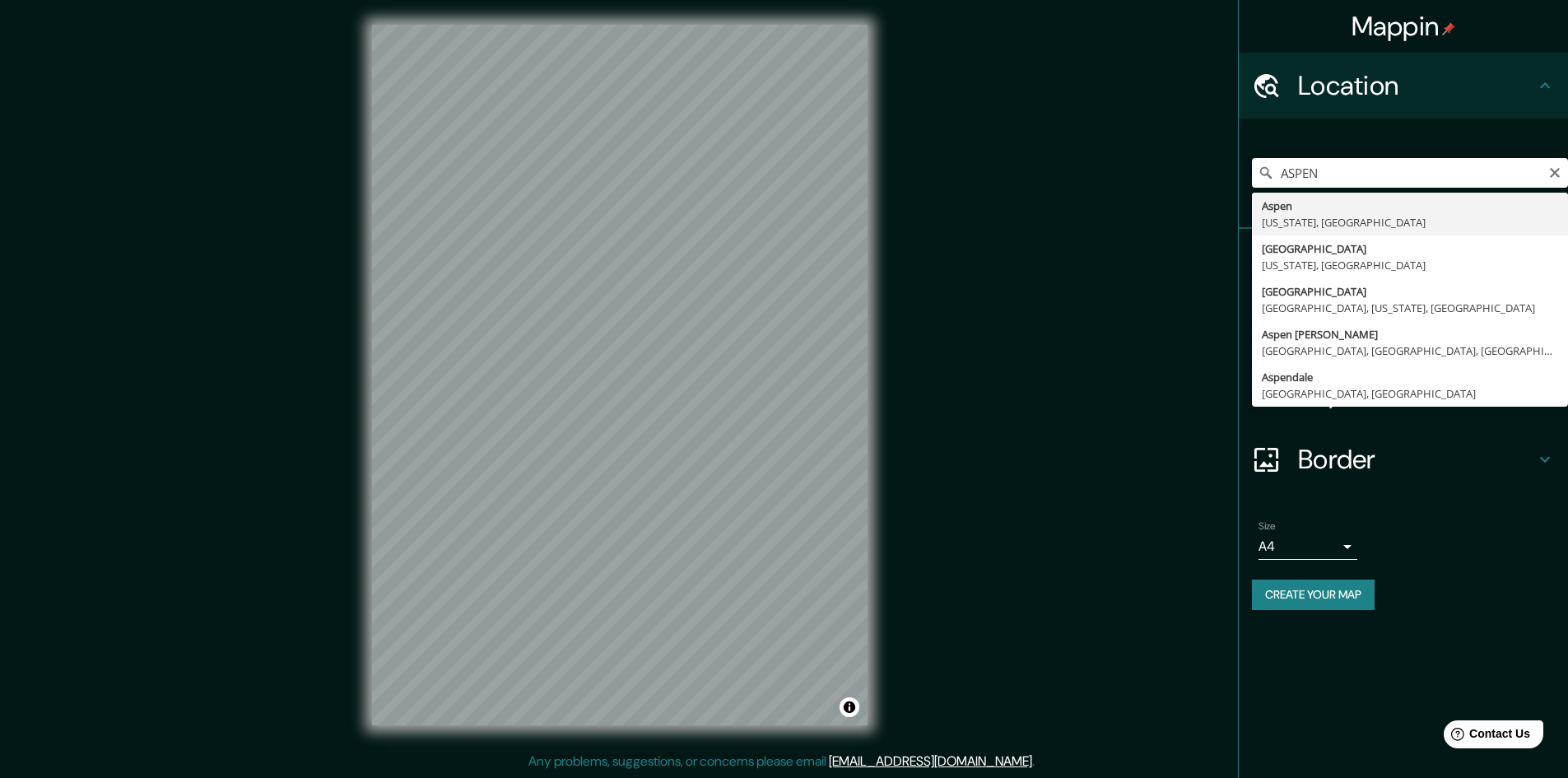
type input "[GEOGRAPHIC_DATA], [US_STATE], [GEOGRAPHIC_DATA]"
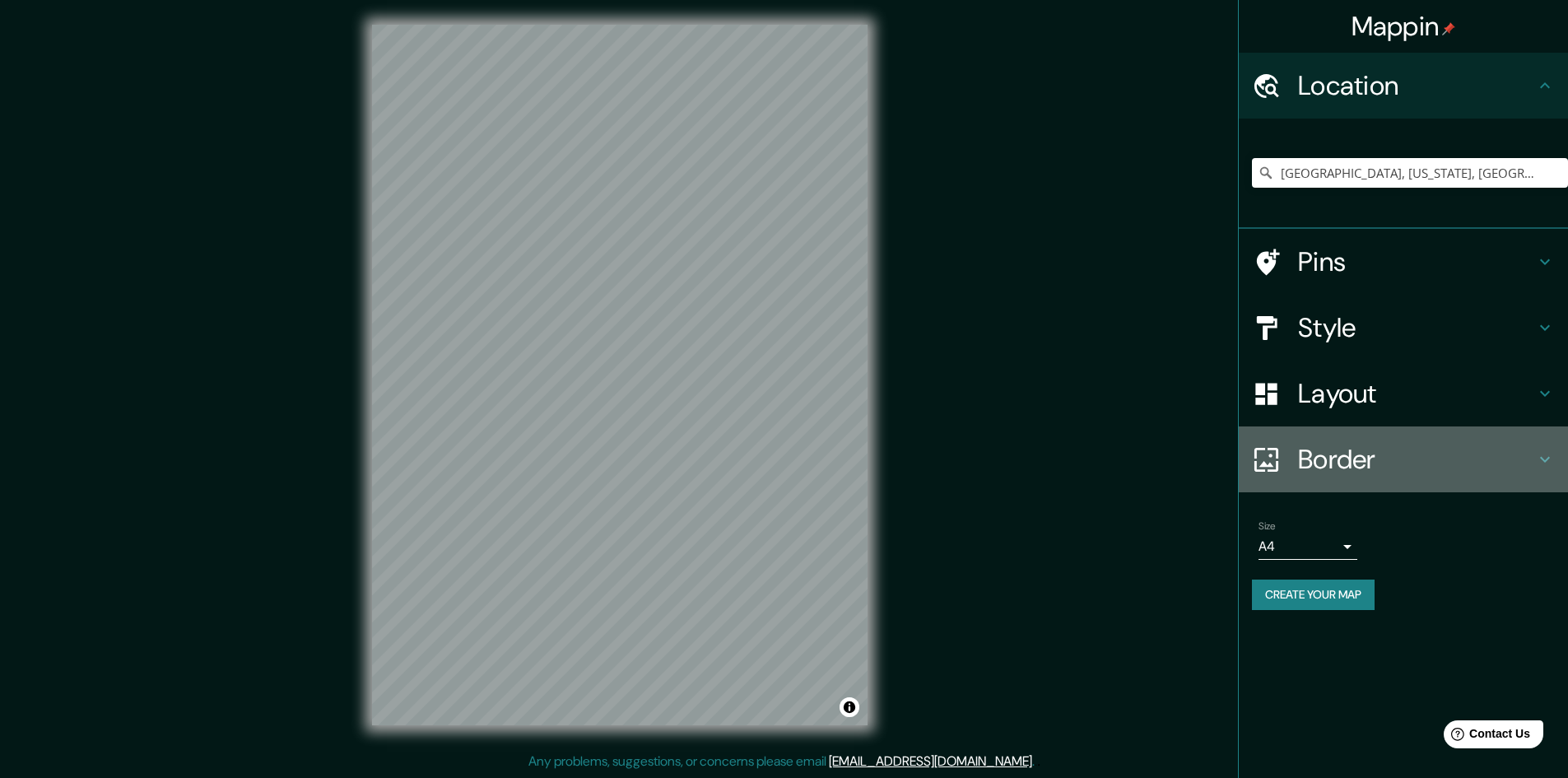
click at [1536, 461] on icon at bounding box center [1545, 460] width 20 height 20
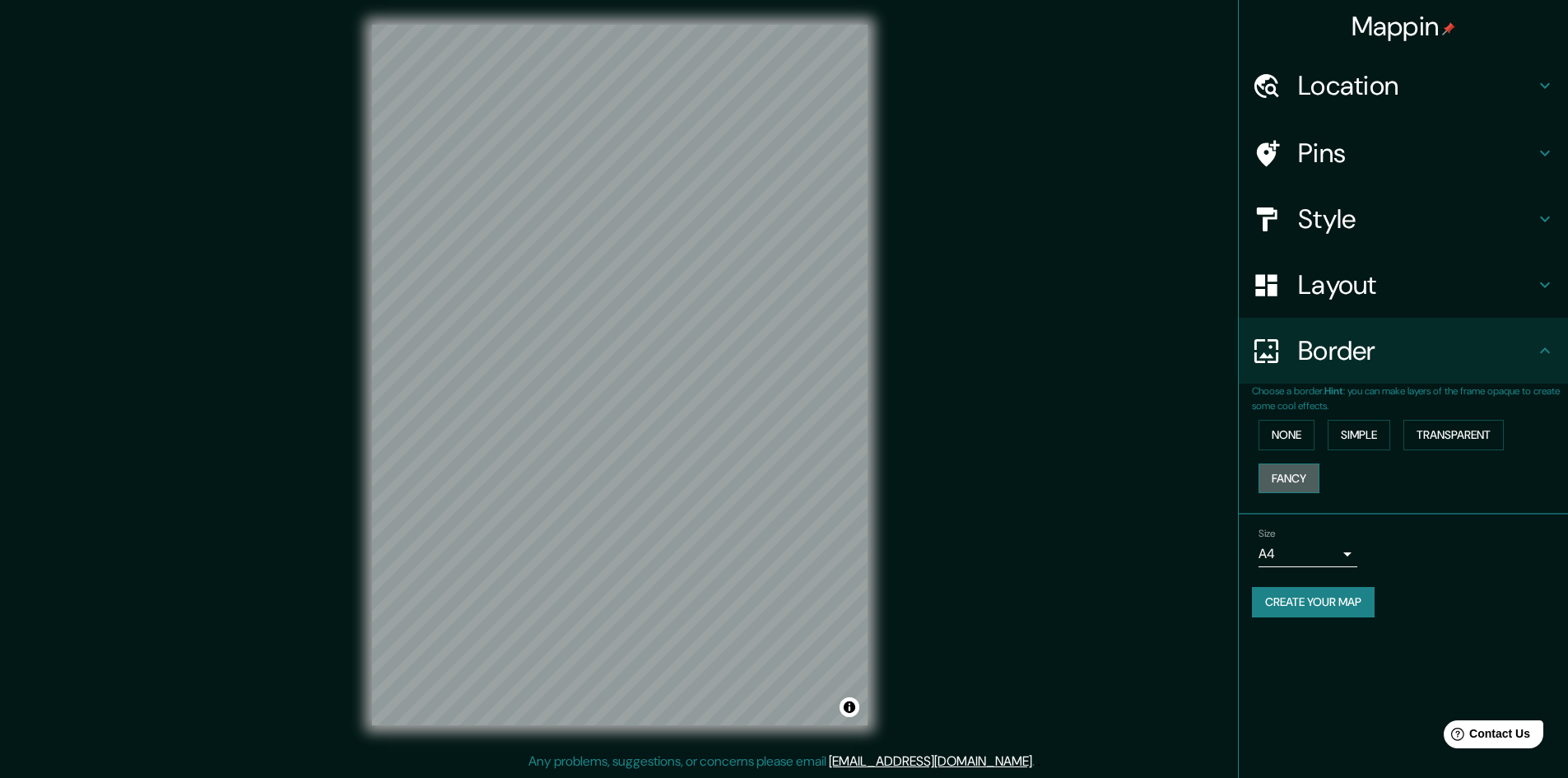
click at [1291, 474] on button "Fancy" at bounding box center [1290, 479] width 61 height 31
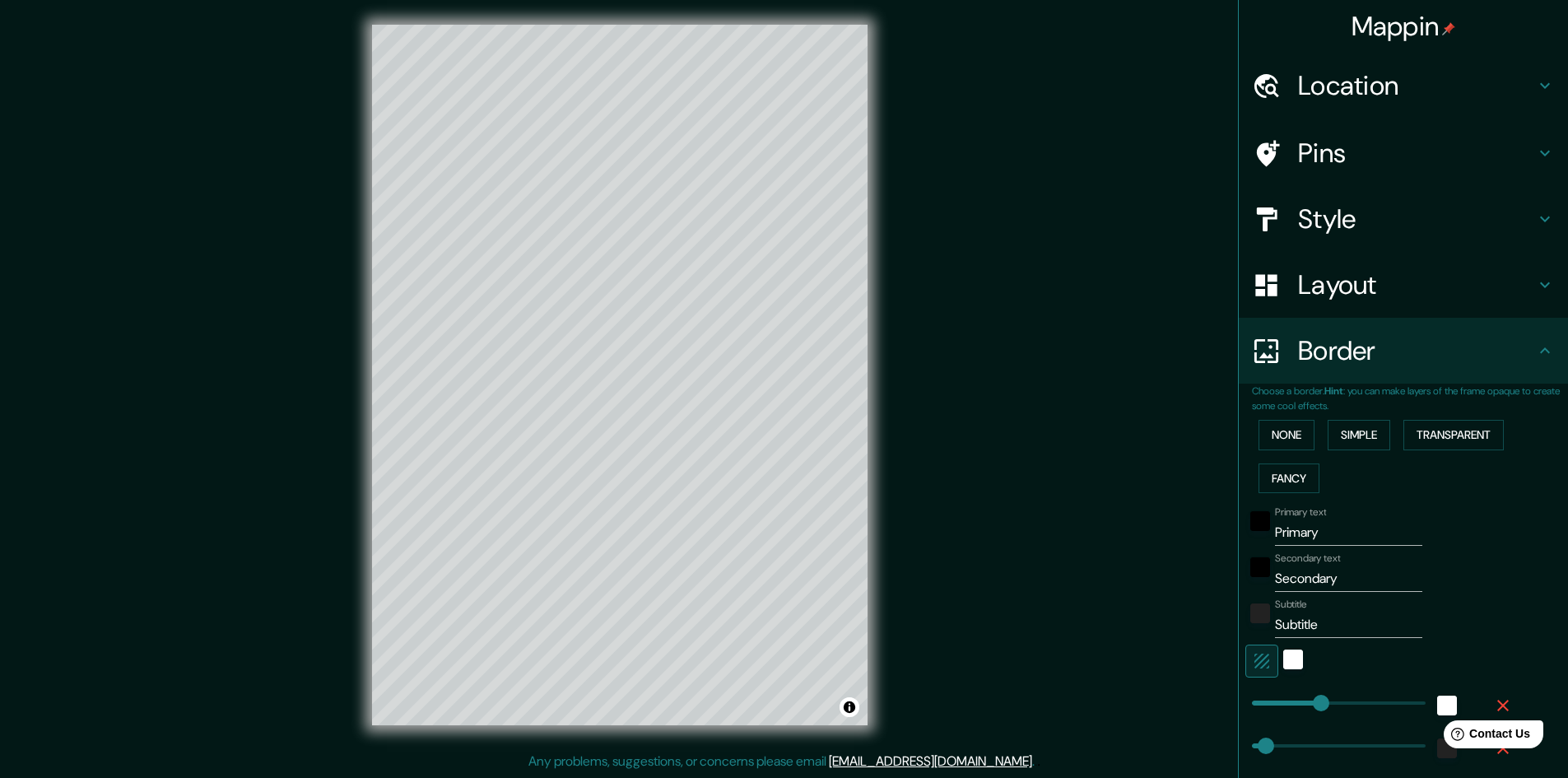
type input "0"
drag, startPoint x: 1299, startPoint y: 702, endPoint x: 1164, endPoint y: 693, distance: 135.3
type input "48"
type input "24"
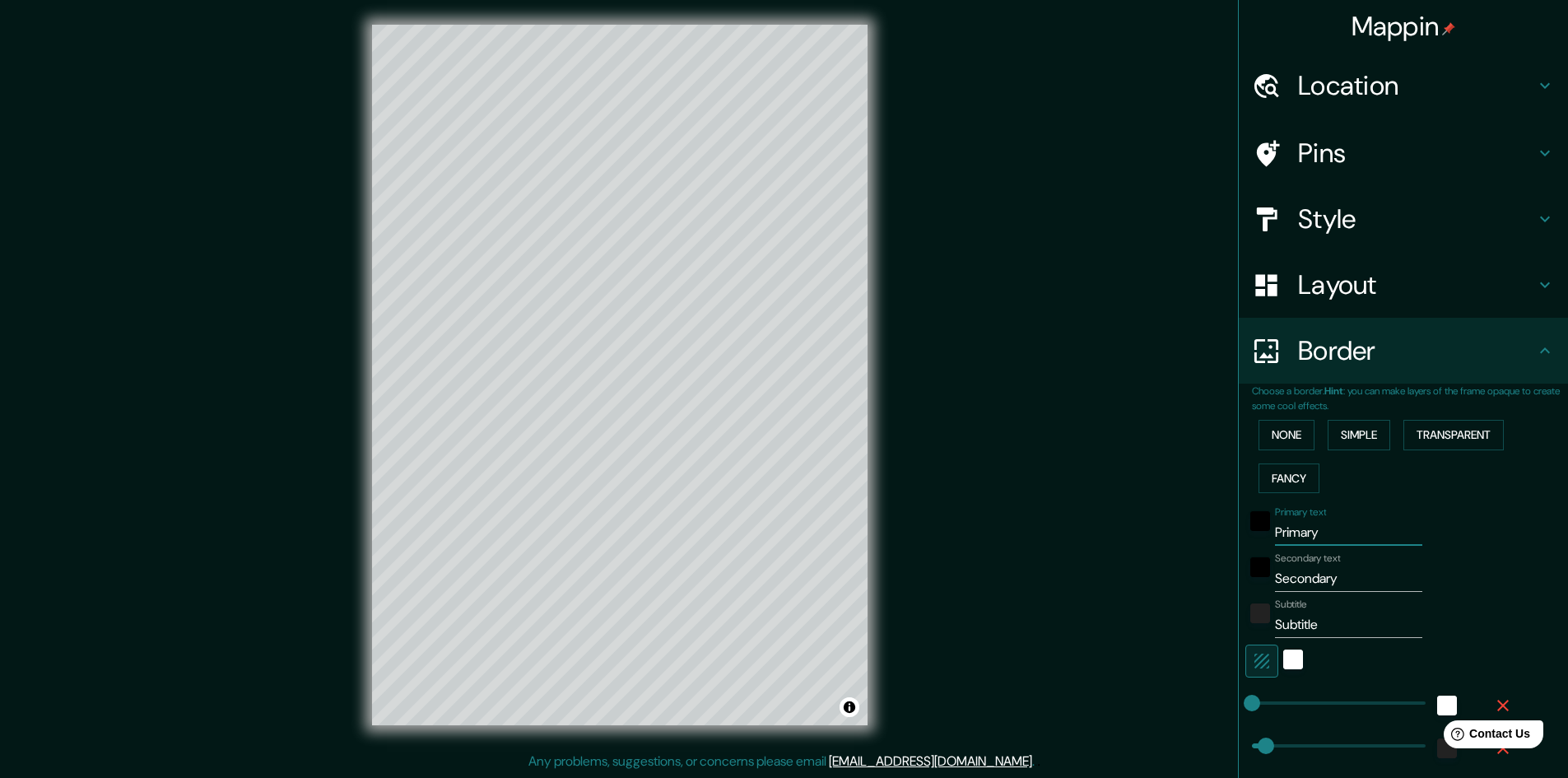
drag, startPoint x: 1264, startPoint y: 532, endPoint x: 1202, endPoint y: 528, distance: 62.1
click at [1202, 528] on div "Mappin Location Aspen, Colorado, Estados Unidos Pins Style Layout Border Choose…" at bounding box center [784, 388] width 1568 height 780
type input "A"
type input "48"
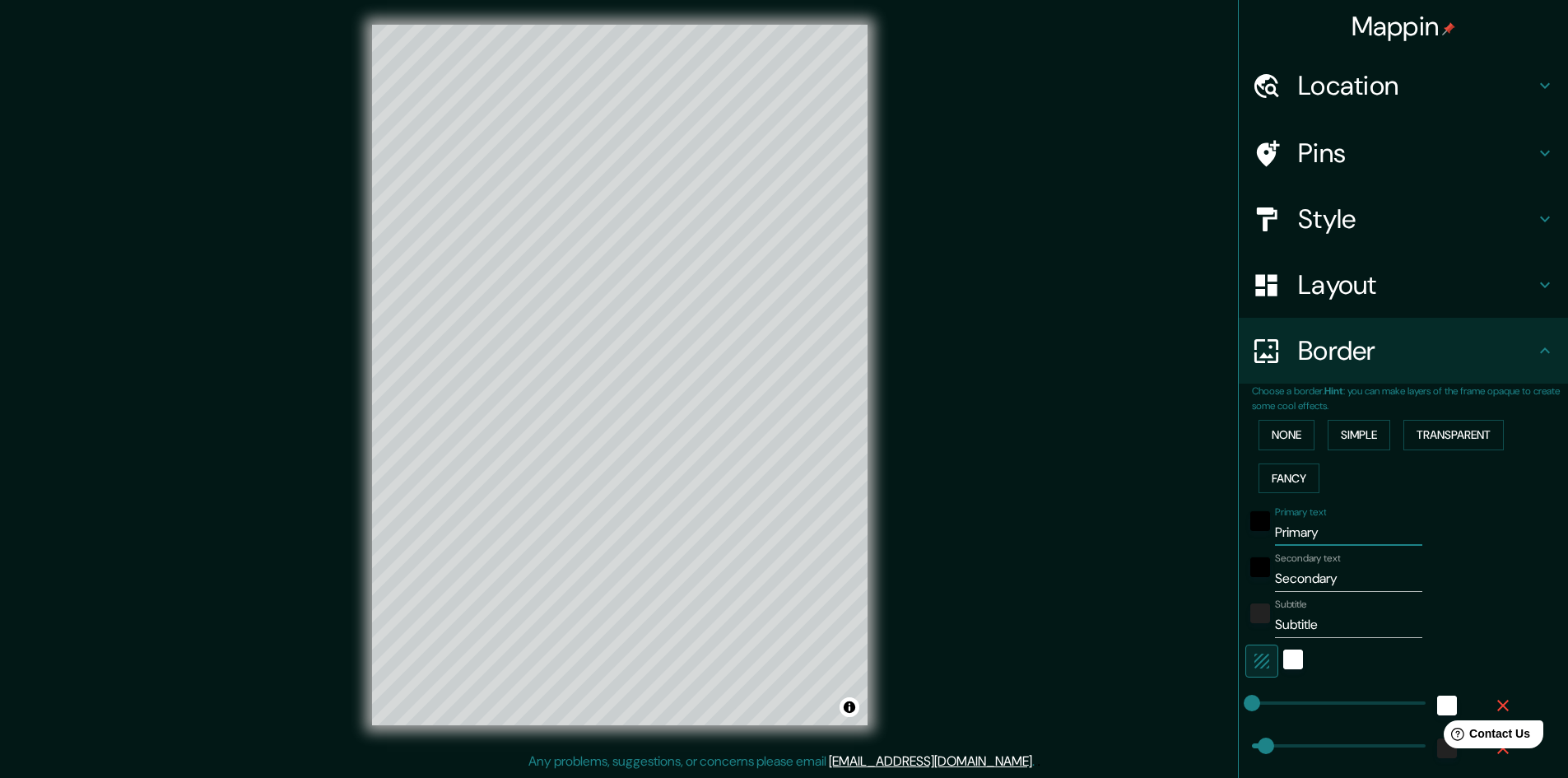
type input "24"
type input "AS"
type input "48"
type input "24"
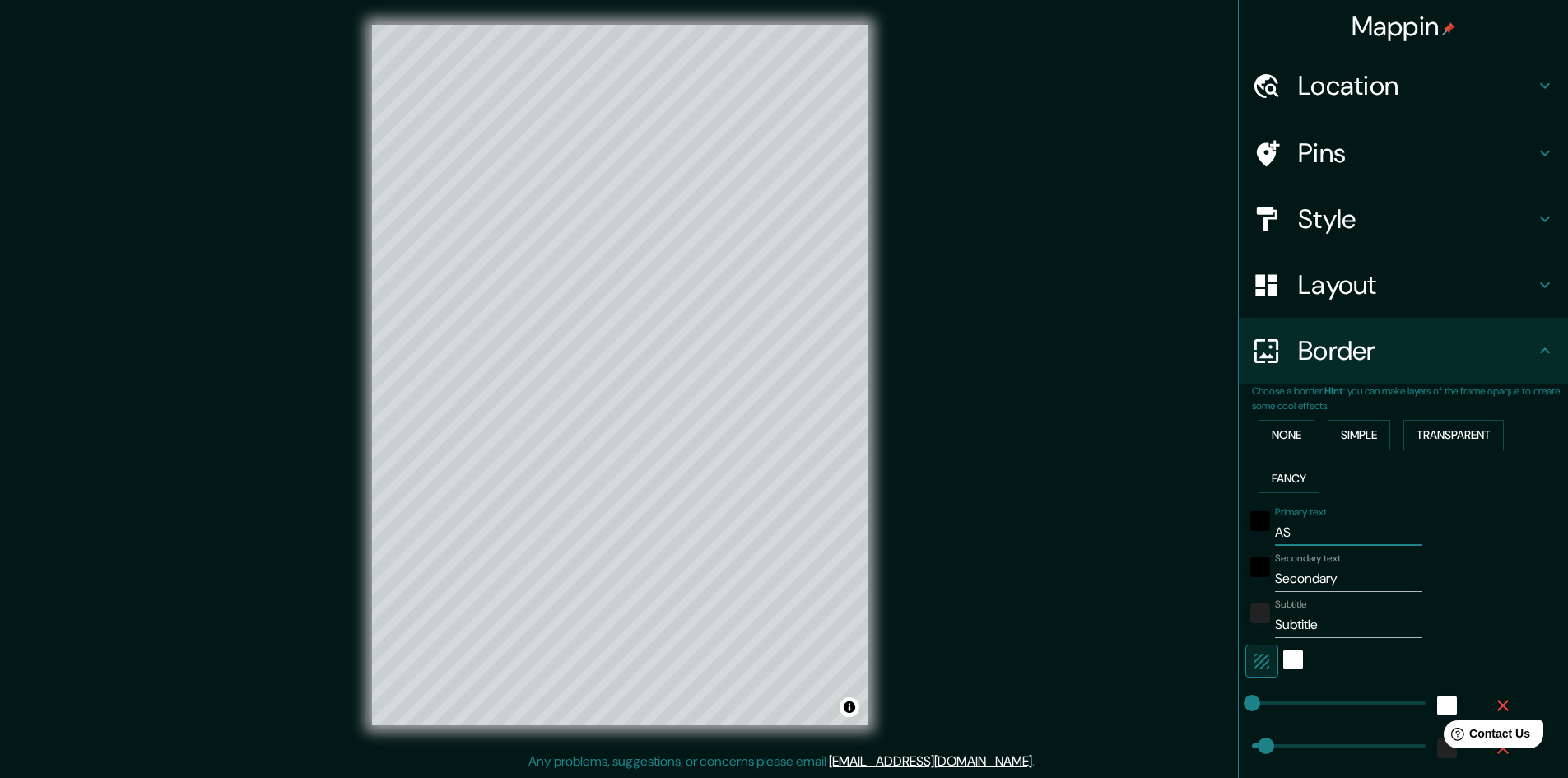
type input "ASP"
type input "48"
type input "24"
type input "ASPE"
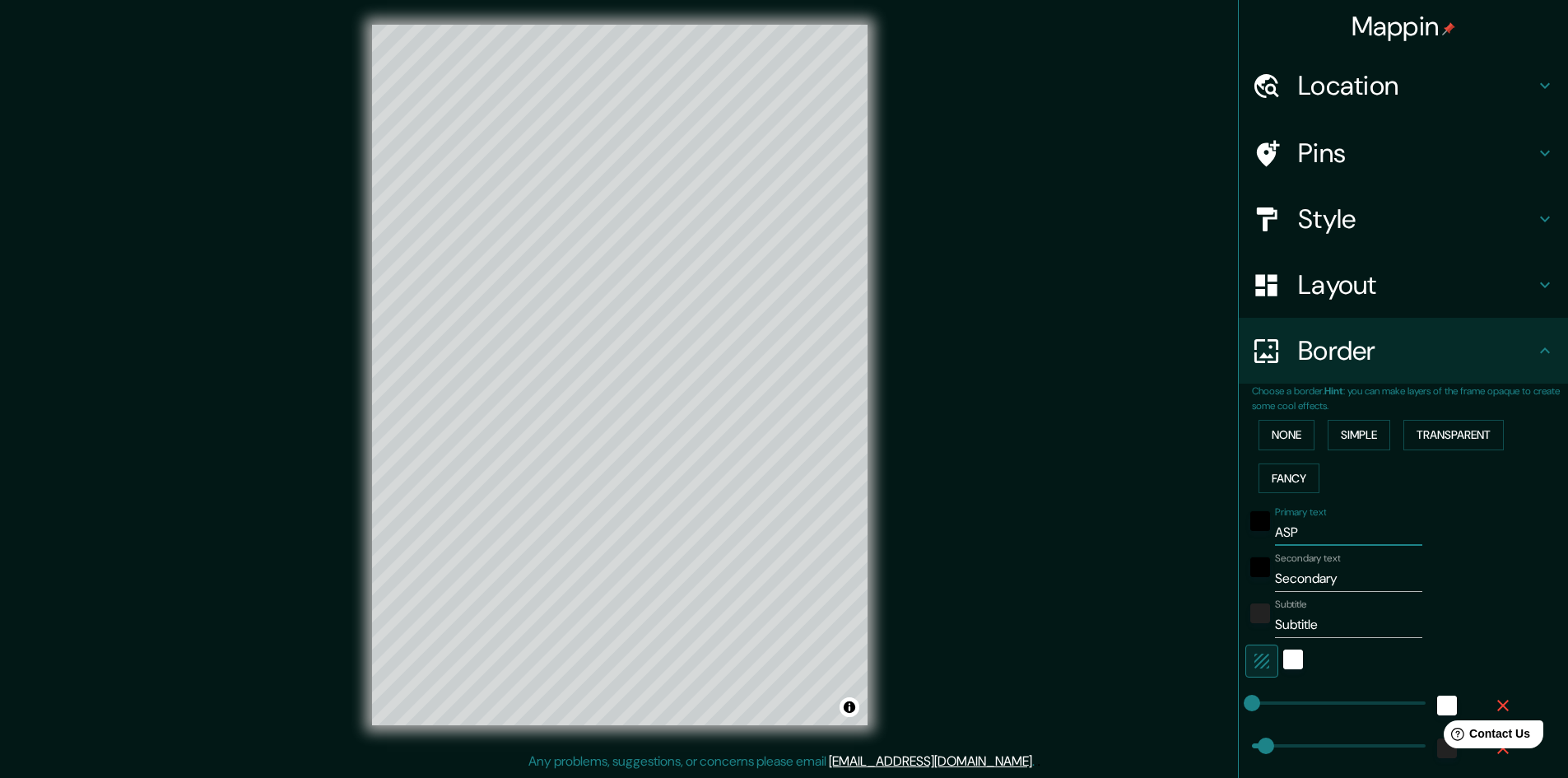
type input "48"
type input "24"
type input "ASPEN"
type input "48"
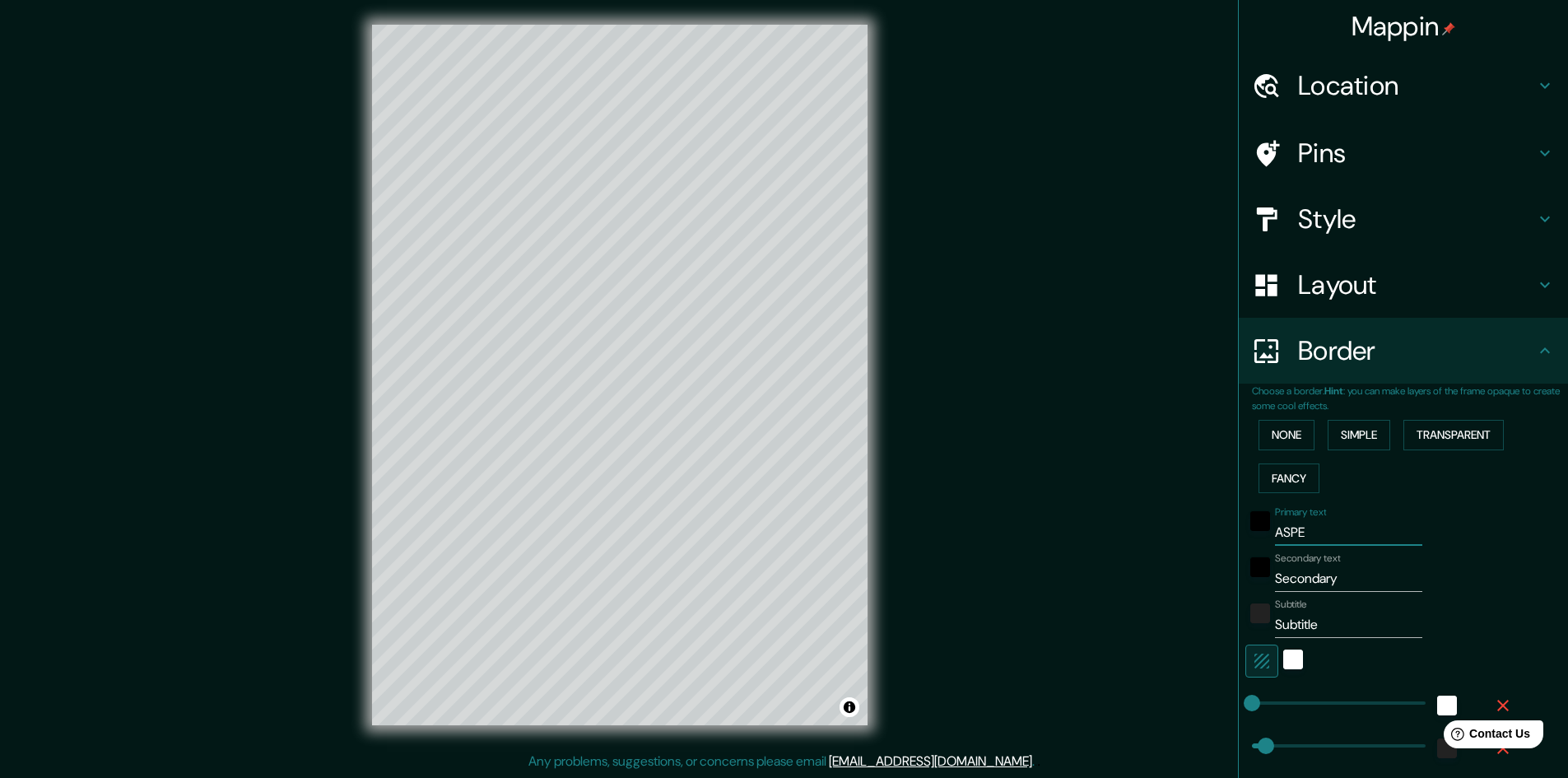
type input "48"
type input "24"
type input "ASPEN"
type input "48"
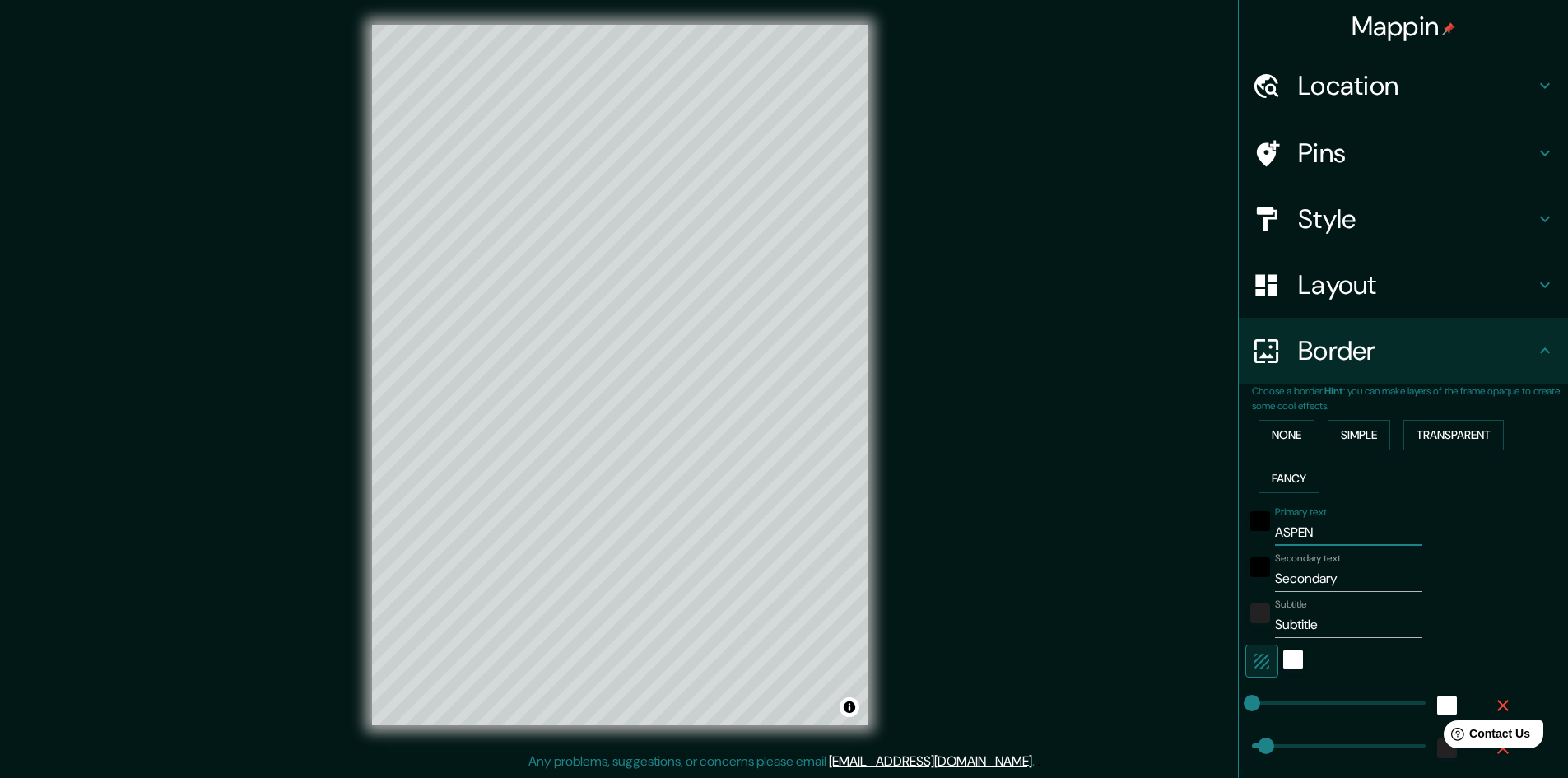
type input "24"
type input "ASPEN S"
type input "48"
type input "24"
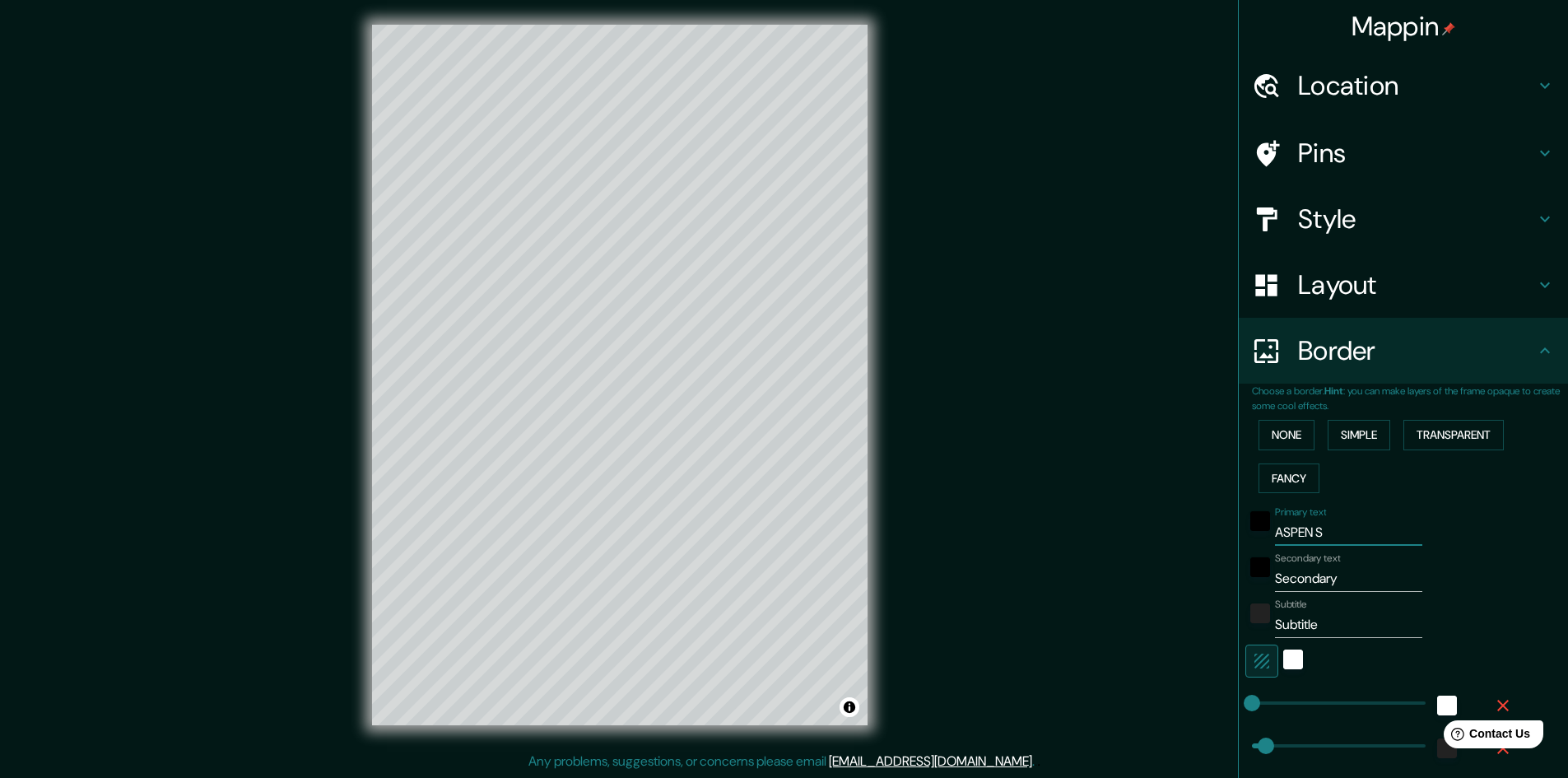
type input "ASPEN SO"
type input "48"
type input "24"
type input "ASPEN S"
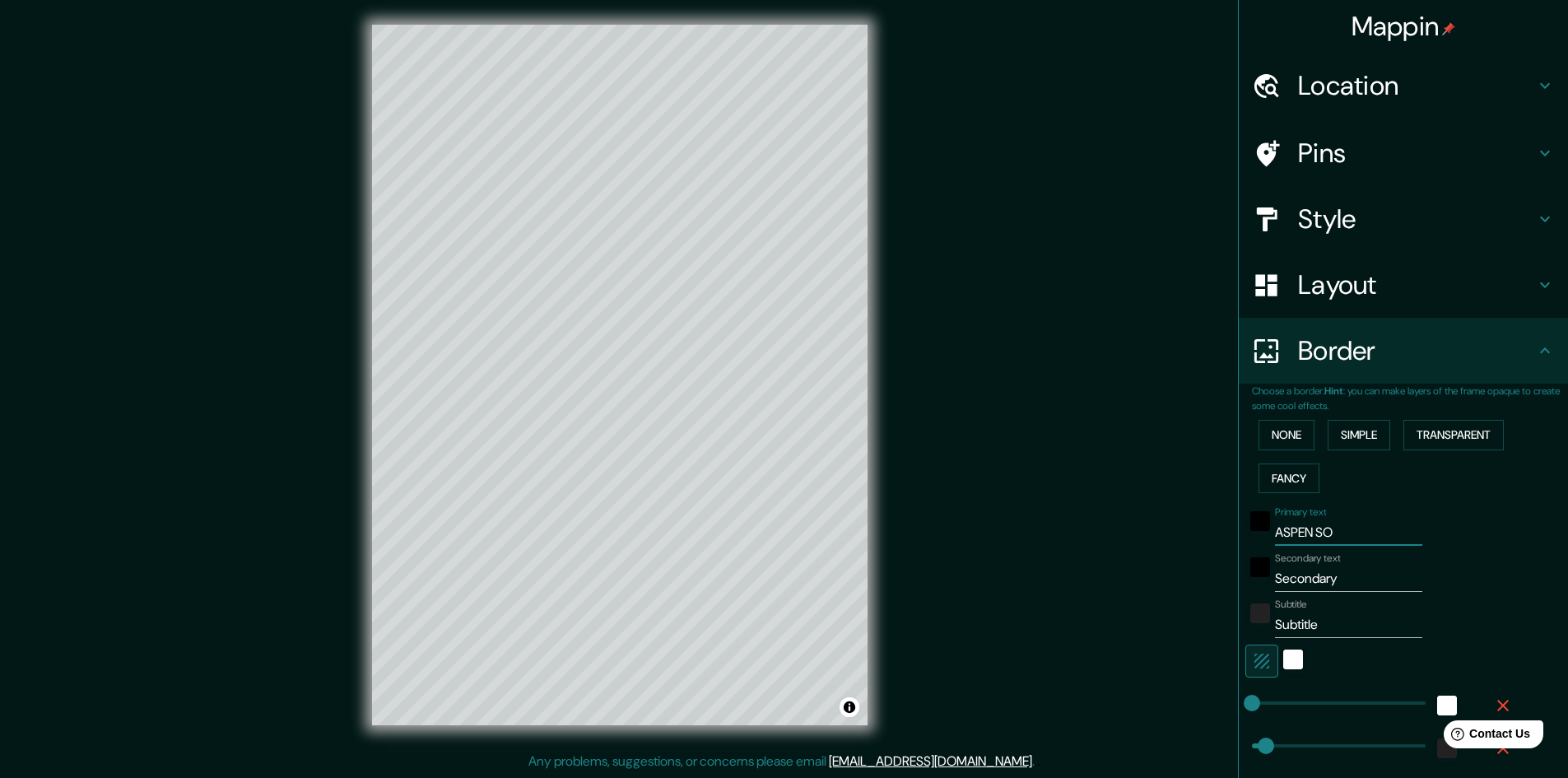
type input "48"
type input "24"
type input "ASPEN SN"
type input "48"
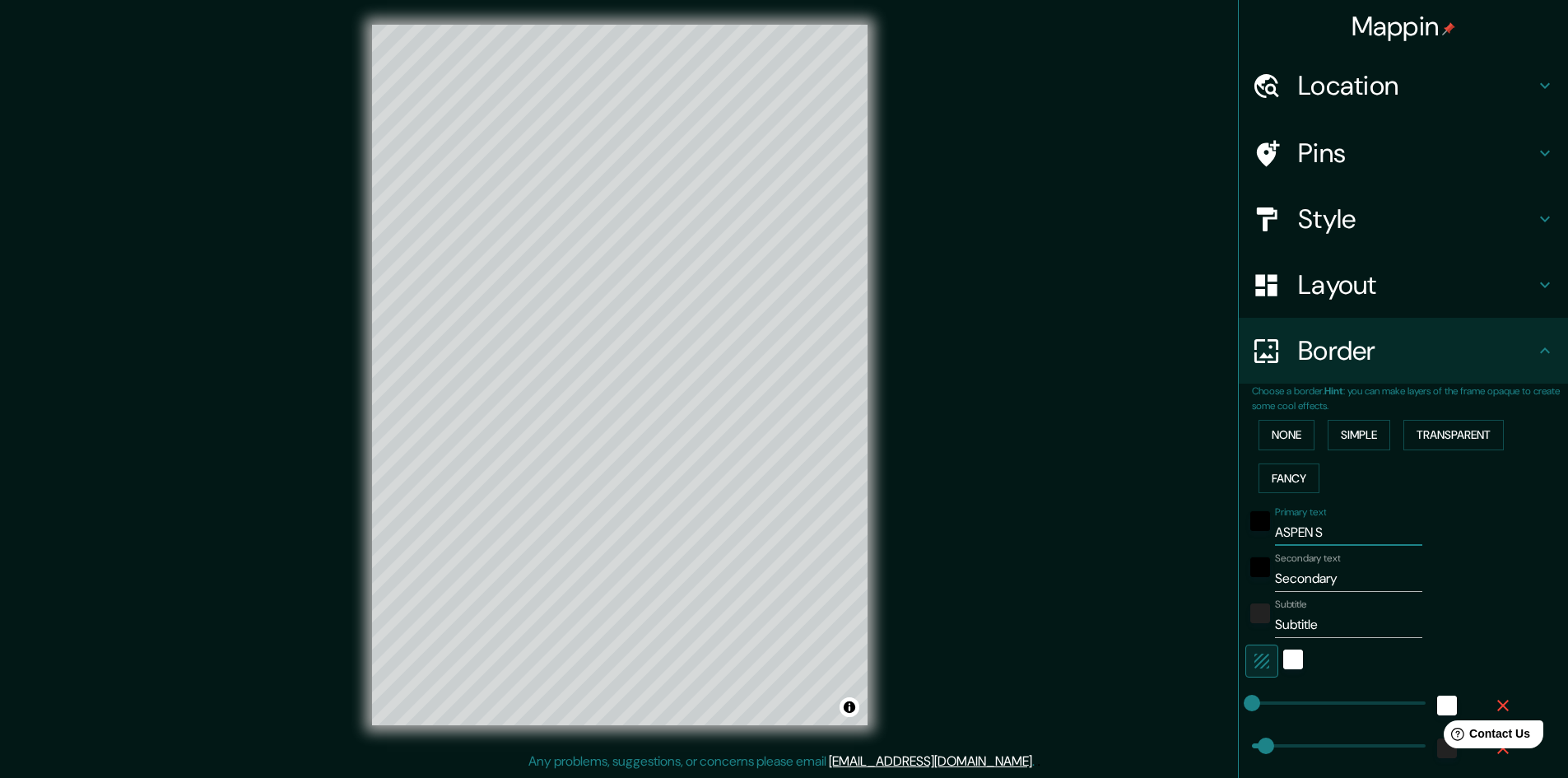
type input "48"
type input "24"
type input "ASPEN SNO"
type input "48"
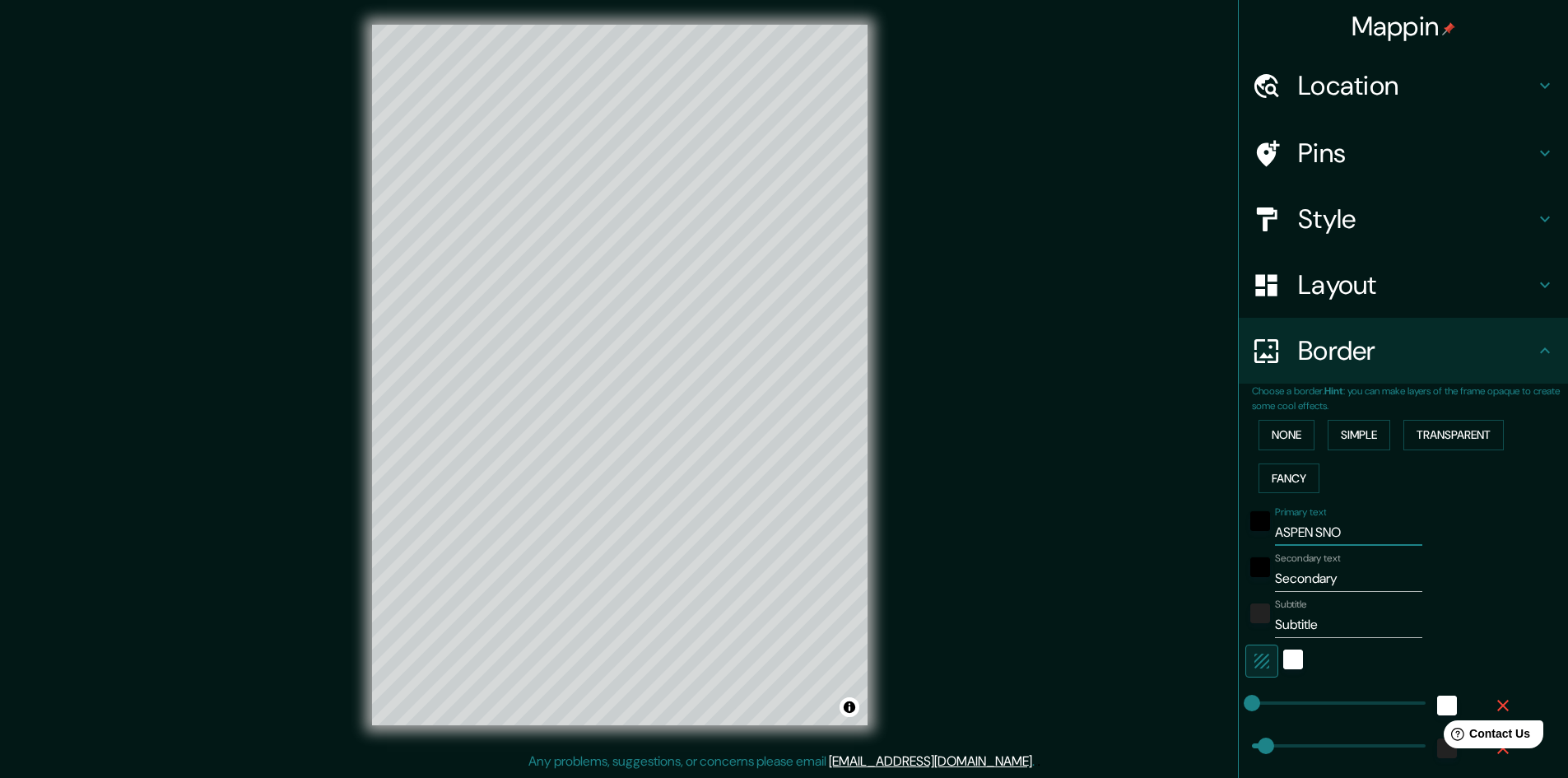
type input "24"
type input "ASPEN SNOW"
type input "48"
type input "24"
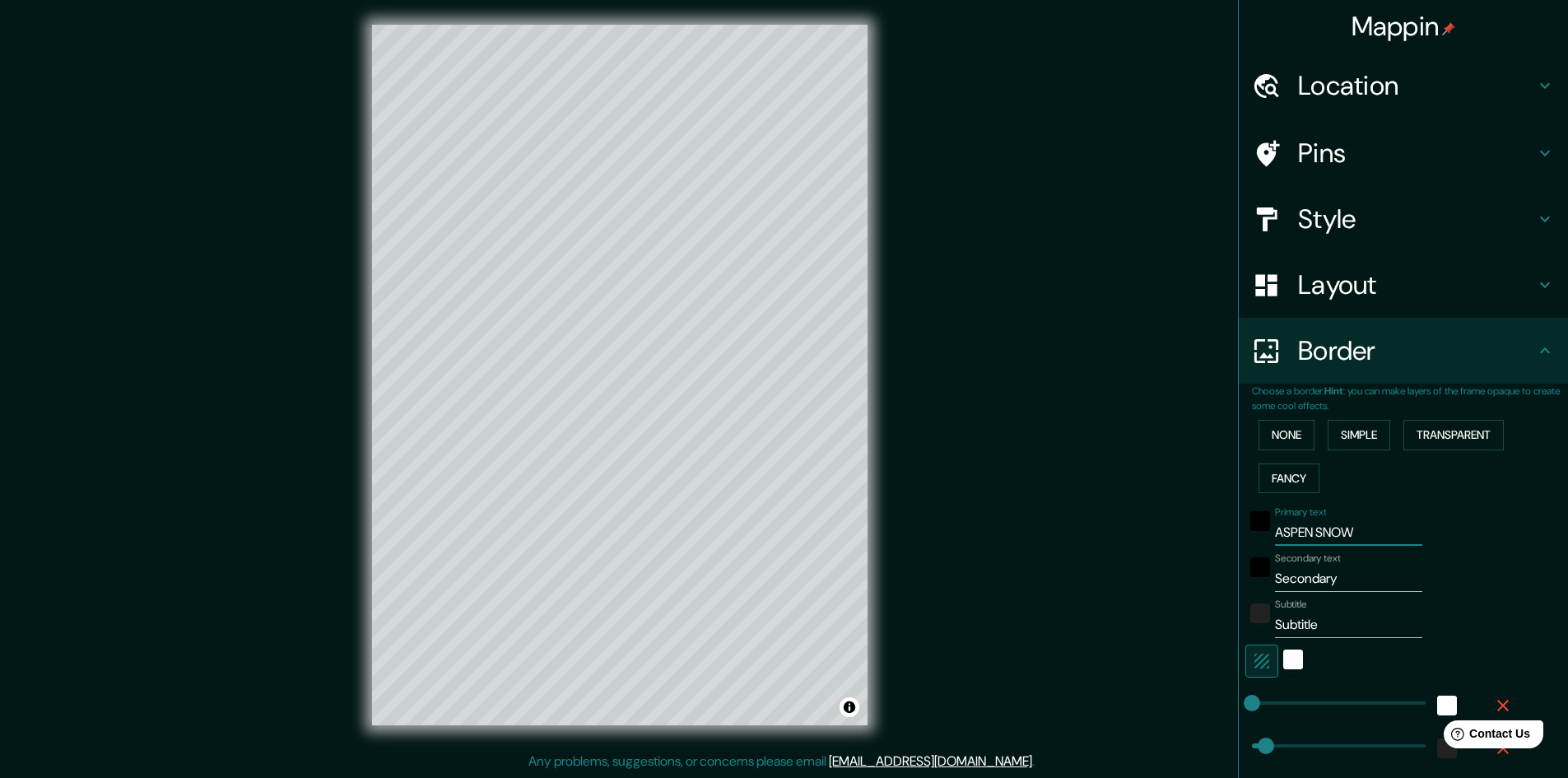
type input "ASPEN SNOWM"
type input "48"
type input "24"
type input "ASPEN SNOWMA"
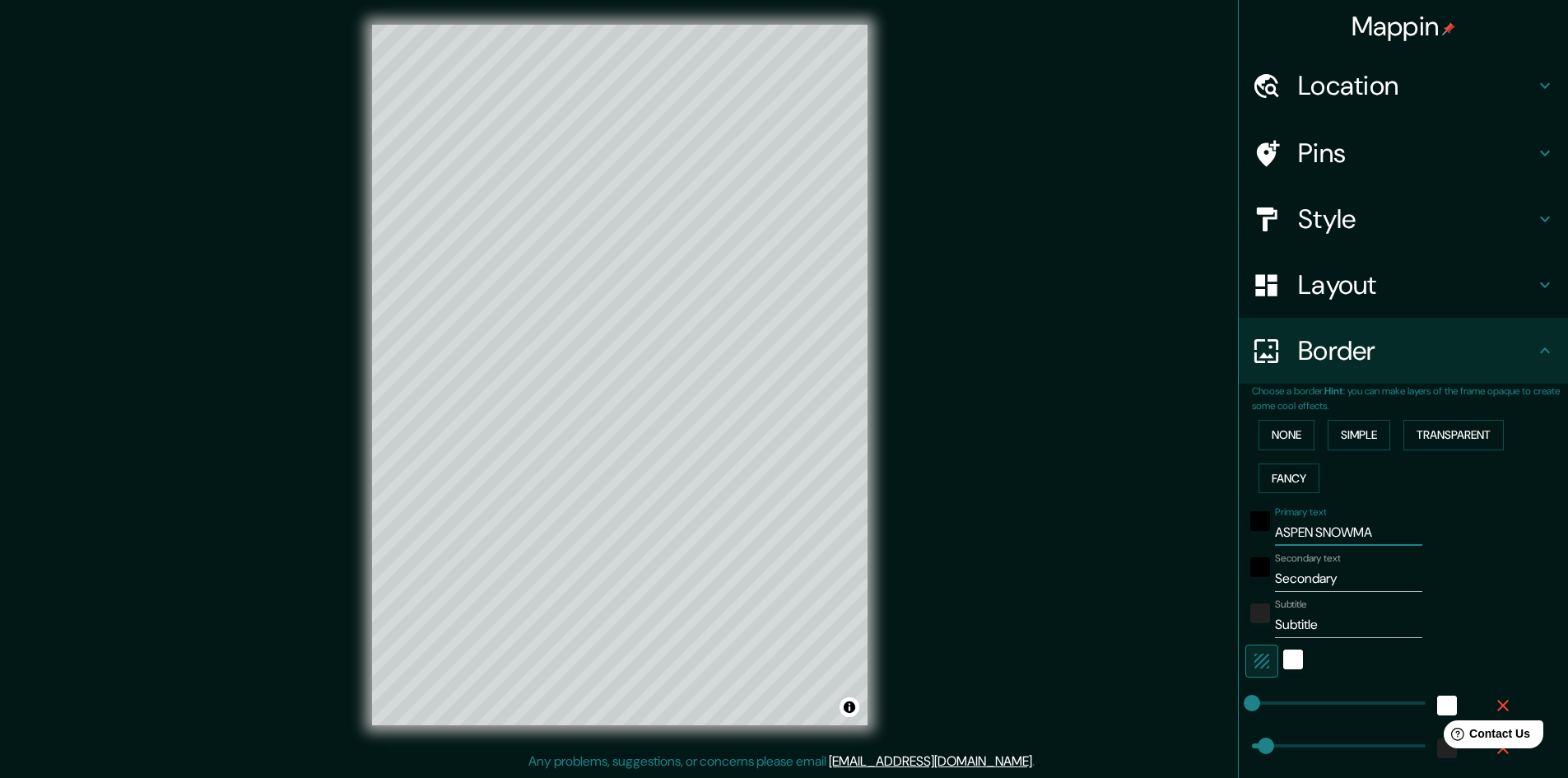
type input "48"
type input "24"
type input "ASPEN SNOWMAS"
type input "48"
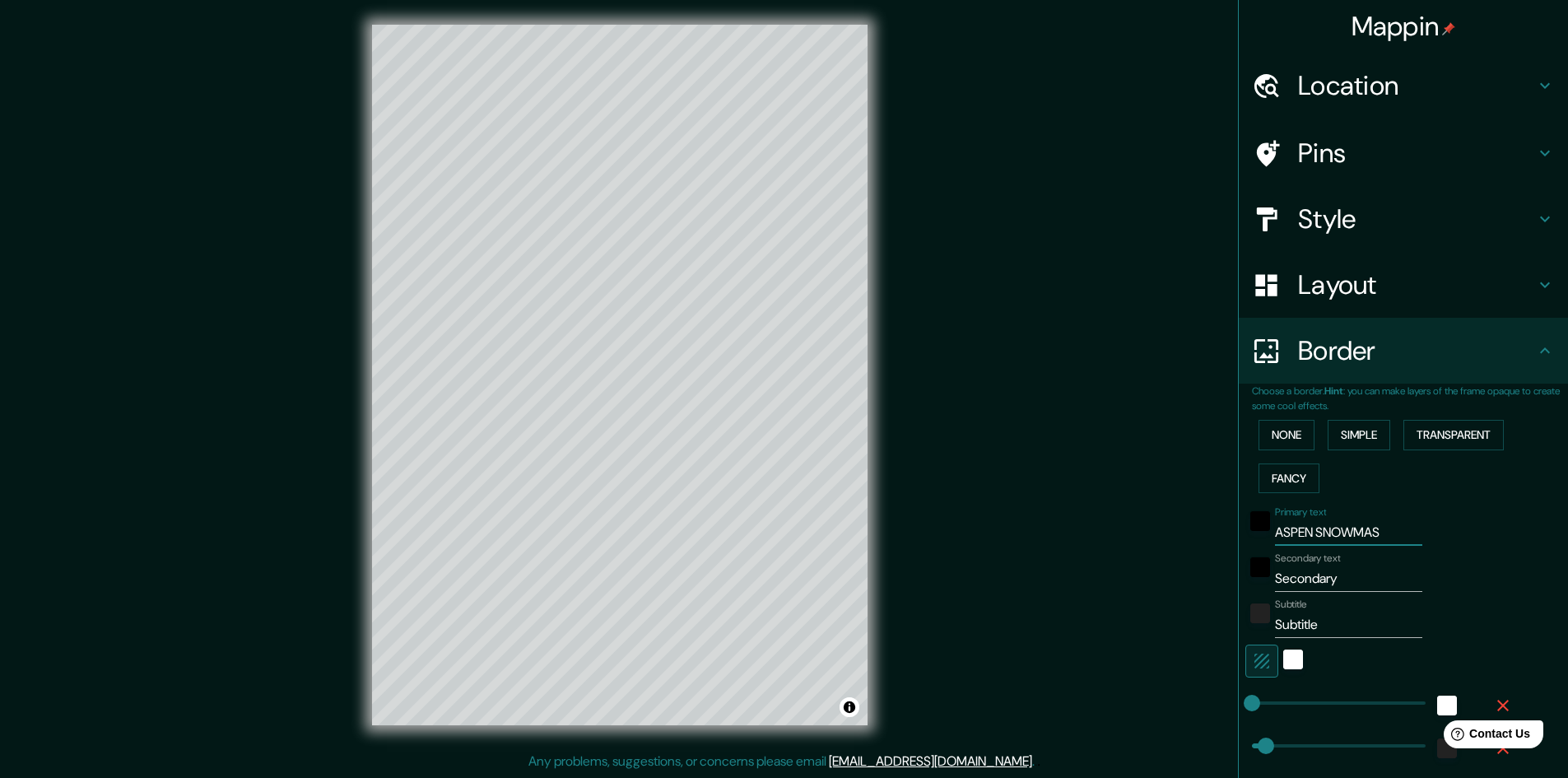
type input "48"
type input "24"
type input "ASPEN SNOWMAS"
drag, startPoint x: 1328, startPoint y: 586, endPoint x: 1154, endPoint y: 577, distance: 174.2
click at [1154, 577] on div "Mappin Location Aspen, Colorado, Estados Unidos Pins Style Layout Border Choose…" at bounding box center [784, 388] width 1568 height 780
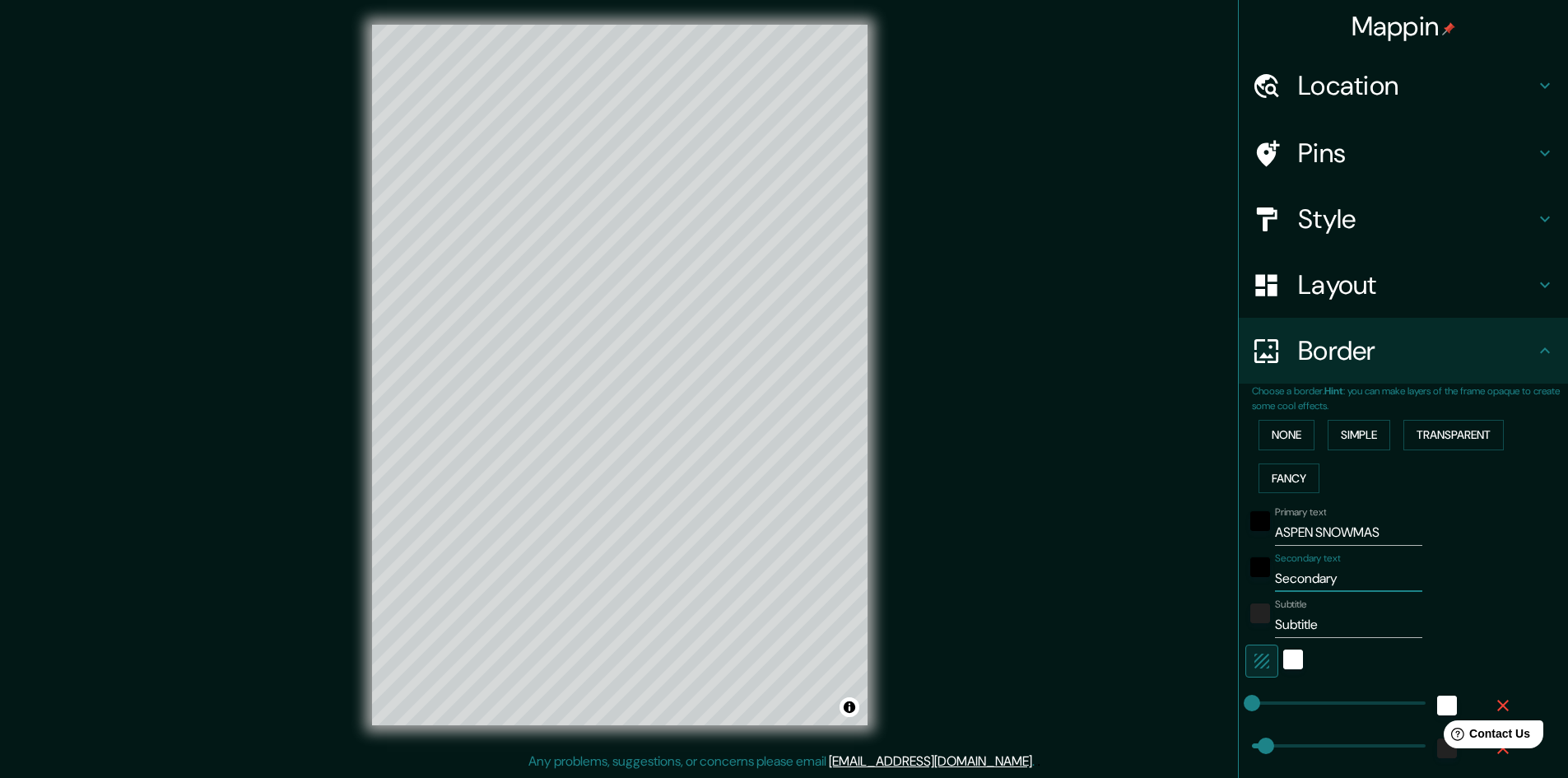
type input "U"
type input "48"
type input "24"
type input "UN"
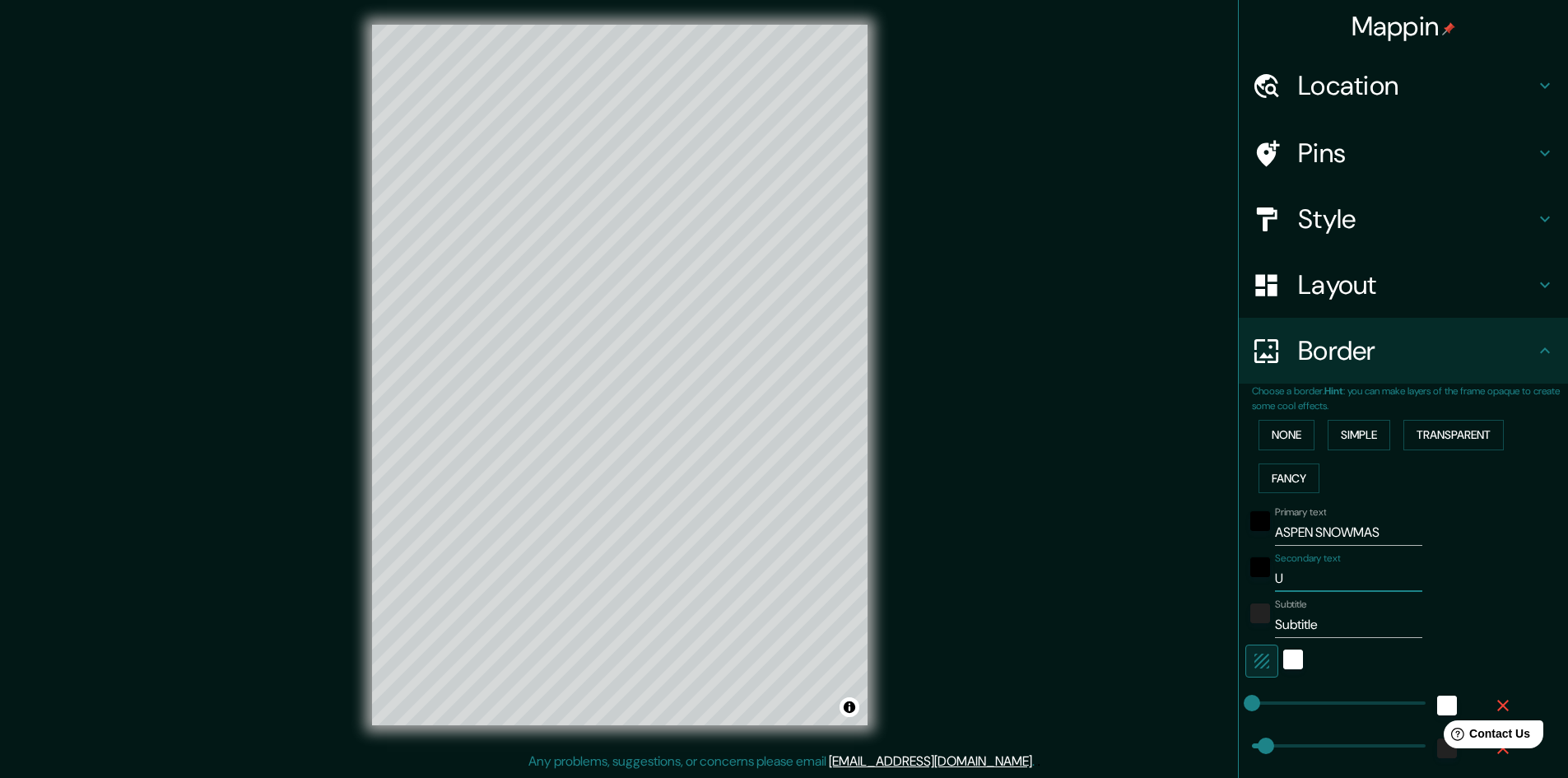
type input "48"
type input "24"
type input "UNI"
type input "48"
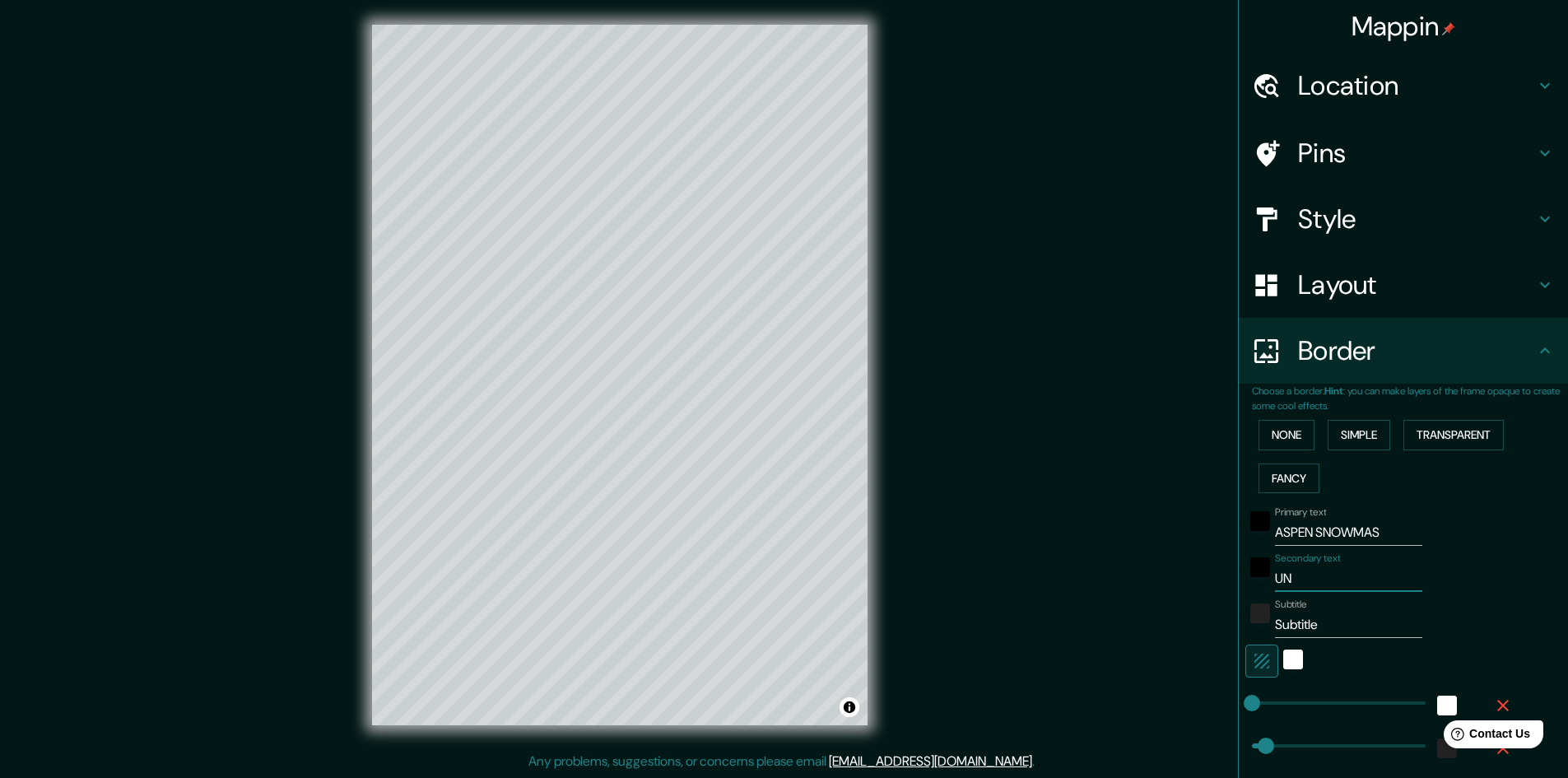
type input "48"
type input "24"
type input "UNIT"
type input "48"
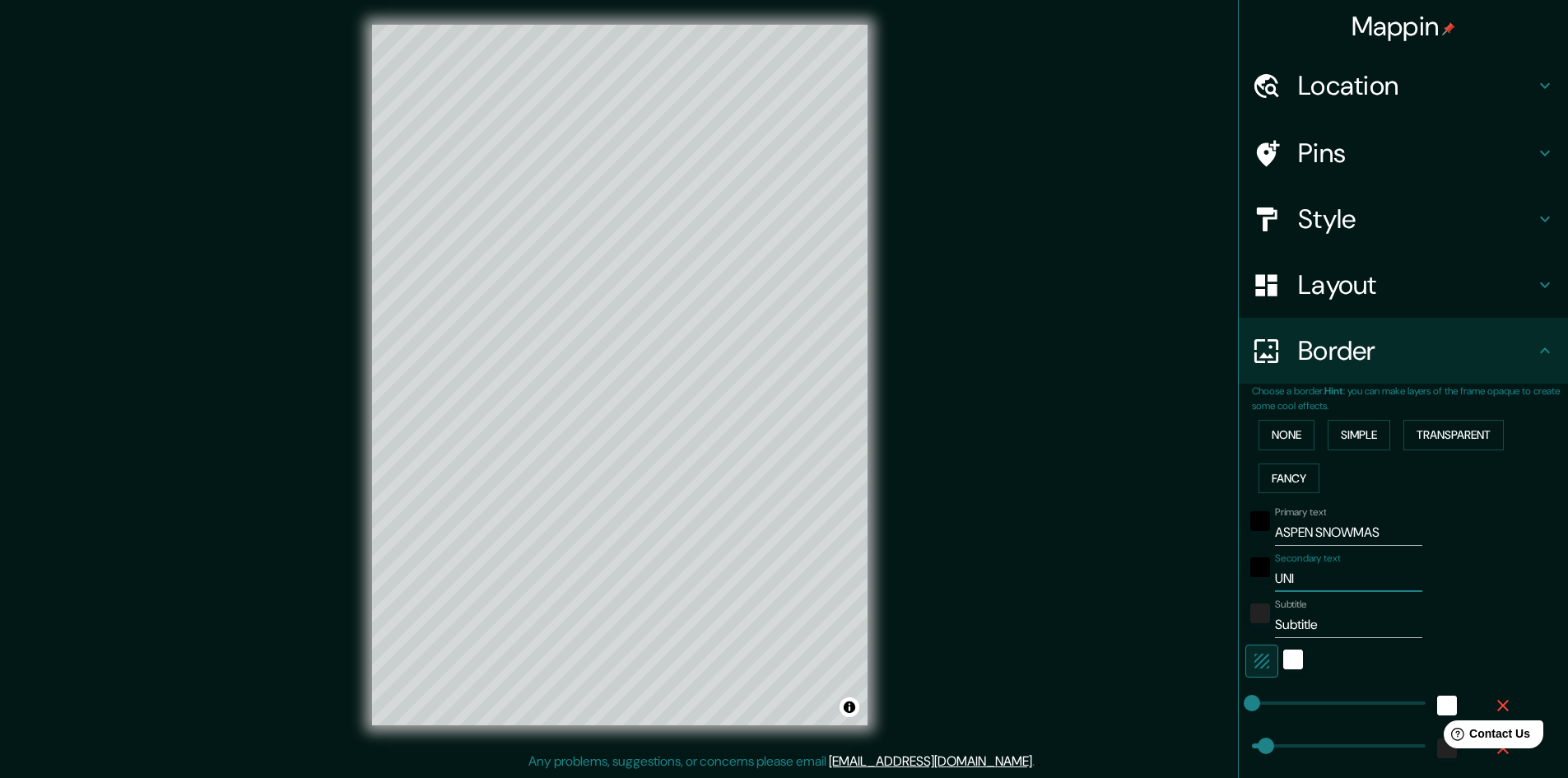
type input "24"
type input "UNITE"
type input "48"
type input "24"
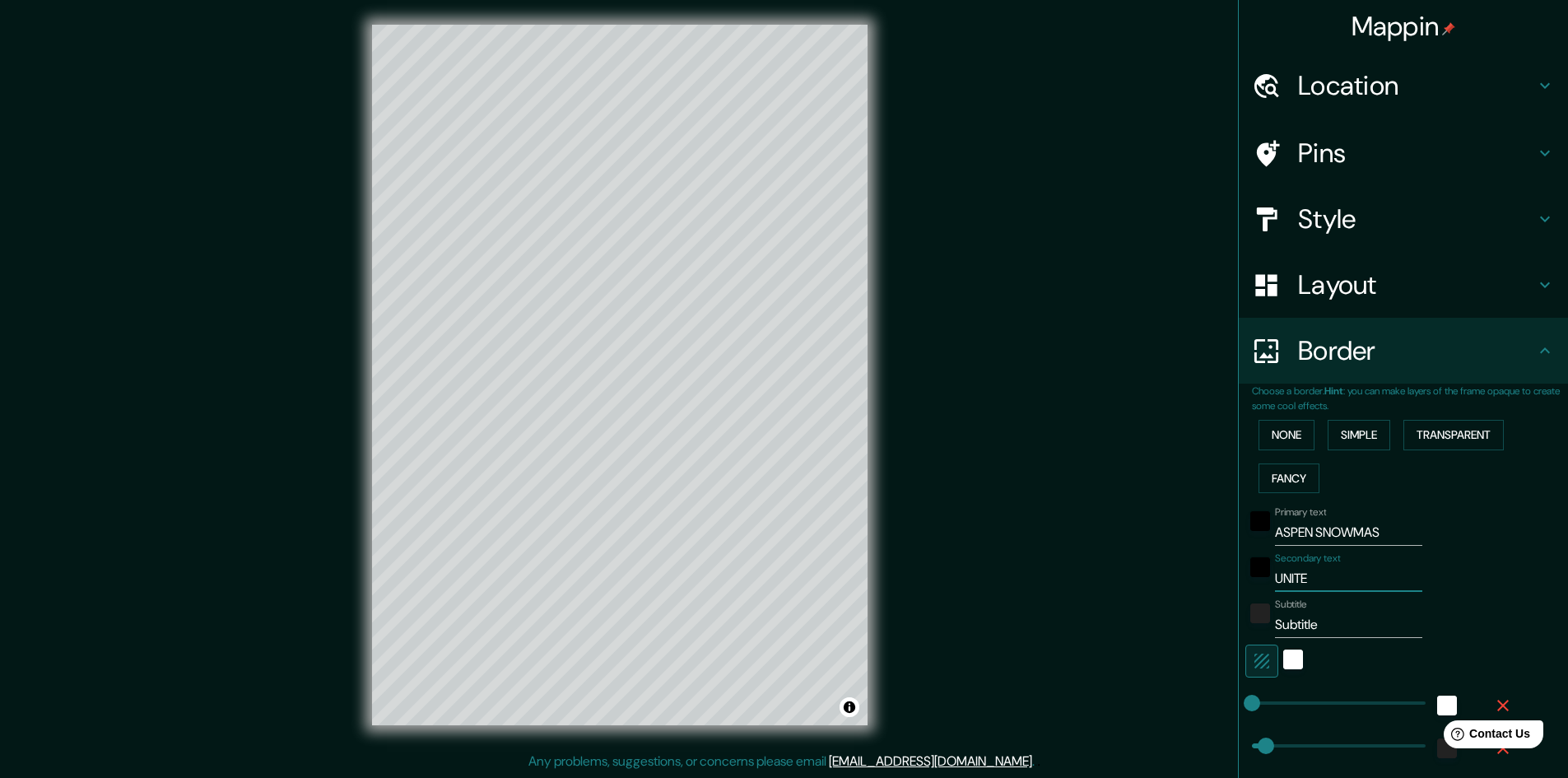
type input "UNITED"
type input "48"
type input "24"
type input "UNITED"
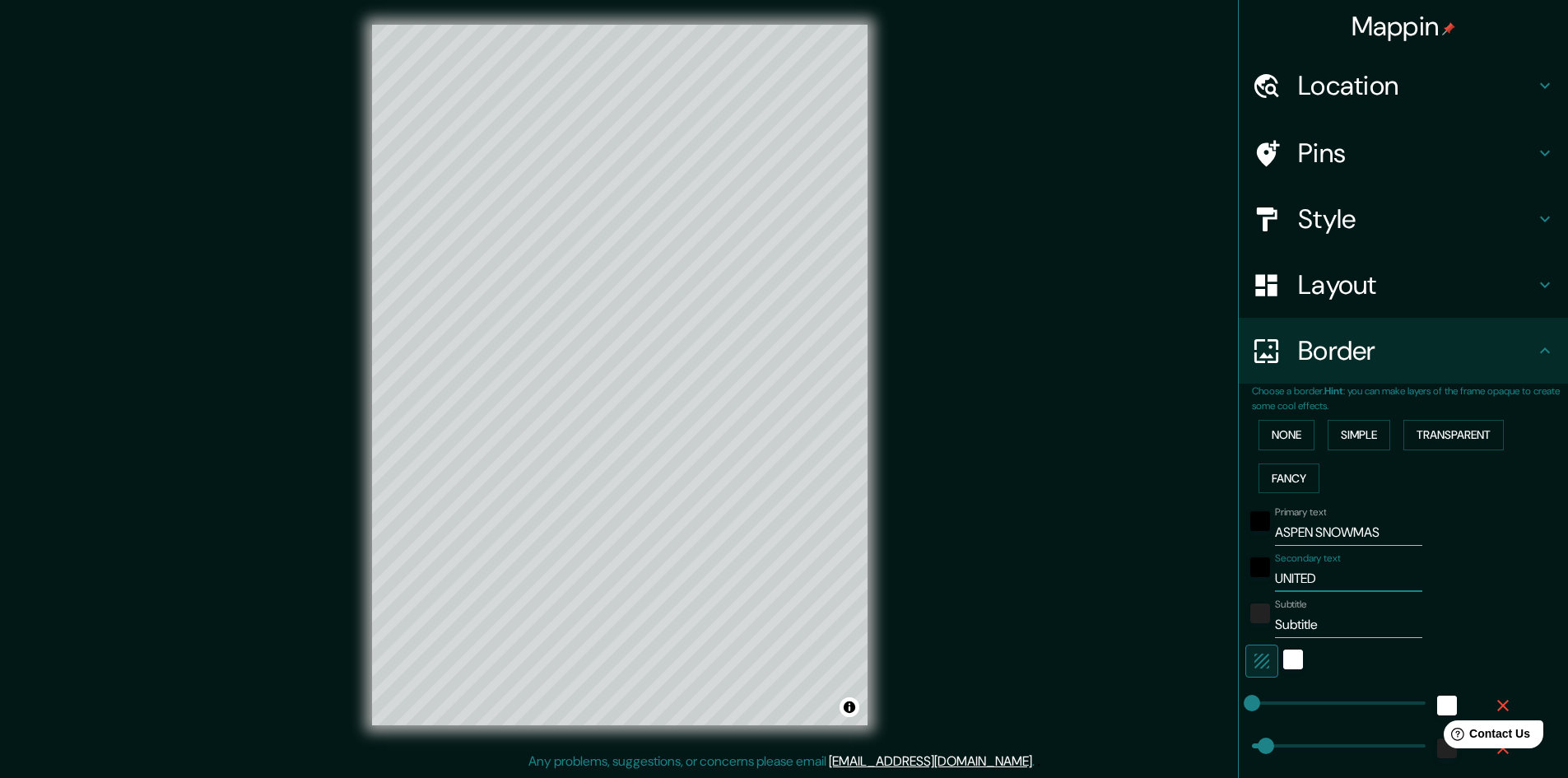
type input "48"
type input "24"
type input "UNITED S"
type input "48"
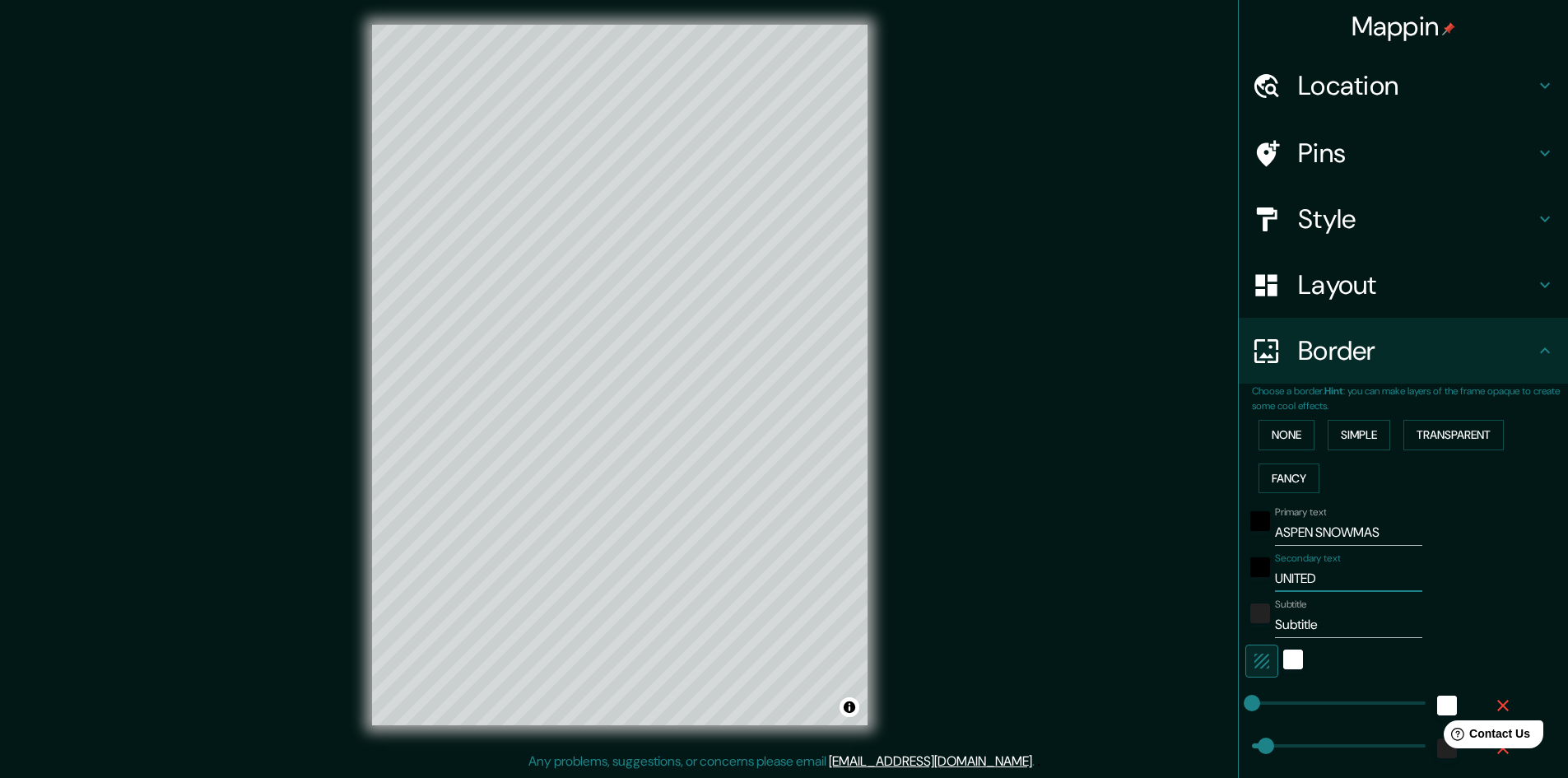
type input "48"
type input "24"
type input "UNITED ST"
type input "48"
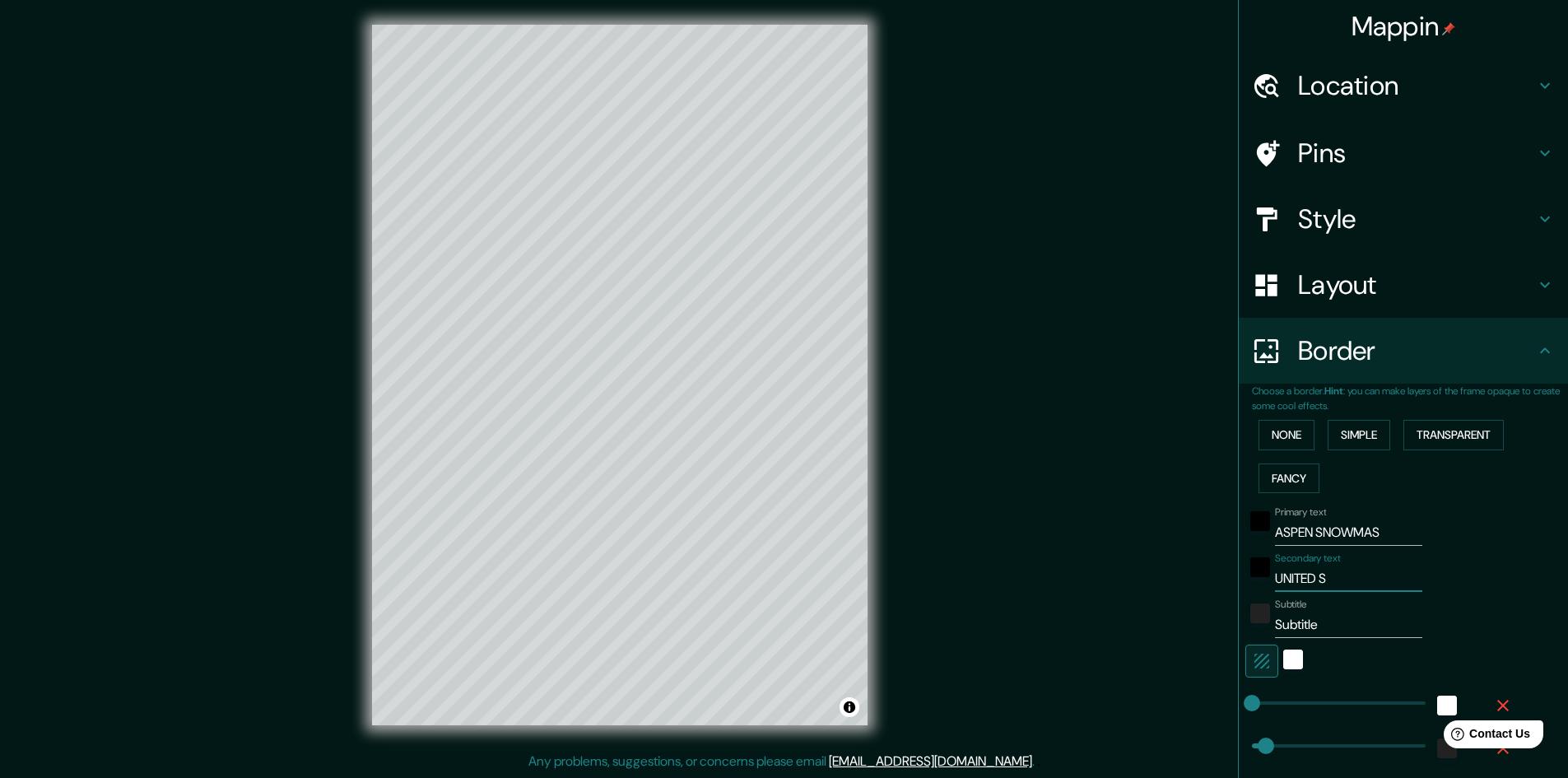
type input "24"
type input "UNITED STA"
type input "48"
type input "24"
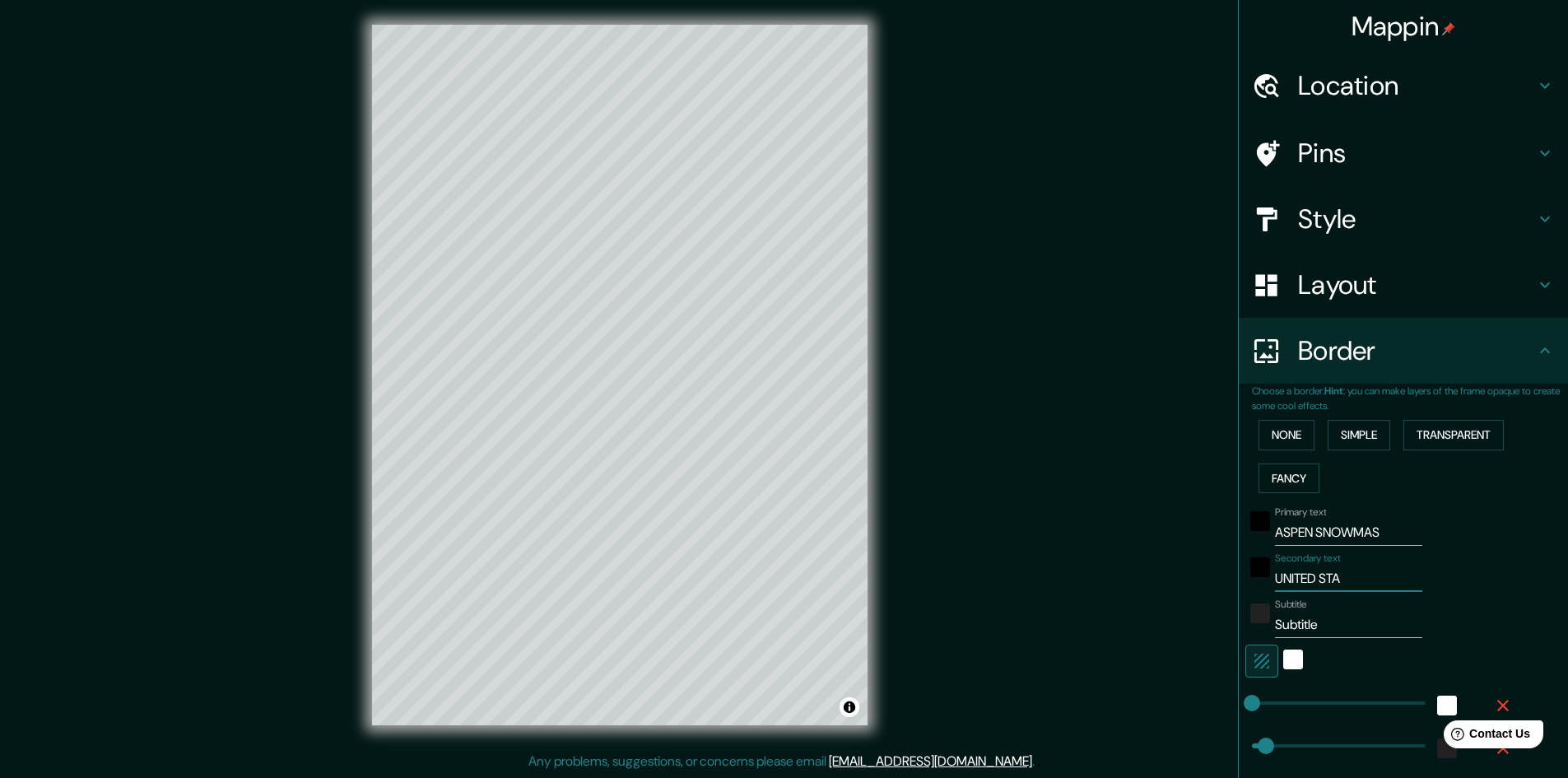
type input "UNITED STAT"
type input "48"
type input "24"
type input "UNITED STATE"
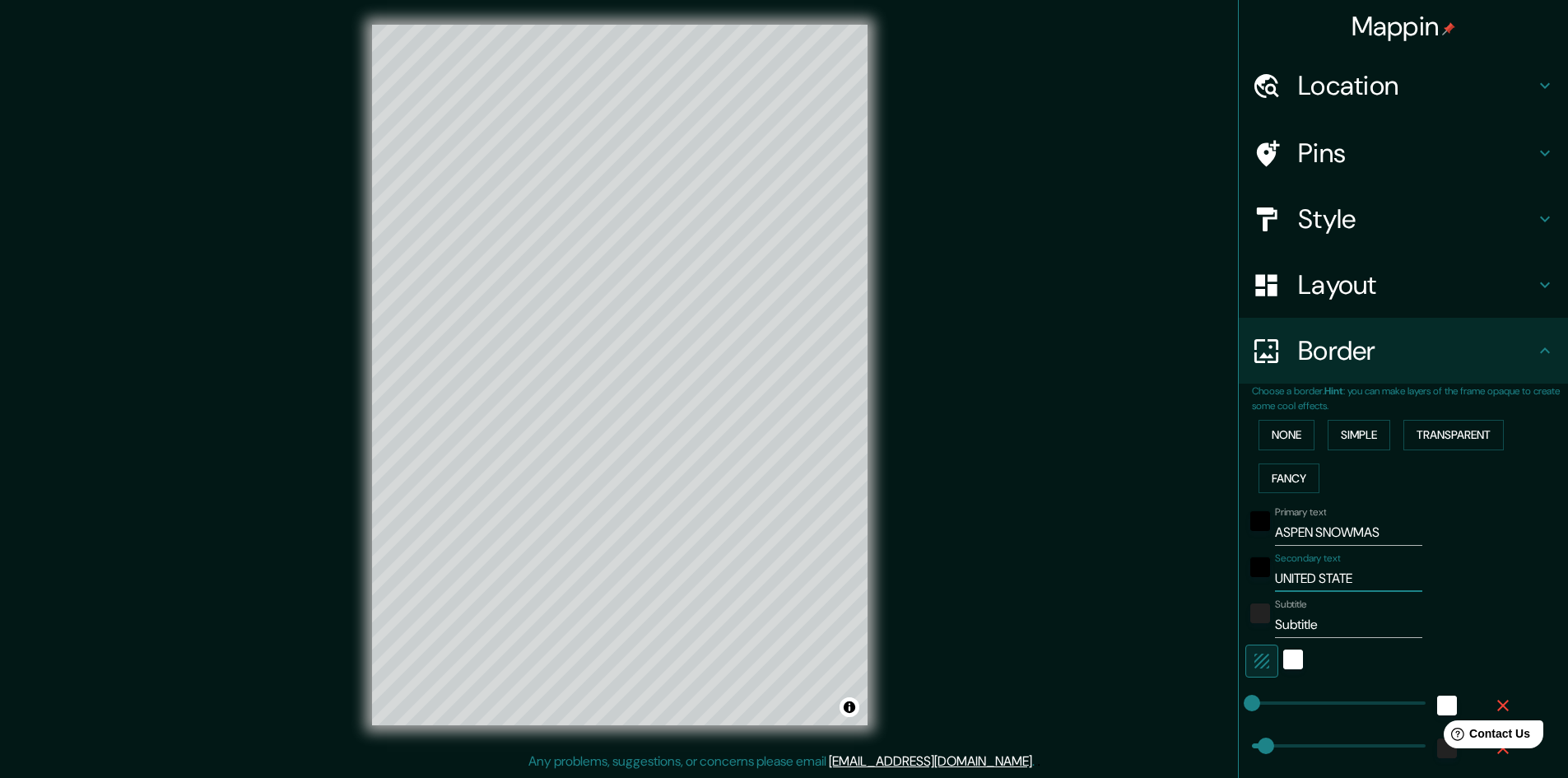
type input "48"
type input "24"
type input "UNITED STATES"
type input "48"
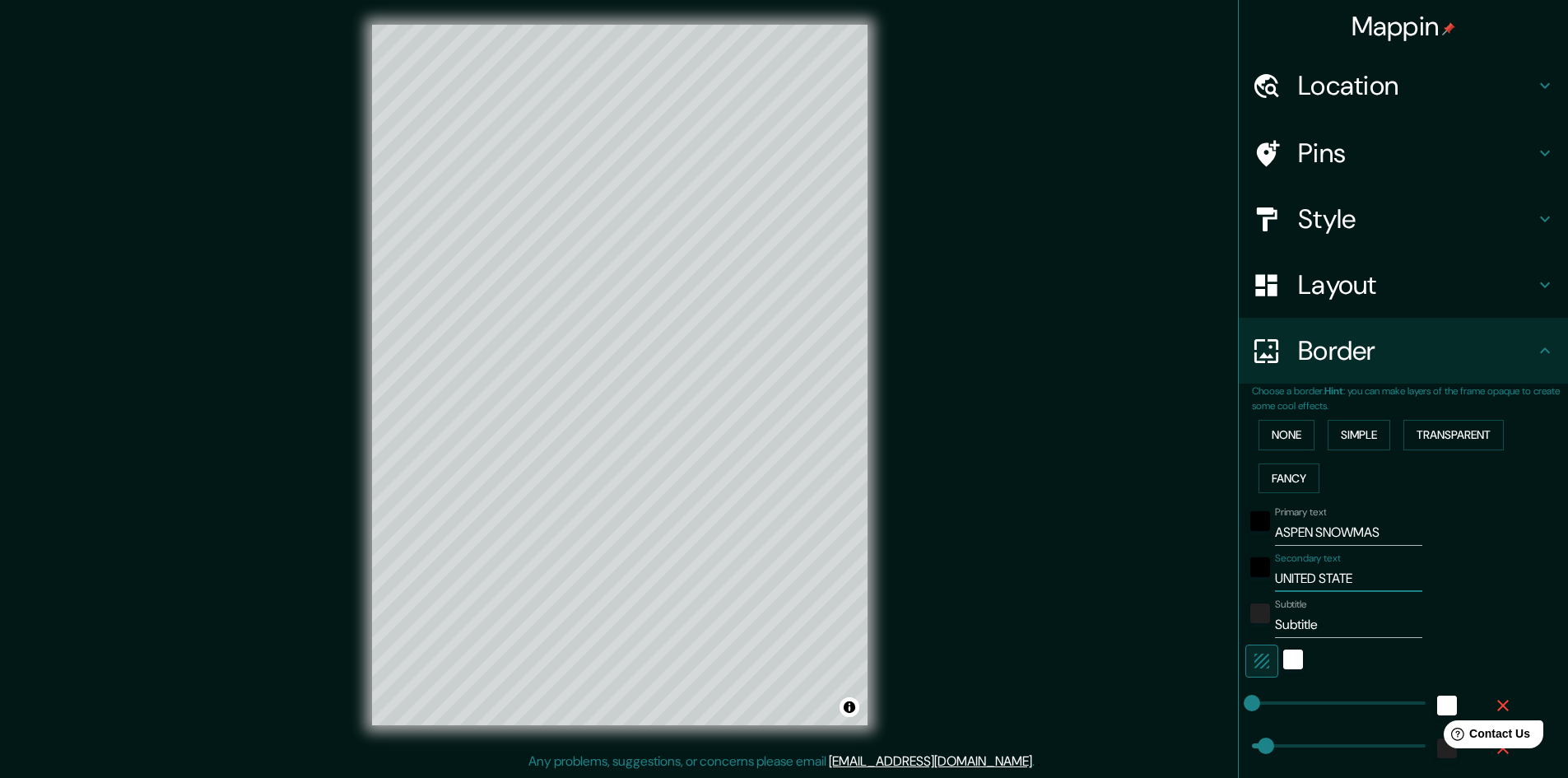
type input "48"
type input "24"
type input "UNITED STATES"
drag, startPoint x: 1317, startPoint y: 628, endPoint x: 1160, endPoint y: 625, distance: 157.0
click at [1163, 625] on div "Mappin Location Aspen, Colorado, Estados Unidos Pins Style Layout Border Choose…" at bounding box center [784, 388] width 1568 height 780
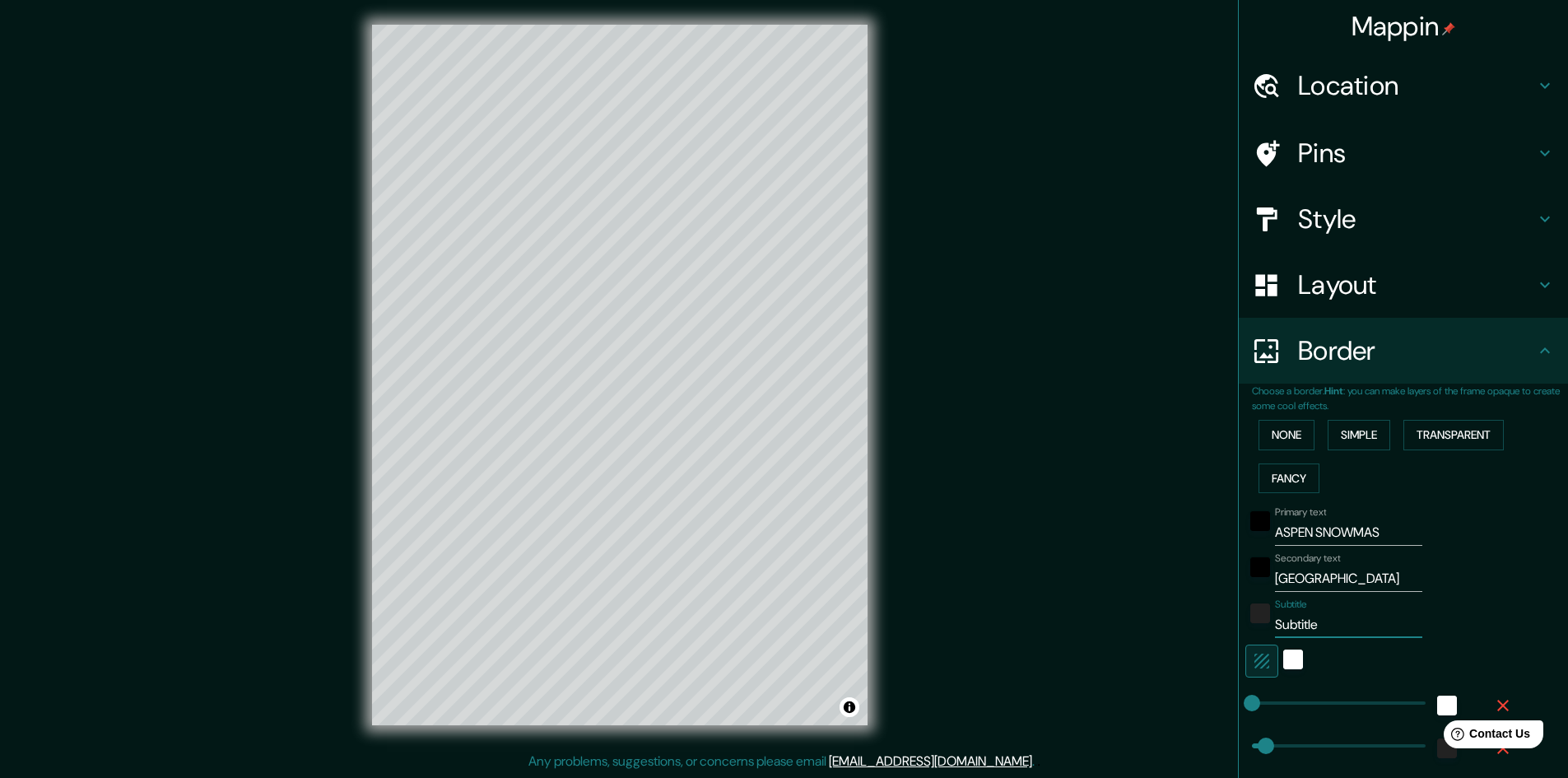
paste input "39.21019906744967, -106.86043447602403"
type input "39.21019906744967, -106.86043447602403"
type input "48"
type input "24"
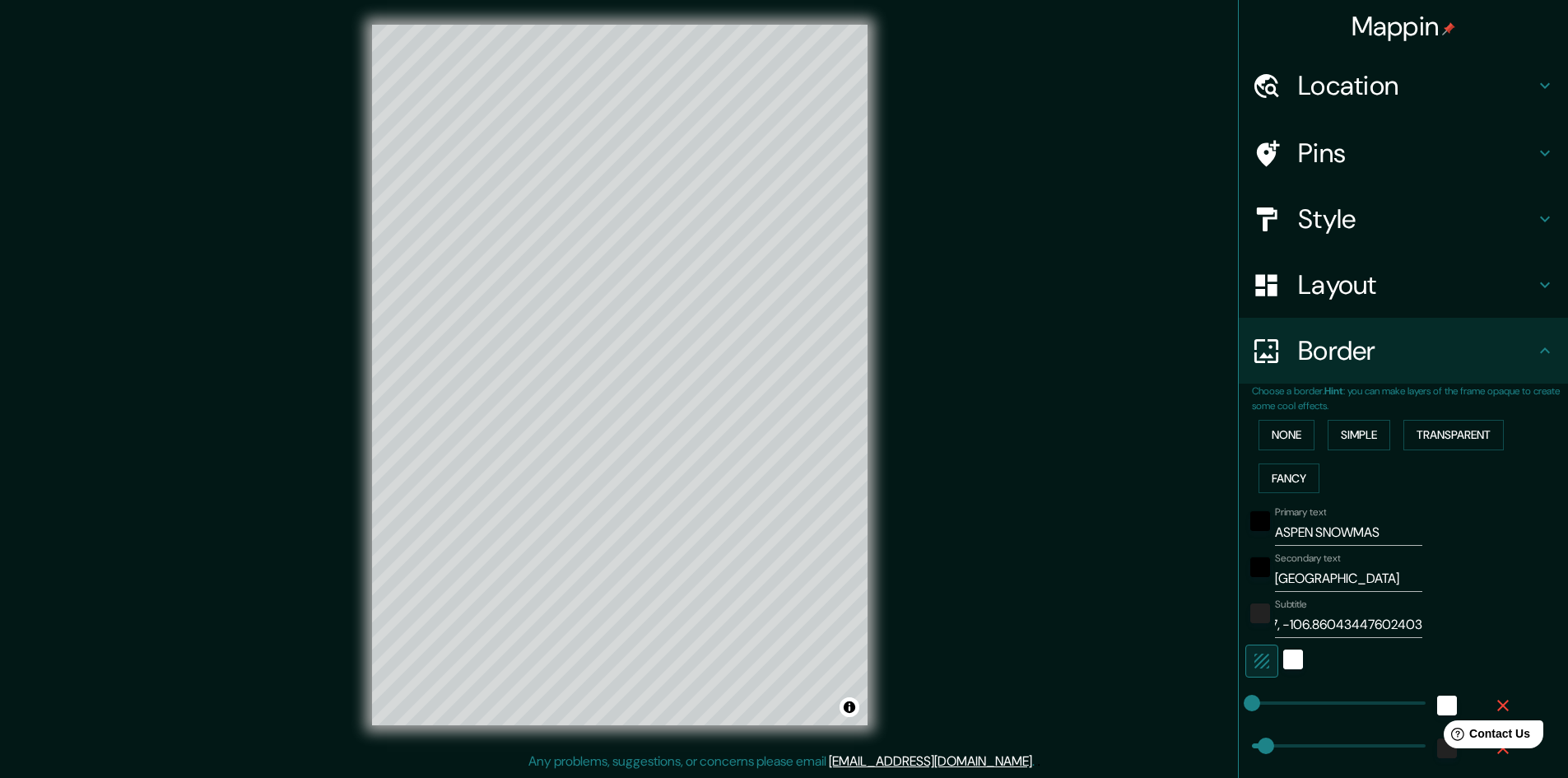
scroll to position [0, 0]
drag, startPoint x: 1405, startPoint y: 624, endPoint x: 1376, endPoint y: 620, distance: 29.3
click at [1376, 620] on div "Subtitle 39.21019906744967, -106.86043447602403" at bounding box center [1381, 618] width 270 height 40
drag, startPoint x: 1382, startPoint y: 618, endPoint x: 1301, endPoint y: 618, distance: 81.0
click at [1301, 618] on input "39.21019906744967, -106.86043447602403" at bounding box center [1349, 625] width 148 height 26
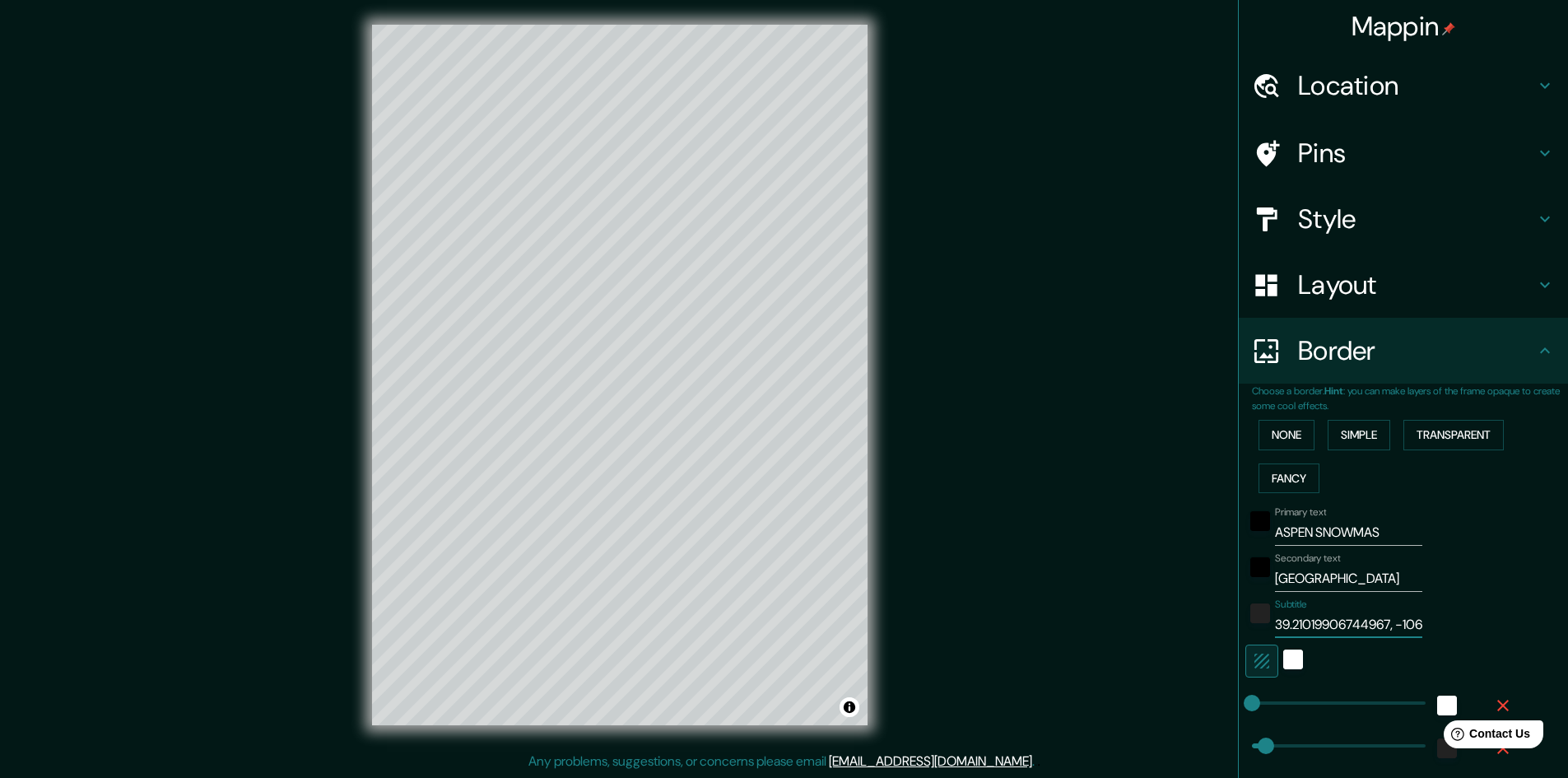
type input "39.210, -106.86043447602403"
type input "48"
type input "24"
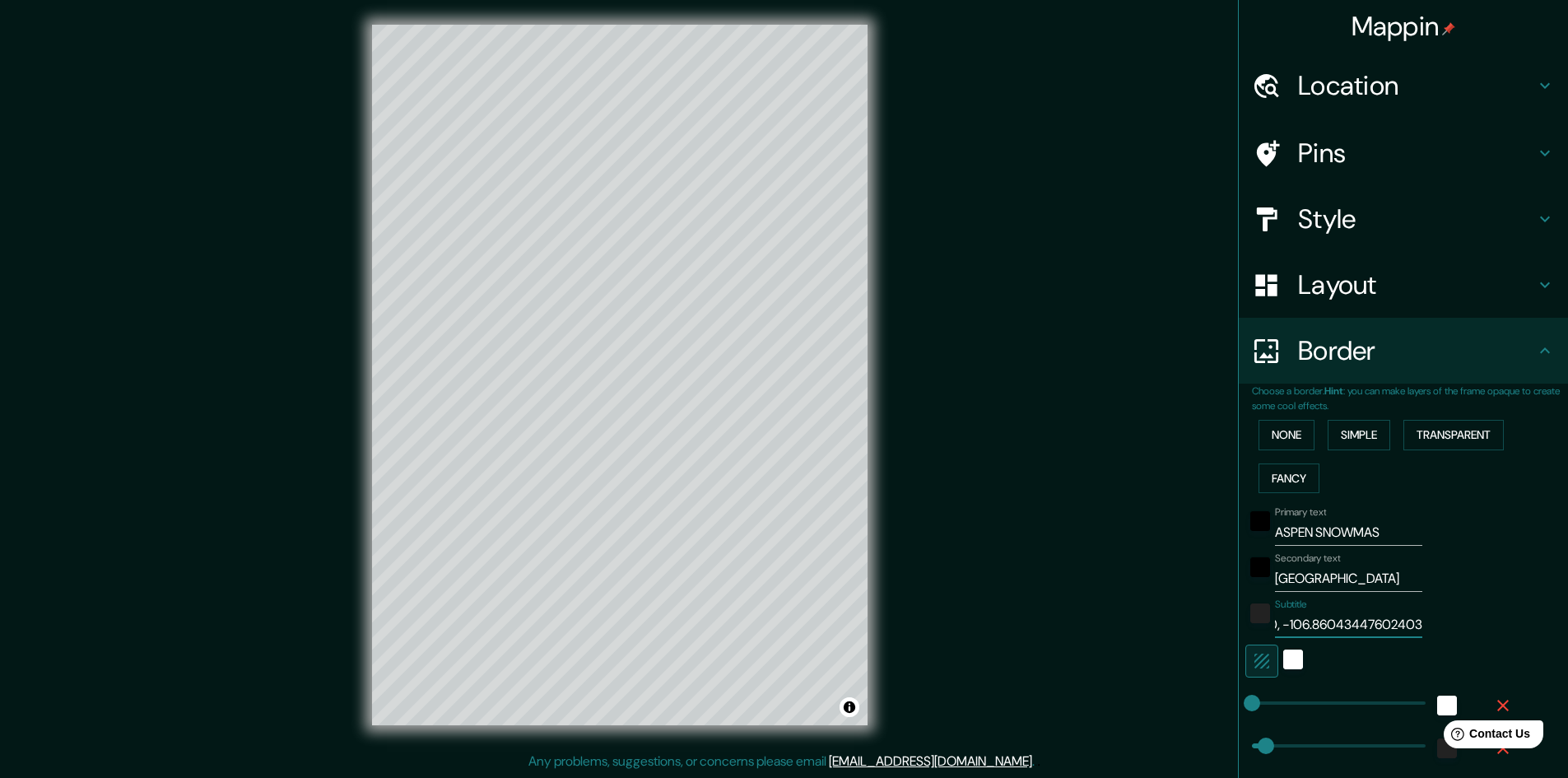
drag, startPoint x: 1364, startPoint y: 625, endPoint x: 1523, endPoint y: 627, distance: 159.0
click at [1523, 627] on div "Primary text ASPEN SNOWMAS Secondary text UNITED STATES Subtitle 39.210, -106.8…" at bounding box center [1410, 693] width 316 height 386
type input "39.210, -106.860"
type input "48"
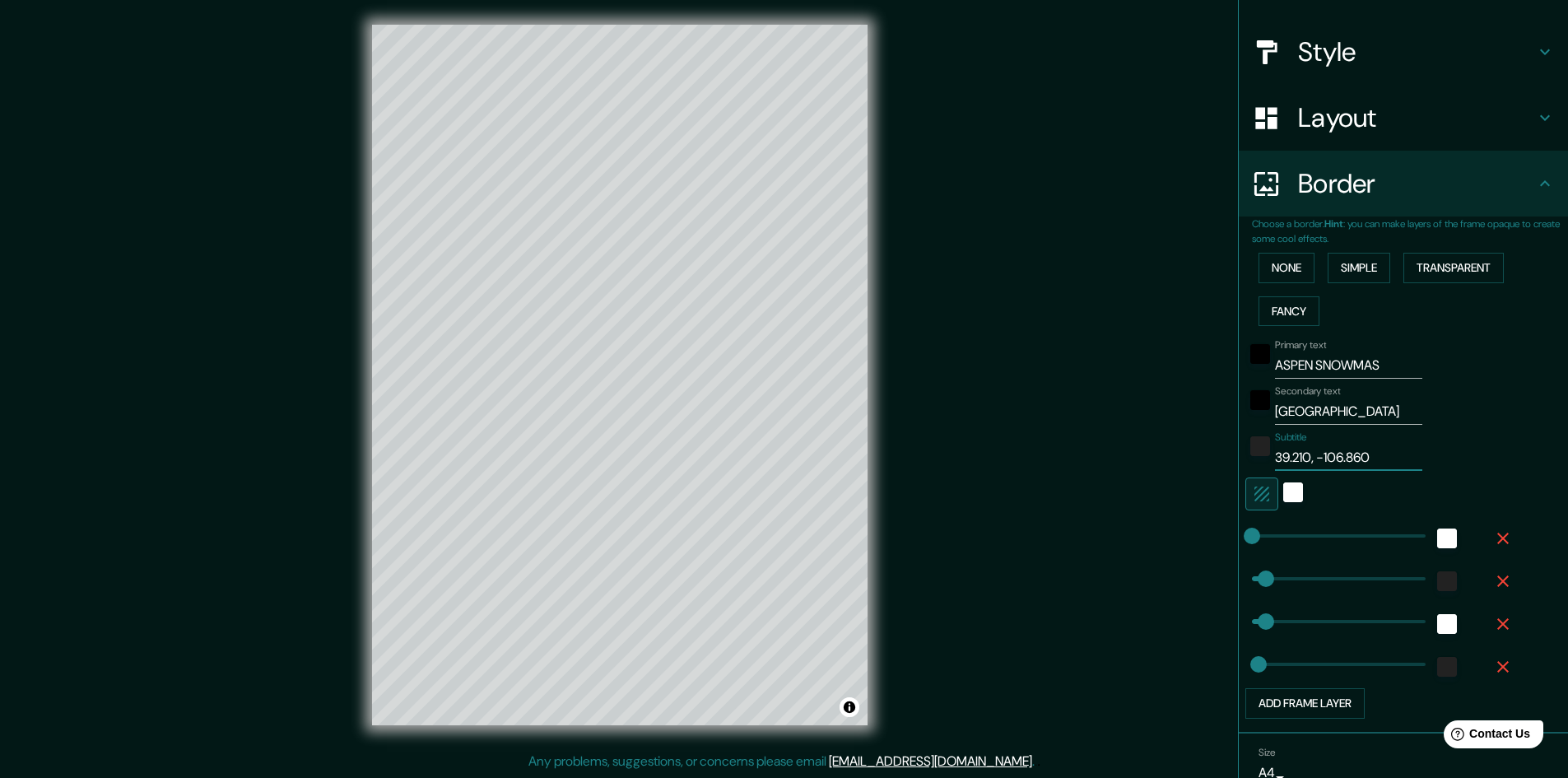
scroll to position [192, 0]
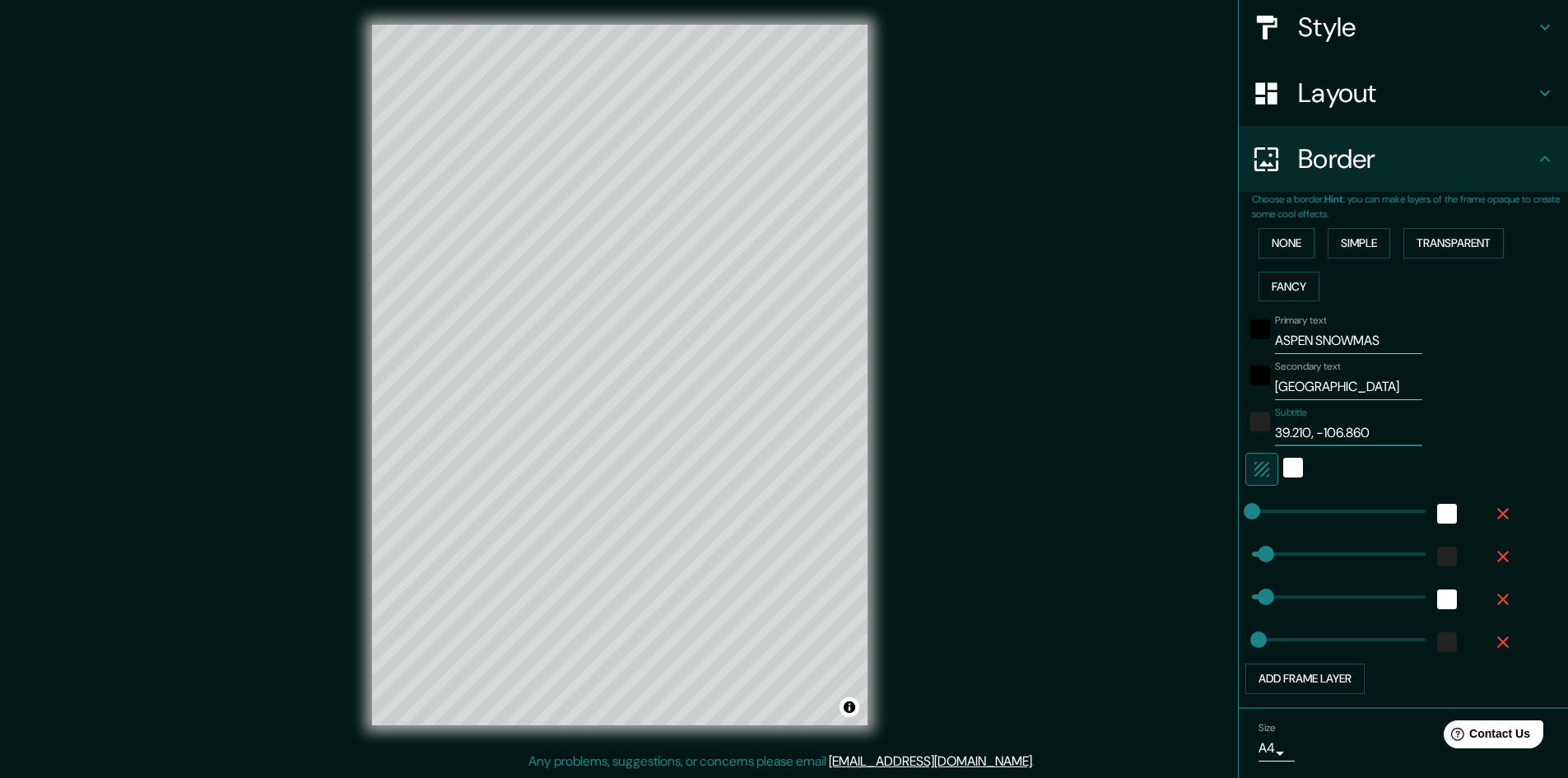
type input "24"
type input "48"
type input "39.210, -106.860"
type input "80"
type input "48"
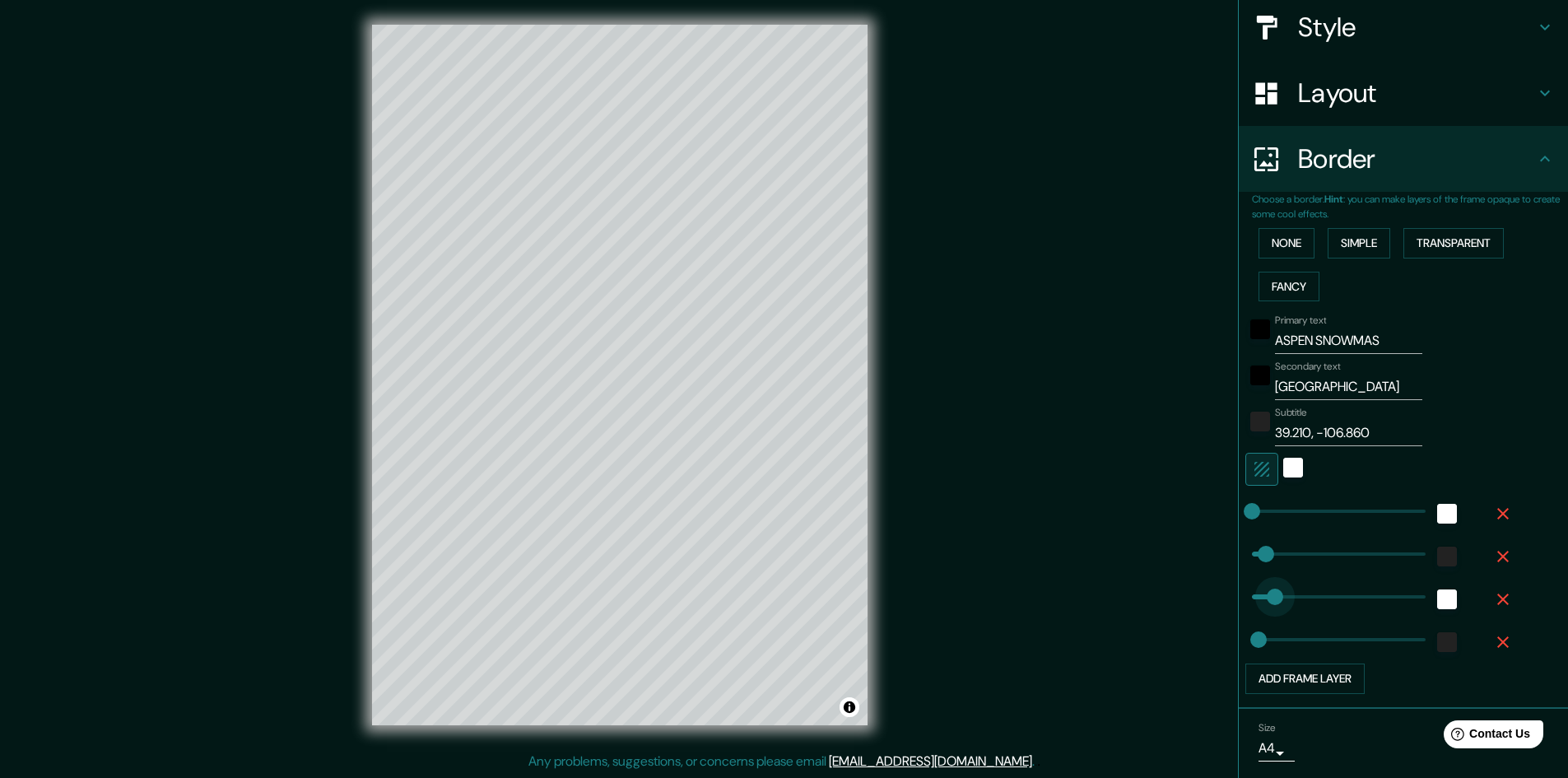
type input "24"
type input "48"
type input "49"
type input "48"
type input "24"
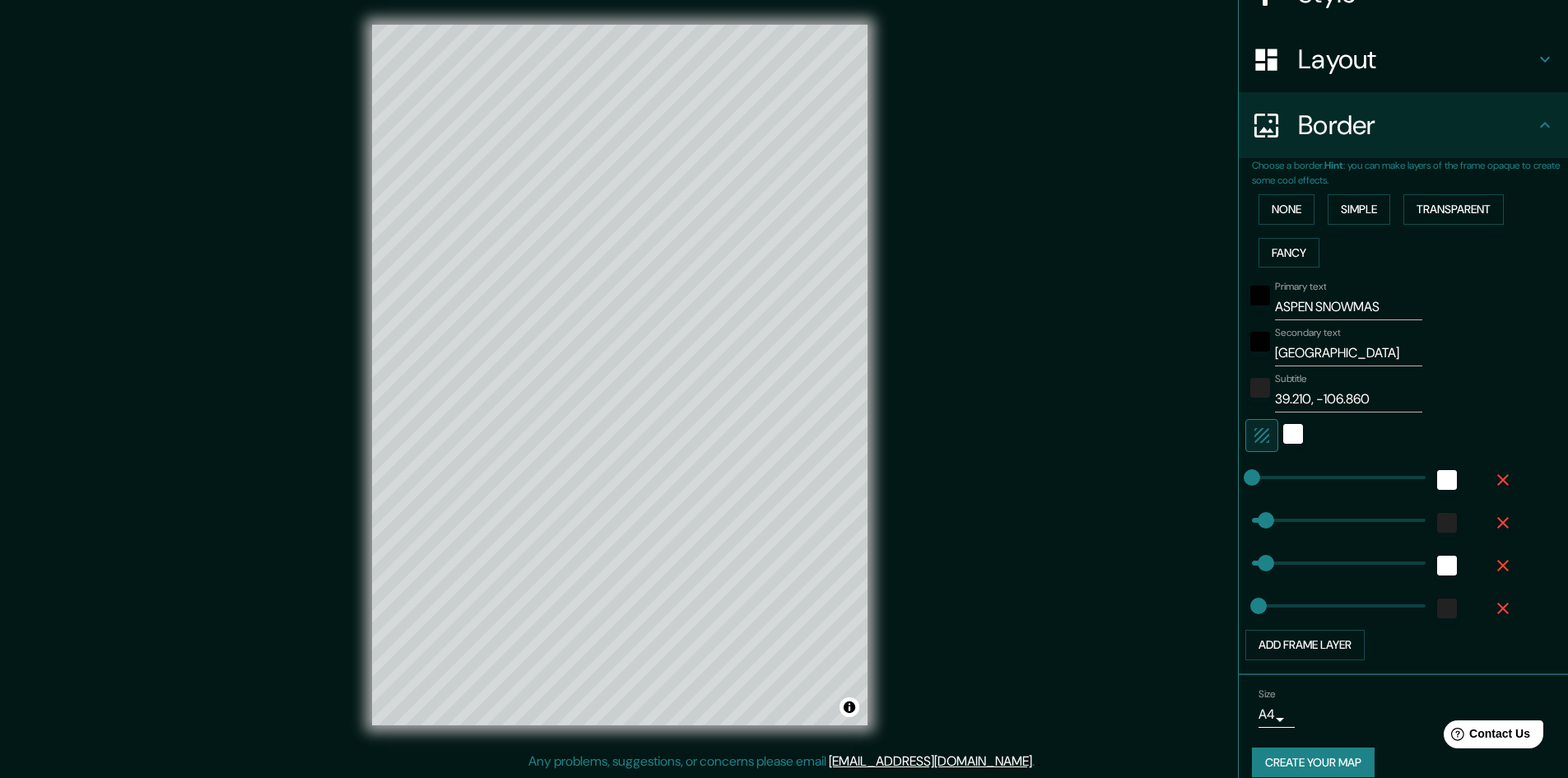
scroll to position [244, 0]
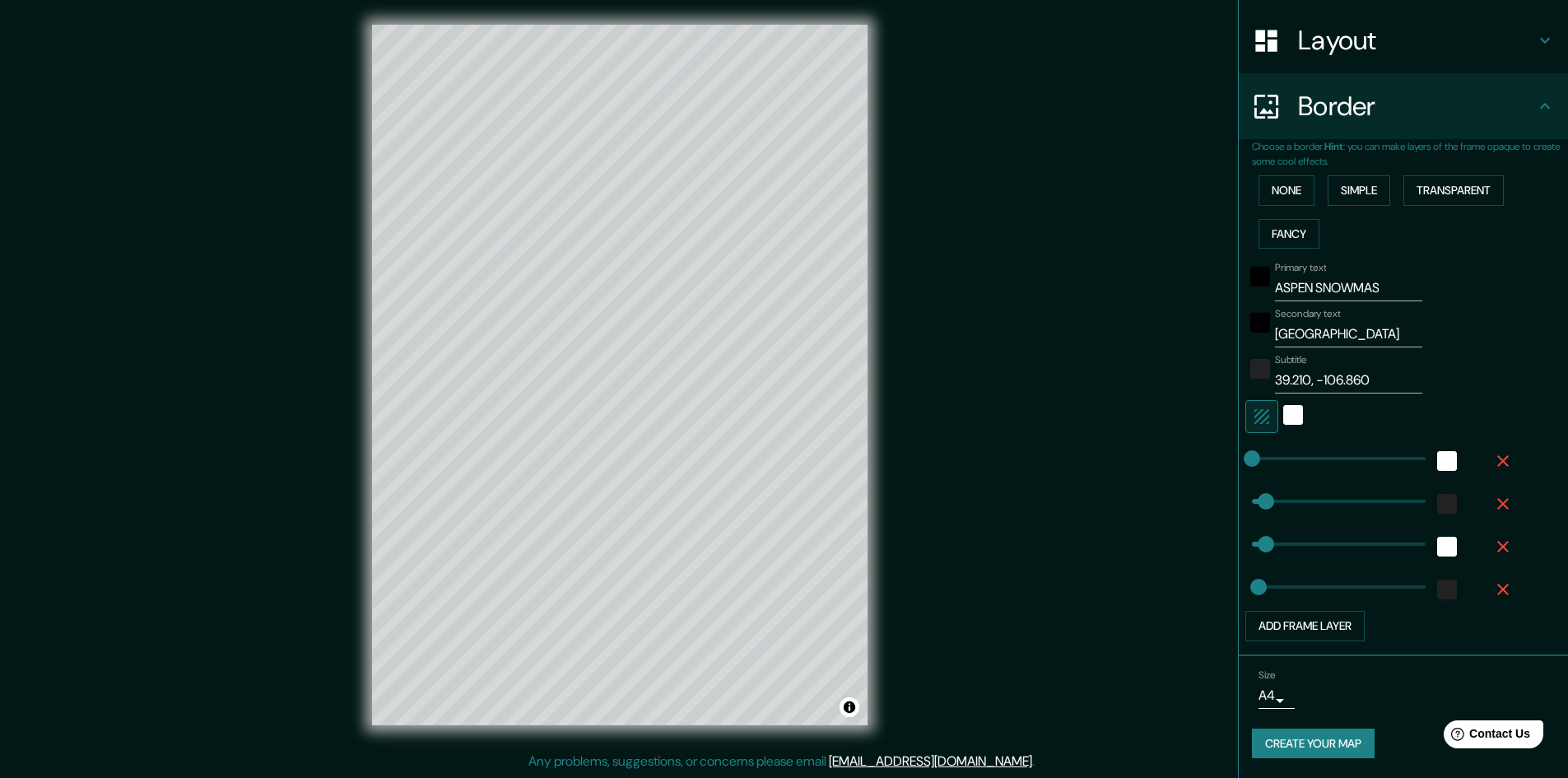
click at [1272, 698] on body "Mappin Location Aspen, Colorado, Estados Unidos Pins Style Layout Border Choose…" at bounding box center [784, 387] width 1568 height 778
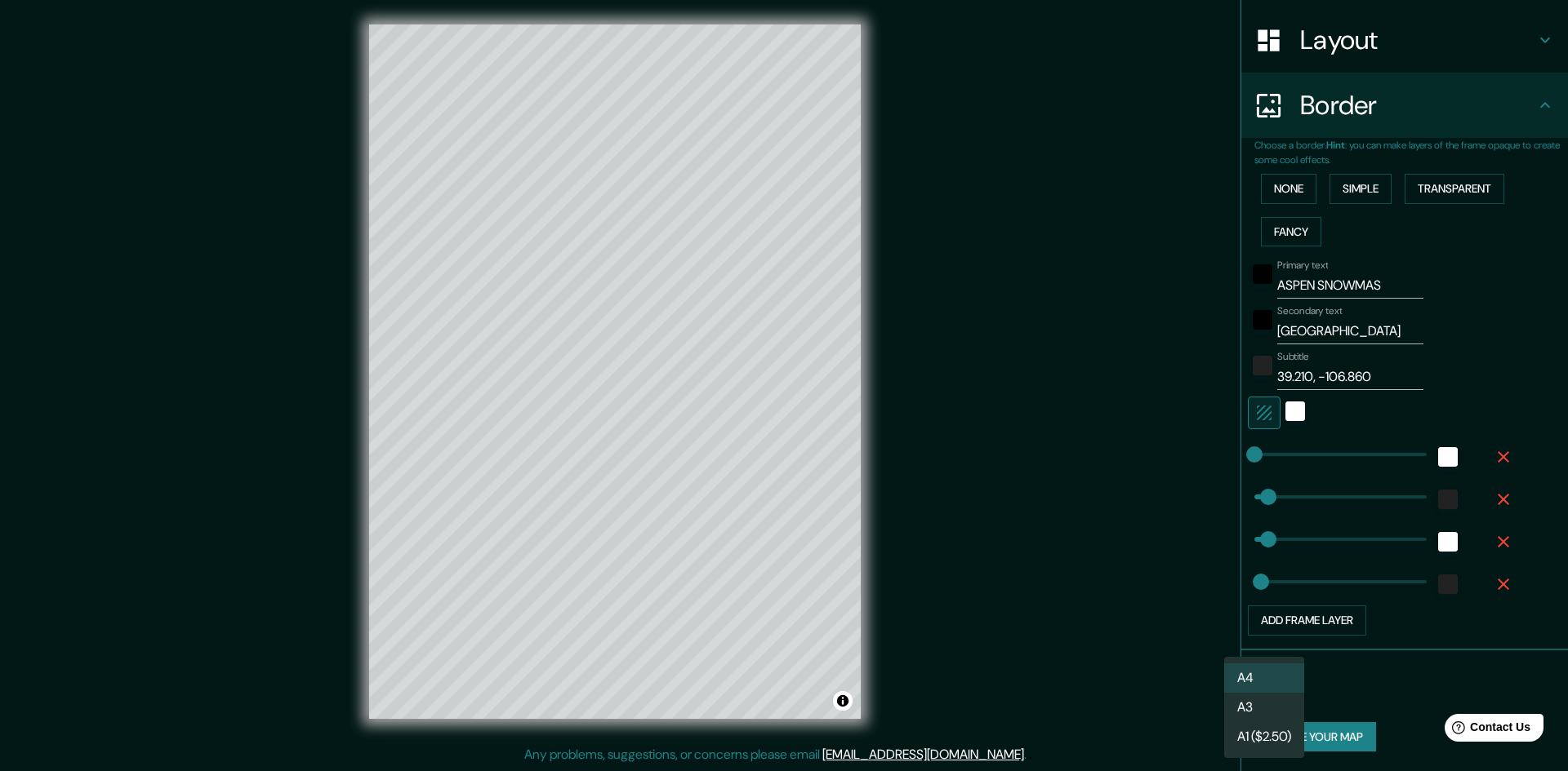
click at [1267, 717] on li "A3" at bounding box center [1264, 708] width 80 height 29
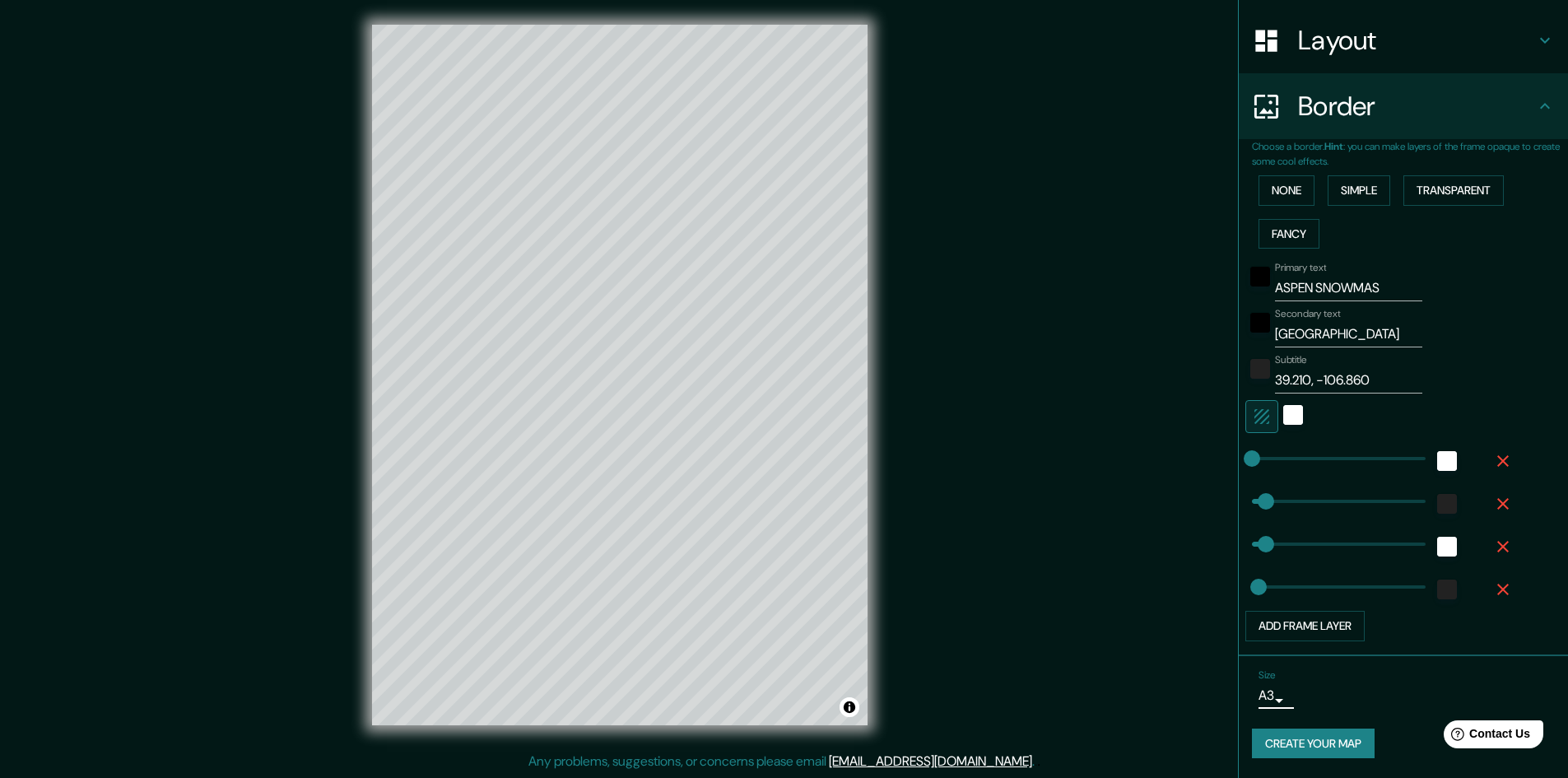
click at [1290, 749] on button "Create your map" at bounding box center [1314, 745] width 123 height 31
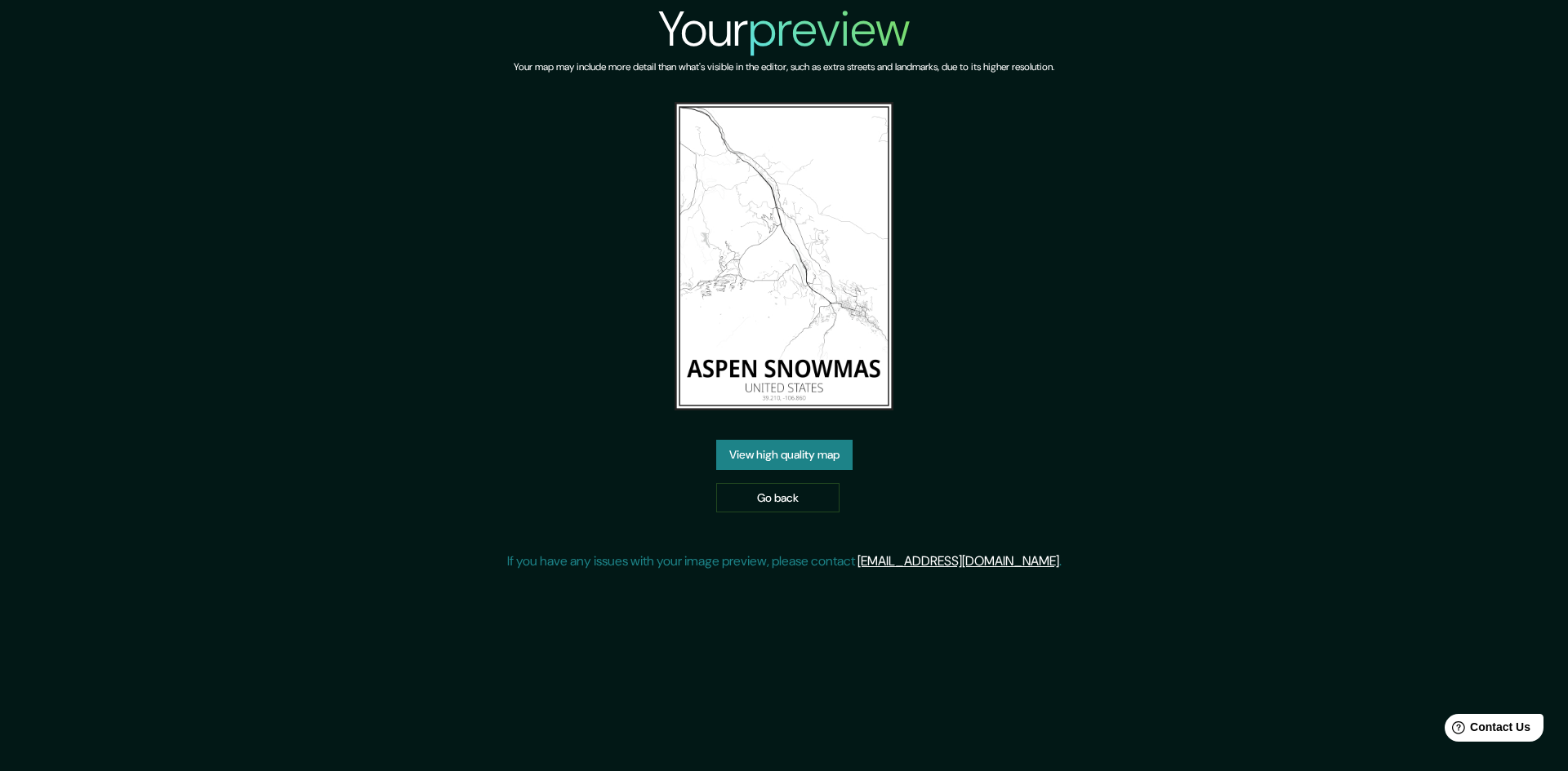
click at [812, 448] on link "View high quality map" at bounding box center [784, 455] width 137 height 30
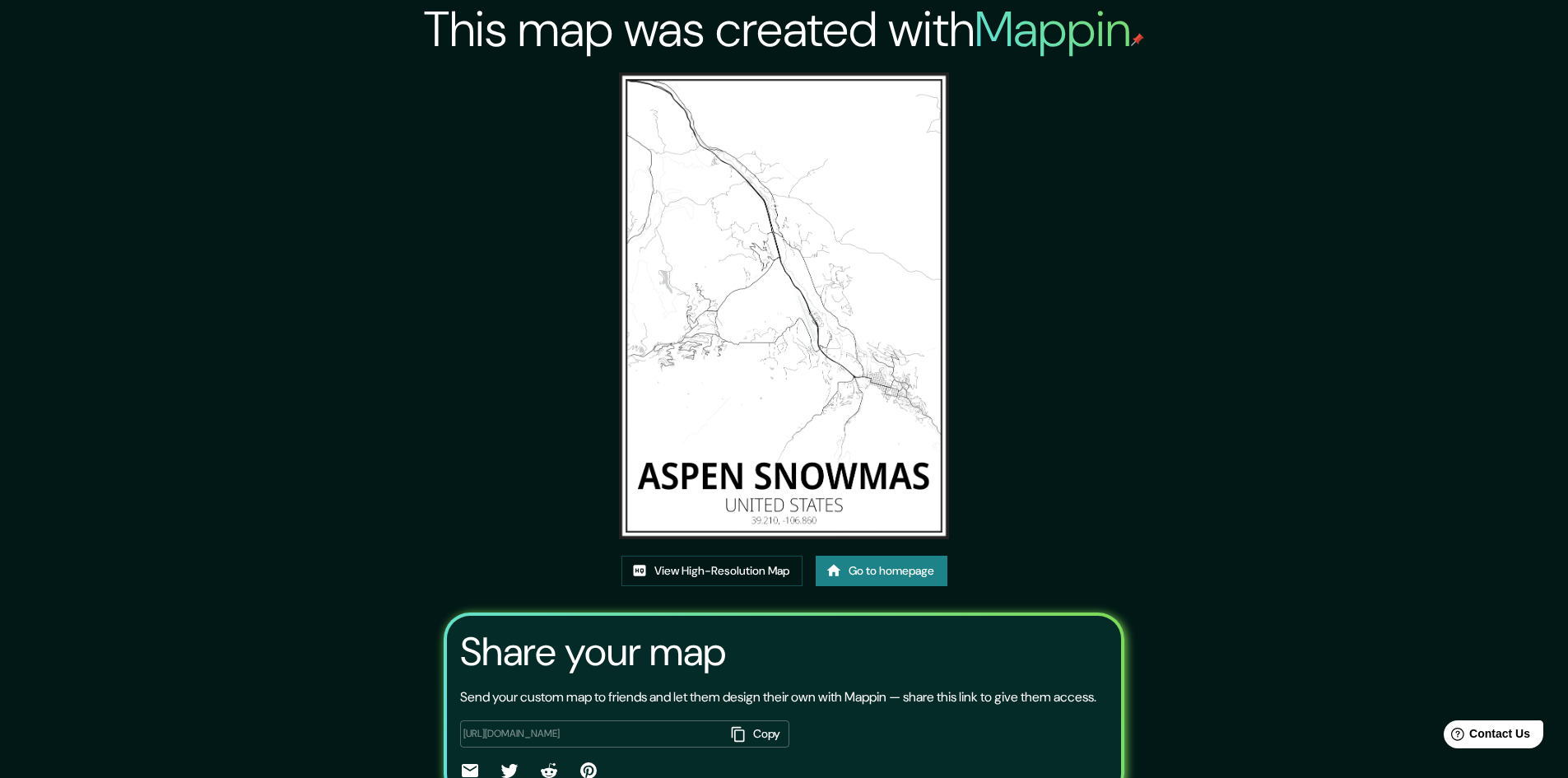
click at [886, 567] on link "Go to homepage" at bounding box center [881, 572] width 132 height 31
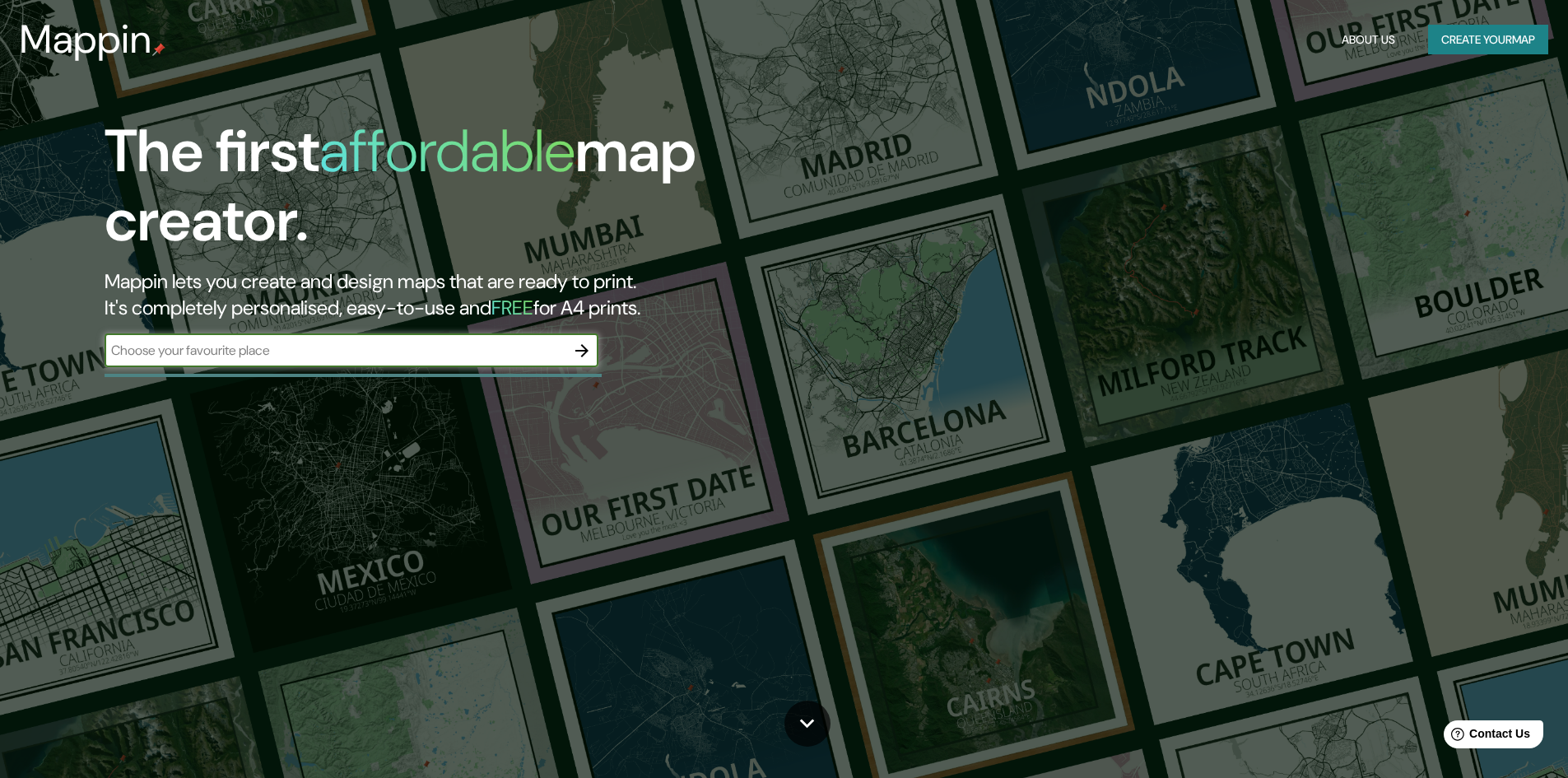
click at [581, 348] on icon "button" at bounding box center [582, 351] width 20 height 20
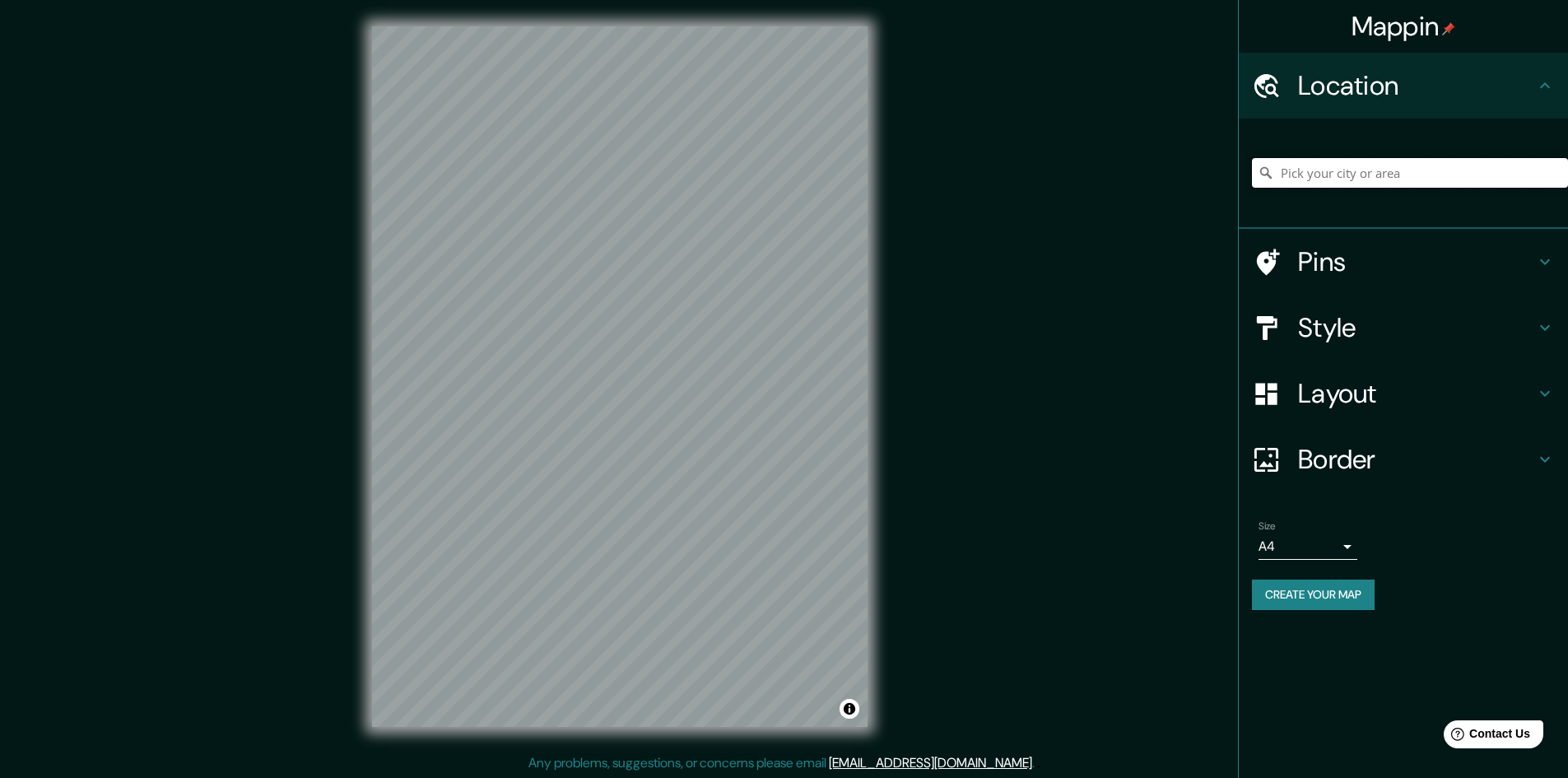
click at [1348, 173] on input "Pick your city or area" at bounding box center [1410, 172] width 316 height 30
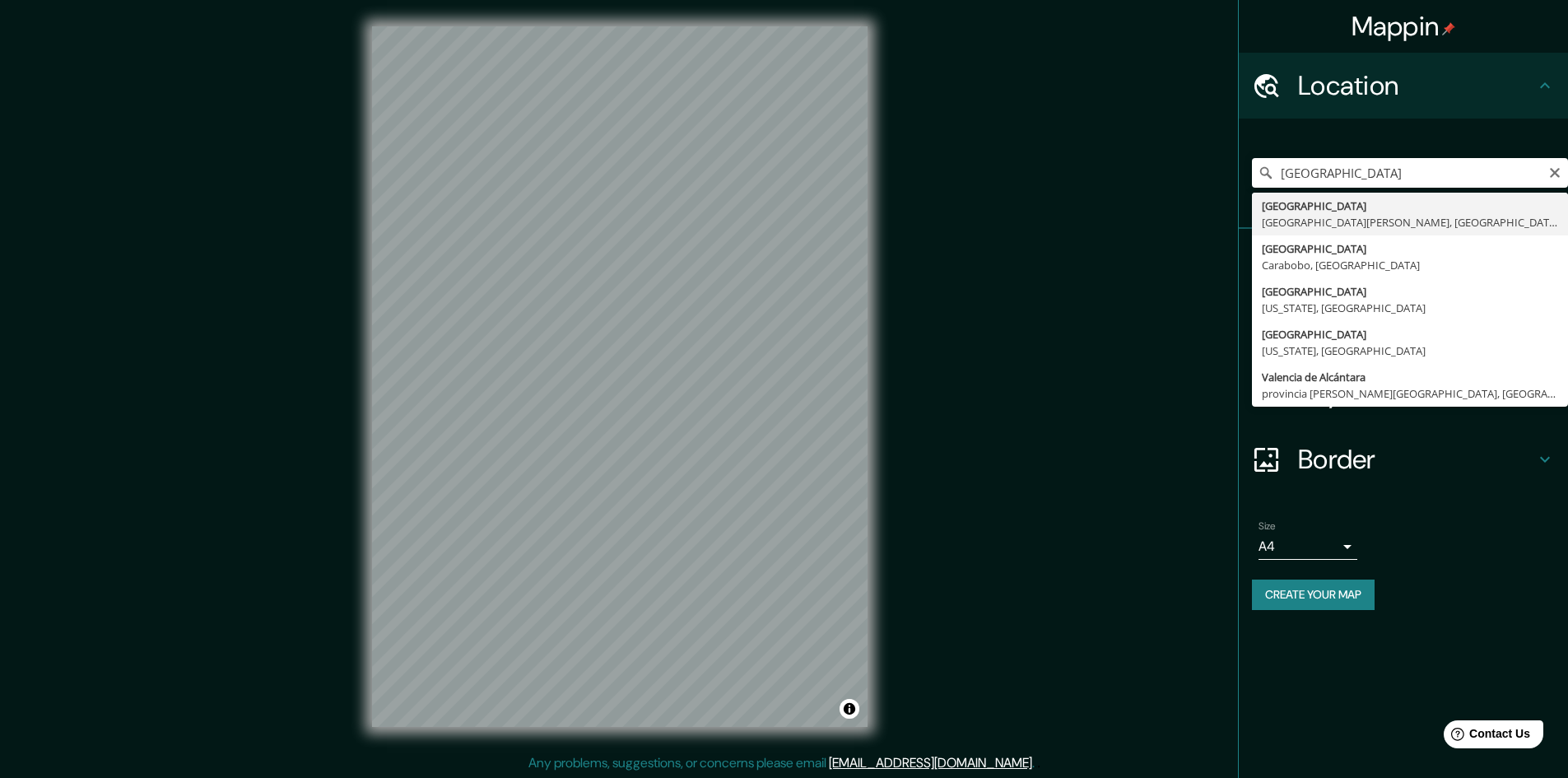
type input "[GEOGRAPHIC_DATA], [GEOGRAPHIC_DATA][PERSON_NAME], [GEOGRAPHIC_DATA]"
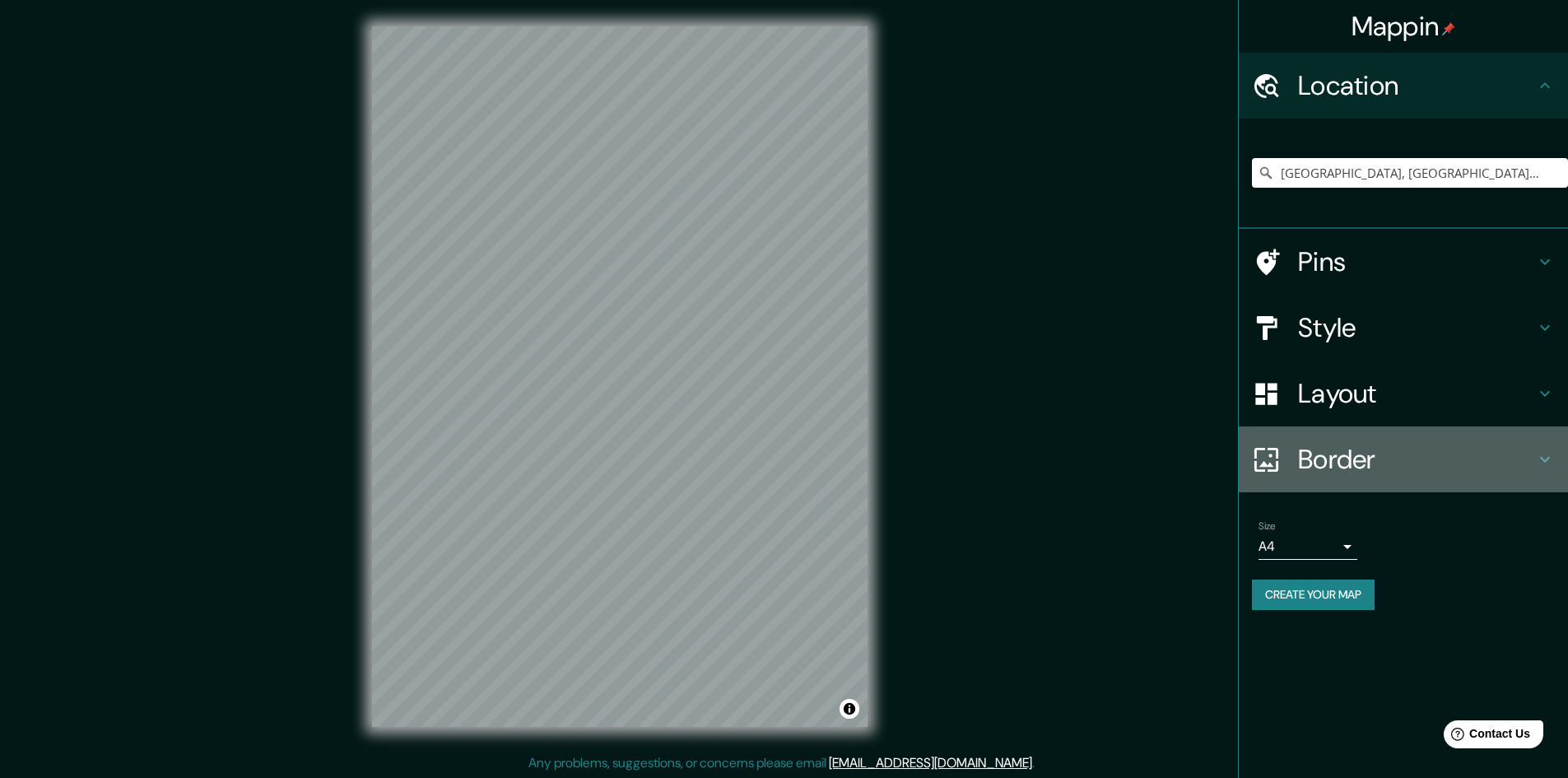
click at [1541, 460] on icon at bounding box center [1545, 460] width 20 height 20
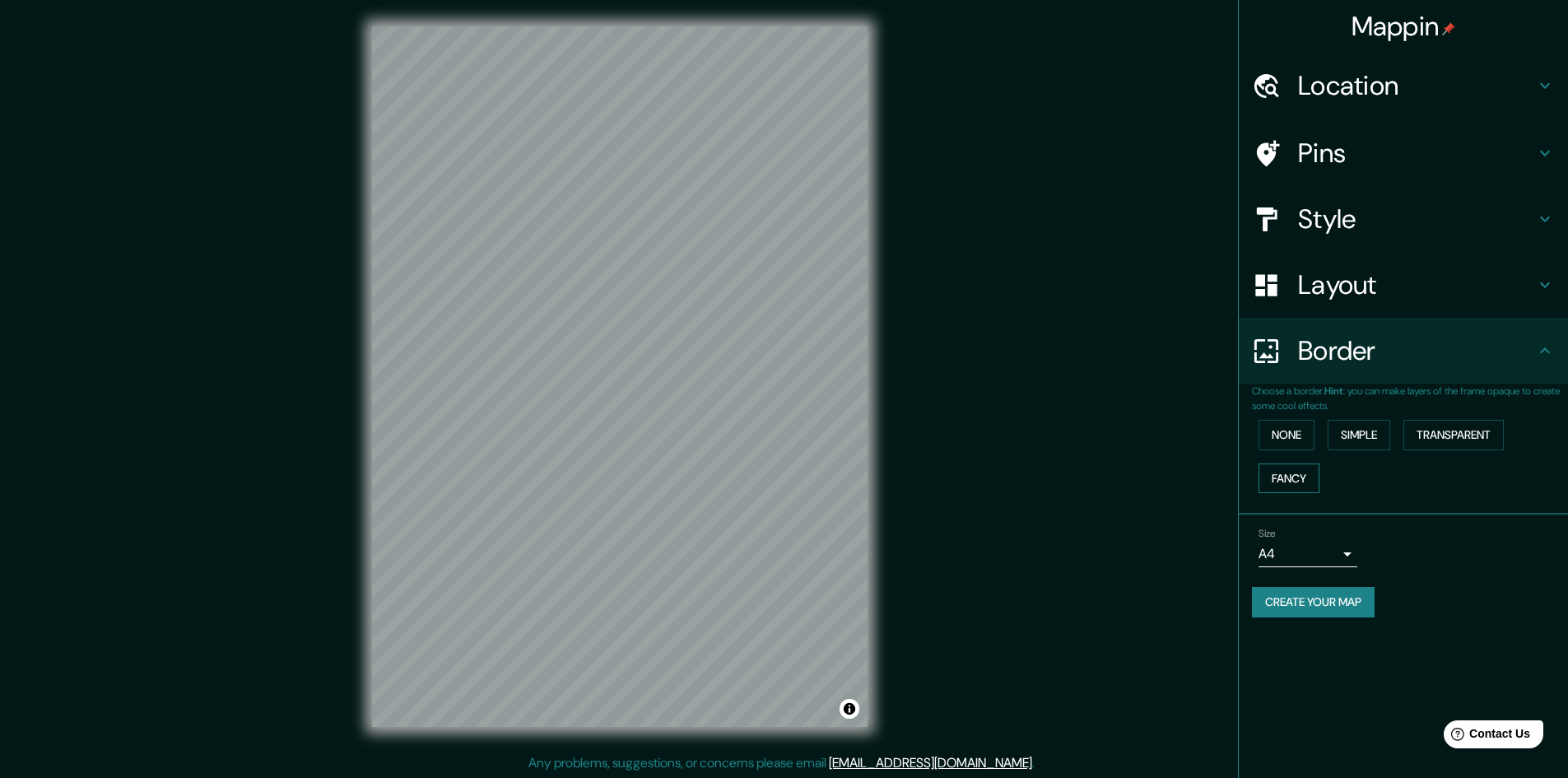
click at [1292, 481] on button "Fancy" at bounding box center [1290, 479] width 61 height 31
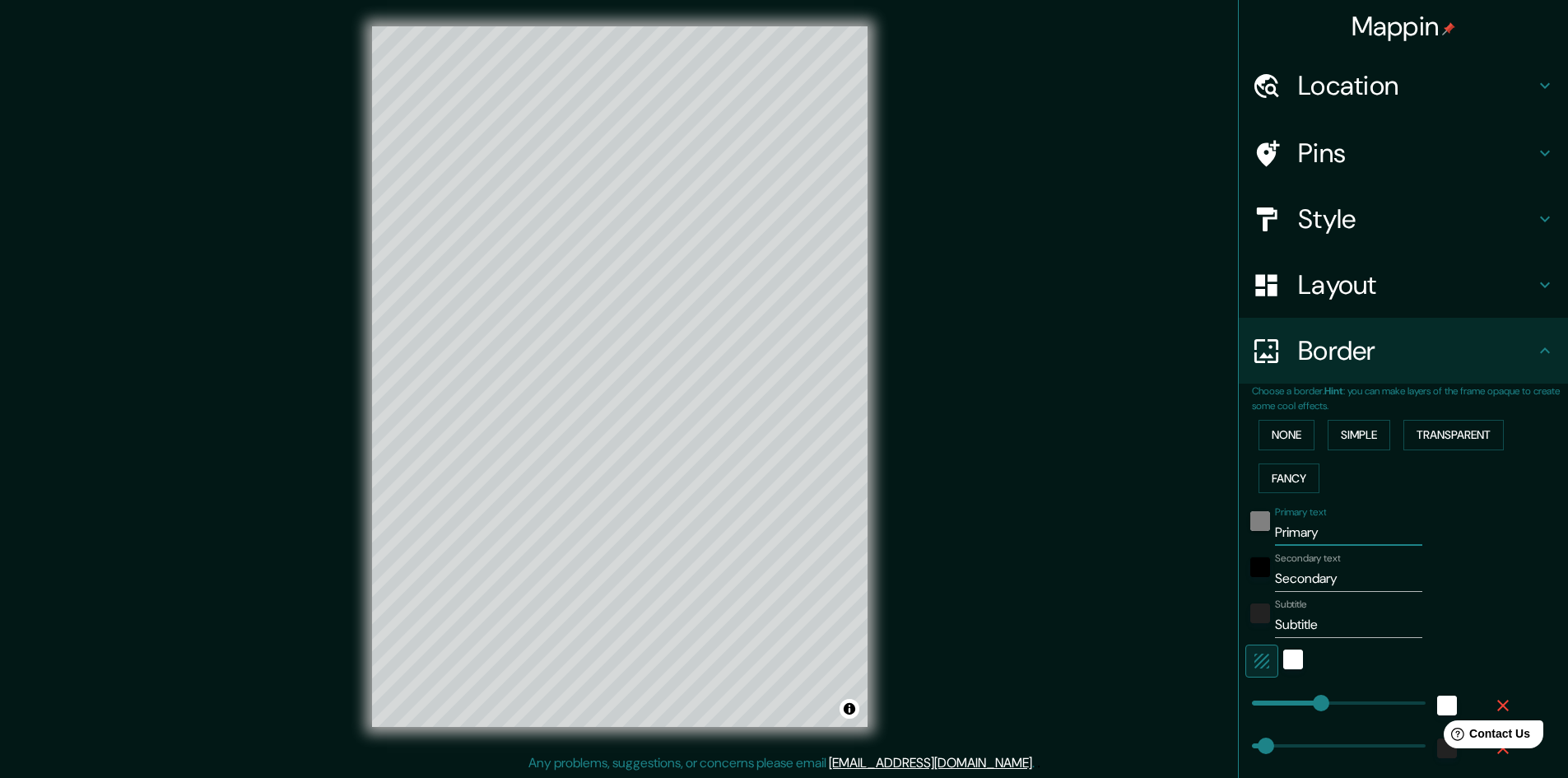
drag, startPoint x: 1318, startPoint y: 525, endPoint x: 1239, endPoint y: 519, distance: 79.2
click at [1245, 523] on div "Primary text Primary" at bounding box center [1381, 526] width 270 height 40
type input "V"
type input "241"
type input "48"
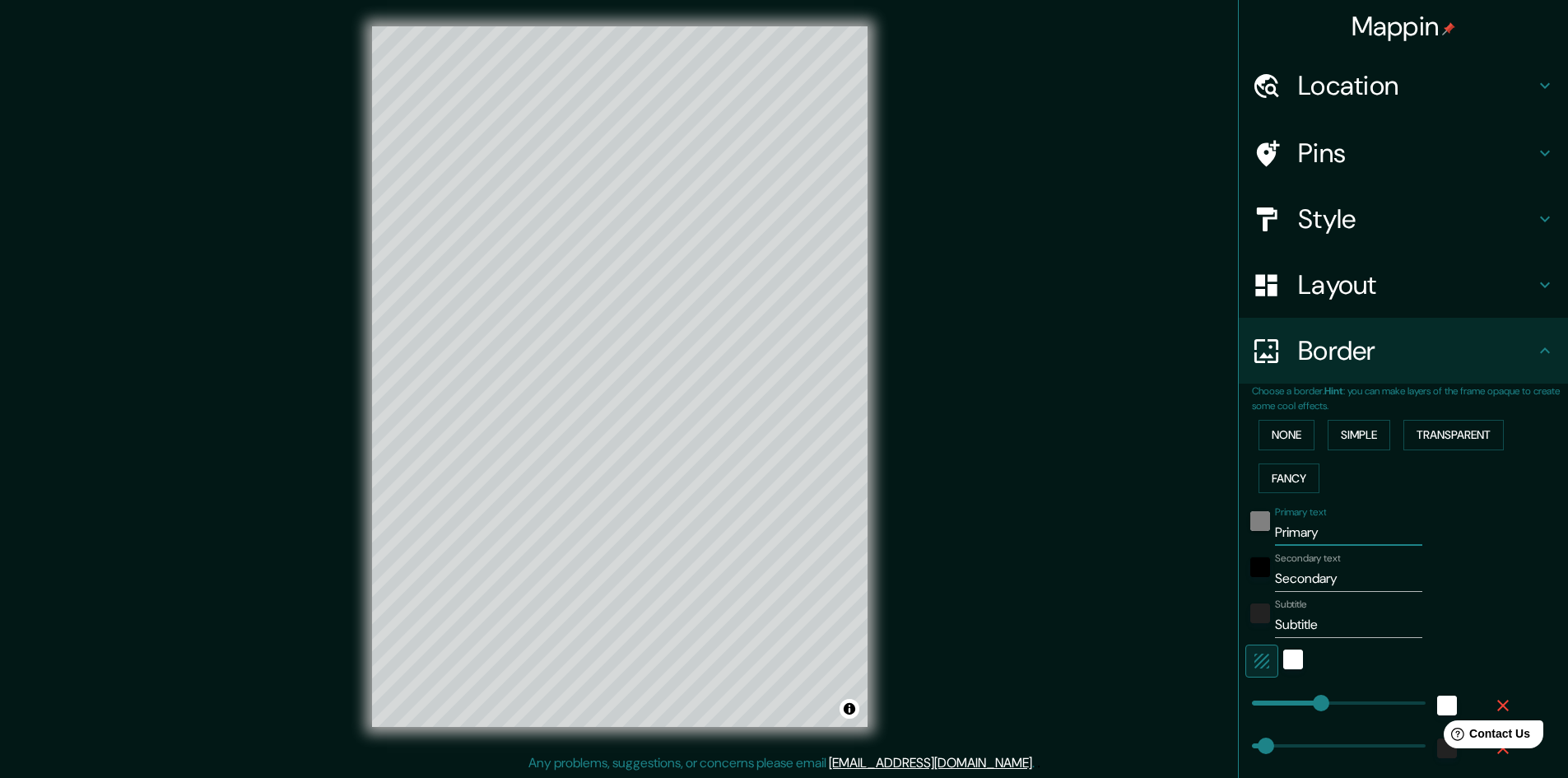
type input "48"
type input "24"
type input "VA"
type input "241"
type input "48"
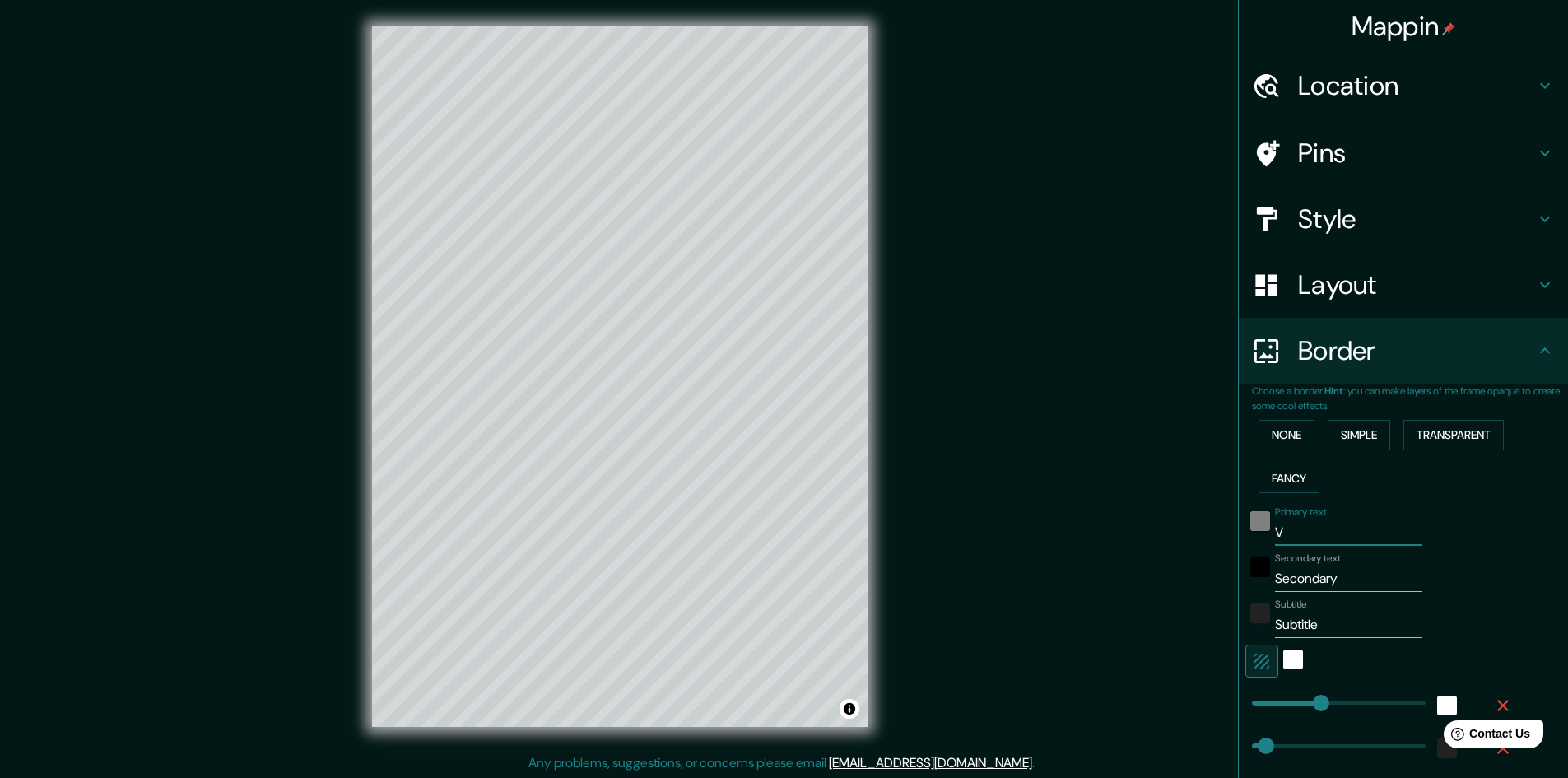
type input "48"
type input "24"
type input "VAL"
type input "241"
type input "48"
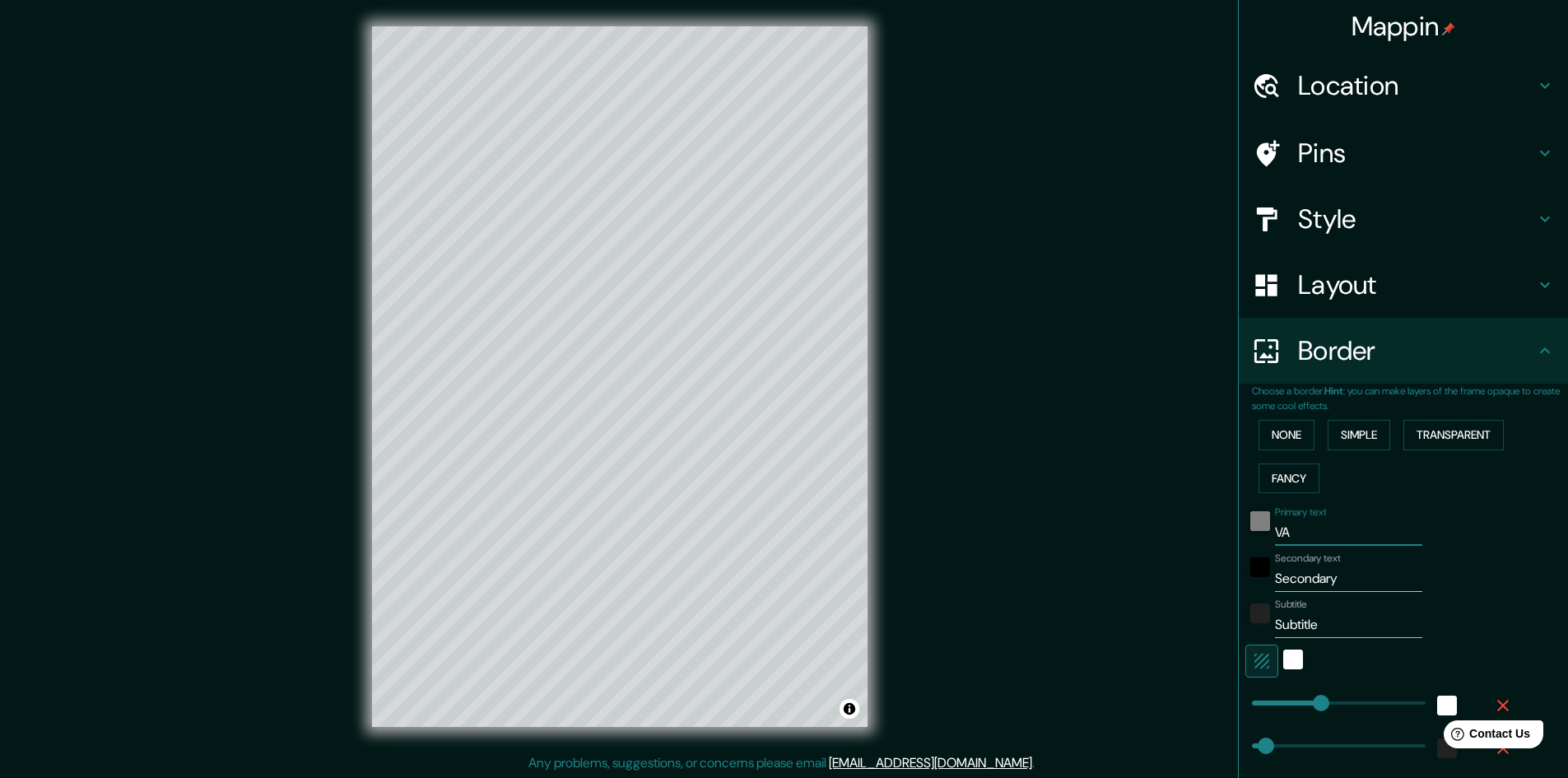
type input "48"
type input "24"
type input "VALE"
type input "241"
type input "48"
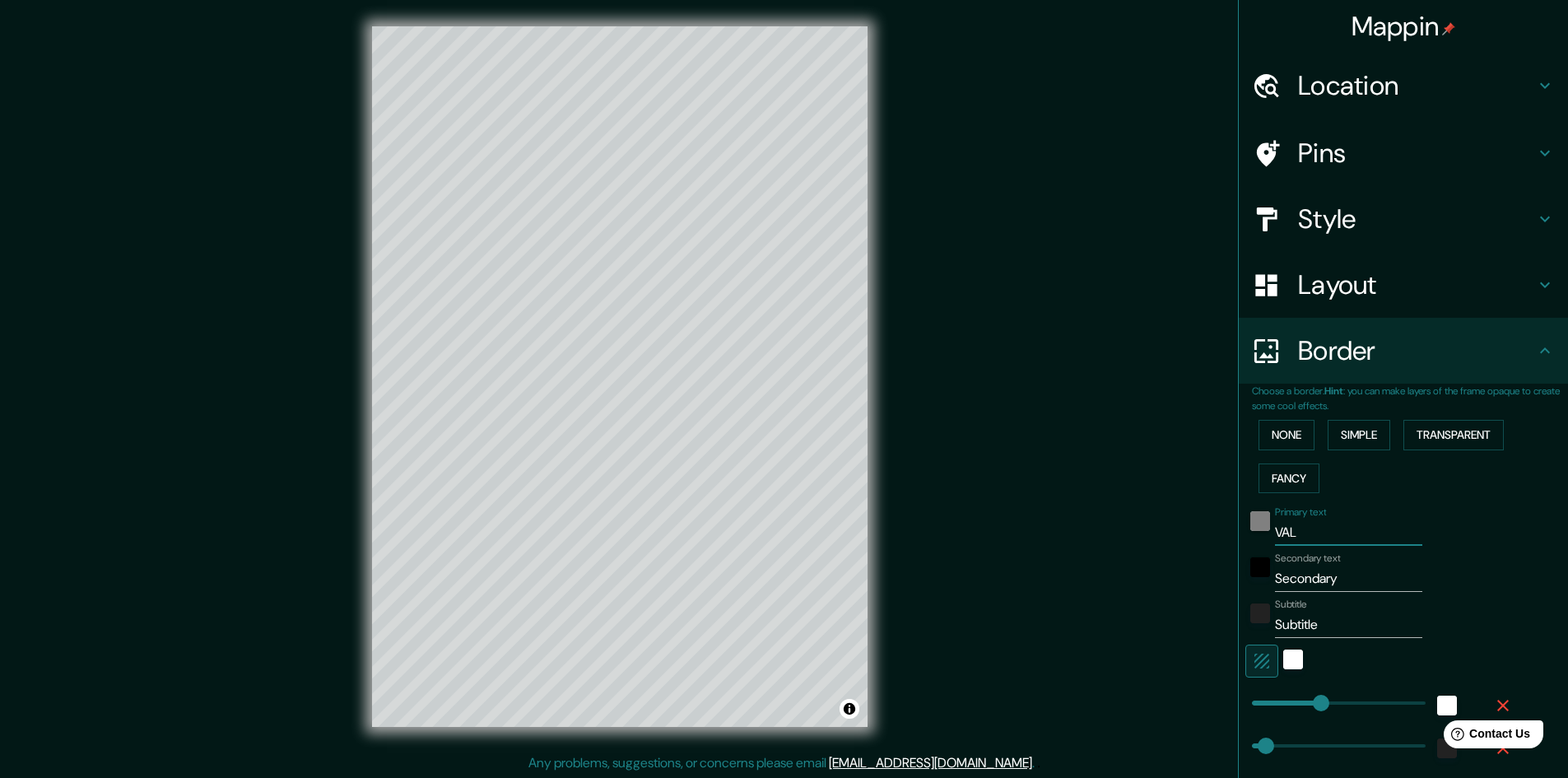
type input "48"
type input "24"
type input "VALEN"
type input "241"
type input "48"
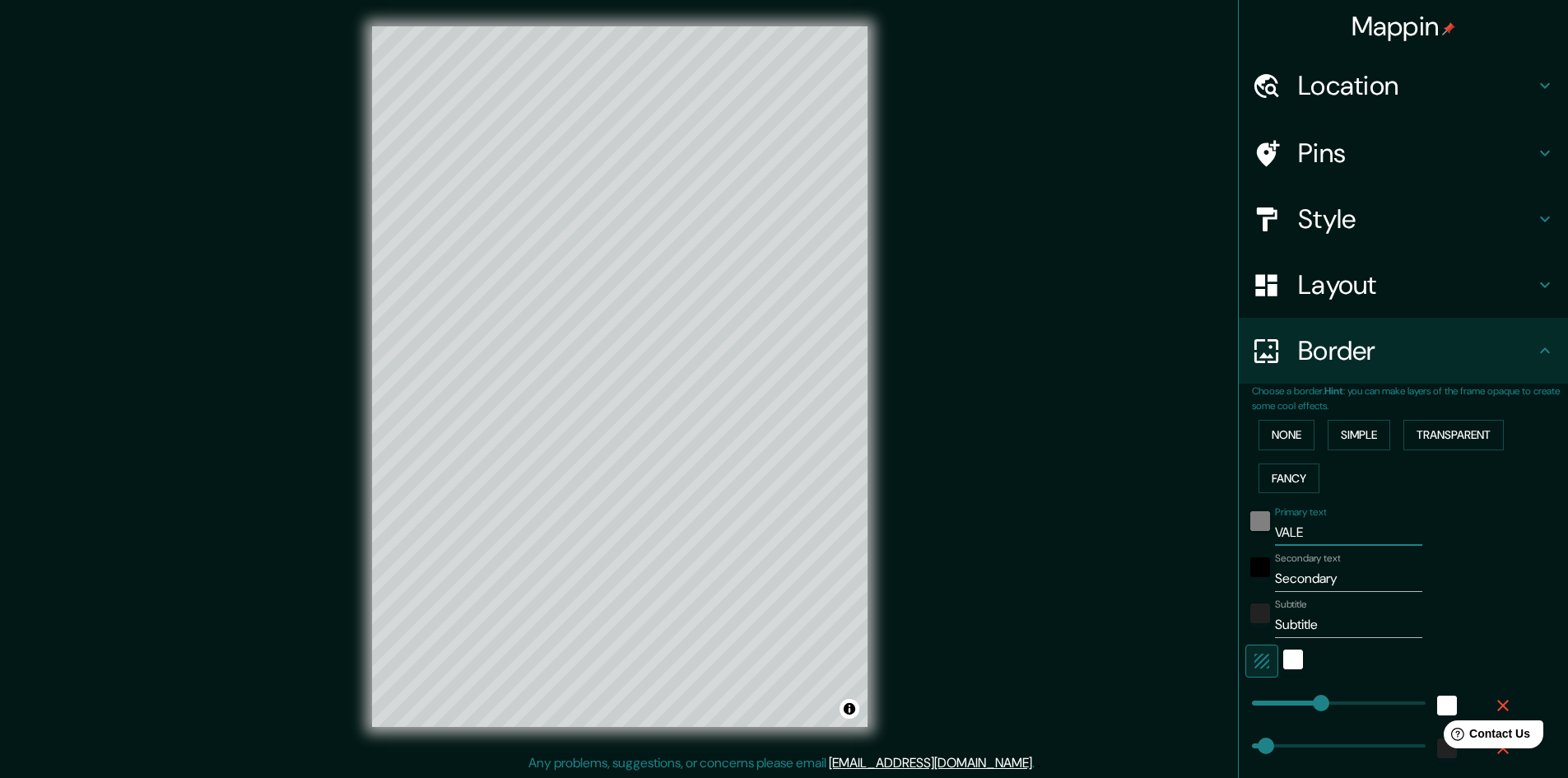
type input "48"
type input "24"
type input "VALENC"
type input "241"
type input "48"
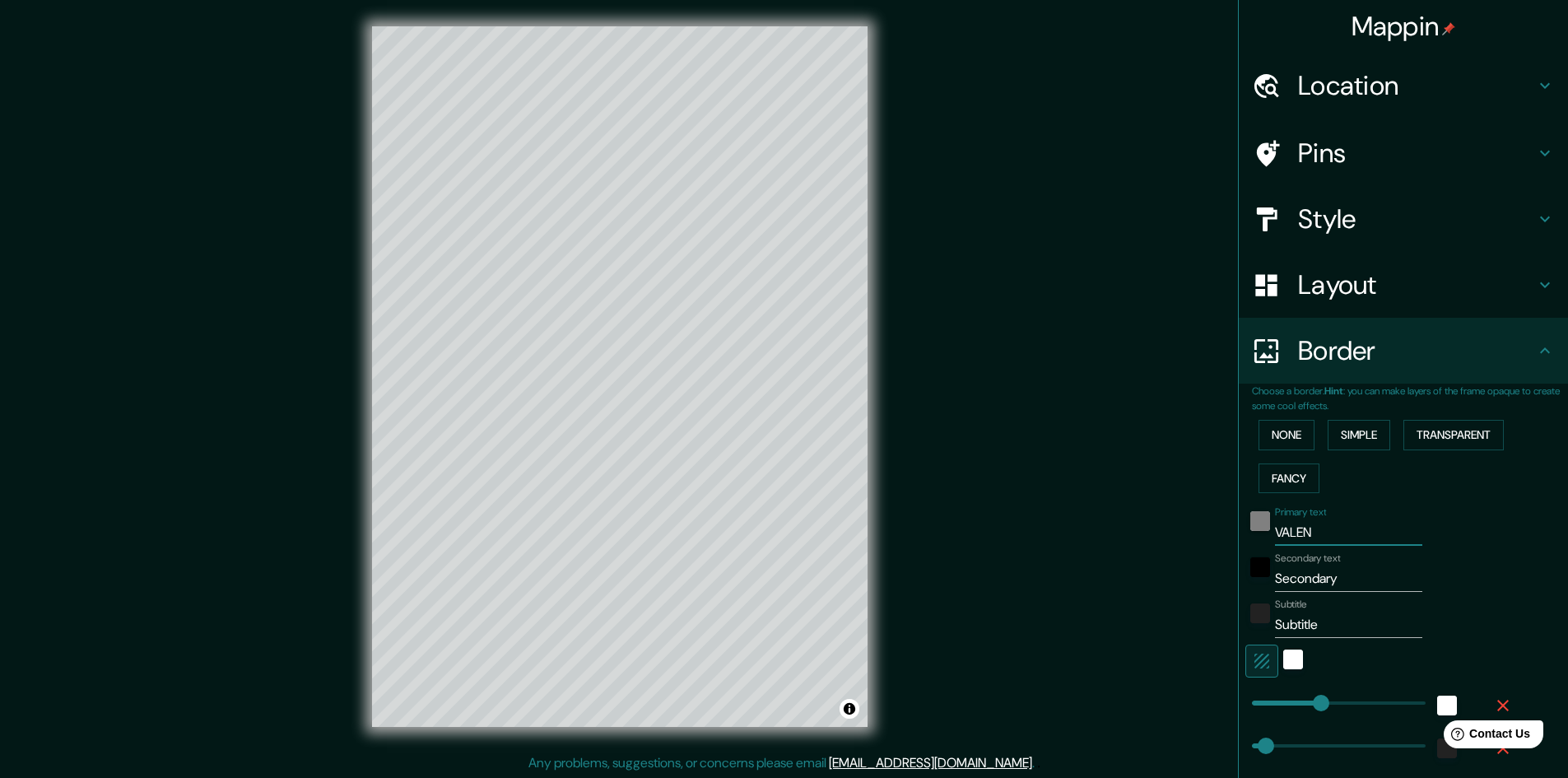
type input "48"
type input "24"
type input "VALENCI"
type input "241"
type input "48"
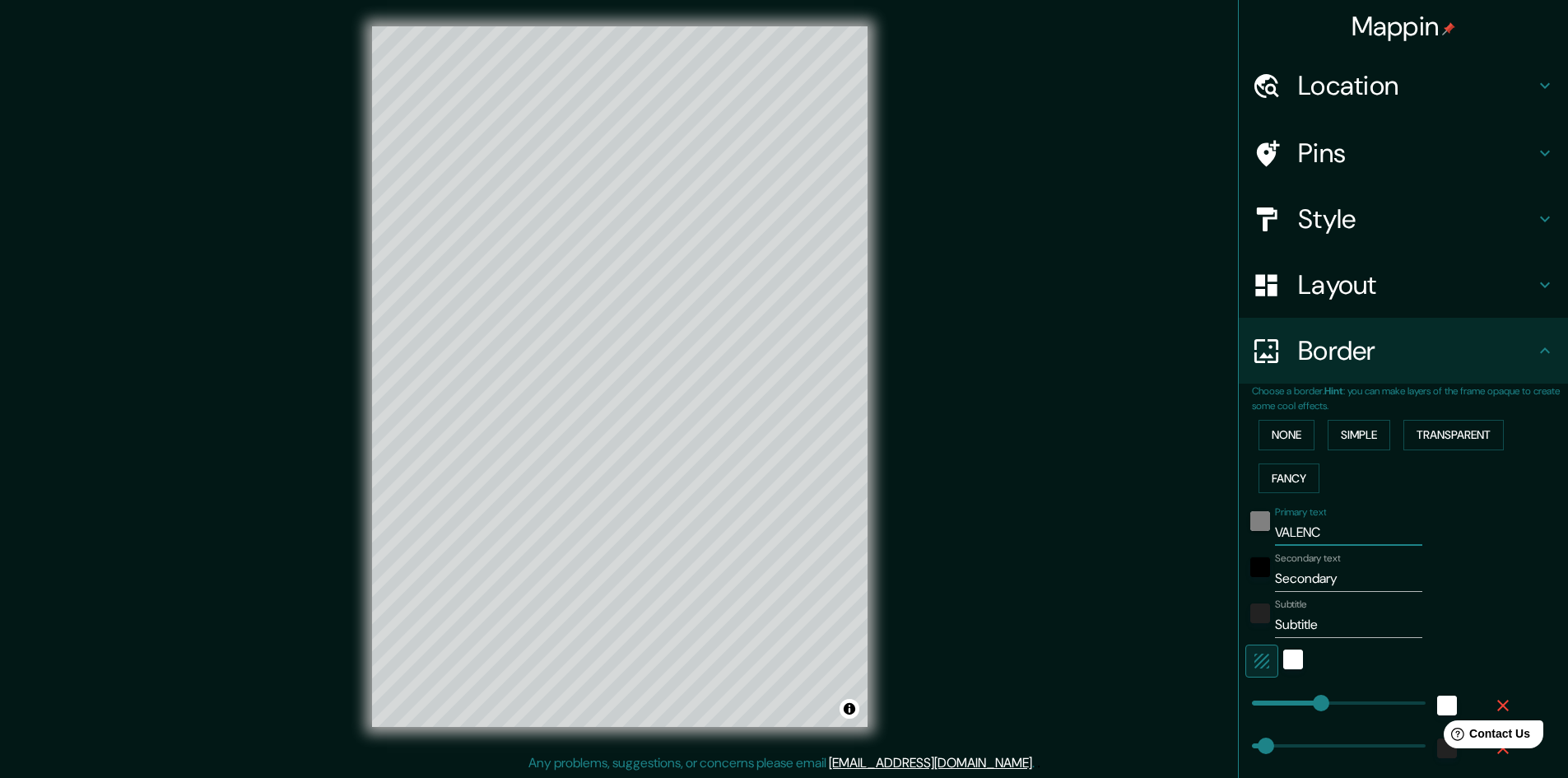
type input "48"
type input "24"
type input "[GEOGRAPHIC_DATA]"
type input "241"
type input "48"
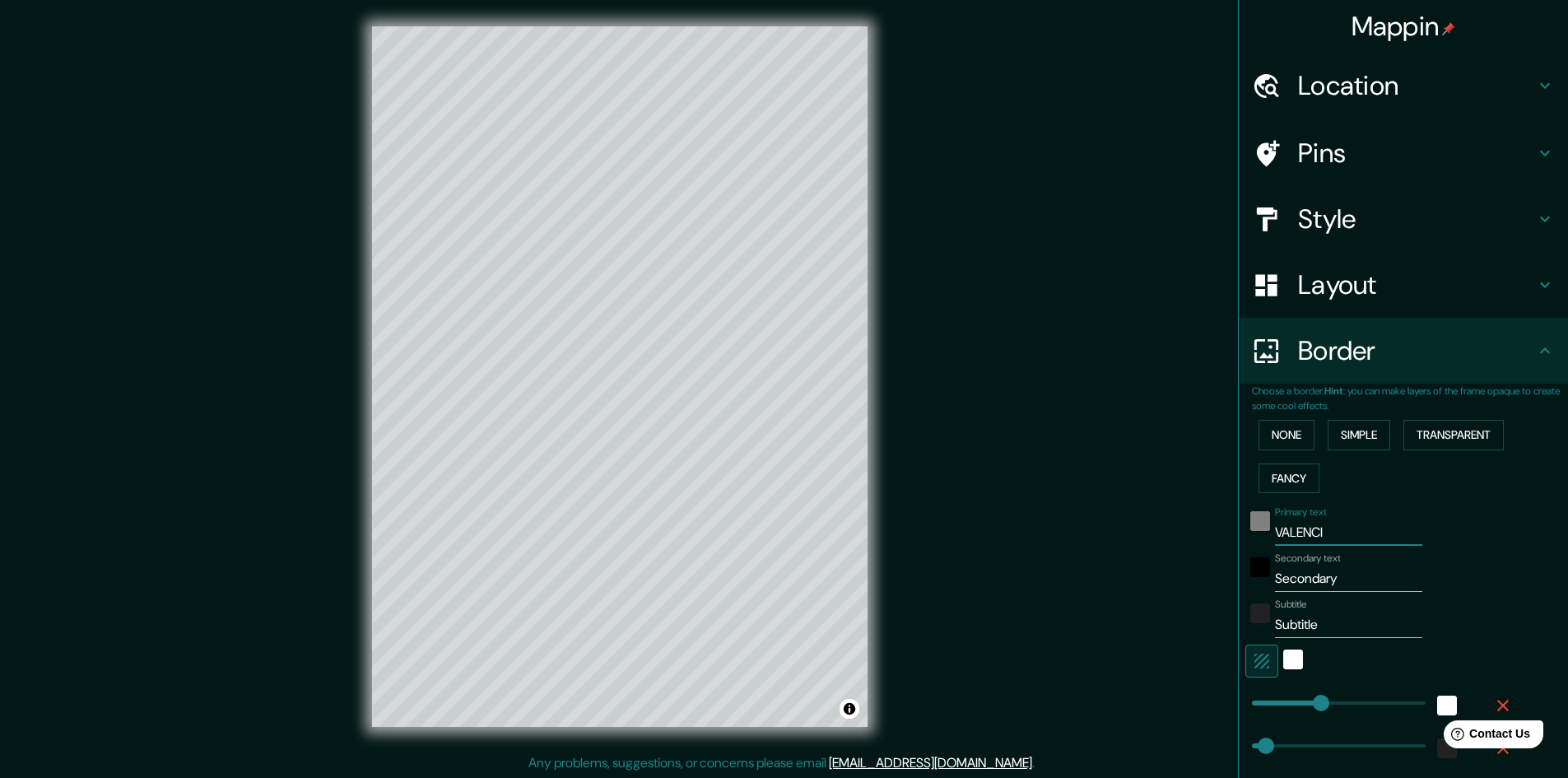
type input "48"
type input "24"
type input "[GEOGRAPHIC_DATA]"
type input "E"
type input "241"
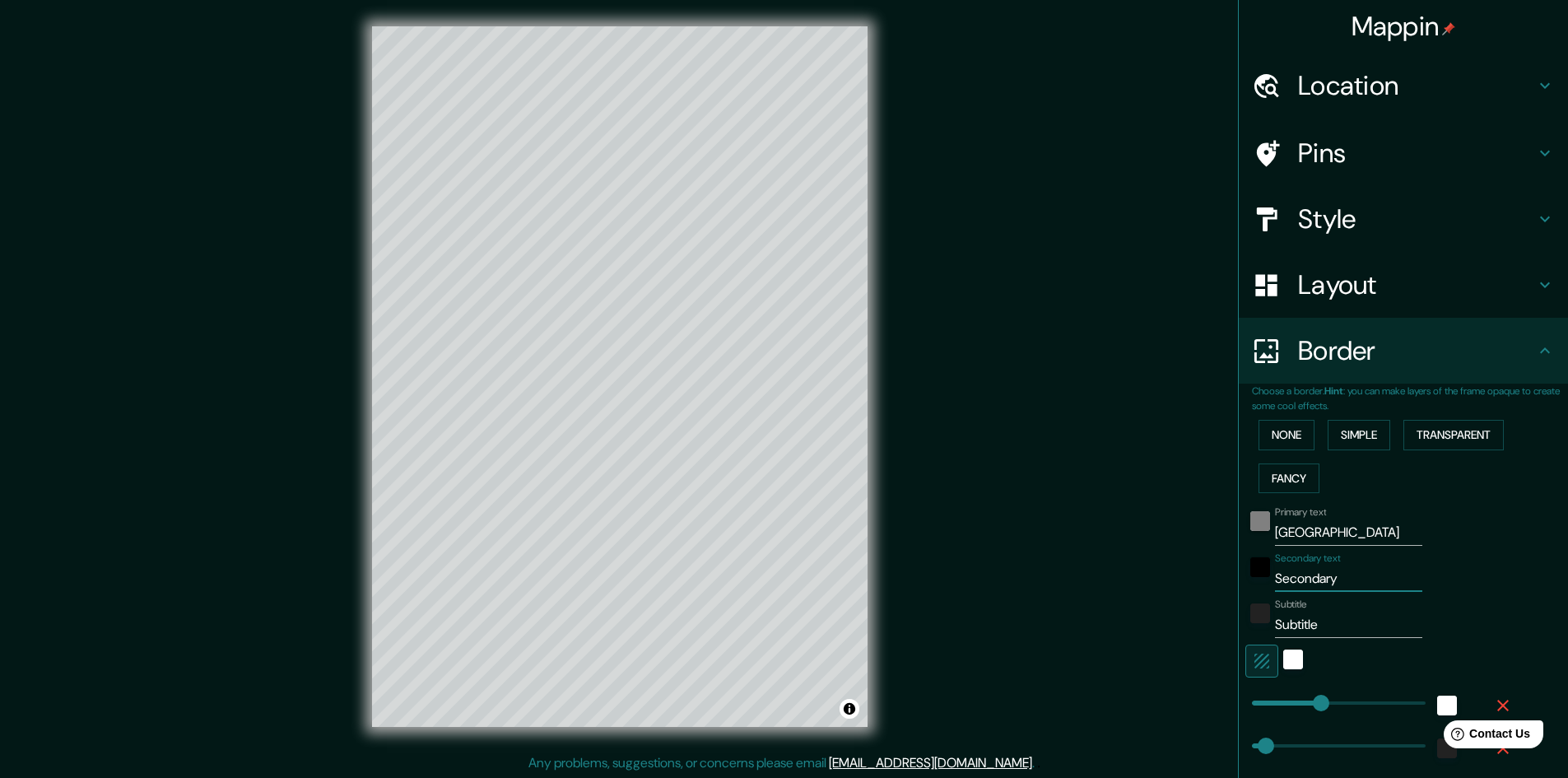
type input "48"
type input "24"
type input "ES"
type input "241"
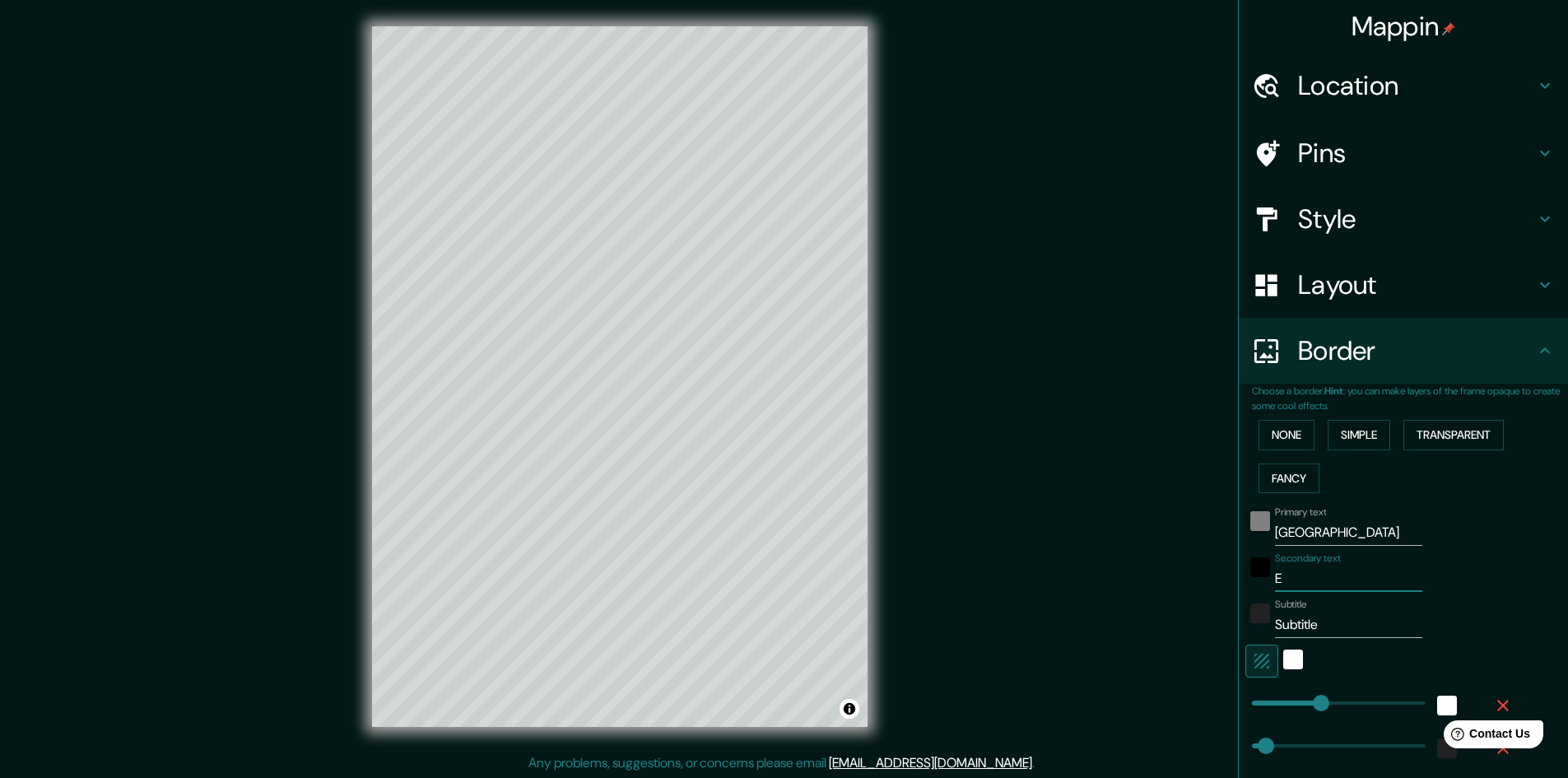
type input "48"
type input "24"
type input "E"
type input "241"
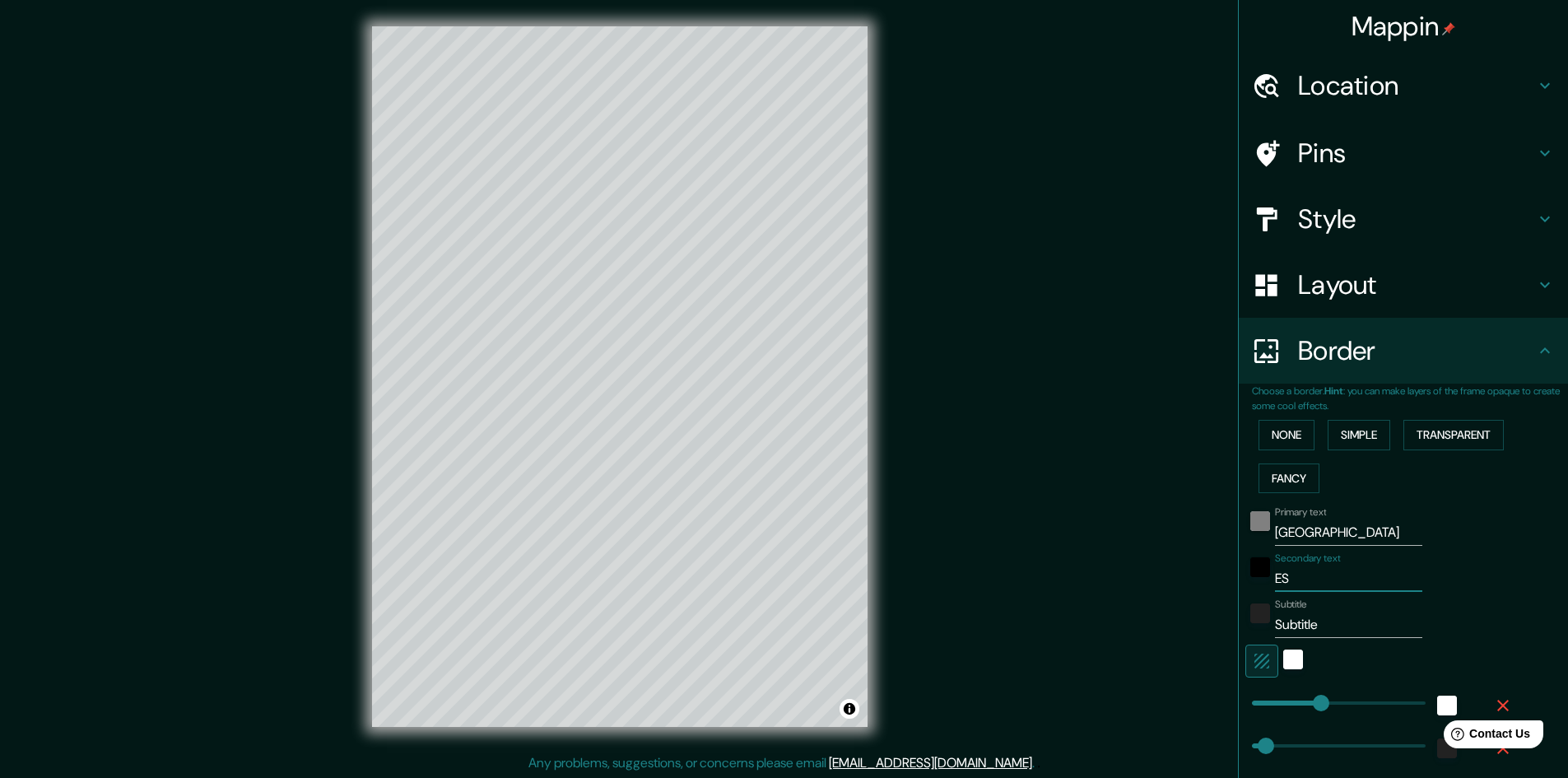
type input "48"
type input "24"
type input "241"
type input "48"
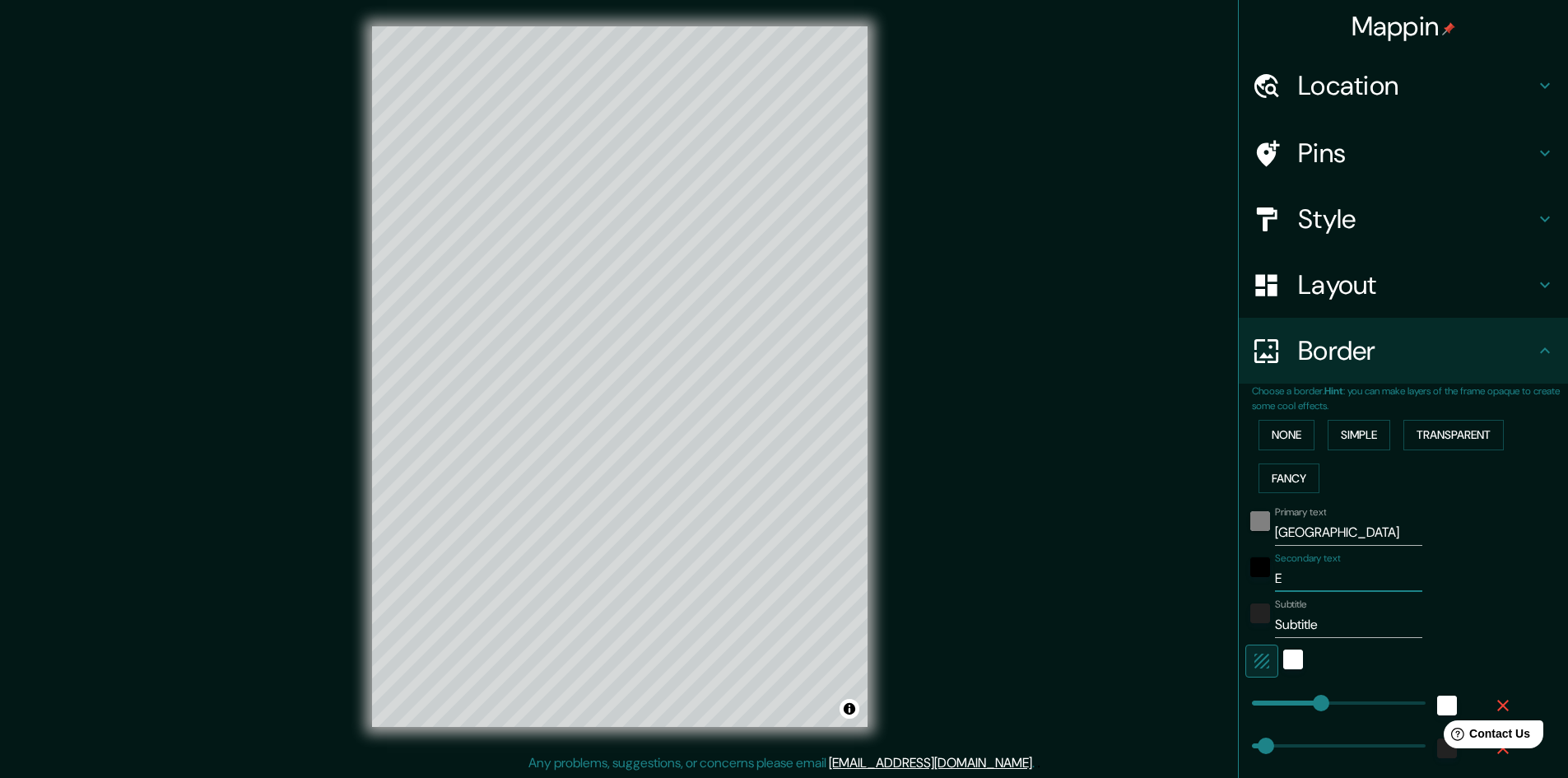
type input "48"
type input "24"
type input "S"
type input "241"
type input "48"
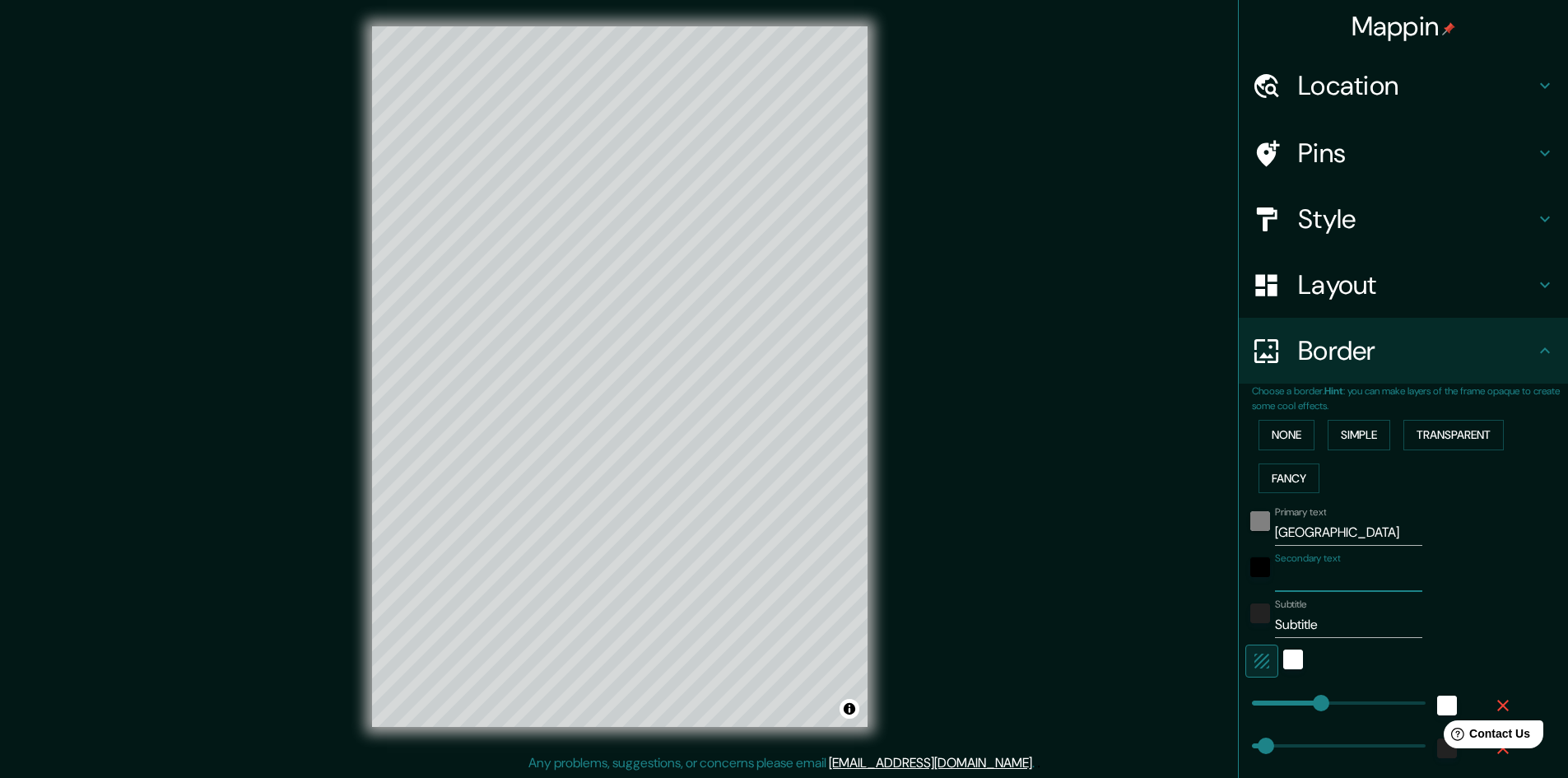
type input "48"
type input "24"
type input "SP"
type input "241"
type input "48"
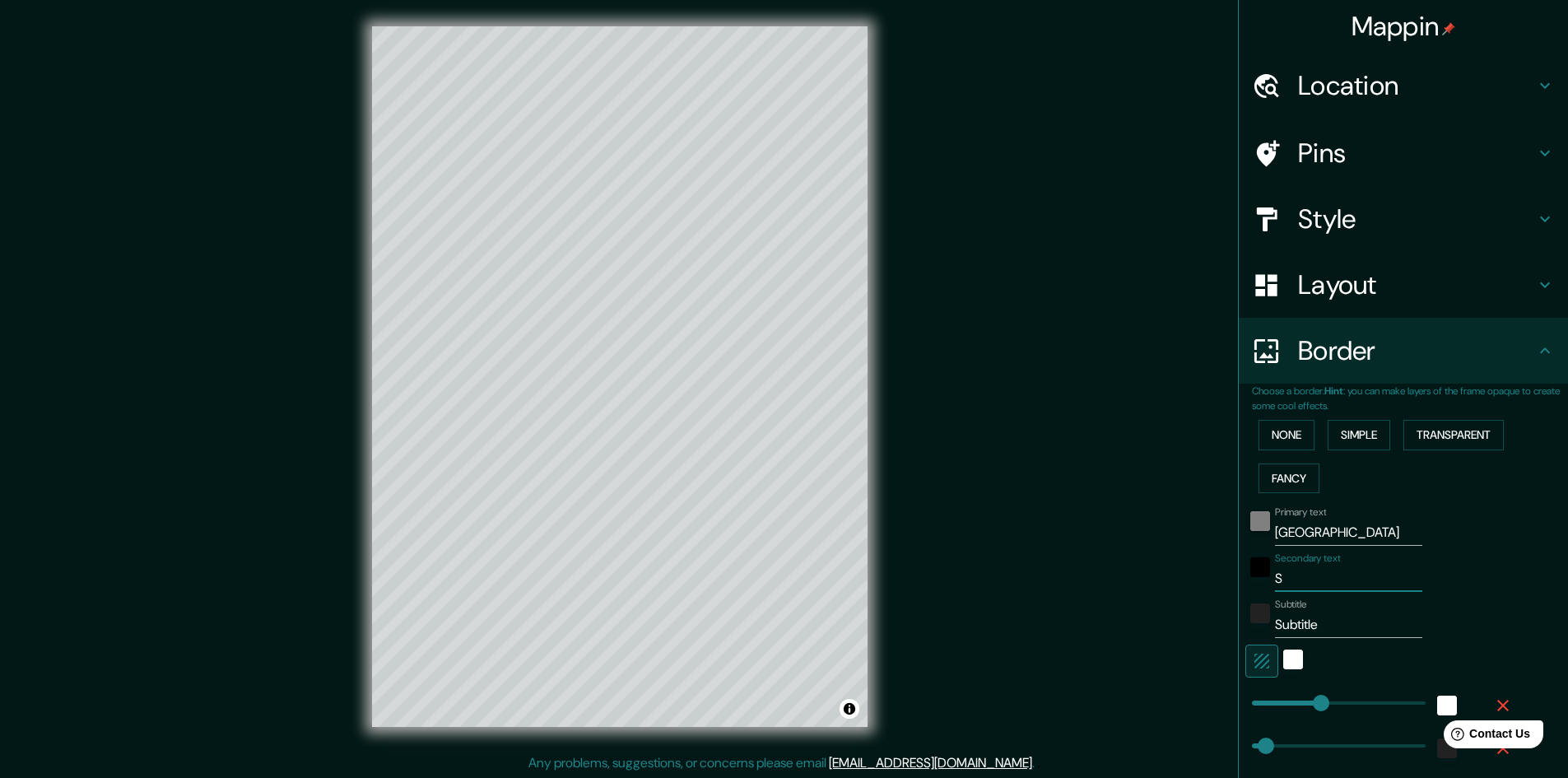
type input "48"
type input "24"
type input "SPA"
type input "241"
type input "48"
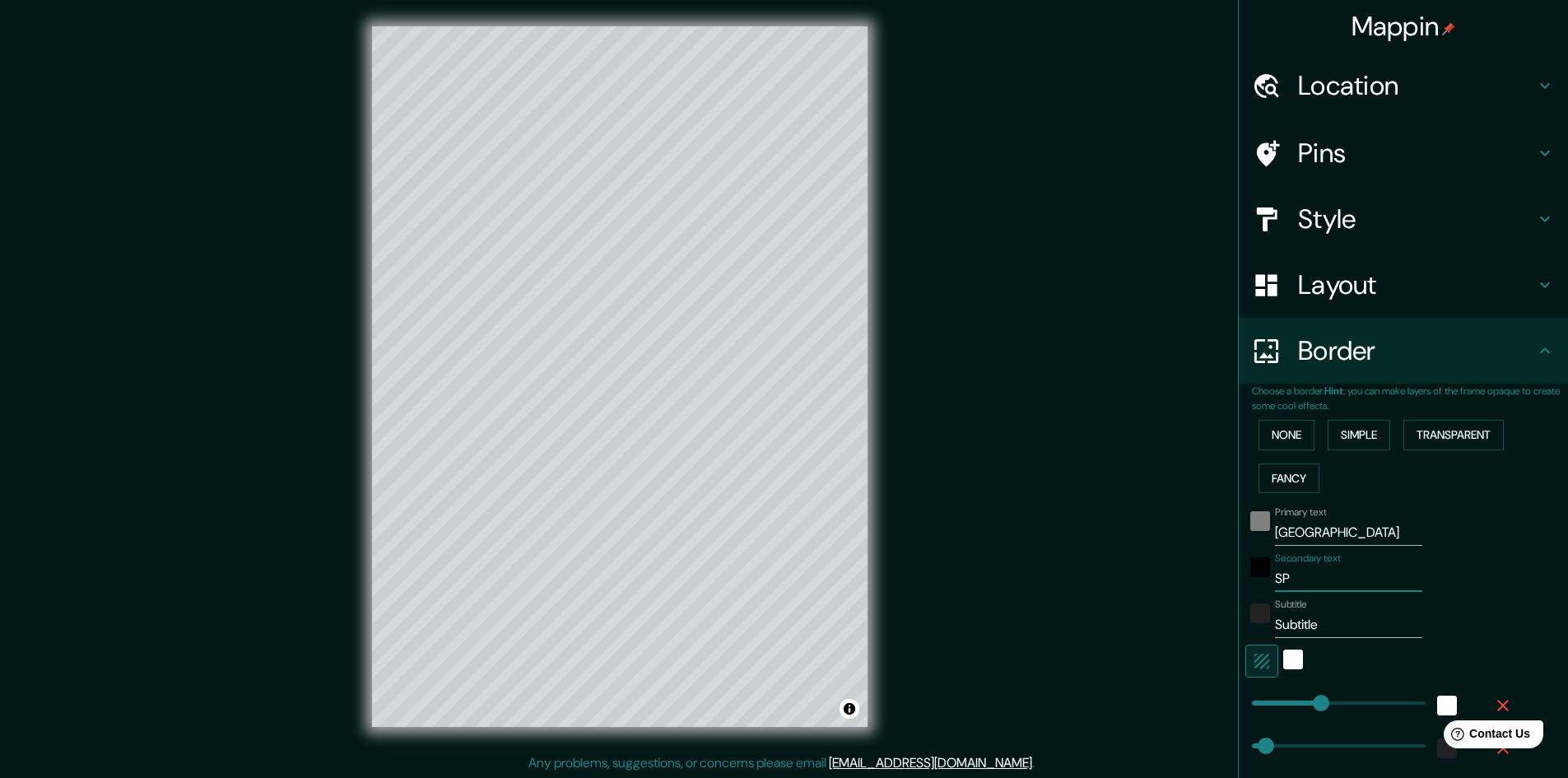
type input "48"
type input "24"
type input "SPAN"
type input "241"
type input "48"
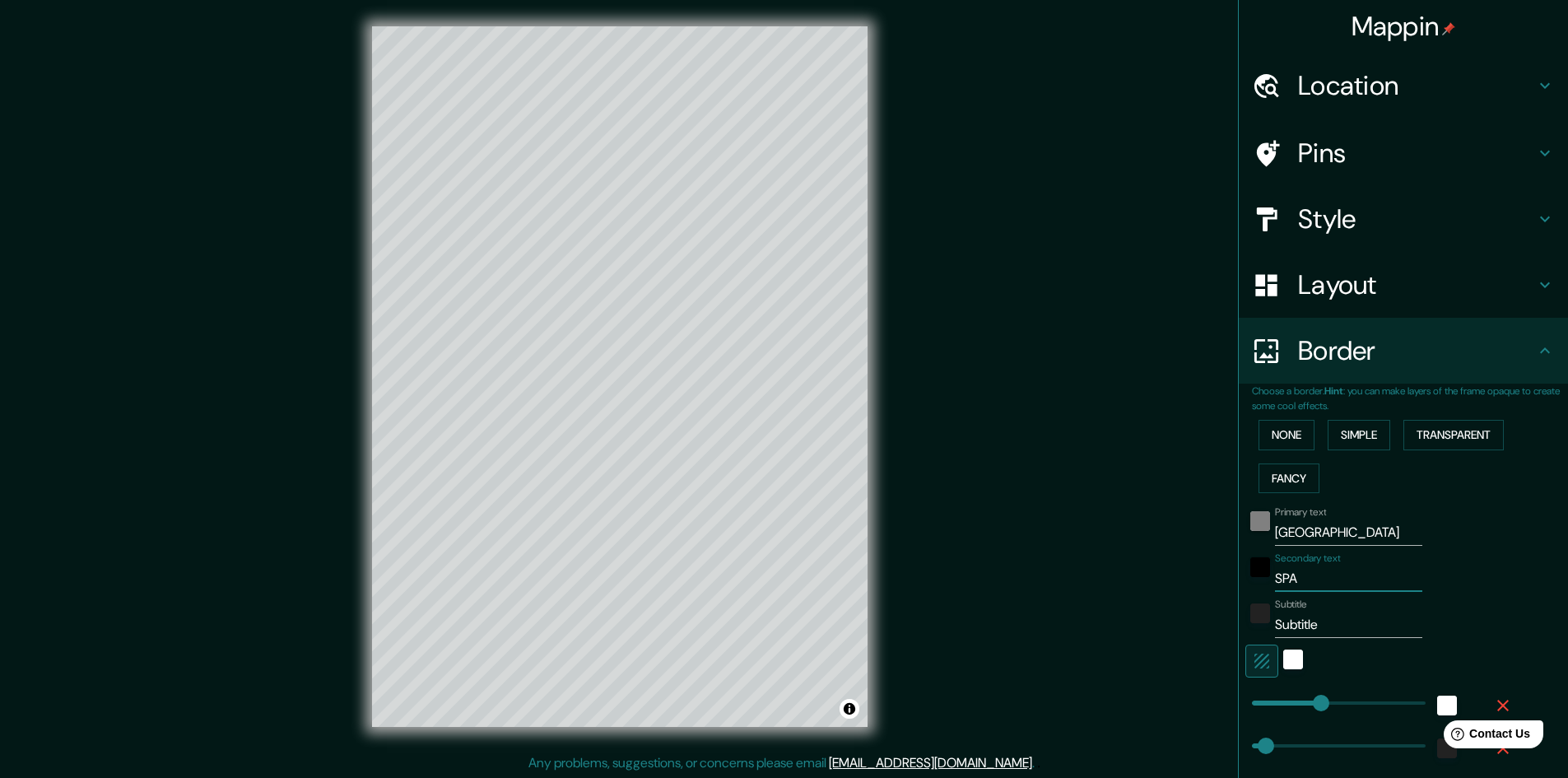
type input "48"
type input "24"
type input "SPA"
type input "241"
type input "48"
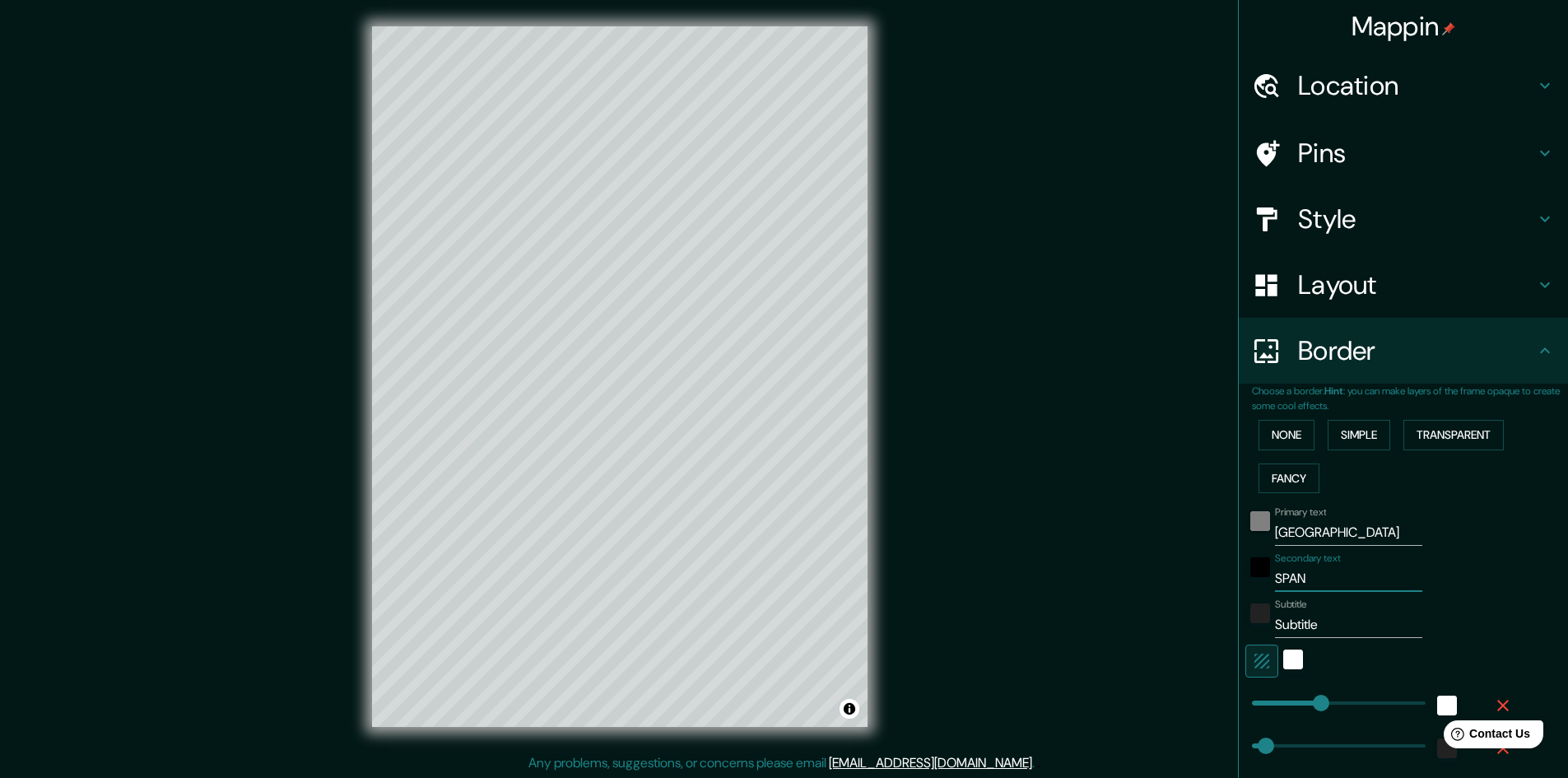
type input "48"
type input "24"
type input "SPAI"
type input "241"
type input "48"
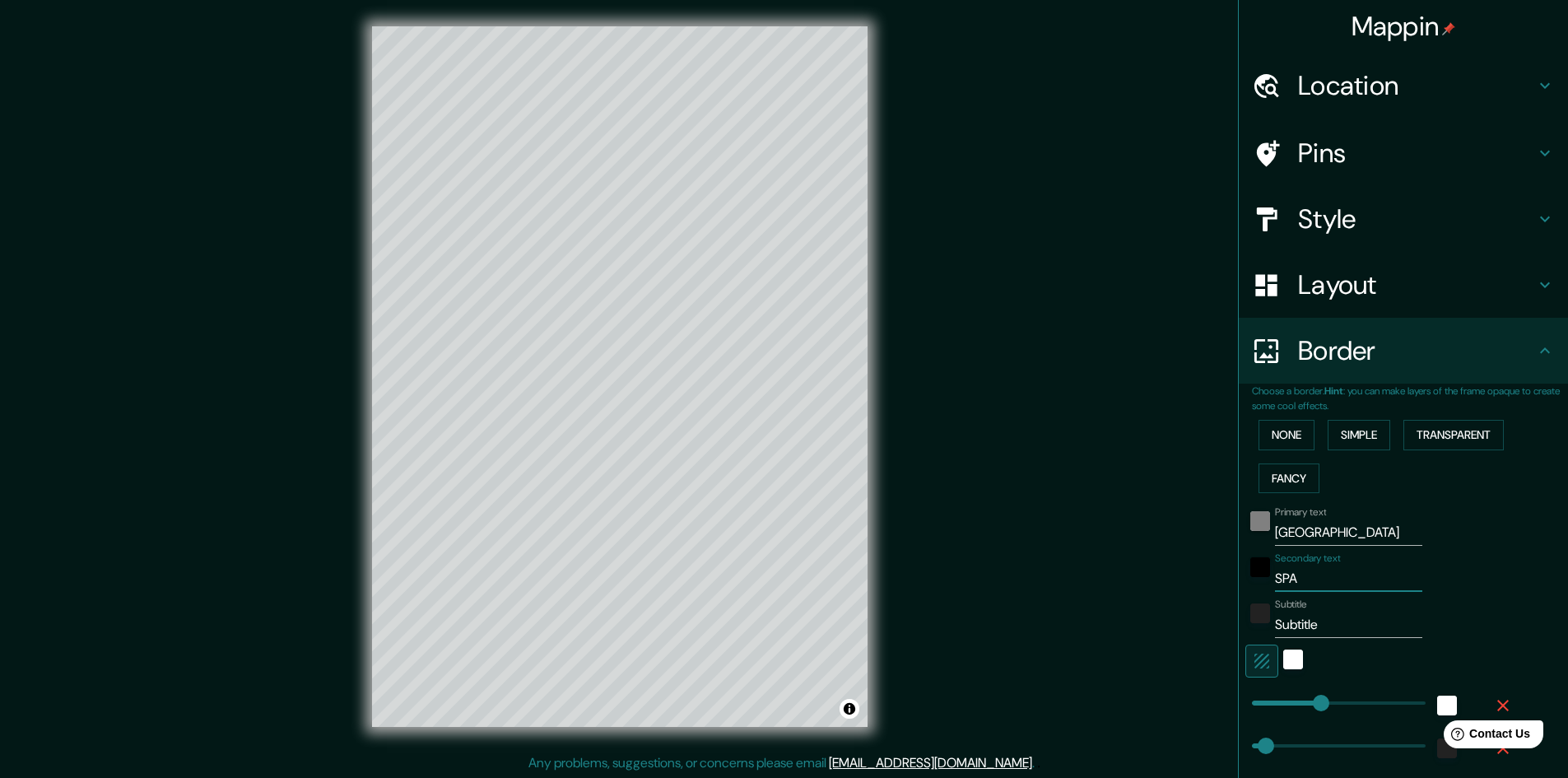
type input "48"
type input "24"
type input "[GEOGRAPHIC_DATA]"
type input "241"
type input "48"
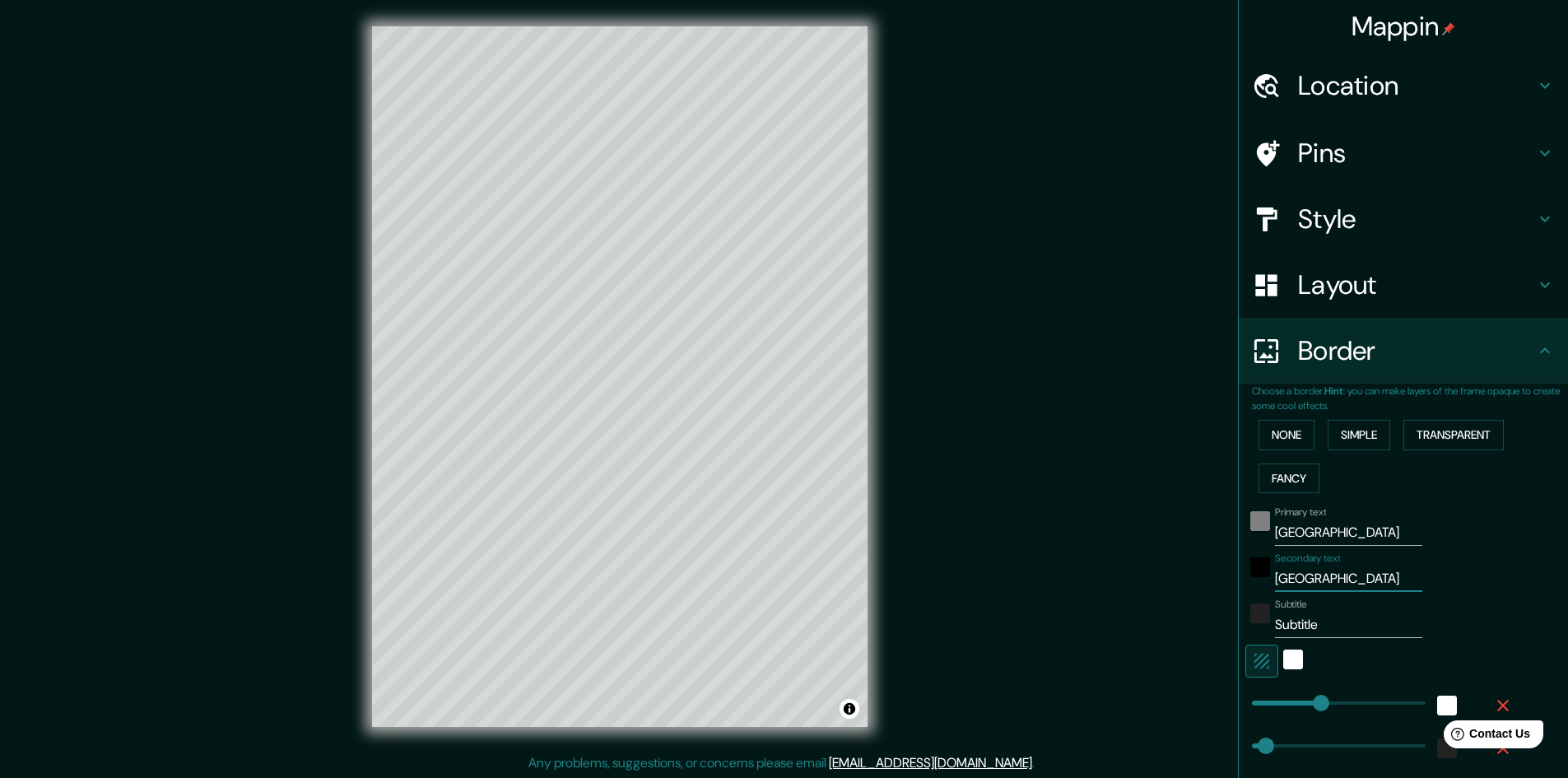
type input "48"
type input "24"
type input "[GEOGRAPHIC_DATA]"
paste input "39.46923611119053, -0.3542643183436871"
type input "39.46923611119053, -0.3542643183436871"
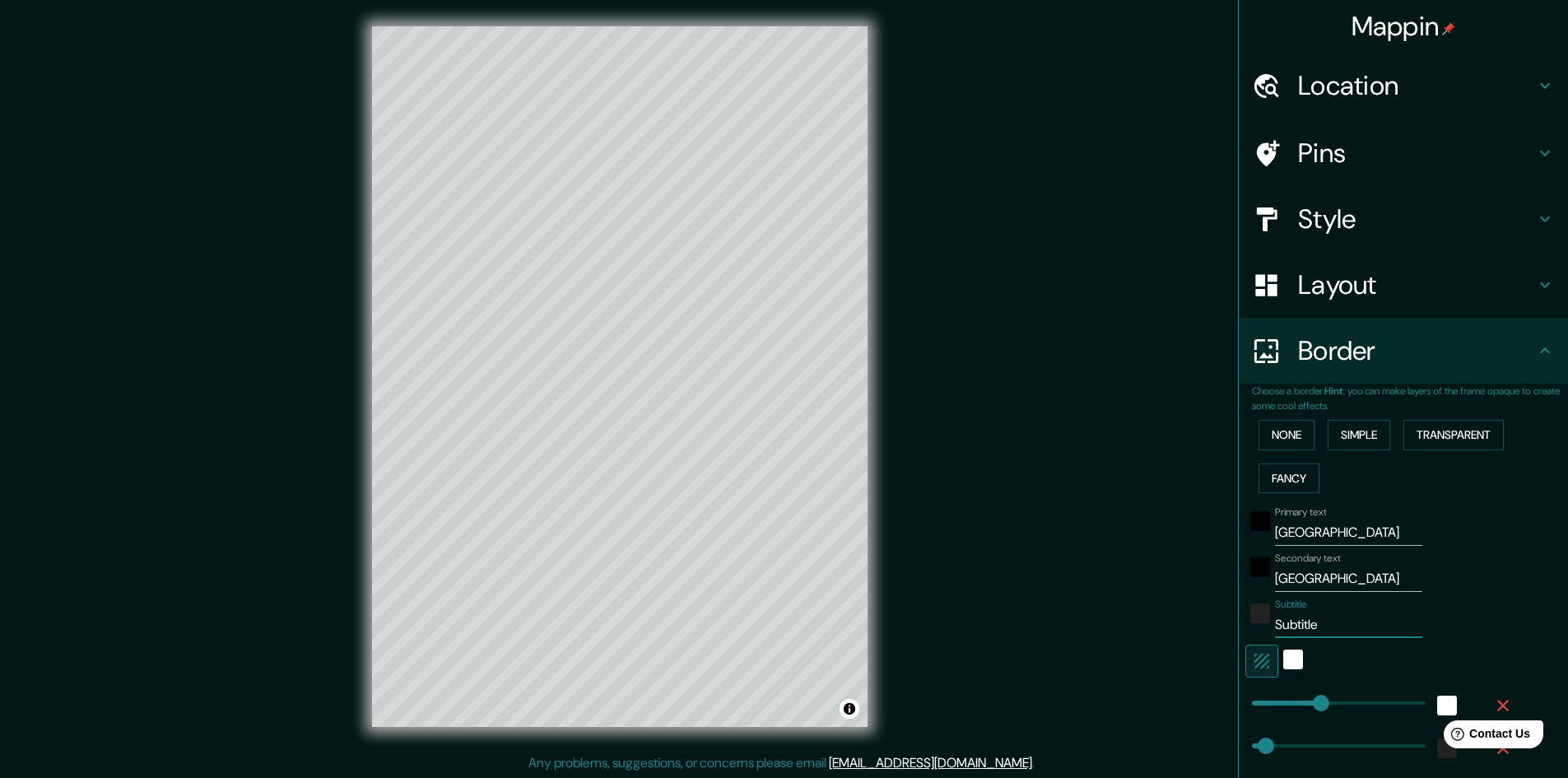
type input "241"
type input "48"
type input "24"
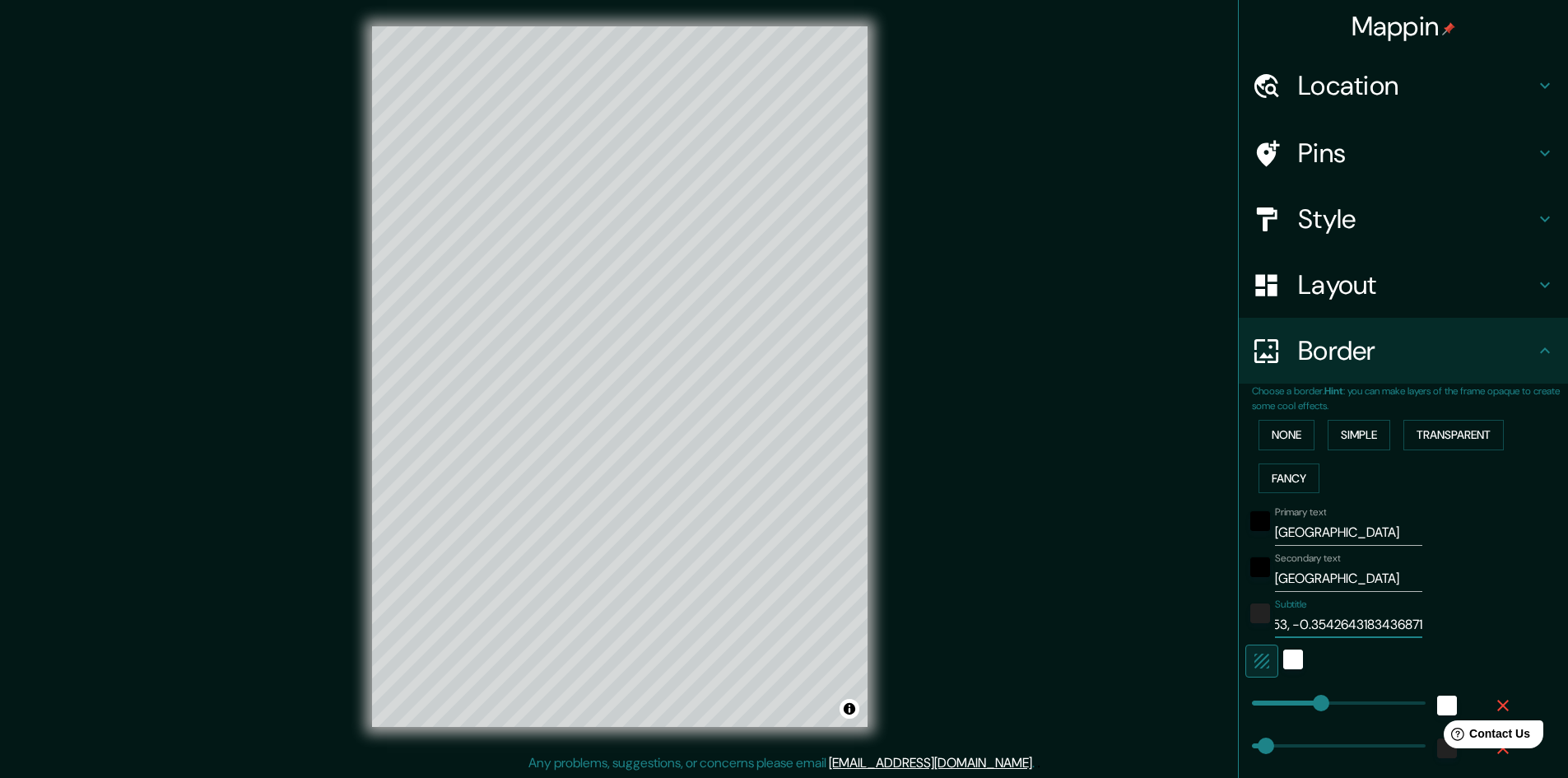
drag, startPoint x: 1401, startPoint y: 622, endPoint x: 1312, endPoint y: 618, distance: 89.1
click at [1312, 618] on input "39.46923611119053, -0.3542643183436871" at bounding box center [1349, 625] width 148 height 26
type input "39.46923611119053, -0.3541"
type input "241"
type input "48"
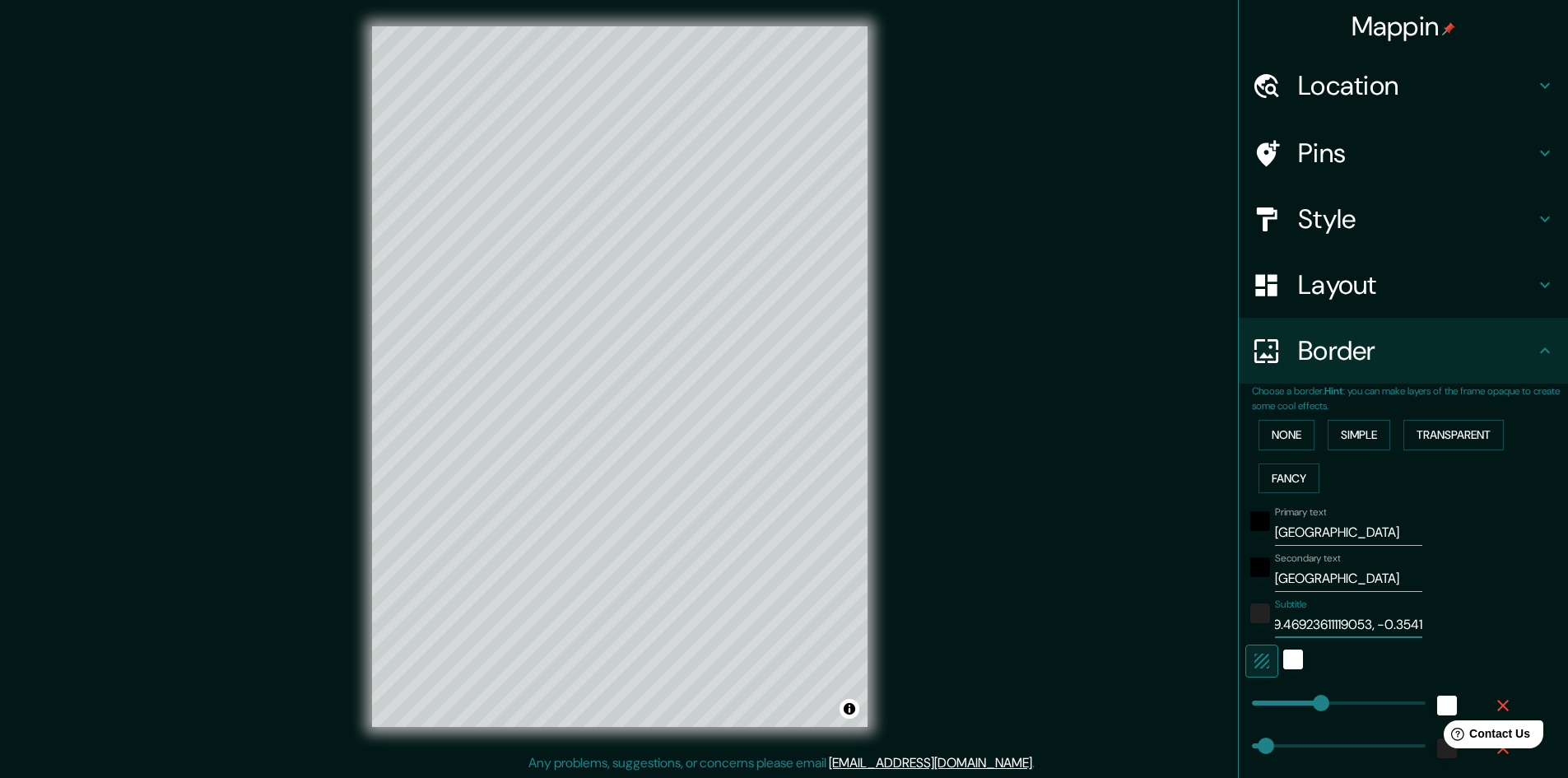
type input "48"
type input "24"
drag, startPoint x: 1350, startPoint y: 624, endPoint x: 1303, endPoint y: 624, distance: 47.0
click at [1303, 624] on input "39.46923611119053, -0.3541" at bounding box center [1349, 625] width 148 height 26
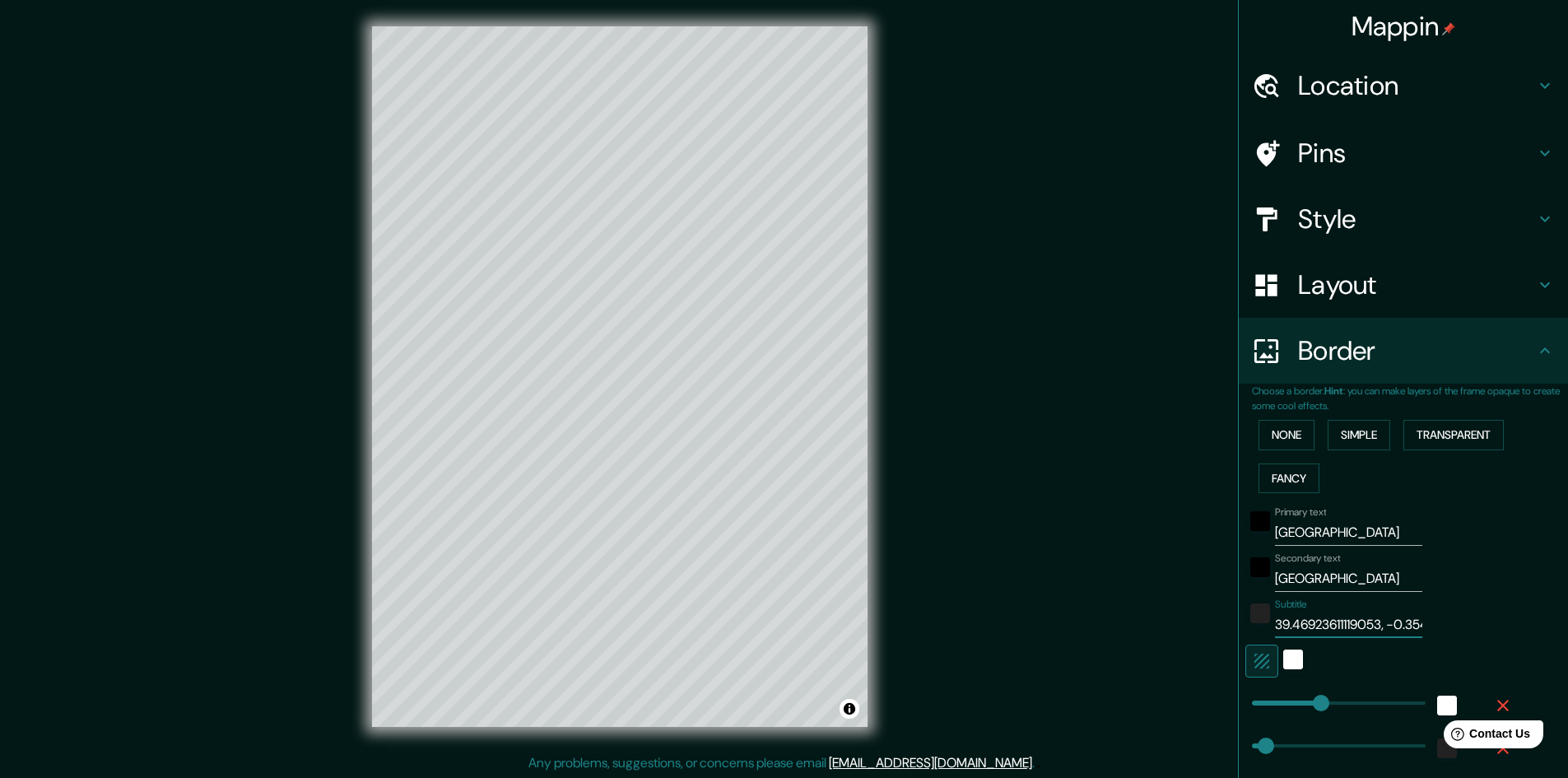
type input "39.469, -0.3541"
type input "241"
type input "48"
type input "24"
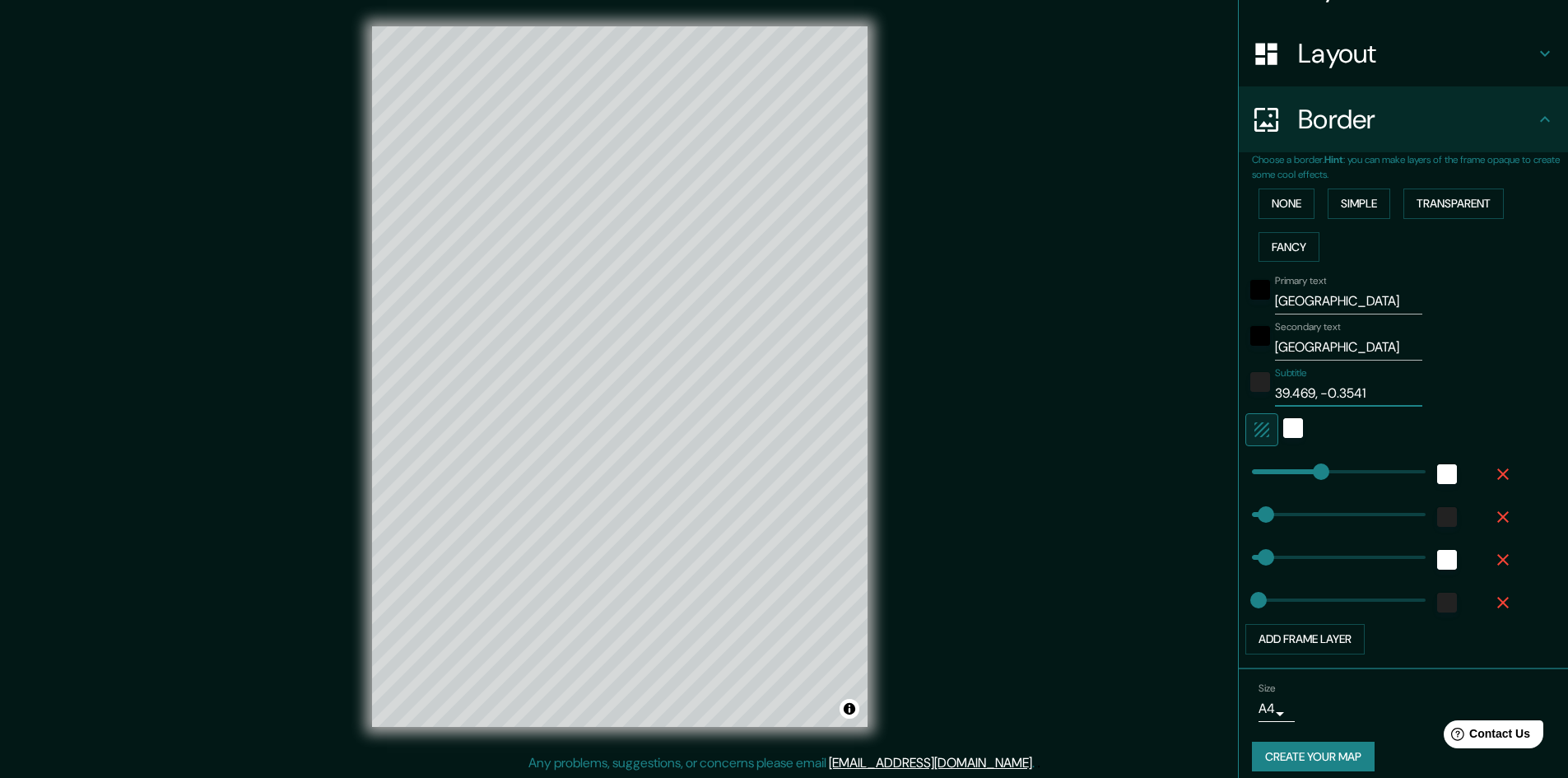
scroll to position [244, 0]
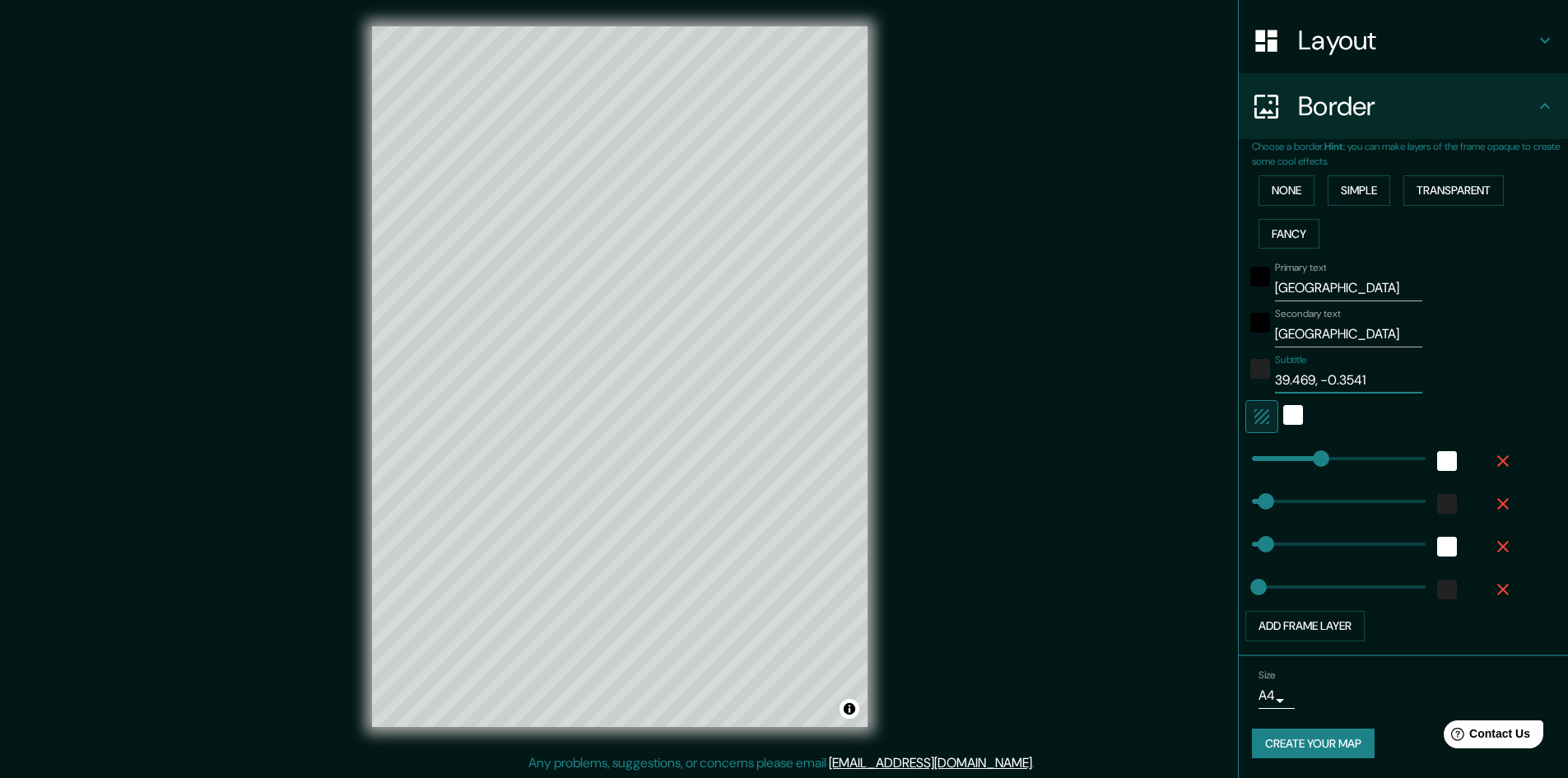
type input "48"
type input "39.469, -0.3541"
type input "31"
type input "241"
type input "48"
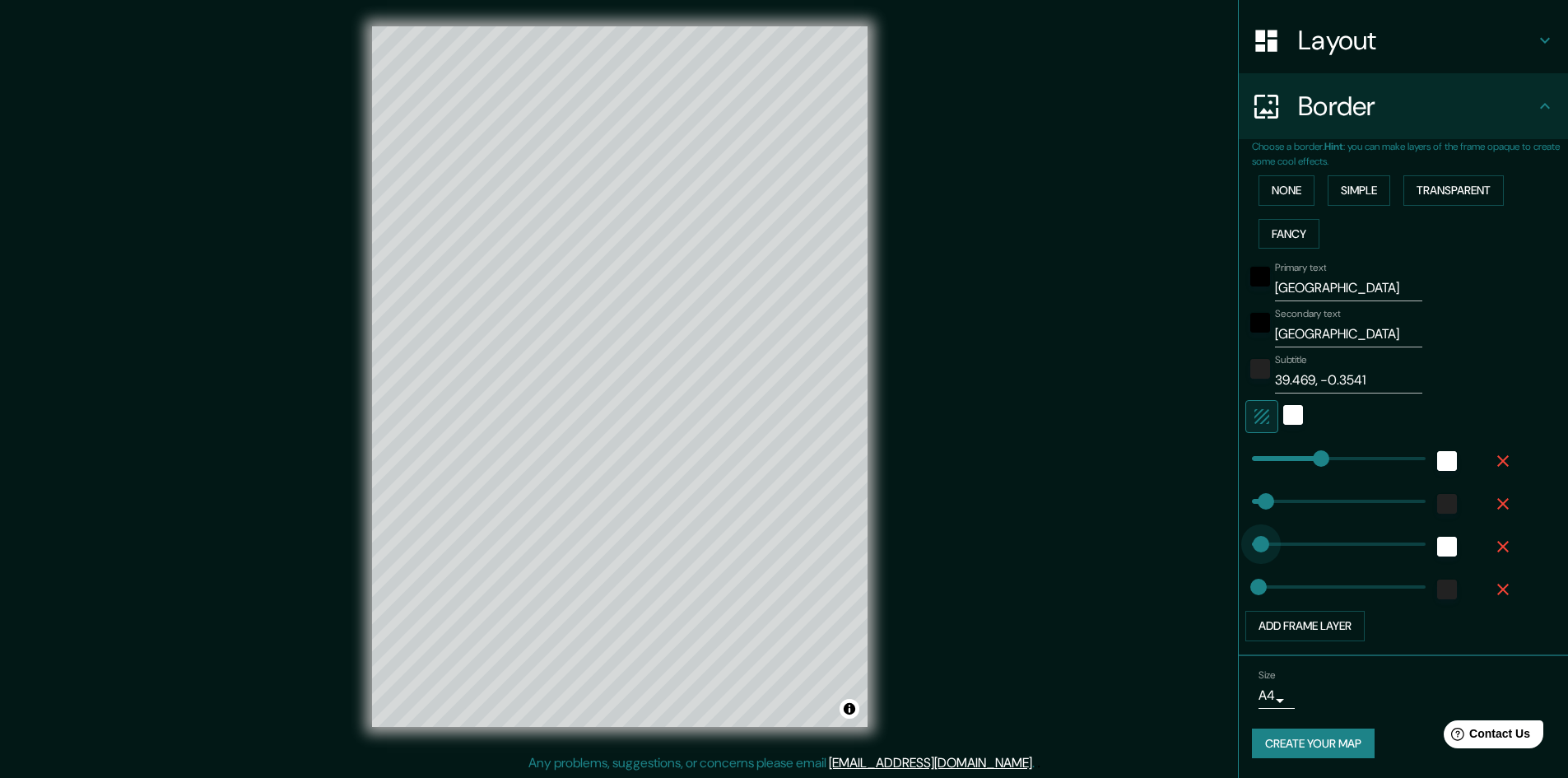
type input "24"
type input "0"
drag, startPoint x: 1303, startPoint y: 456, endPoint x: 1085, endPoint y: 442, distance: 218.4
type input "48"
type input "24"
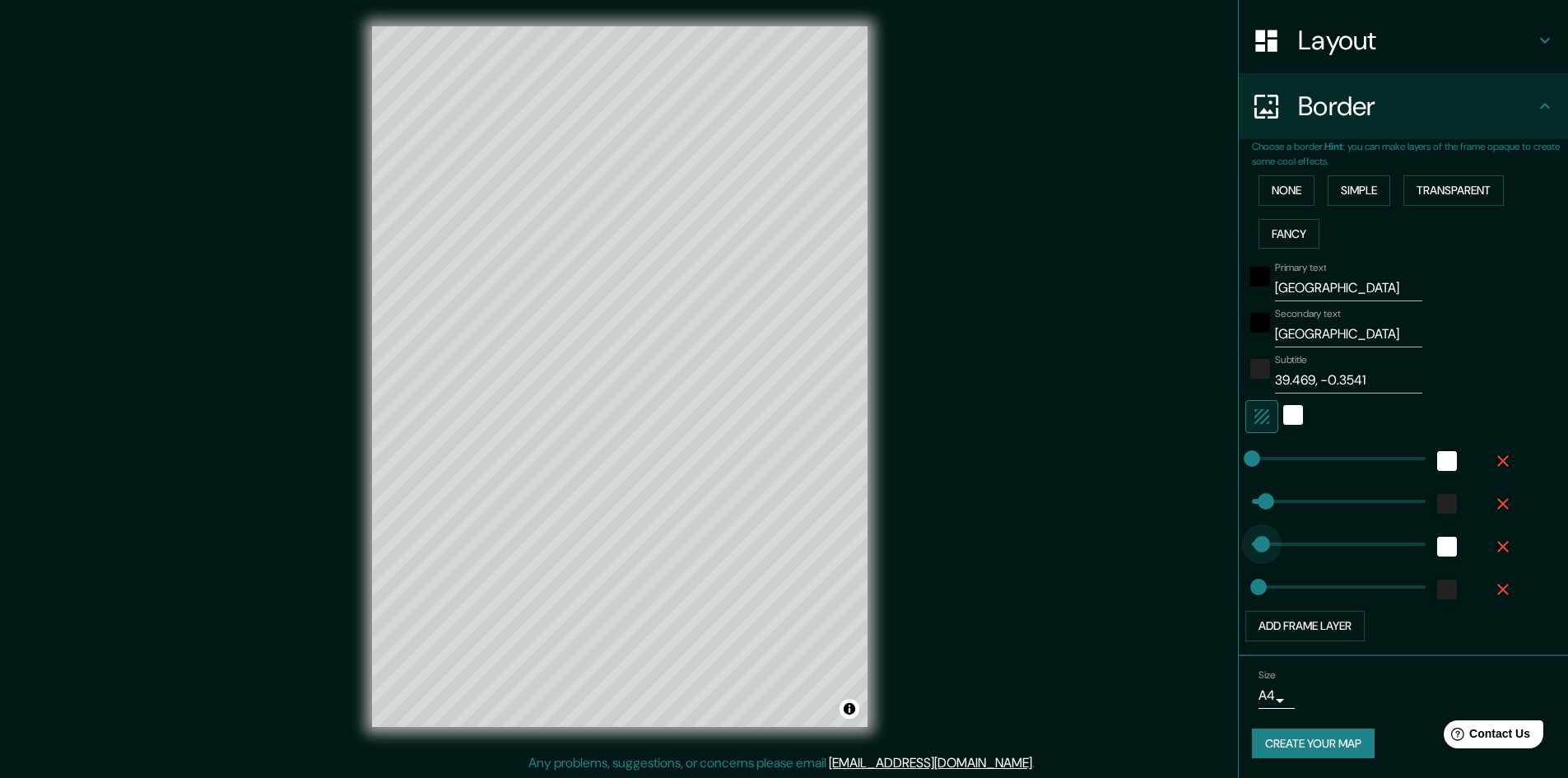
type input "51"
type input "48"
type input "24"
click at [1264, 691] on body "Mappin Location [GEOGRAPHIC_DATA], [GEOGRAPHIC_DATA][PERSON_NAME], [GEOGRAPHIC_…" at bounding box center [784, 389] width 1568 height 778
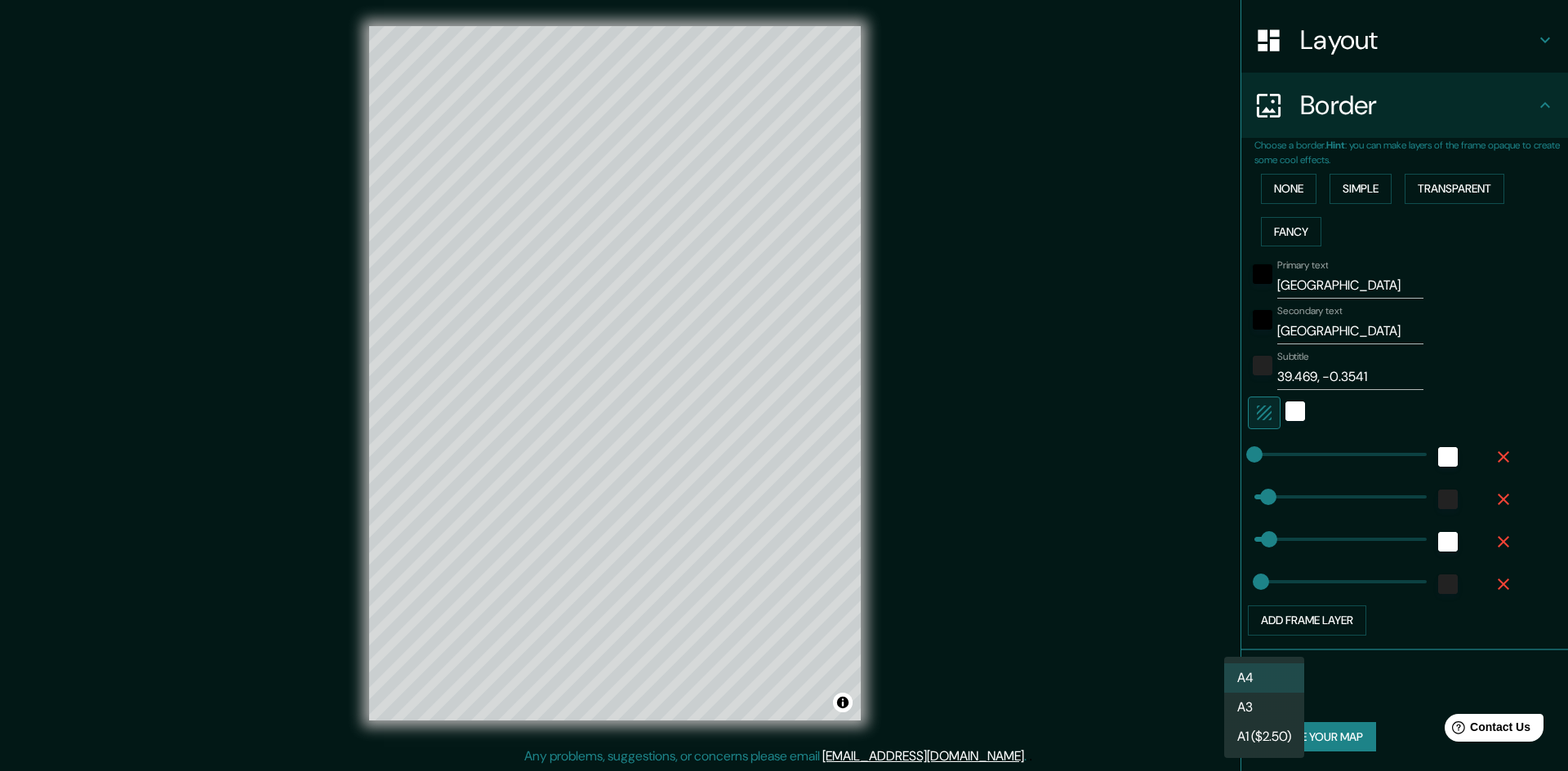
click at [1274, 708] on li "A3" at bounding box center [1264, 708] width 80 height 29
type input "a4"
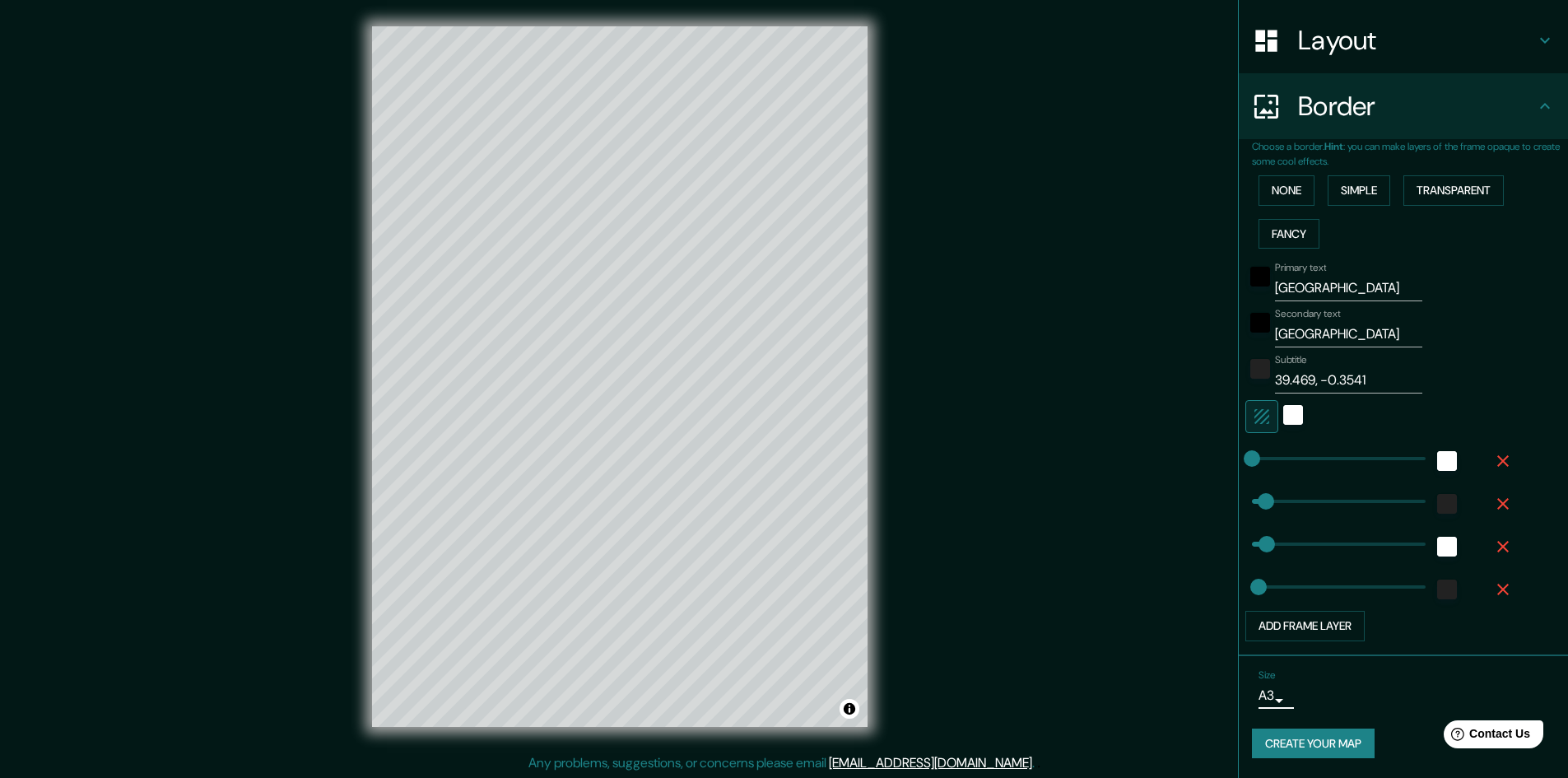
click at [1265, 690] on body "Mappin Location [GEOGRAPHIC_DATA], [GEOGRAPHIC_DATA][PERSON_NAME], [GEOGRAPHIC_…" at bounding box center [784, 389] width 1568 height 778
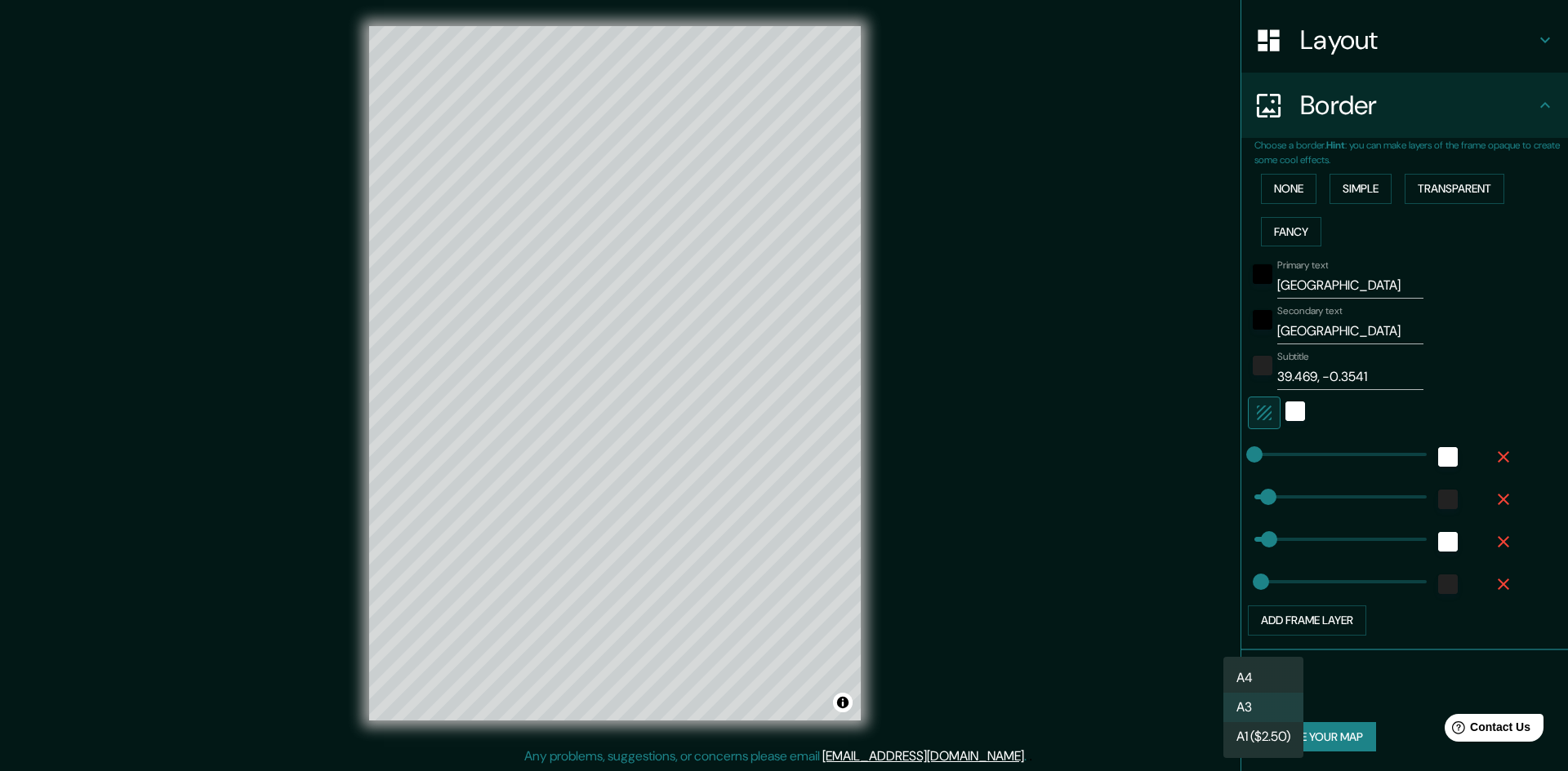
click at [1354, 691] on div at bounding box center [784, 385] width 1568 height 771
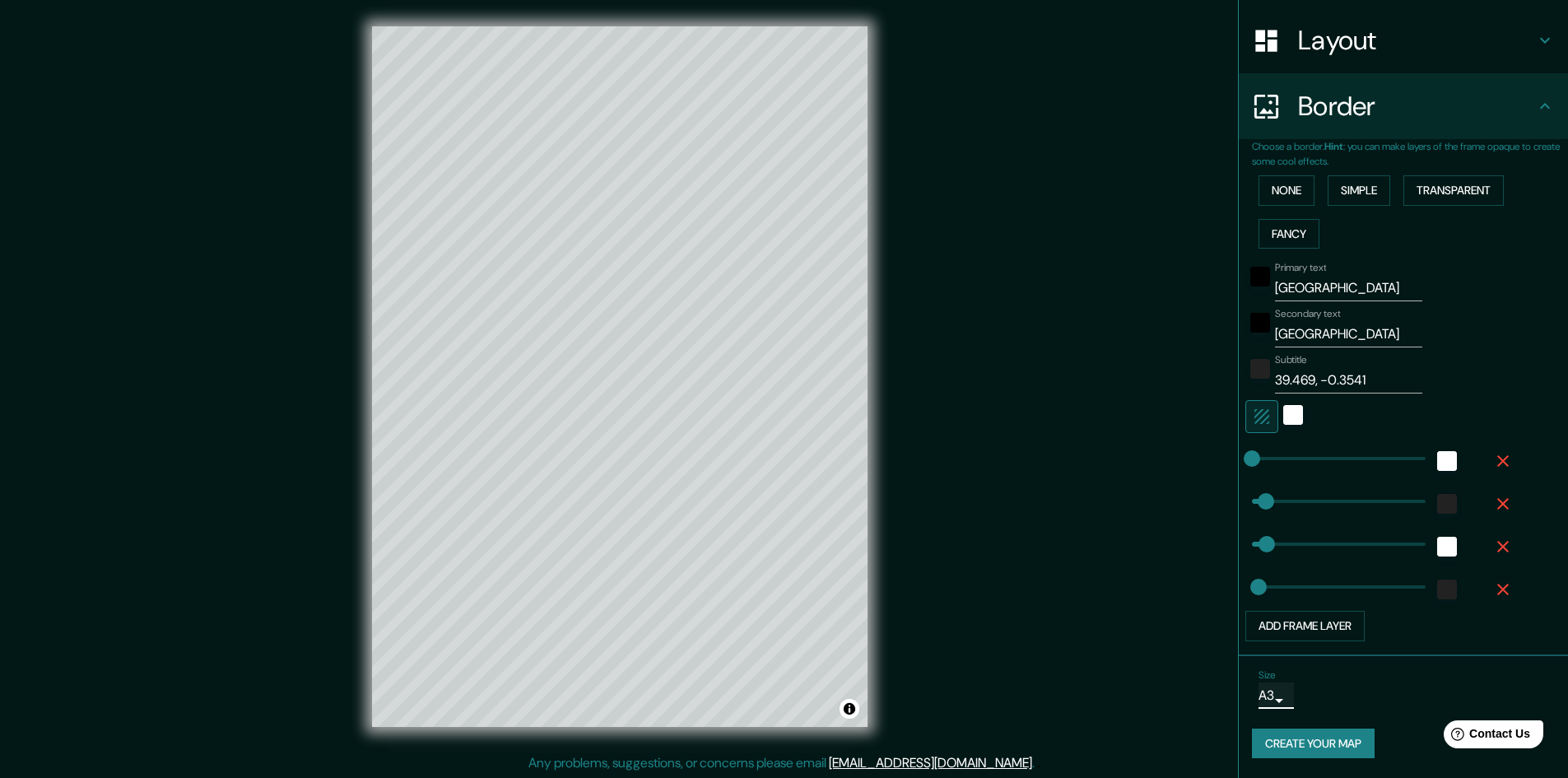
type input "24"
click at [1323, 746] on button "Create your map" at bounding box center [1314, 745] width 123 height 31
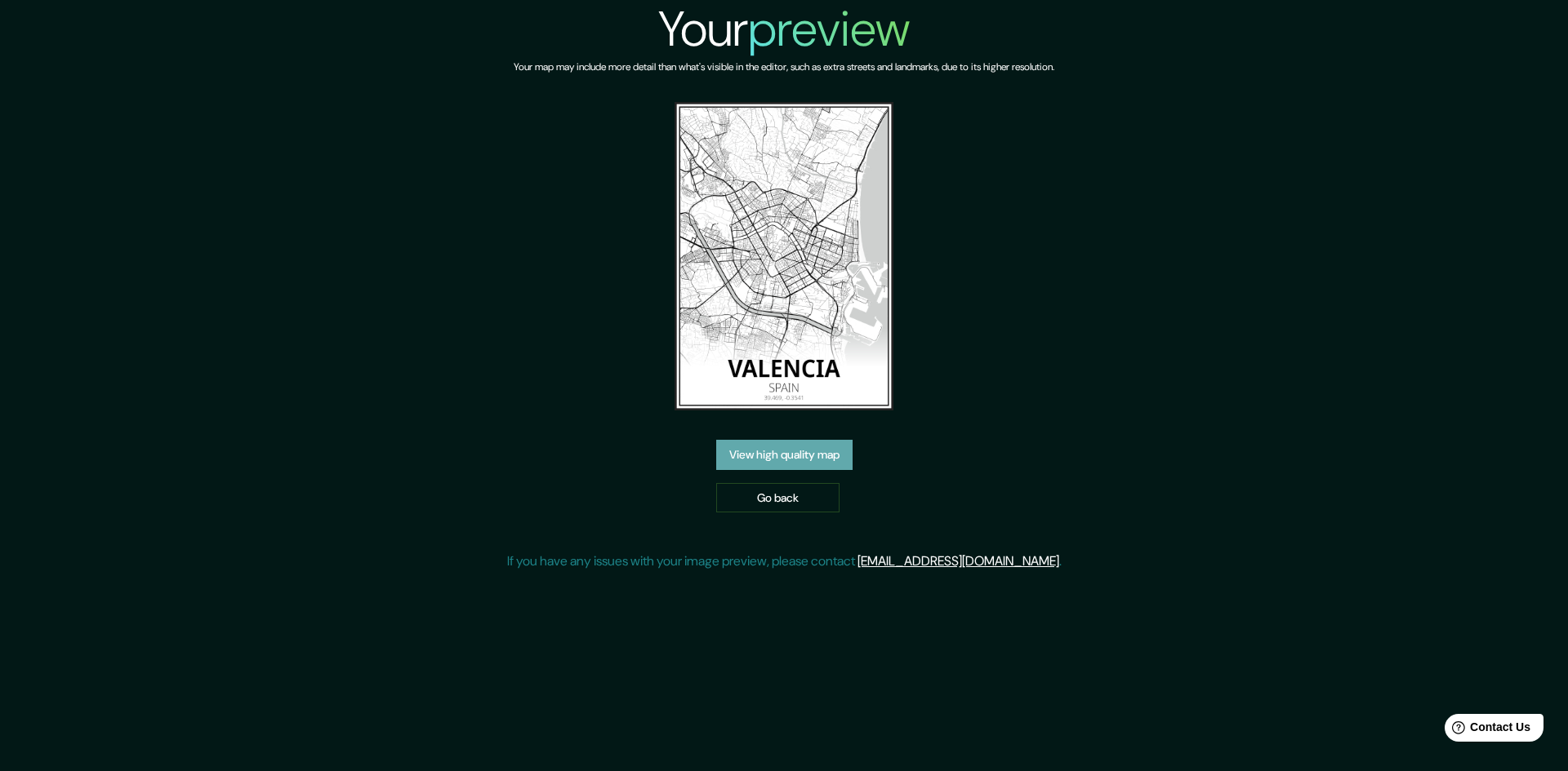
click at [831, 440] on link "View high quality map" at bounding box center [784, 455] width 137 height 30
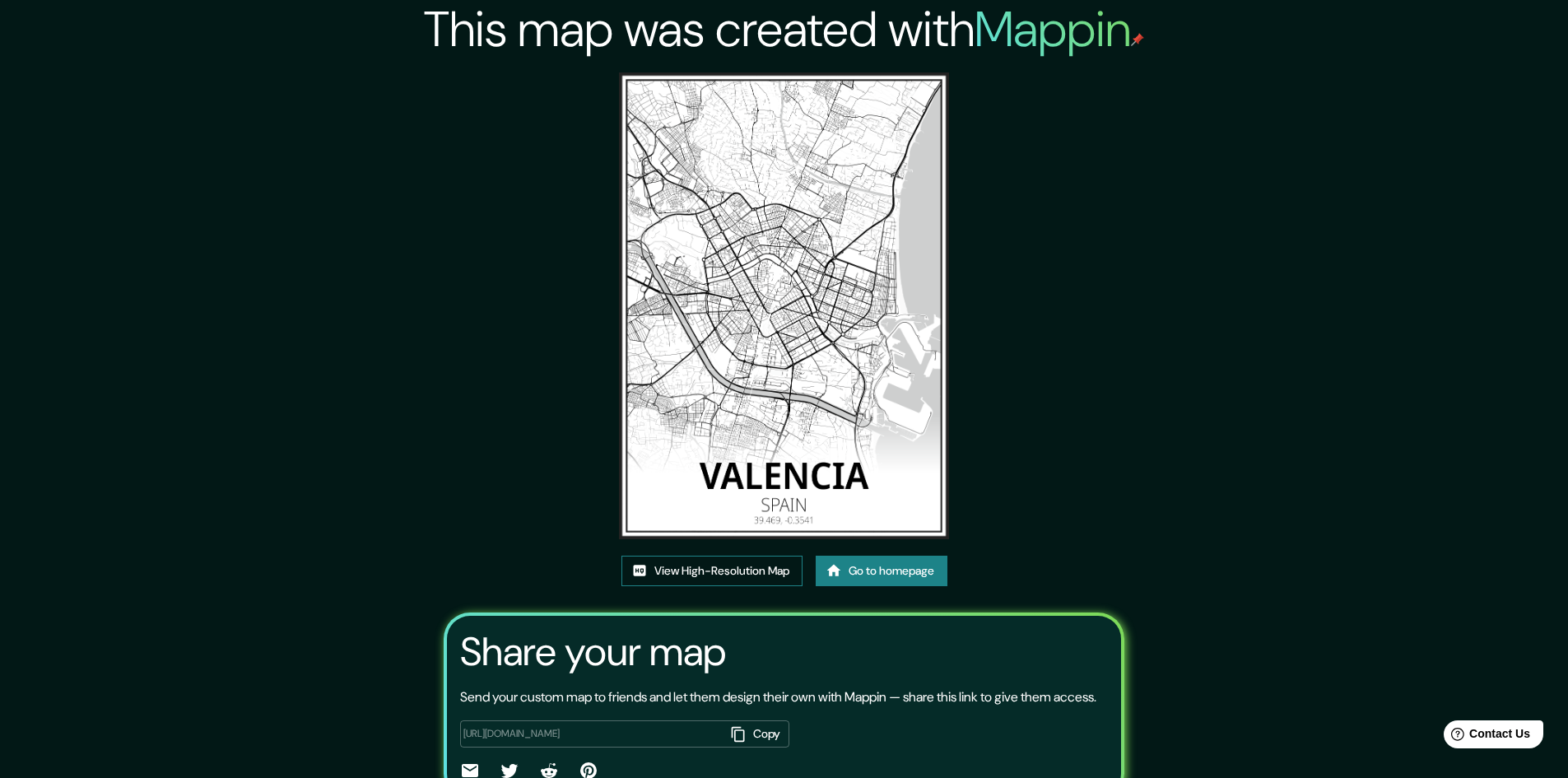
click at [730, 572] on link "View High-Resolution Map" at bounding box center [712, 572] width 181 height 31
click at [942, 572] on link "Go to homepage" at bounding box center [881, 572] width 132 height 31
